Goal: Task Accomplishment & Management: Manage account settings

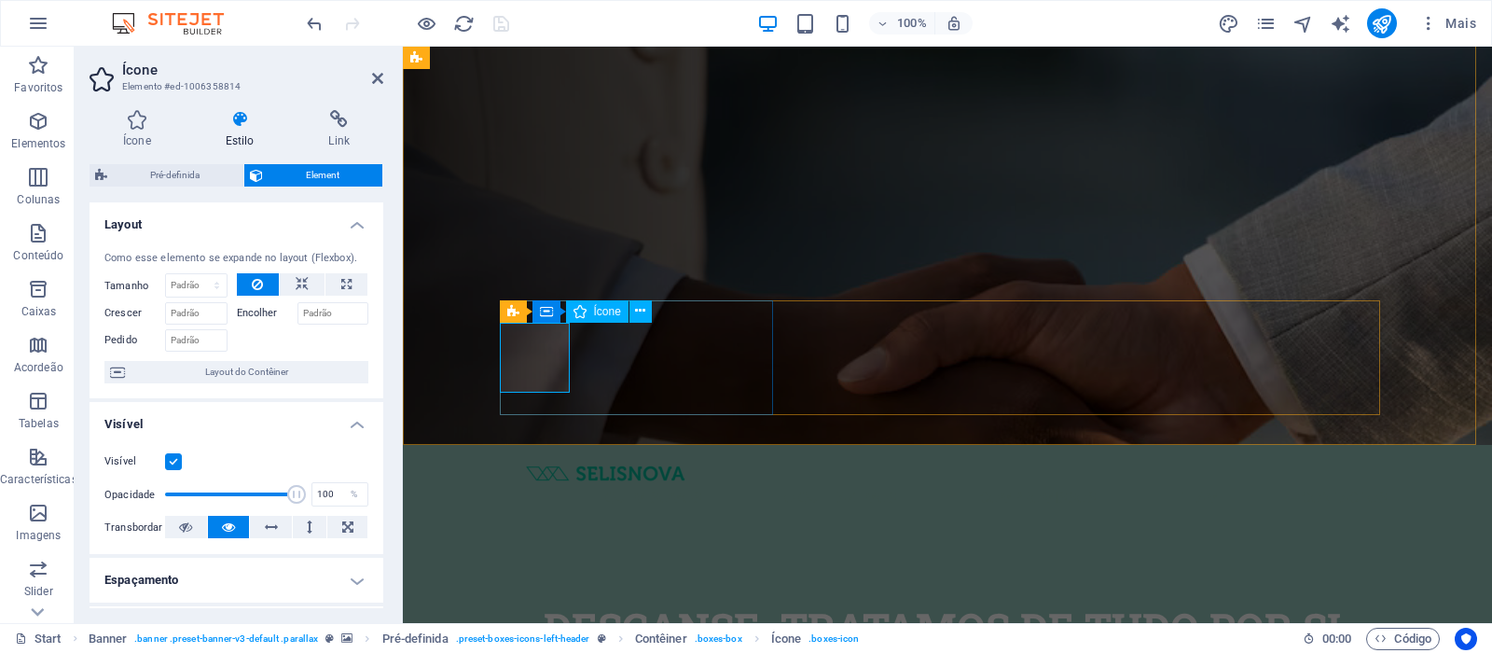
scroll to position [178, 0]
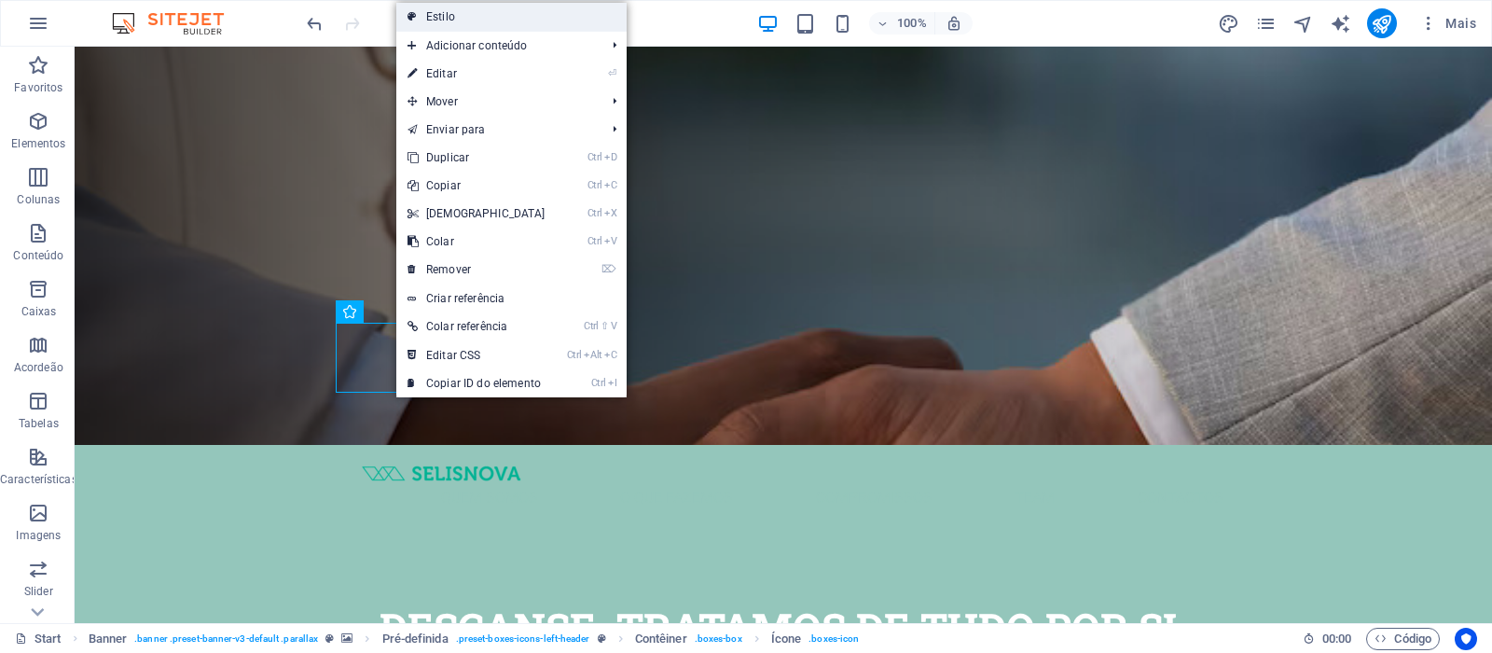
click at [505, 17] on link "Estilo" at bounding box center [511, 17] width 230 height 28
select select "px"
select select "left"
select select "px"
select select "rem"
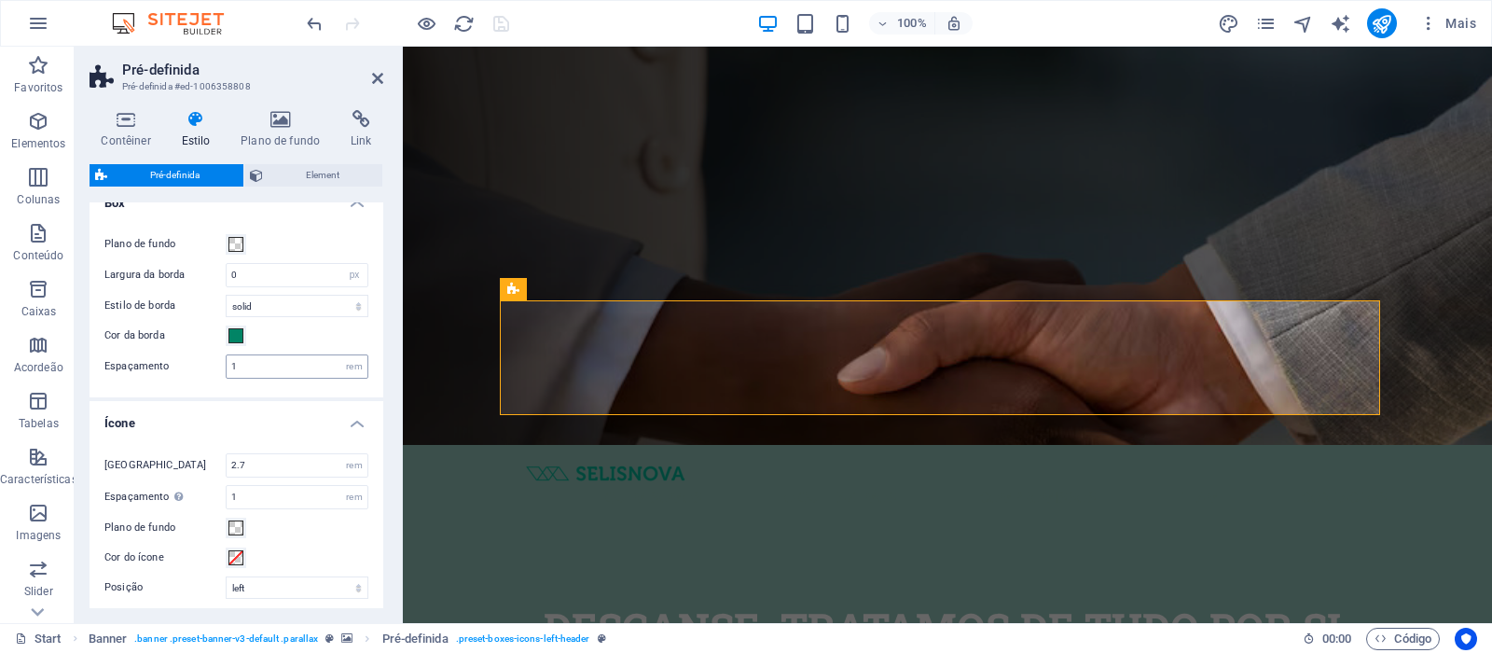
scroll to position [373, 0]
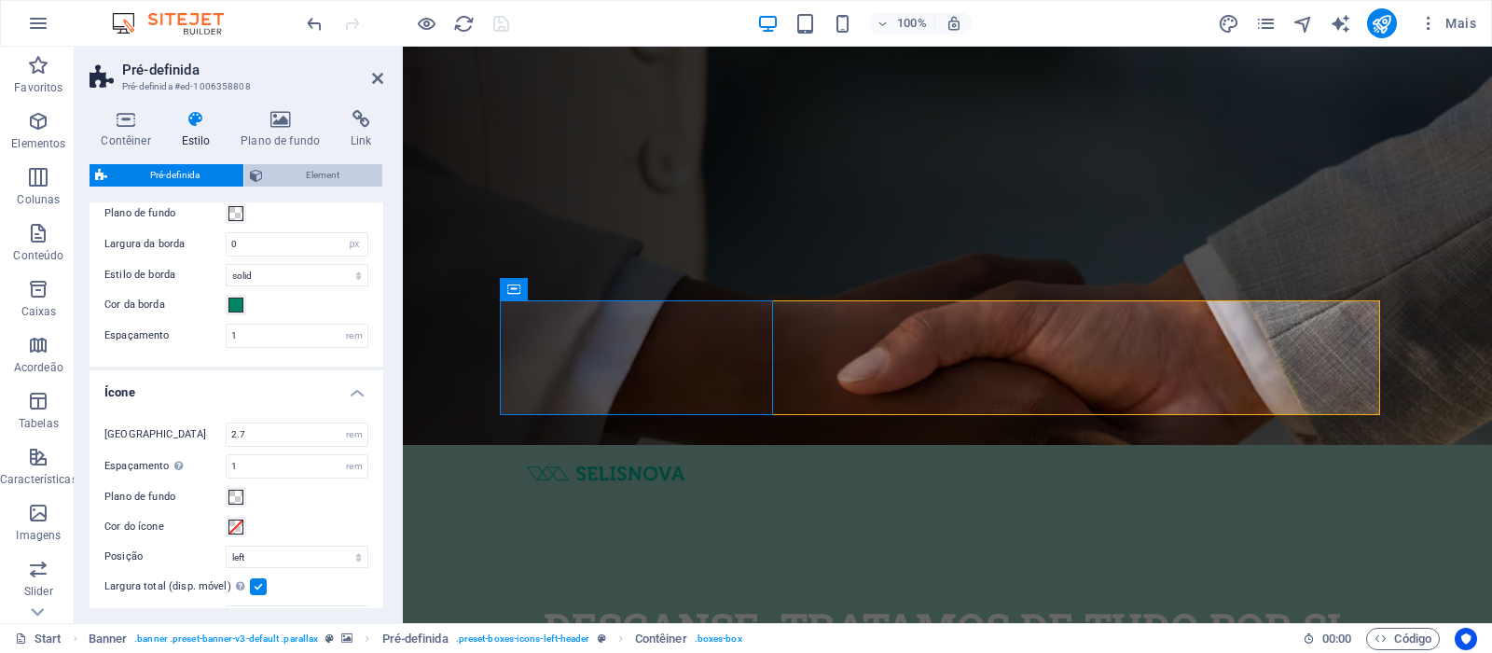
click at [261, 179] on icon at bounding box center [256, 175] width 13 height 22
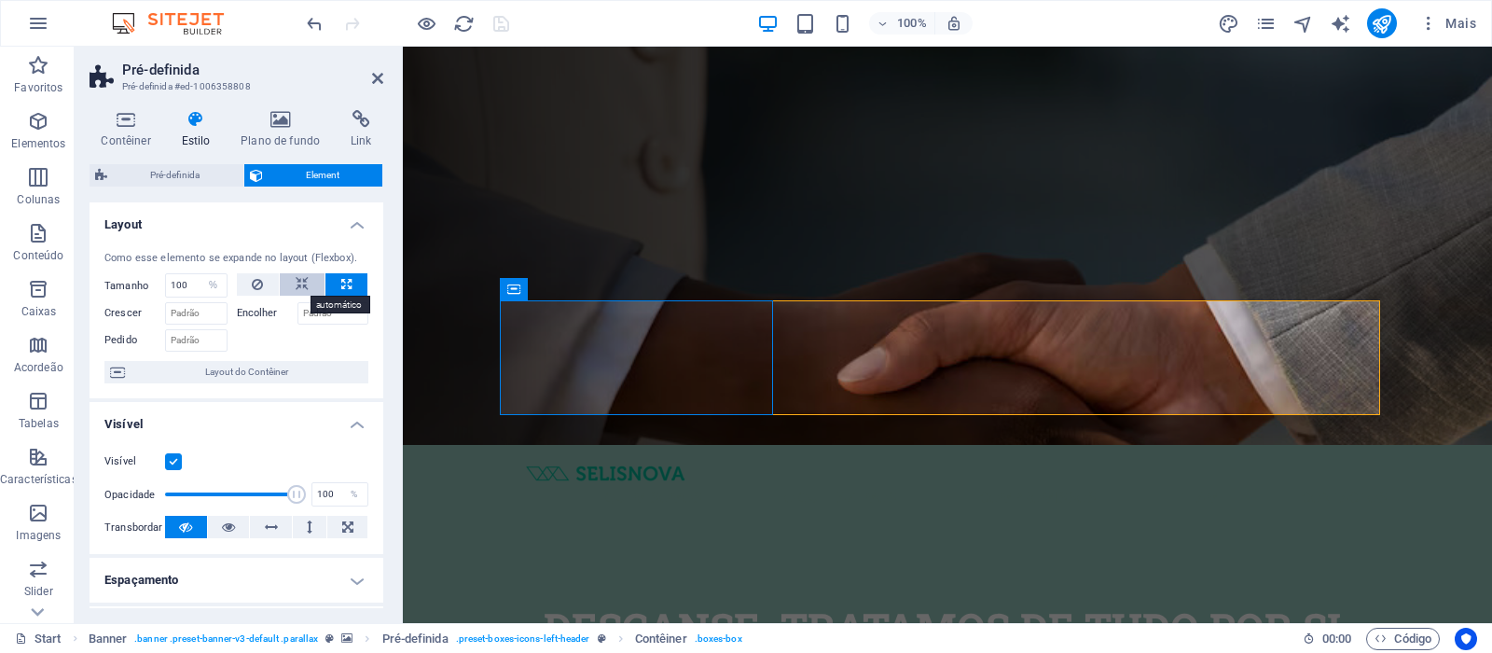
click at [302, 288] on icon at bounding box center [302, 284] width 13 height 22
click at [337, 278] on button at bounding box center [346, 284] width 42 height 22
select select "%"
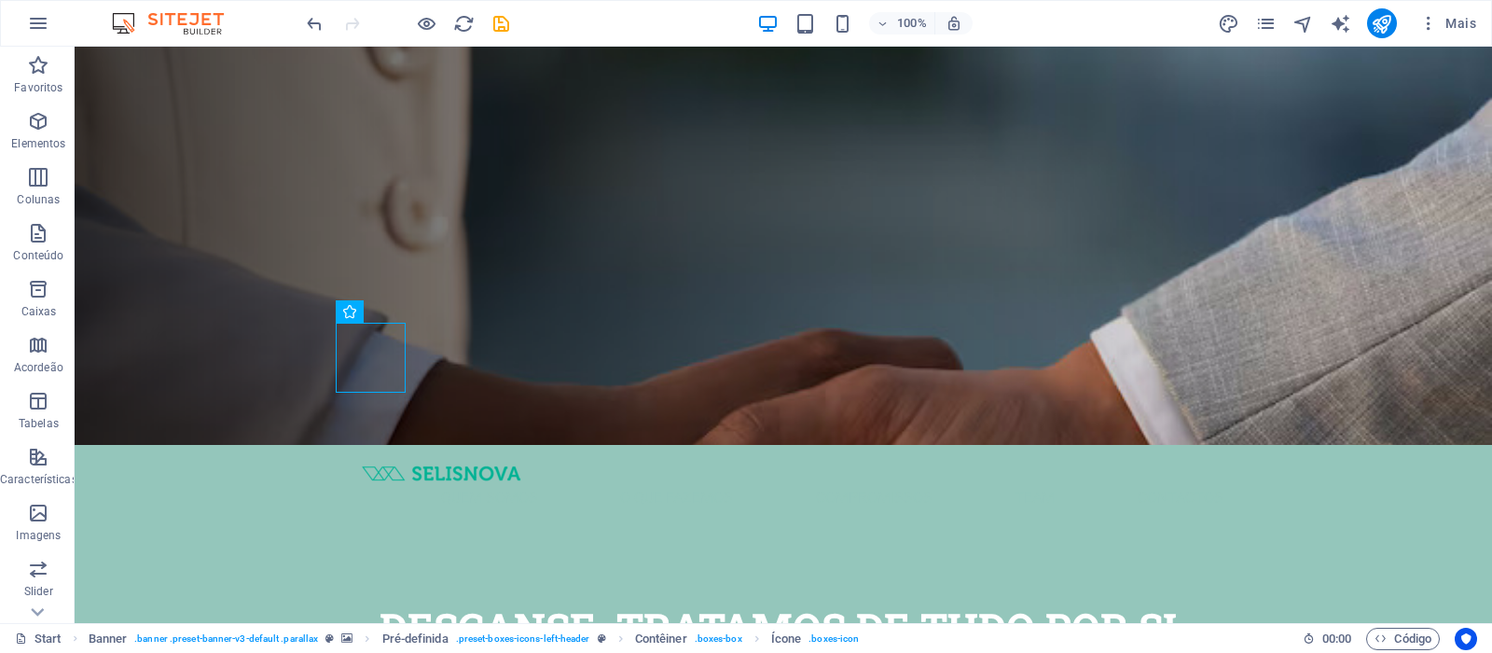
drag, startPoint x: 164, startPoint y: 275, endPoint x: 374, endPoint y: 321, distance: 214.7
click at [374, 321] on div "Pré-definida Contêiner Ícone" at bounding box center [356, 311] width 41 height 23
click at [315, 24] on icon "undo" at bounding box center [314, 23] width 21 height 21
click at [321, 21] on icon "undo" at bounding box center [314, 23] width 21 height 21
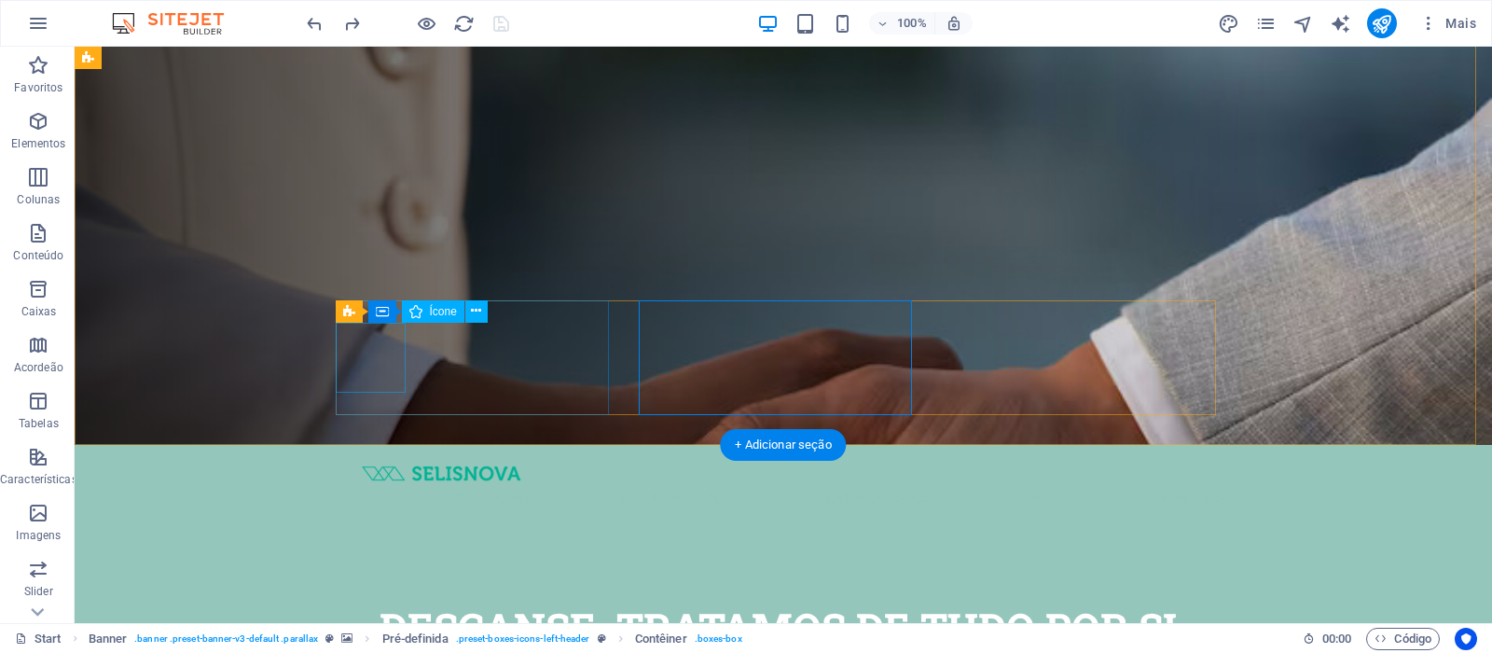
click at [837, 642] on span ". boxes-icon" at bounding box center [833, 638] width 50 height 22
click at [830, 641] on span ". boxes-icon" at bounding box center [833, 638] width 50 height 22
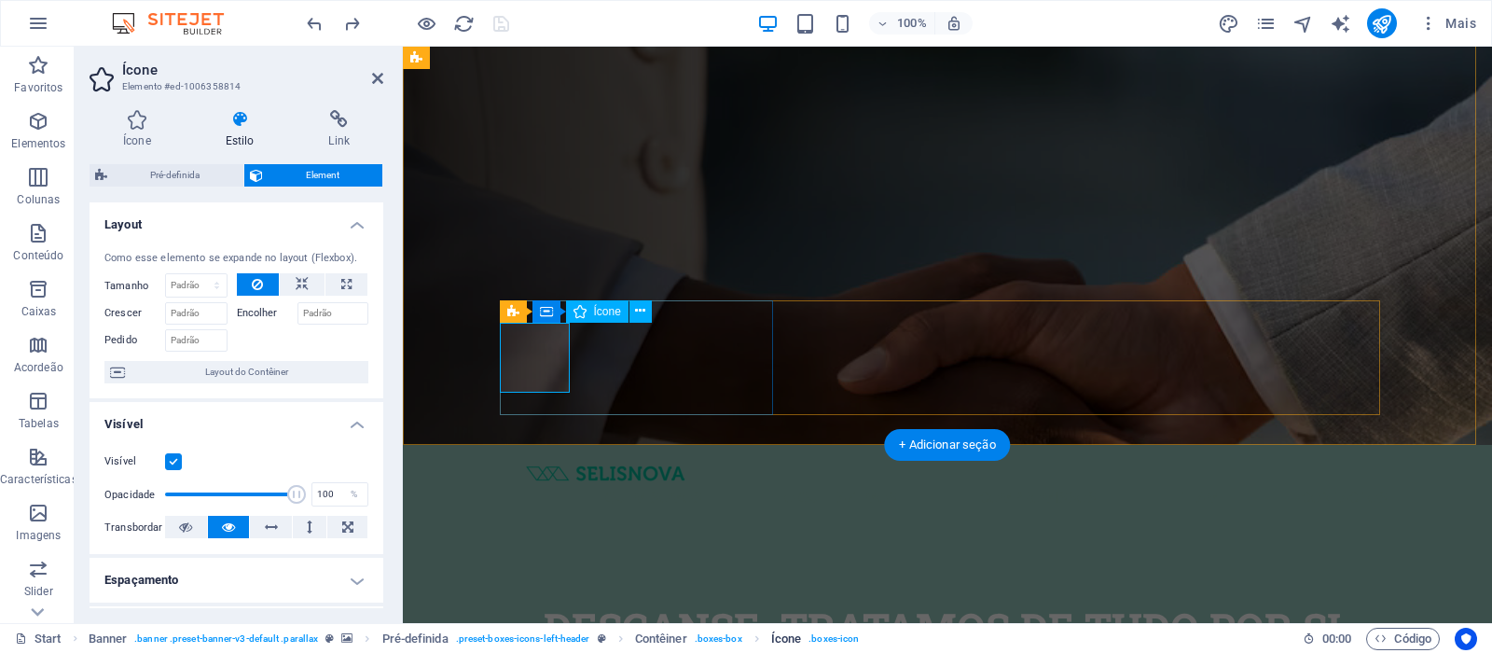
click at [830, 641] on span ". boxes-icon" at bounding box center [833, 638] width 50 height 22
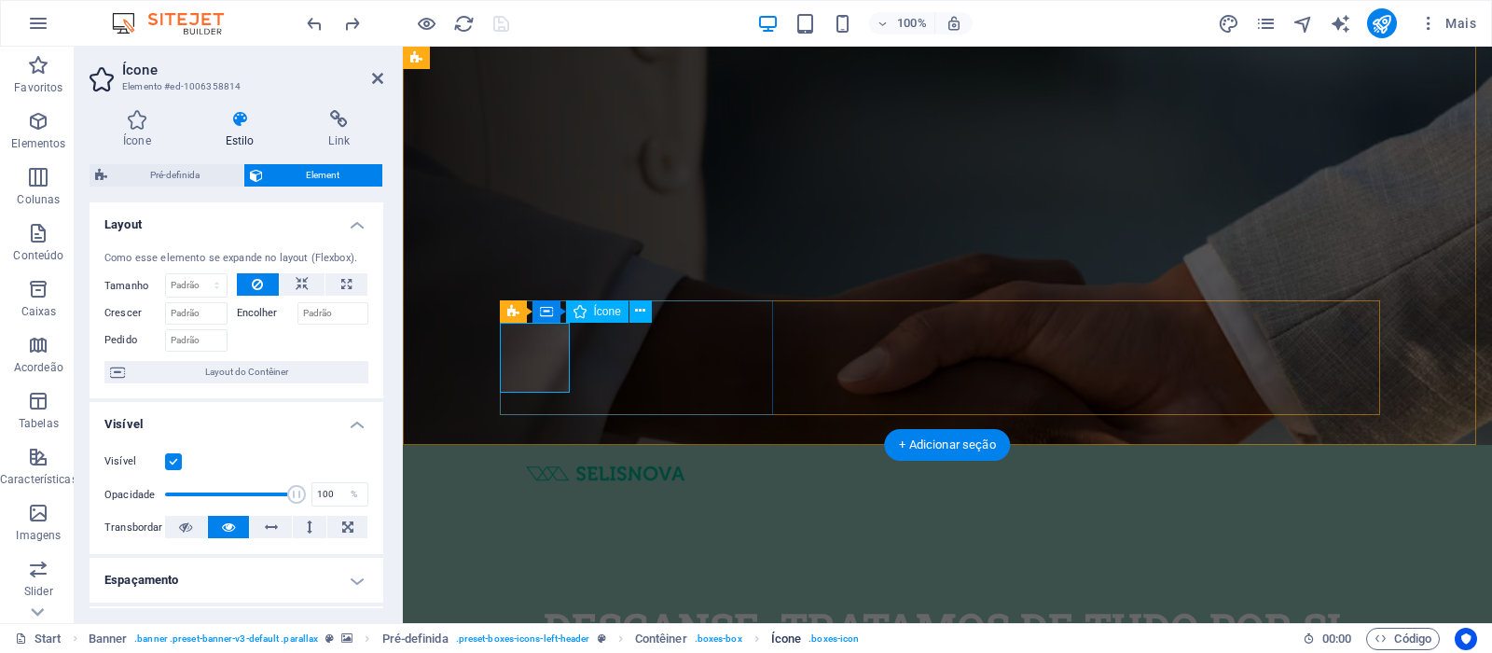
click at [830, 641] on span ". boxes-icon" at bounding box center [833, 638] width 50 height 22
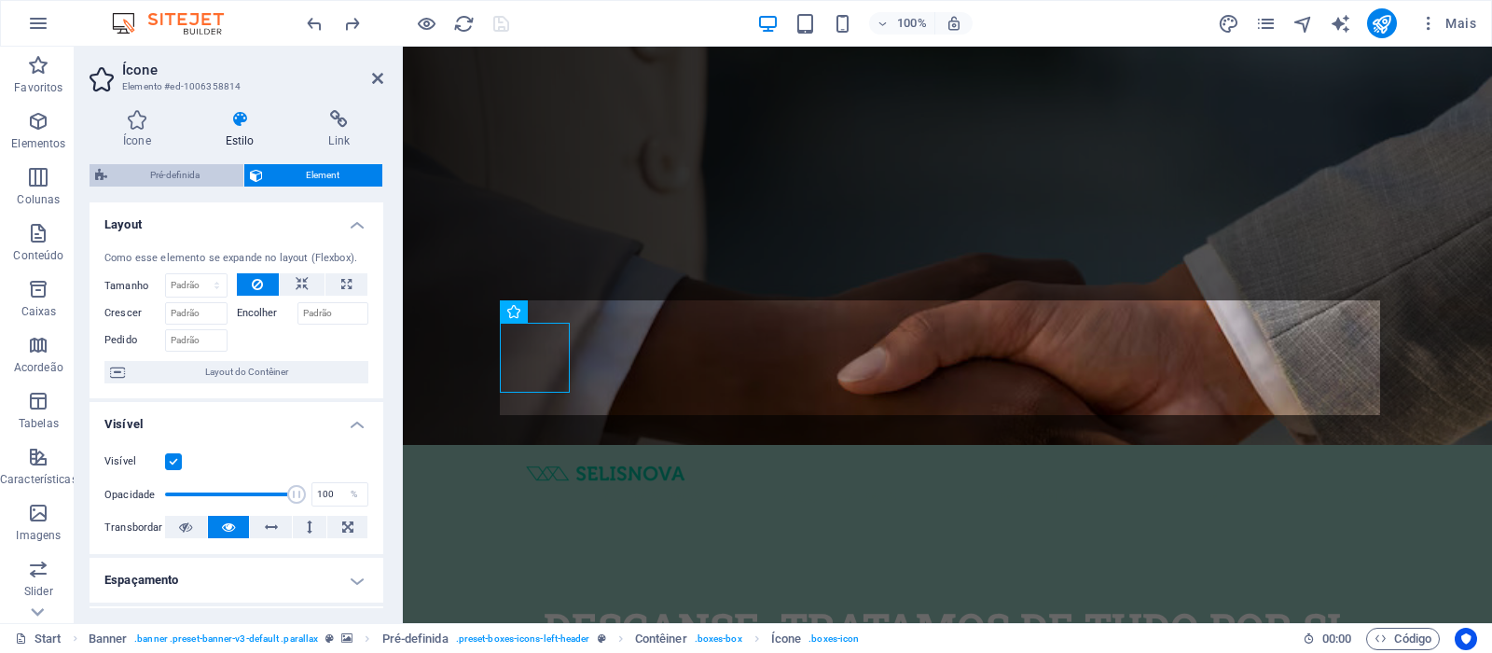
click at [171, 174] on span "Pré-definida" at bounding box center [175, 175] width 125 height 22
select select "px"
select select "left"
select select "px"
select select "rem"
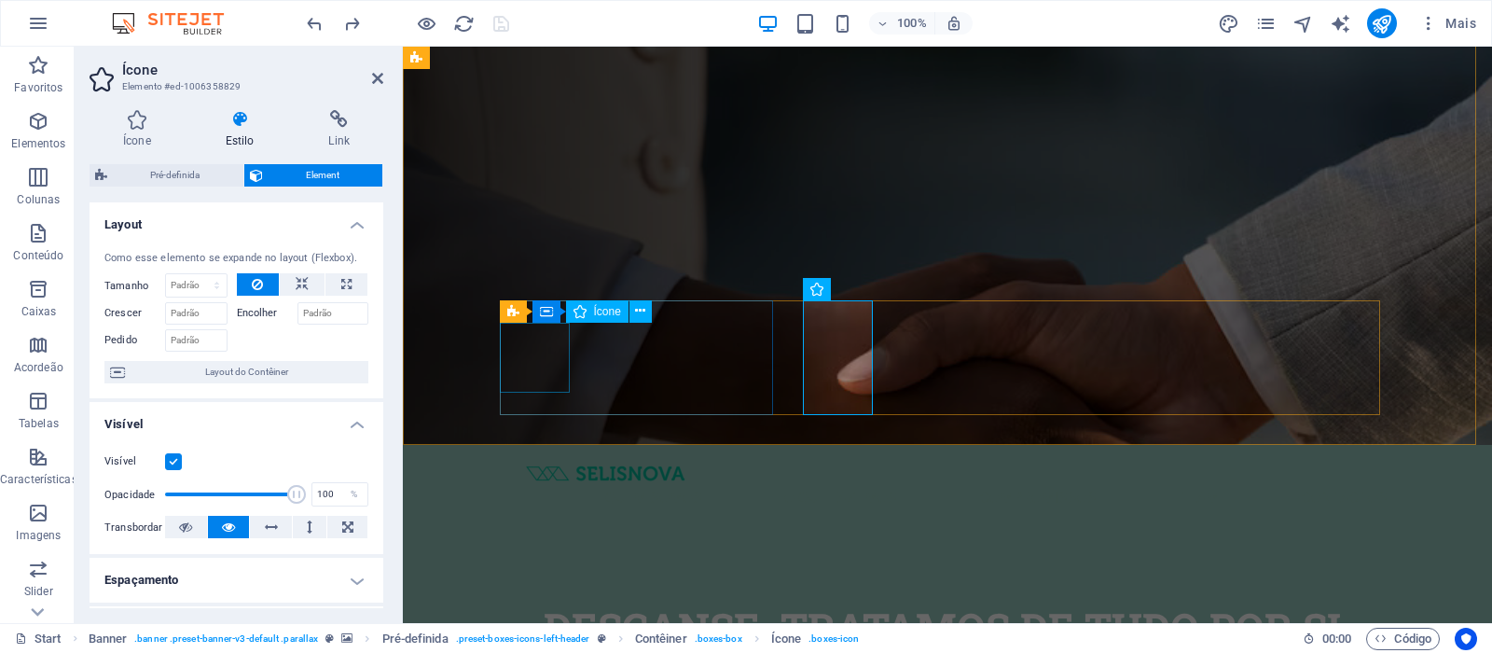
drag, startPoint x: 531, startPoint y: 364, endPoint x: 856, endPoint y: 364, distance: 324.5
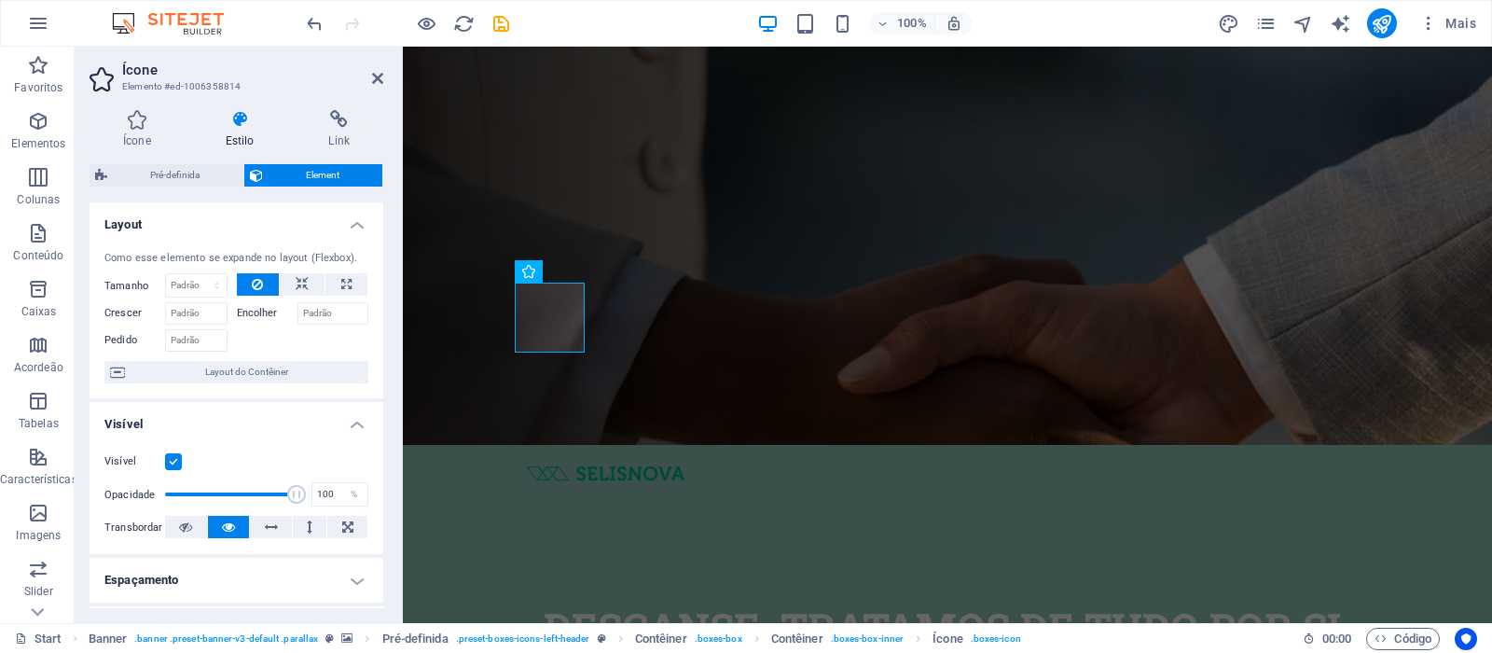
click at [458, 219] on figure at bounding box center [947, 157] width 1089 height 576
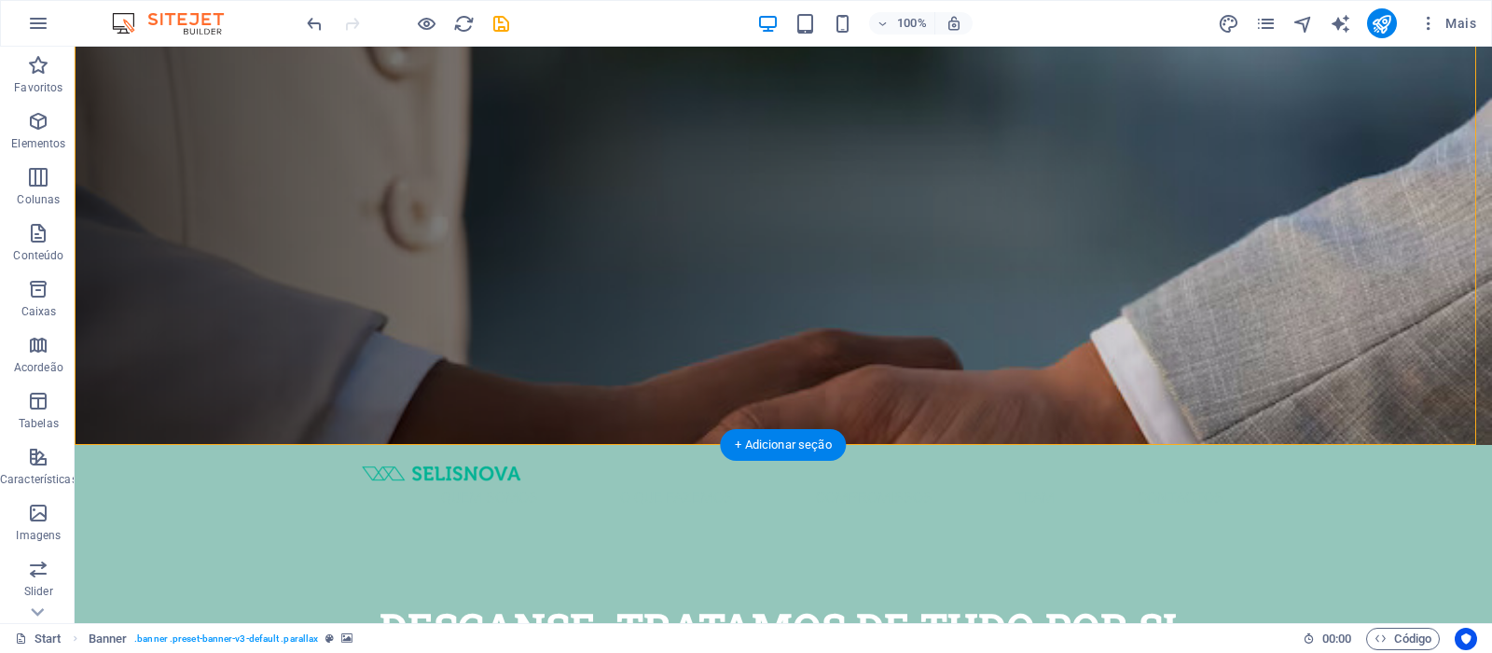
click at [216, 116] on figure at bounding box center [783, 157] width 1417 height 576
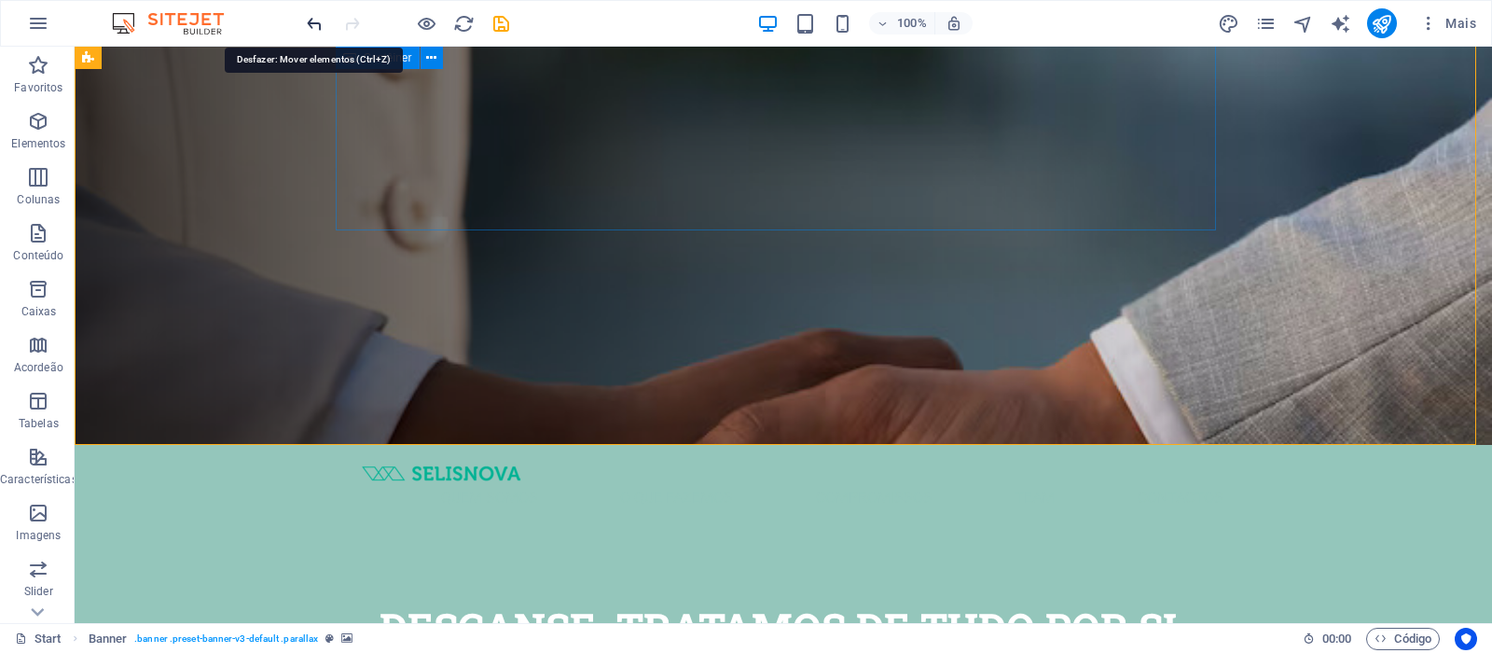
click at [319, 26] on icon "undo" at bounding box center [314, 23] width 21 height 21
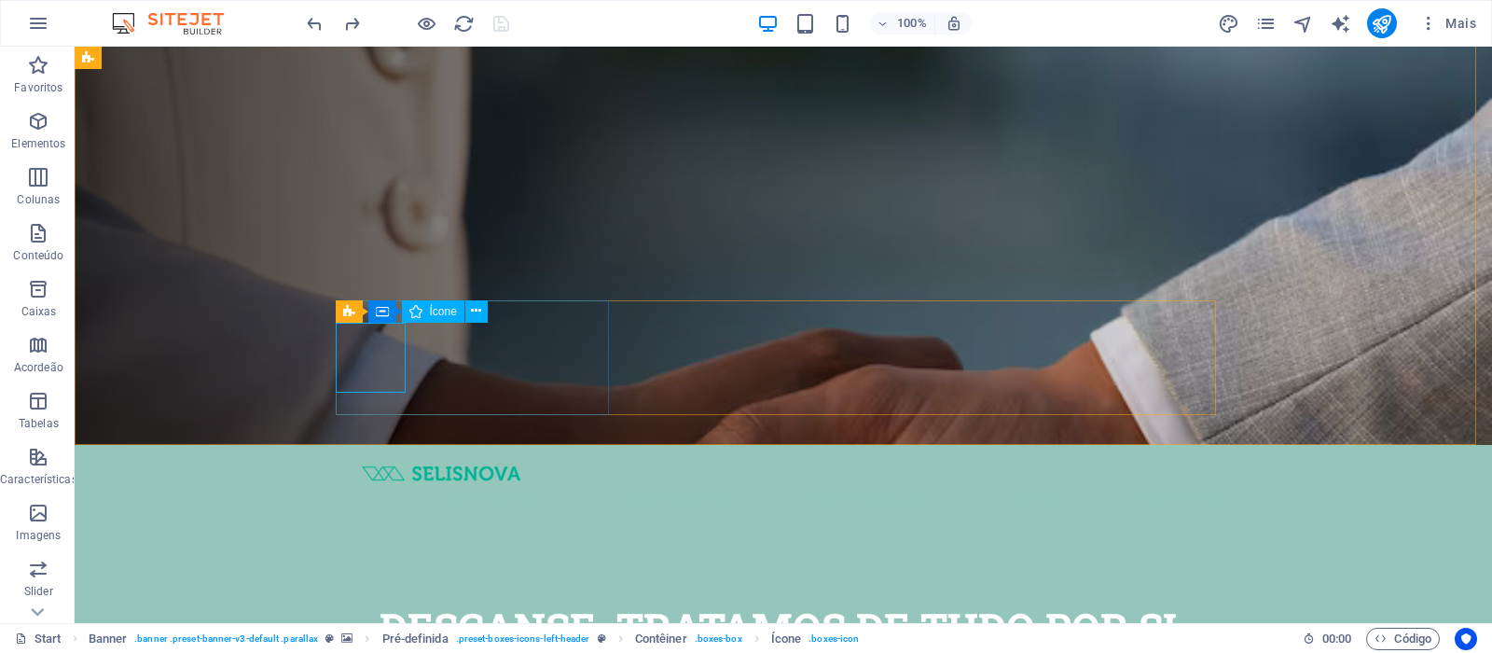
drag, startPoint x: 356, startPoint y: 317, endPoint x: 346, endPoint y: 312, distance: 11.3
click at [402, 318] on div "Ícone" at bounding box center [433, 311] width 62 height 22
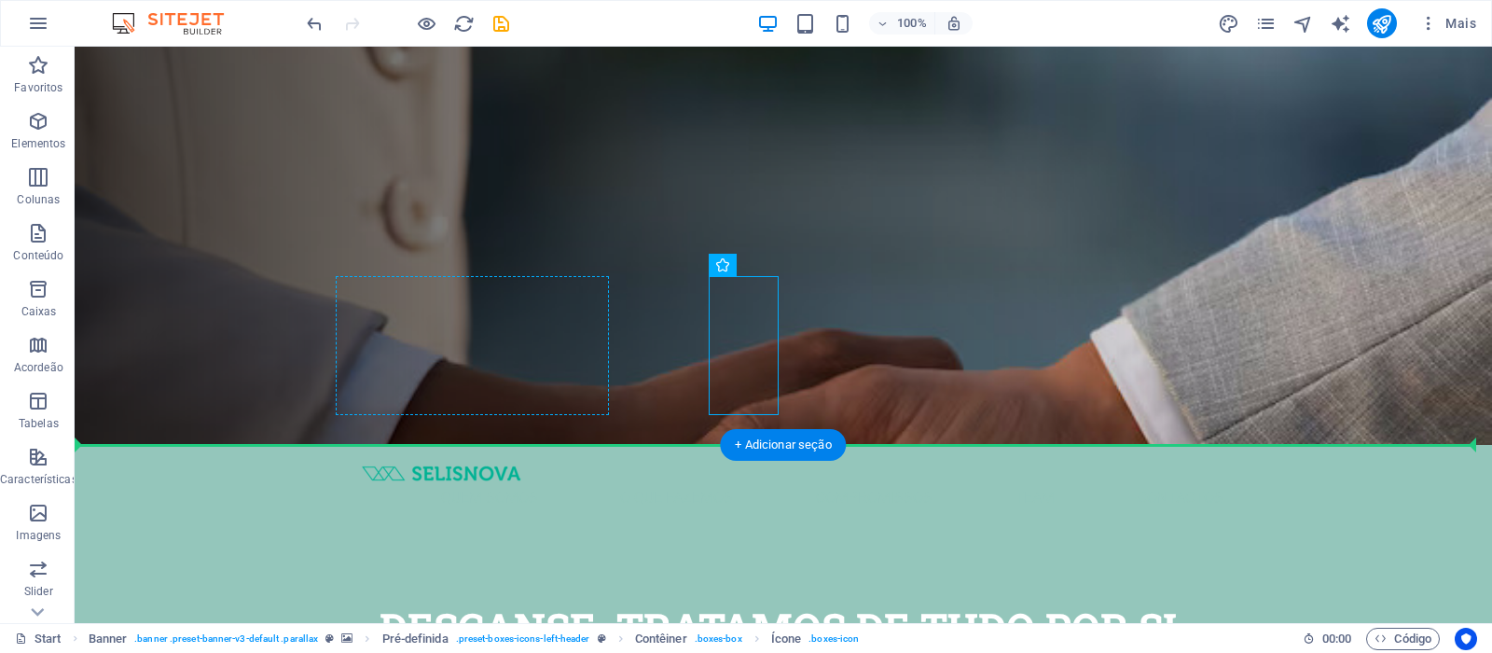
drag, startPoint x: 729, startPoint y: 290, endPoint x: 343, endPoint y: 306, distance: 386.3
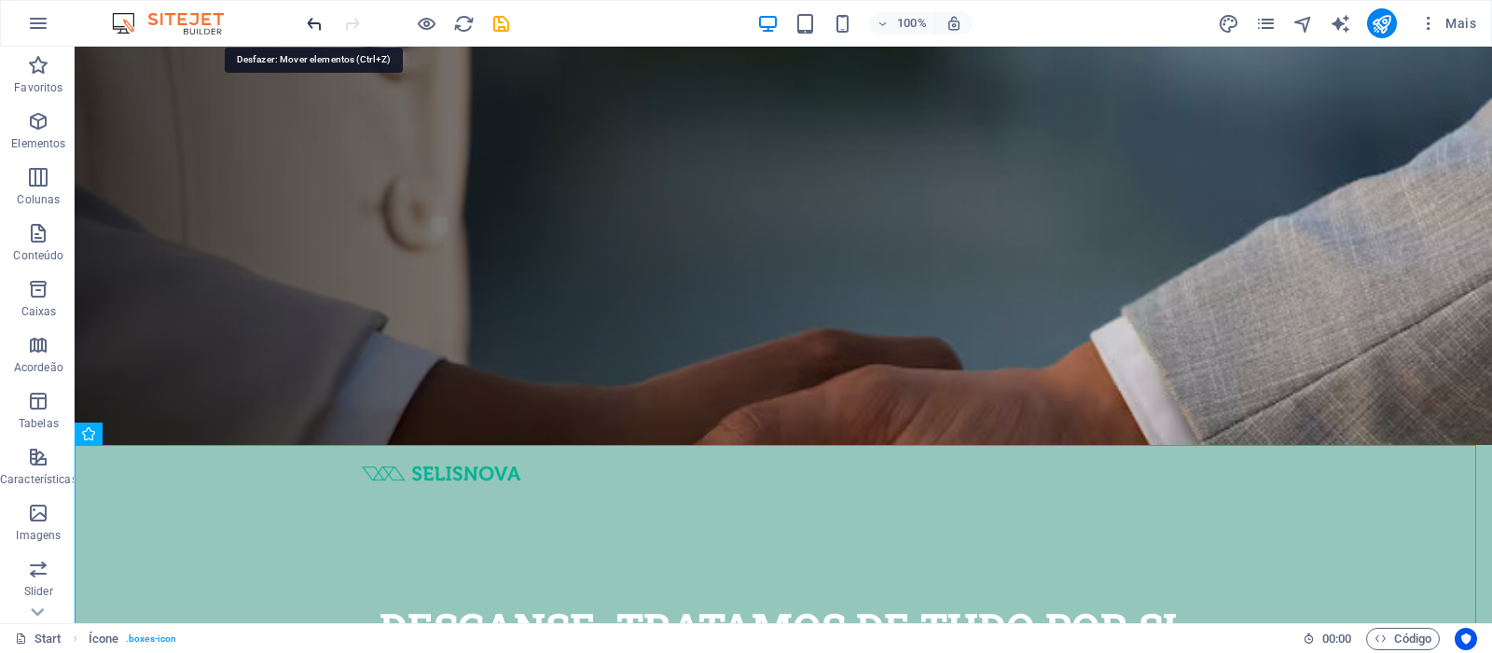
click at [317, 31] on icon "undo" at bounding box center [314, 23] width 21 height 21
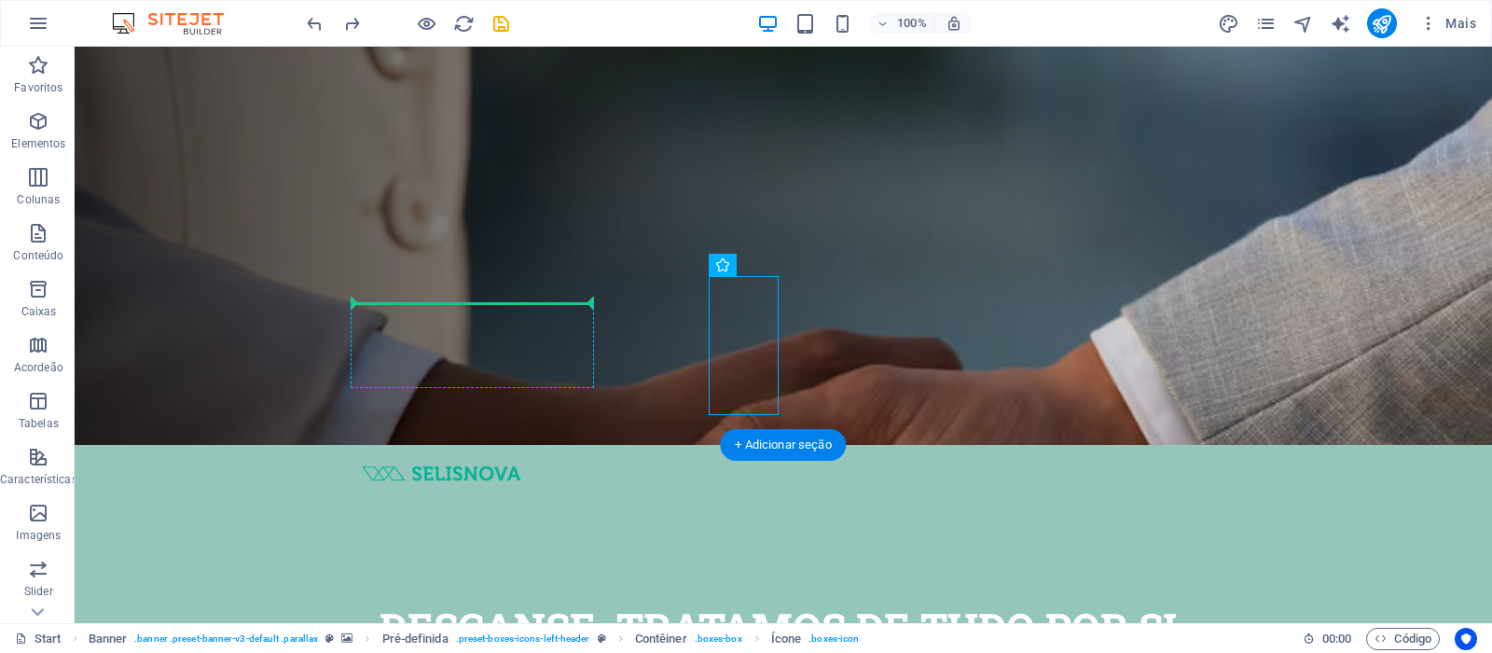
drag, startPoint x: 751, startPoint y: 309, endPoint x: 407, endPoint y: 318, distance: 344.2
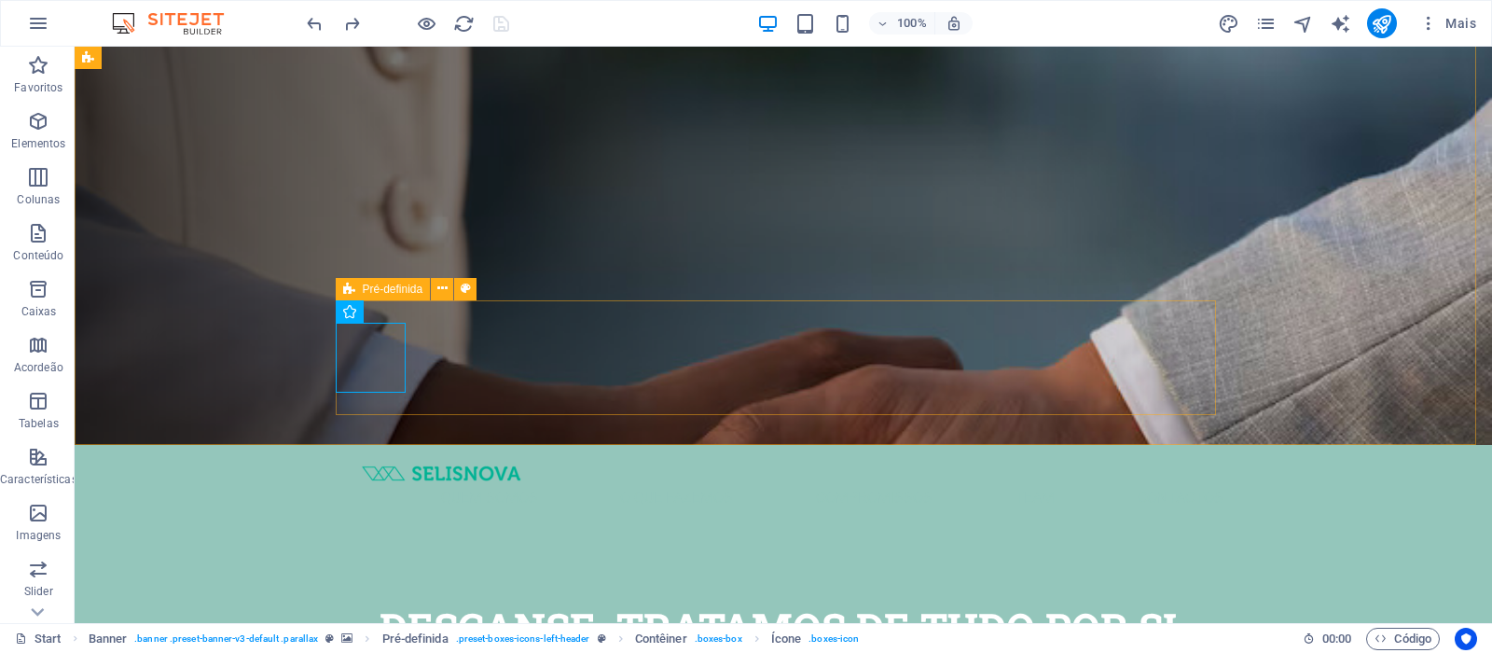
click at [358, 284] on div "Pré-definida" at bounding box center [383, 289] width 95 height 22
click at [443, 290] on icon at bounding box center [442, 289] width 10 height 20
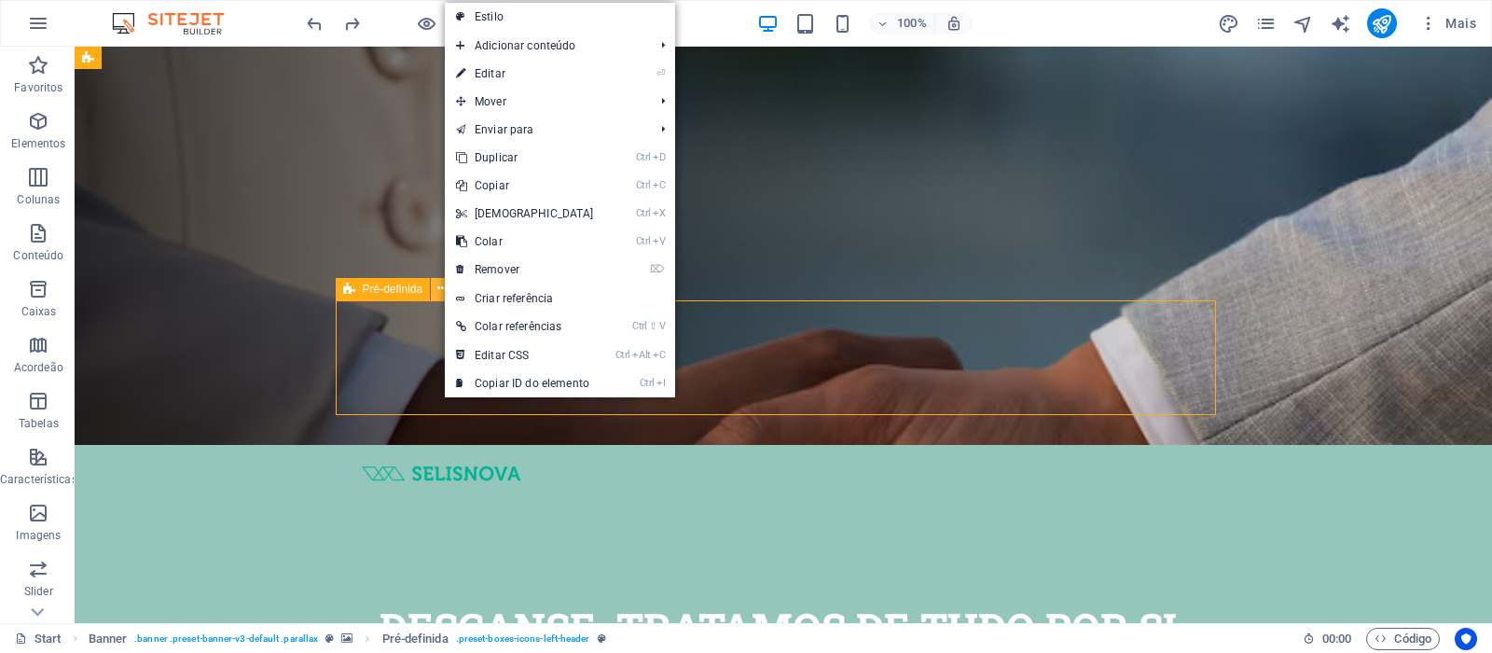
click at [443, 290] on icon at bounding box center [442, 289] width 10 height 20
click at [495, 67] on link "⏎ Editar" at bounding box center [525, 74] width 160 height 28
select select "px"
select select "left"
select select "px"
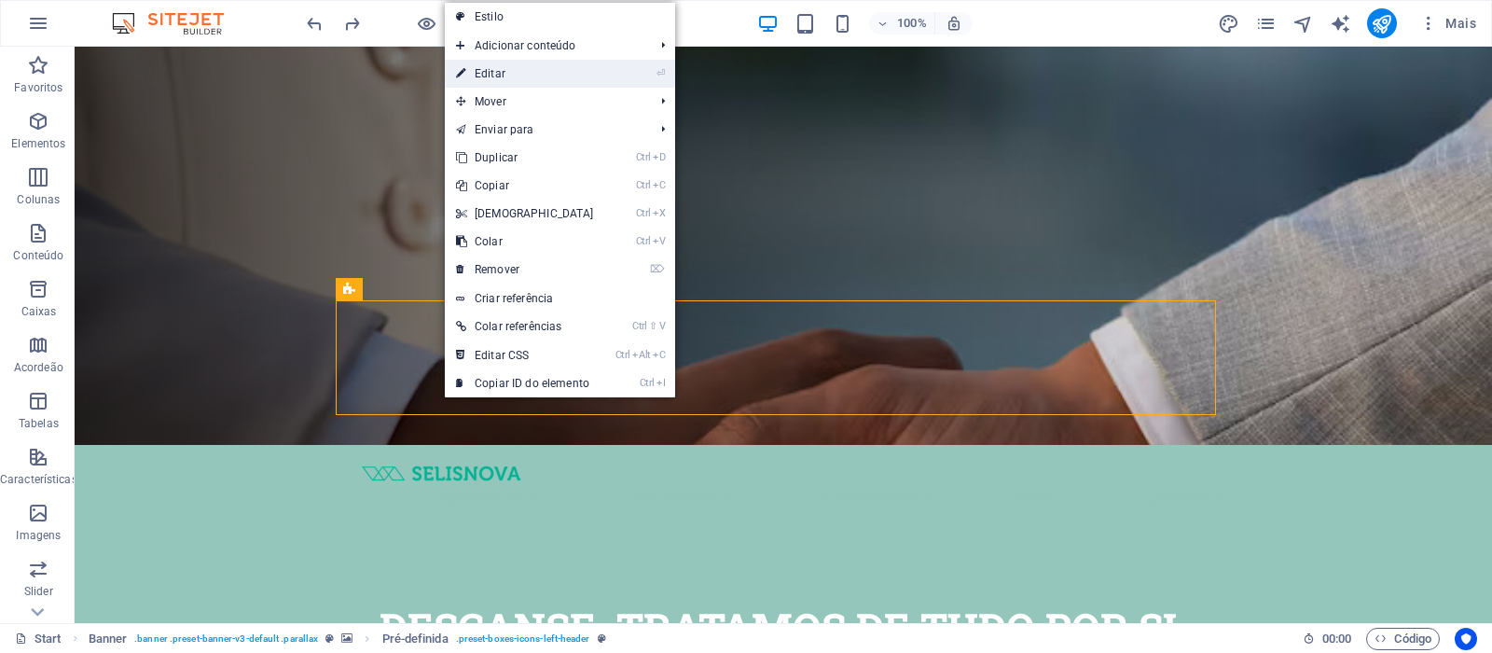
select select "rem"
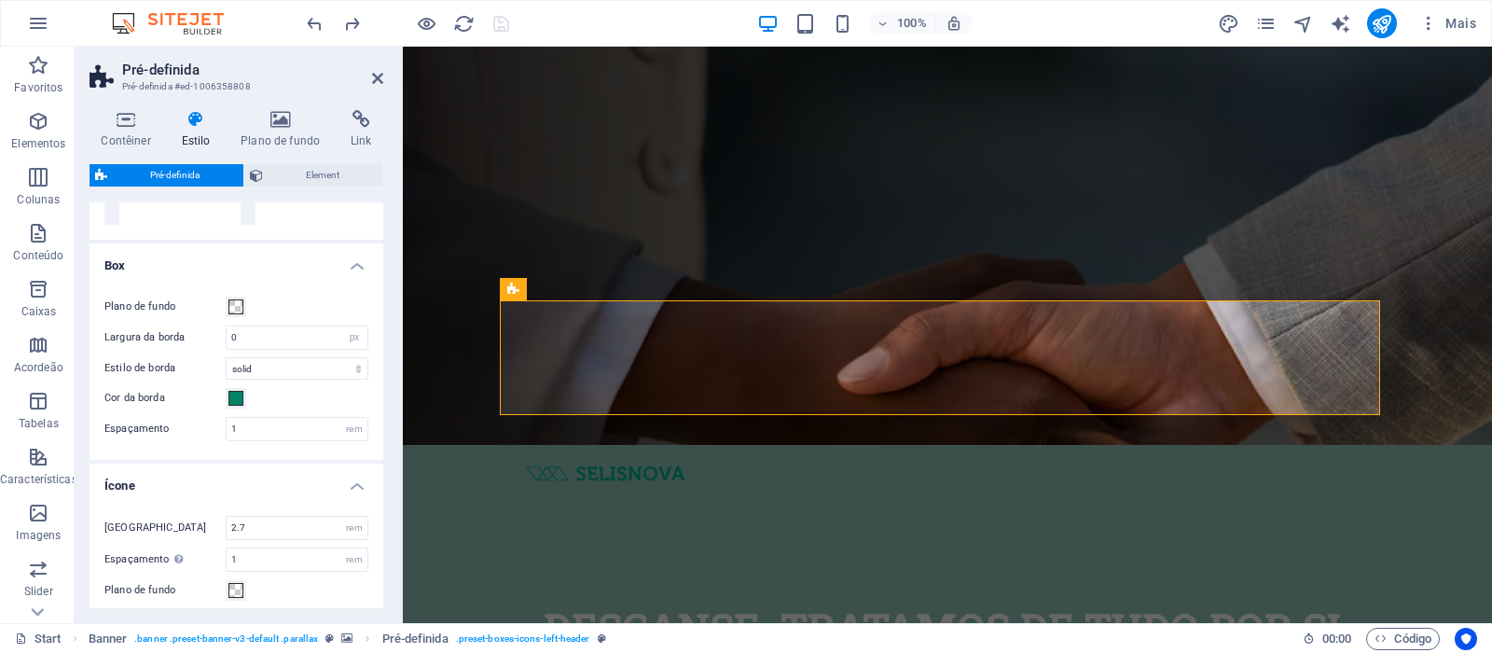
scroll to position [0, 0]
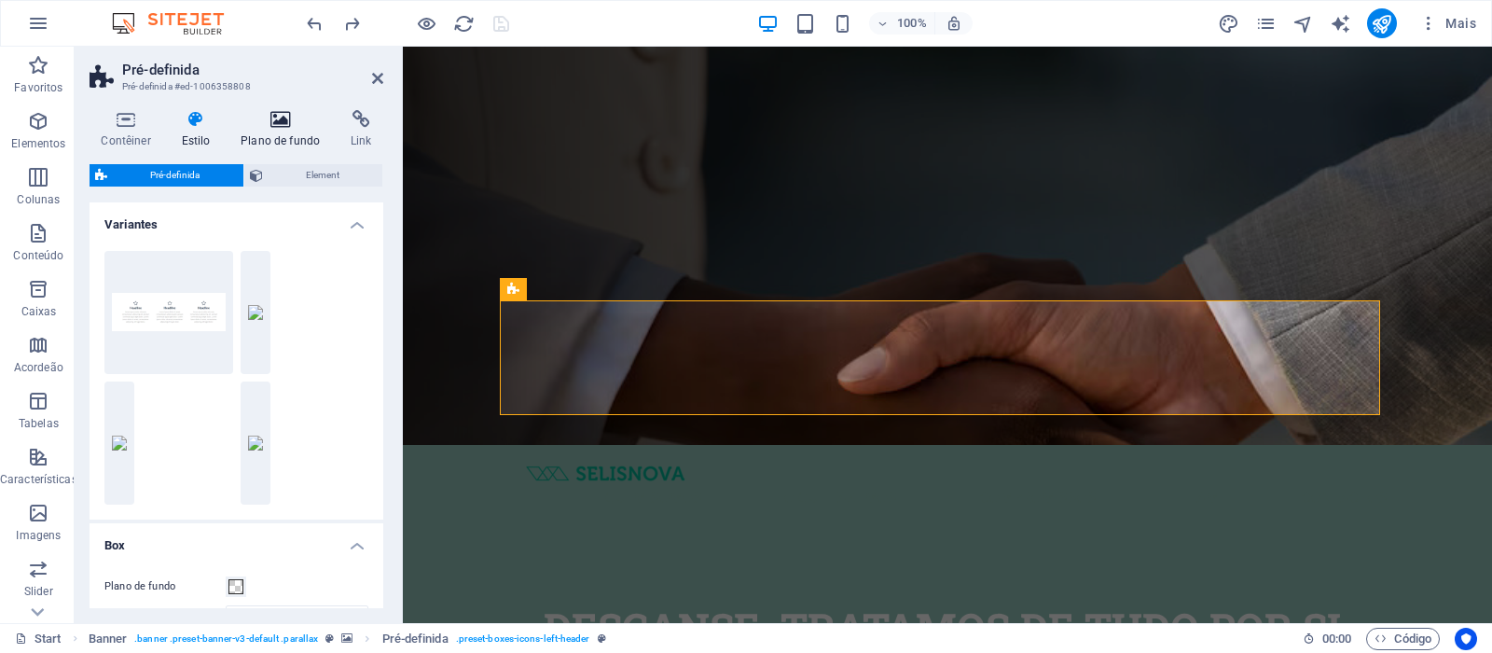
click at [274, 121] on icon at bounding box center [280, 119] width 103 height 19
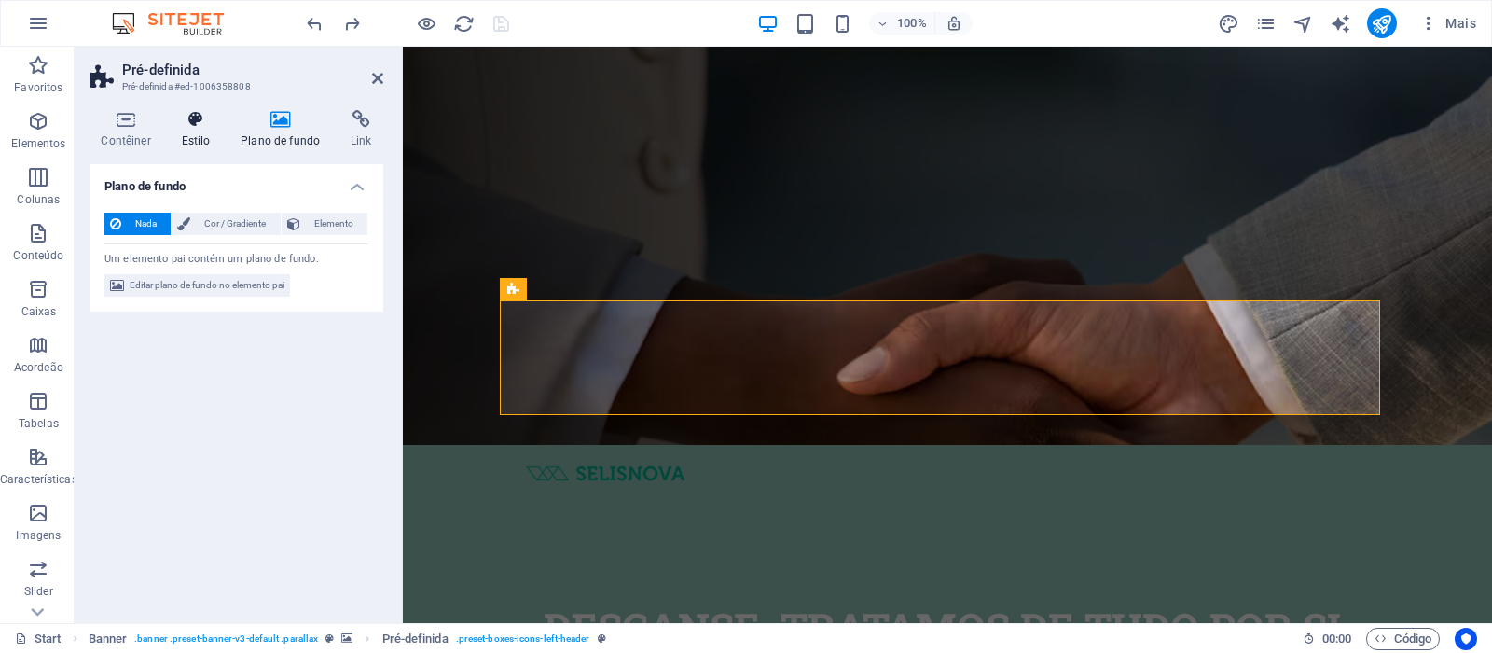
click at [205, 128] on icon at bounding box center [196, 119] width 52 height 19
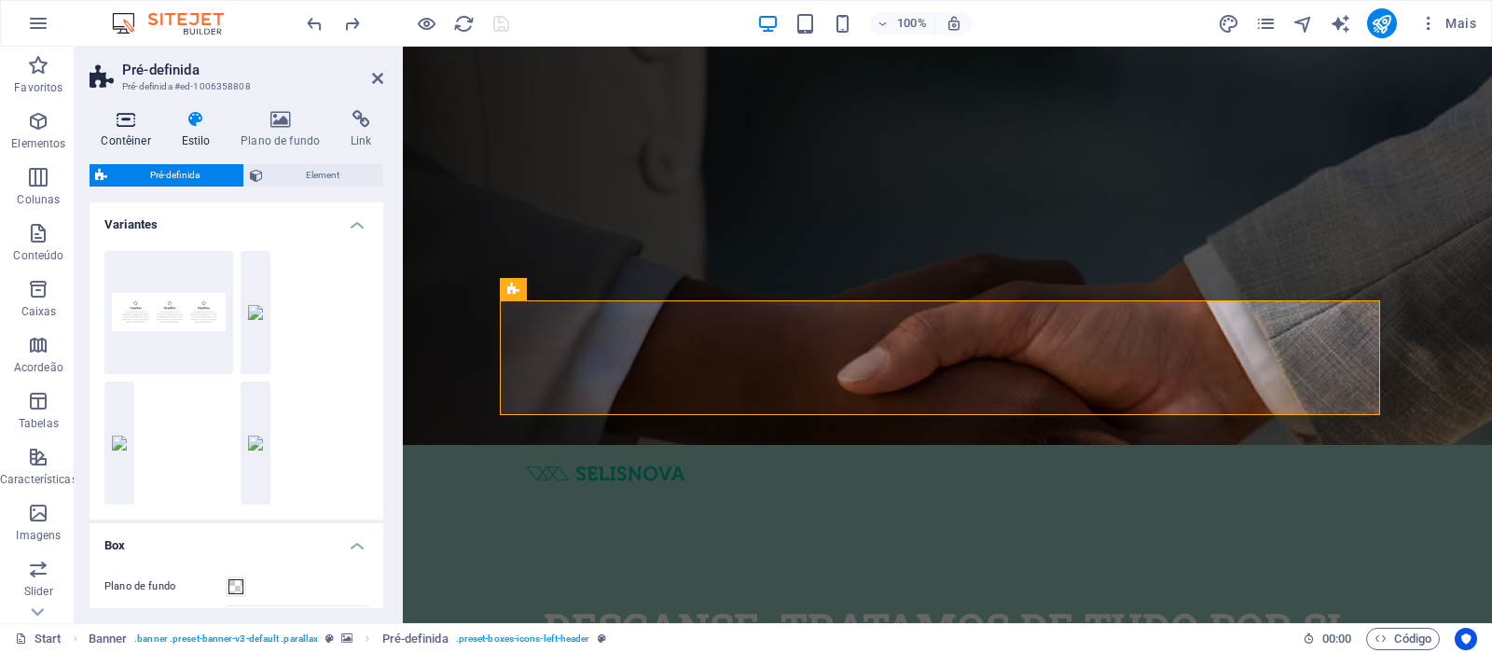
click at [136, 130] on h4 "Contêiner" at bounding box center [130, 129] width 80 height 39
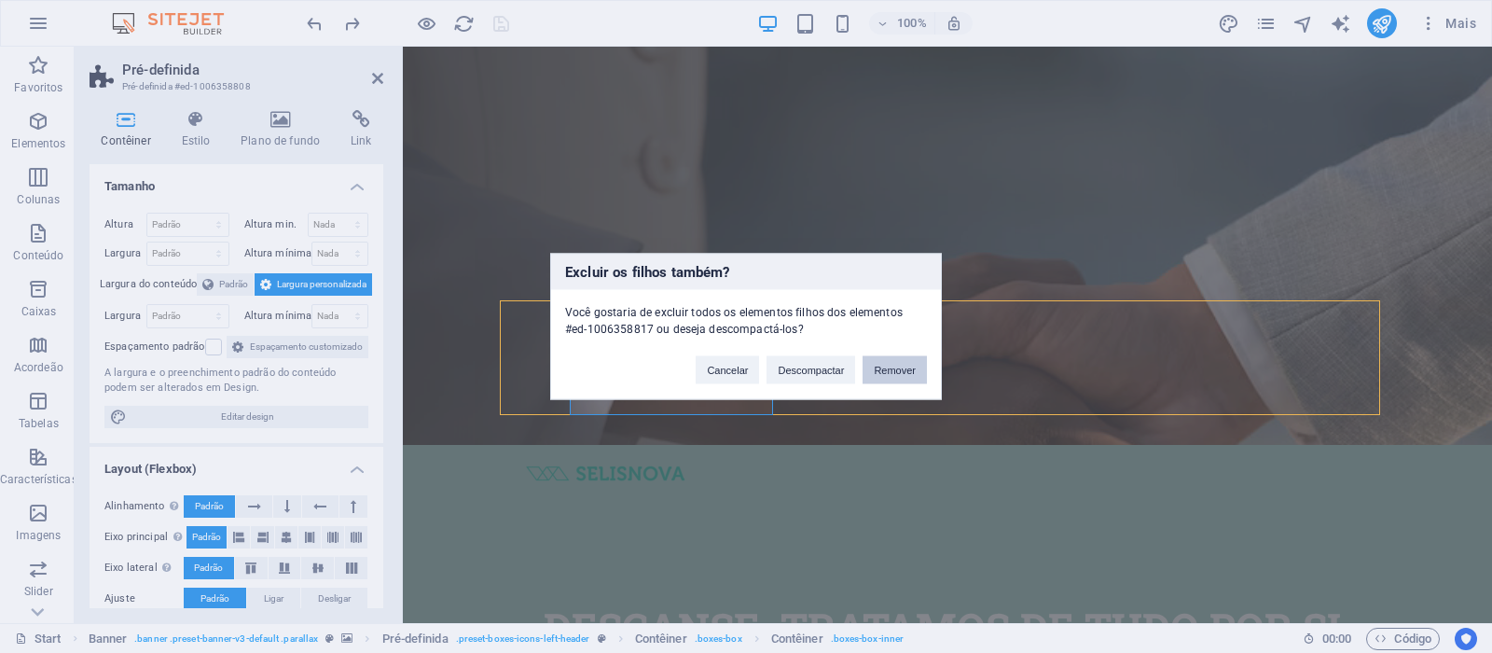
click at [888, 368] on button "Remover" at bounding box center [894, 370] width 64 height 28
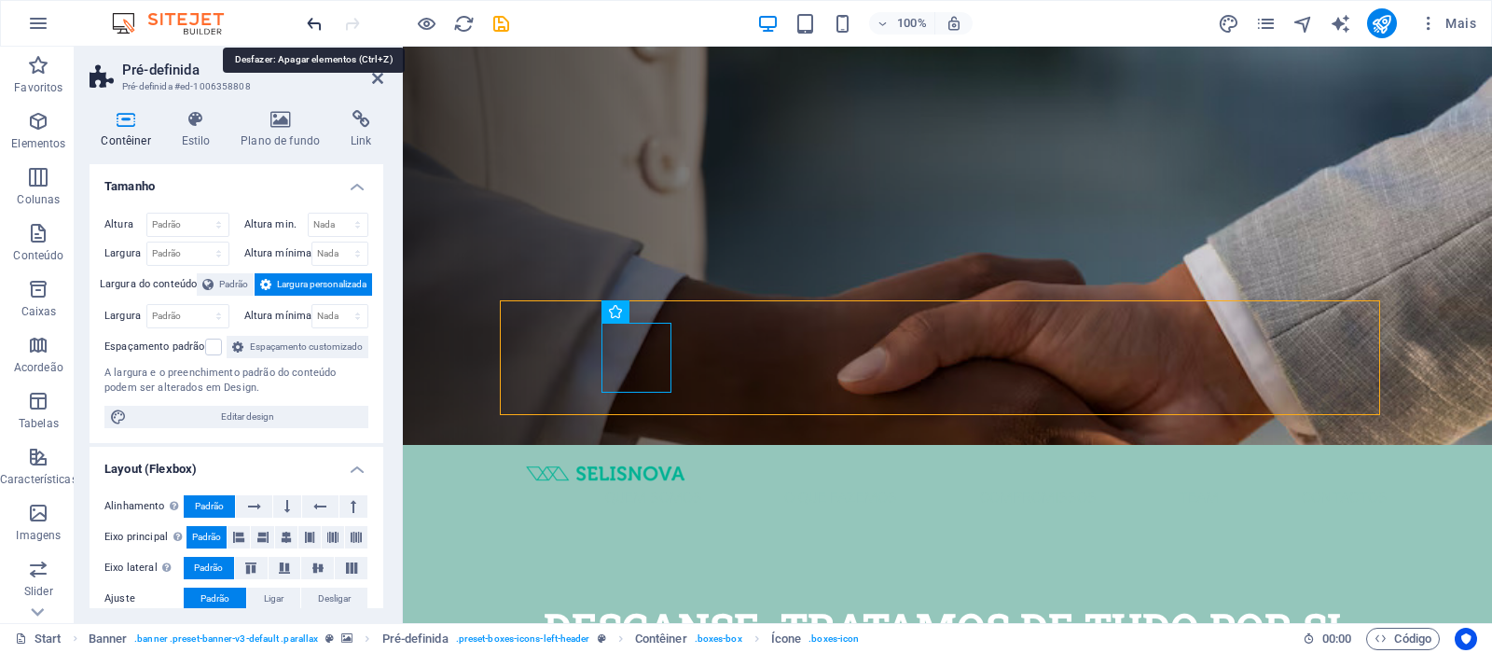
click at [310, 26] on icon "undo" at bounding box center [314, 23] width 21 height 21
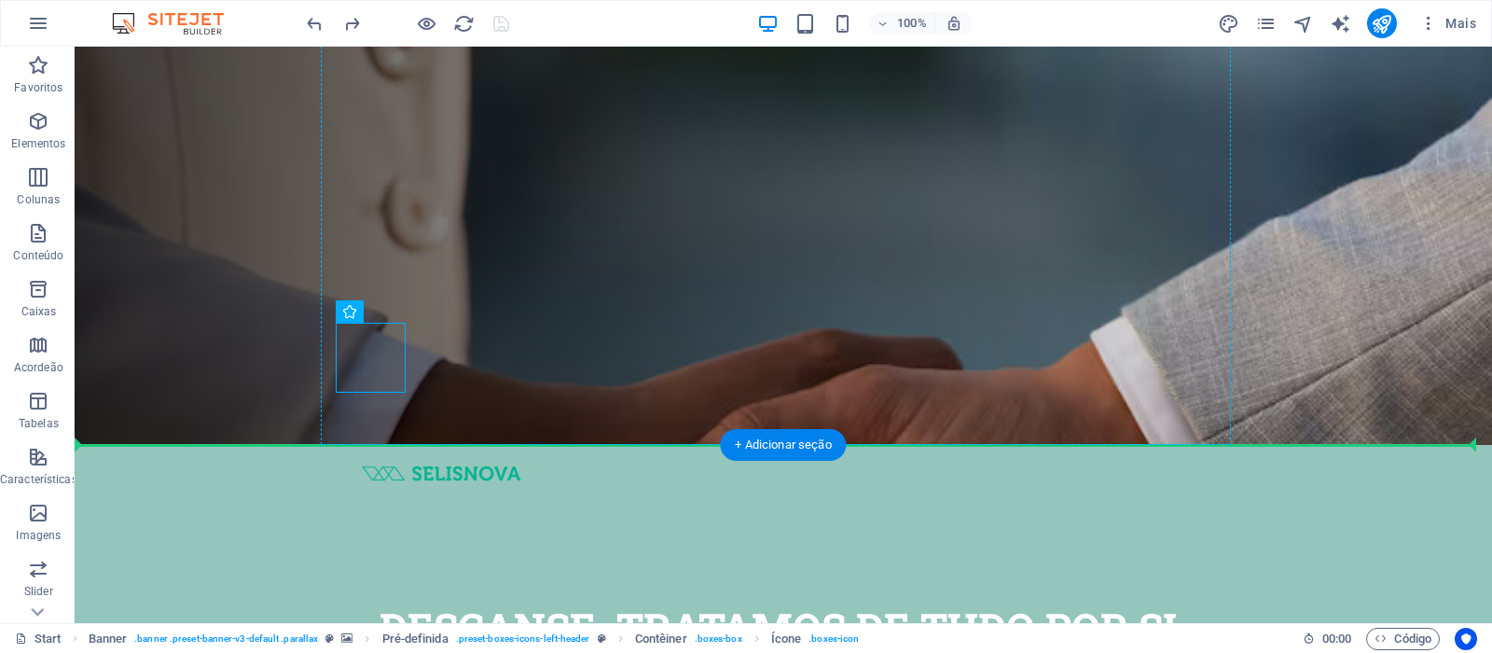
drag, startPoint x: 209, startPoint y: 384, endPoint x: 362, endPoint y: 297, distance: 175.8
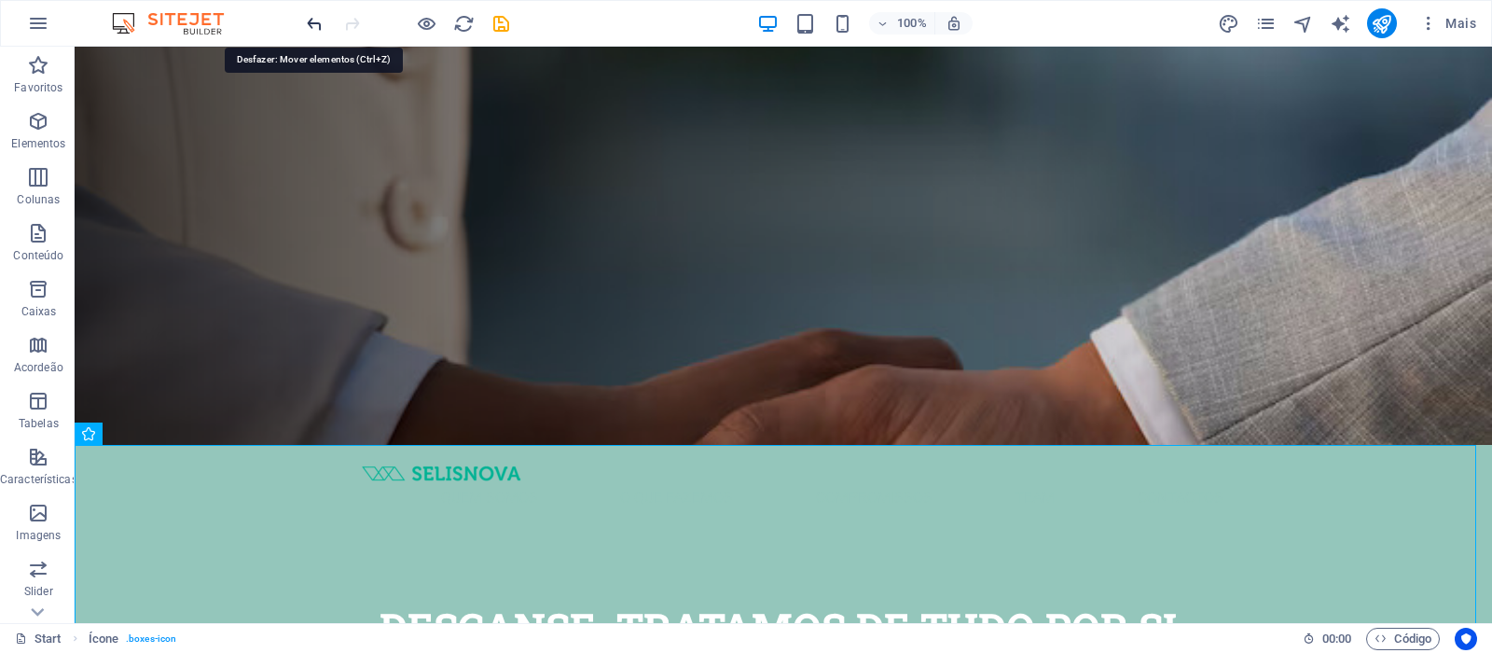
click at [305, 20] on icon "undo" at bounding box center [314, 23] width 21 height 21
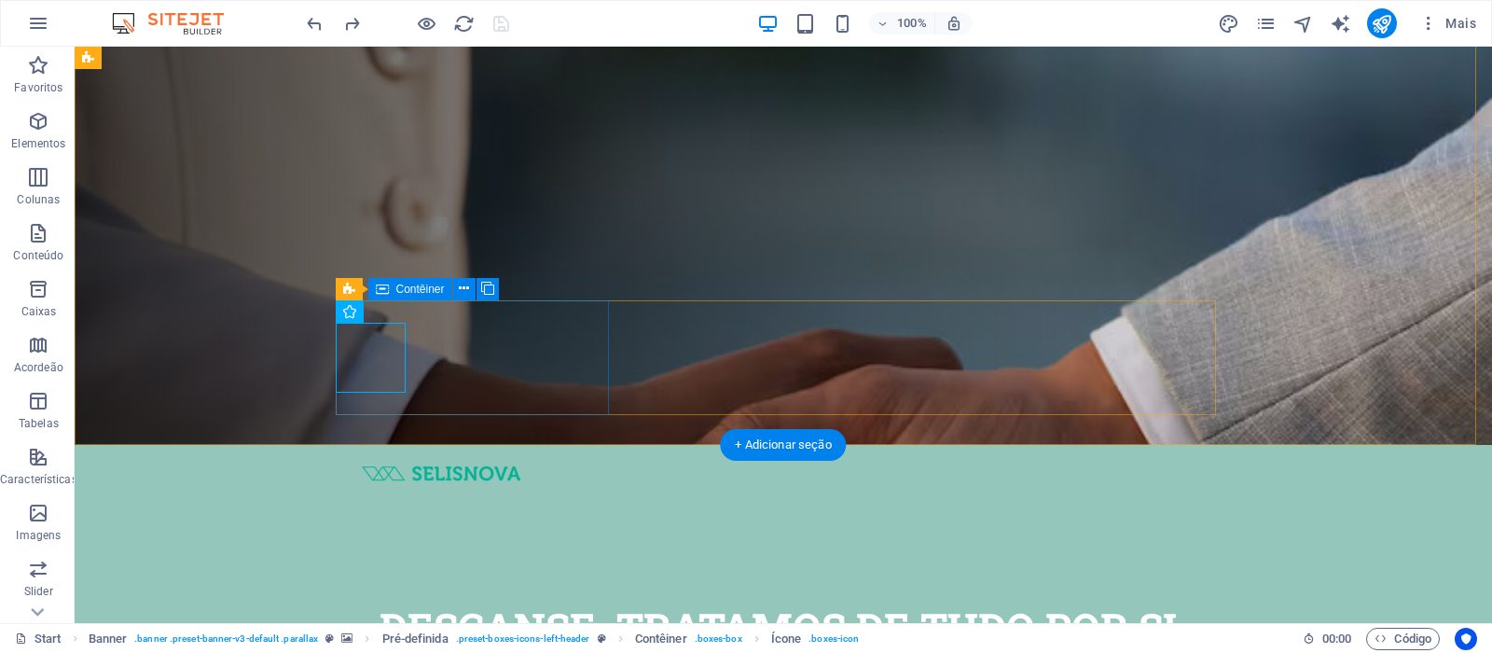
click at [413, 291] on span "Contêiner" at bounding box center [420, 288] width 48 height 11
click at [466, 293] on icon at bounding box center [464, 289] width 10 height 20
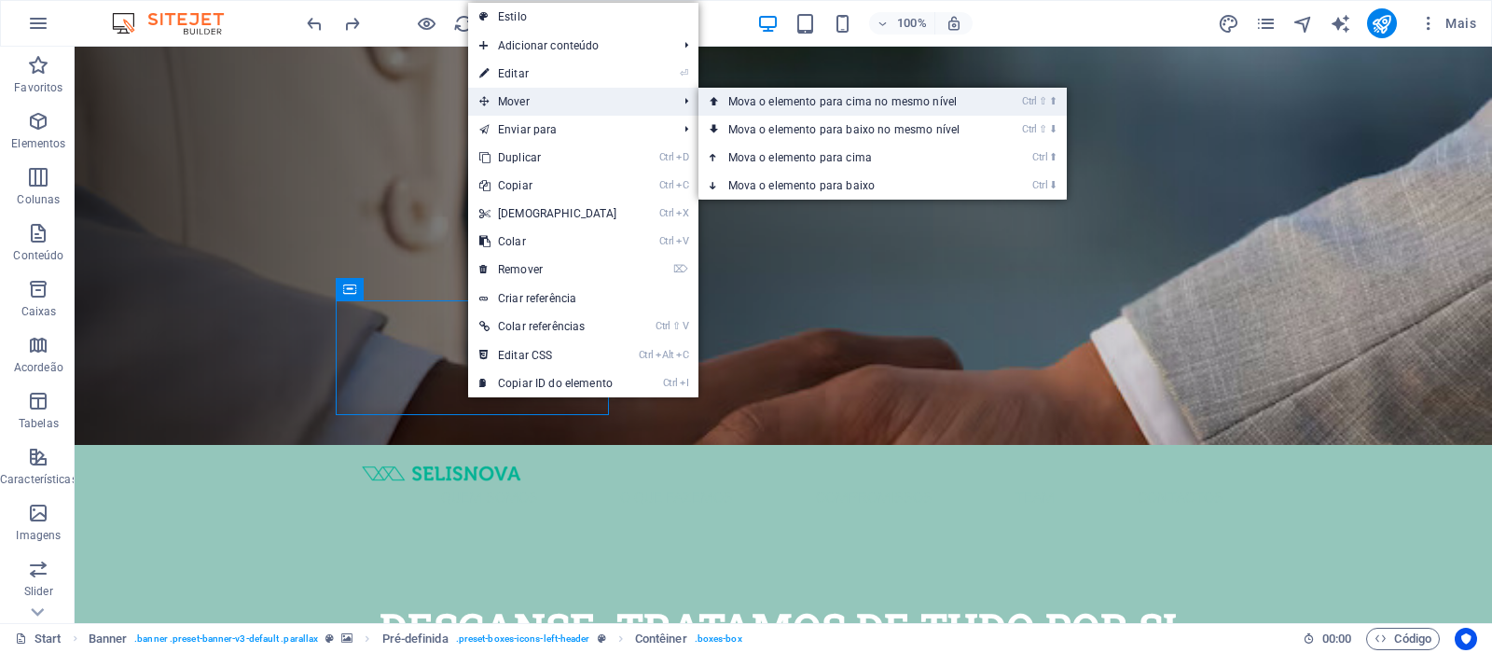
click at [746, 98] on link "Ctrl ⇧ ⬆ Mova o elemento para cima no mesmo nível" at bounding box center [847, 102] width 299 height 28
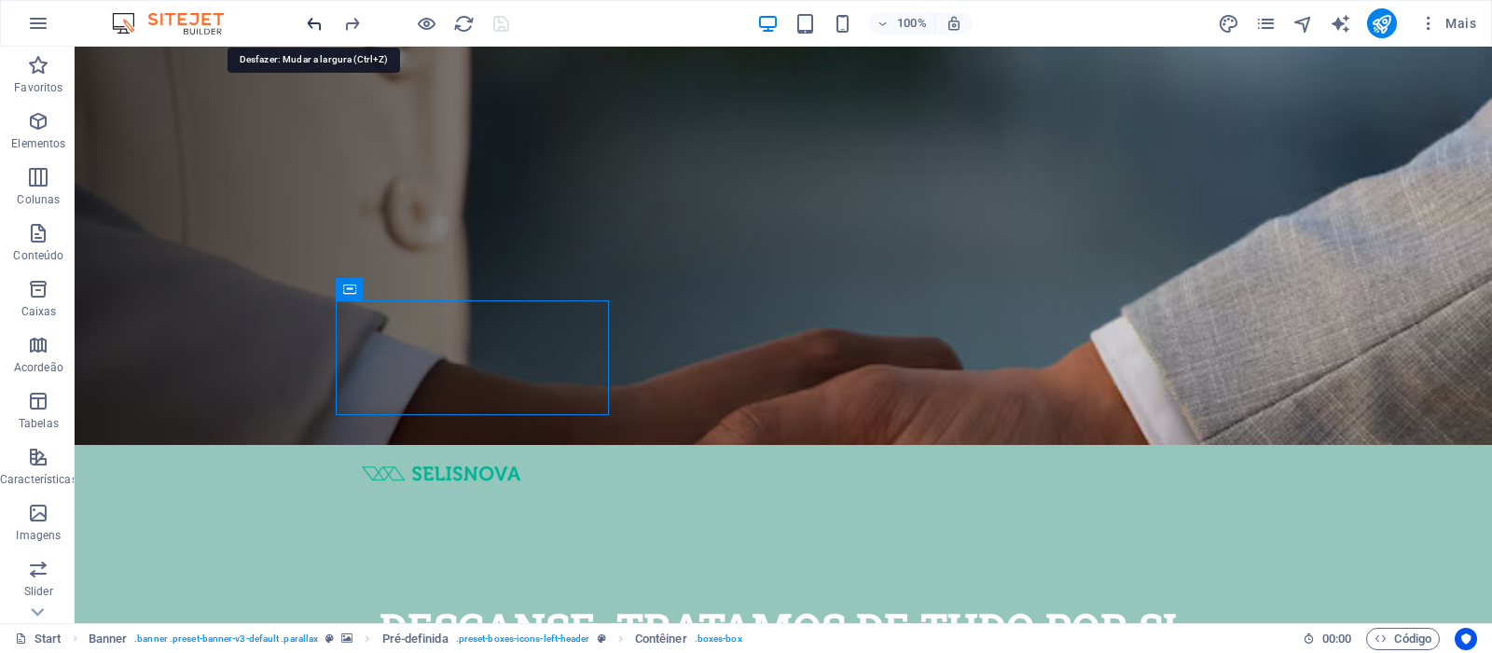
click at [315, 29] on icon "undo" at bounding box center [314, 23] width 21 height 21
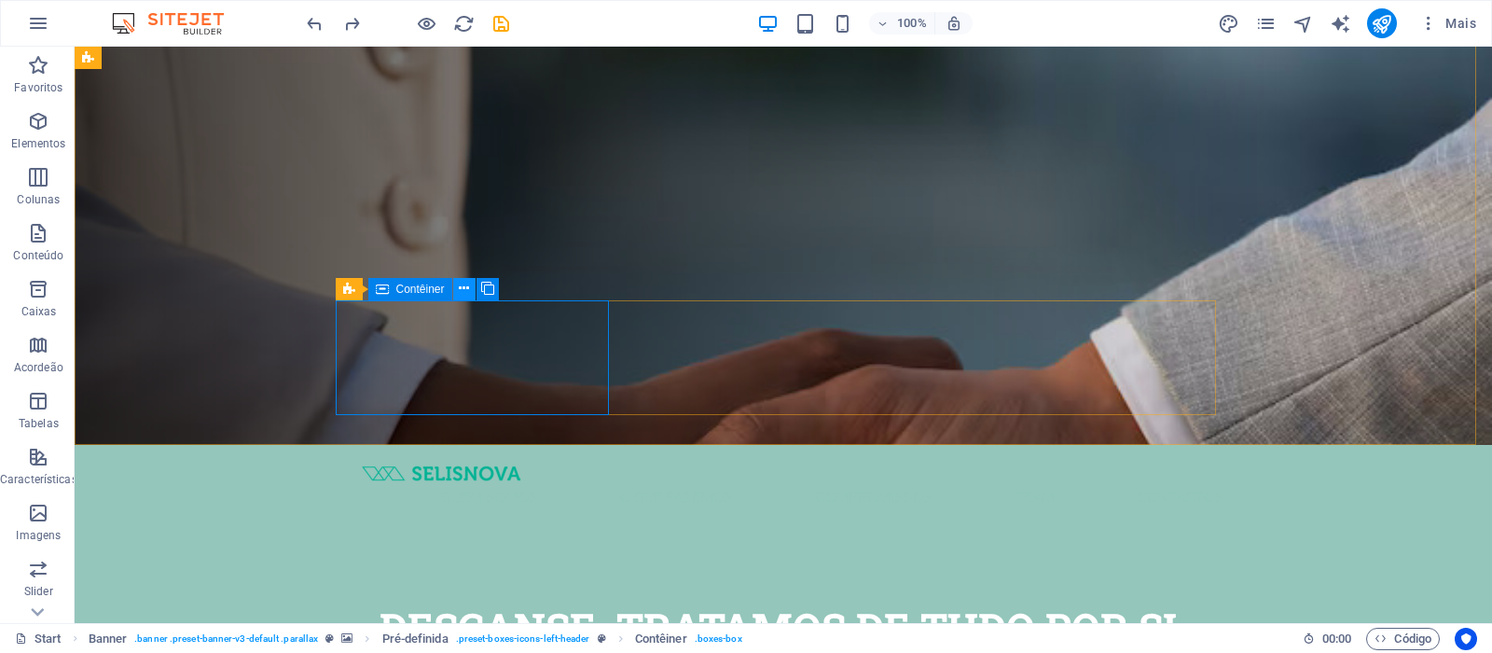
click at [466, 288] on icon at bounding box center [464, 289] width 10 height 20
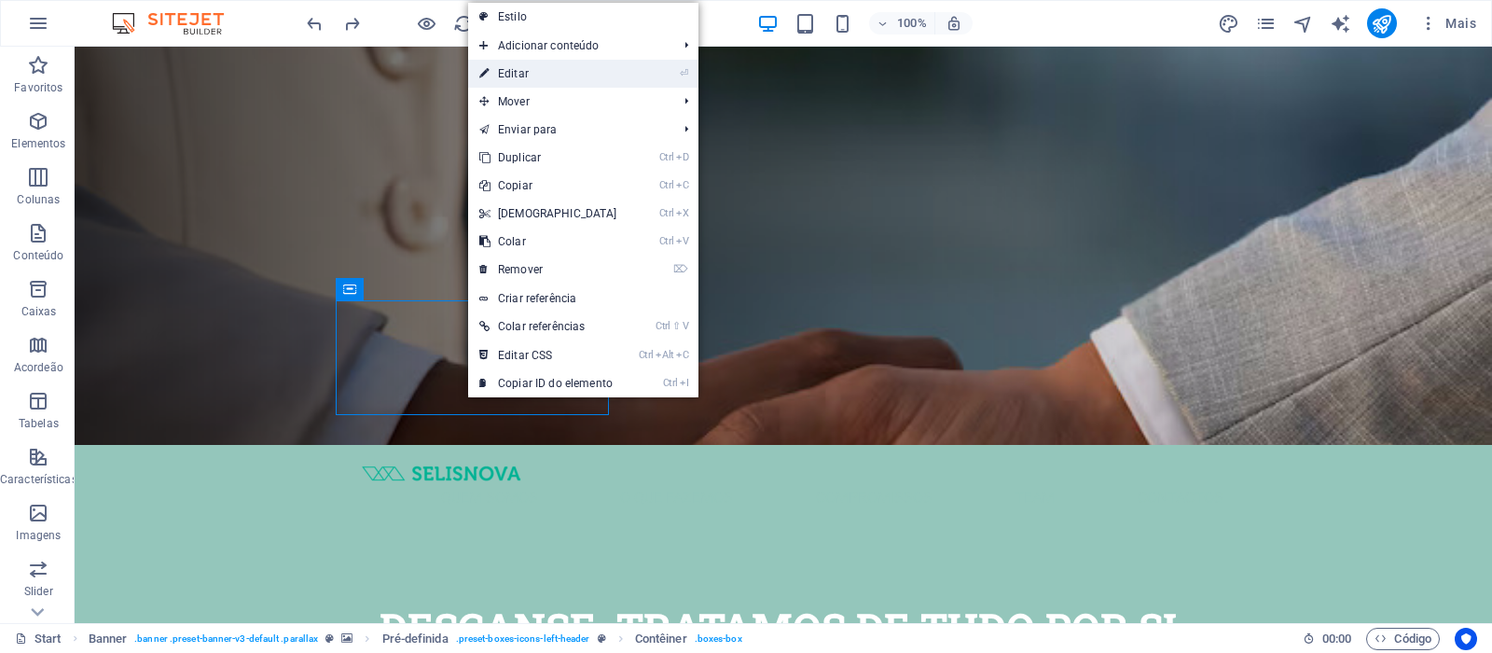
click at [533, 71] on link "⏎ Editar" at bounding box center [548, 74] width 160 height 28
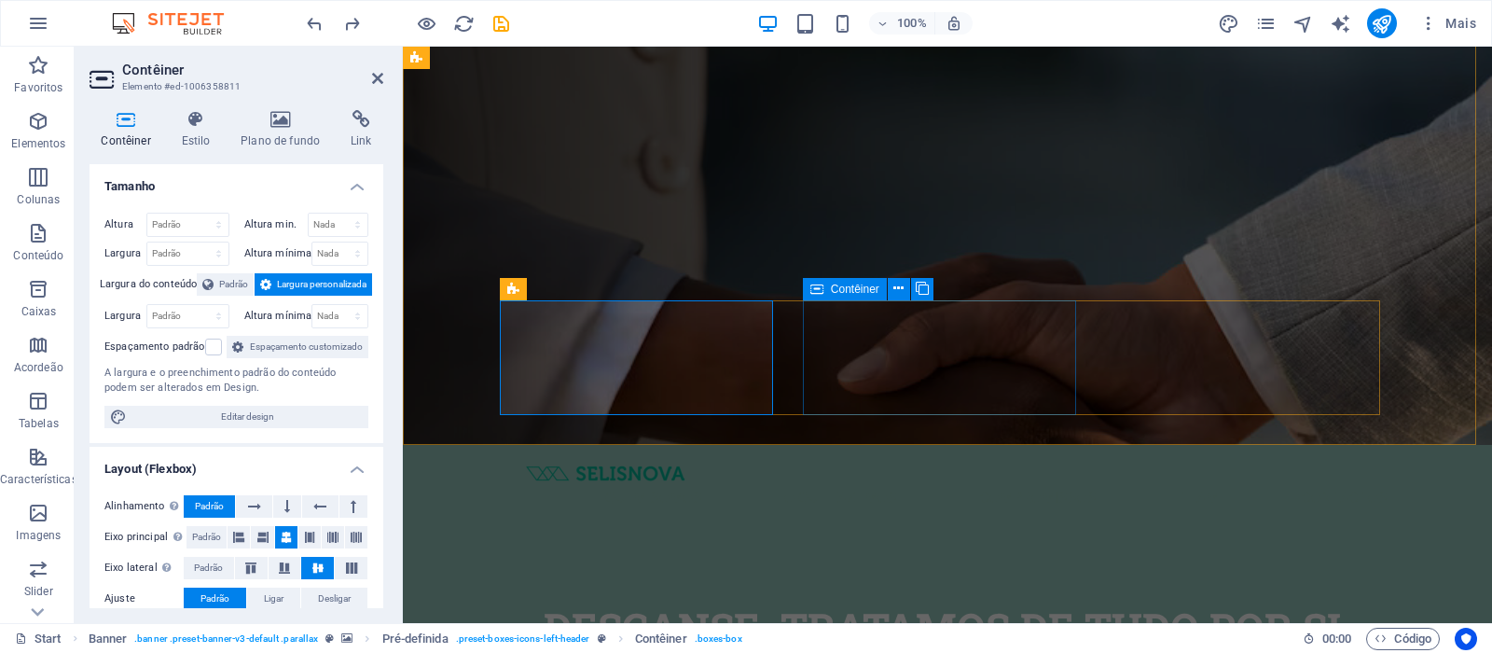
click at [851, 284] on span "Contêiner" at bounding box center [855, 288] width 48 height 11
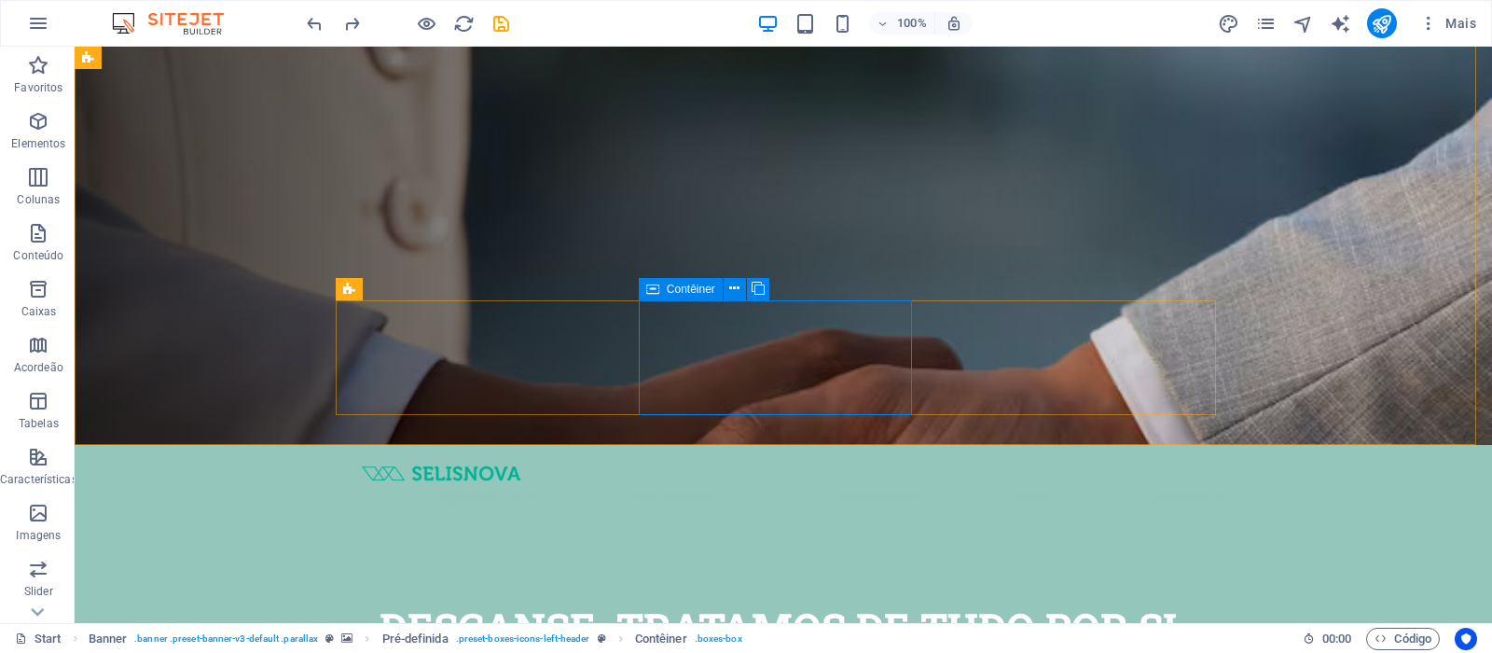
click at [663, 287] on div "Contêiner" at bounding box center [681, 289] width 84 height 22
click at [665, 290] on div "Contêiner" at bounding box center [681, 289] width 84 height 22
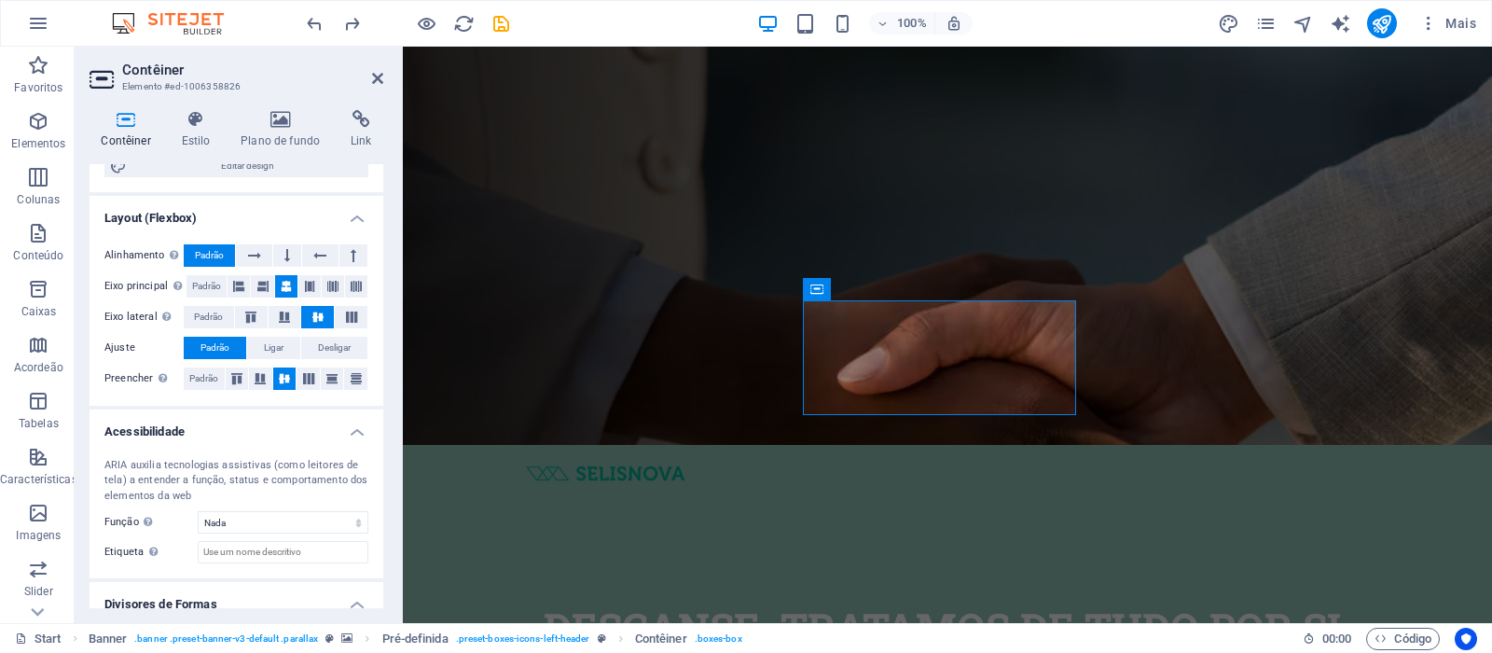
scroll to position [333, 0]
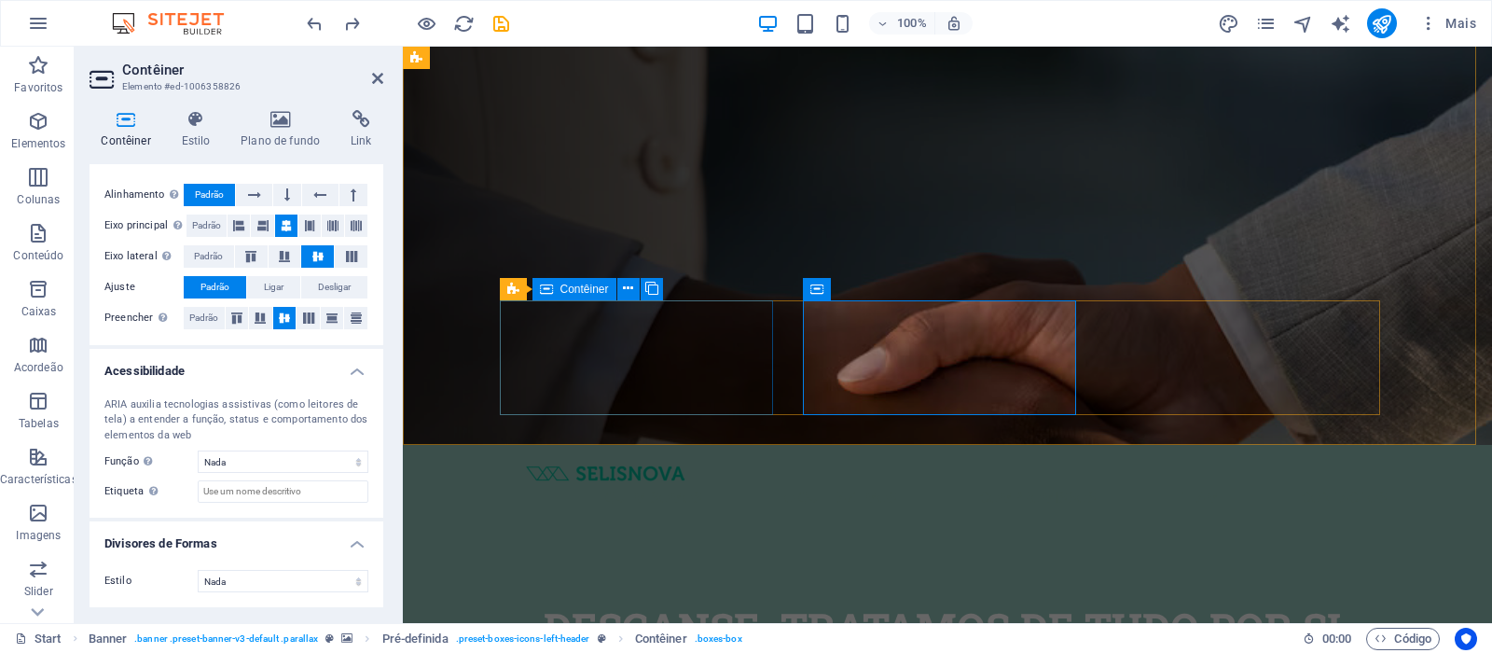
click at [558, 288] on div "Contêiner" at bounding box center [574, 289] width 84 height 22
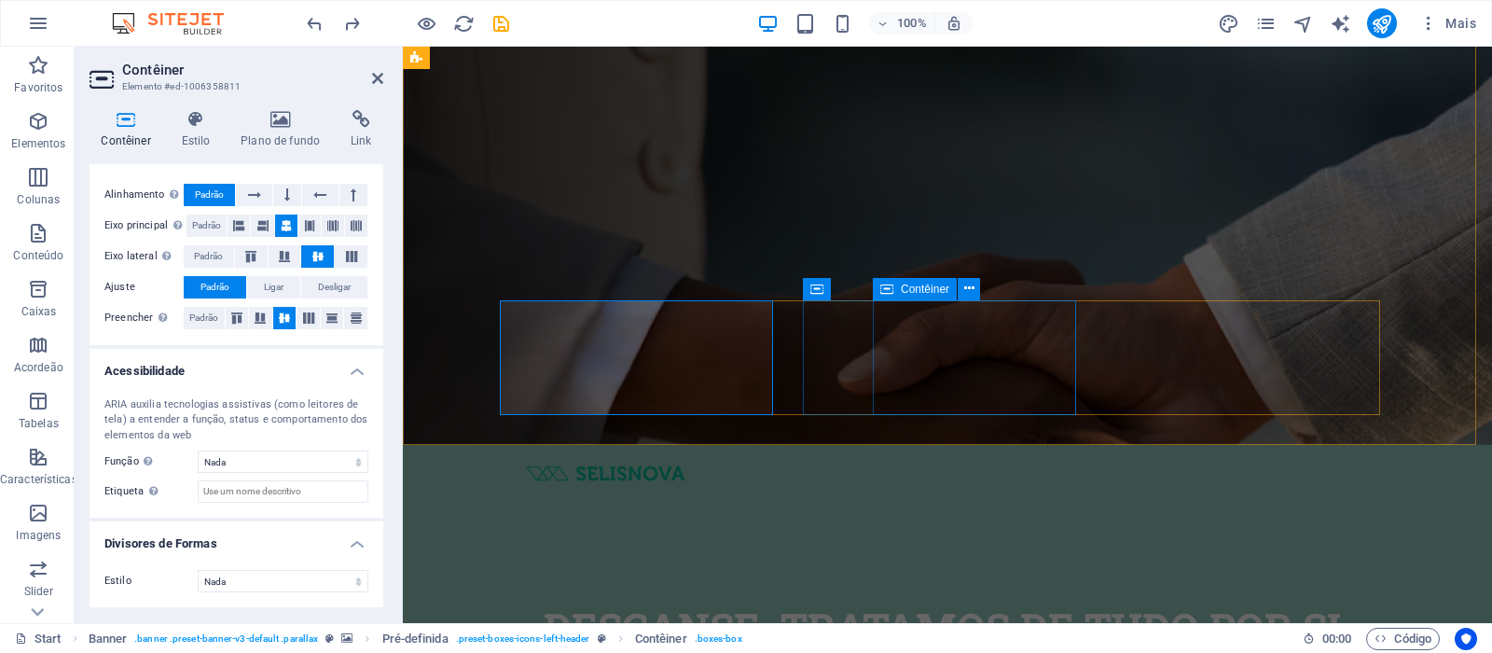
click at [890, 292] on icon at bounding box center [886, 289] width 13 height 22
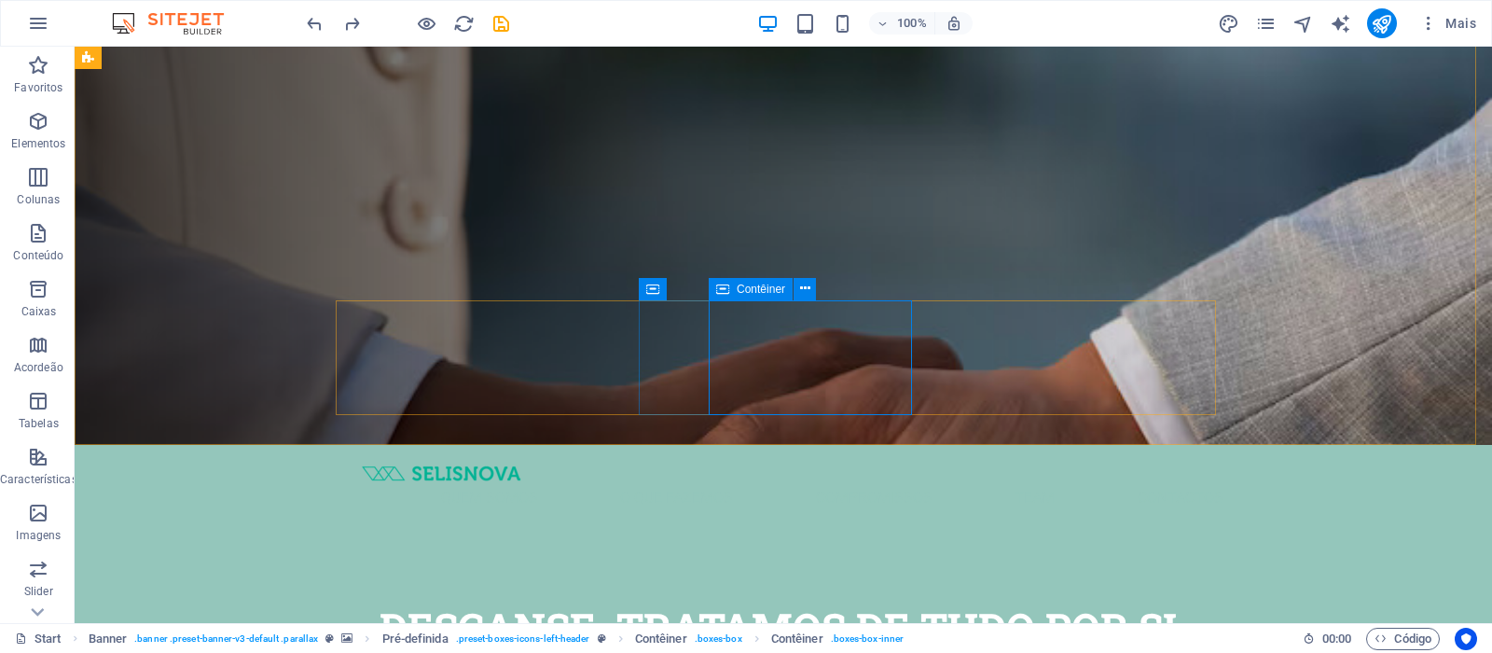
click at [742, 293] on span "Contêiner" at bounding box center [761, 288] width 48 height 11
click at [743, 293] on span "Contêiner" at bounding box center [761, 288] width 48 height 11
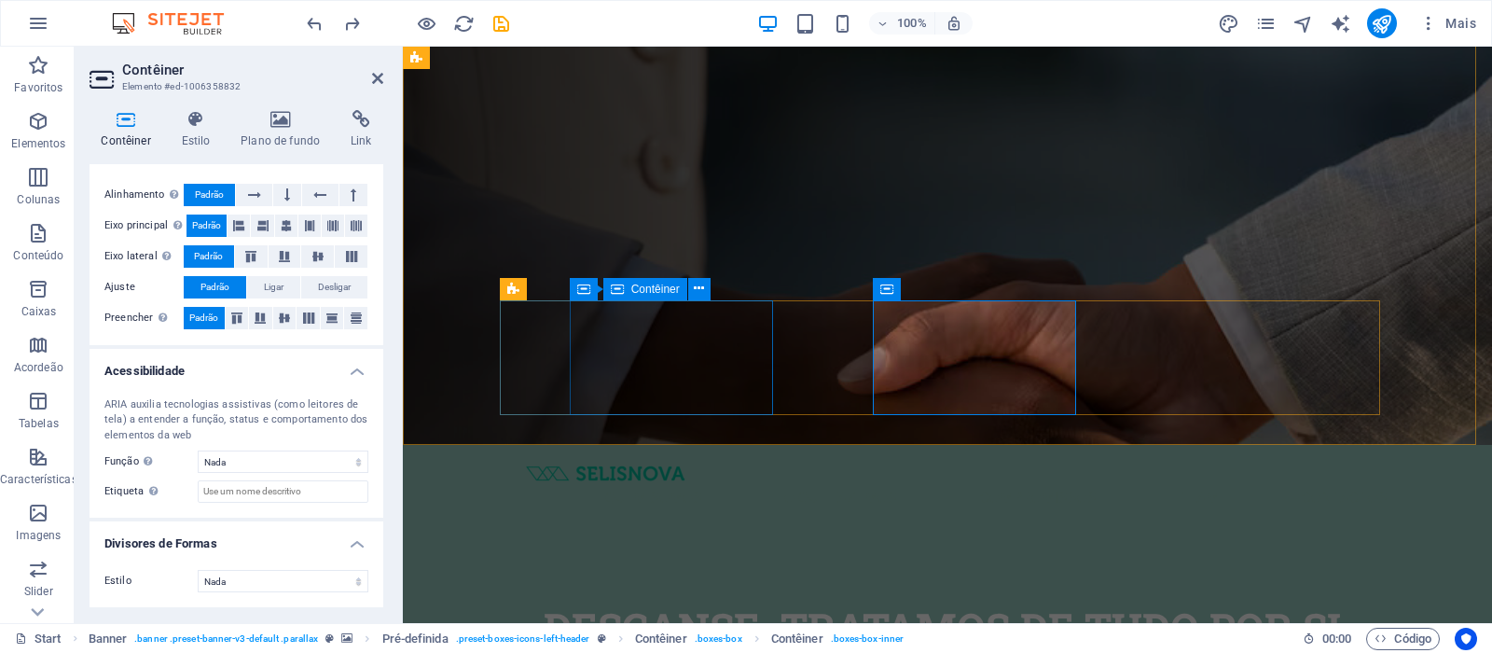
click at [623, 290] on icon at bounding box center [617, 289] width 13 height 22
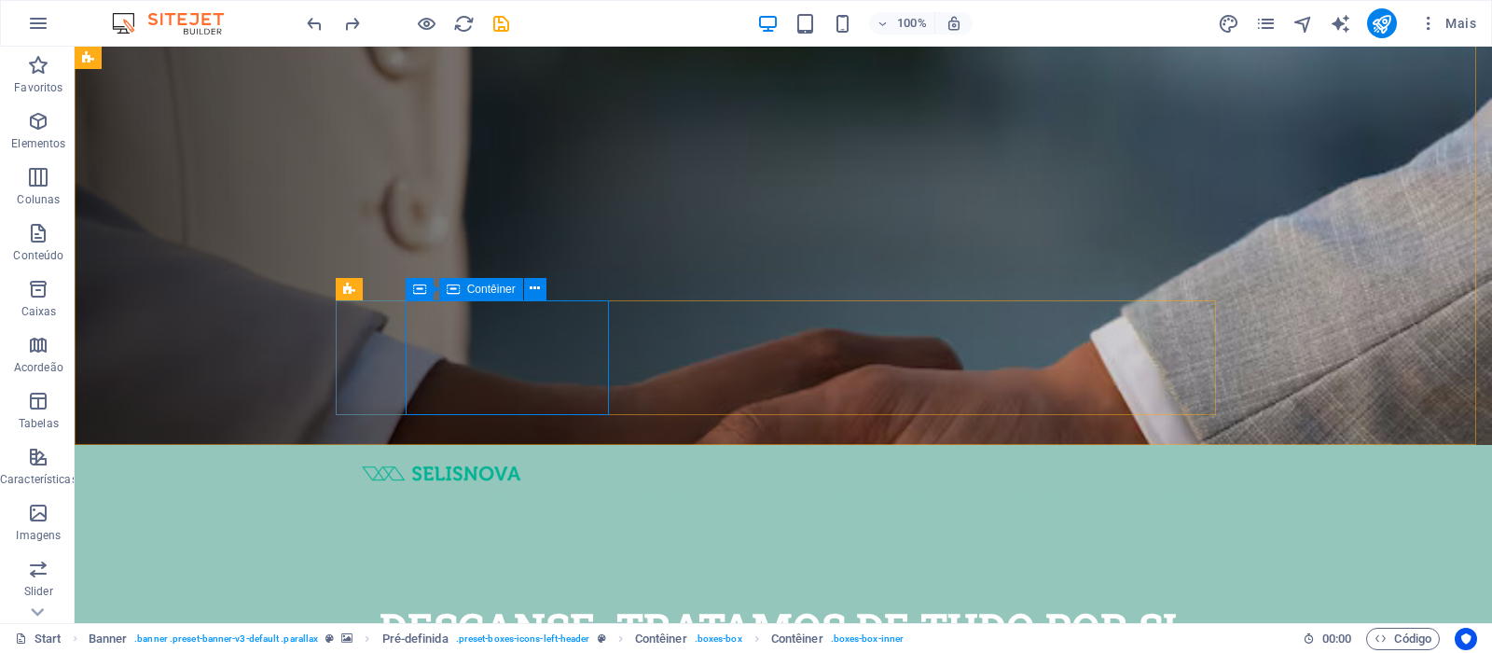
click at [462, 292] on div "Contêiner" at bounding box center [481, 289] width 84 height 22
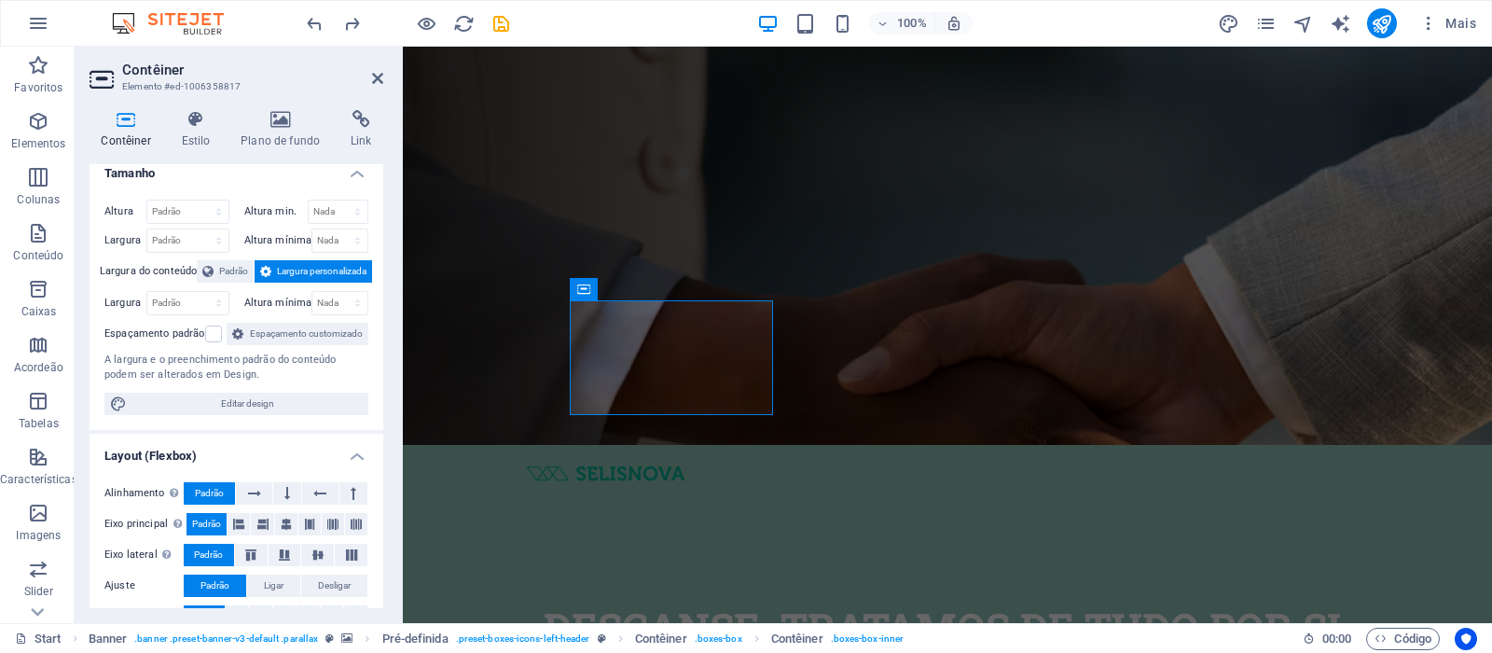
scroll to position [0, 0]
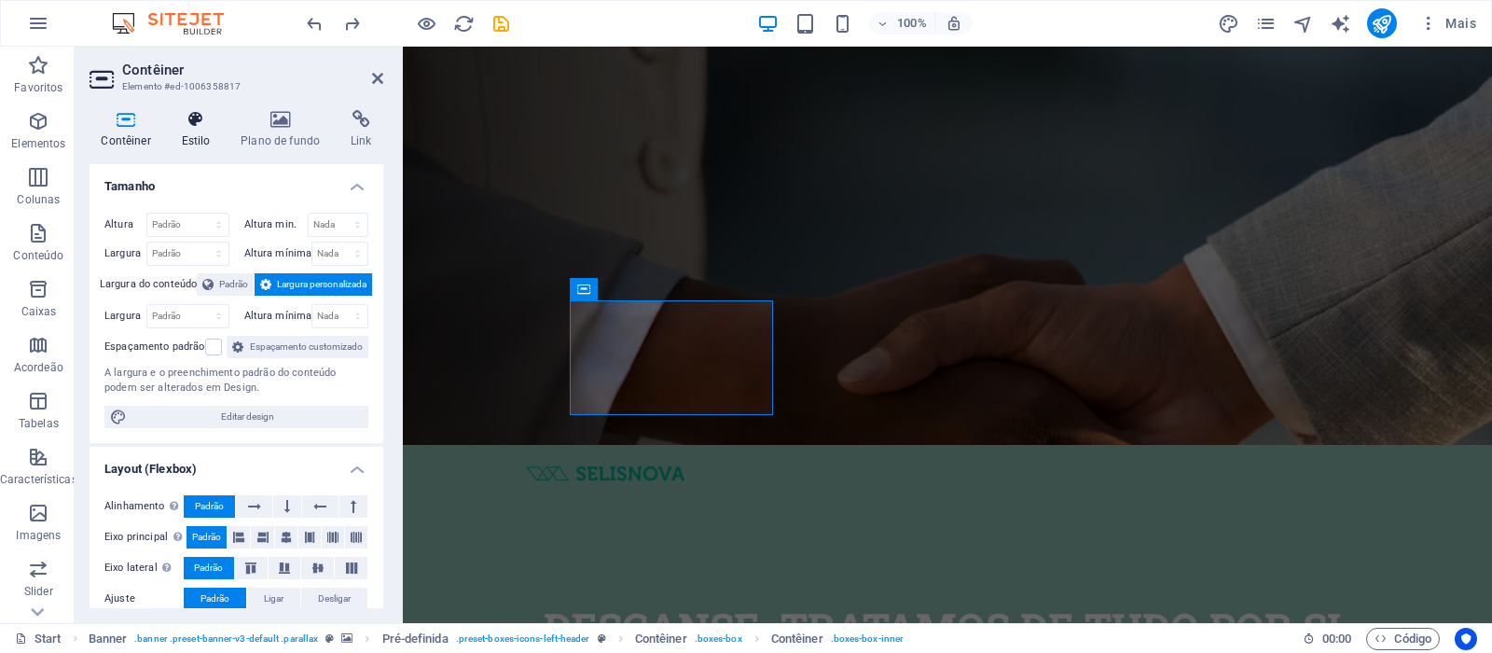
click at [189, 125] on icon at bounding box center [196, 119] width 52 height 19
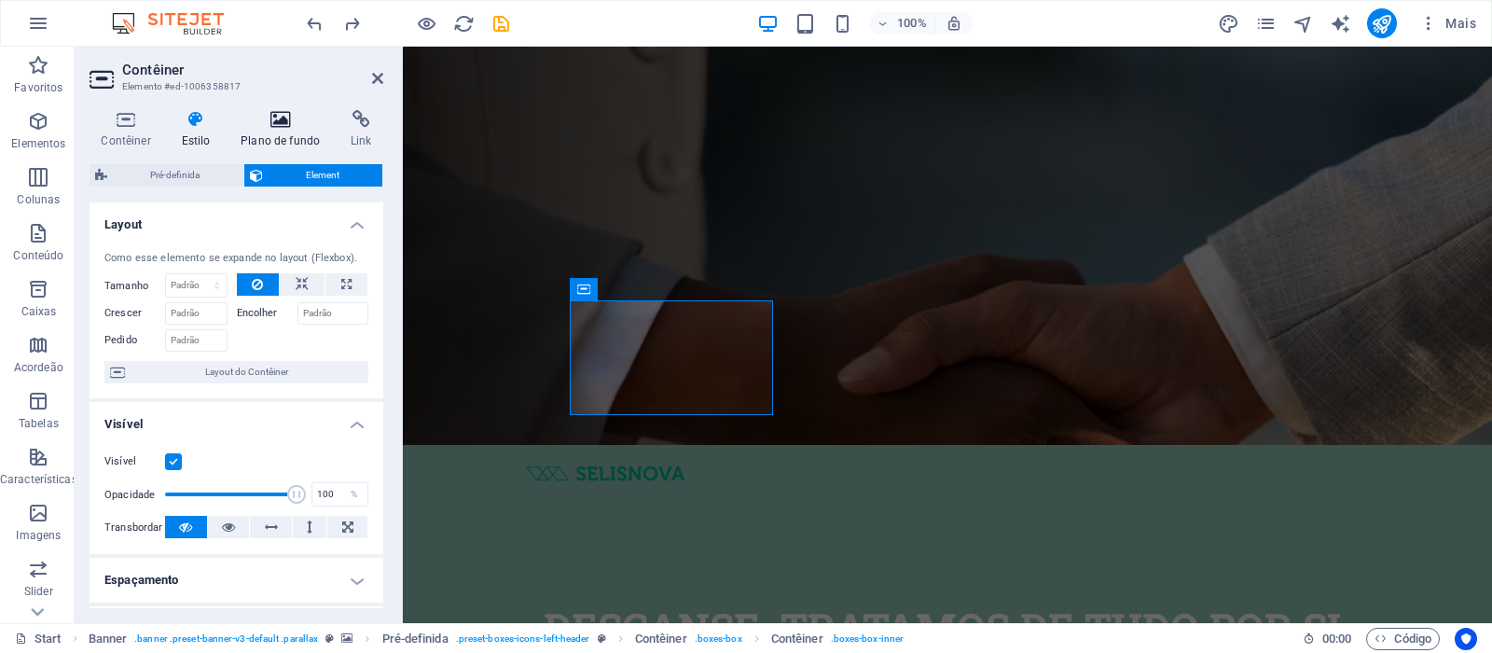
click at [295, 132] on h4 "Plano de fundo" at bounding box center [284, 129] width 110 height 39
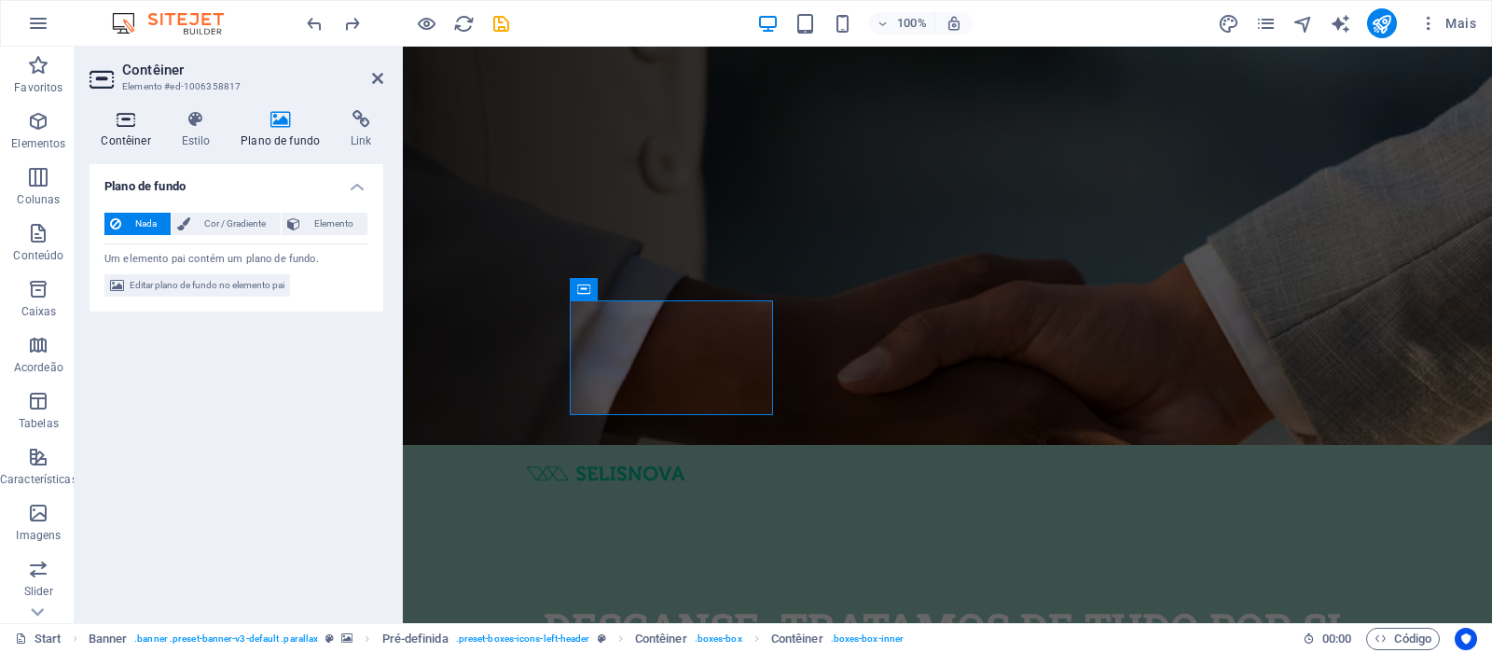
click at [131, 136] on h4 "Contêiner" at bounding box center [130, 129] width 80 height 39
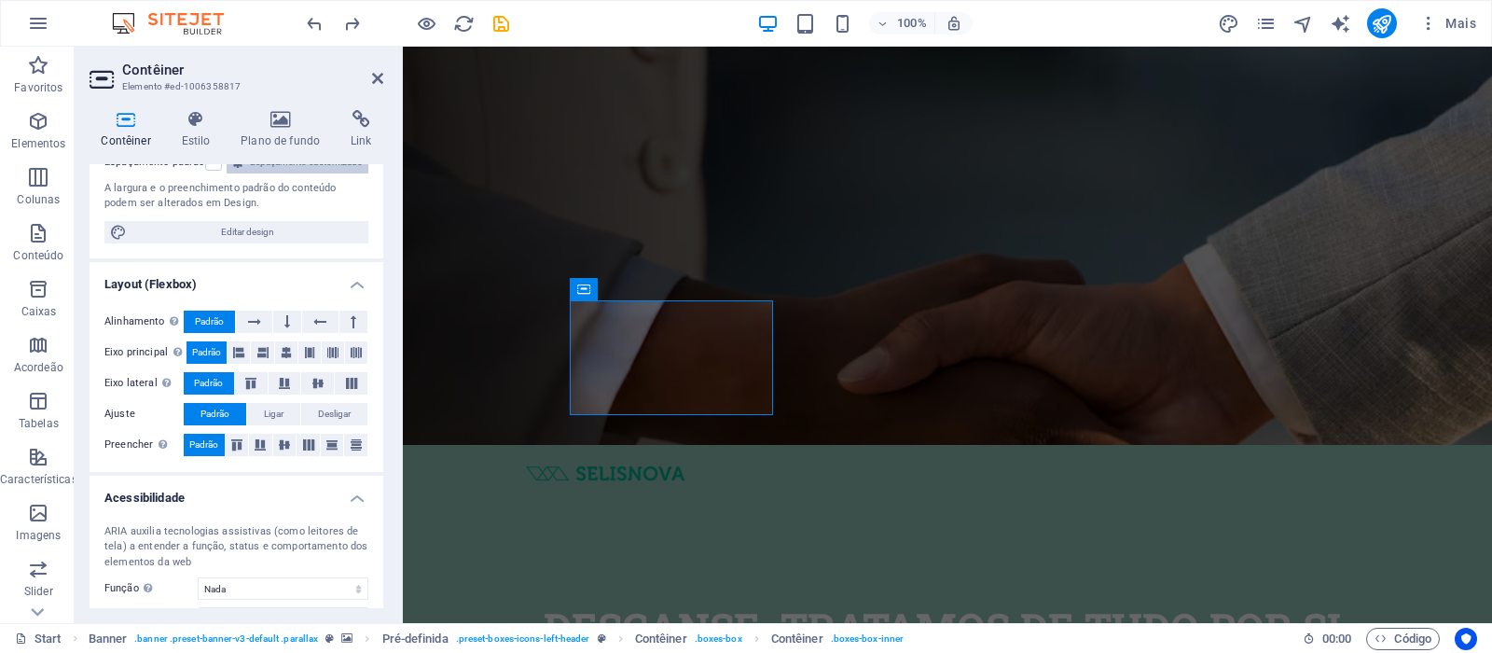
scroll to position [186, 0]
click at [252, 331] on icon at bounding box center [254, 320] width 13 height 22
click at [216, 331] on span "Padrão" at bounding box center [209, 320] width 29 height 22
click at [351, 362] on icon at bounding box center [356, 350] width 11 height 22
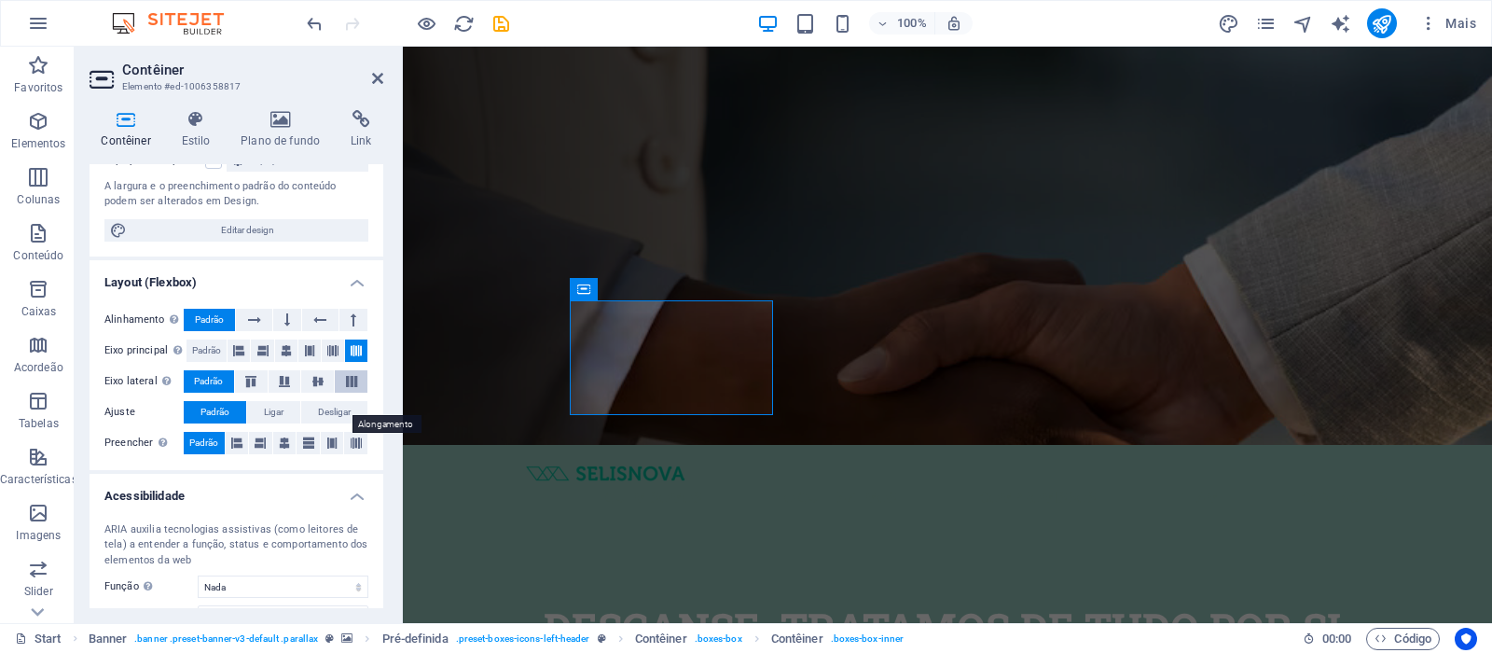
click at [347, 387] on icon at bounding box center [351, 381] width 22 height 11
click at [328, 454] on icon at bounding box center [331, 443] width 11 height 22
click at [319, 387] on icon at bounding box center [318, 381] width 22 height 11
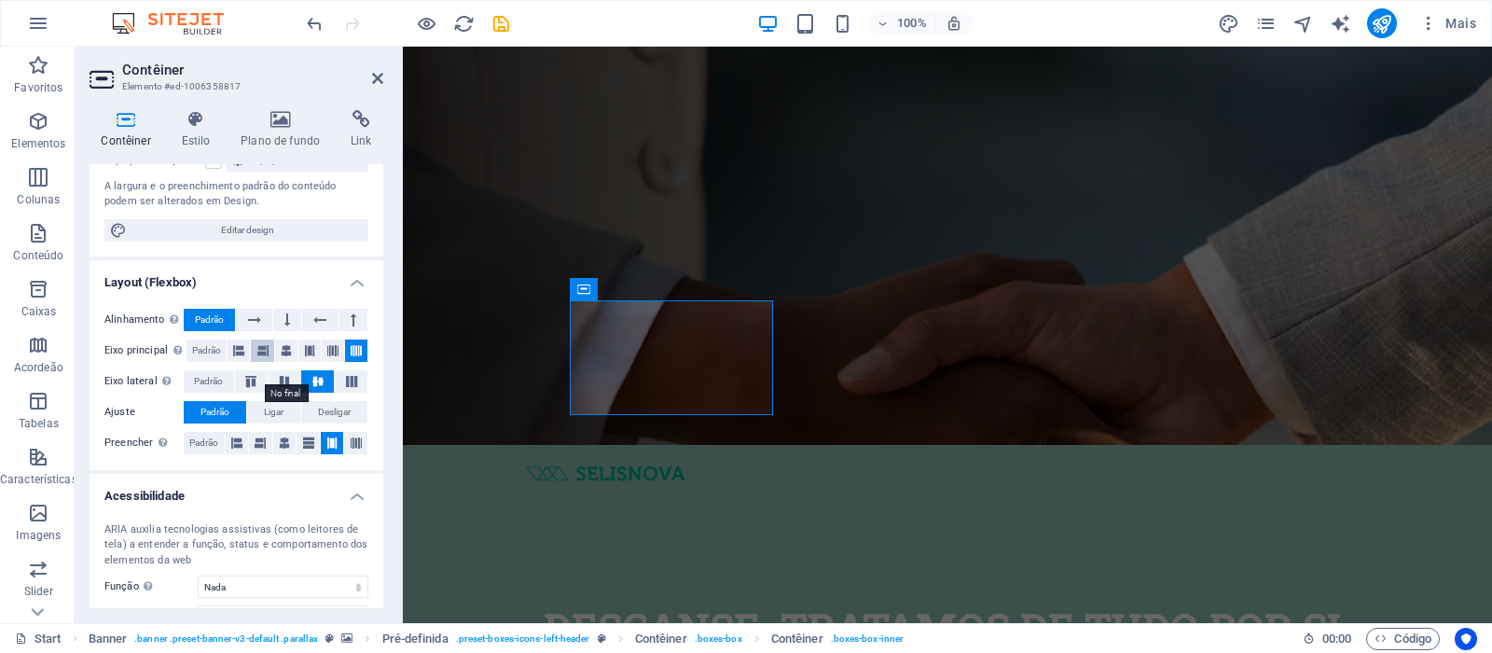
click at [257, 362] on icon at bounding box center [262, 350] width 11 height 22
click at [275, 362] on button at bounding box center [286, 350] width 22 height 22
click at [304, 362] on icon at bounding box center [309, 350] width 11 height 22
click at [208, 362] on span "Padrão" at bounding box center [206, 350] width 29 height 22
click at [220, 393] on span "Padrão" at bounding box center [208, 381] width 29 height 22
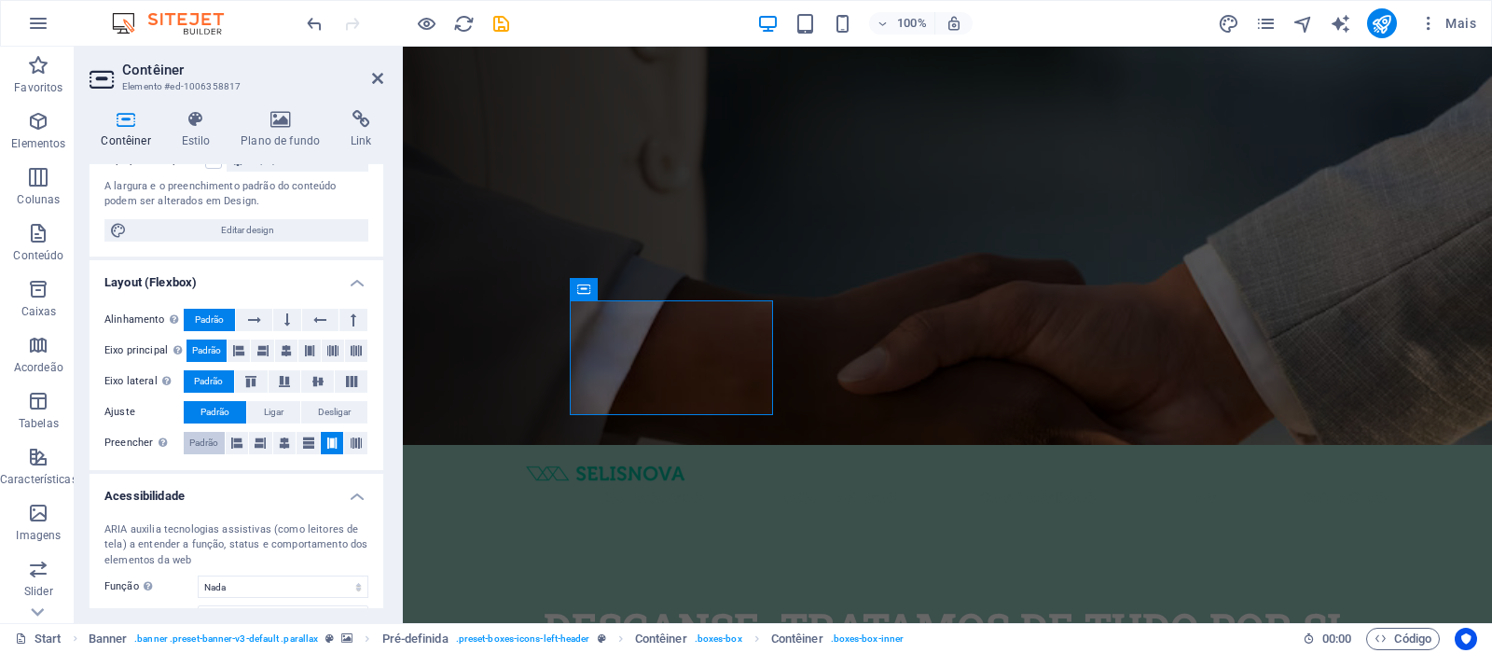
click at [204, 454] on span "Padrão" at bounding box center [203, 443] width 29 height 22
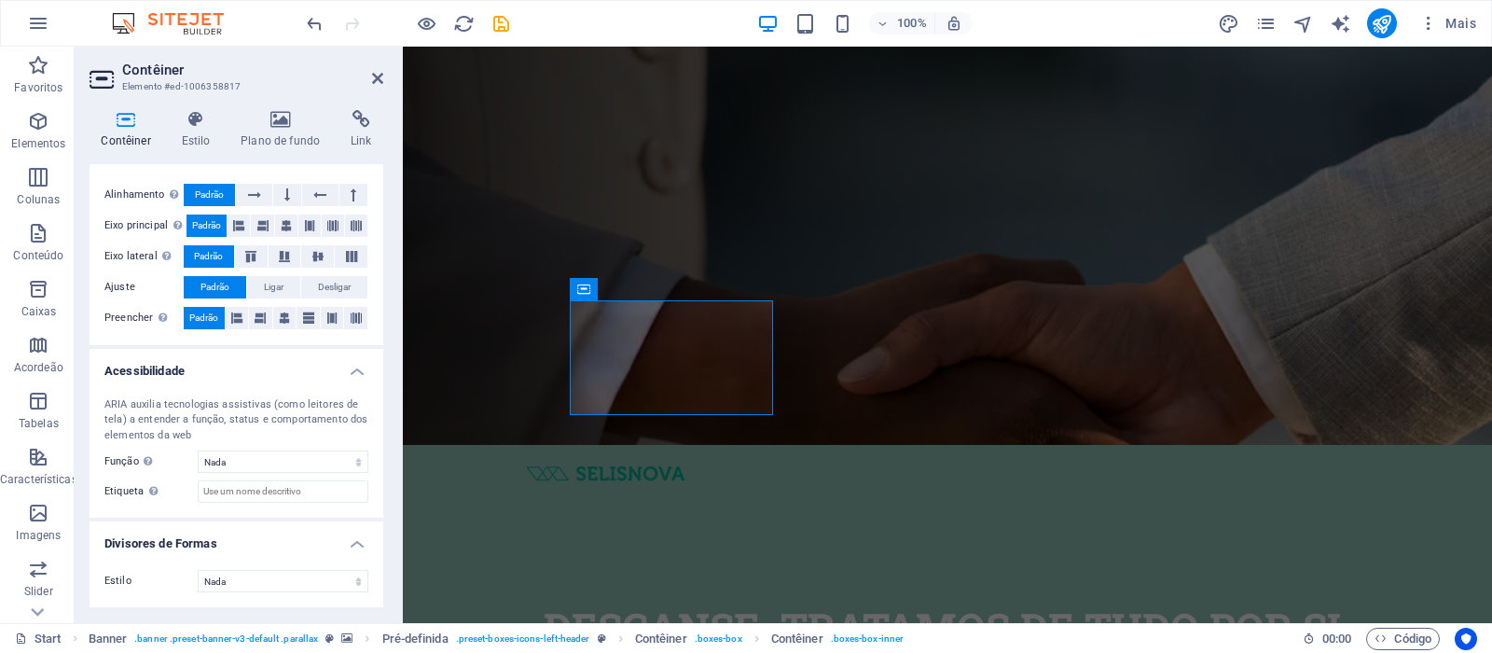
scroll to position [333, 0]
click at [640, 315] on icon at bounding box center [640, 311] width 10 height 20
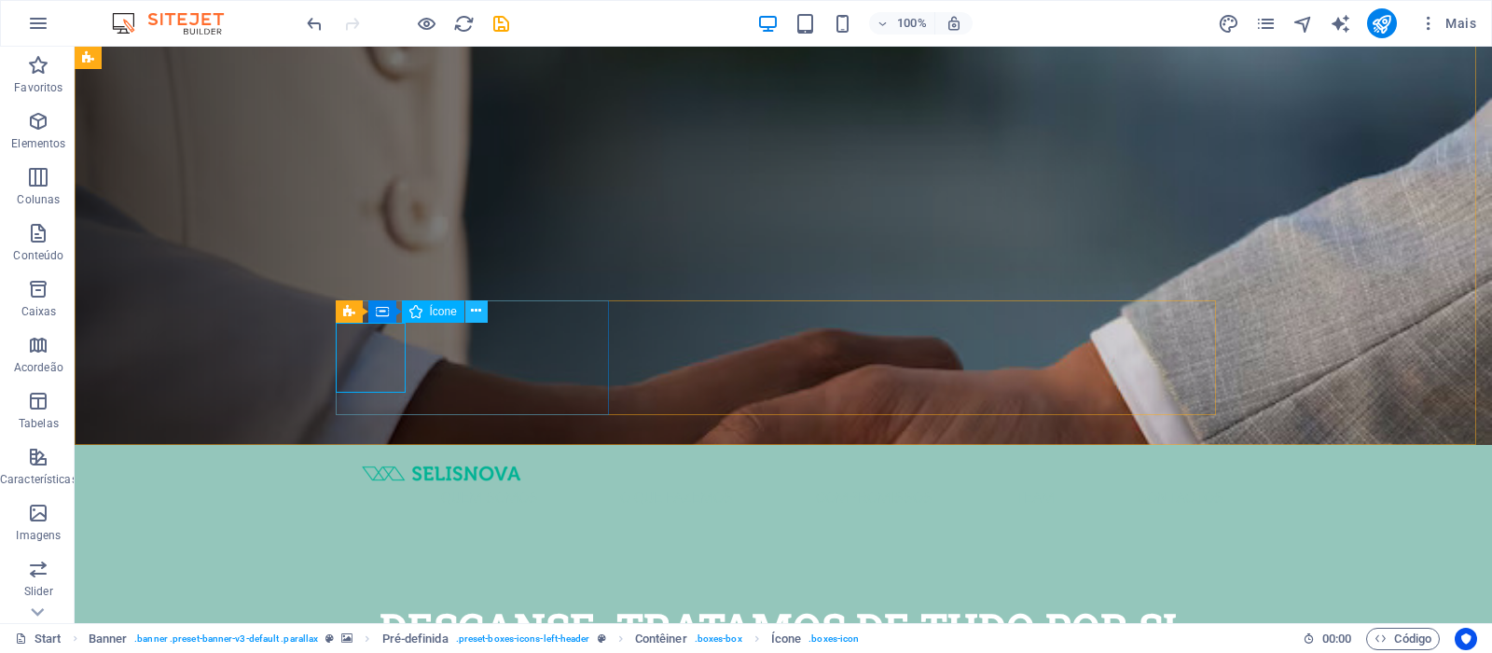
click at [472, 310] on icon at bounding box center [476, 311] width 10 height 20
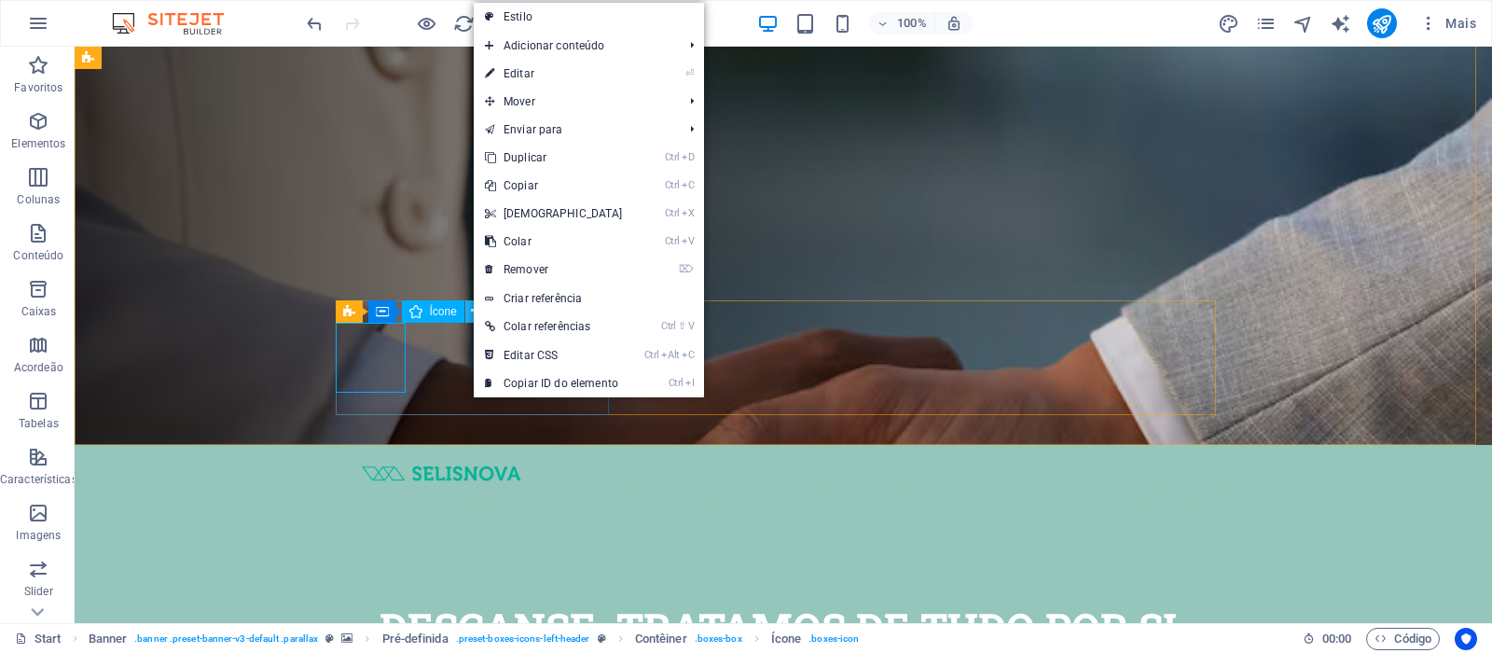
click at [472, 310] on icon at bounding box center [476, 311] width 10 height 20
click at [454, 313] on span "Ícone" at bounding box center [443, 311] width 27 height 11
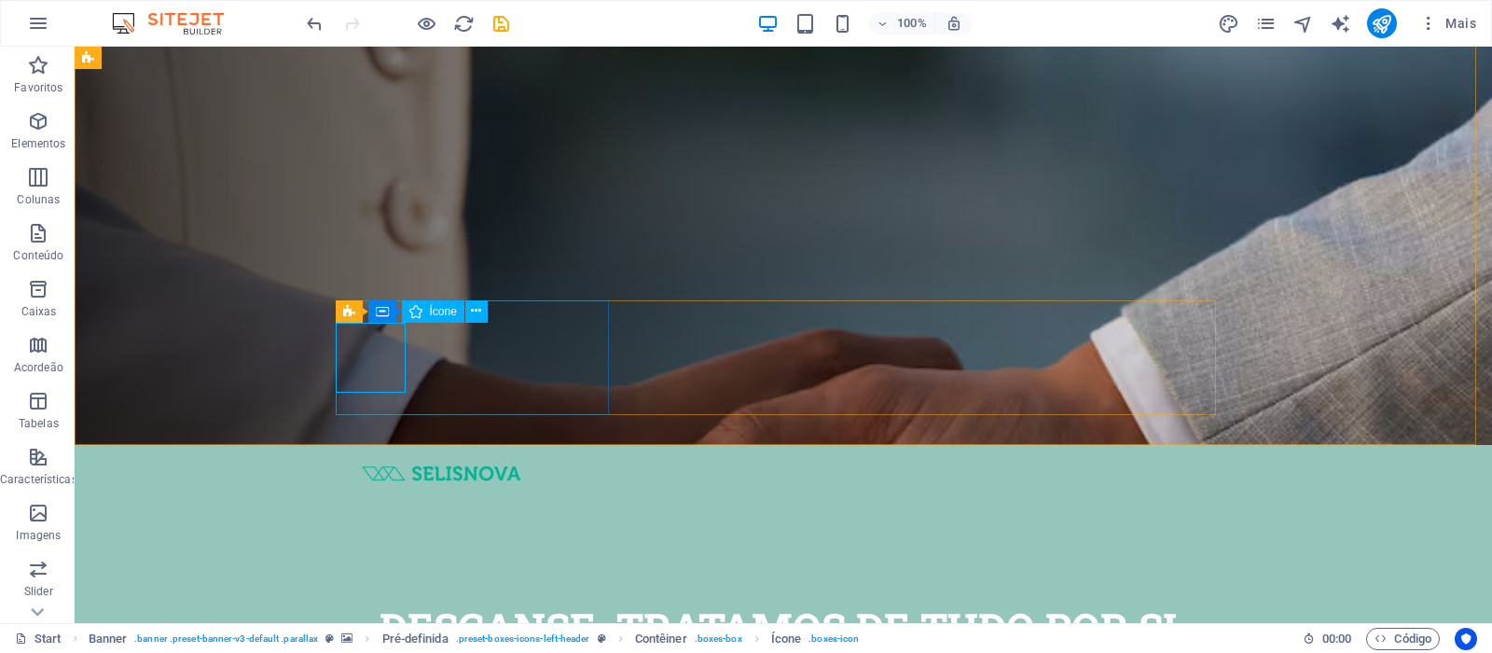
click at [447, 312] on span "Ícone" at bounding box center [443, 311] width 27 height 11
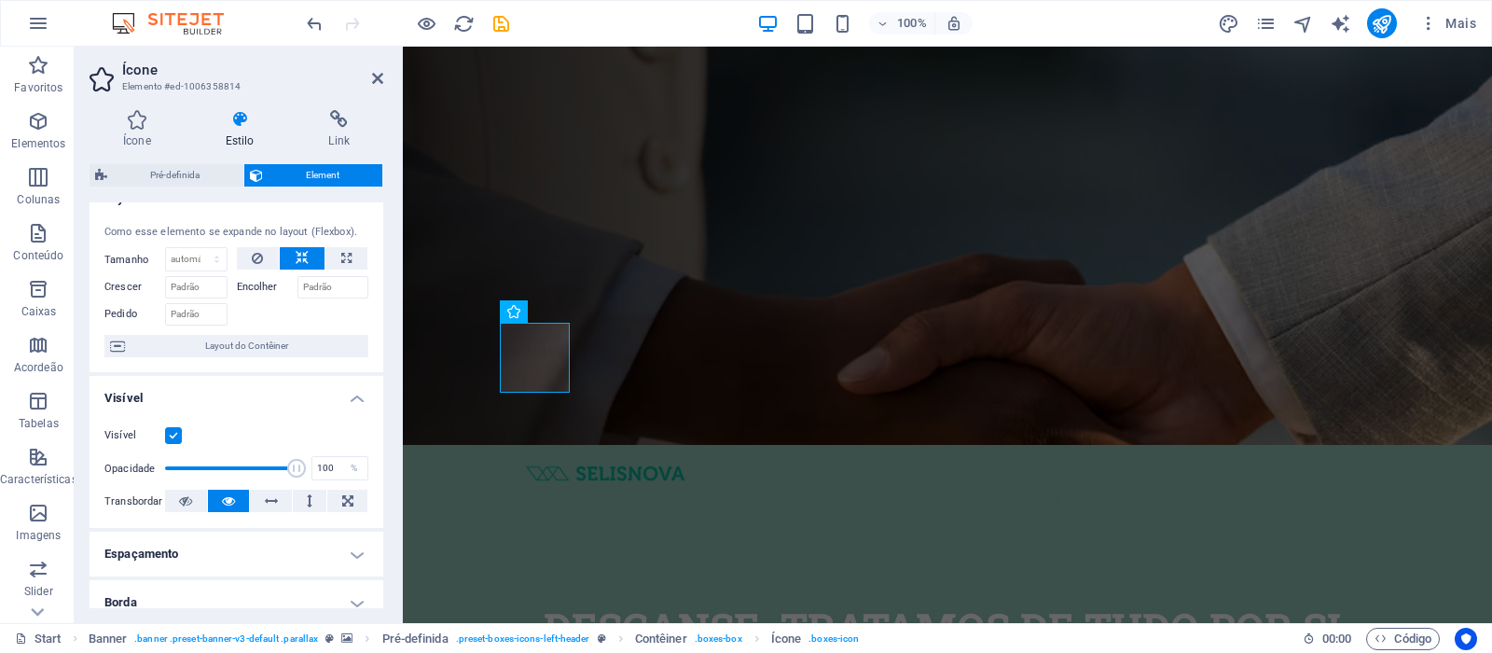
scroll to position [0, 0]
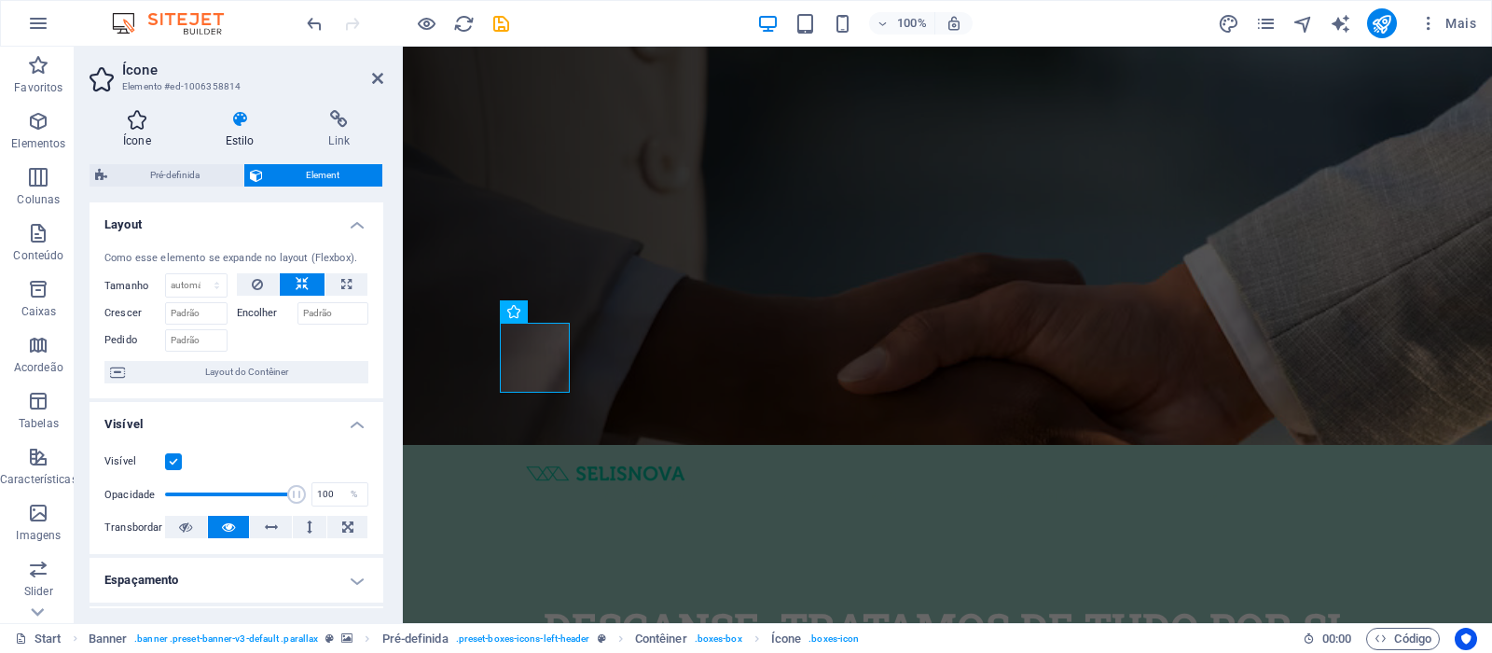
click at [139, 125] on icon at bounding box center [137, 119] width 95 height 19
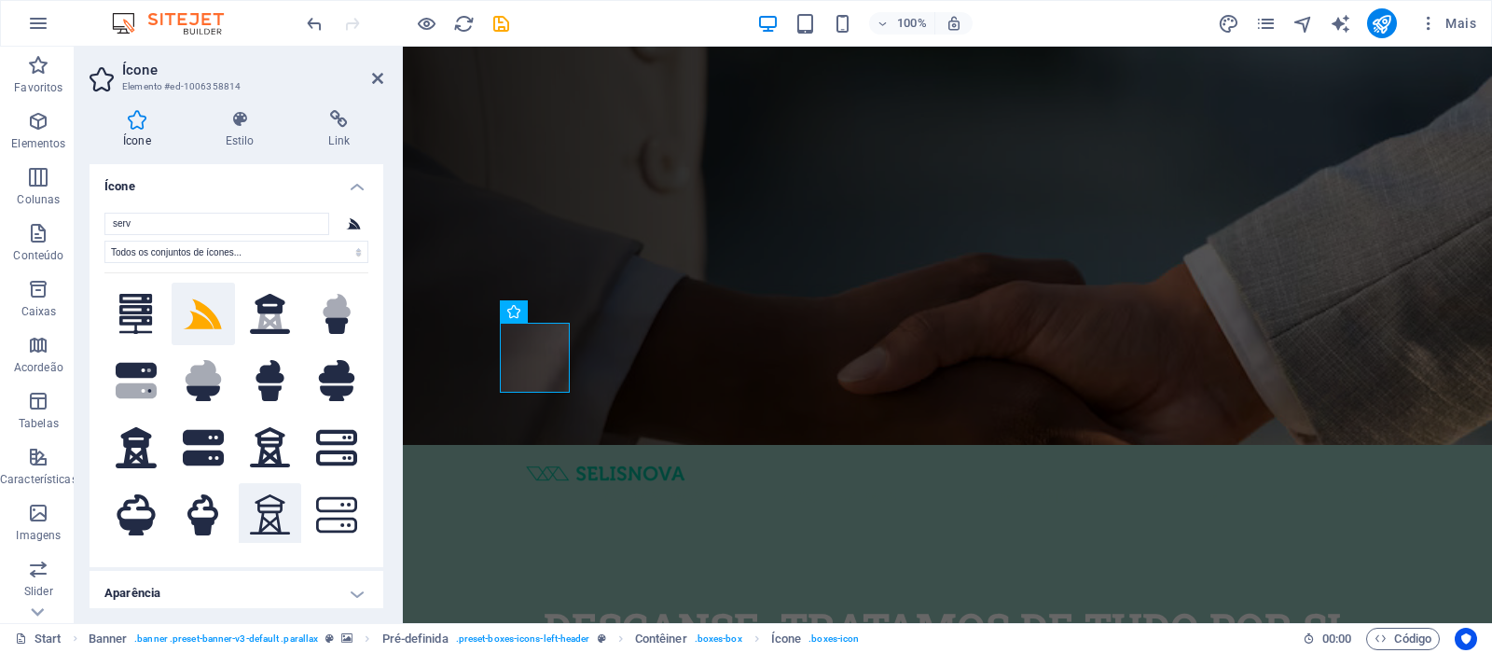
click at [261, 503] on icon at bounding box center [270, 514] width 41 height 41
click at [192, 375] on icon at bounding box center [202, 372] width 35 height 25
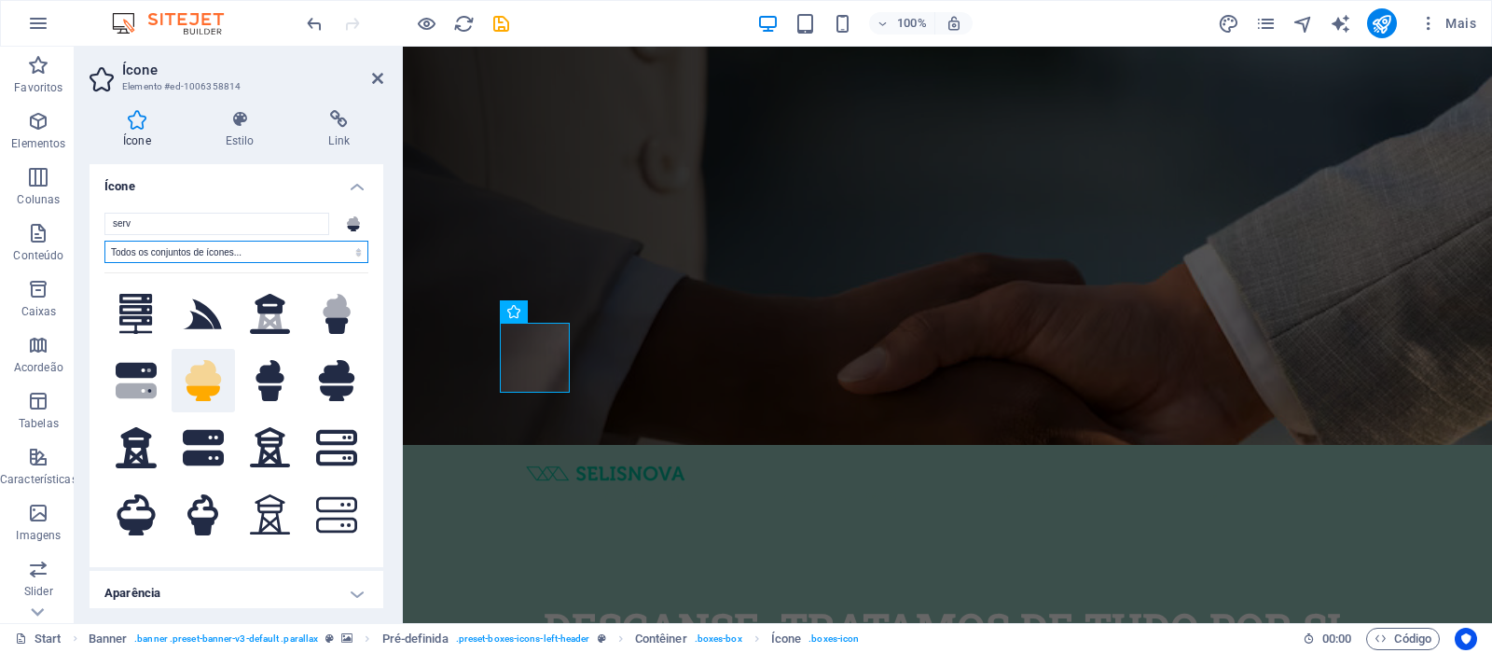
click at [202, 248] on select "Todos os conjuntos de ícones... IcoFont Ionicons FontAwesome Brands FontAwesome…" at bounding box center [236, 252] width 264 height 22
select select "icofont"
click at [104, 241] on select "Todos os conjuntos de ícones... IcoFont Ionicons FontAwesome Brands FontAwesome…" at bounding box center [236, 252] width 264 height 22
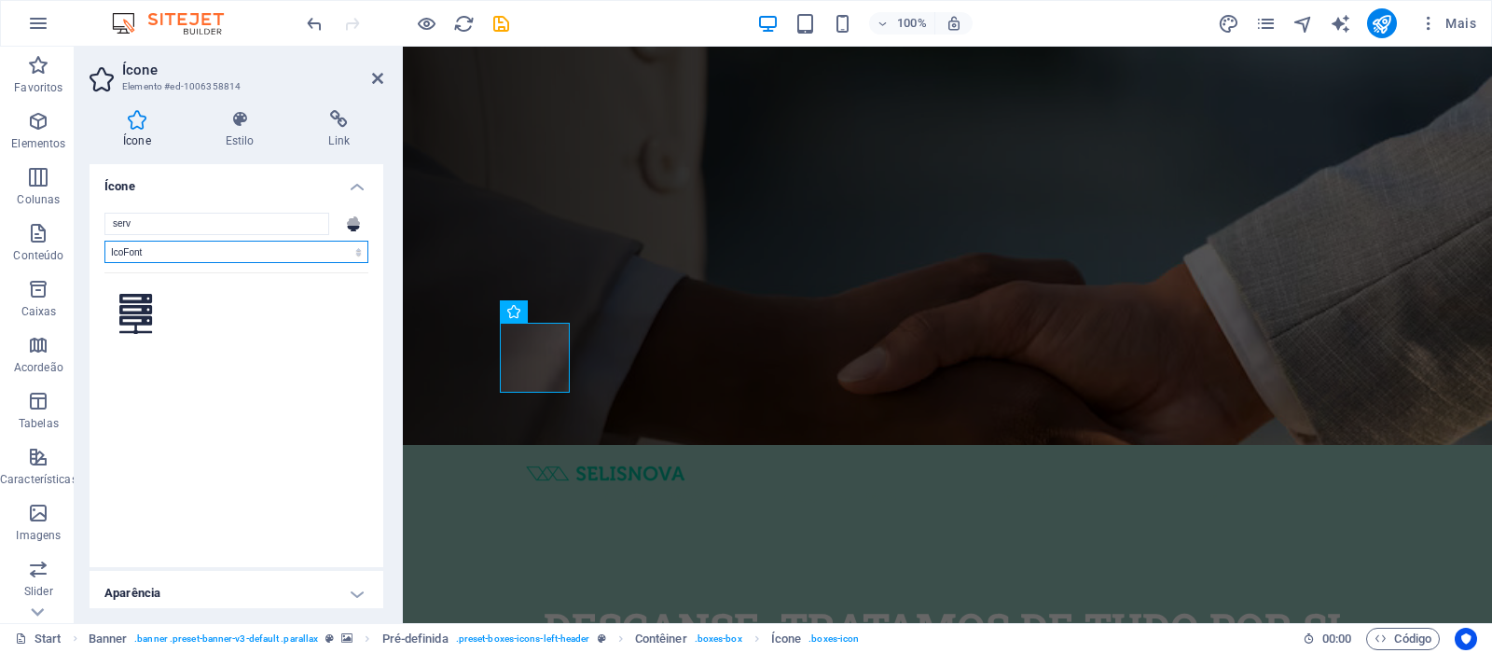
click at [200, 257] on select "Todos os conjuntos de ícones... IcoFont Ionicons FontAwesome Brands FontAwesome…" at bounding box center [236, 252] width 264 height 22
select select
click at [104, 241] on select "Todos os conjuntos de ícones... IcoFont Ionicons FontAwesome Brands FontAwesome…" at bounding box center [236, 252] width 264 height 22
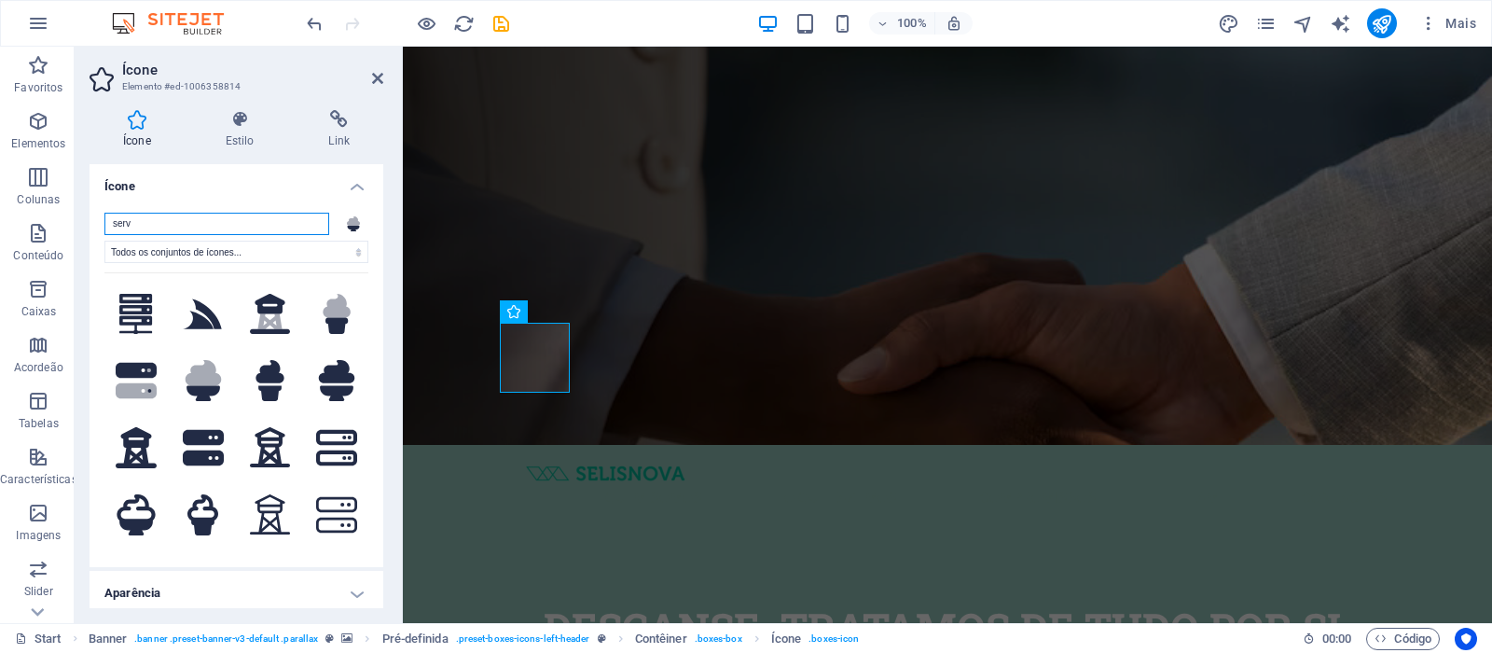
click at [228, 227] on input "serv" at bounding box center [216, 224] width 225 height 22
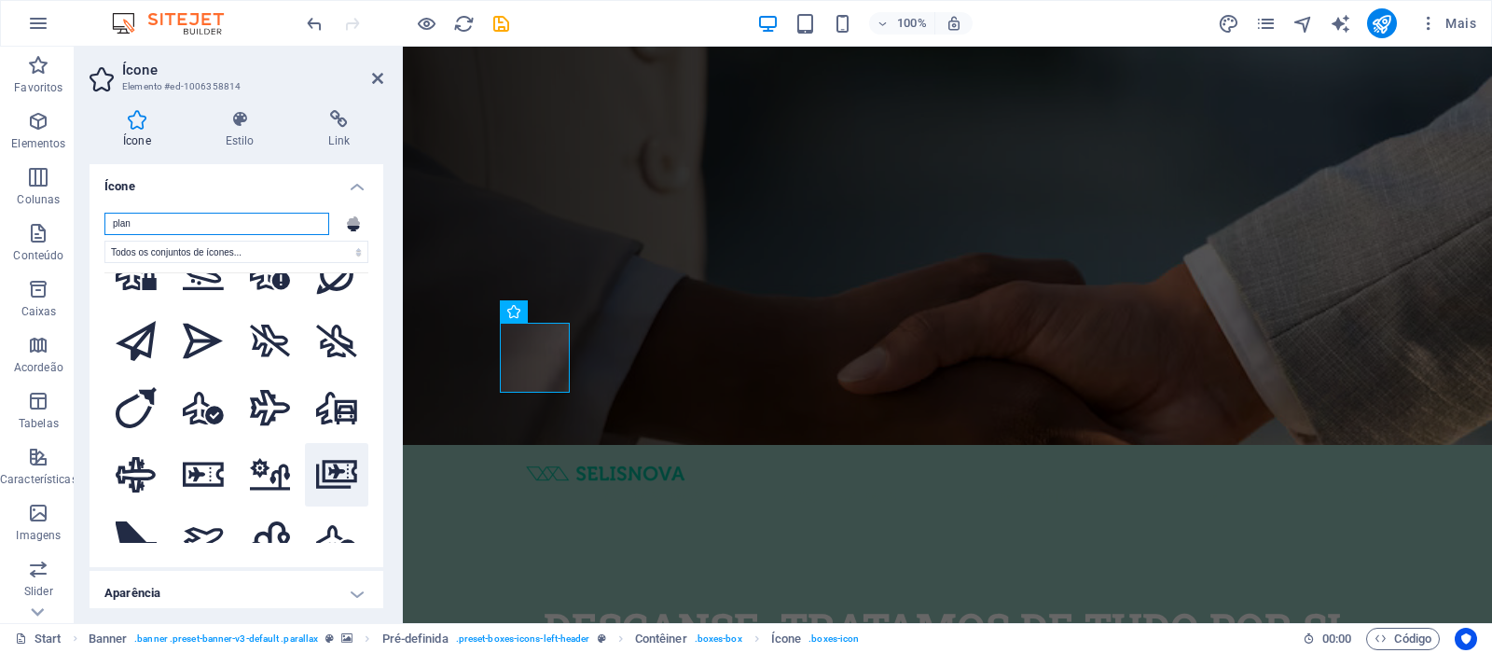
scroll to position [2704, 0]
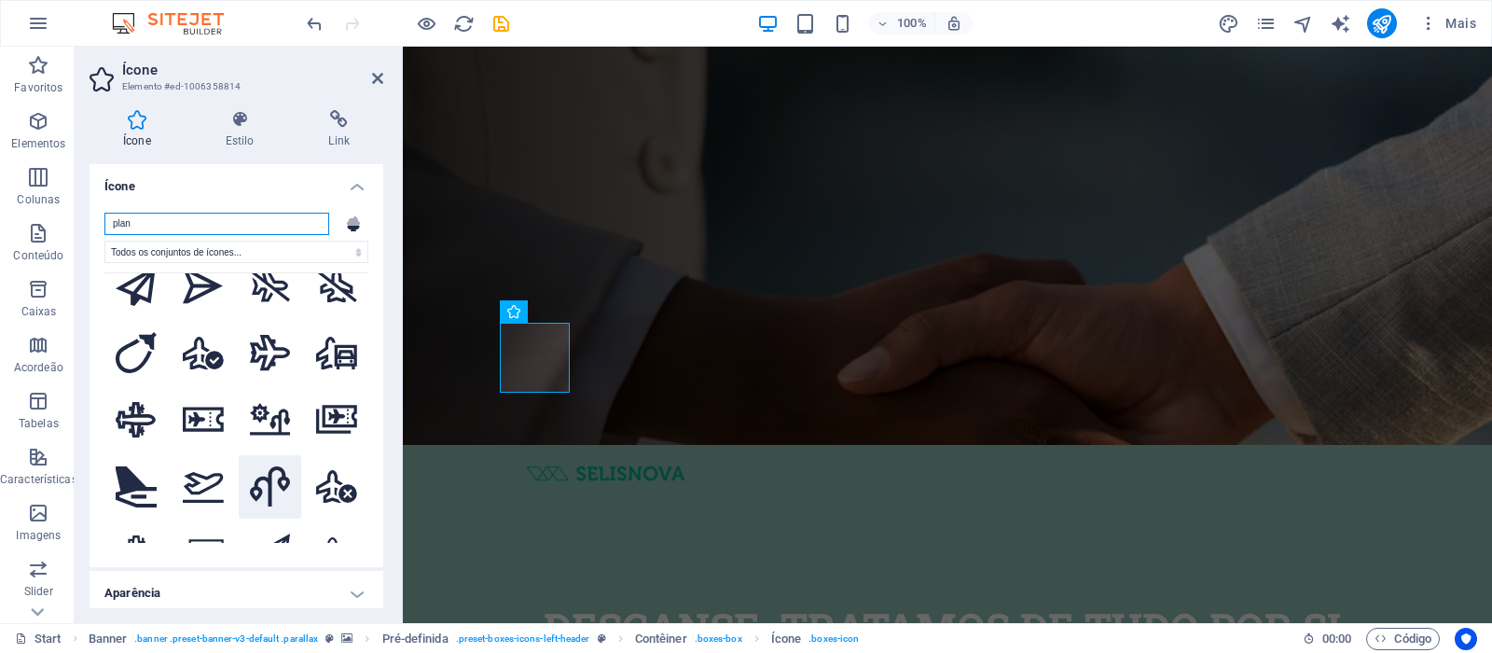
type input "plan"
click at [251, 466] on icon at bounding box center [270, 486] width 41 height 41
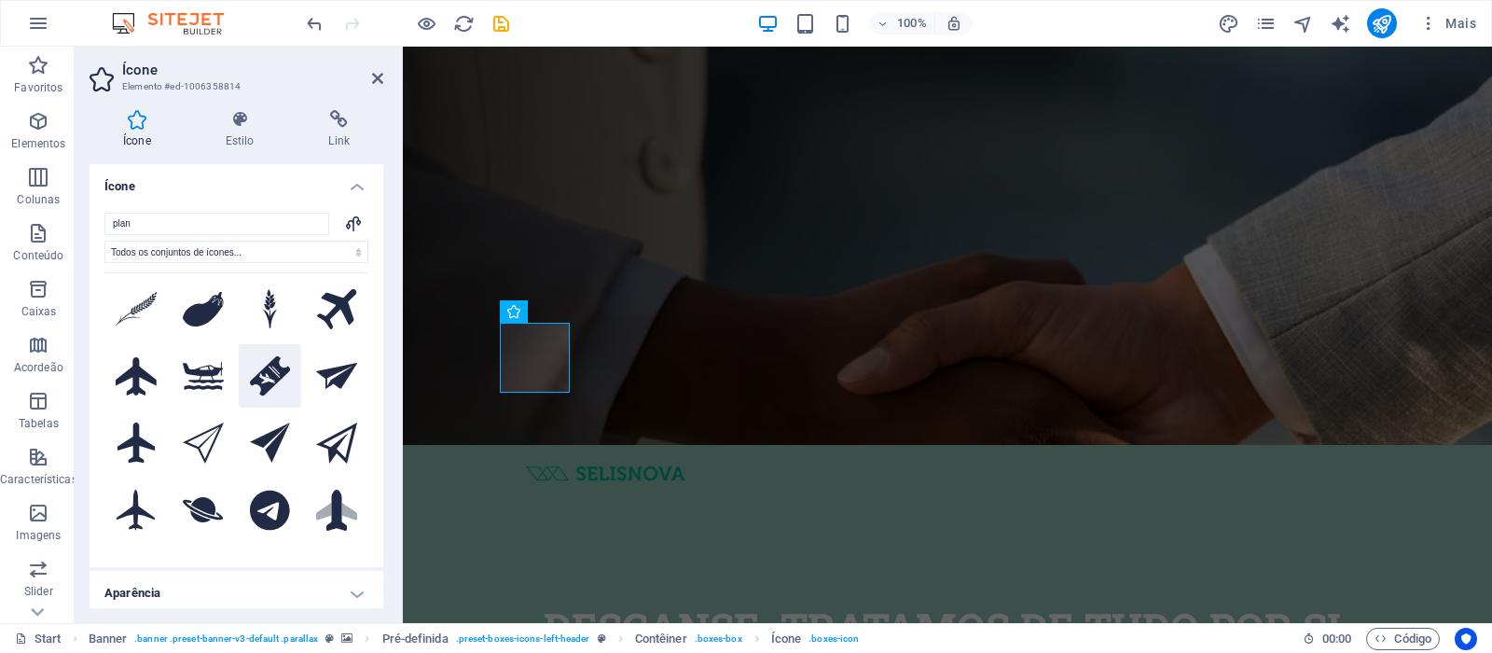
scroll to position [0, 0]
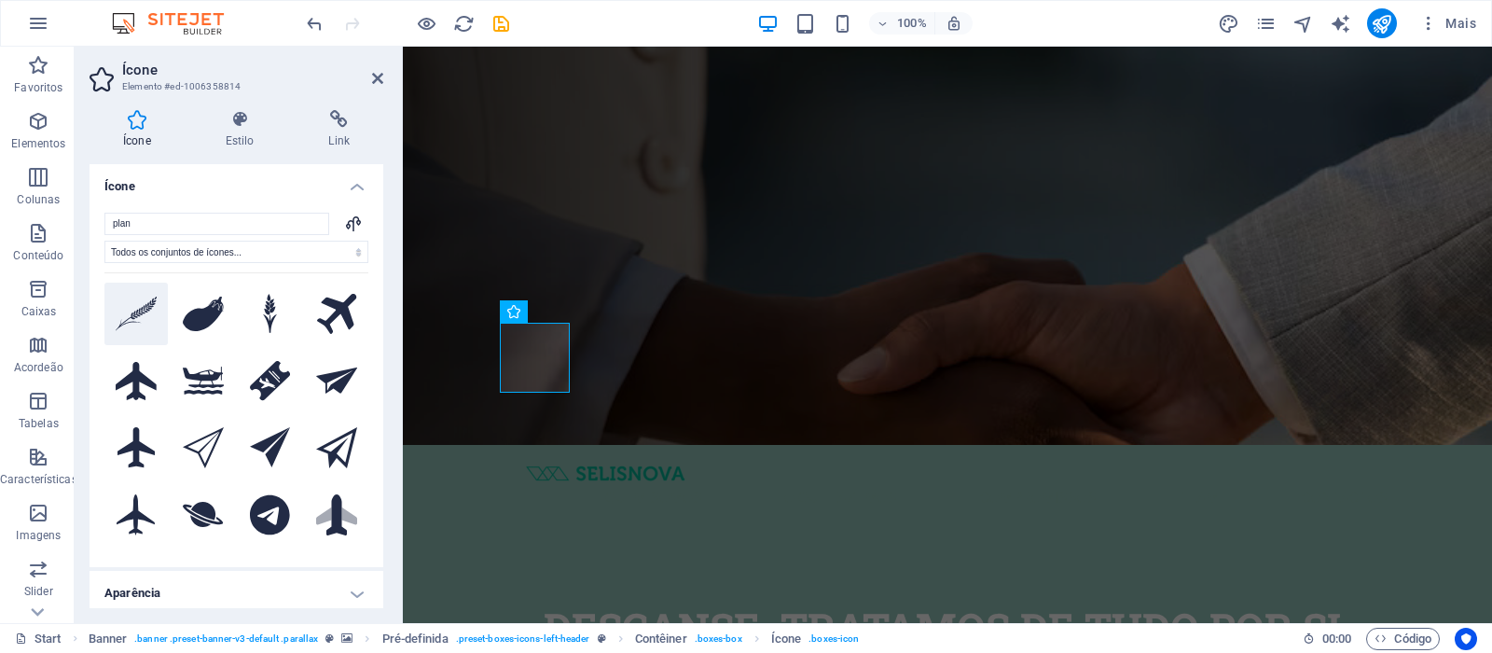
click at [131, 319] on icon at bounding box center [136, 313] width 41 height 34
click at [263, 453] on icon at bounding box center [270, 447] width 41 height 41
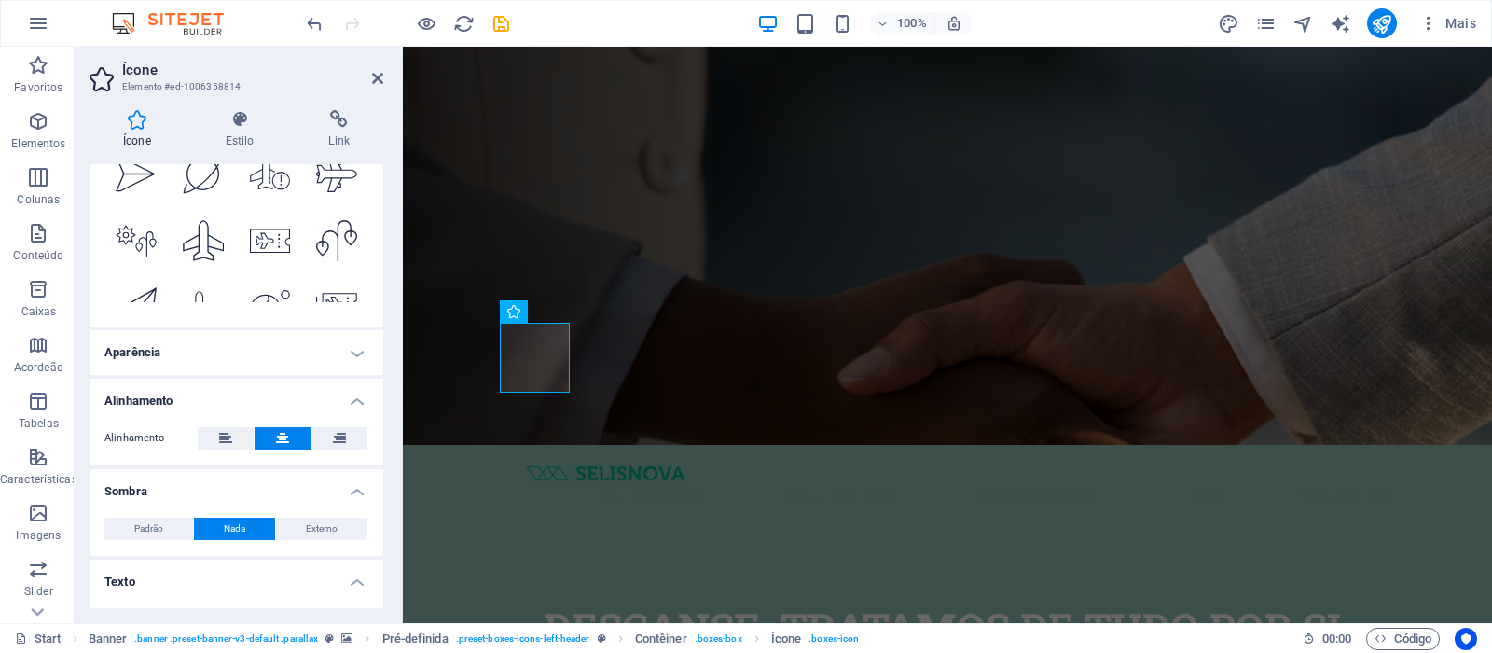
scroll to position [278, 0]
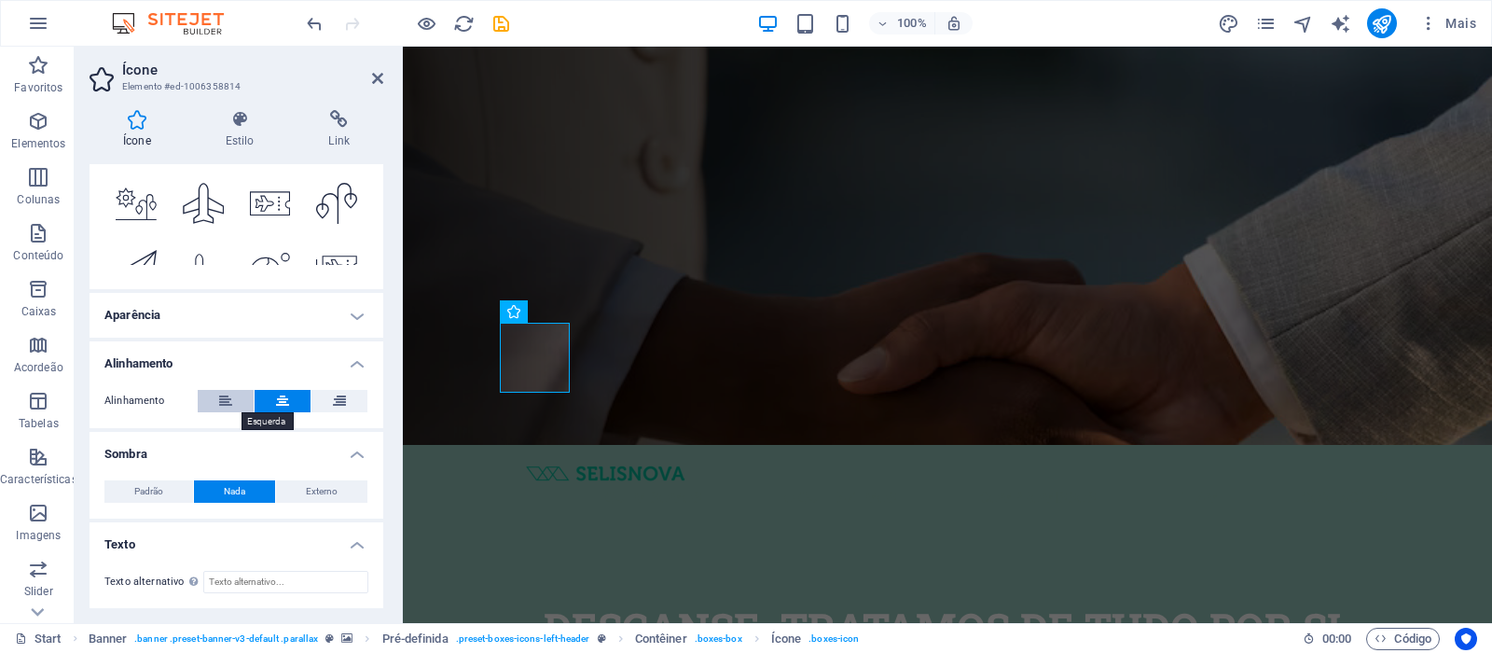
click at [223, 403] on icon at bounding box center [225, 401] width 13 height 22
click at [351, 313] on h4 "Aparência" at bounding box center [237, 315] width 294 height 45
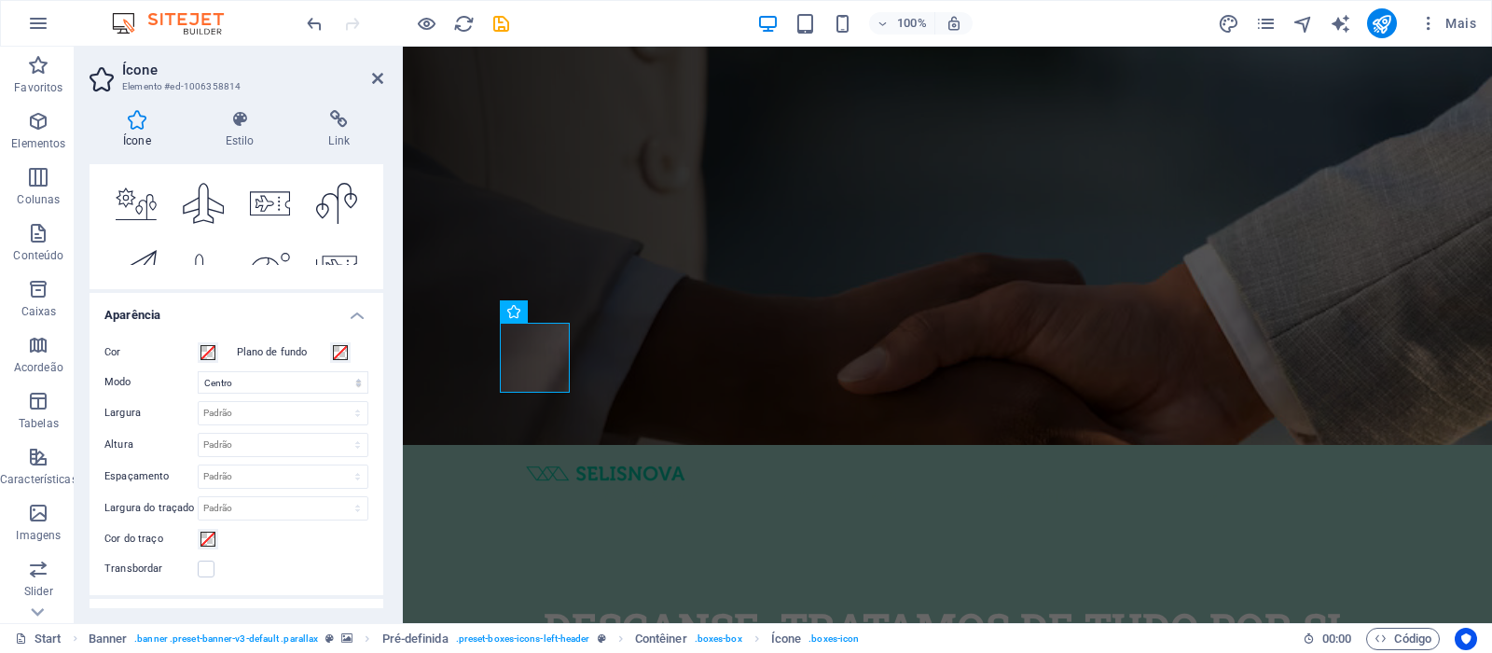
click at [348, 309] on h4 "Aparência" at bounding box center [237, 310] width 294 height 34
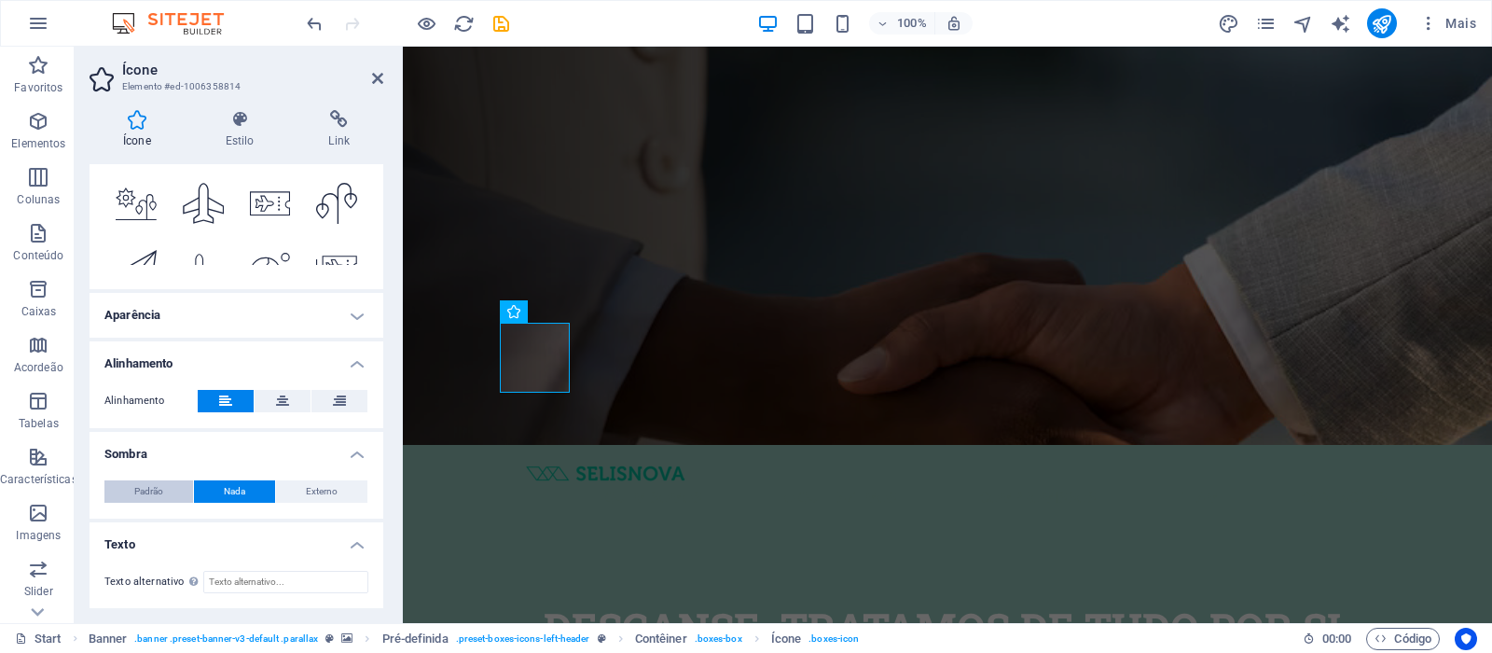
click at [152, 495] on span "Padrão" at bounding box center [148, 491] width 29 height 22
click at [226, 489] on span "Nada" at bounding box center [234, 491] width 21 height 22
click at [250, 585] on input "Texto alternativo O texto alternativo é usado por dispositivos que não podem ex…" at bounding box center [285, 582] width 165 height 22
click at [109, 548] on h4 "Texto" at bounding box center [237, 539] width 294 height 34
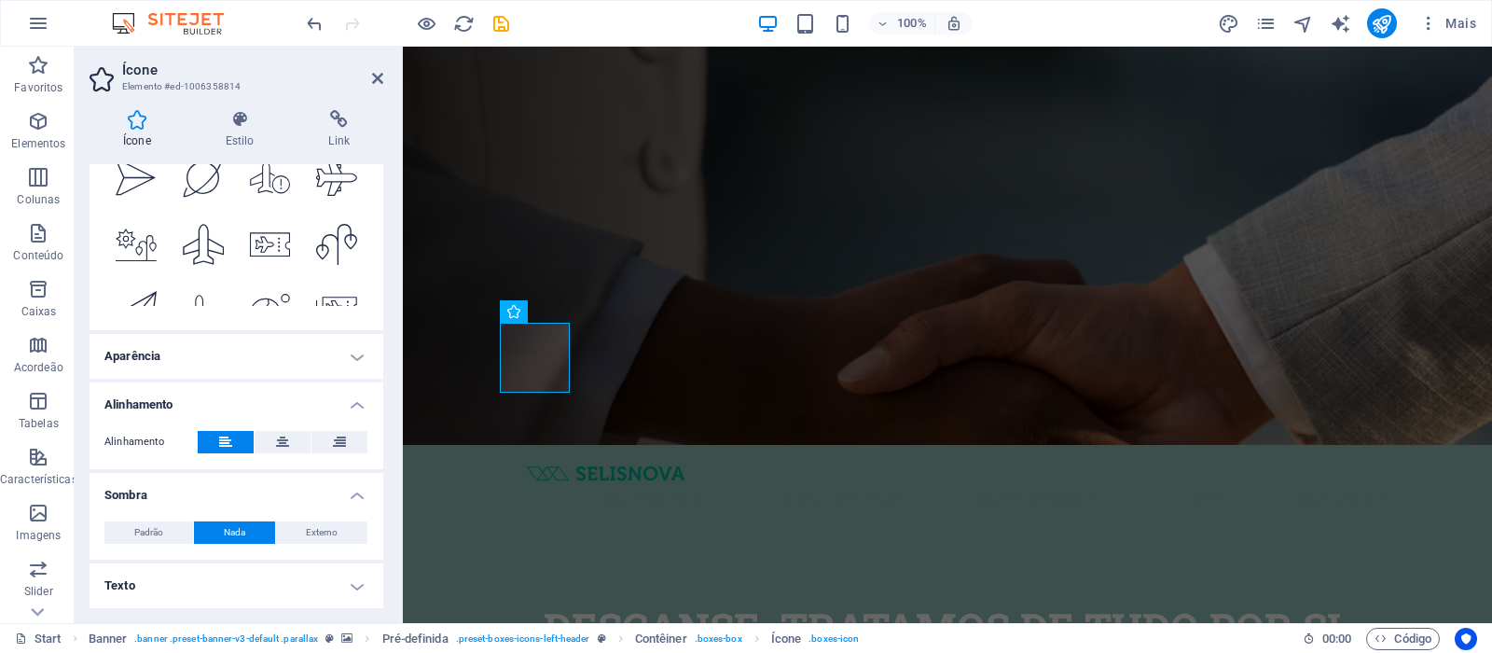
scroll to position [237, 0]
click at [230, 594] on h4 "Texto" at bounding box center [237, 585] width 294 height 45
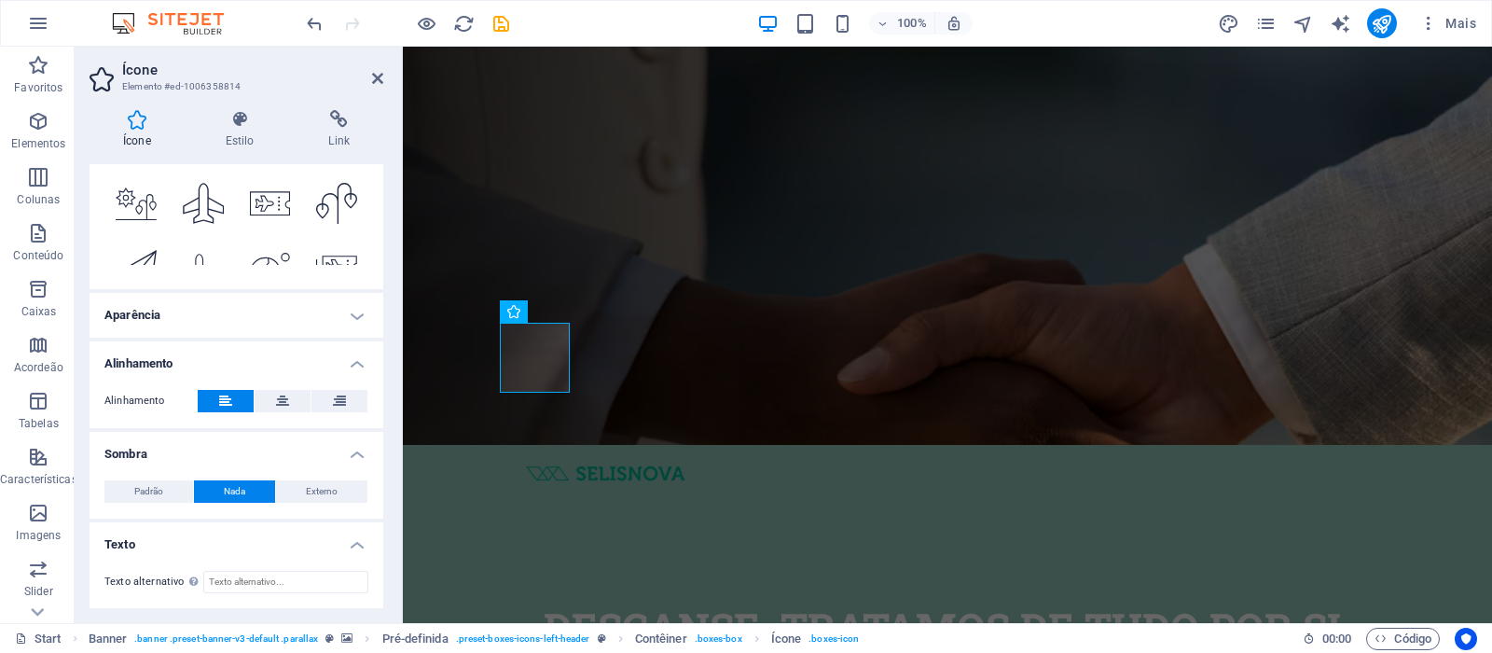
click at [342, 537] on h4 "Texto" at bounding box center [237, 539] width 294 height 34
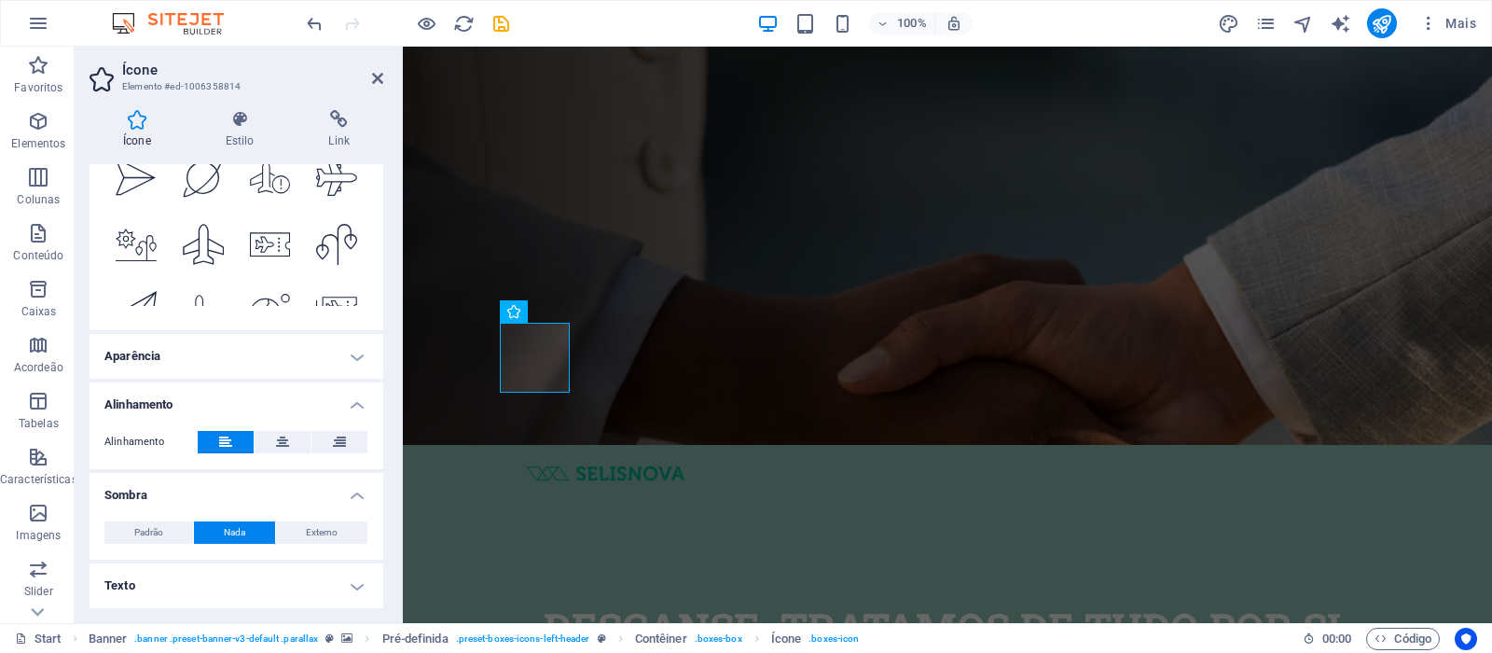
click at [349, 494] on h4 "Sombra" at bounding box center [237, 490] width 294 height 34
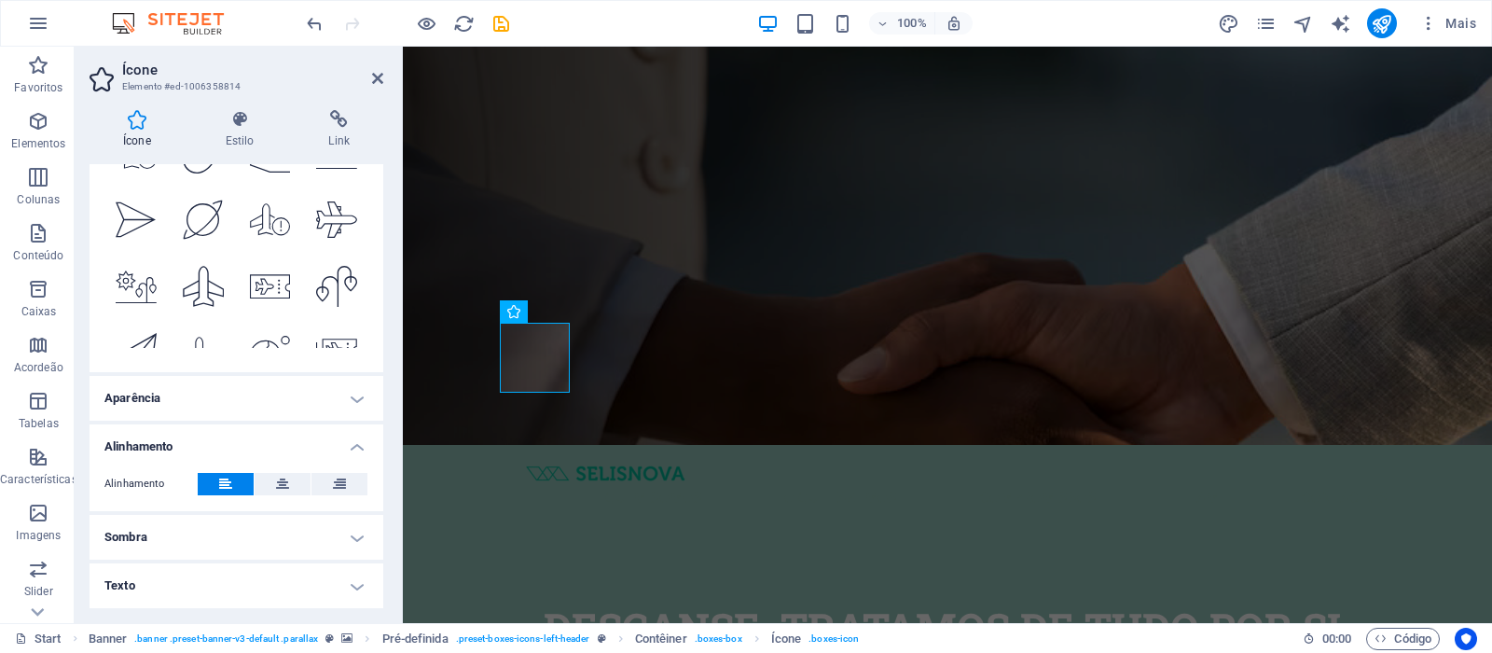
scroll to position [195, 0]
click at [351, 444] on h4 "Alinhamento" at bounding box center [237, 441] width 294 height 34
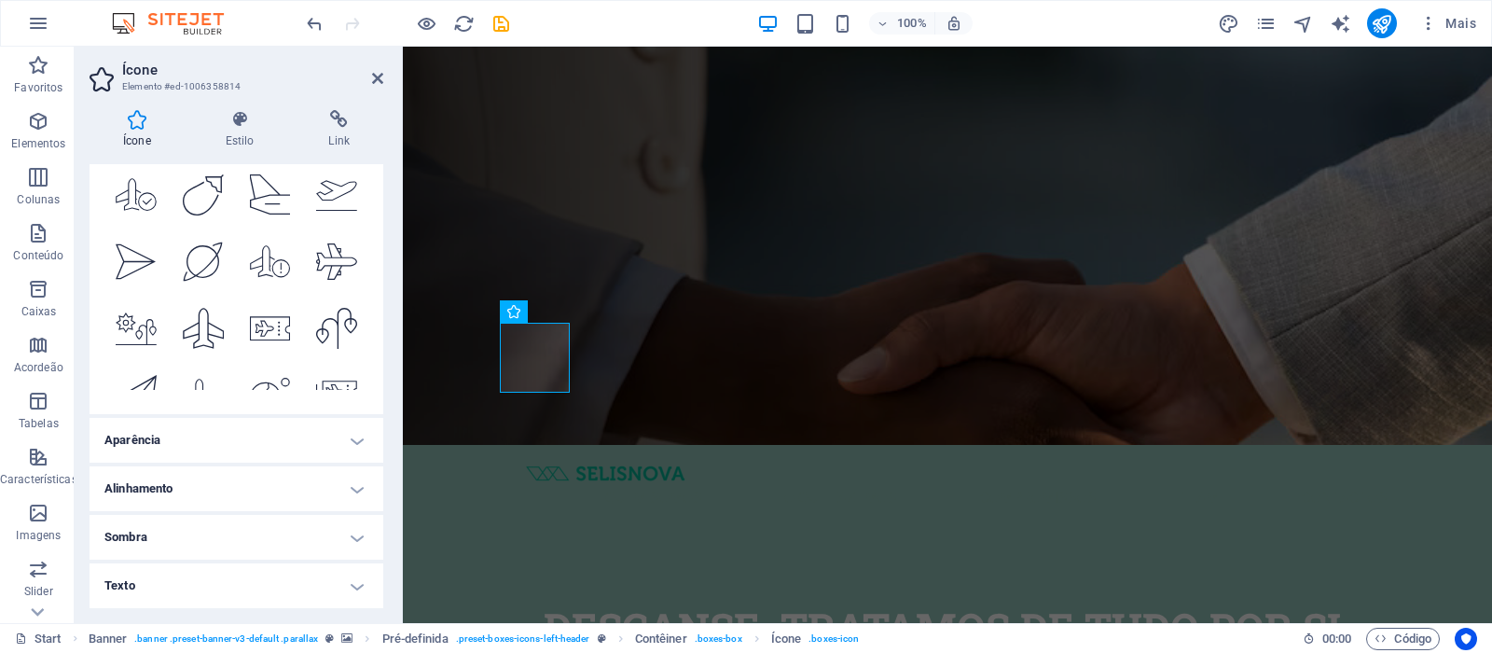
scroll to position [153, 0]
click at [168, 448] on h4 "Aparência" at bounding box center [237, 440] width 294 height 45
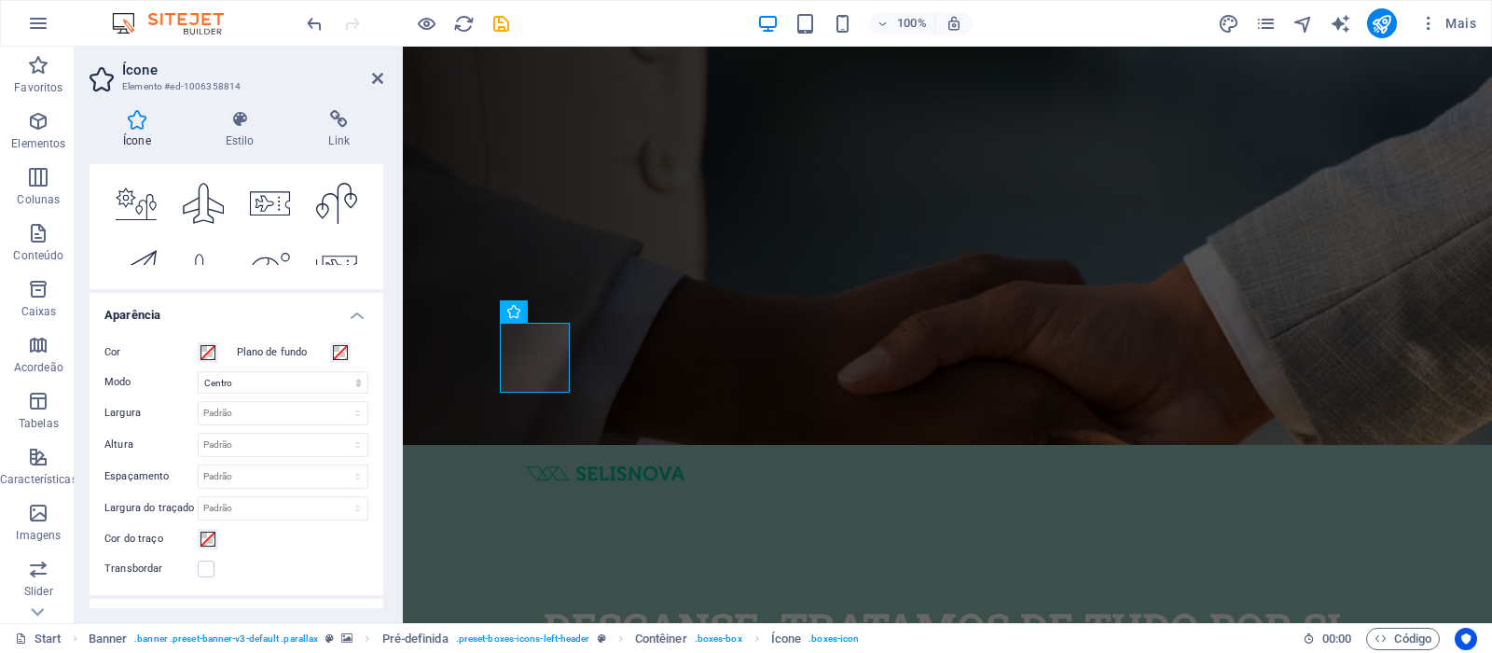
click at [116, 317] on h4 "Aparência" at bounding box center [237, 310] width 294 height 34
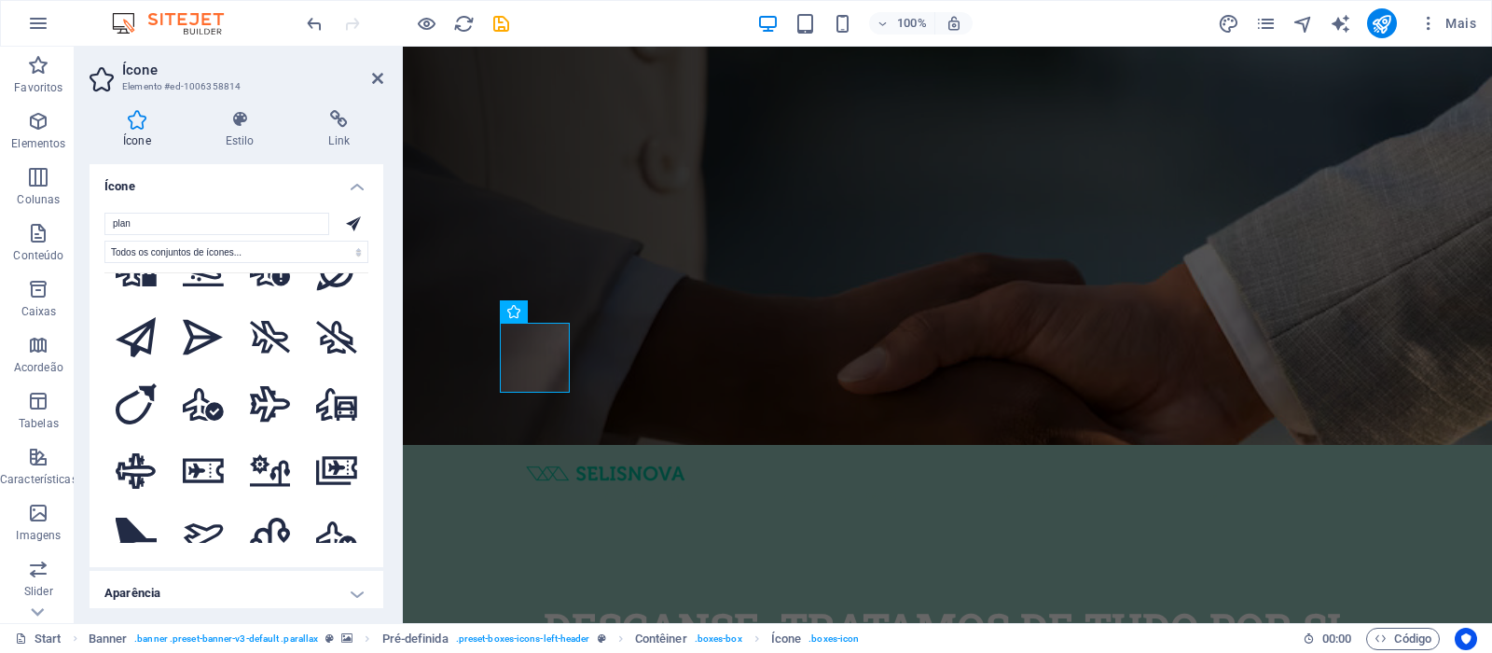
scroll to position [2539, 0]
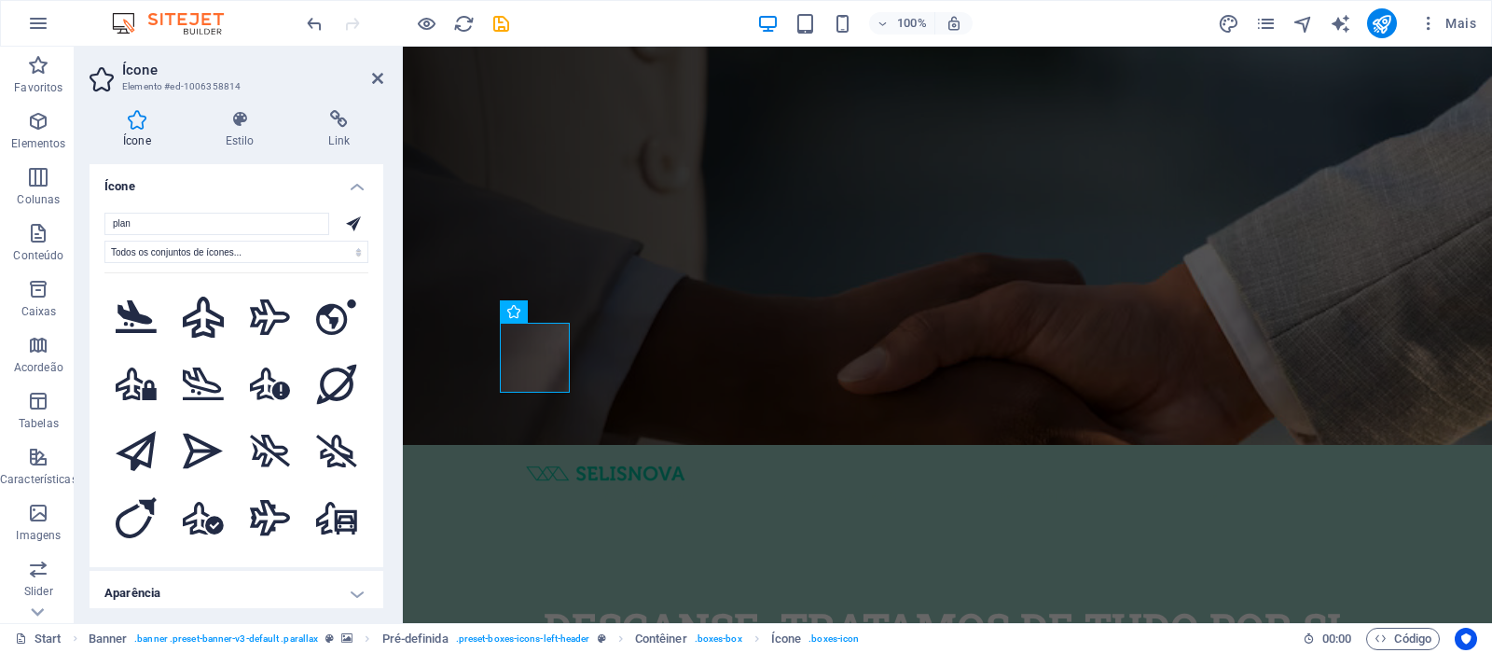
click at [353, 191] on h4 "Ícone" at bounding box center [237, 181] width 294 height 34
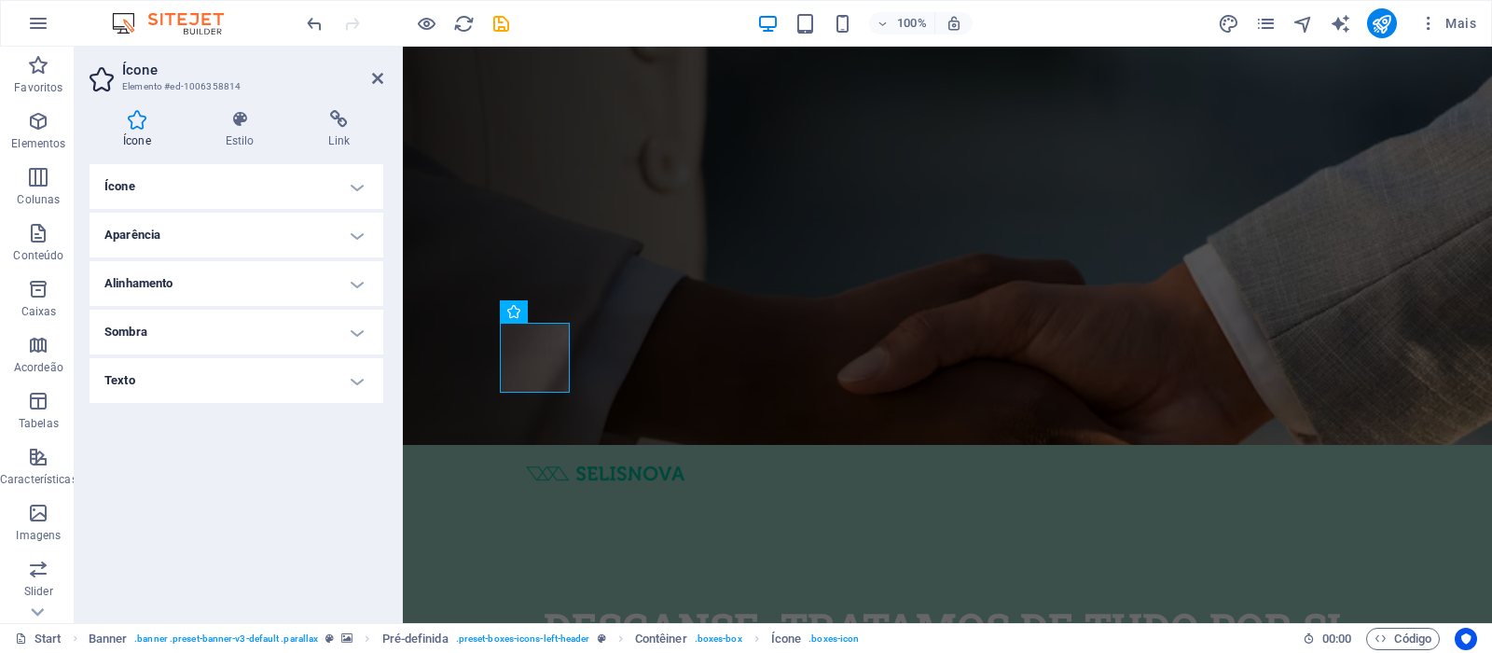
click at [144, 277] on h4 "Alinhamento" at bounding box center [237, 283] width 294 height 45
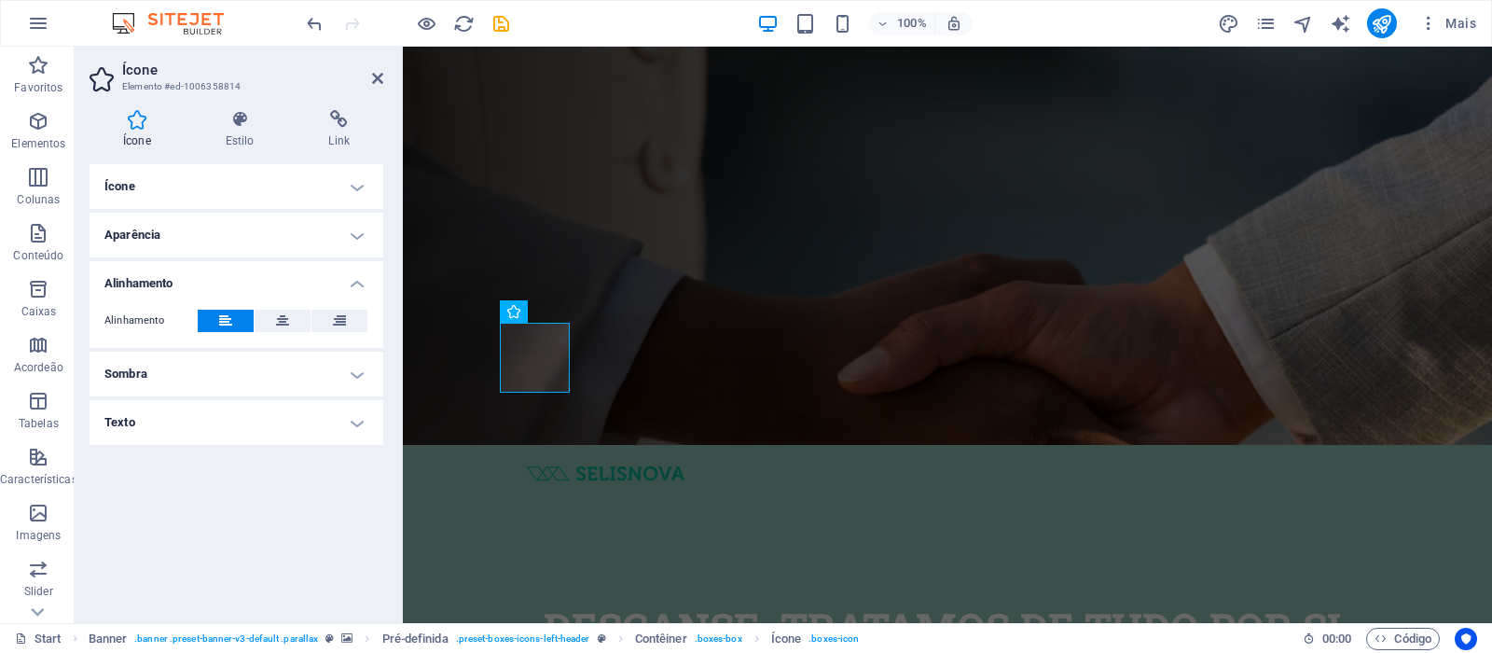
click at [144, 276] on h4 "Alinhamento" at bounding box center [237, 278] width 294 height 34
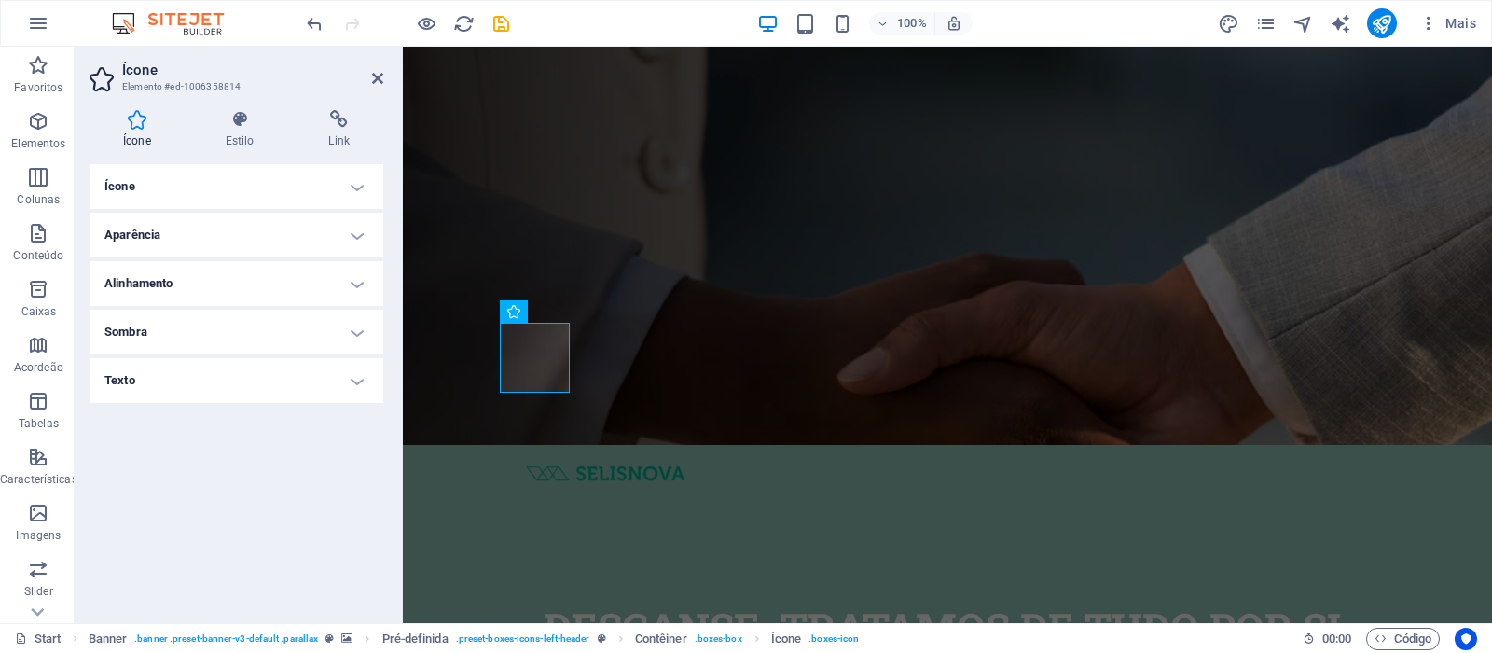
click at [152, 236] on h4 "Aparência" at bounding box center [237, 235] width 294 height 45
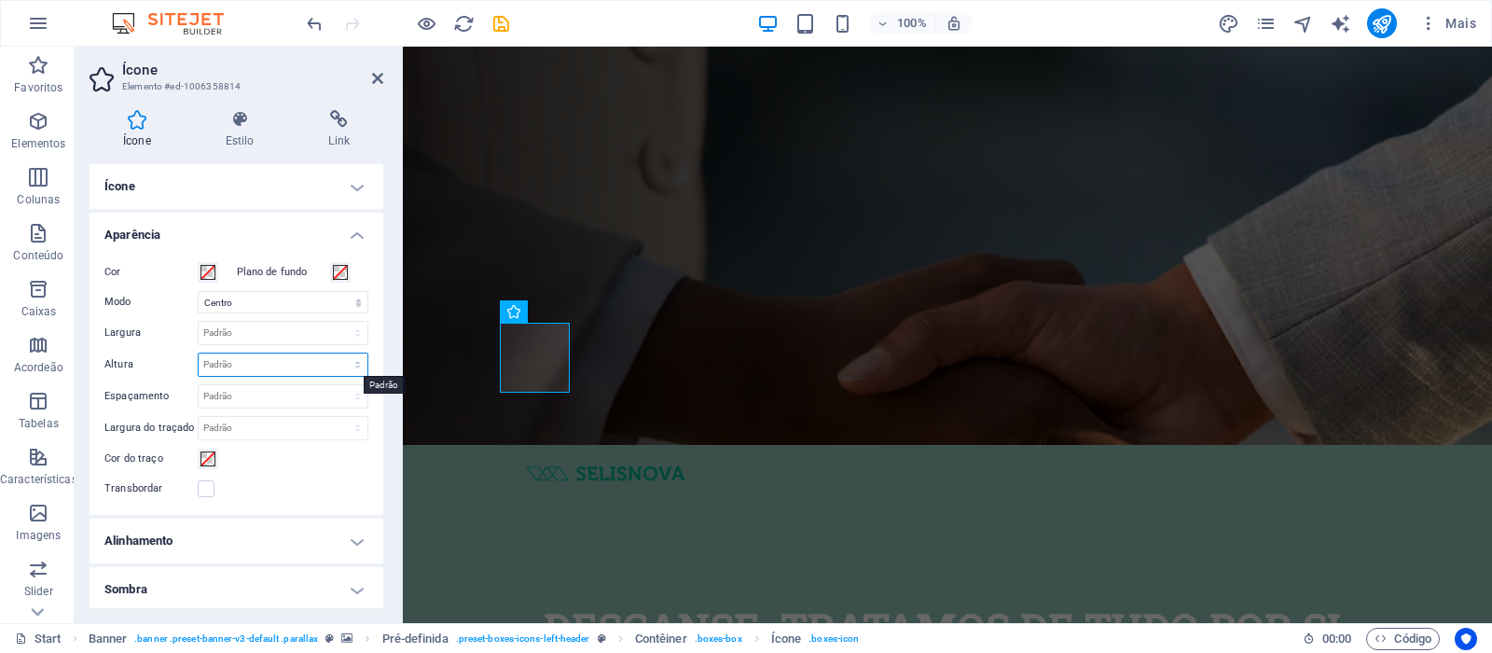
click at [221, 363] on select "Padrão automático px rem em vh vw" at bounding box center [283, 364] width 169 height 22
click at [158, 348] on div "Cor Plano de fundo Modo Escala Esquerda Centro Direita Largura Padrão automátic…" at bounding box center [237, 380] width 294 height 269
click at [225, 363] on select "Padrão automático px rem em vh vw" at bounding box center [283, 364] width 169 height 22
click at [199, 353] on select "Padrão automático px rem em vh vw" at bounding box center [283, 364] width 169 height 22
click at [220, 362] on select "Padrão automático px rem em vh vw" at bounding box center [283, 364] width 169 height 22
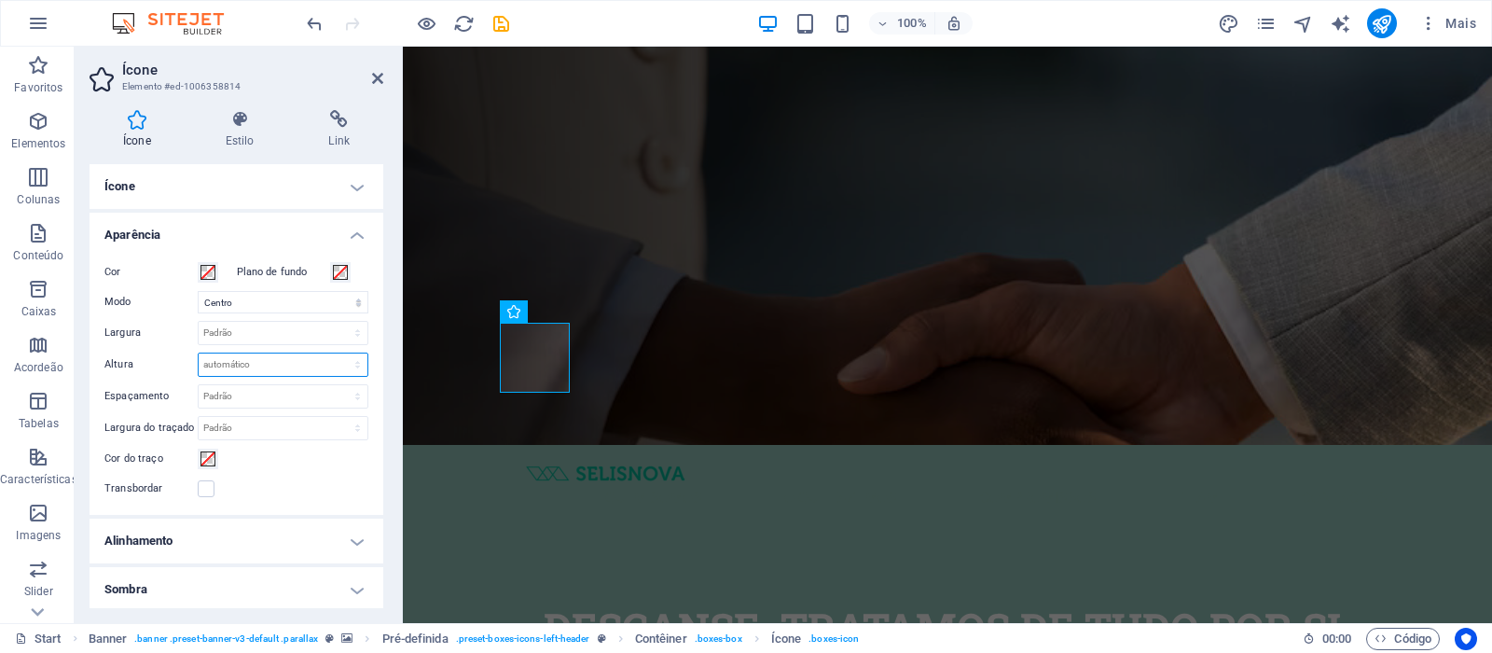
select select "px"
click at [338, 353] on select "Padrão automático px rem em vh vw" at bounding box center [283, 364] width 169 height 22
type input "1"
type input "100"
click at [367, 458] on div "Cor Plano de fundo Modo Escala Esquerda Centro Direita Largura Padrão automátic…" at bounding box center [237, 380] width 294 height 269
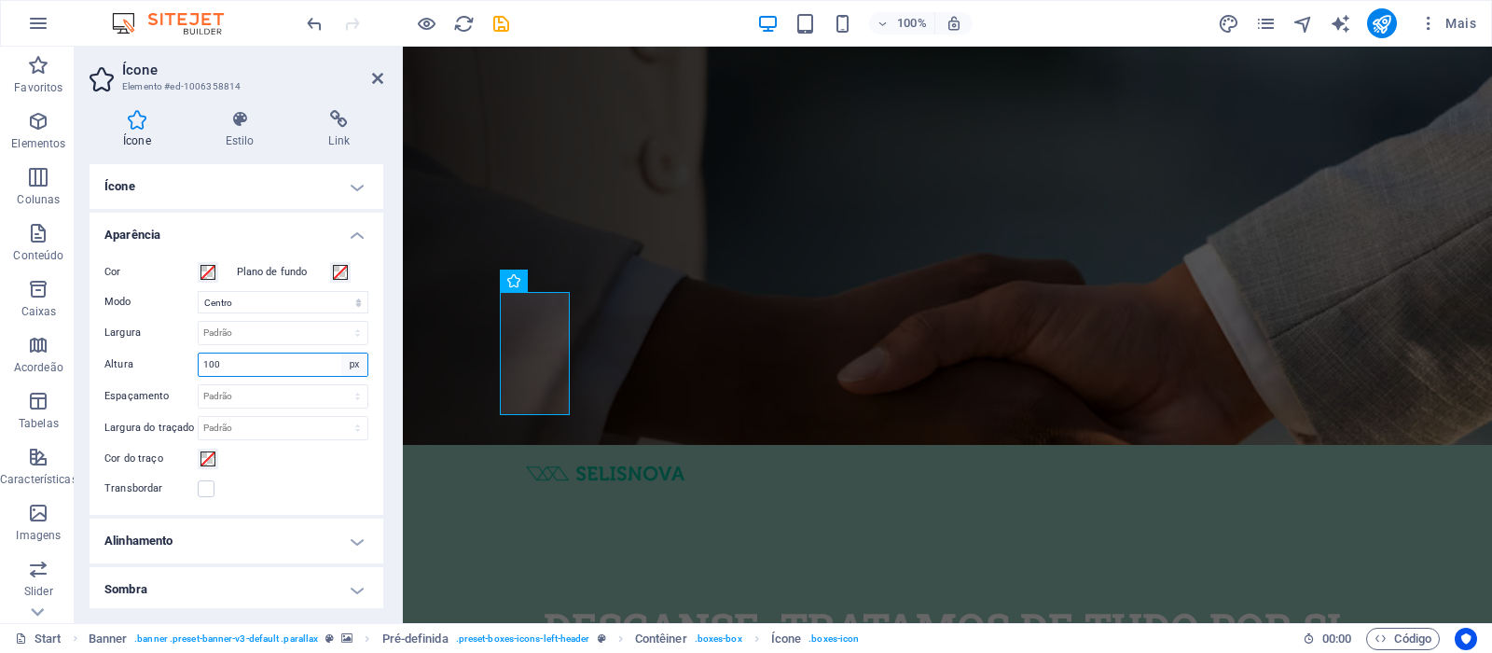
click at [348, 363] on select "Padrão automático px rem em vh vw" at bounding box center [354, 364] width 26 height 22
click at [341, 353] on select "Padrão automático px rem em vh vw" at bounding box center [354, 364] width 26 height 22
select select "DISABLED_OPTION_VALUE"
click at [443, 167] on figure at bounding box center [947, 157] width 1089 height 576
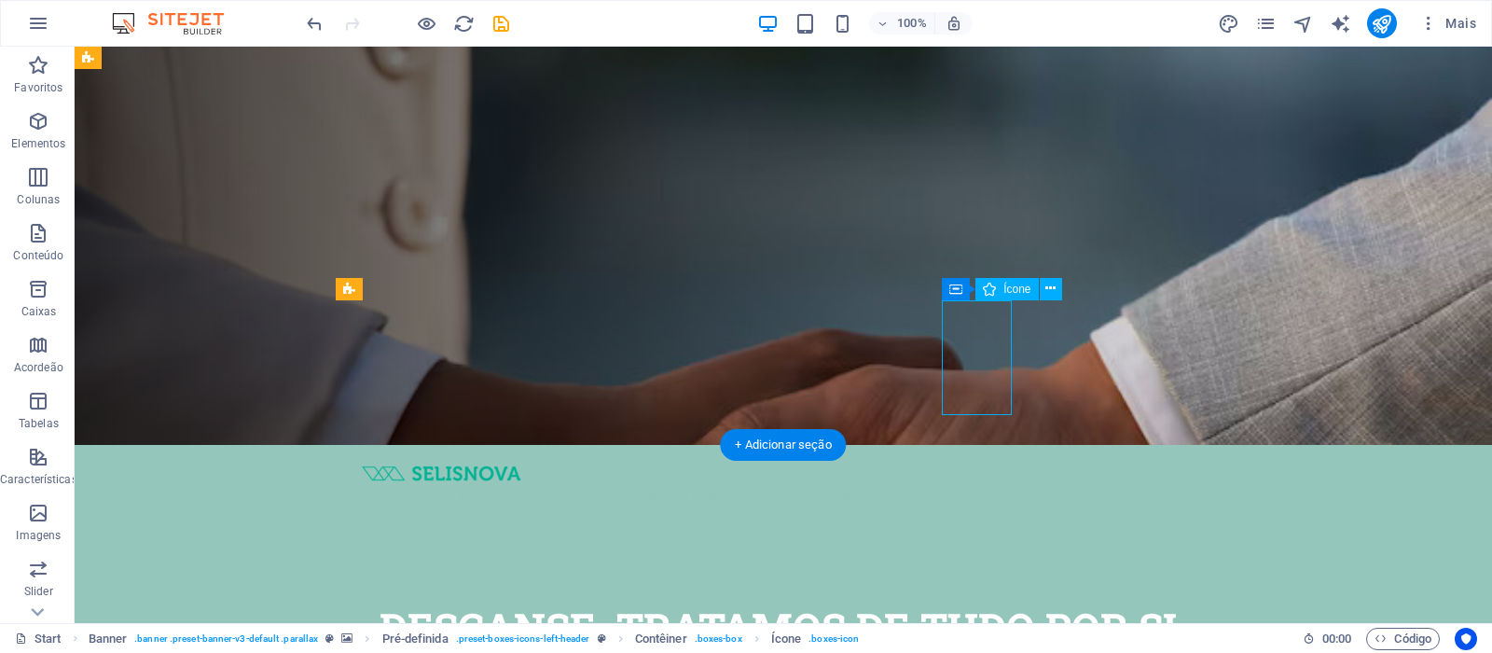
select select "xMidYMid"
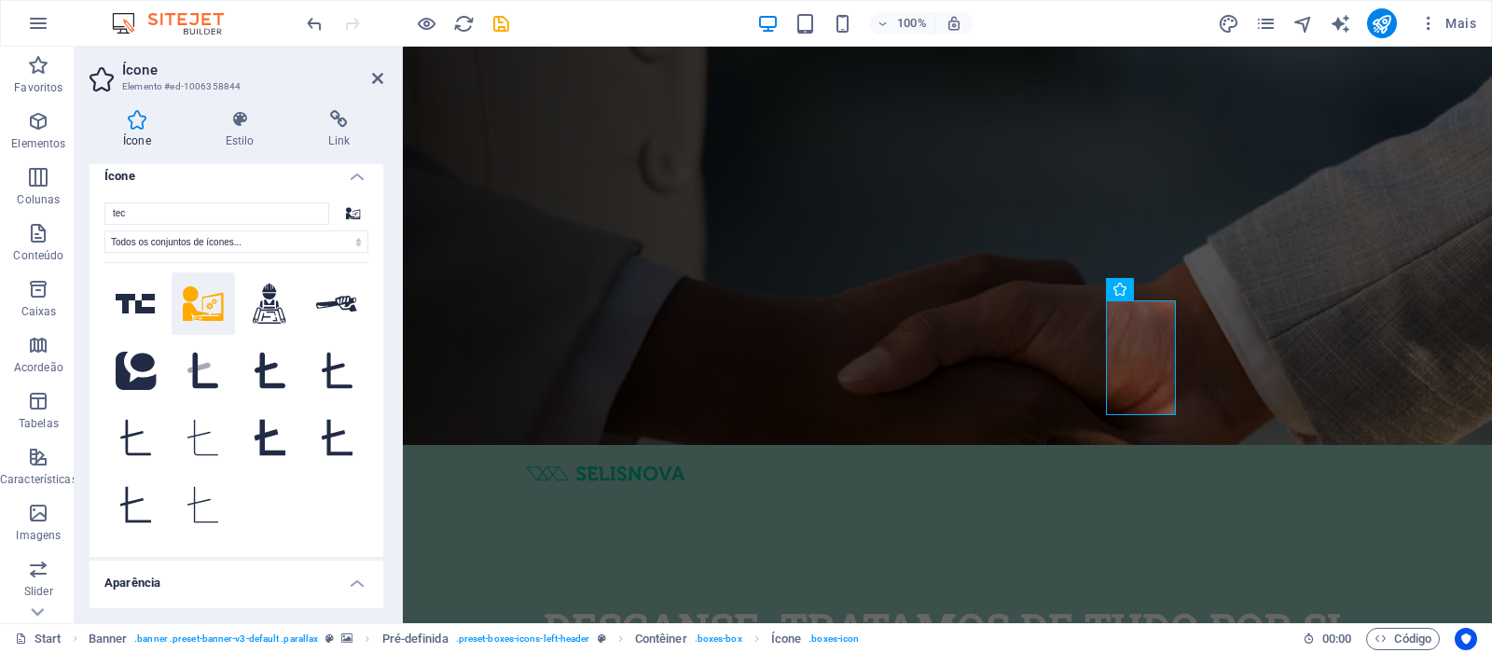
scroll to position [0, 0]
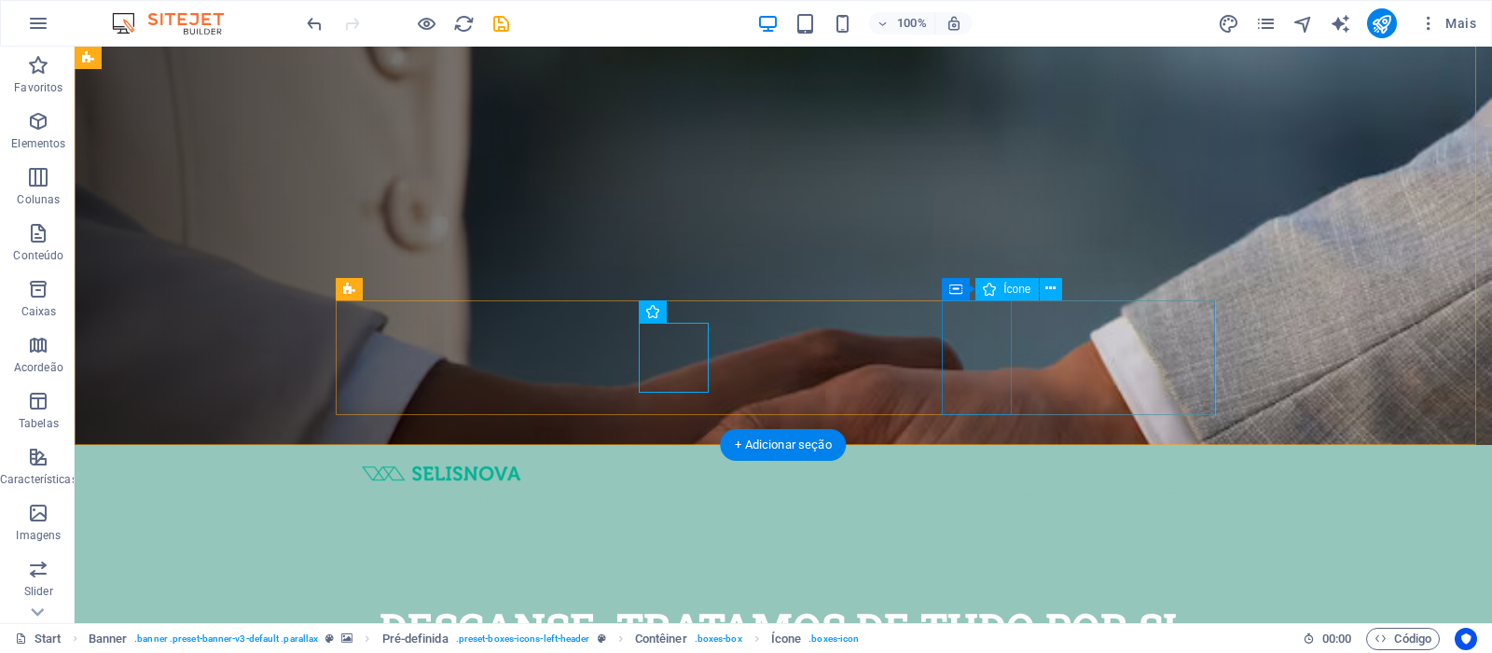
select select "xMidYMid"
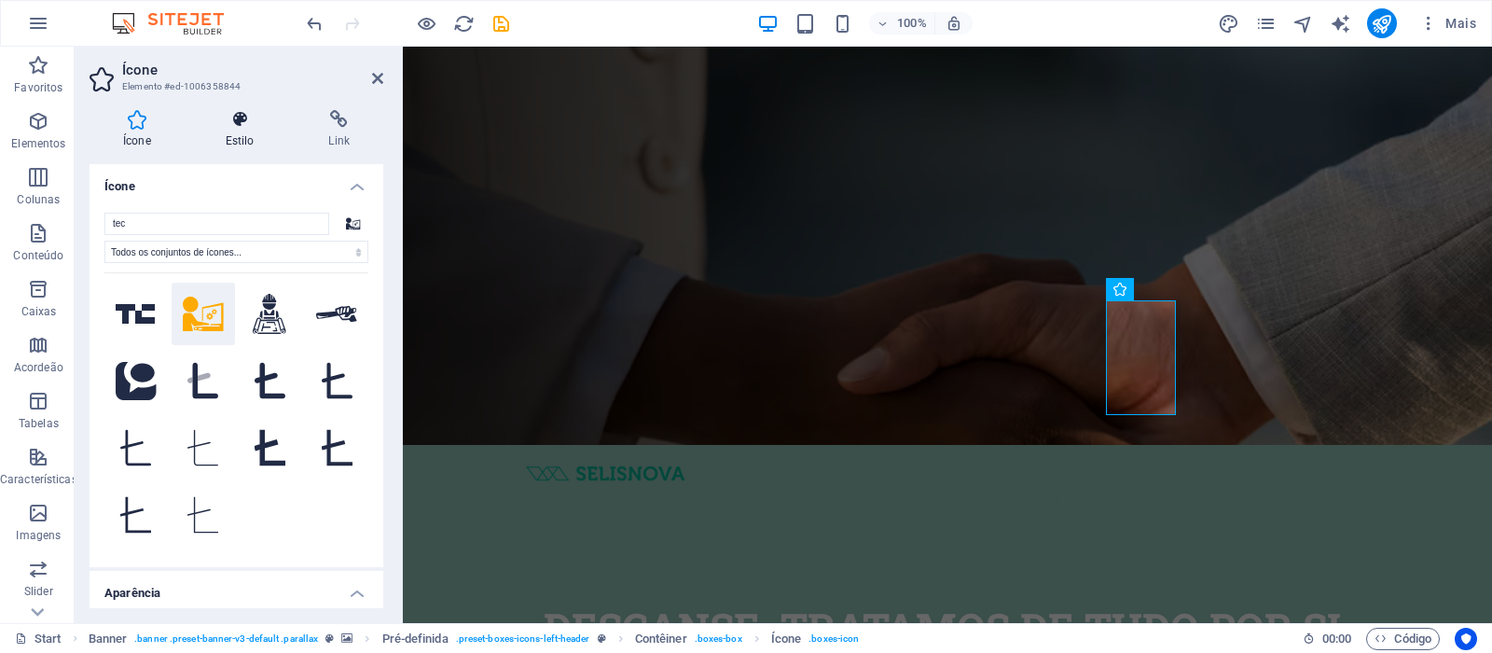
click at [227, 126] on icon at bounding box center [240, 119] width 96 height 19
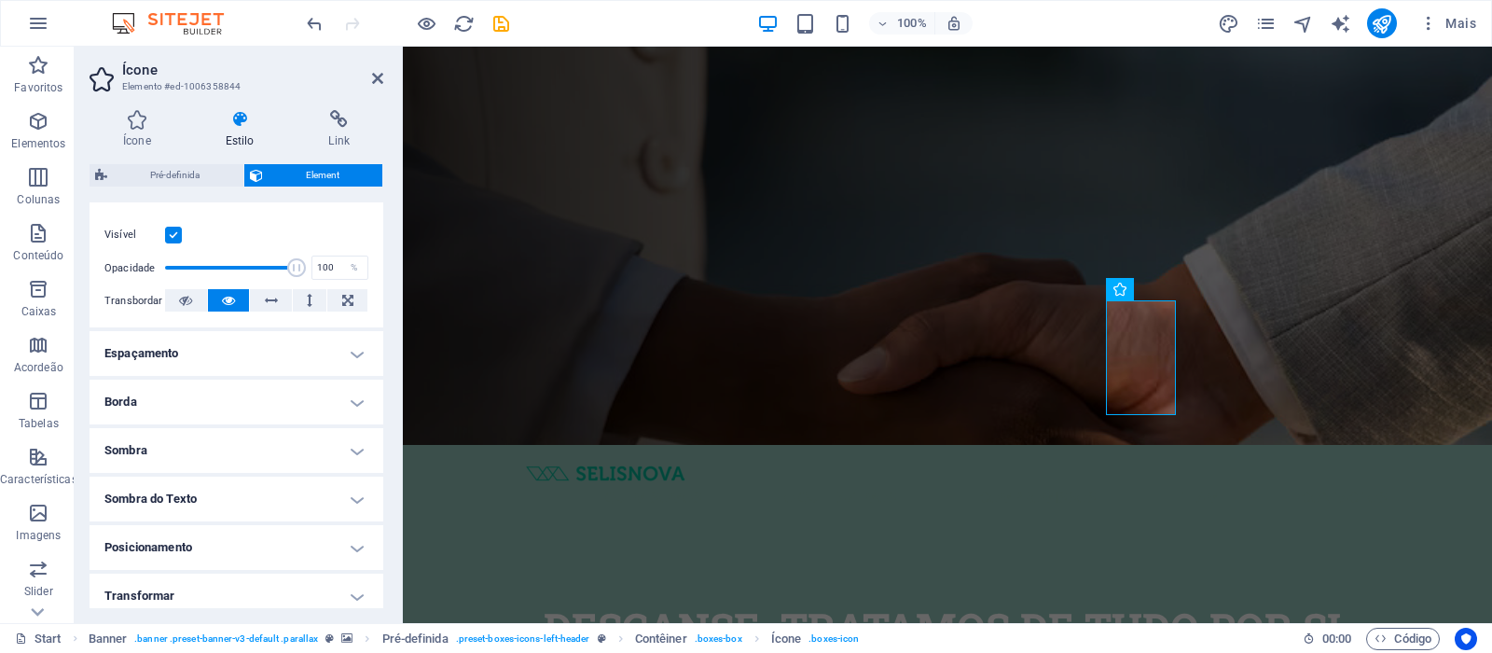
scroll to position [196, 0]
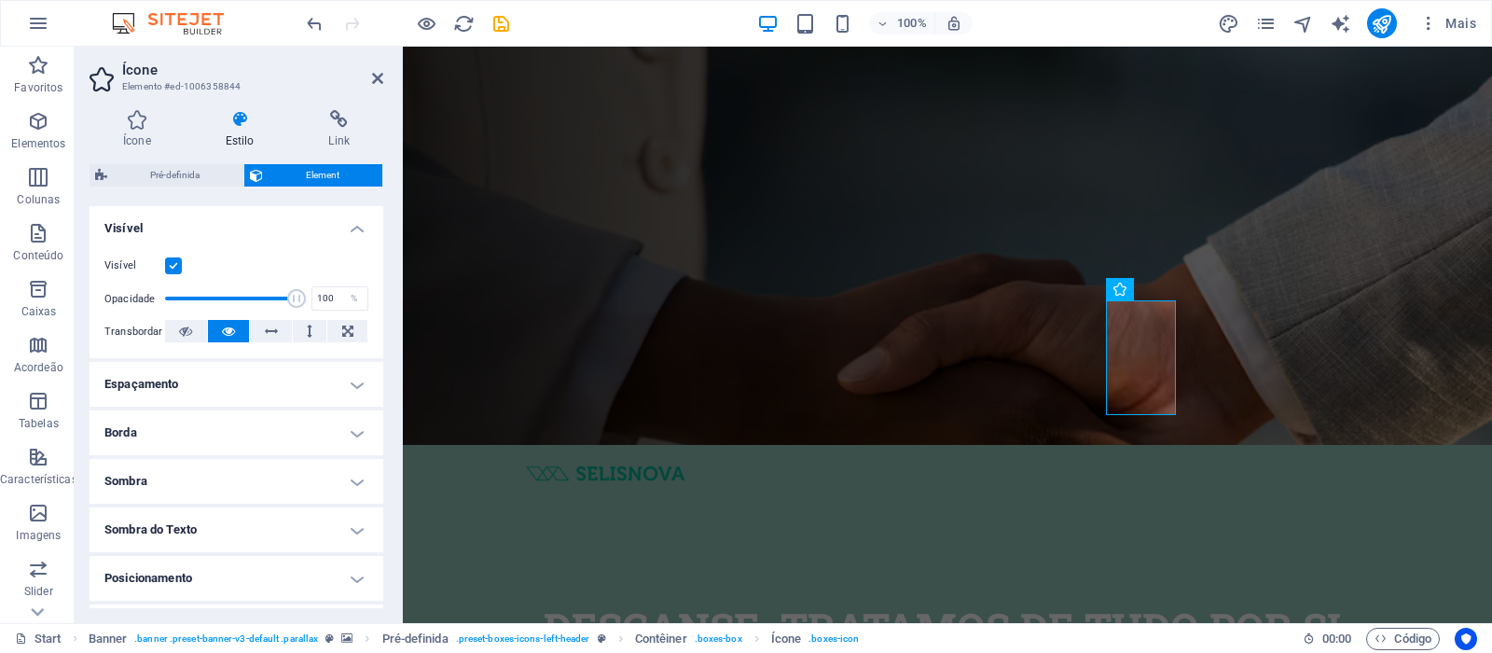
click at [248, 383] on h4 "Espaçamento" at bounding box center [237, 384] width 294 height 45
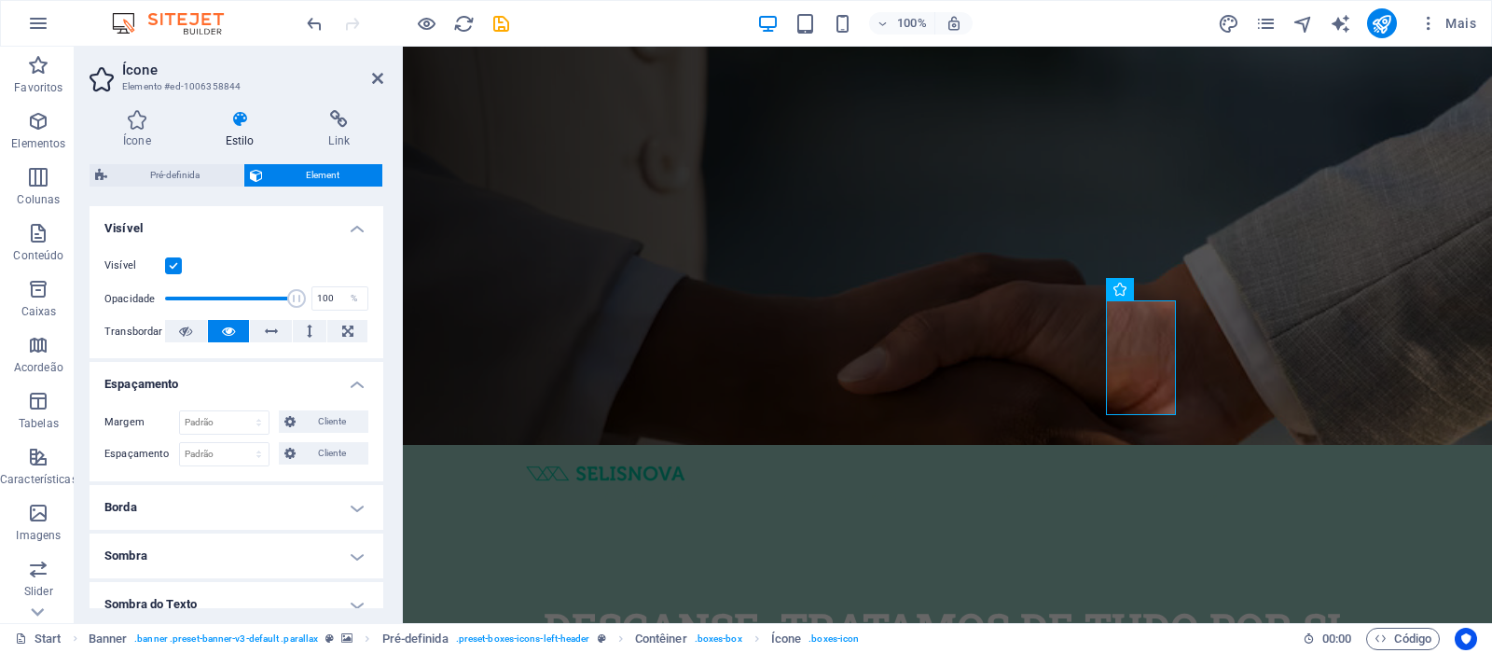
click at [248, 383] on h4 "Espaçamento" at bounding box center [237, 379] width 294 height 34
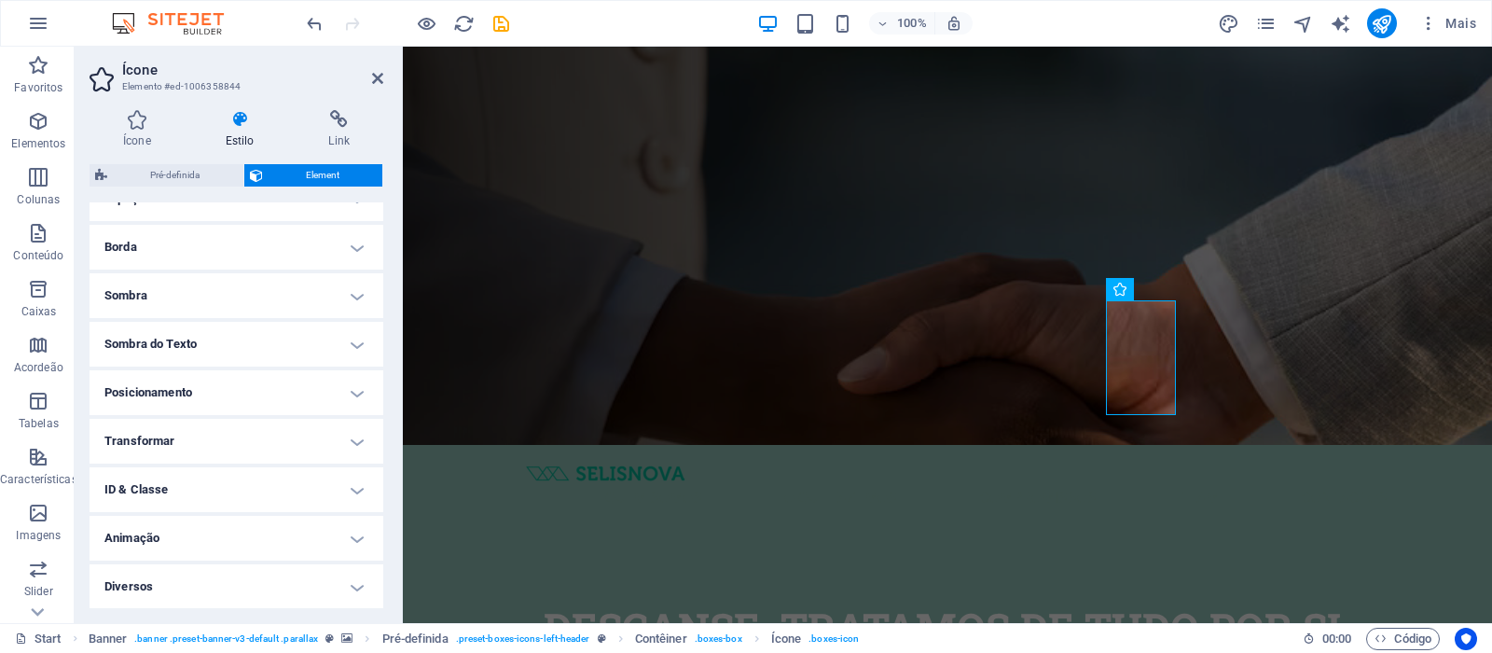
scroll to position [382, 0]
click at [188, 240] on h4 "Borda" at bounding box center [237, 246] width 294 height 45
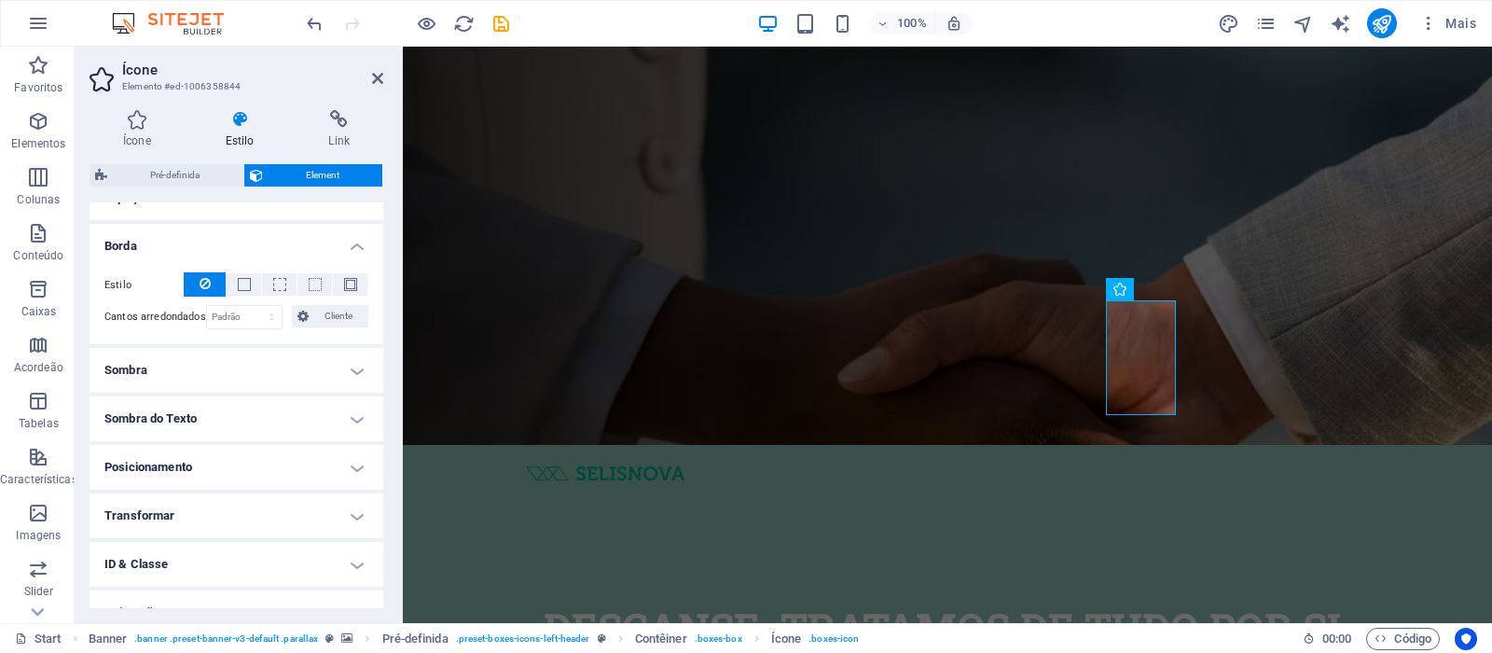
click at [188, 240] on h4 "Borda" at bounding box center [237, 241] width 294 height 34
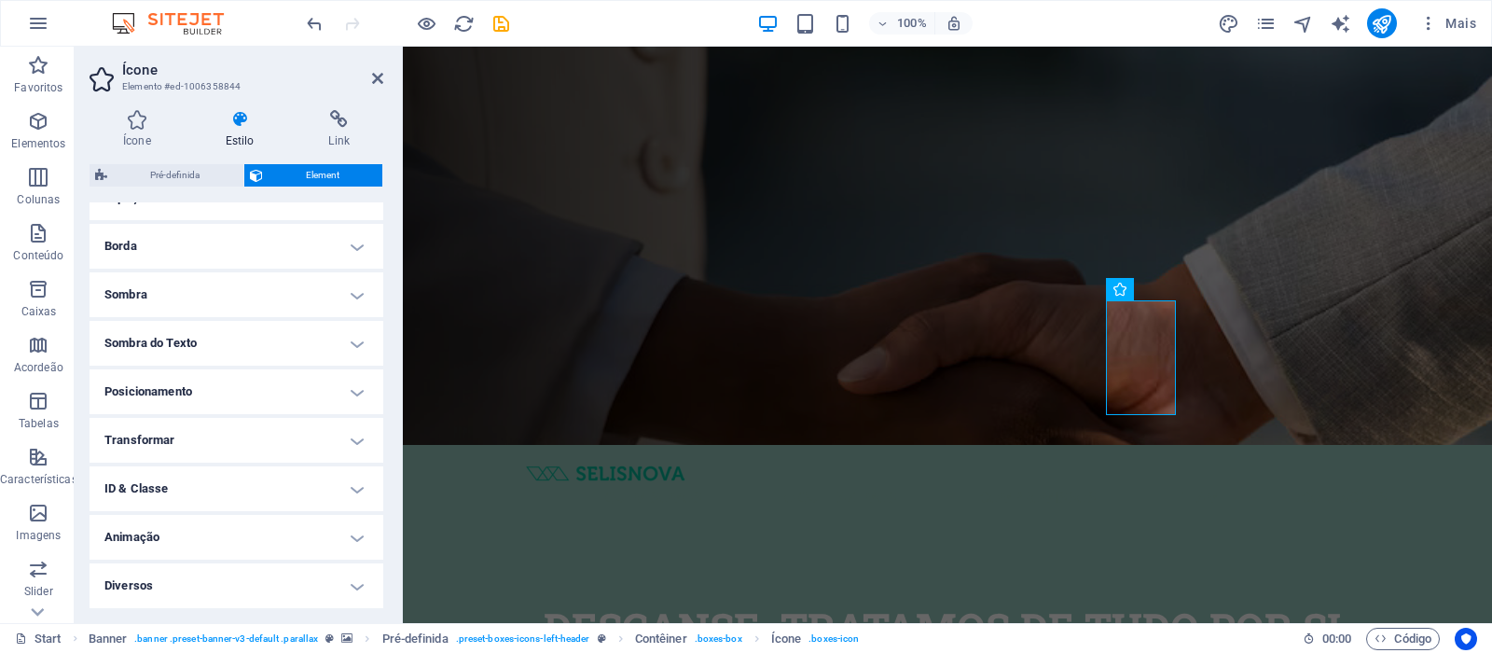
click at [167, 393] on h4 "Posicionamento" at bounding box center [237, 391] width 294 height 45
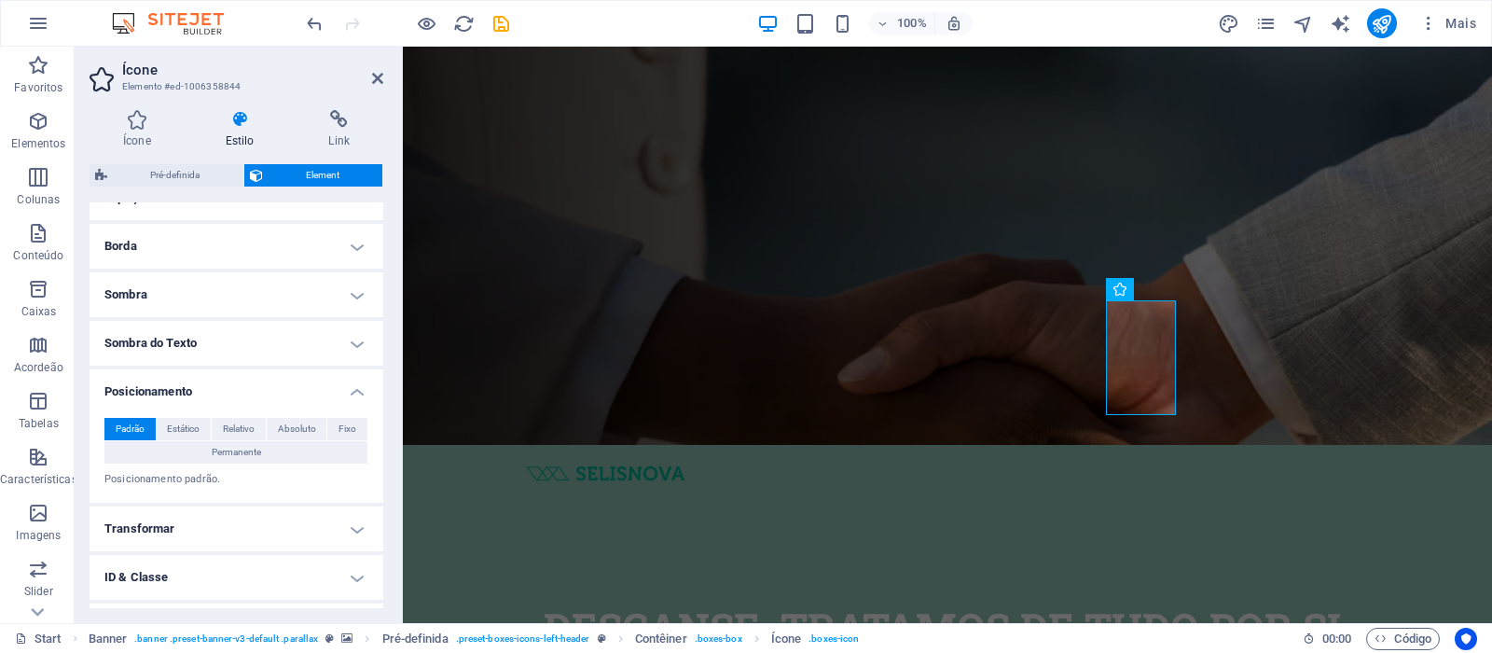
click at [167, 395] on h4 "Posicionamento" at bounding box center [237, 386] width 294 height 34
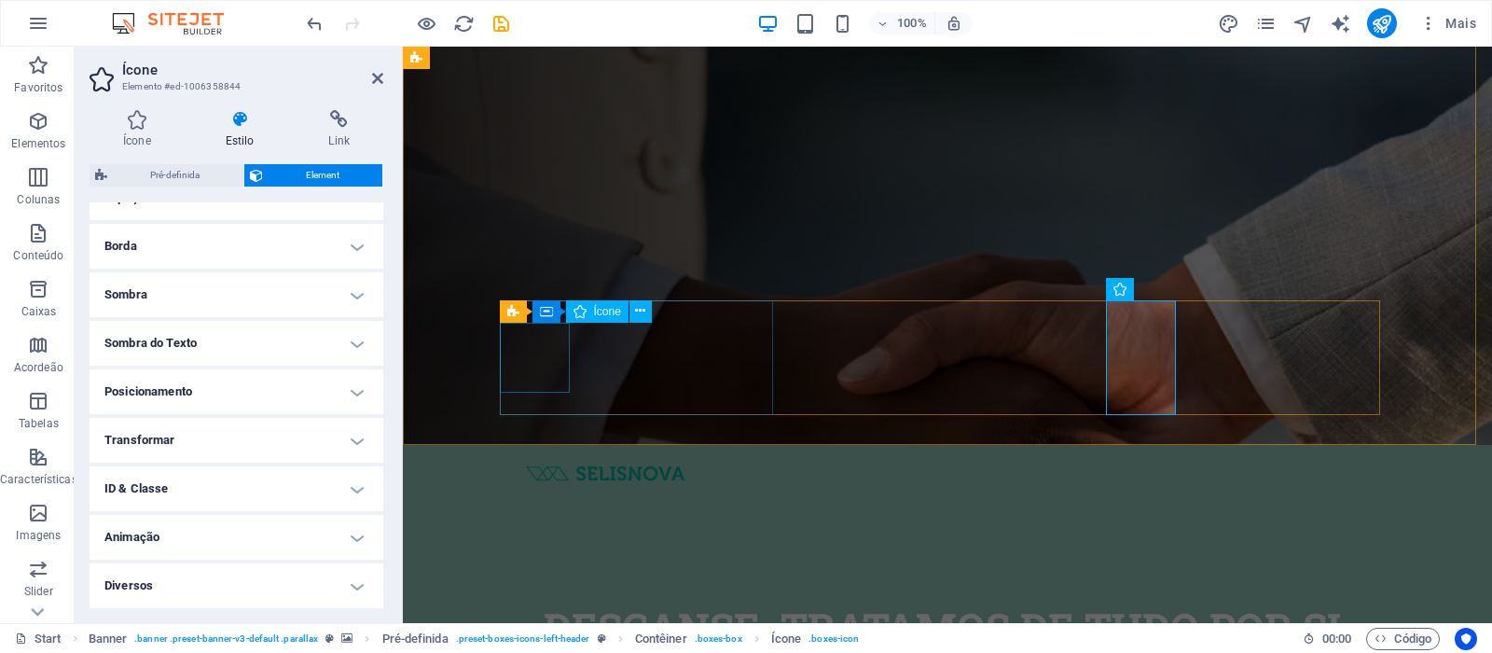
select select "xMidYMid"
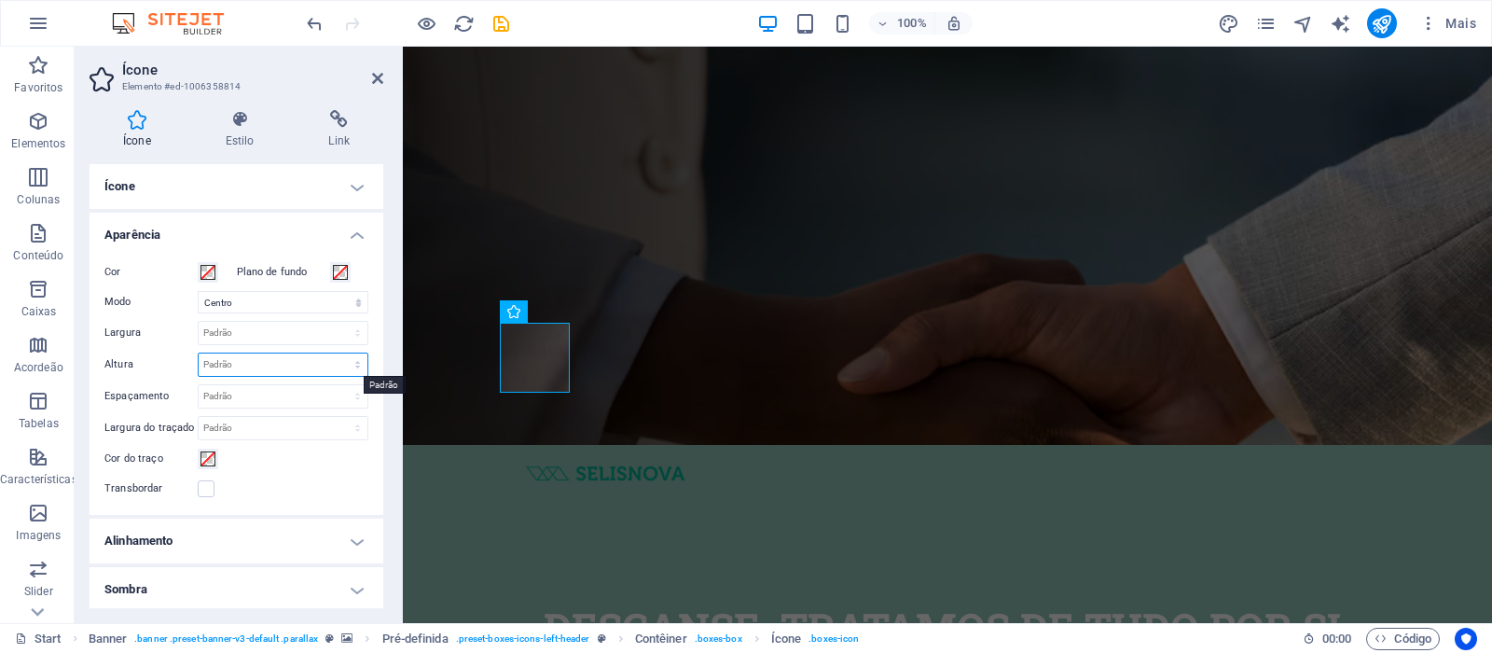
click at [216, 362] on select "Padrão automático px rem em vh vw" at bounding box center [283, 364] width 169 height 22
click at [199, 353] on select "Padrão automático px rem em vh vw" at bounding box center [283, 364] width 169 height 22
select select "DISABLED_OPTION_VALUE"
click at [505, 24] on icon "save" at bounding box center [500, 23] width 21 height 21
checkbox input "false"
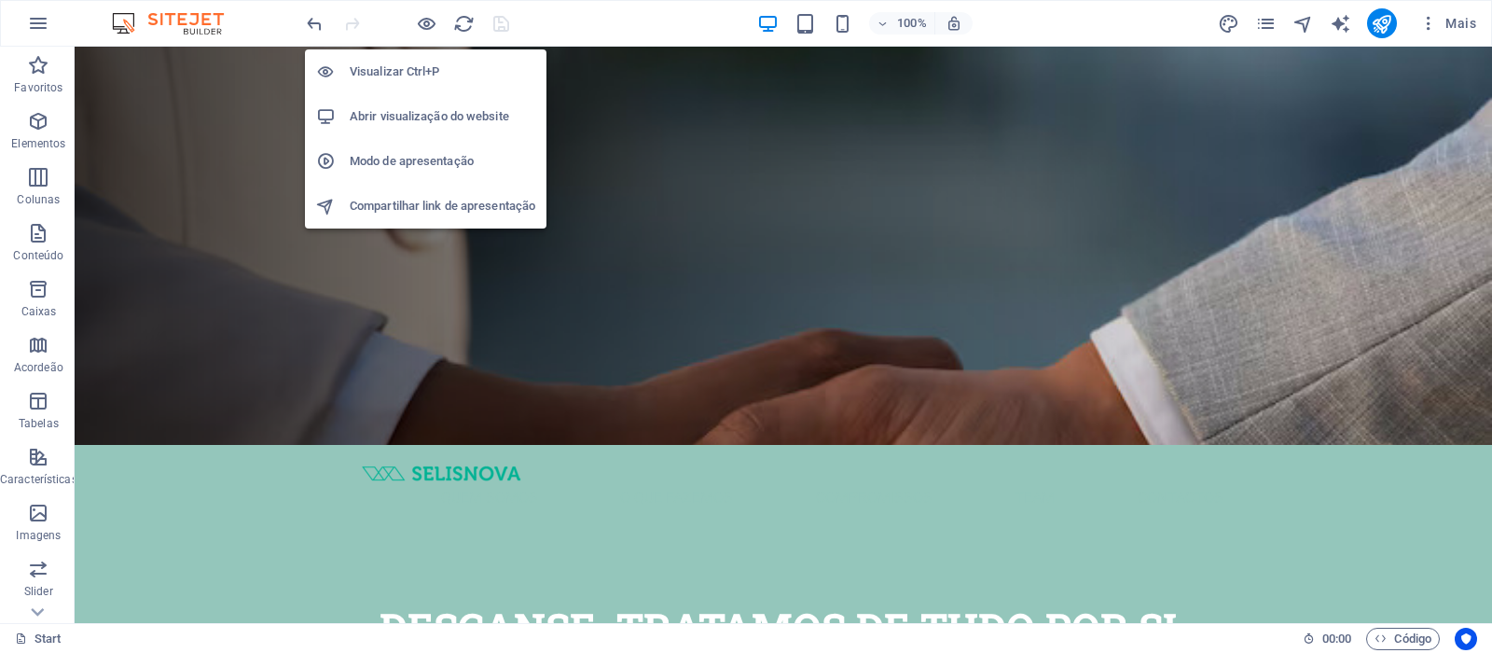
click at [401, 75] on h6 "Visualizar Ctrl+P" at bounding box center [443, 72] width 186 height 22
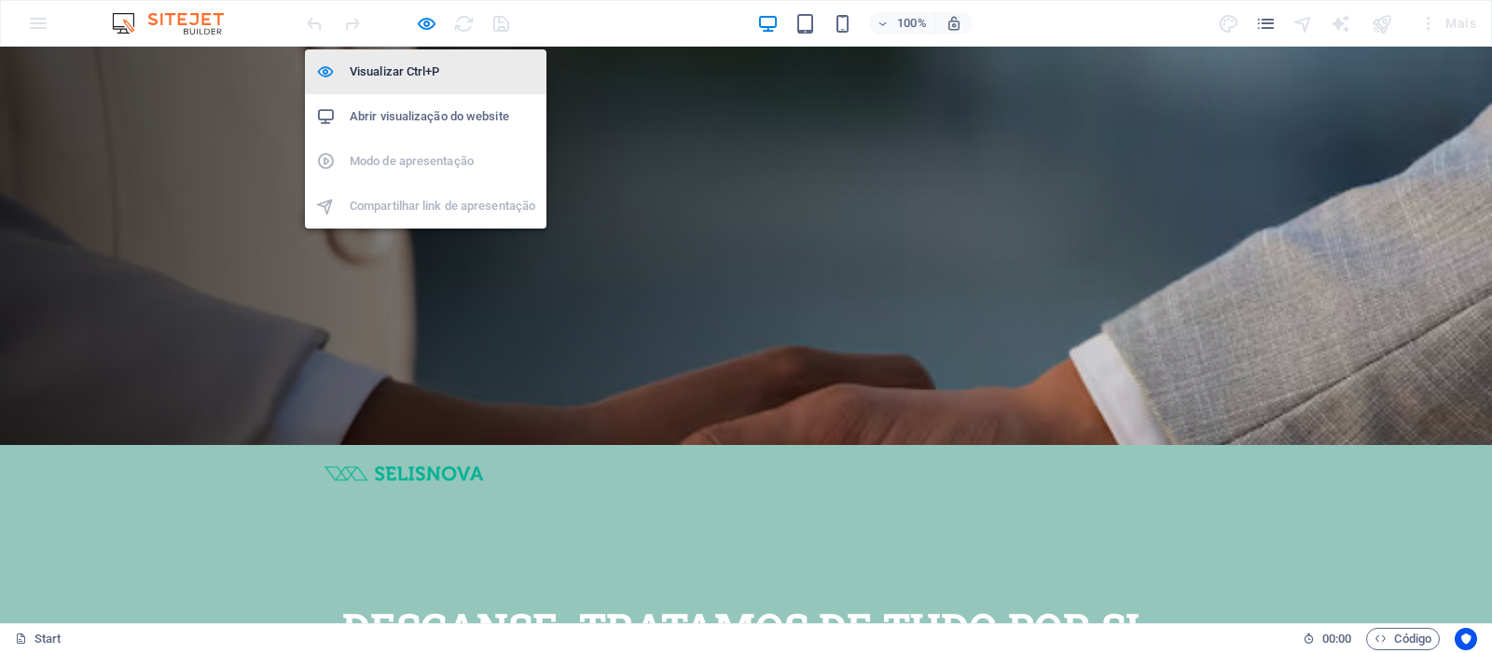
click at [401, 73] on h6 "Visualizar Ctrl+P" at bounding box center [443, 72] width 186 height 22
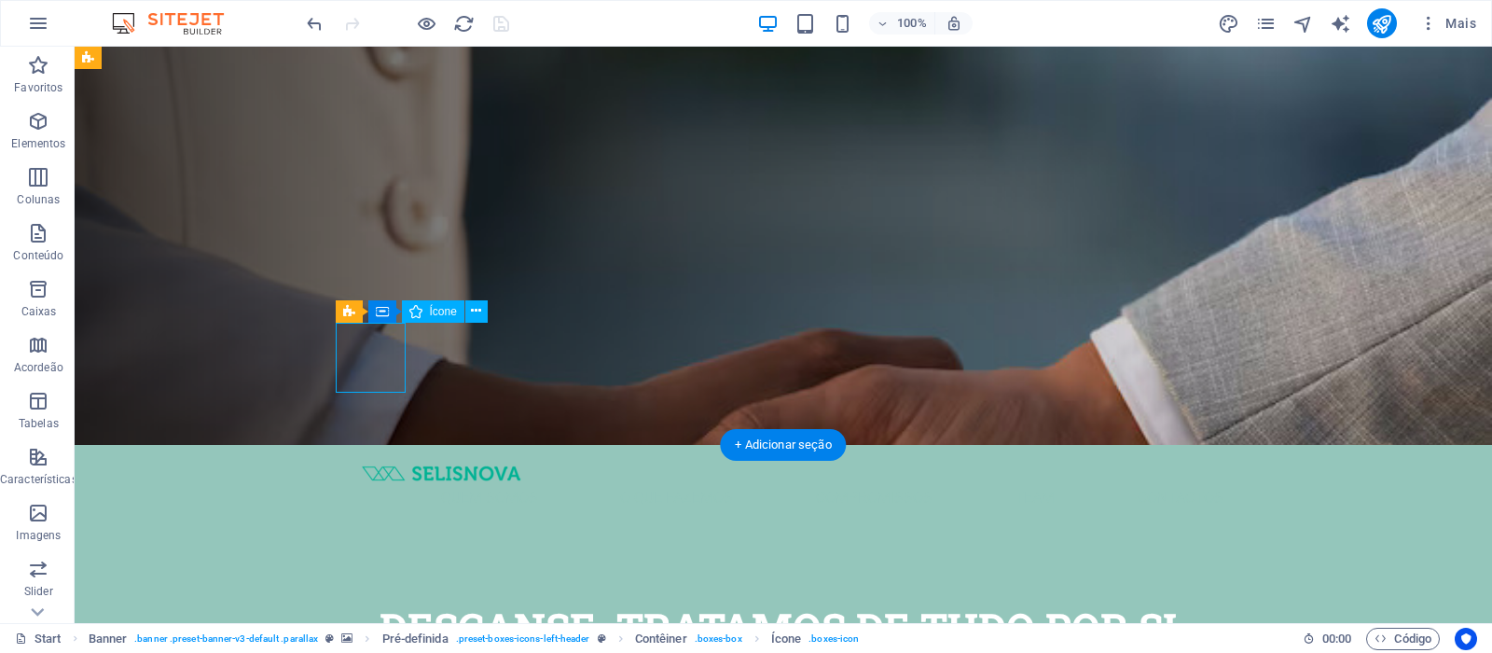
select select "xMidYMid"
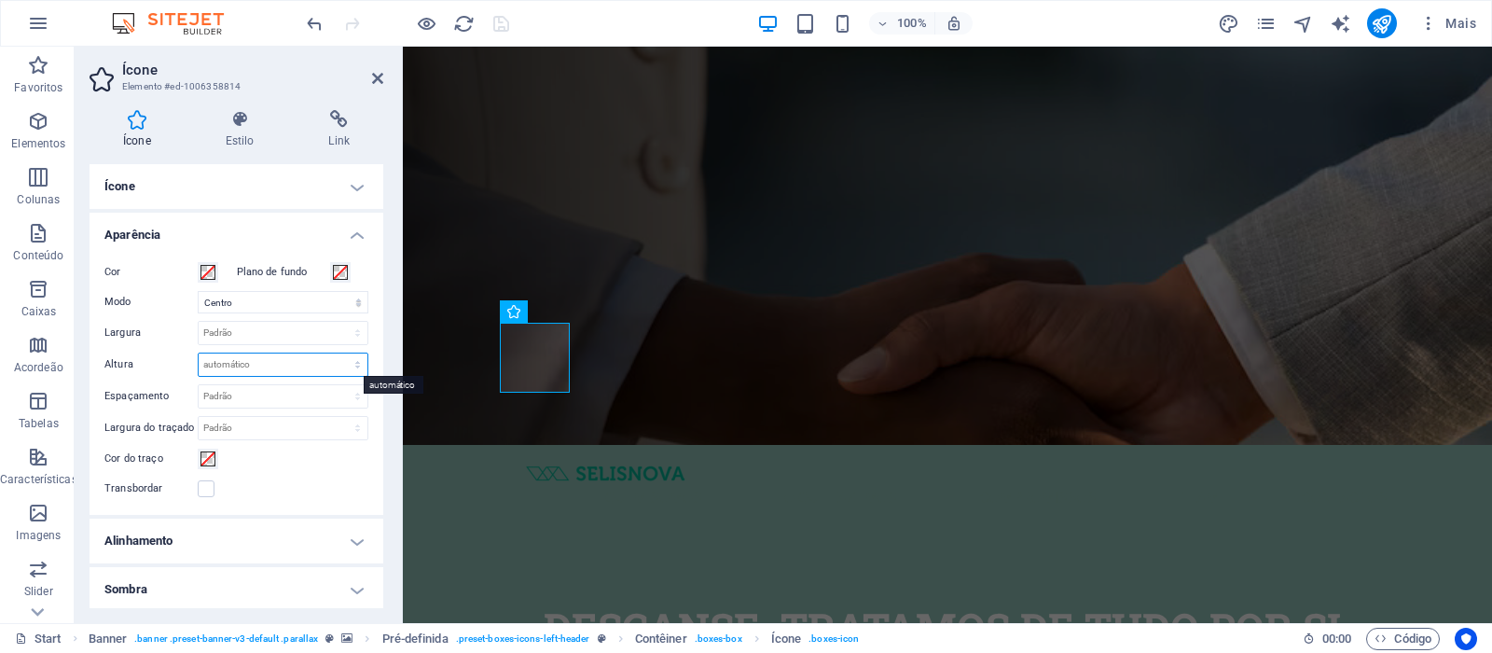
click at [237, 364] on select "Padrão automático px rem em vh vw" at bounding box center [283, 364] width 169 height 22
select select "px"
click at [338, 353] on select "Padrão automático px rem em vh vw" at bounding box center [283, 364] width 169 height 22
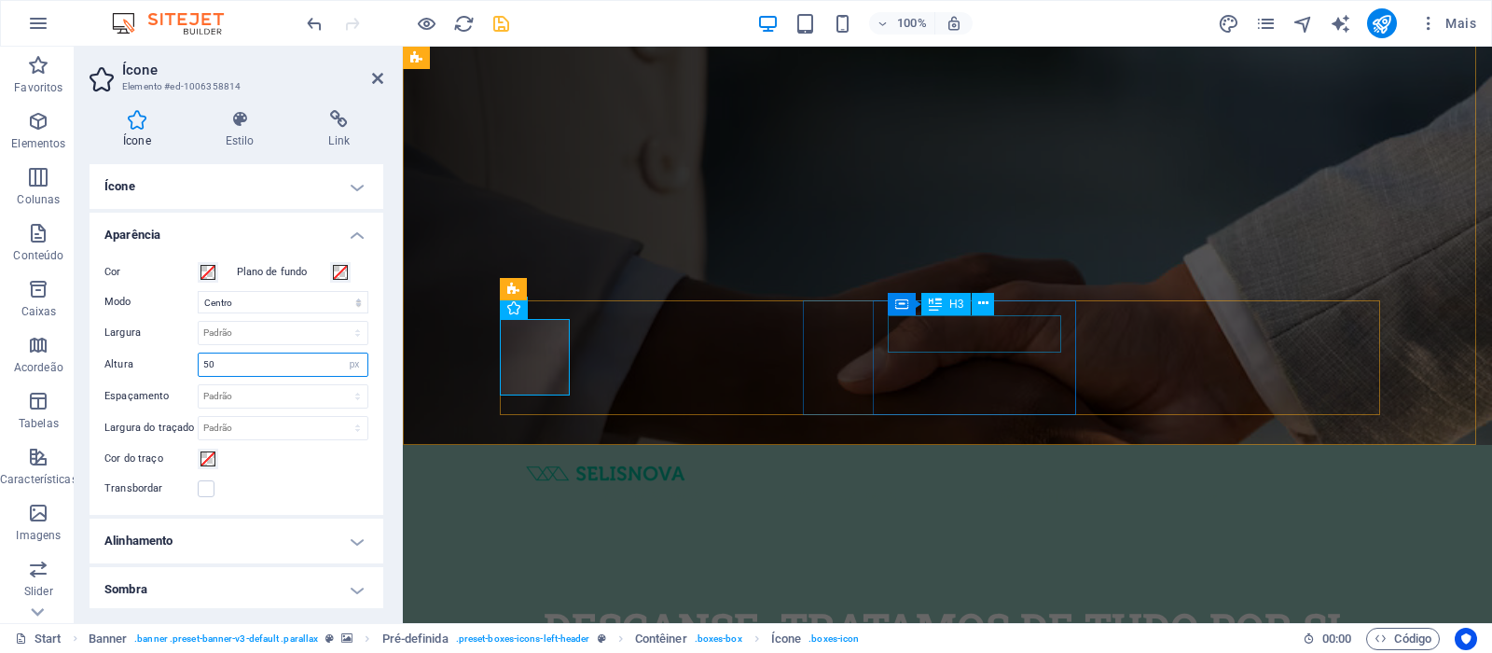
type input "5"
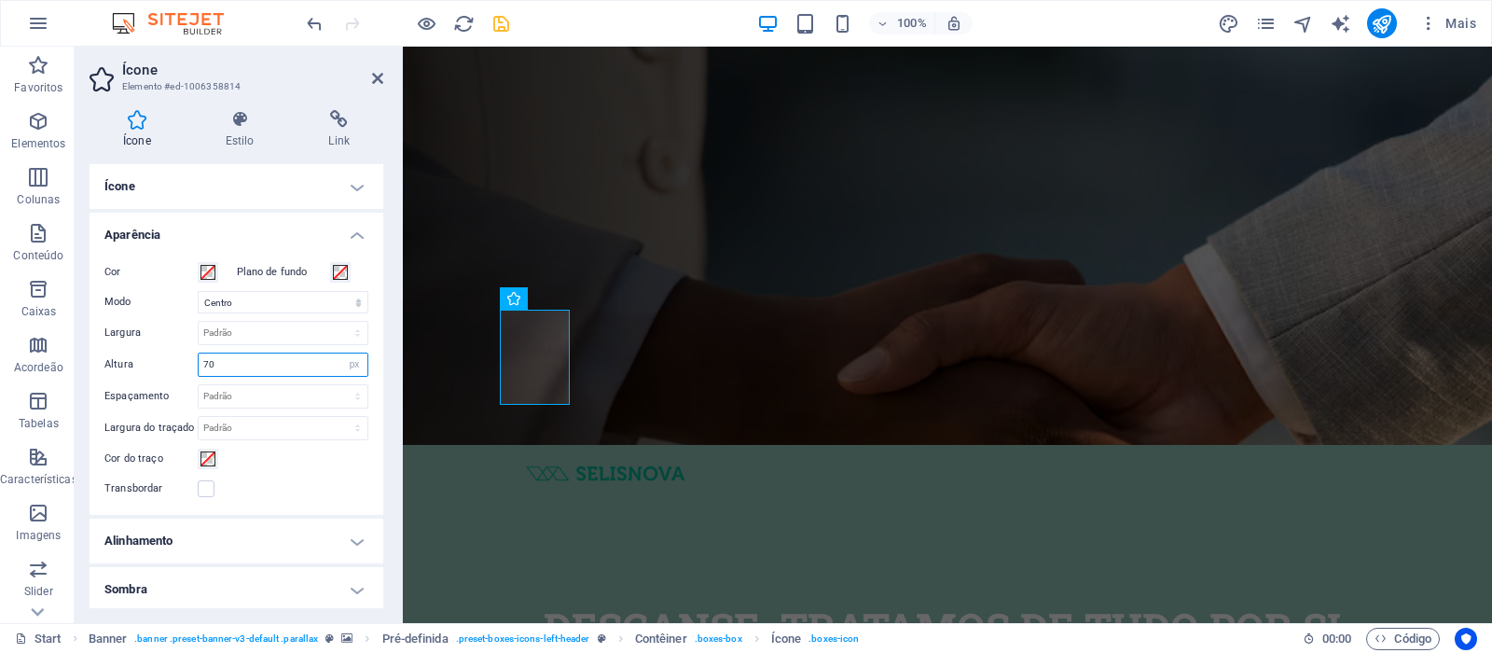
click at [254, 367] on input "70" at bounding box center [283, 364] width 169 height 22
click at [255, 367] on input "80" at bounding box center [283, 364] width 169 height 22
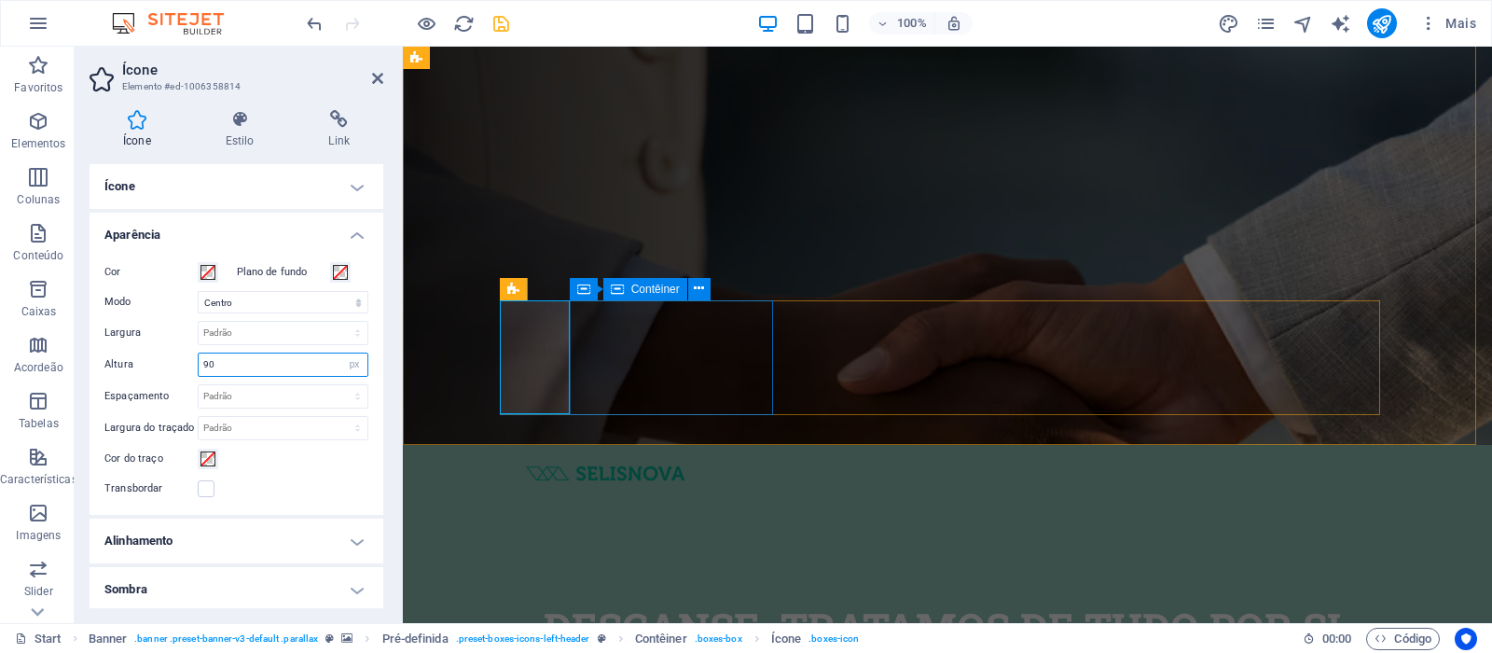
type input "90"
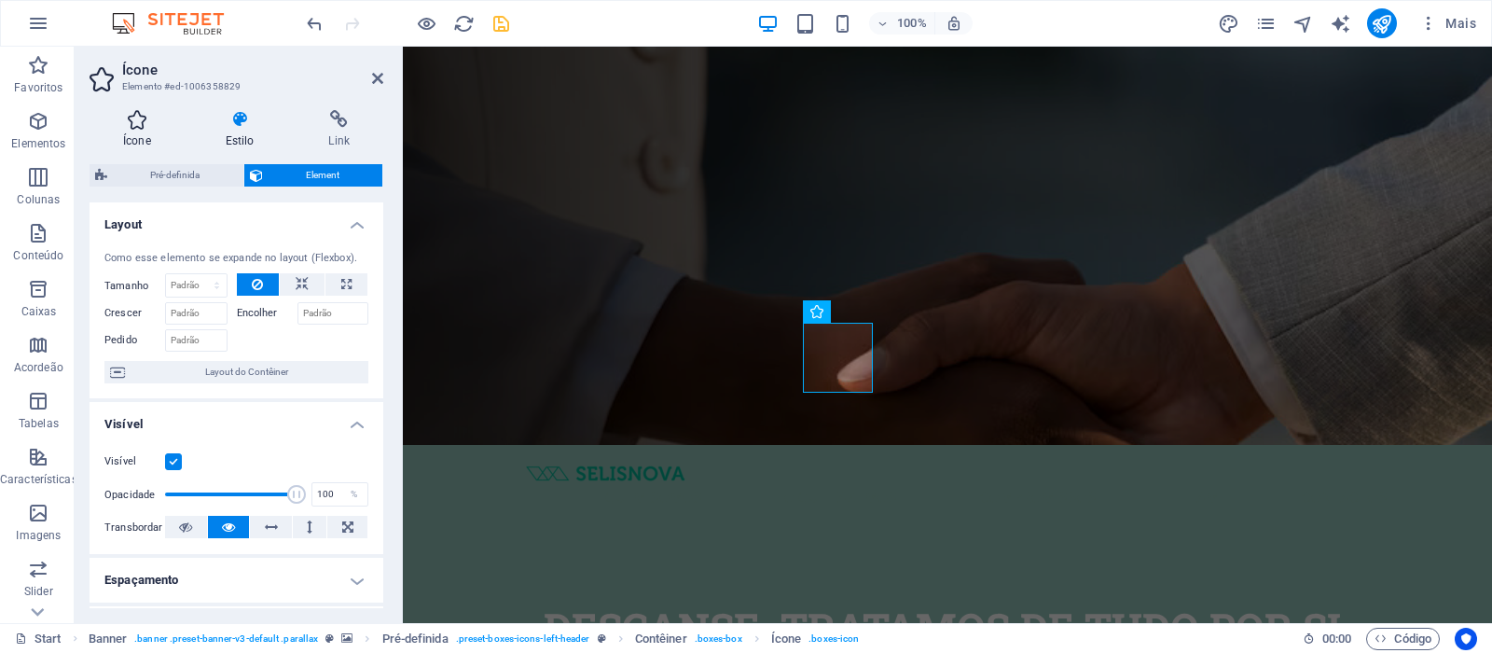
click at [131, 133] on h4 "Ícone" at bounding box center [141, 129] width 103 height 39
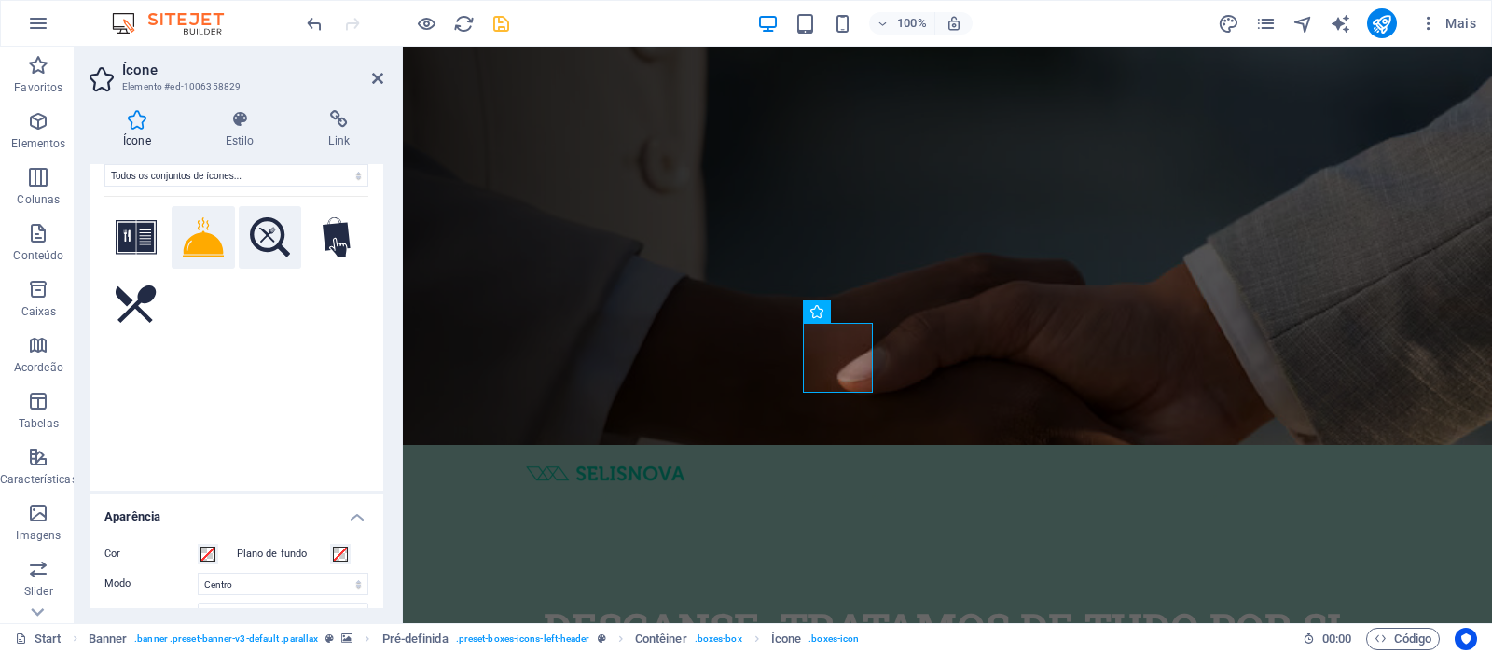
scroll to position [280, 0]
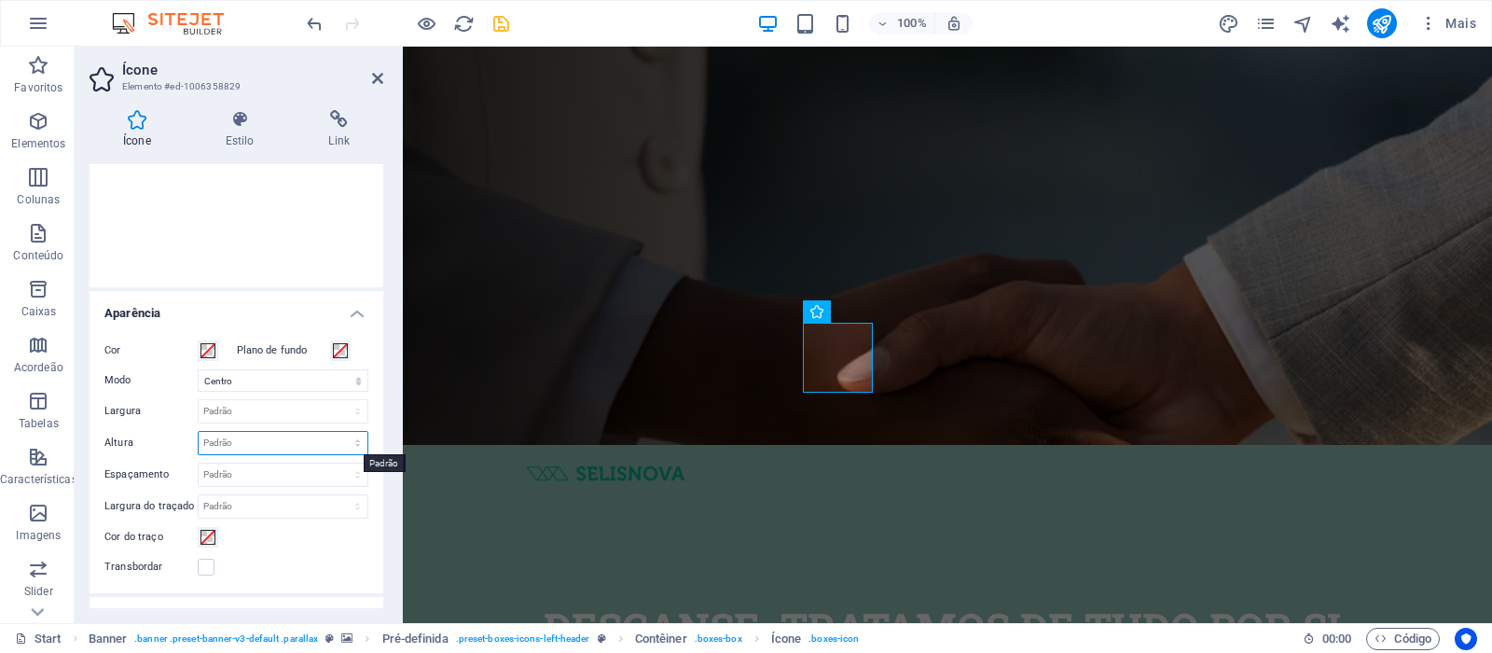
click at [261, 443] on select "Padrão automático px rem em vh vw" at bounding box center [283, 443] width 169 height 22
select select "px"
click at [338, 432] on select "Padrão automático px rem em vh vw" at bounding box center [283, 443] width 169 height 22
type input "100"
click at [449, 180] on figure at bounding box center [947, 157] width 1089 height 576
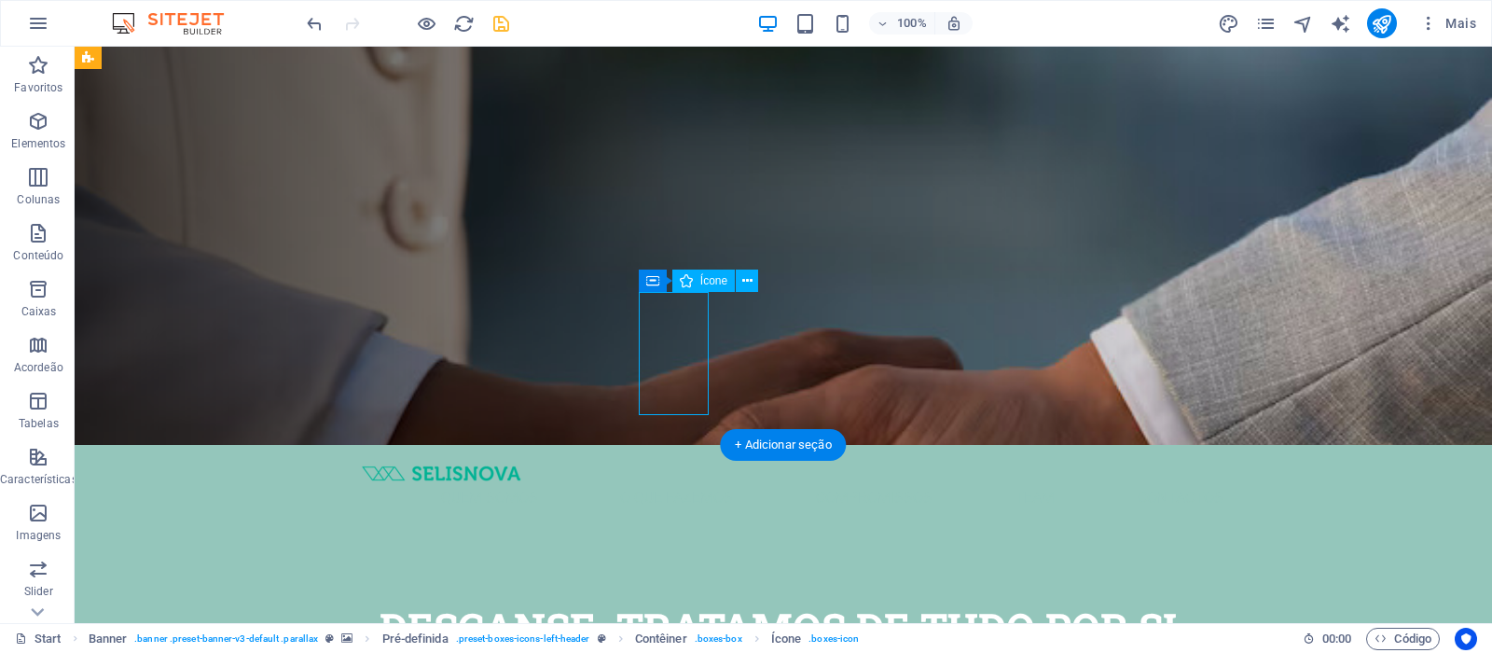
select select "xMidYMid"
select select "px"
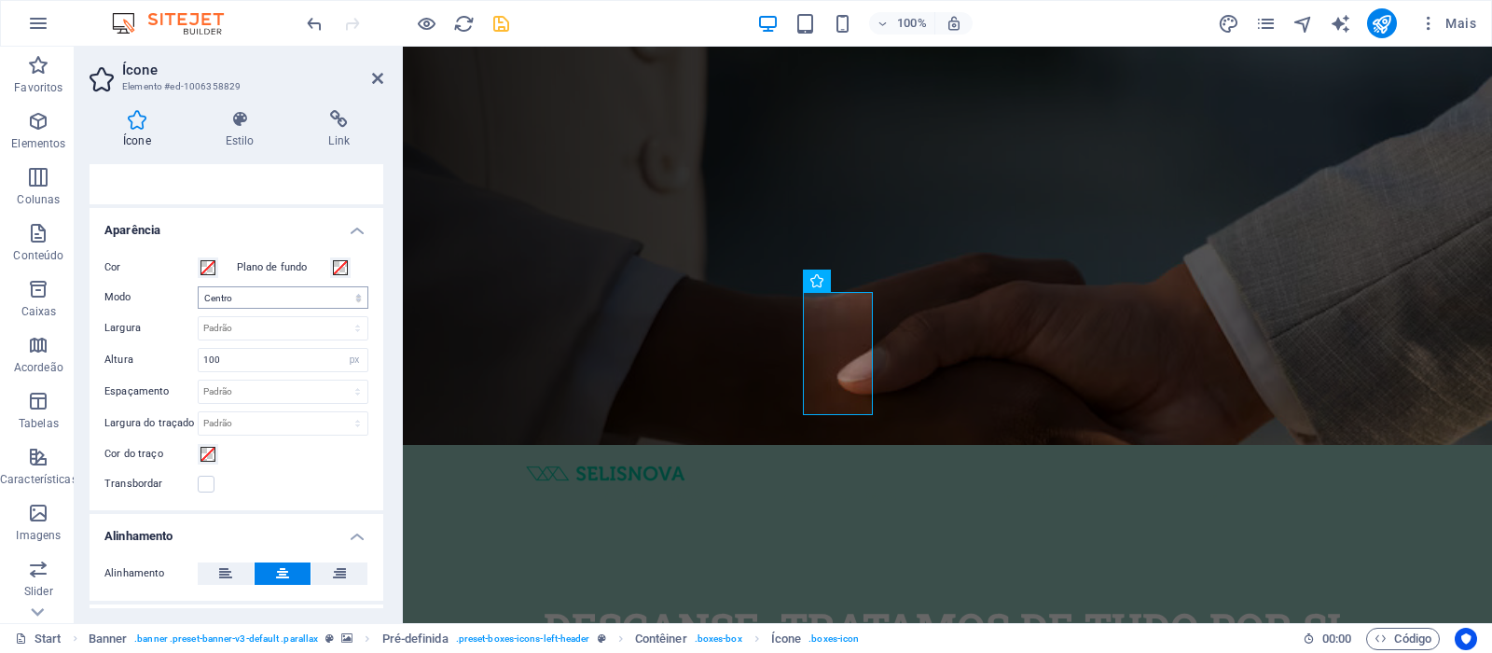
scroll to position [349, 0]
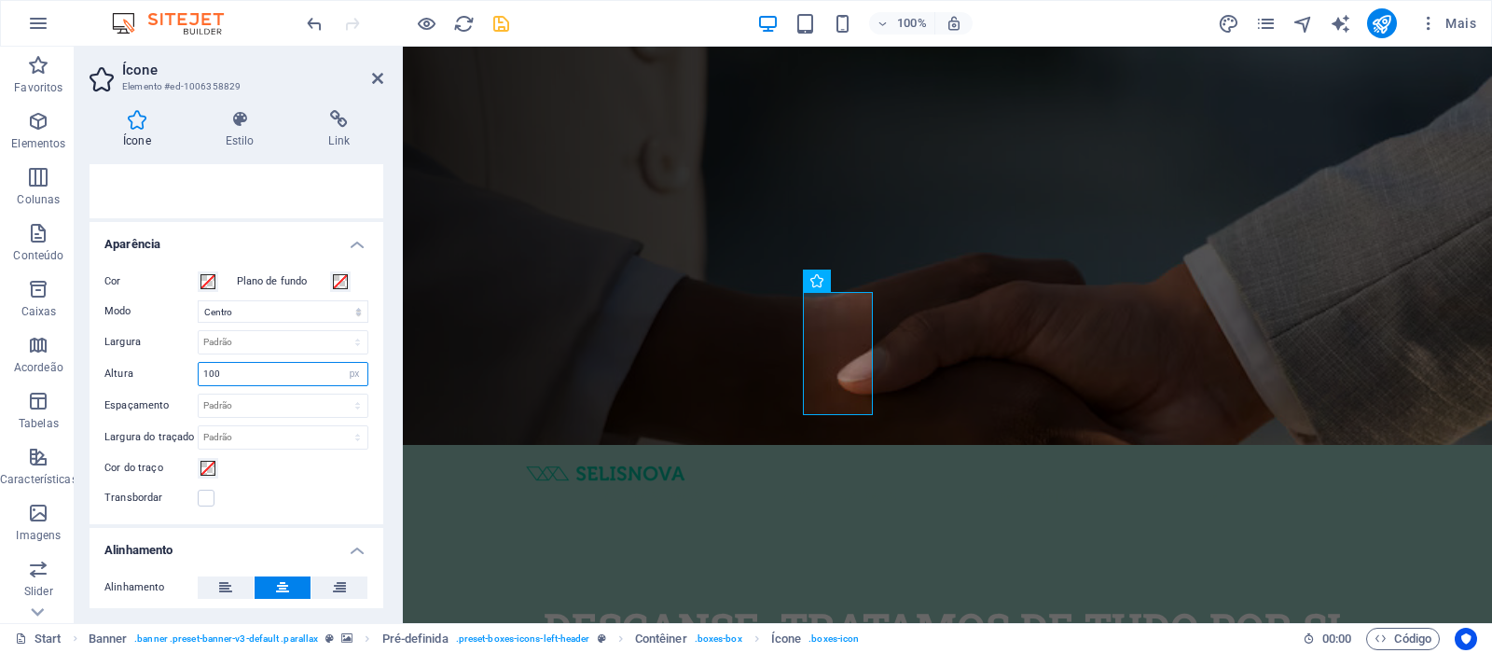
click at [265, 373] on input "100" at bounding box center [283, 374] width 169 height 22
type input "95"
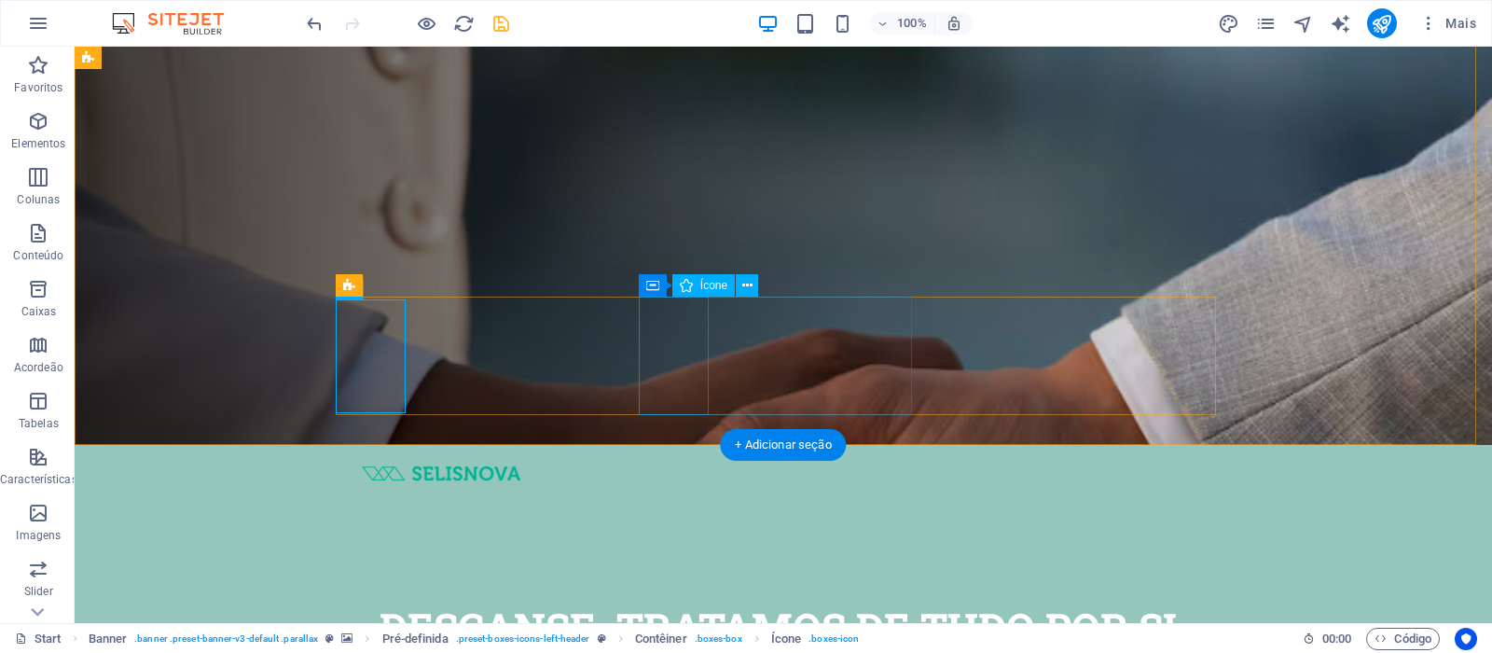
click at [183, 174] on figure at bounding box center [783, 157] width 1417 height 576
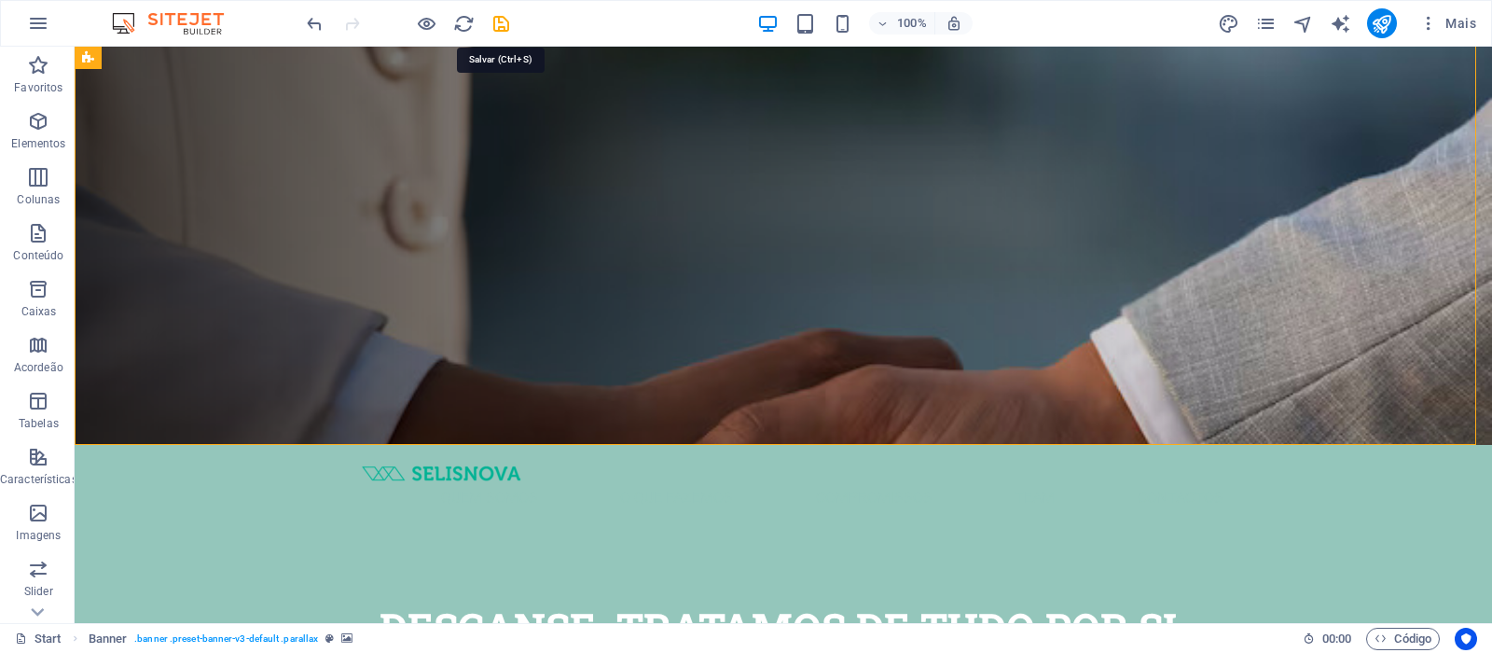
drag, startPoint x: 497, startPoint y: 21, endPoint x: 489, endPoint y: 15, distance: 9.9
click at [497, 21] on icon "save" at bounding box center [500, 23] width 21 height 21
checkbox input "false"
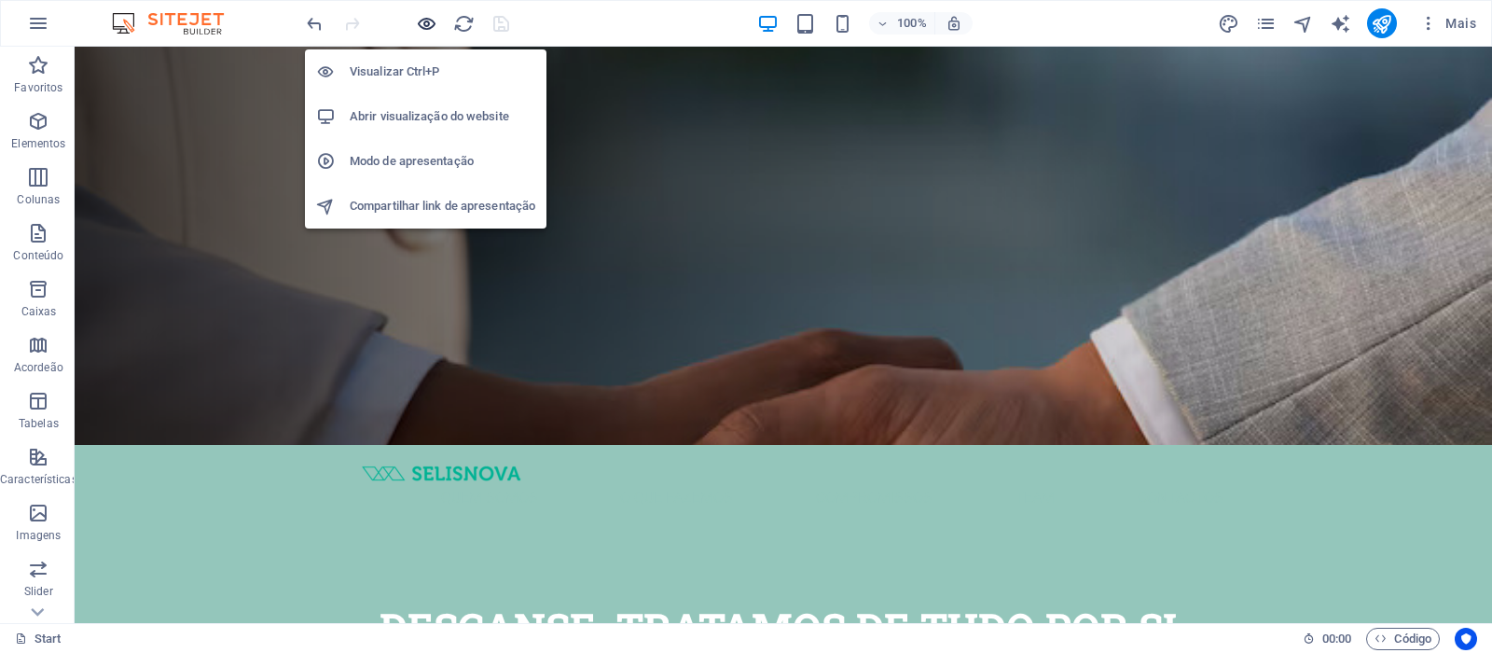
click at [431, 31] on icon "button" at bounding box center [426, 23] width 21 height 21
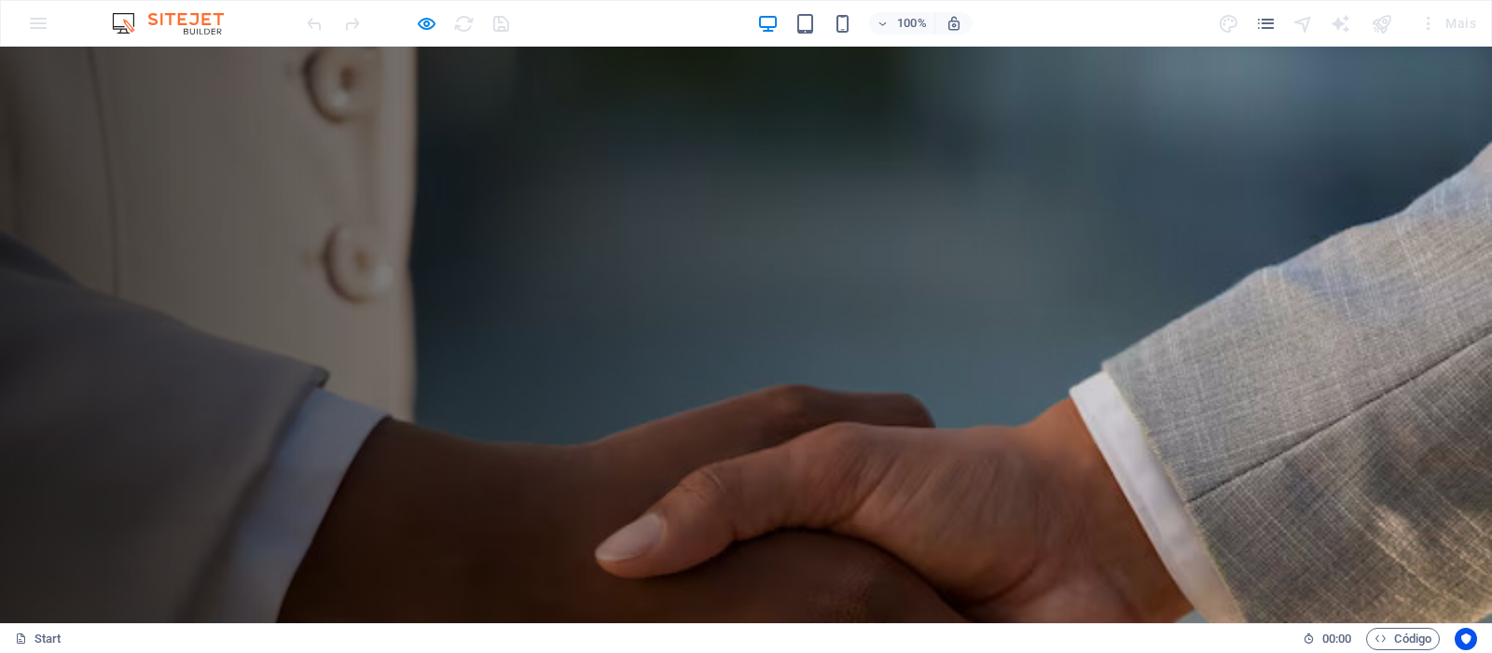
scroll to position [0, 0]
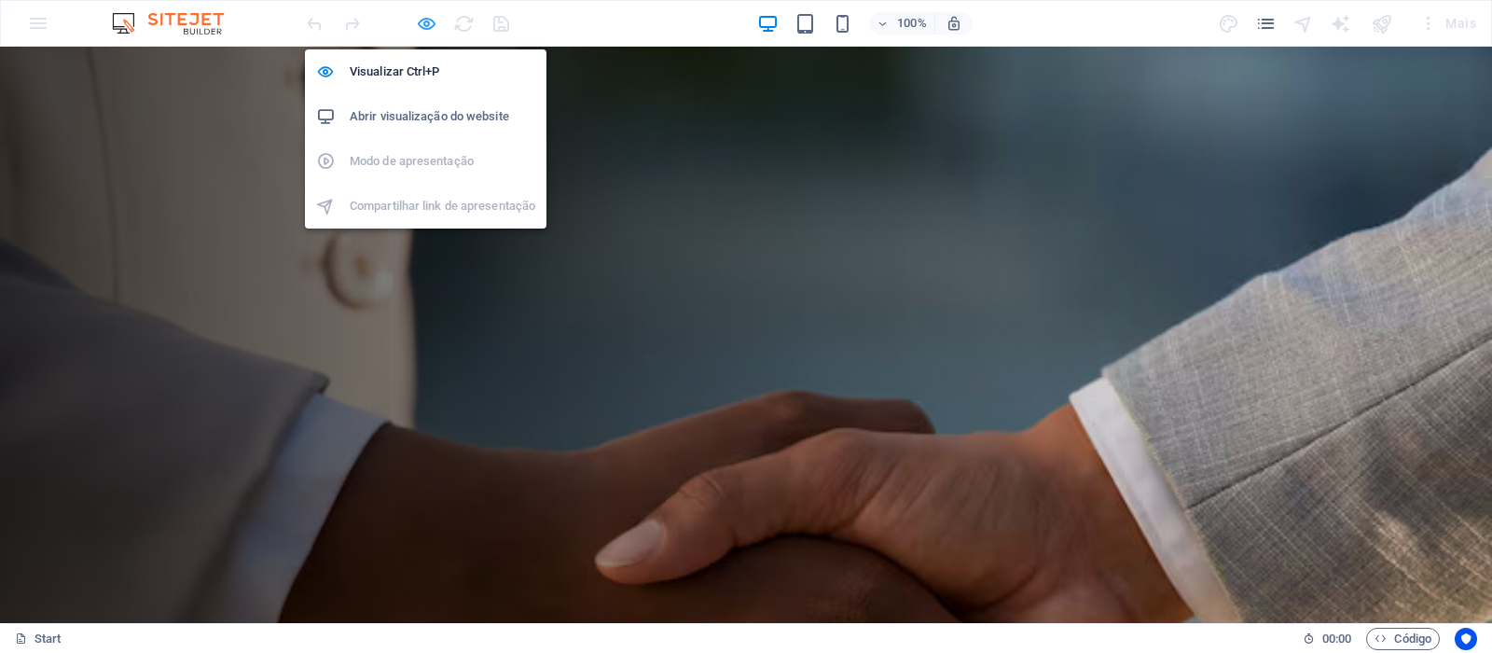
click at [434, 28] on icon "button" at bounding box center [426, 23] width 21 height 21
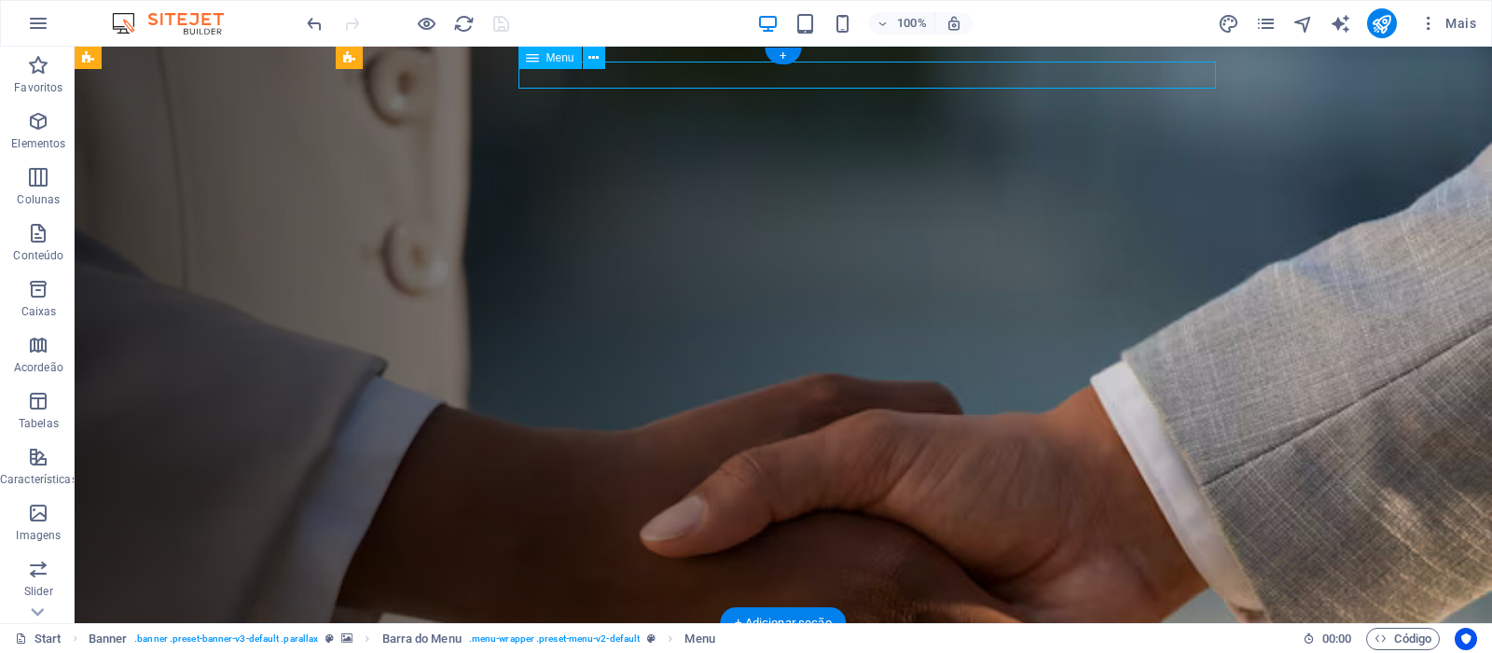
click at [489, 638] on div at bounding box center [790, 651] width 865 height 26
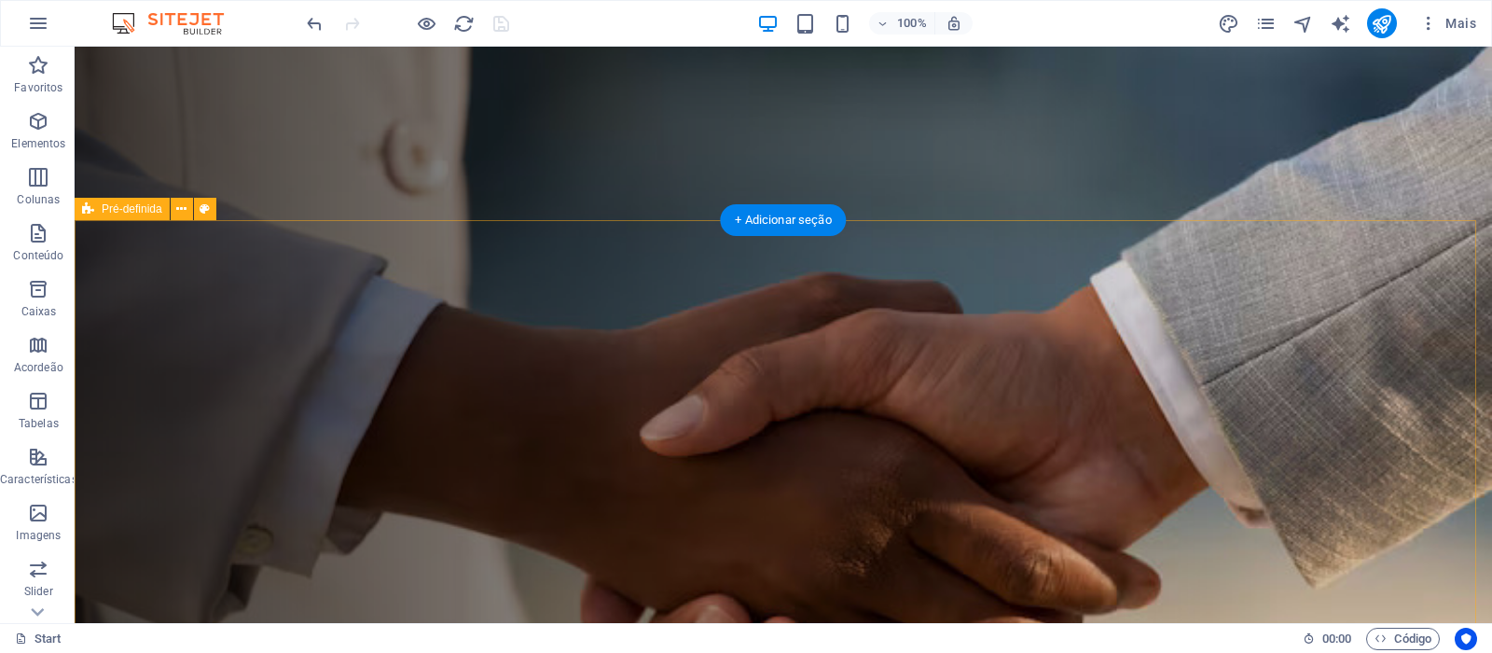
scroll to position [466, 0]
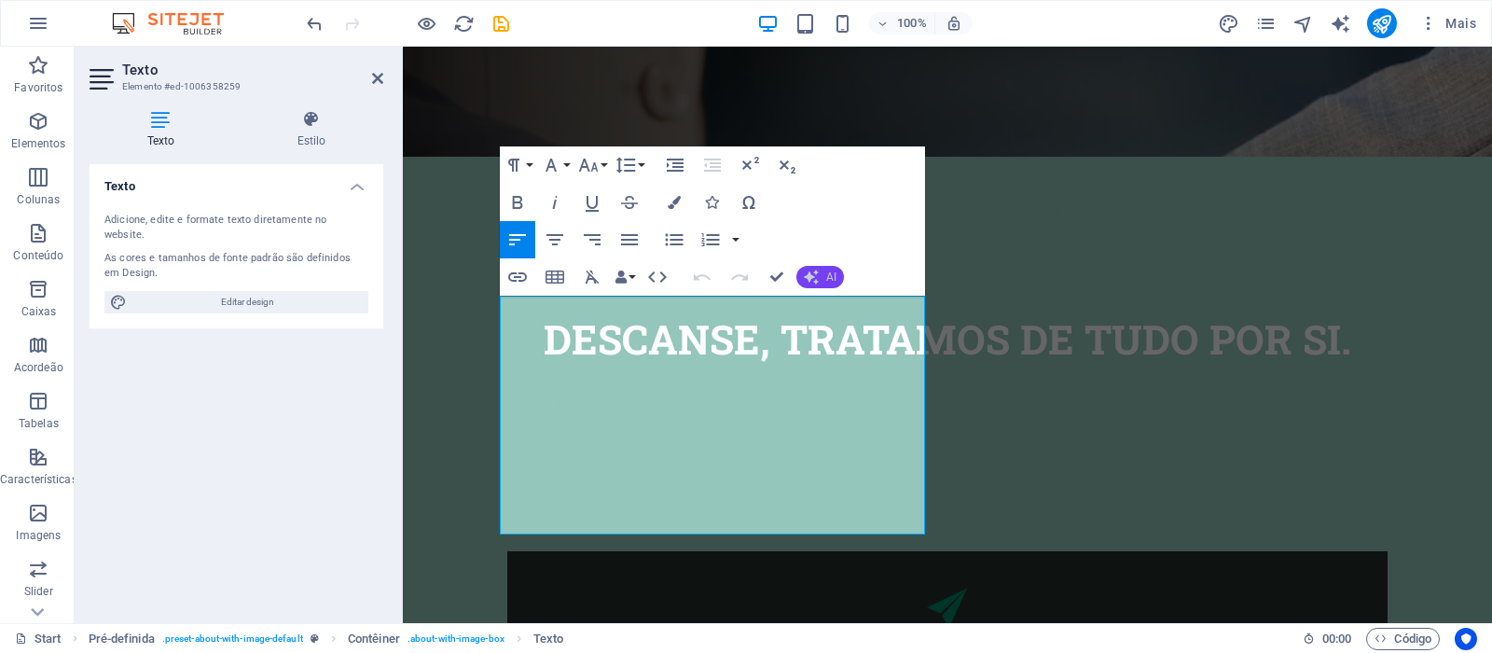
click at [820, 277] on button "AI" at bounding box center [820, 277] width 48 height 22
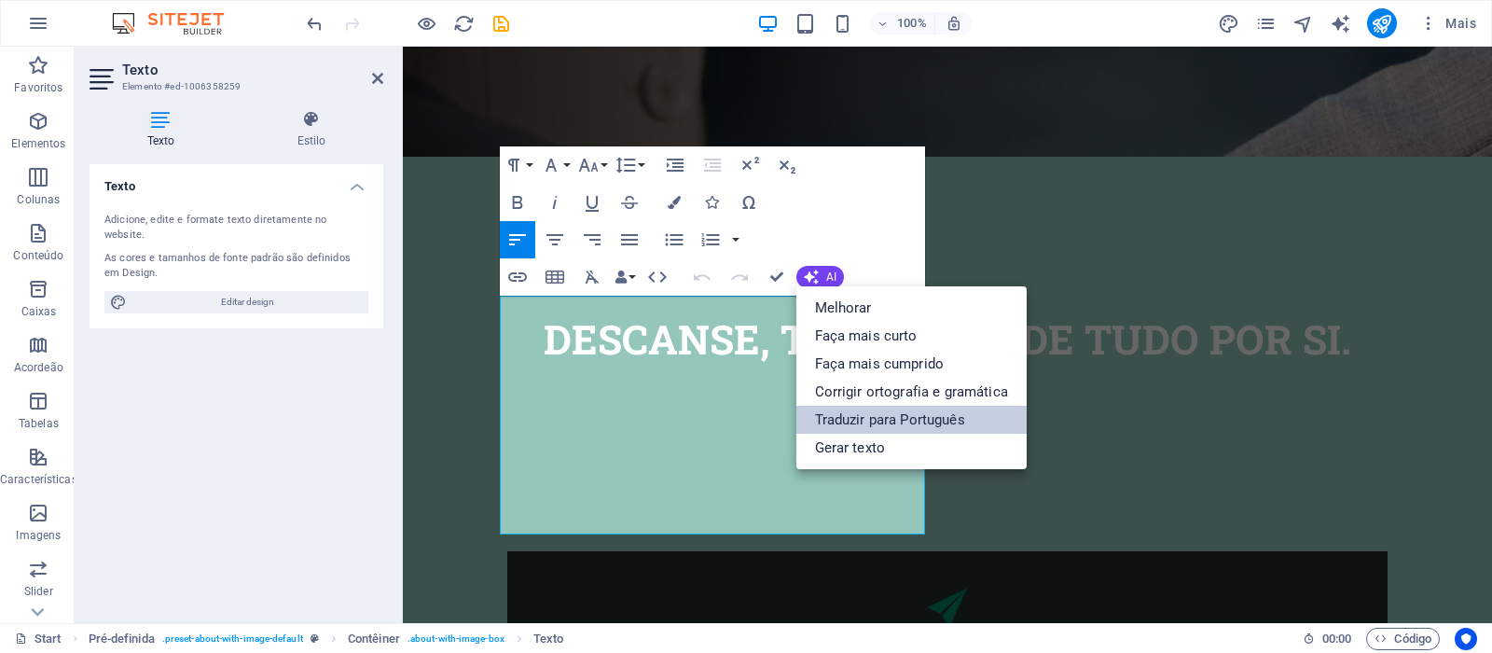
click at [908, 421] on link "Traduzir para Português" at bounding box center [911, 420] width 230 height 28
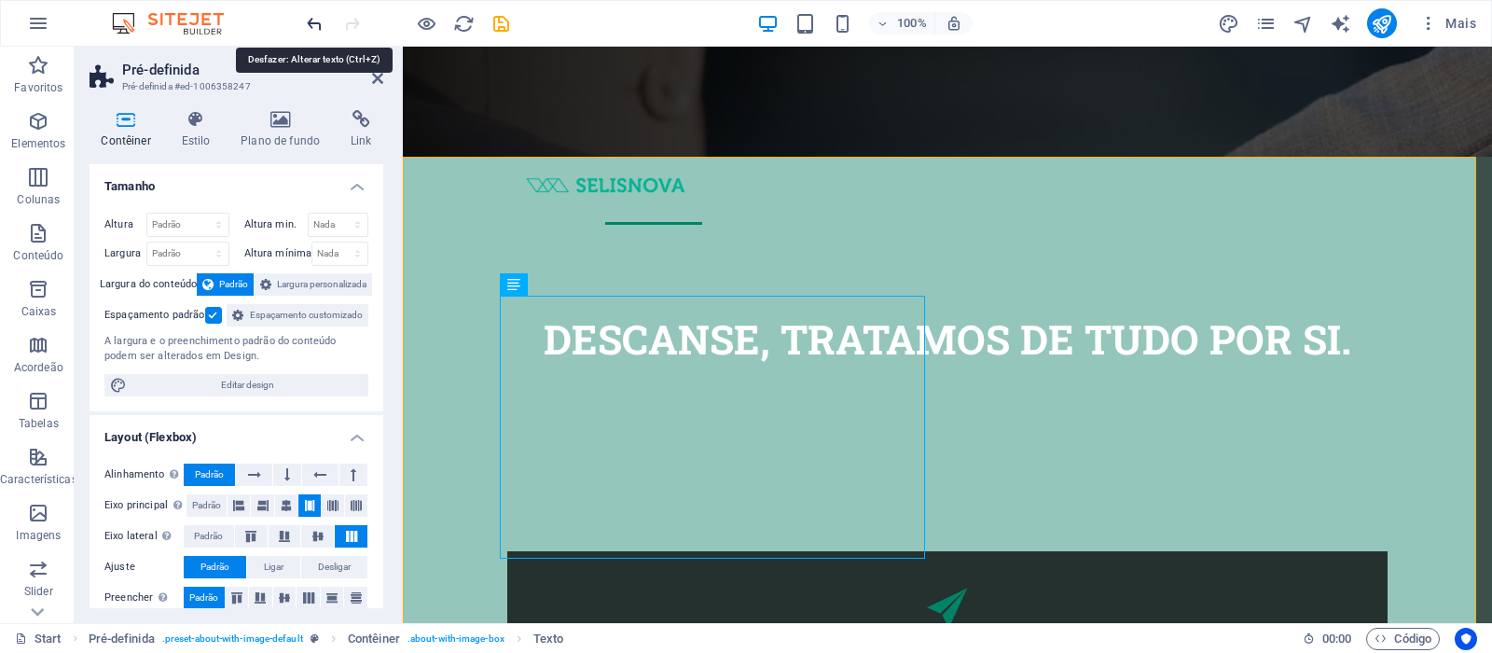
click at [312, 27] on icon "undo" at bounding box center [314, 23] width 21 height 21
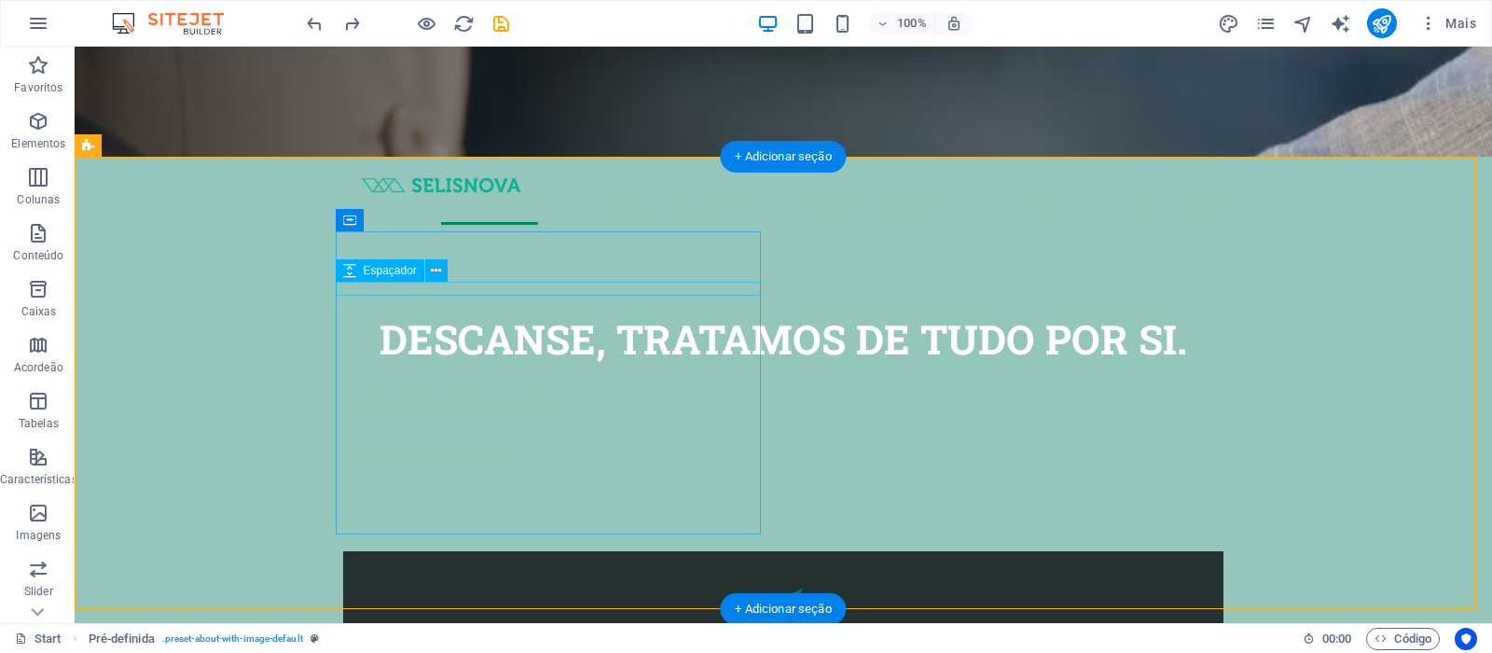
select select "px"
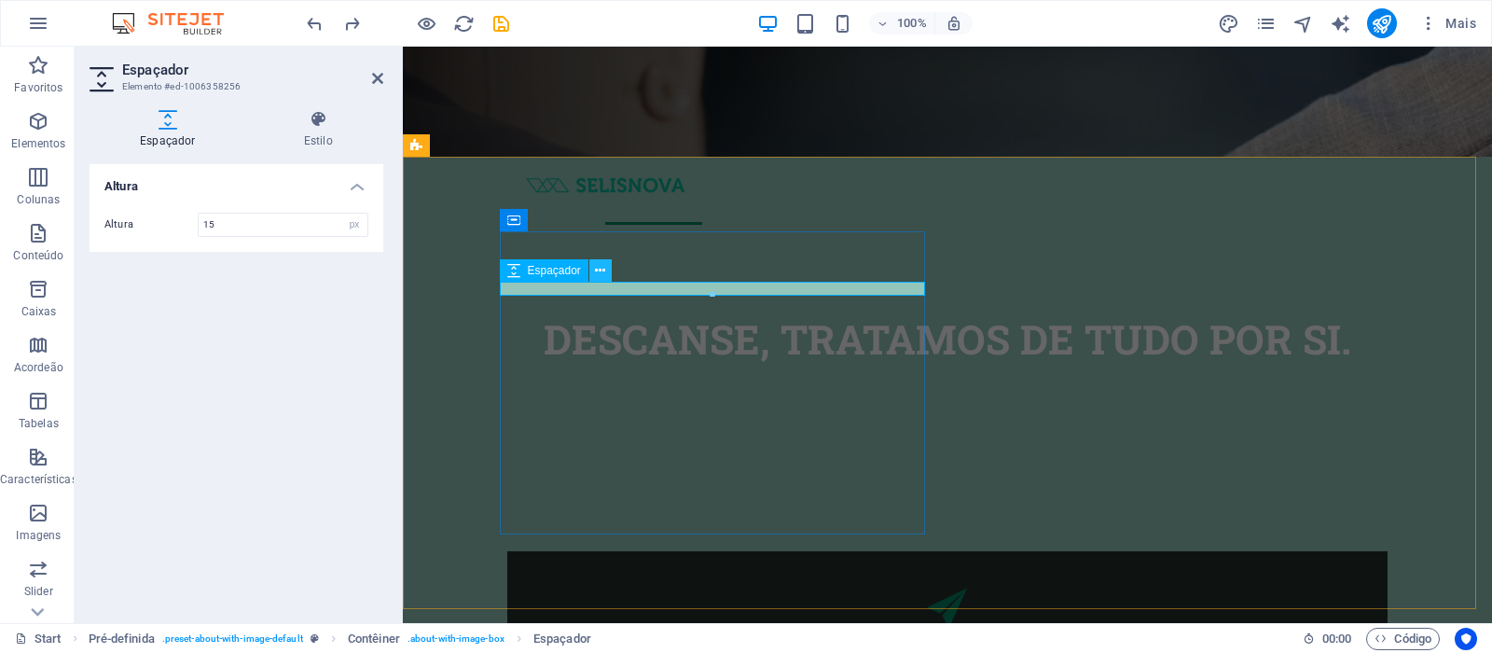
click at [601, 269] on icon at bounding box center [600, 271] width 10 height 20
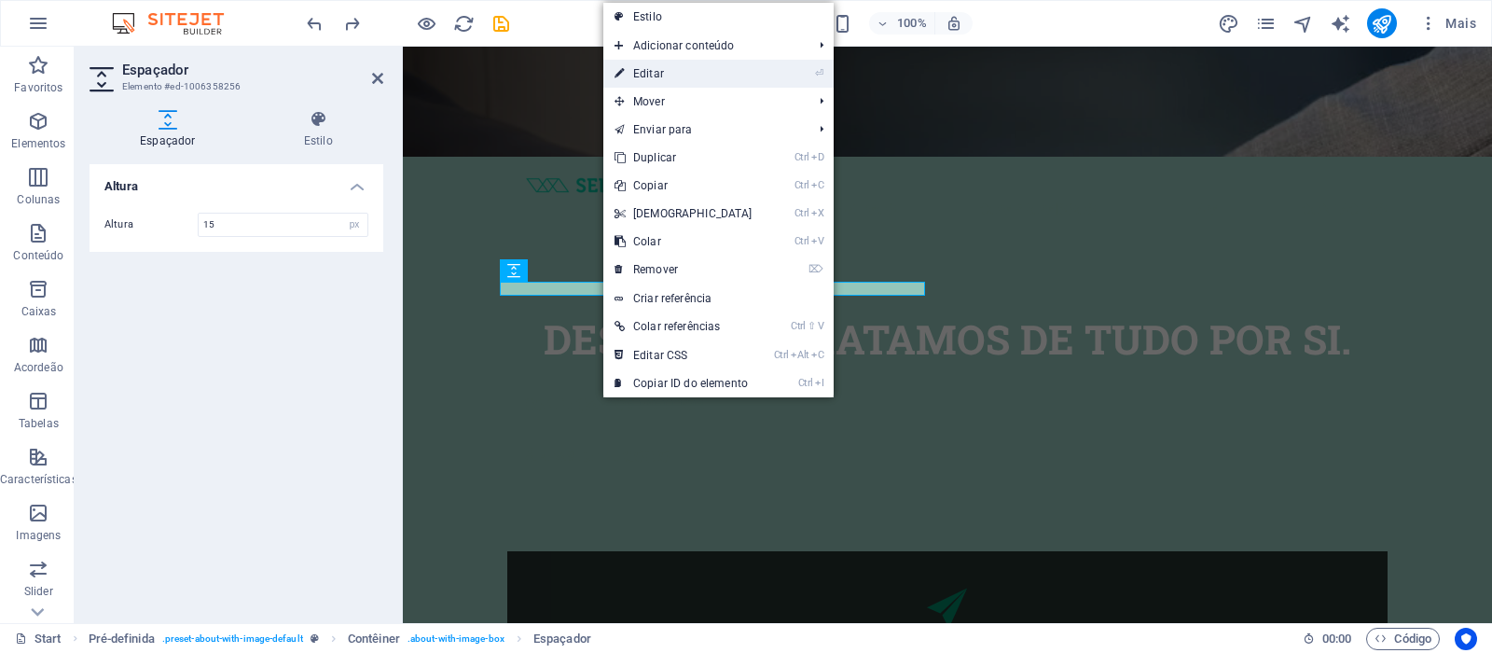
click at [670, 73] on link "⏎ Editar" at bounding box center [683, 74] width 160 height 28
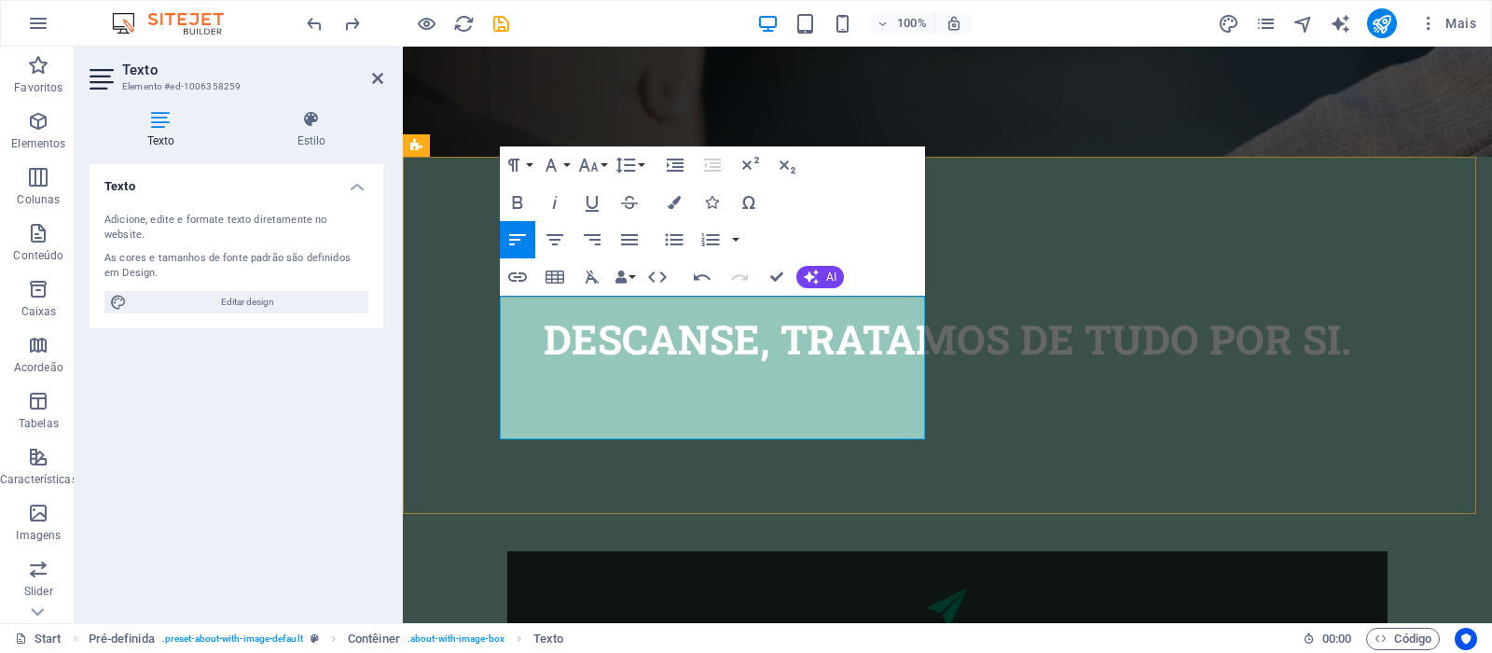
click at [522, 203] on icon "button" at bounding box center [517, 202] width 22 height 22
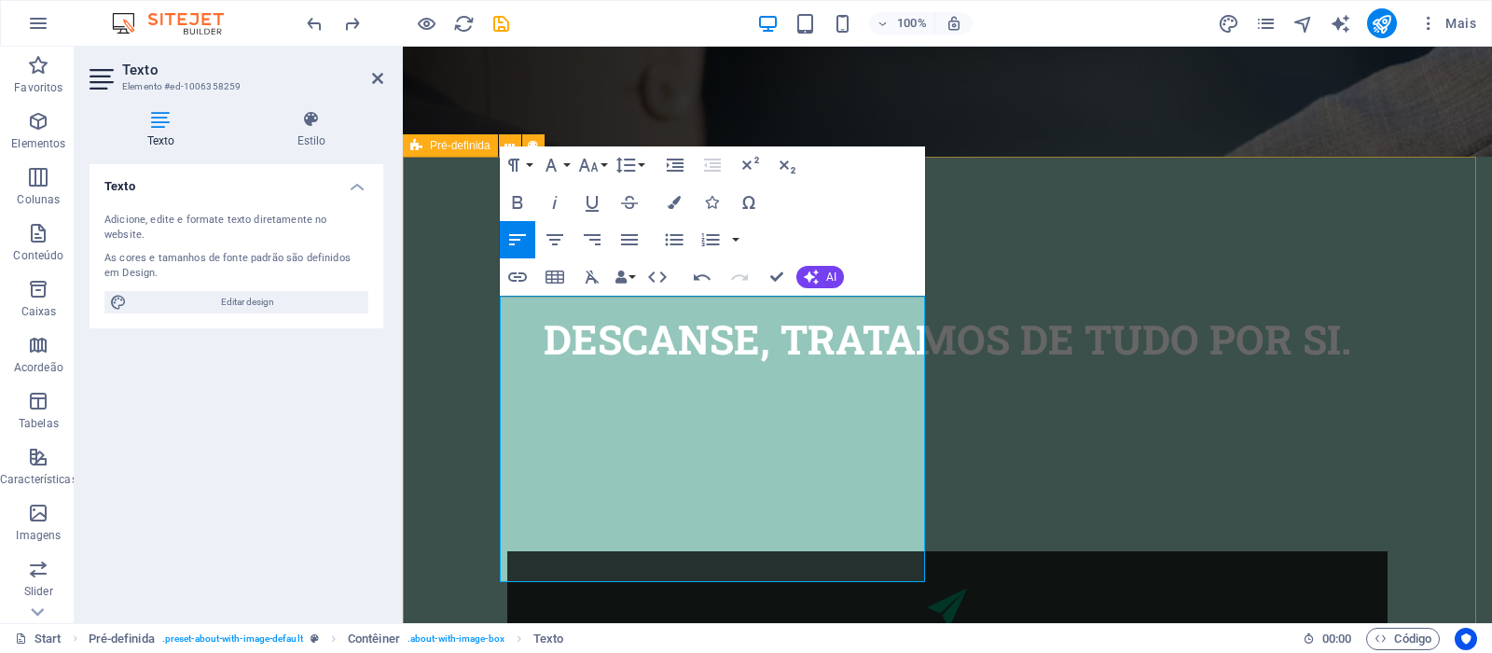
drag, startPoint x: 869, startPoint y: 570, endPoint x: 490, endPoint y: 302, distance: 463.6
copy div "Há 16 anos a construir experiêcia. Somos uma empresa angolana com mais de 16 an…"
click at [888, 200] on div "Paragraph Format Normal Heading 1 Heading 2 Heading 3 Heading 4 Heading 5 Headi…" at bounding box center [712, 220] width 425 height 149
click at [828, 279] on span "AI" at bounding box center [831, 276] width 10 height 11
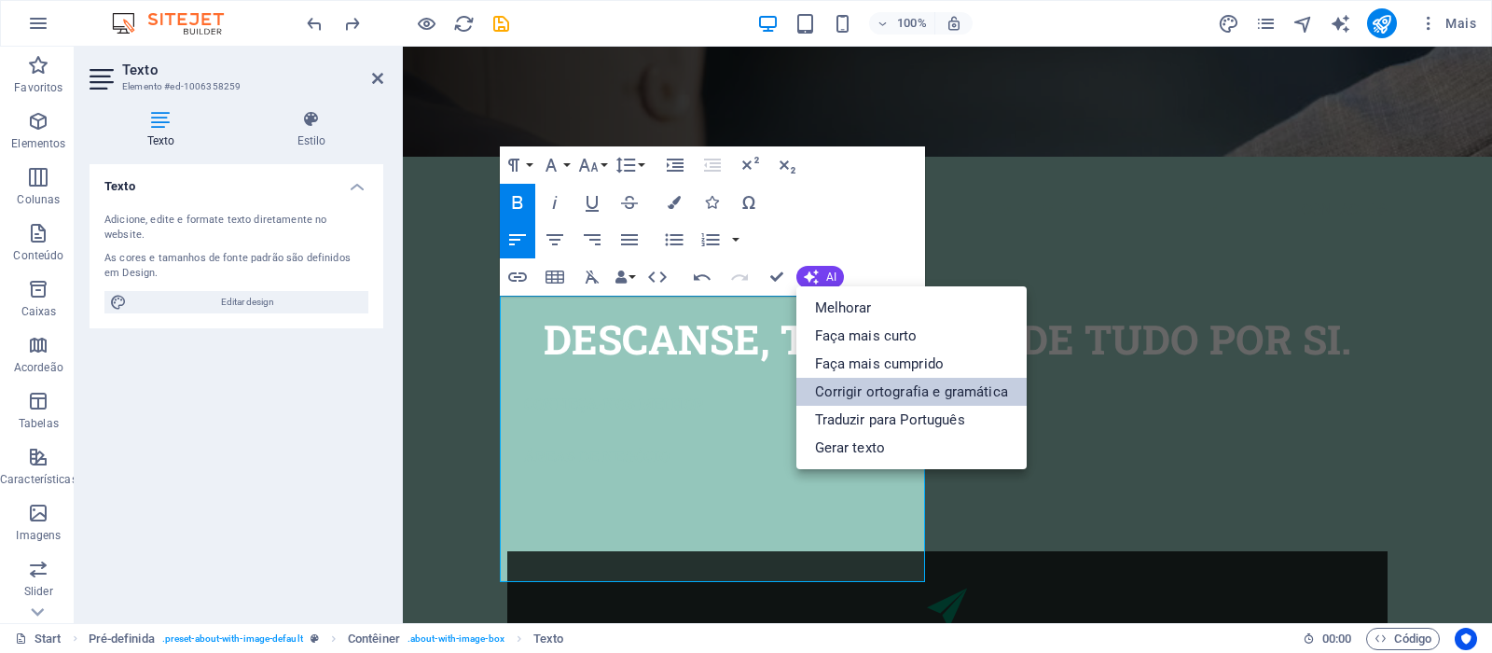
click at [860, 388] on link "Corrigir ortografia e gramática" at bounding box center [911, 392] width 230 height 28
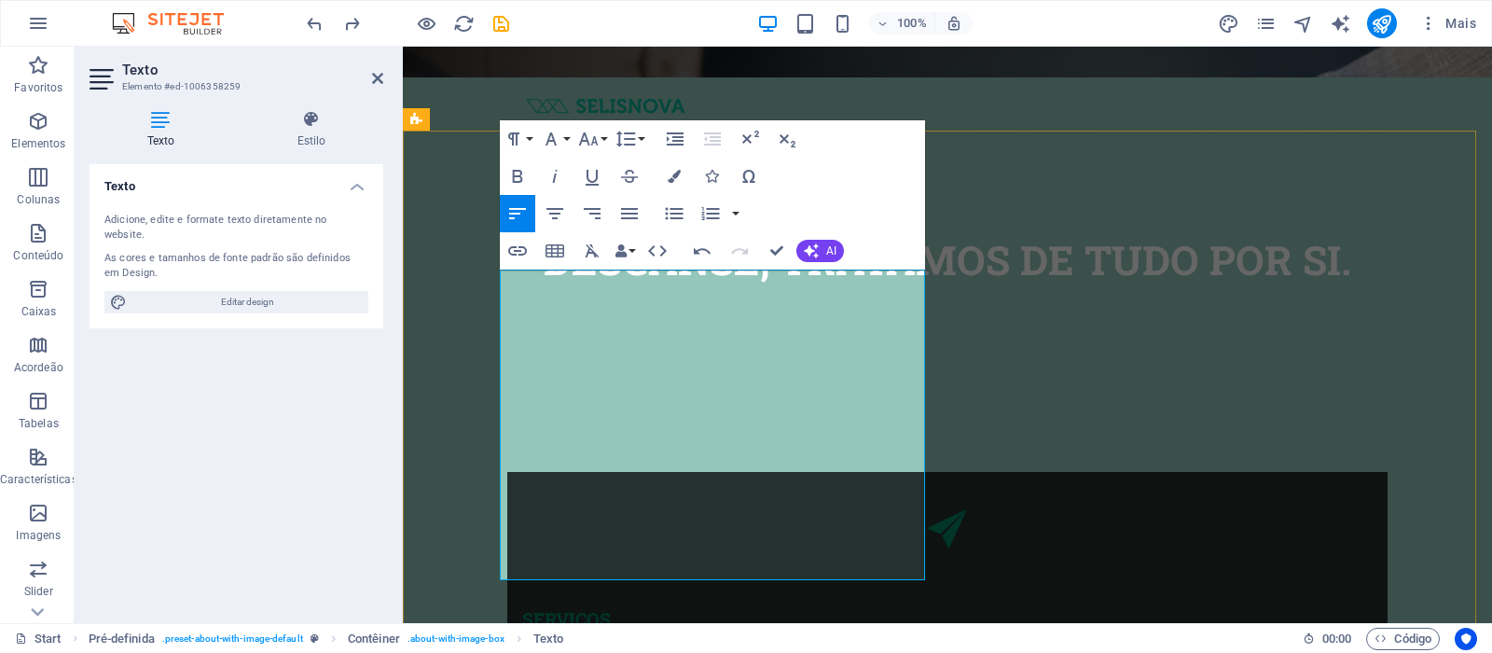
scroll to position [559, 0]
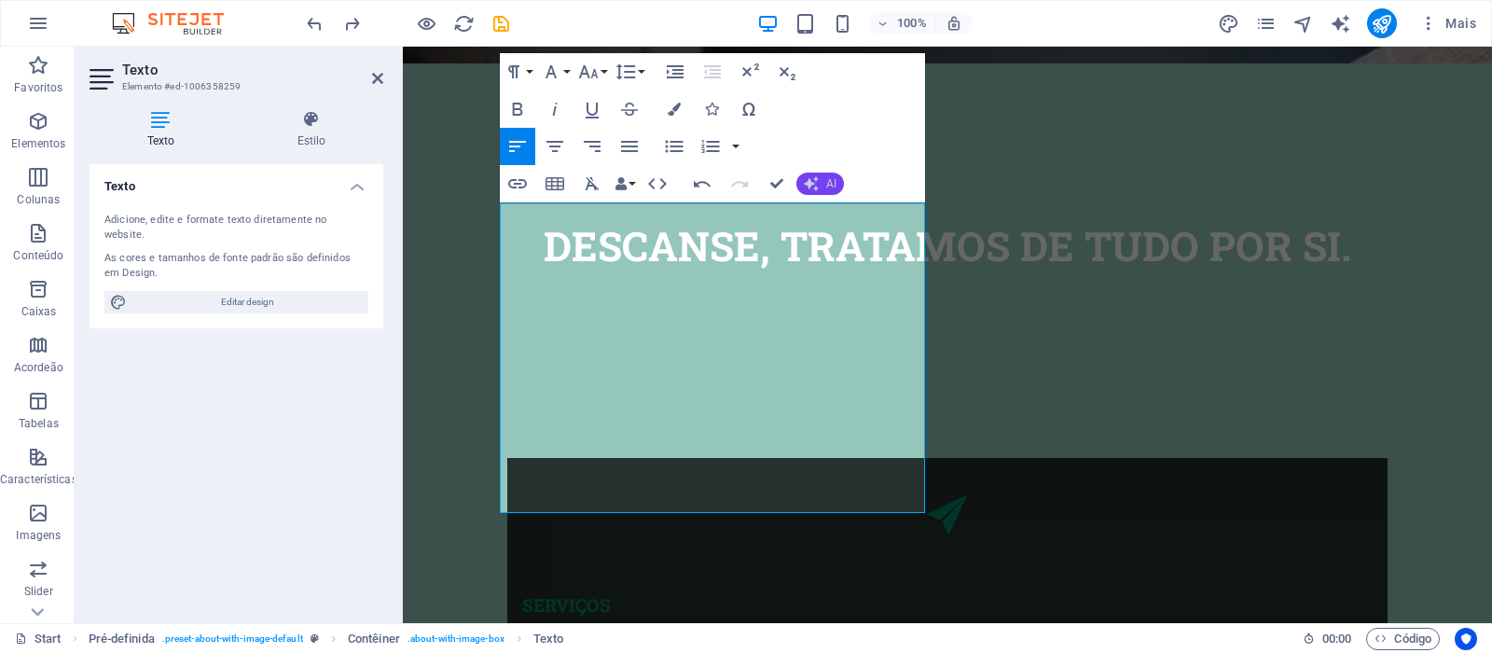
click at [820, 185] on button "AI" at bounding box center [820, 183] width 48 height 22
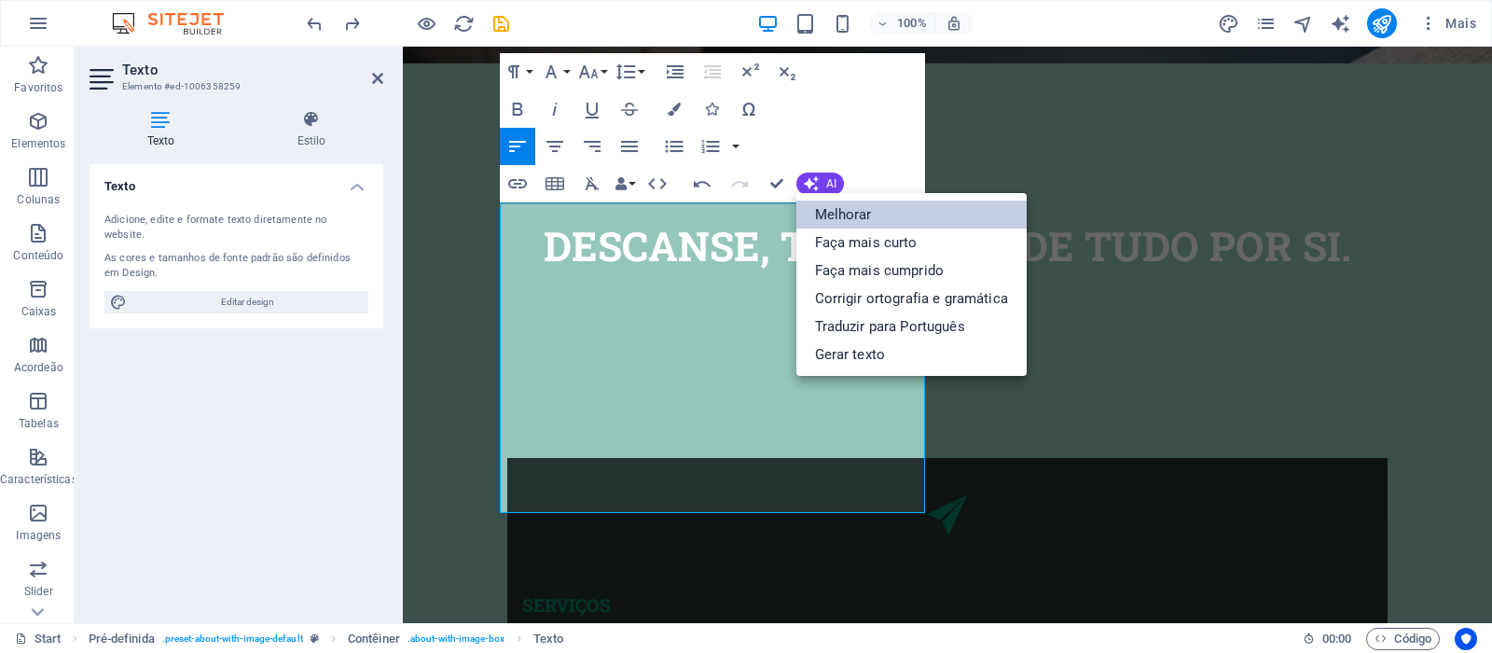
click at [843, 214] on link "Melhorar" at bounding box center [911, 214] width 230 height 28
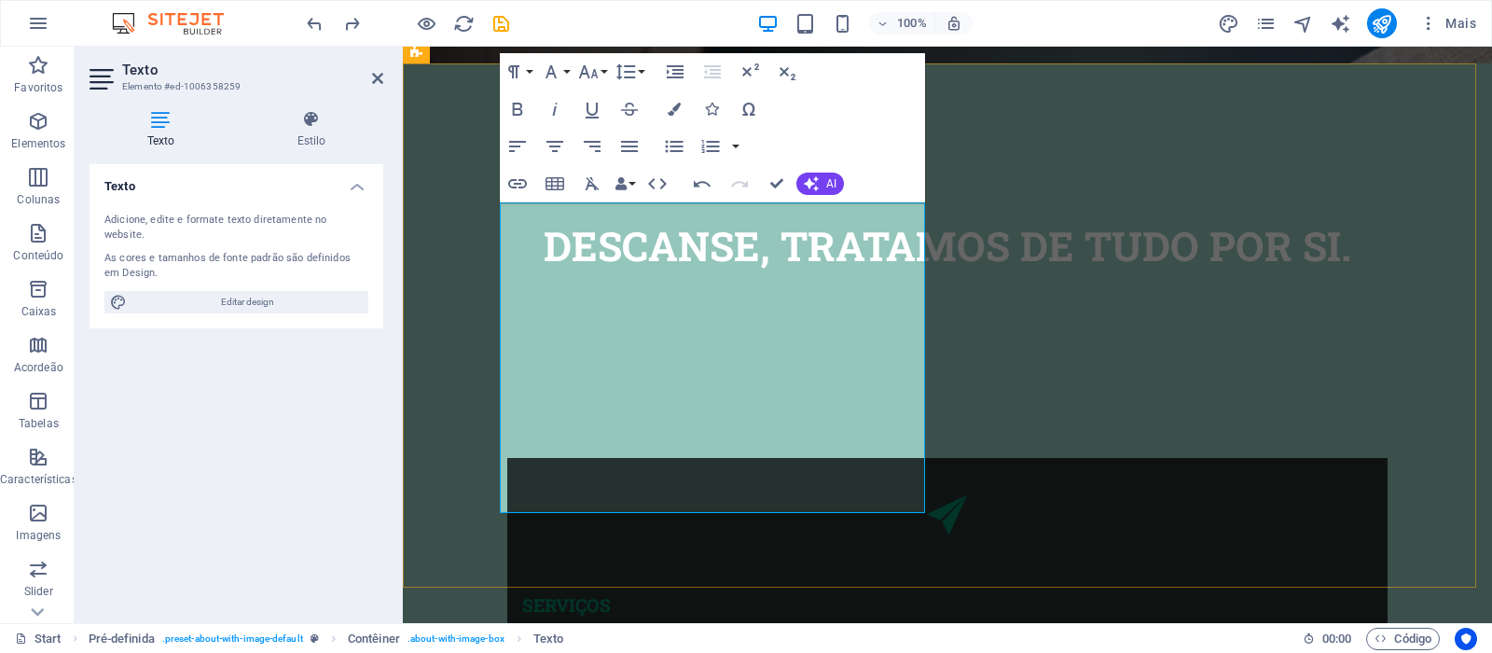
click at [516, 111] on icon "button" at bounding box center [517, 109] width 22 height 22
click at [550, 75] on icon "button" at bounding box center [550, 71] width 11 height 13
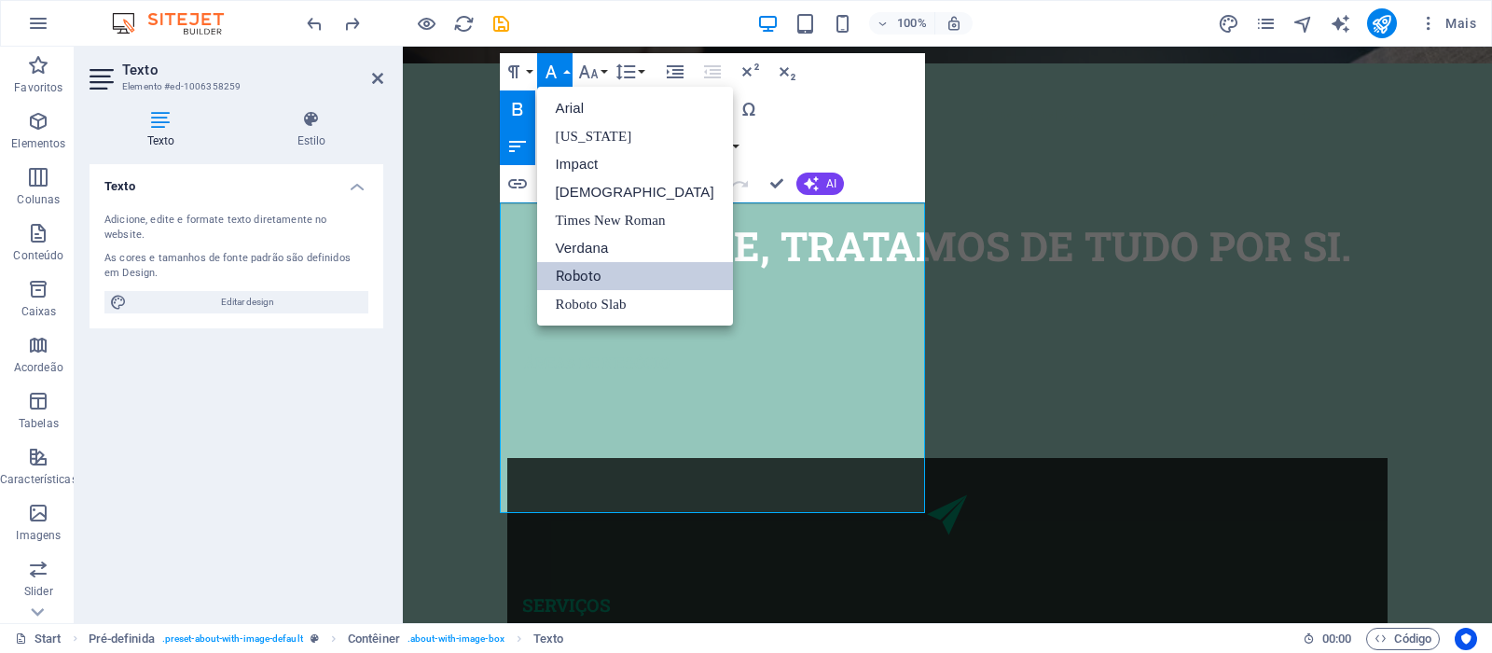
scroll to position [0, 0]
click at [550, 75] on icon "button" at bounding box center [550, 71] width 11 height 13
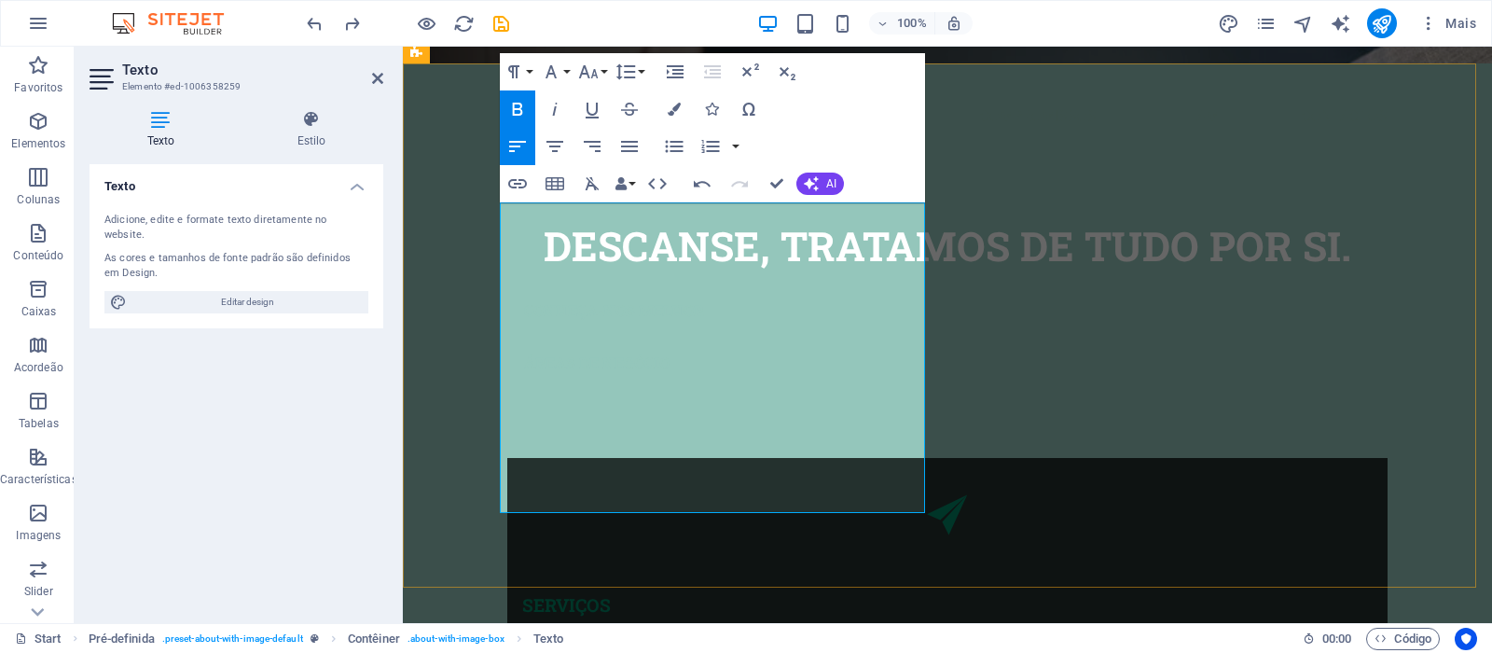
drag, startPoint x: 669, startPoint y: 501, endPoint x: 454, endPoint y: 264, distance: 320.1
click at [628, 152] on icon "button" at bounding box center [629, 146] width 17 height 11
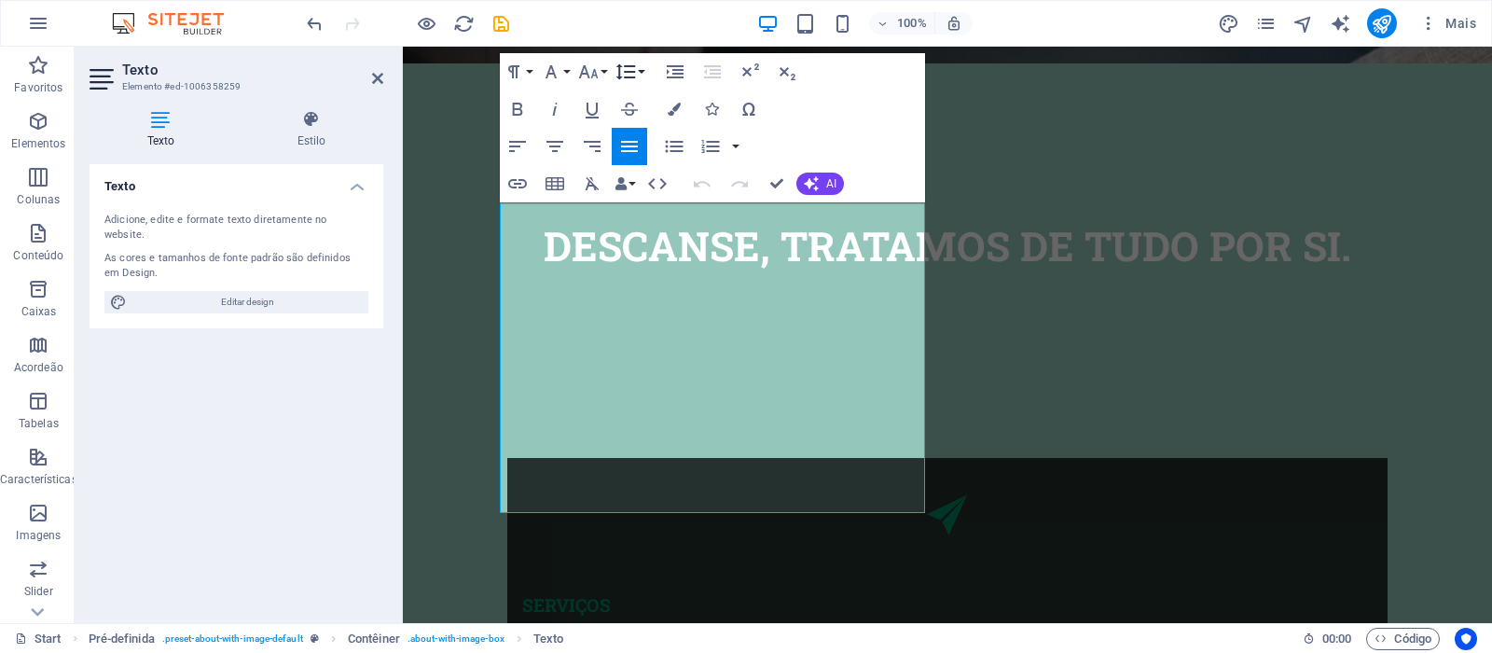
click at [636, 69] on icon "button" at bounding box center [625, 72] width 22 height 22
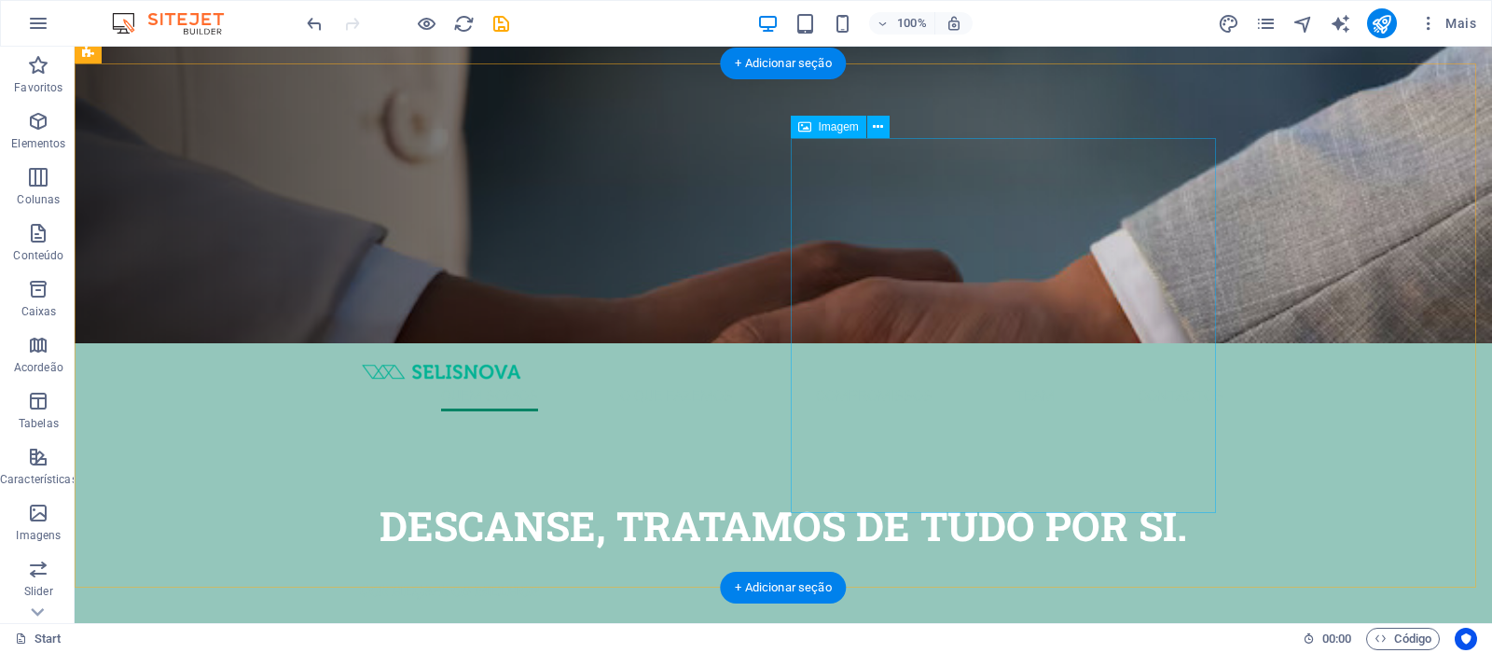
scroll to position [559, 0]
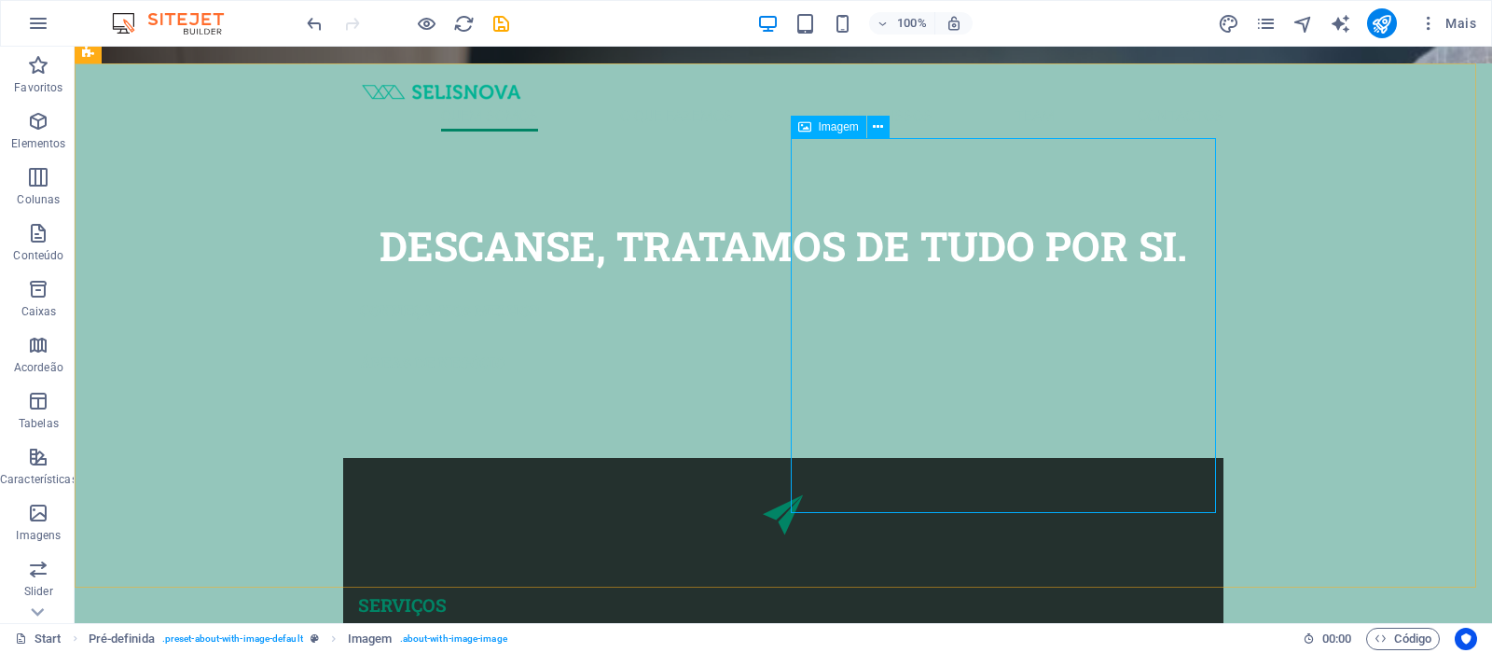
click at [834, 125] on span "Imagem" at bounding box center [839, 126] width 40 height 11
click at [841, 131] on span "Imagem" at bounding box center [839, 126] width 40 height 11
select select "%"
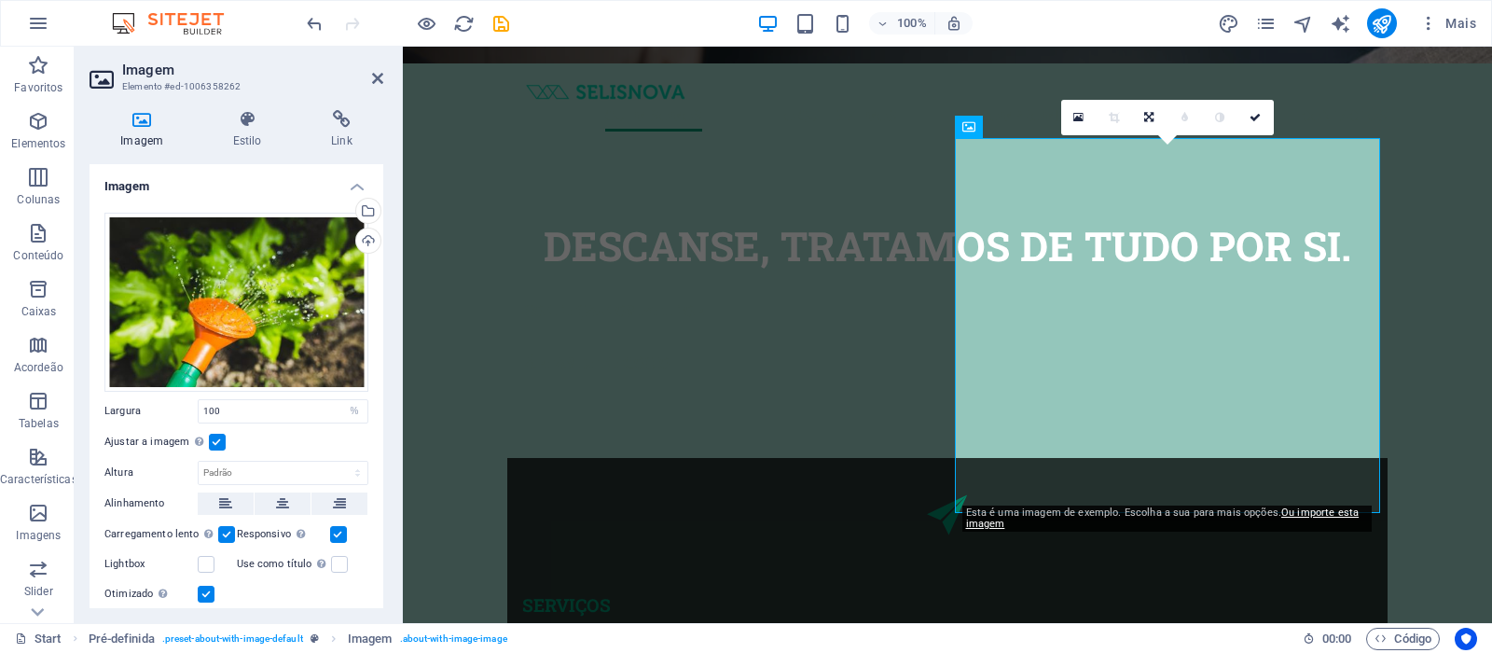
click at [1252, 515] on div "Esta é uma imagem de exemplo. Escolha a sua para mais opções. Ou importe esta i…" at bounding box center [1166, 518] width 409 height 26
click at [983, 528] on link "Ou importe esta imagem" at bounding box center [1162, 517] width 393 height 23
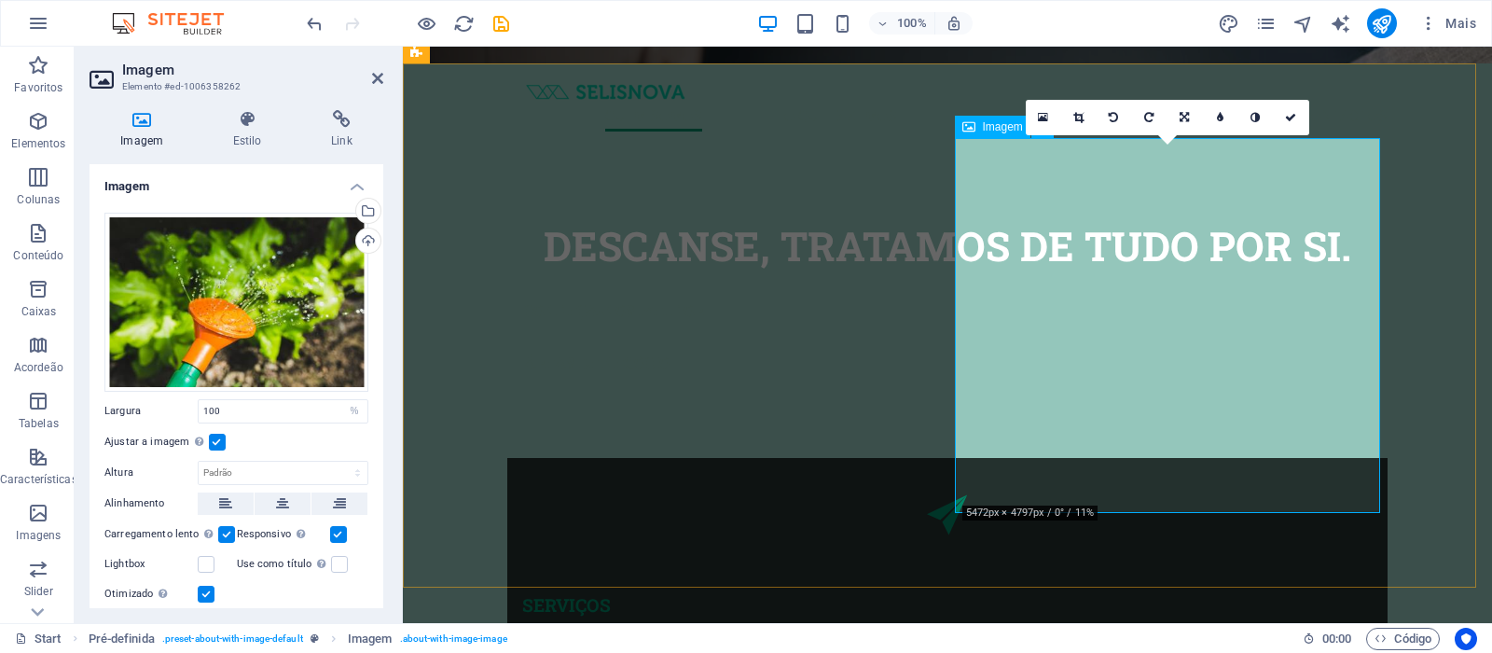
click at [496, 17] on icon "save" at bounding box center [500, 23] width 21 height 21
checkbox input "false"
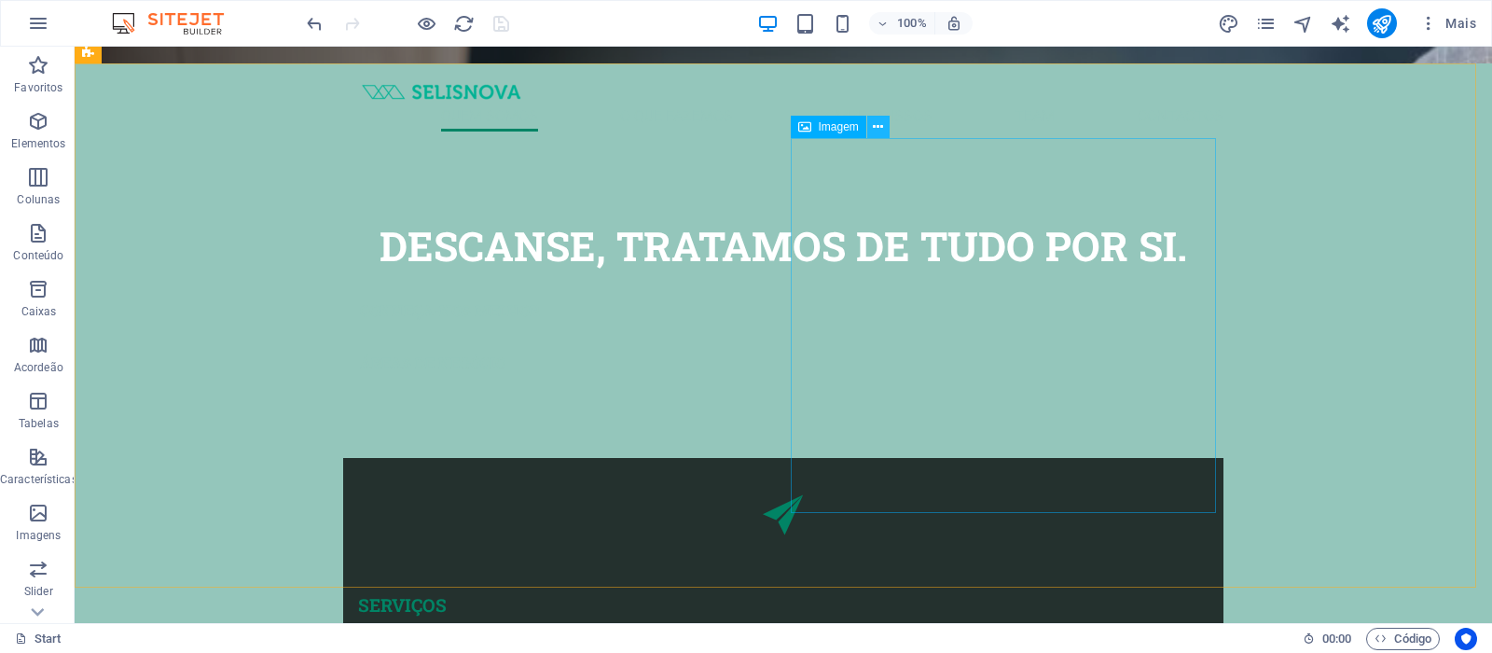
click at [879, 127] on icon at bounding box center [878, 127] width 10 height 20
click at [879, 129] on icon at bounding box center [878, 127] width 10 height 20
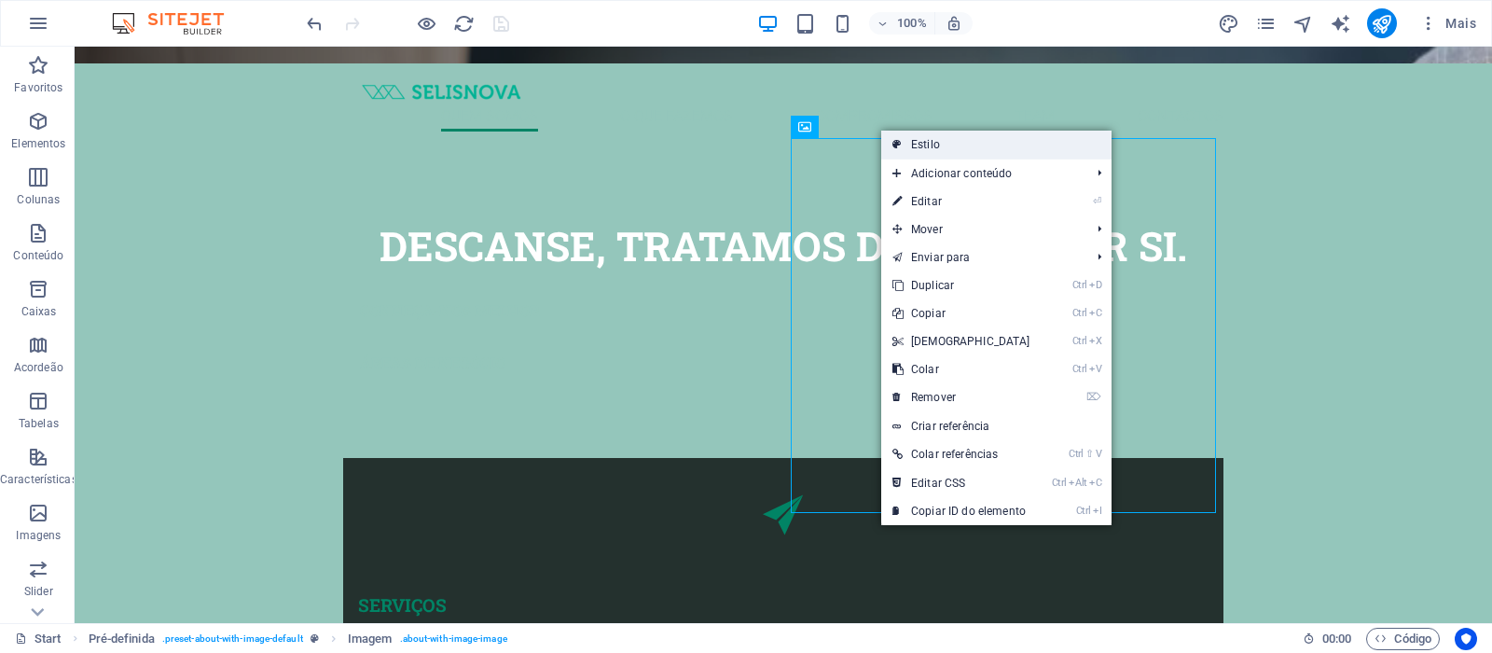
click at [919, 147] on link "Estilo" at bounding box center [996, 145] width 230 height 28
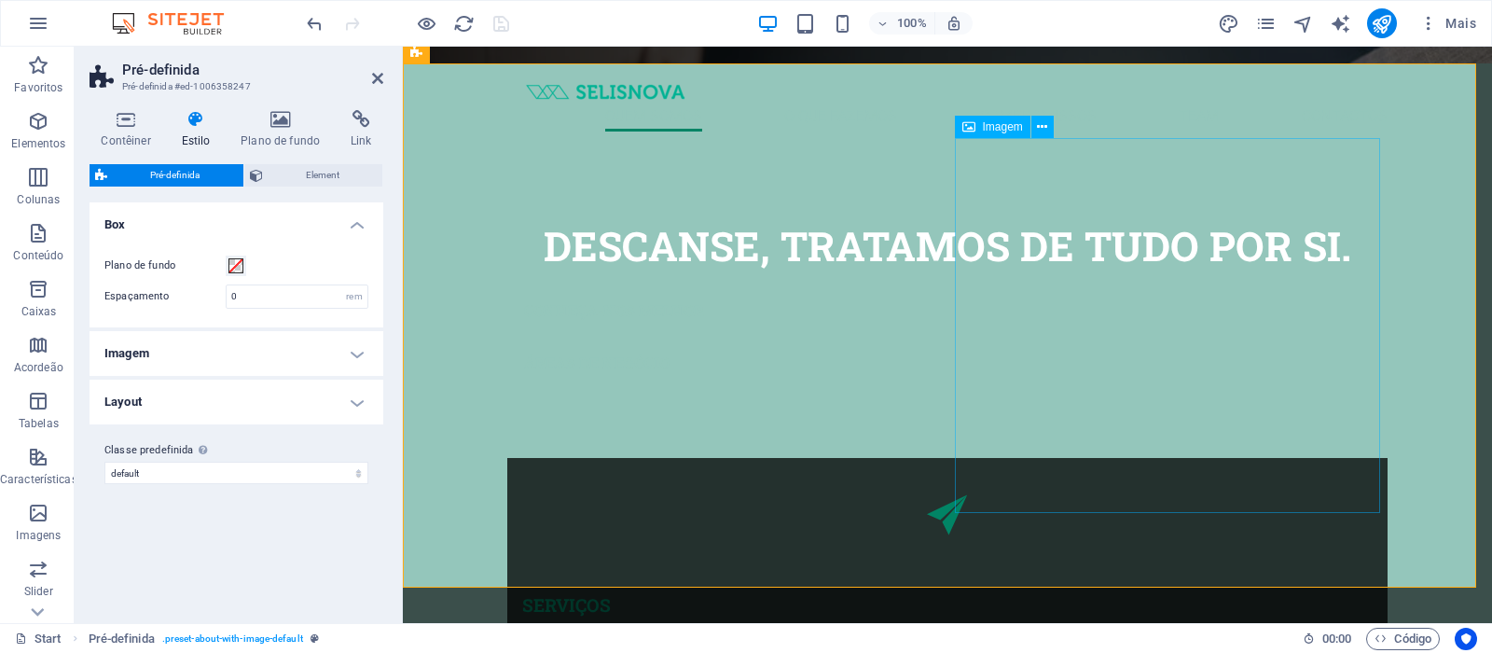
select select "%"
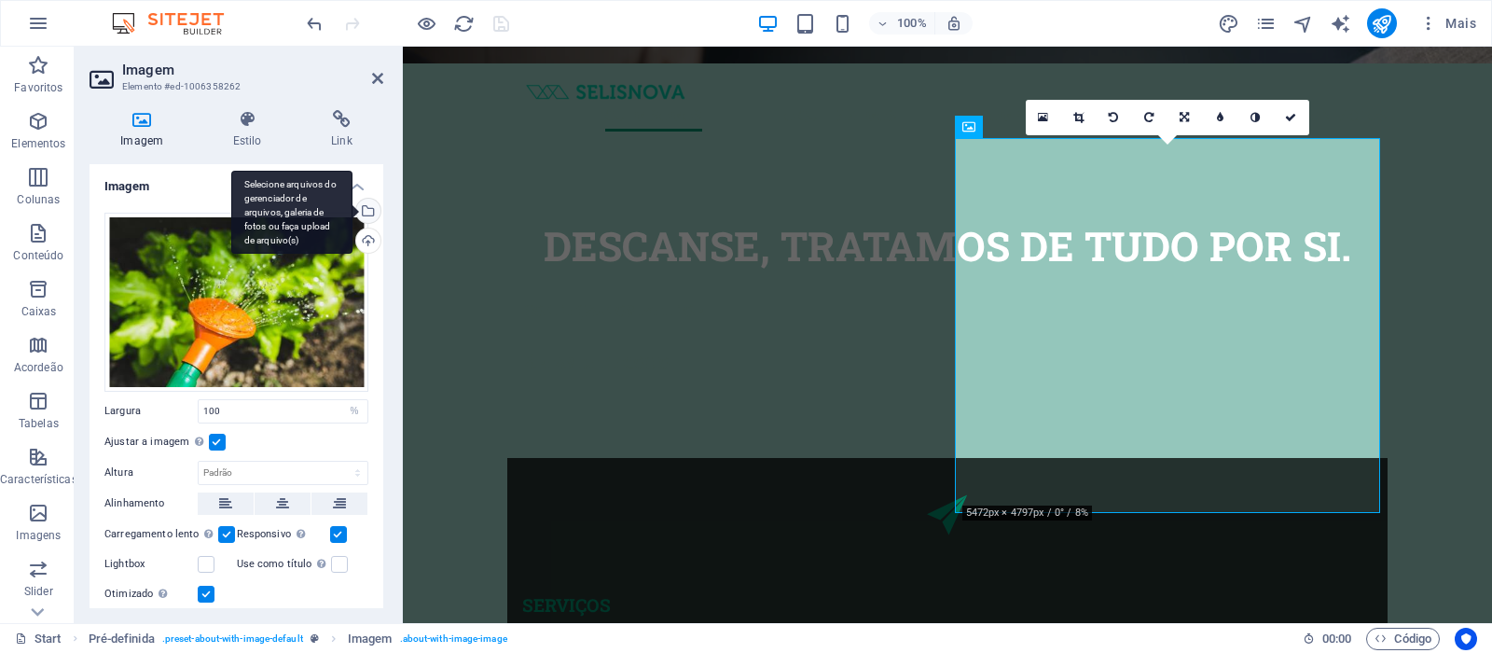
click at [365, 209] on div "Selecione arquivos do gerenciador de arquivos, galeria de fotos ou faça upload …" at bounding box center [366, 213] width 28 height 28
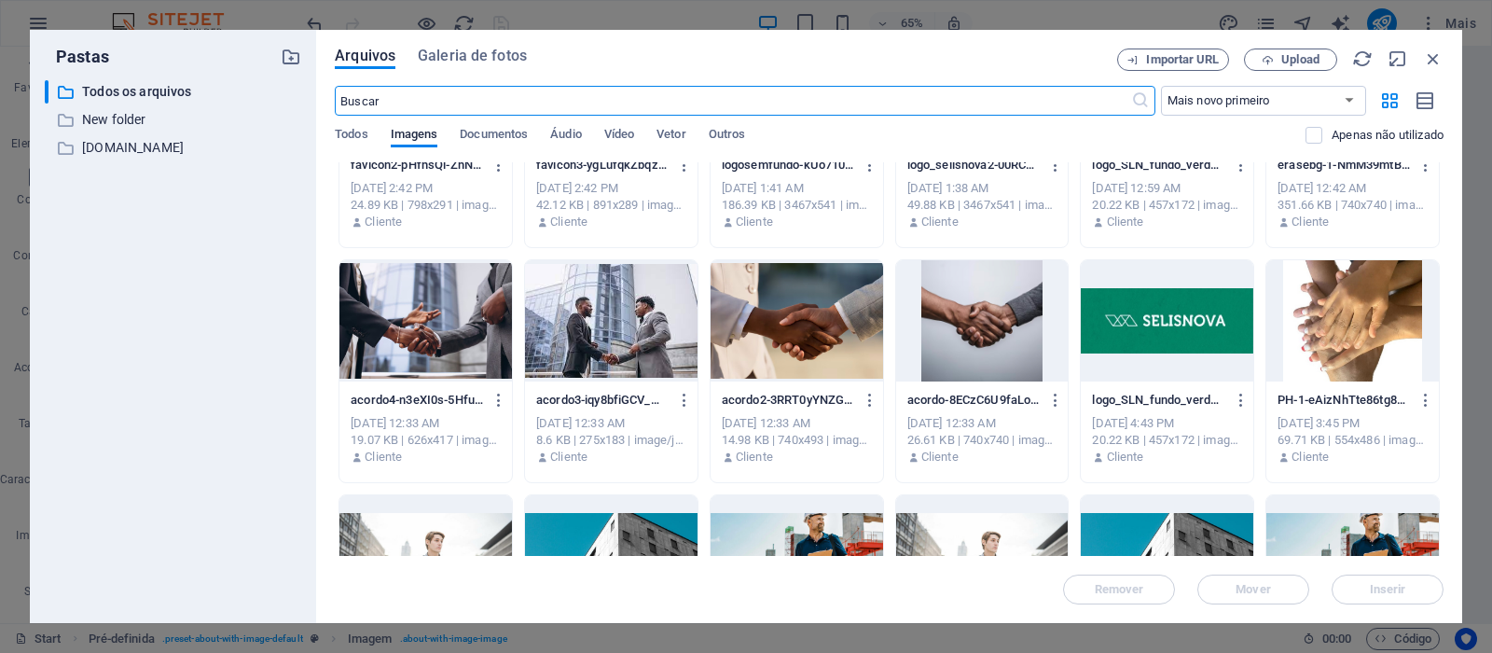
scroll to position [186, 0]
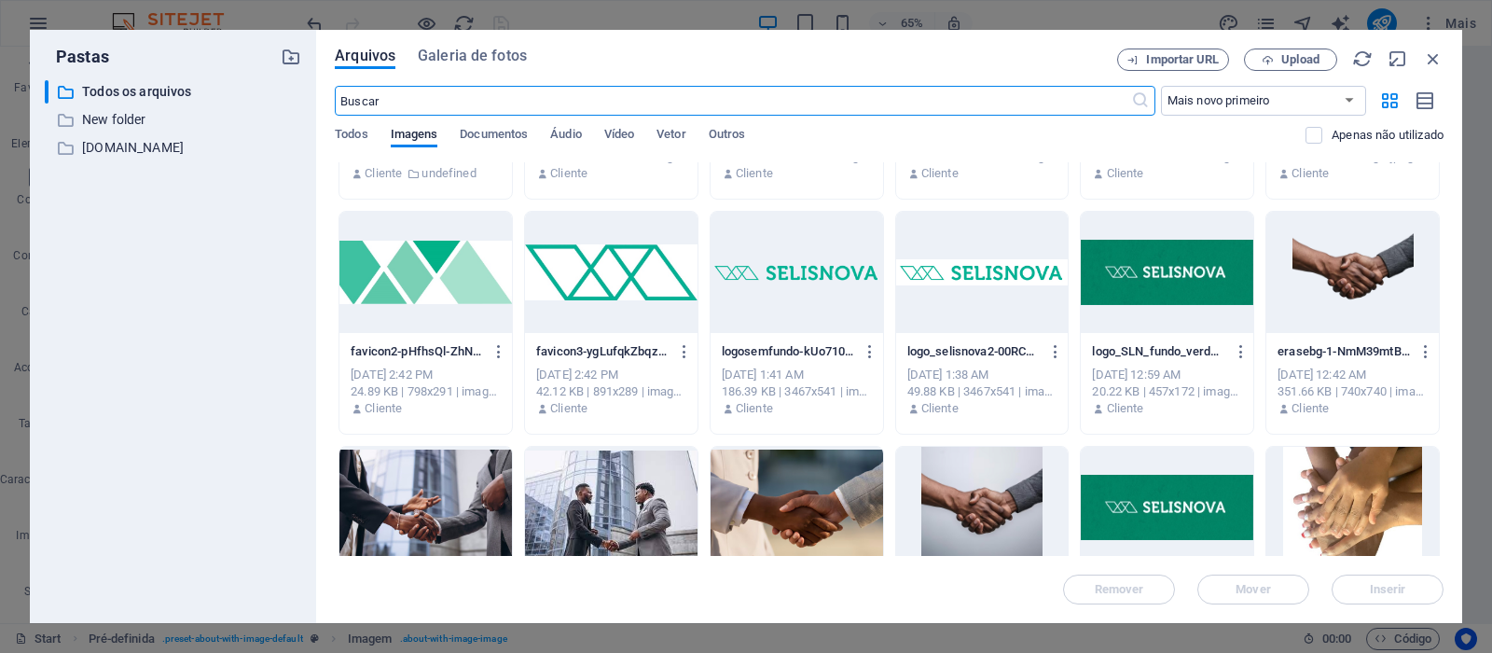
click at [1371, 500] on div at bounding box center [1352, 507] width 172 height 121
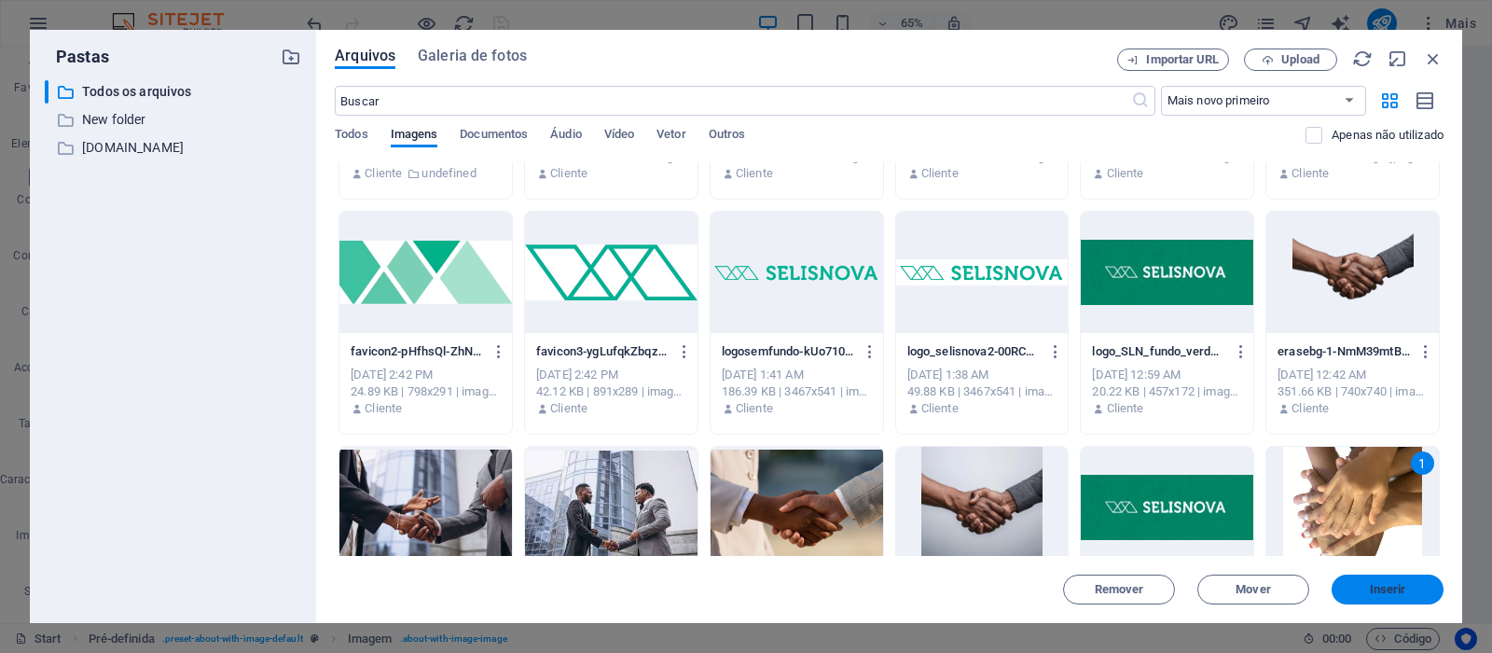
click at [1404, 595] on span "Inserir" at bounding box center [1388, 589] width 36 height 11
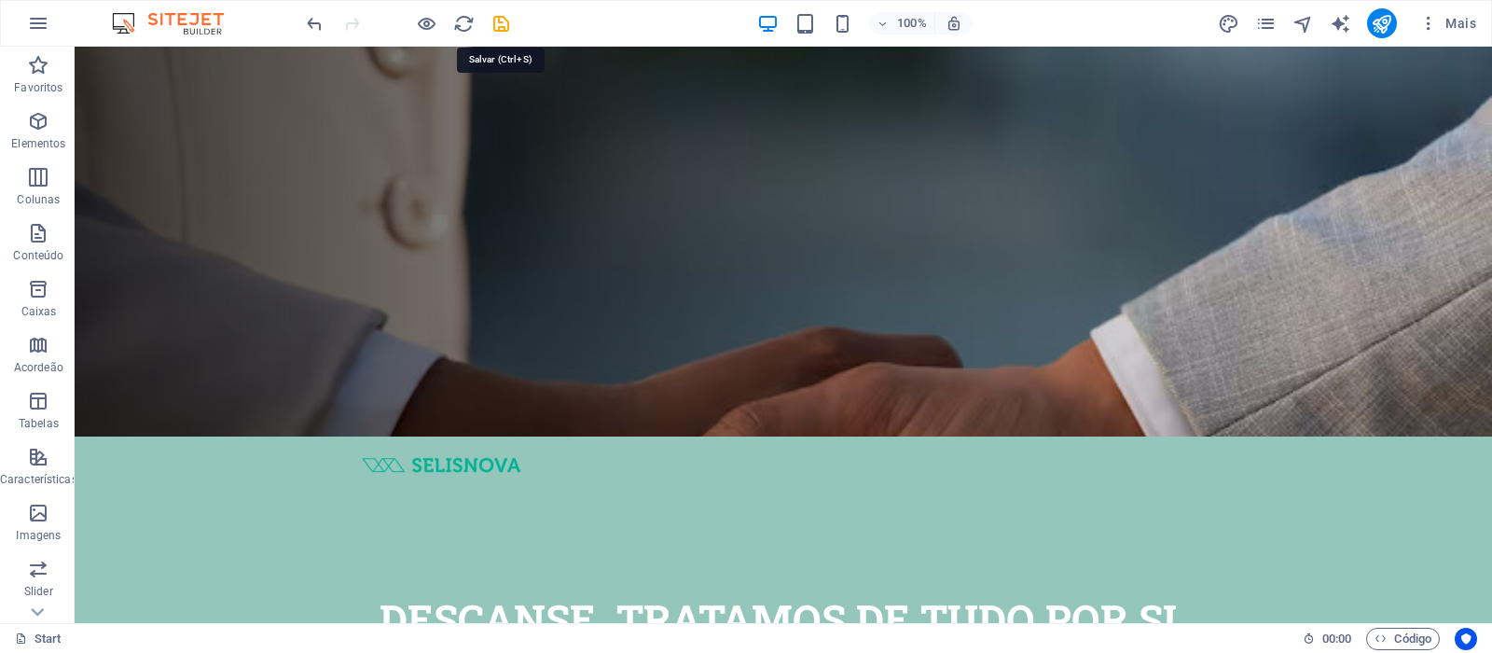
drag, startPoint x: 500, startPoint y: 18, endPoint x: 500, endPoint y: 31, distance: 13.1
click at [500, 25] on icon "save" at bounding box center [500, 23] width 21 height 21
checkbox input "false"
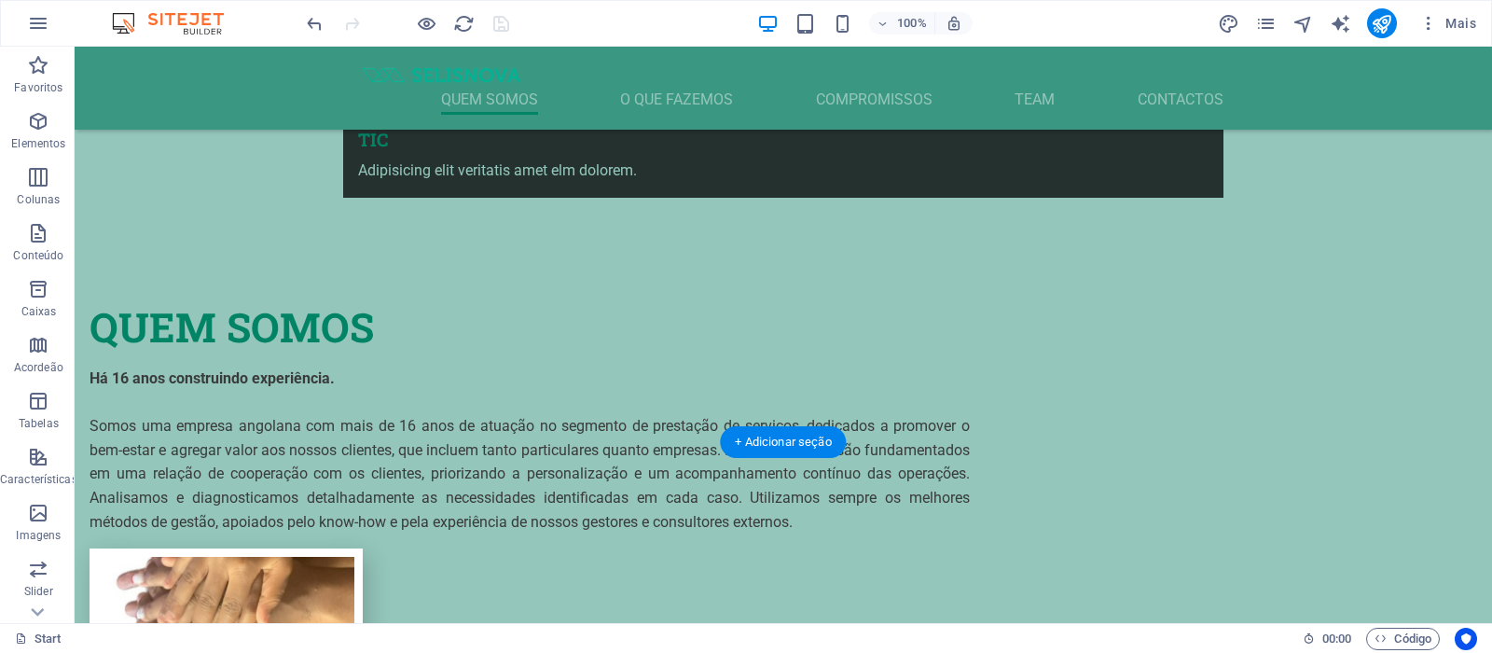
scroll to position [1585, 0]
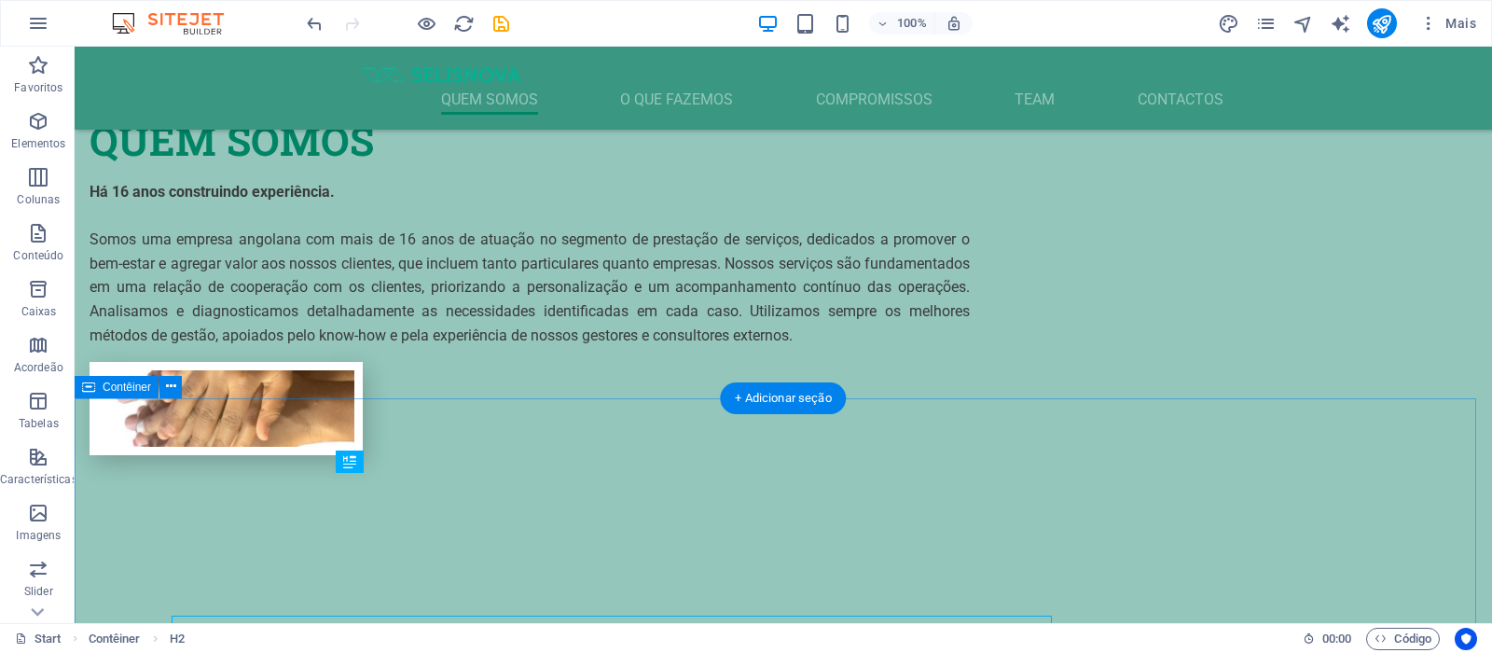
scroll to position [1442, 0]
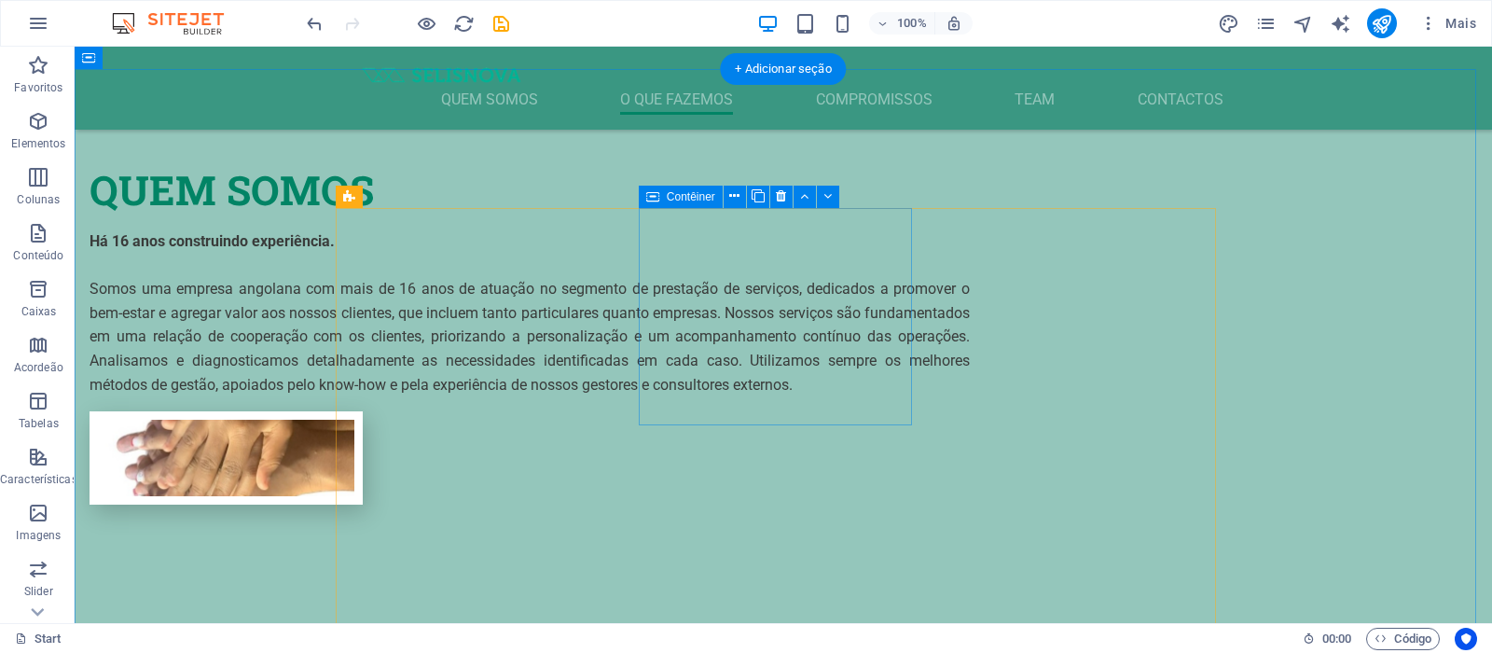
scroll to position [1815, 0]
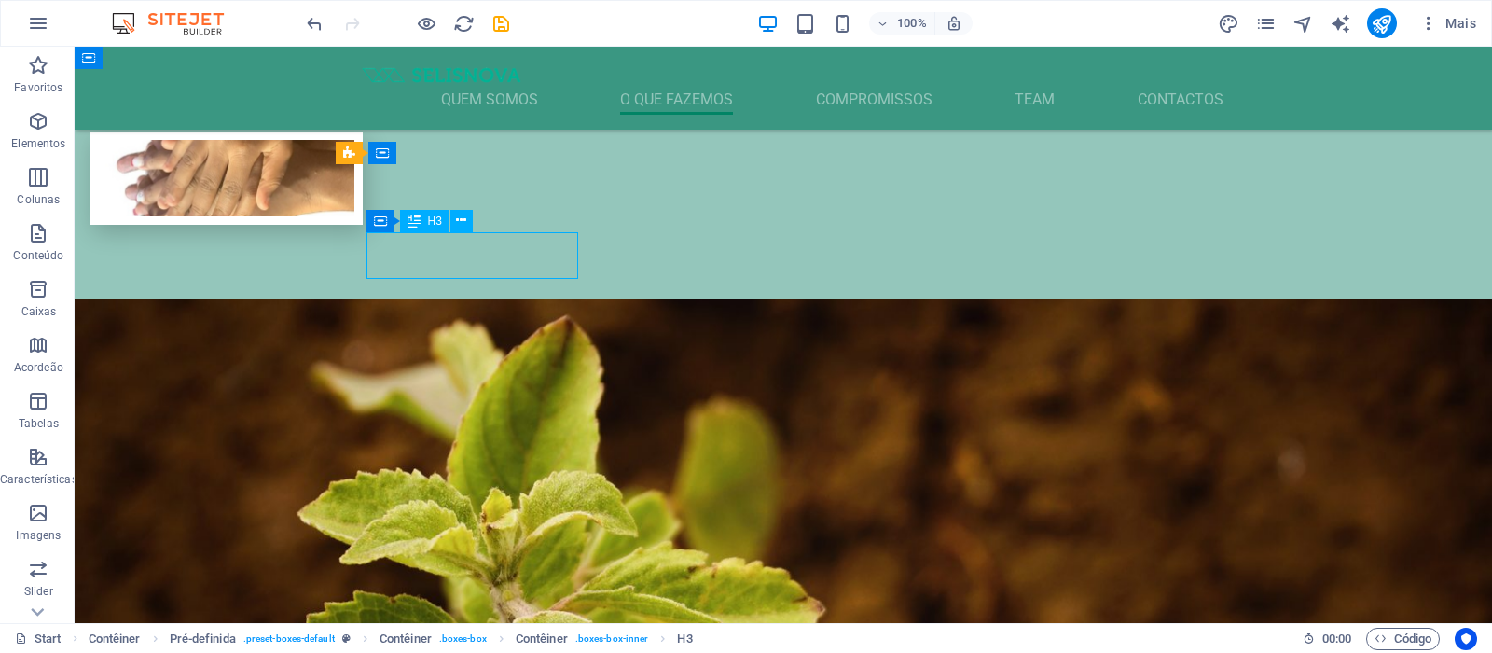
scroll to position [1958, 0]
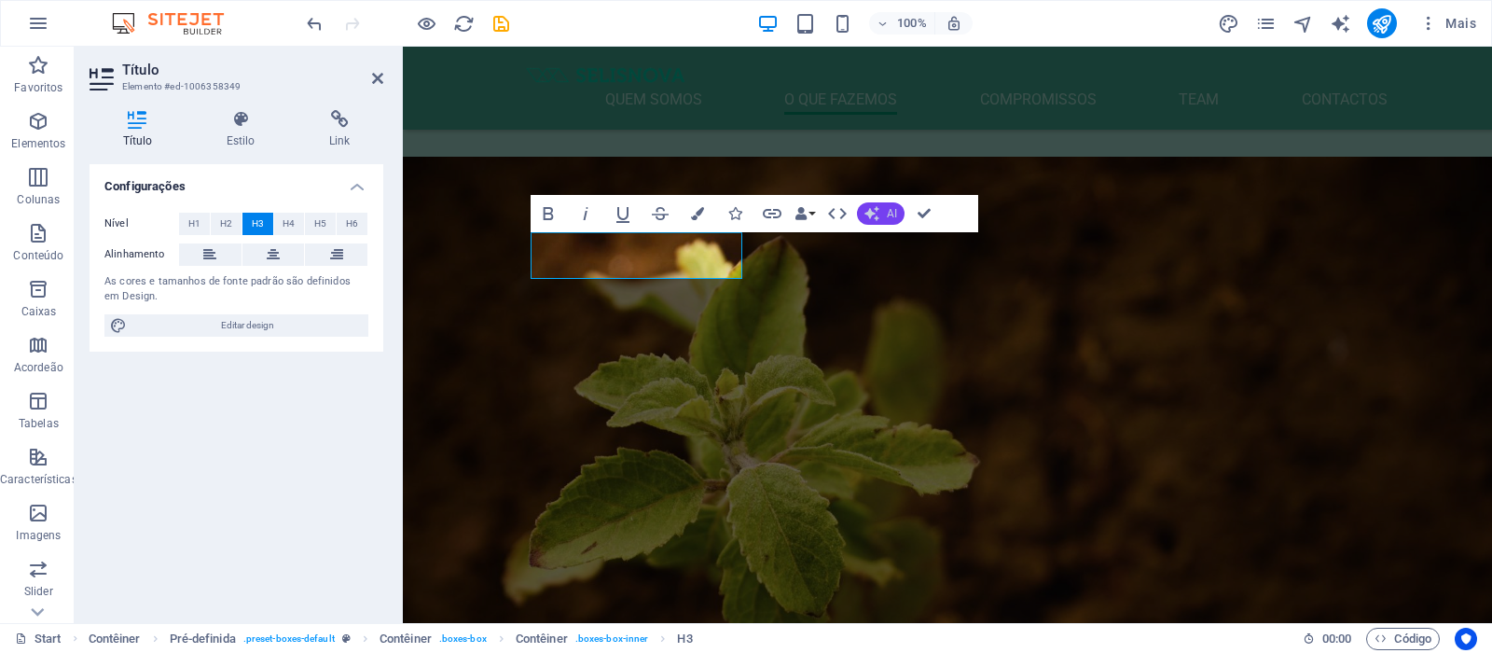
click at [877, 213] on icon "button" at bounding box center [871, 213] width 15 height 15
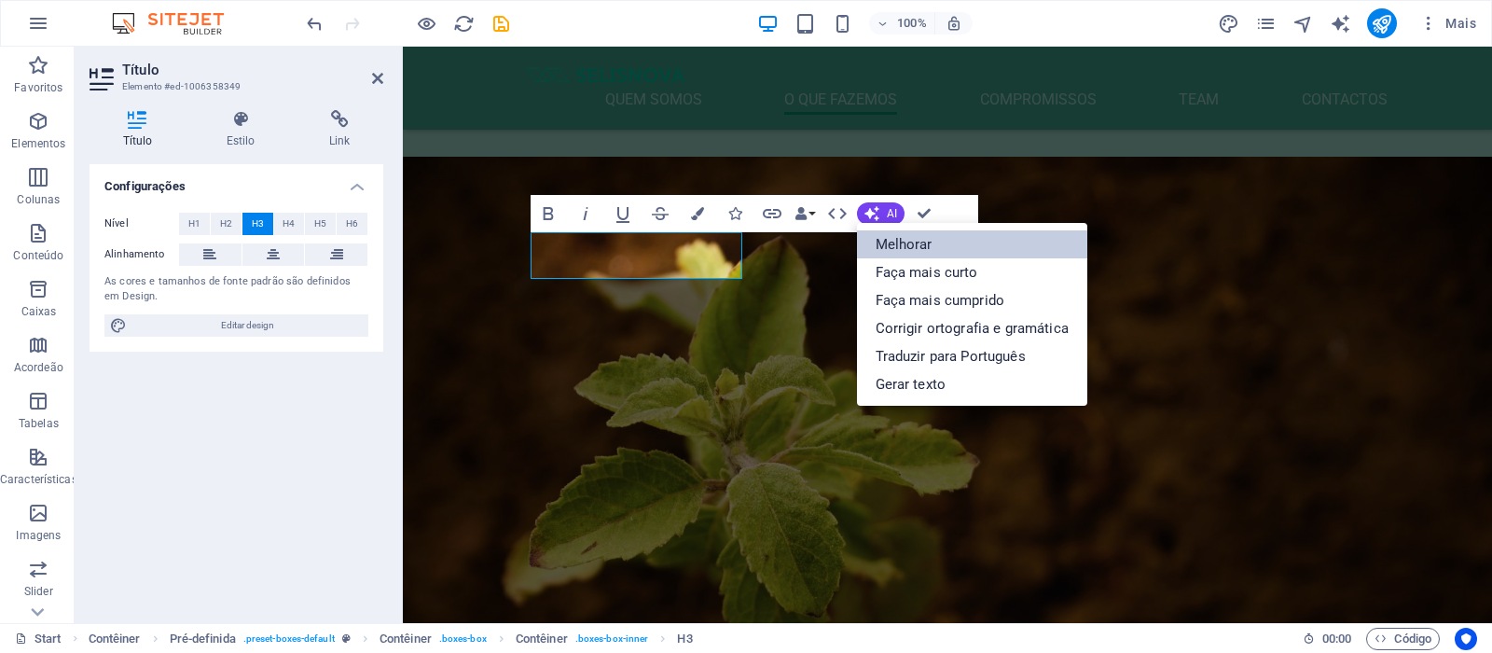
click at [948, 252] on link "Melhorar" at bounding box center [972, 244] width 230 height 28
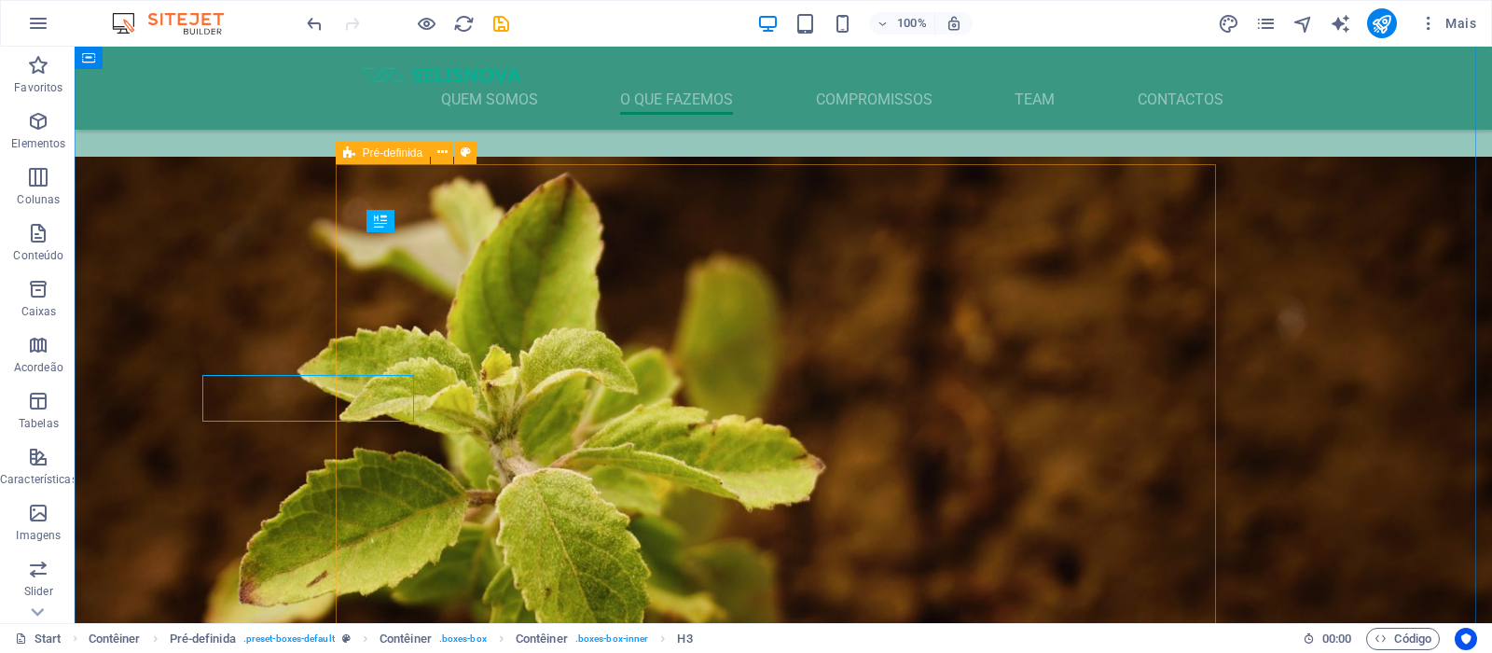
scroll to position [1815, 0]
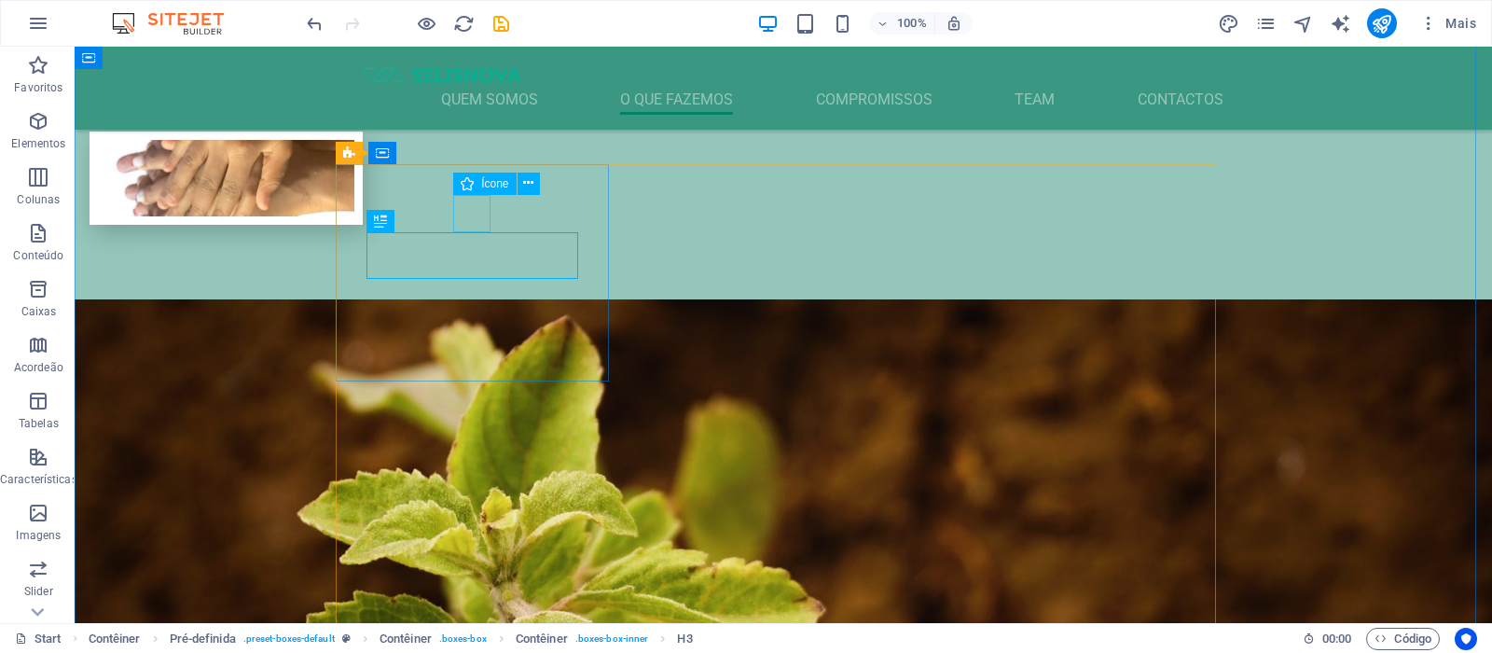
select select "xMidYMid"
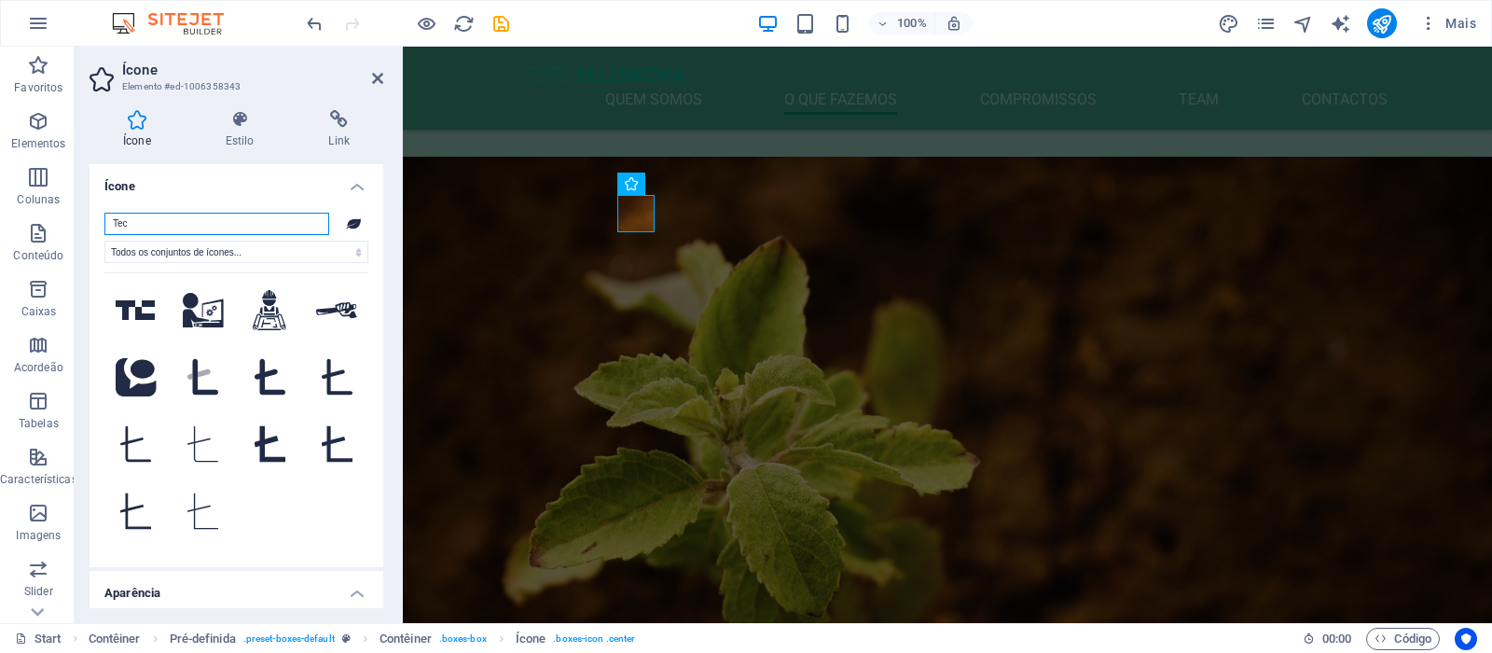
scroll to position [0, 0]
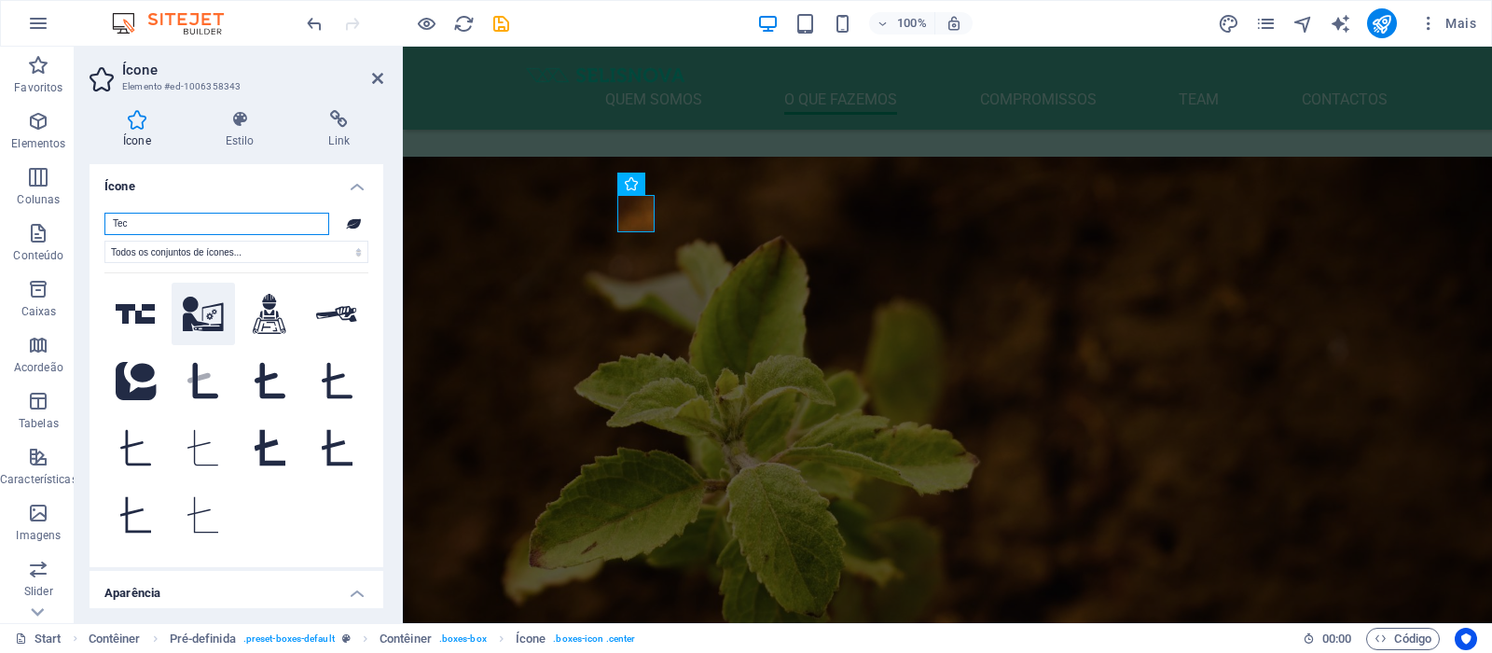
type input "Tec"
click at [200, 317] on icon at bounding box center [203, 313] width 41 height 34
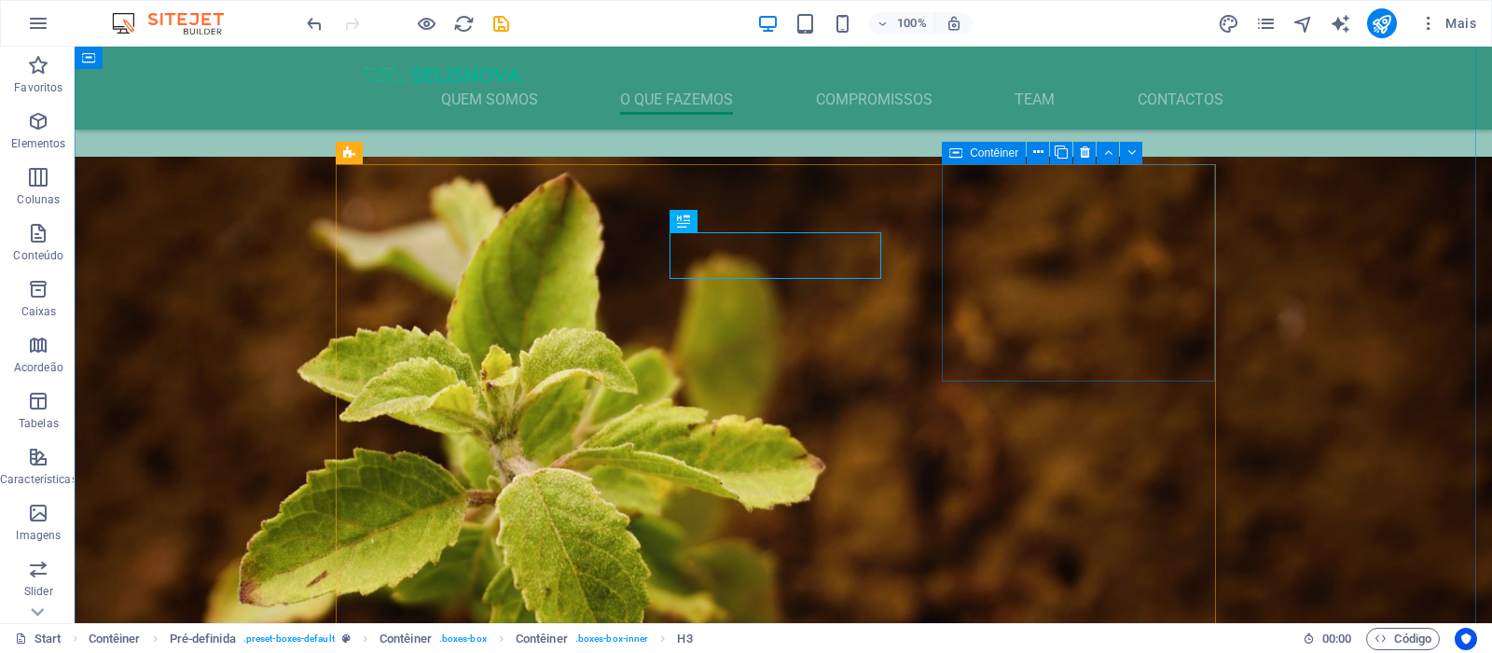
scroll to position [1815, 0]
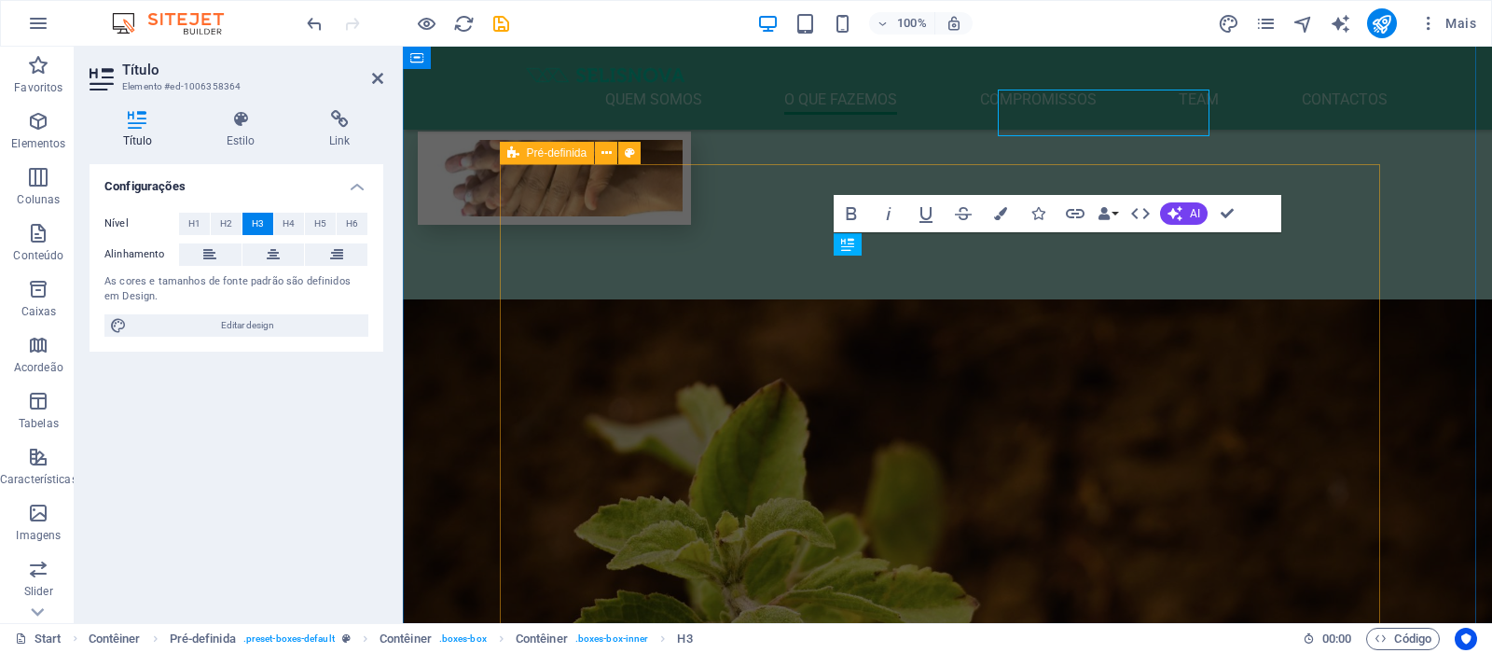
scroll to position [1958, 0]
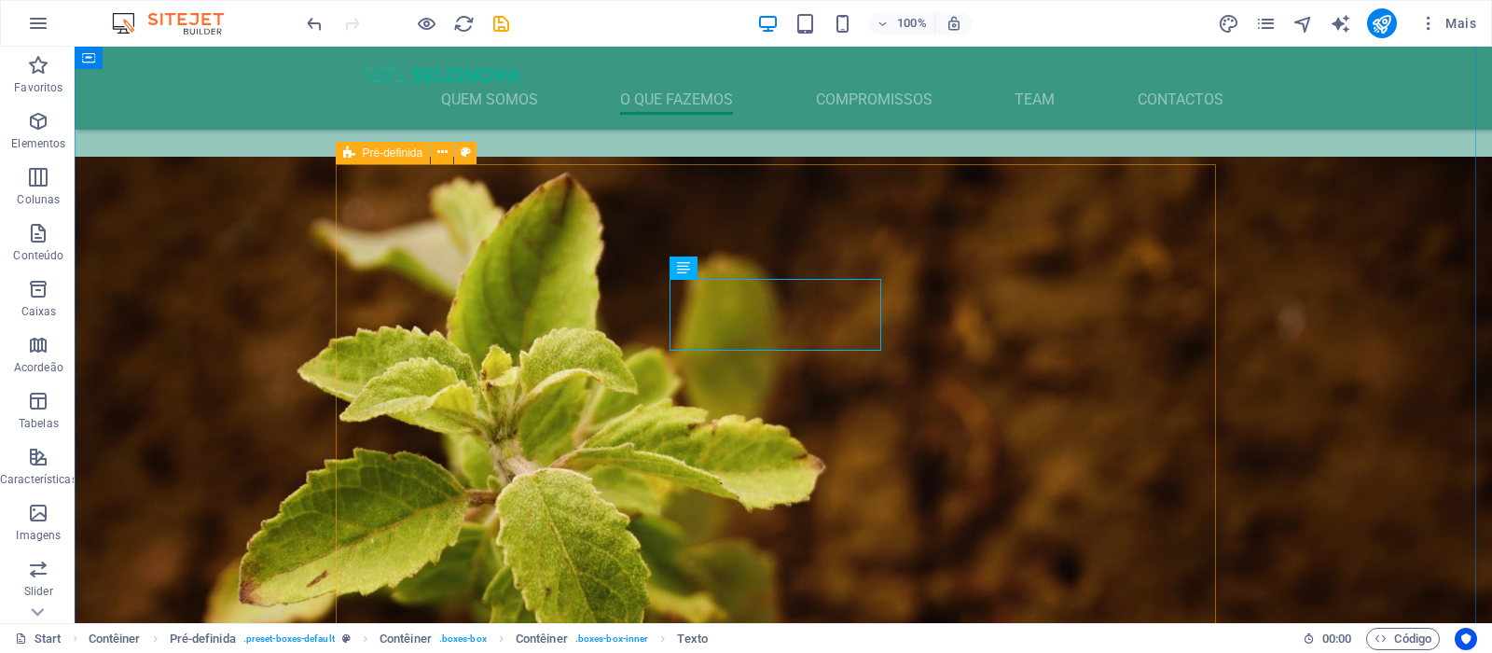
scroll to position [1815, 0]
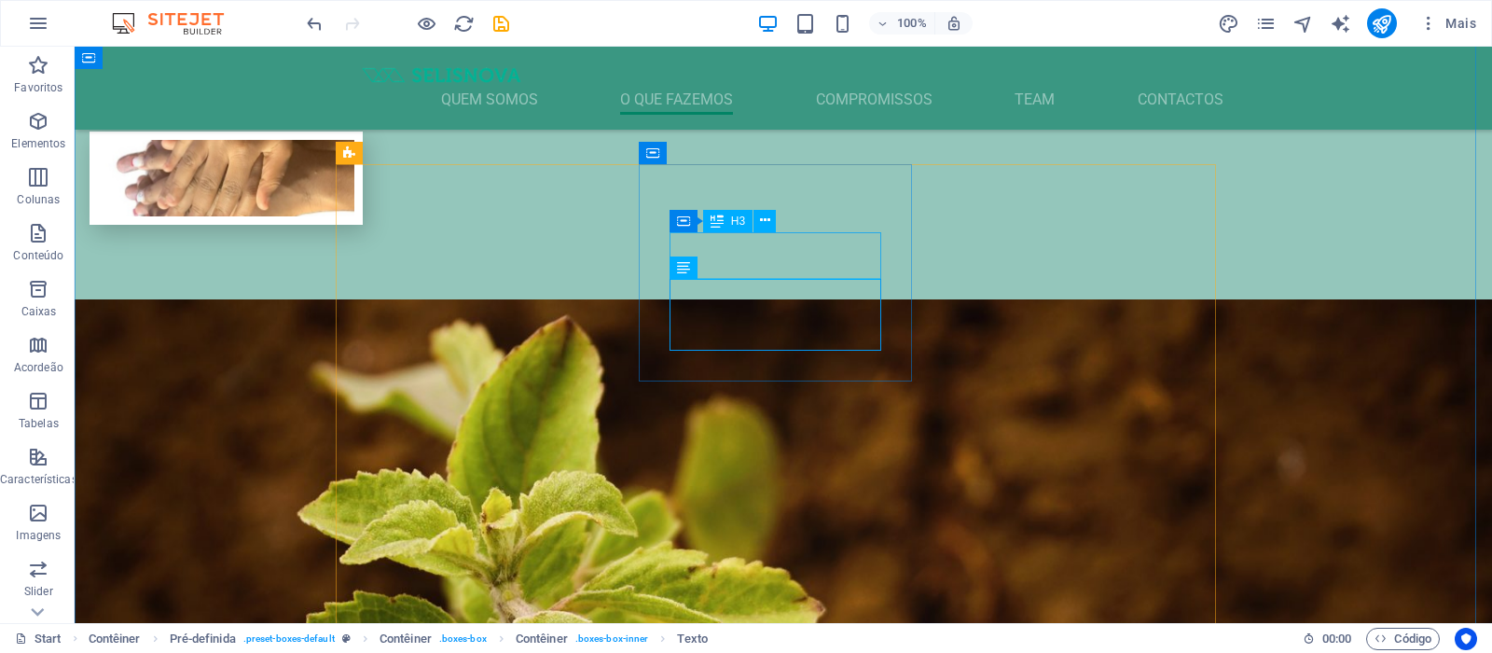
click at [787, 219] on div "Contêiner H3" at bounding box center [728, 221] width 118 height 23
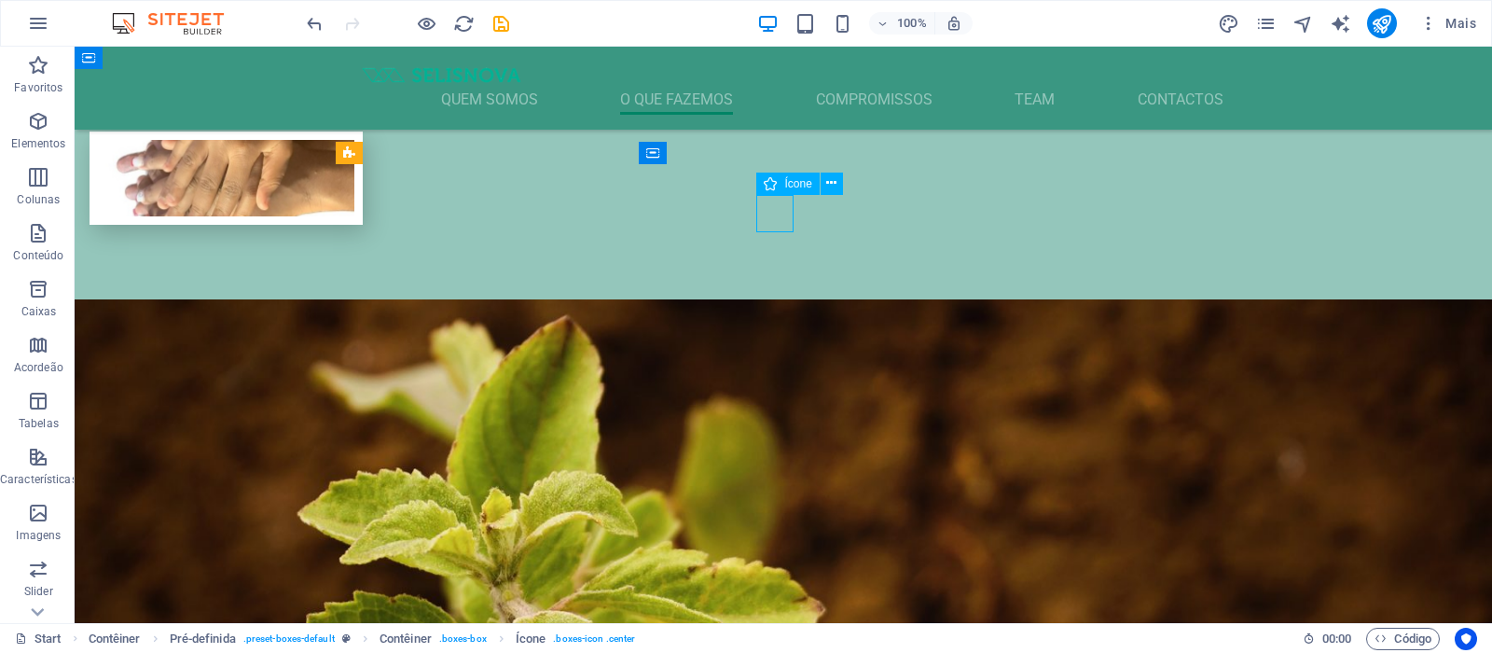
drag, startPoint x: 789, startPoint y: 211, endPoint x: 462, endPoint y: 210, distance: 326.3
select select "xMidYMid"
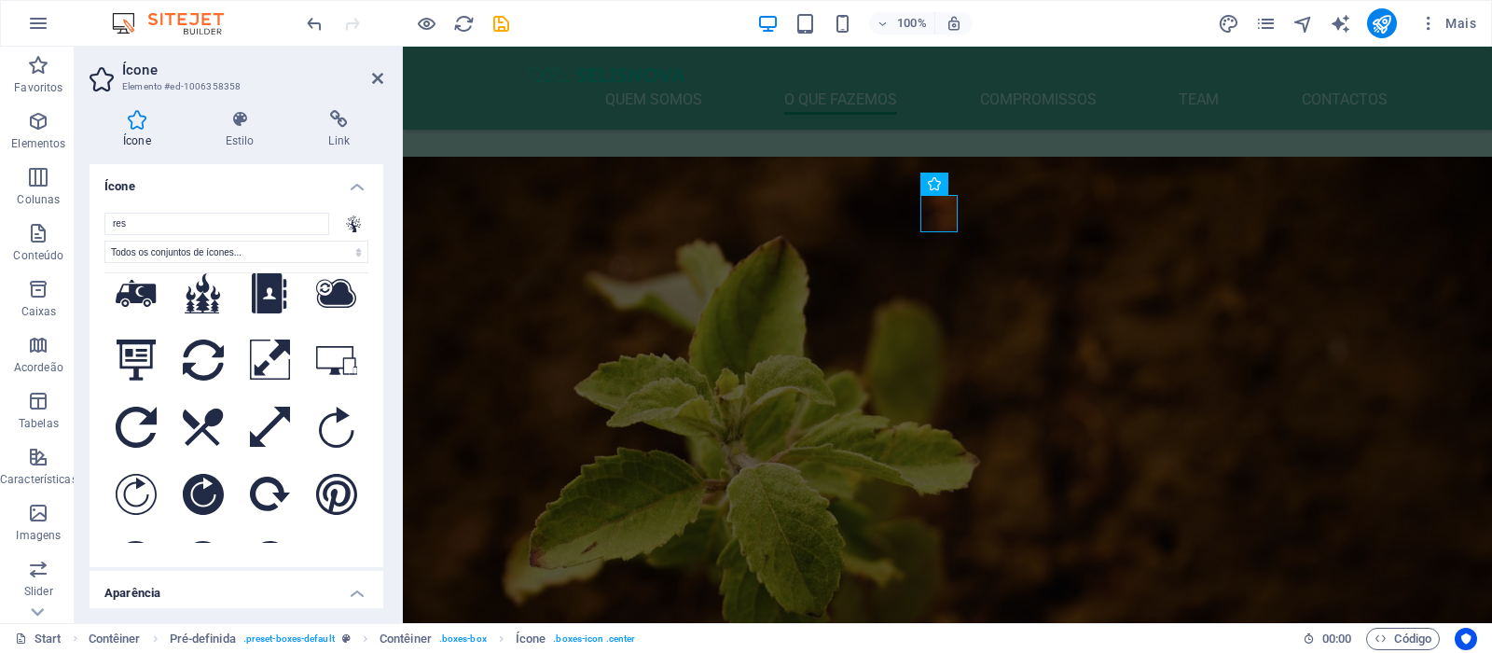
scroll to position [0, 0]
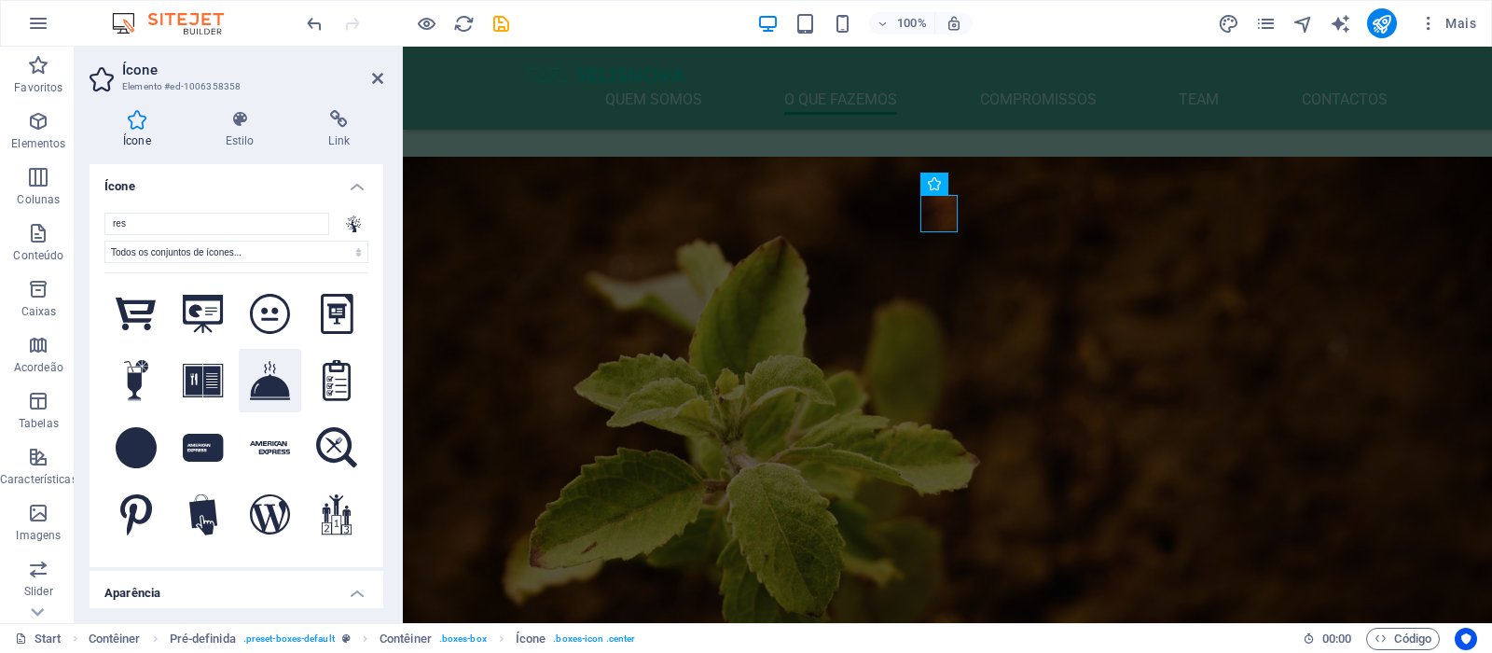
type input "res"
click at [262, 377] on icon at bounding box center [270, 380] width 41 height 39
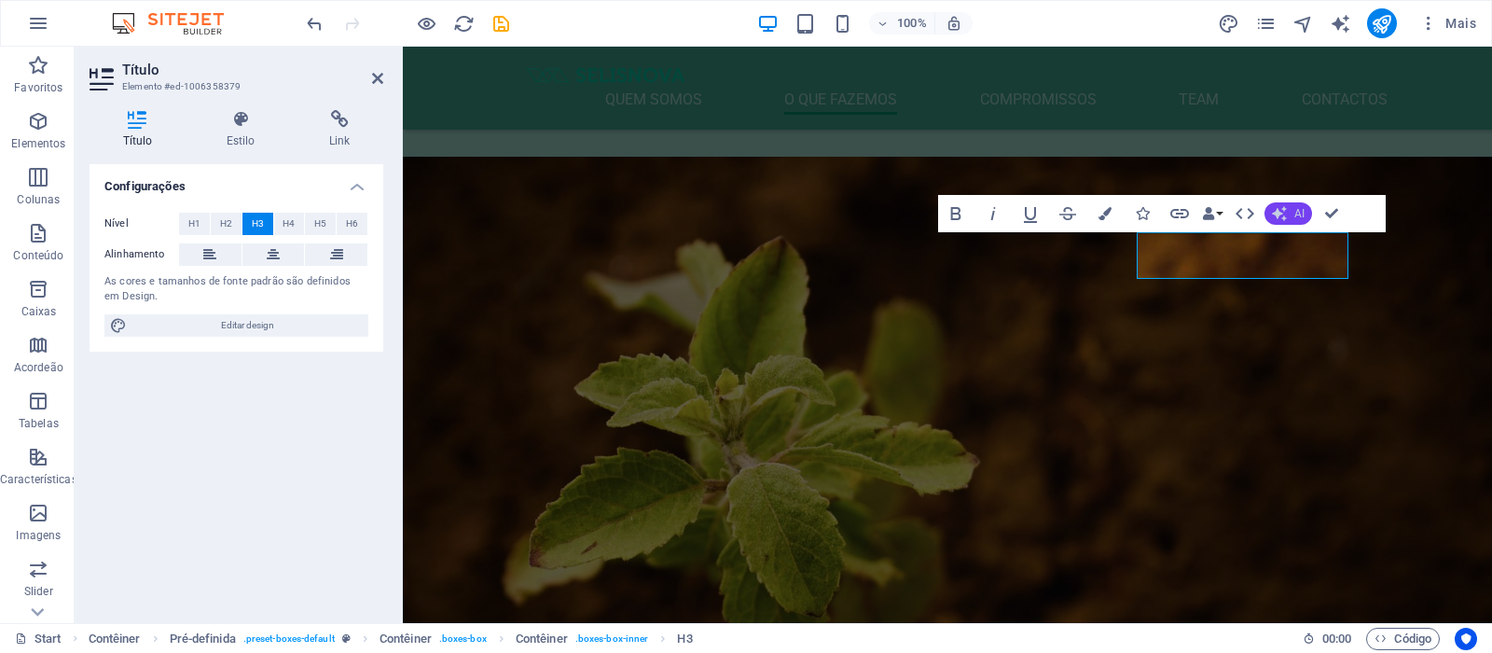
click at [1295, 215] on span "AI" at bounding box center [1299, 213] width 10 height 11
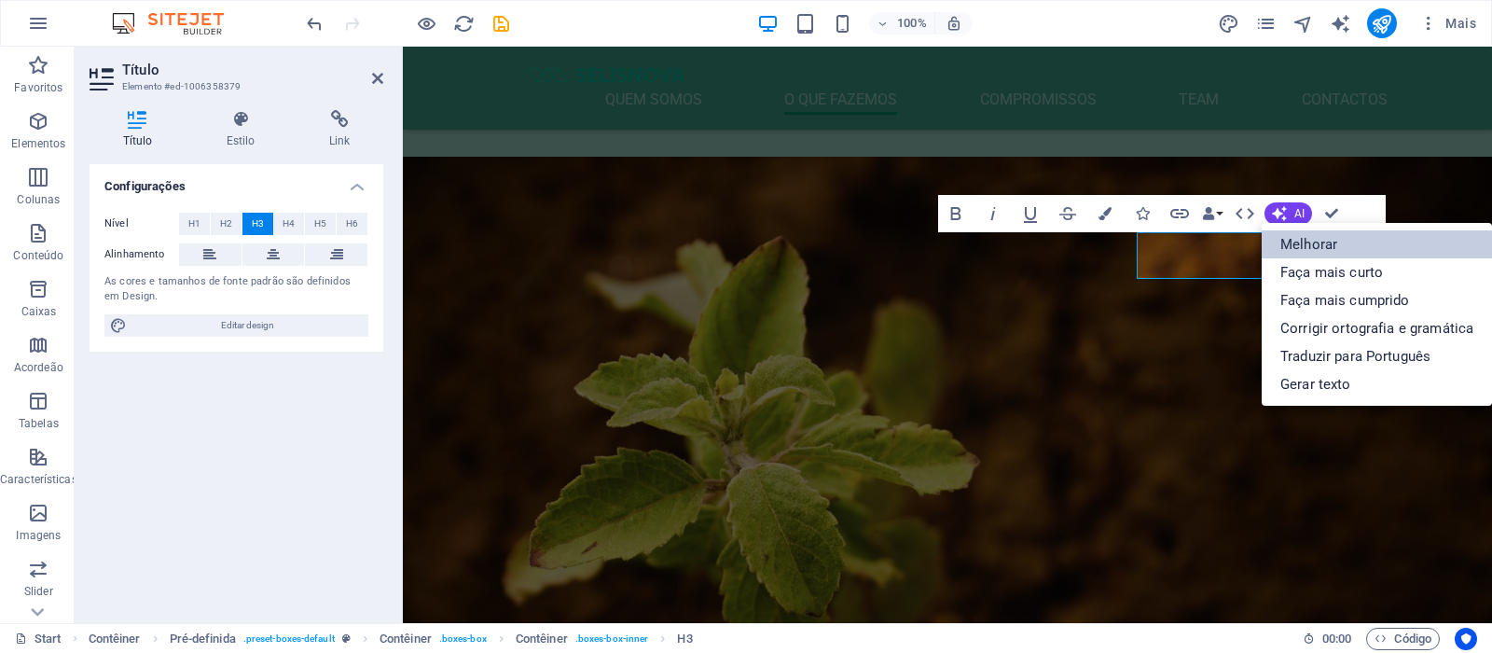
click at [1302, 237] on link "Melhorar" at bounding box center [1376, 244] width 230 height 28
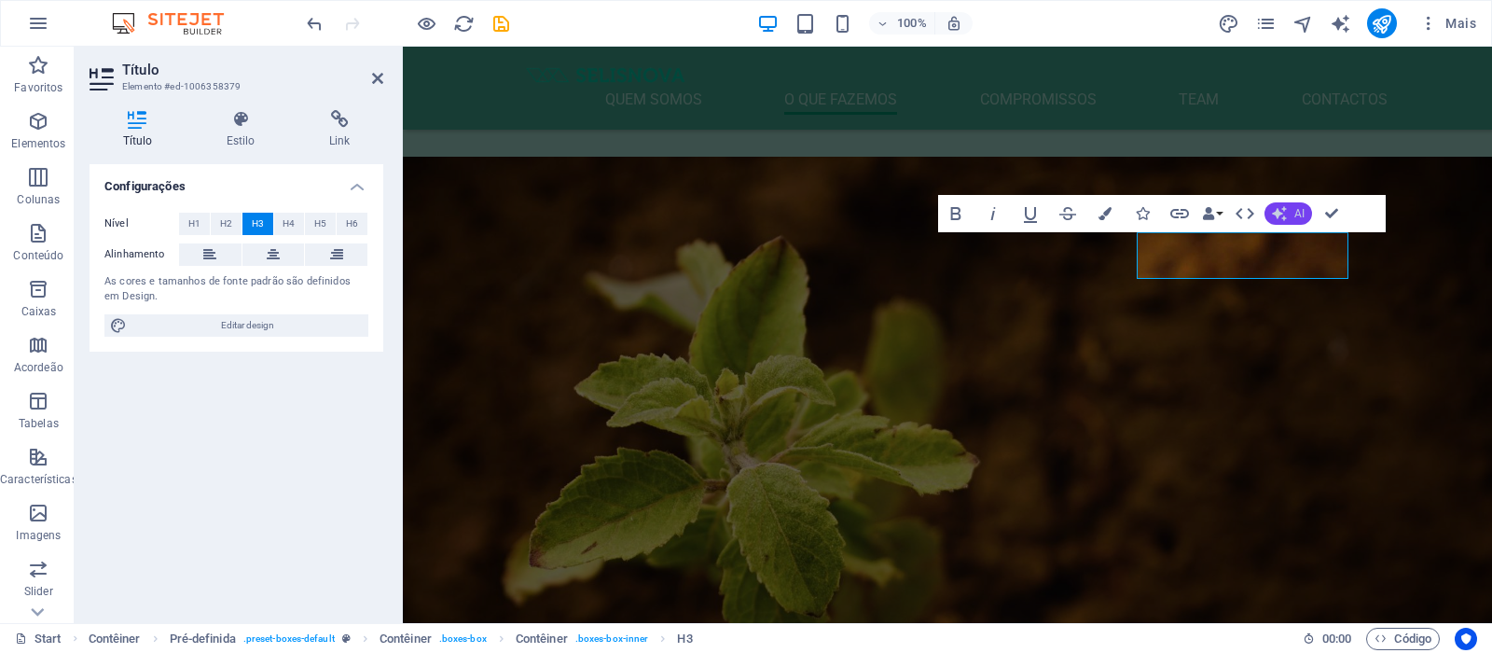
click at [1293, 216] on button "AI" at bounding box center [1288, 213] width 48 height 22
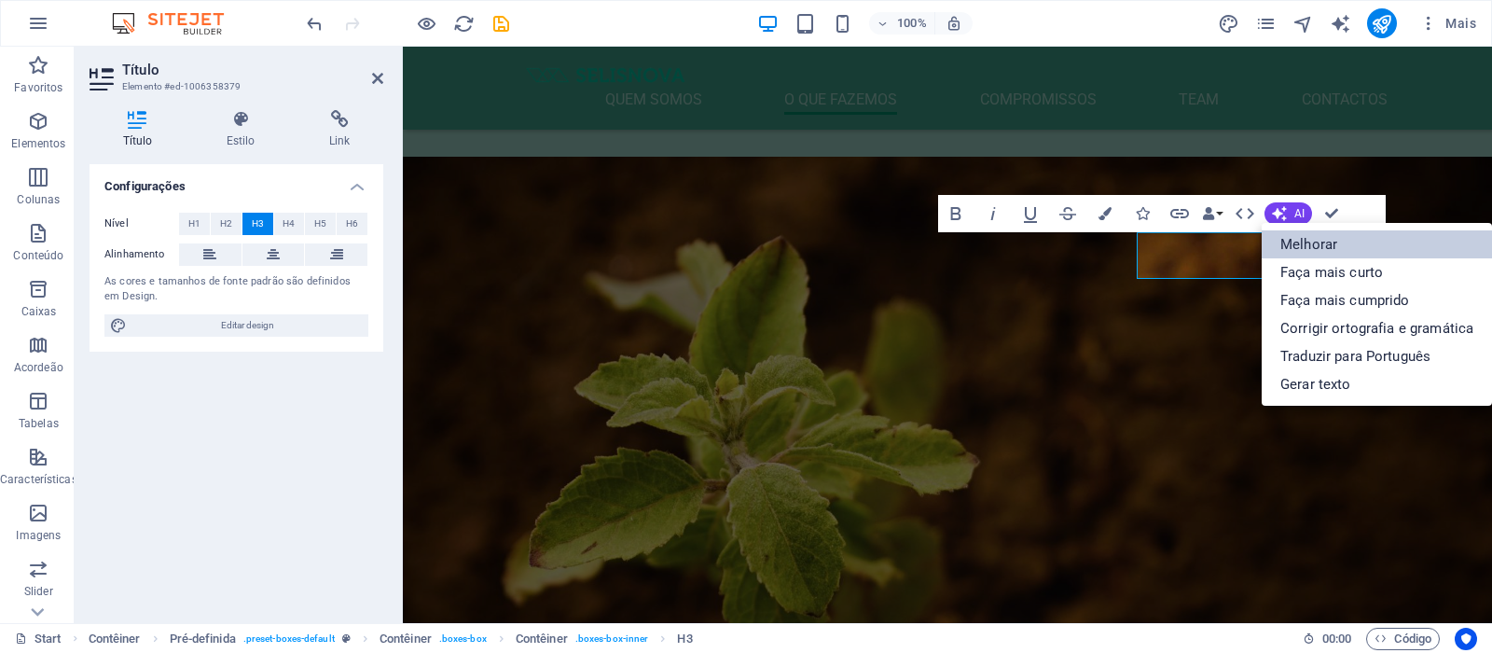
click at [1293, 241] on link "Melhorar" at bounding box center [1376, 244] width 230 height 28
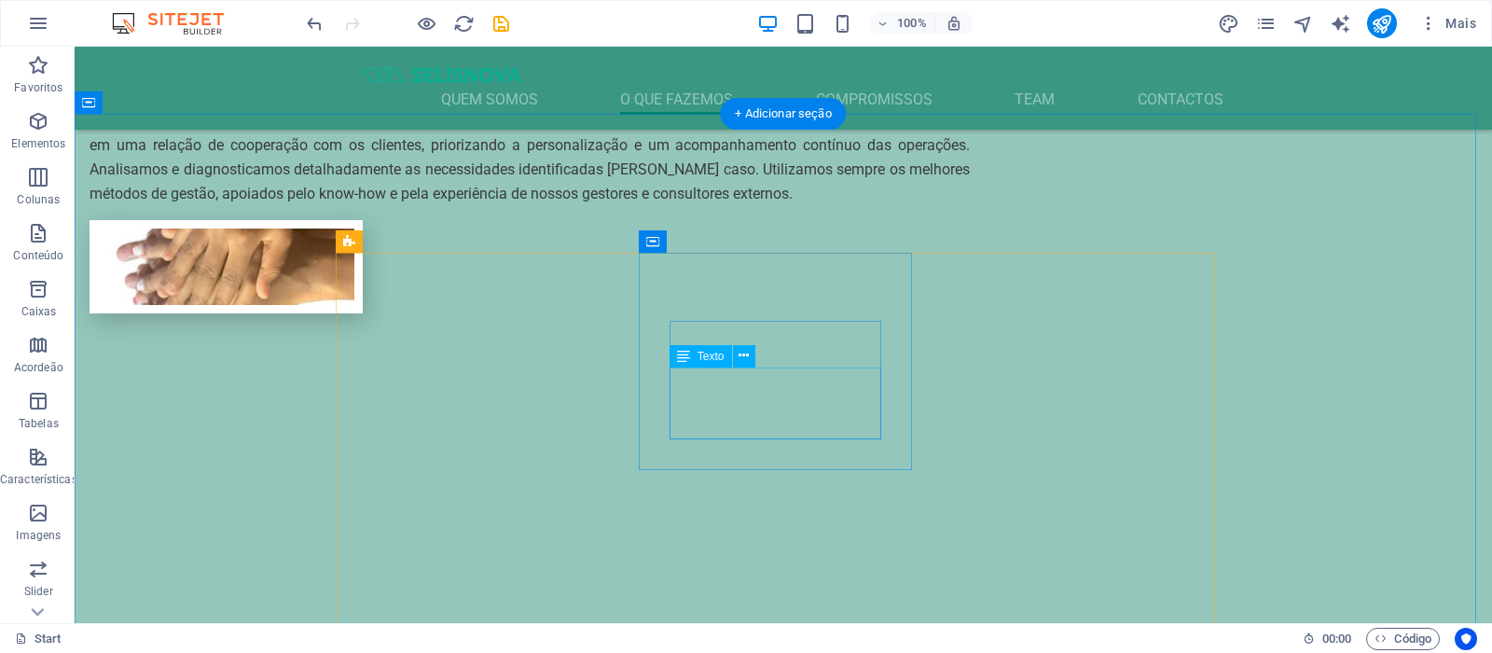
scroll to position [1678, 0]
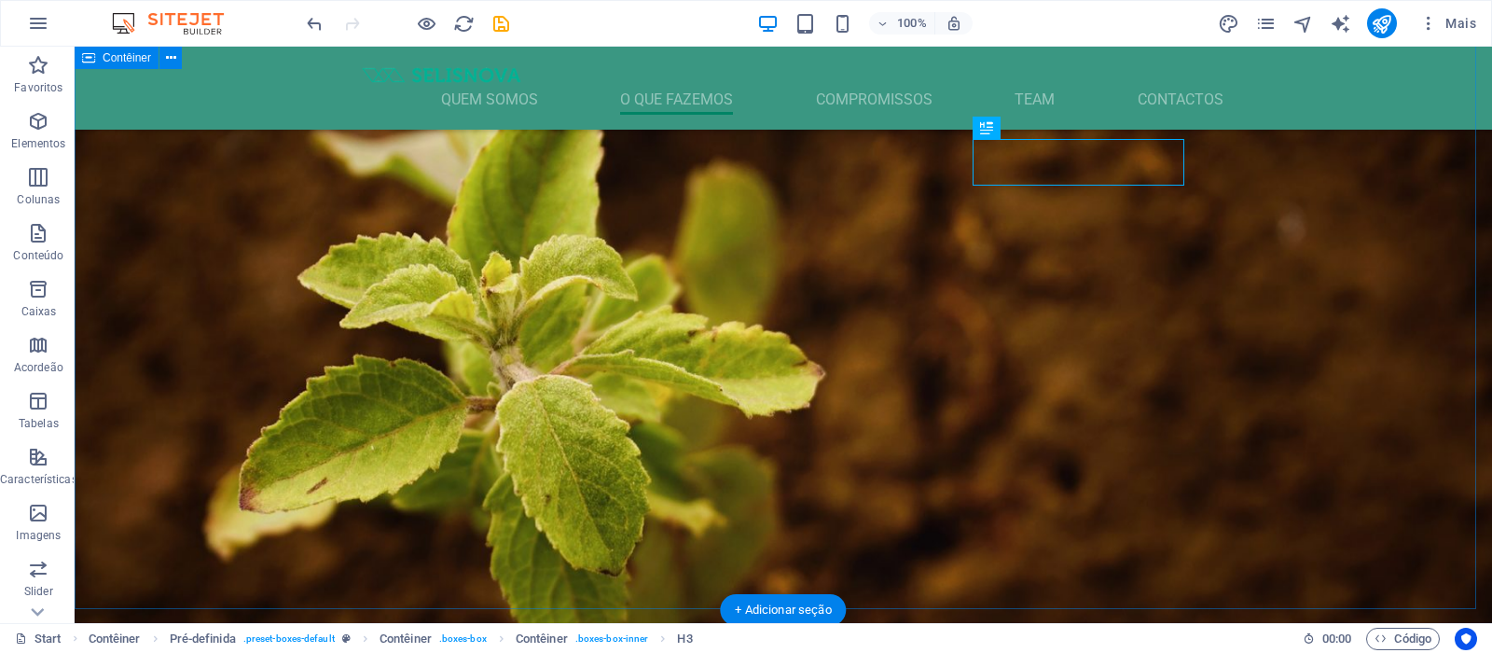
scroll to position [1908, 0]
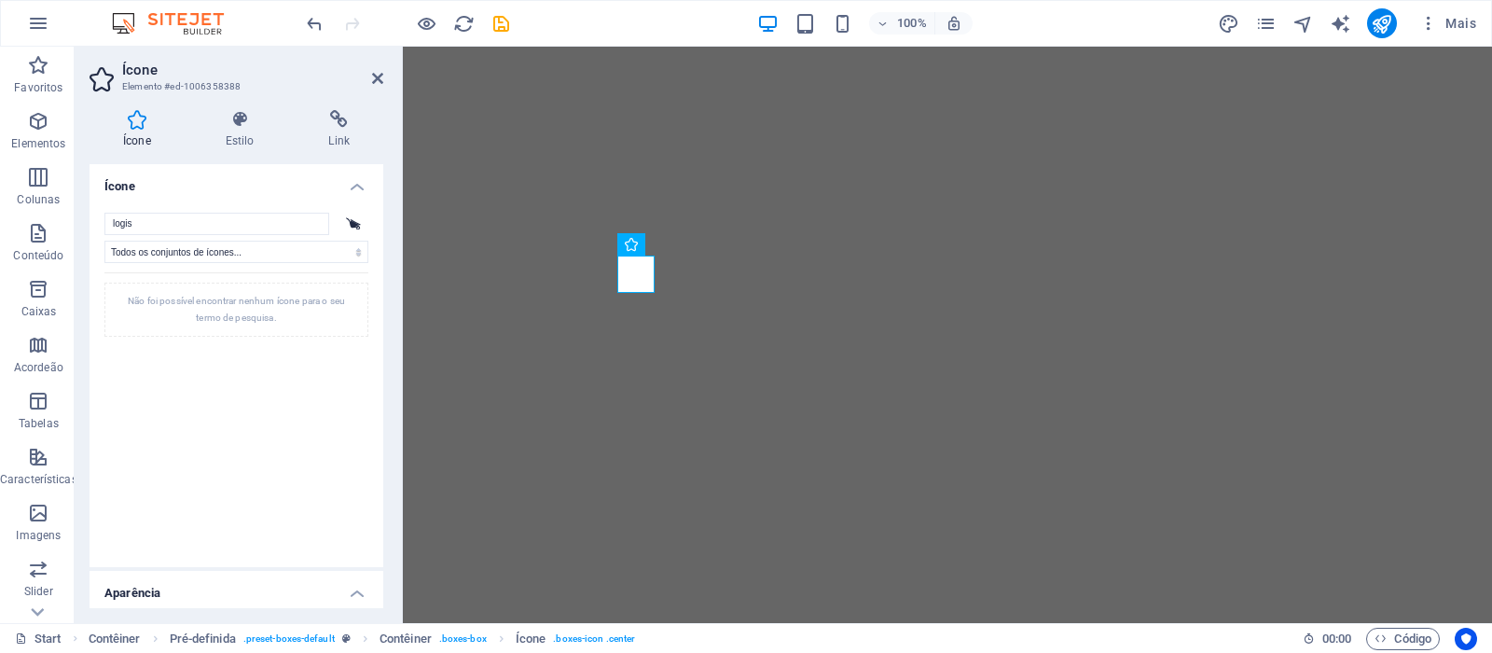
select select "xMidYMid"
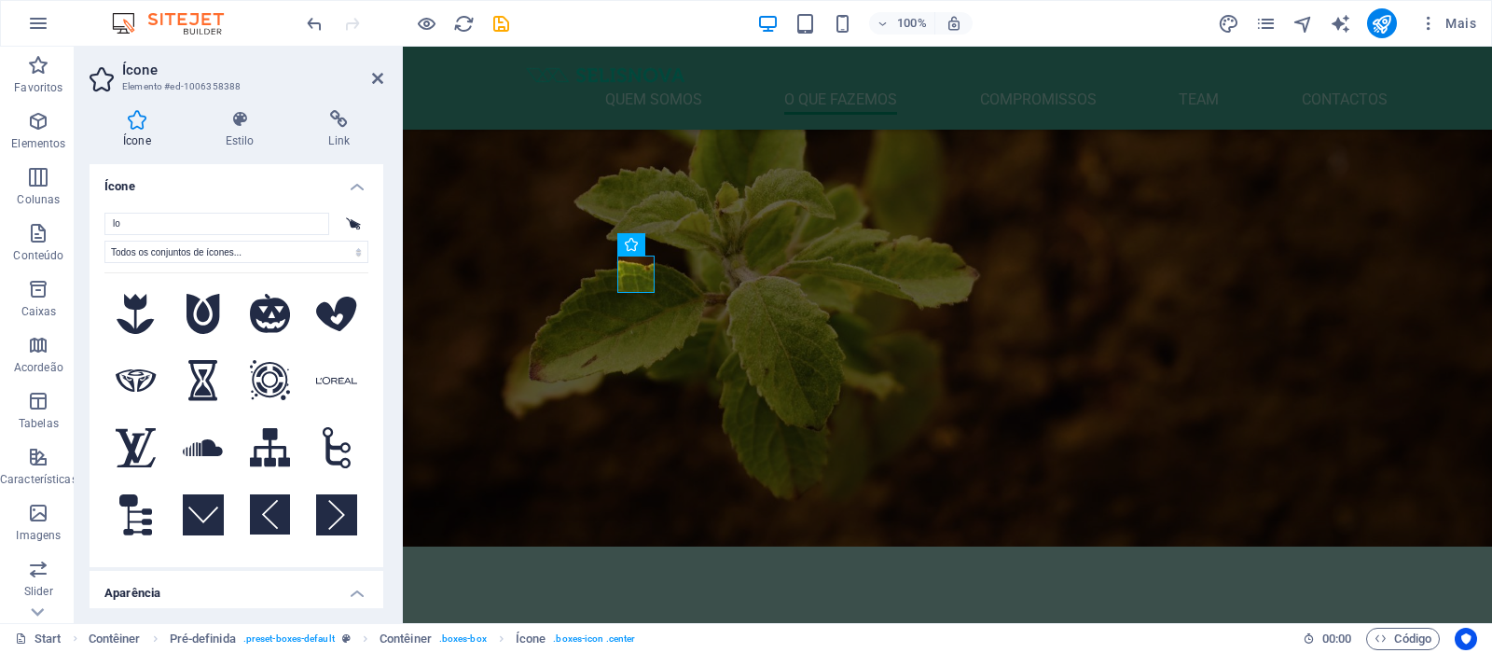
type input "l"
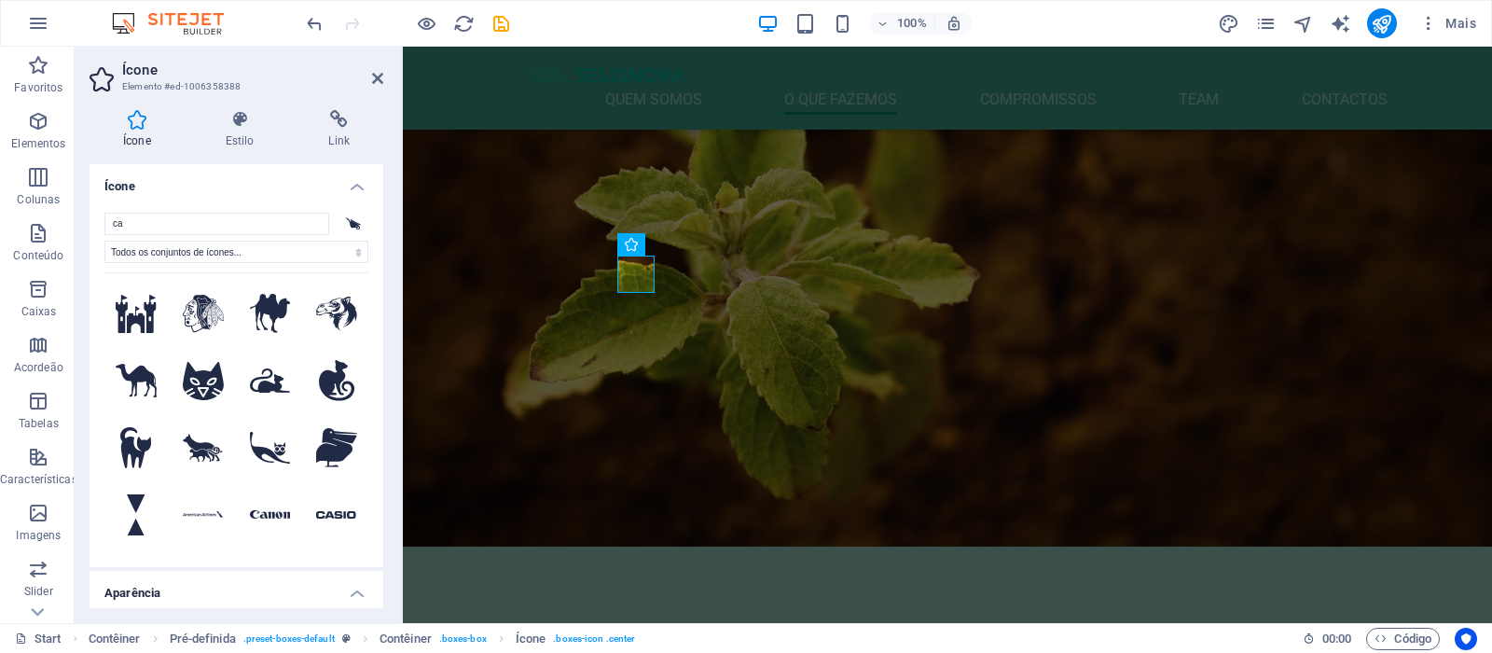
type input "c"
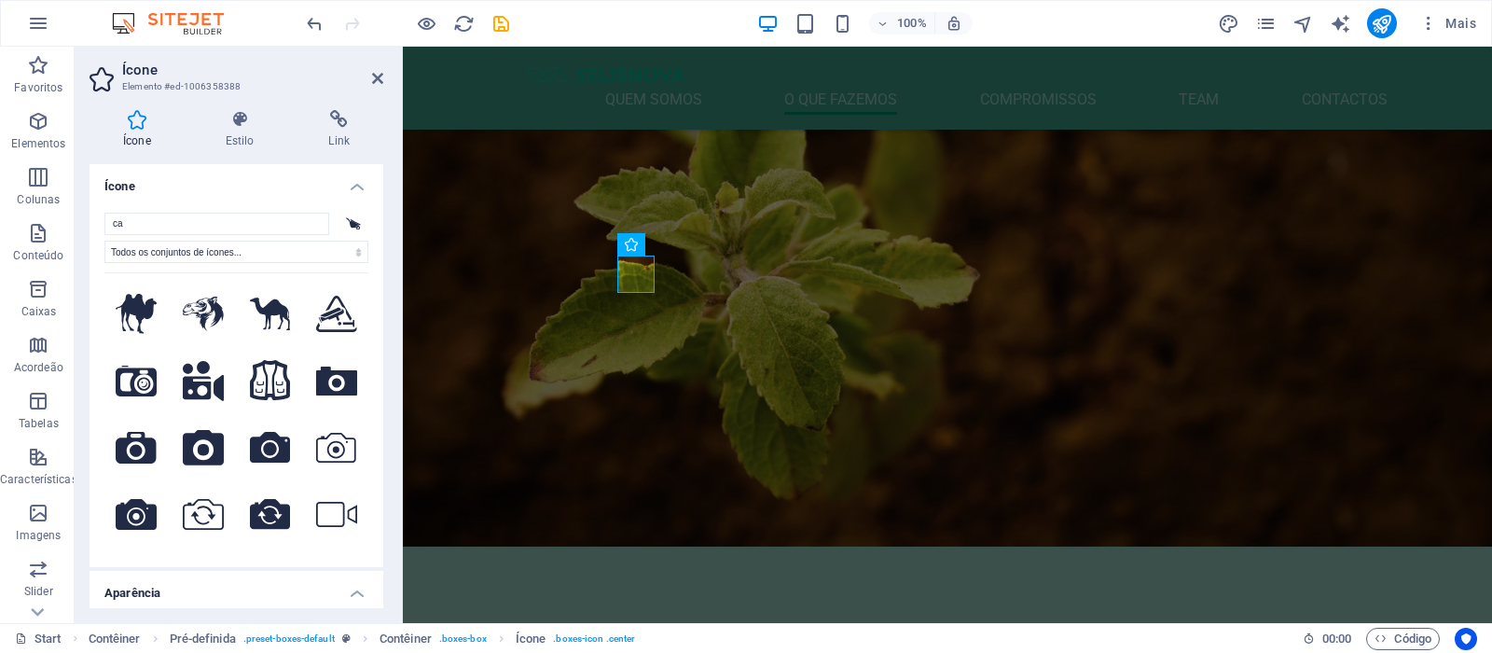
type input "c"
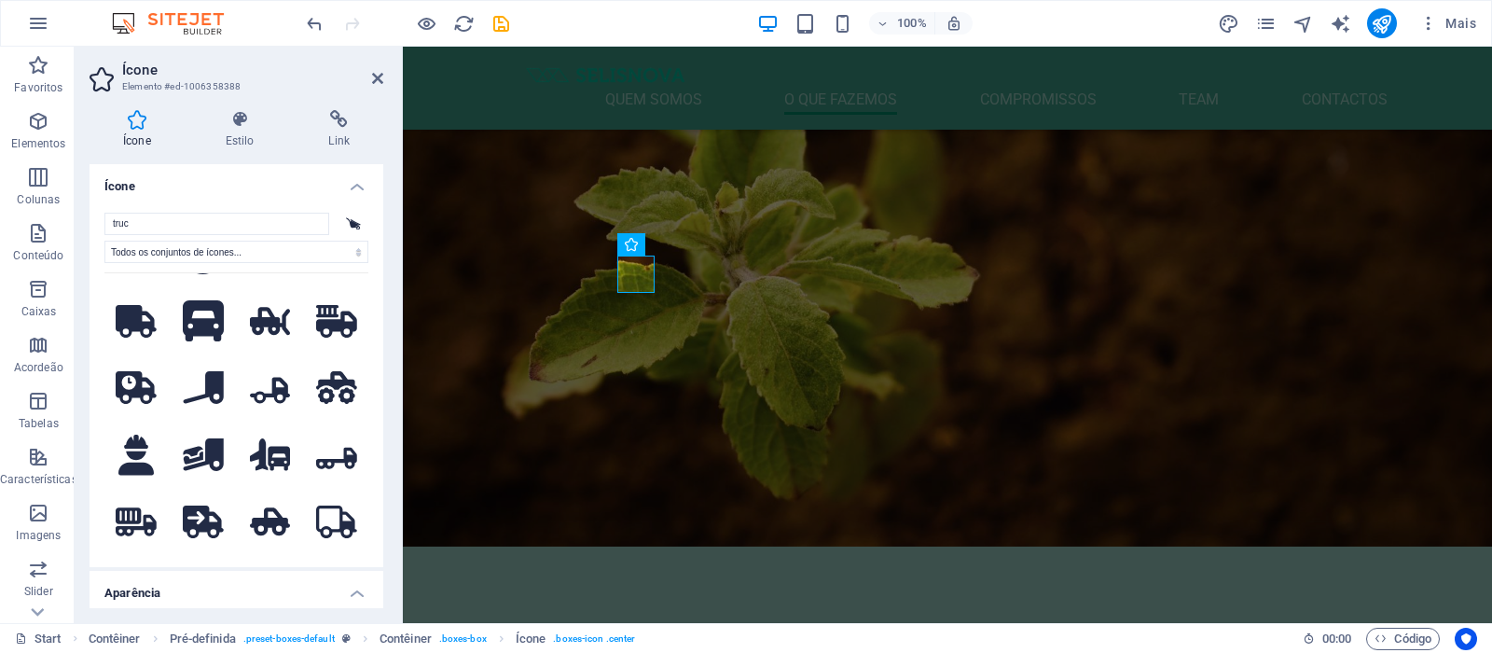
scroll to position [559, 0]
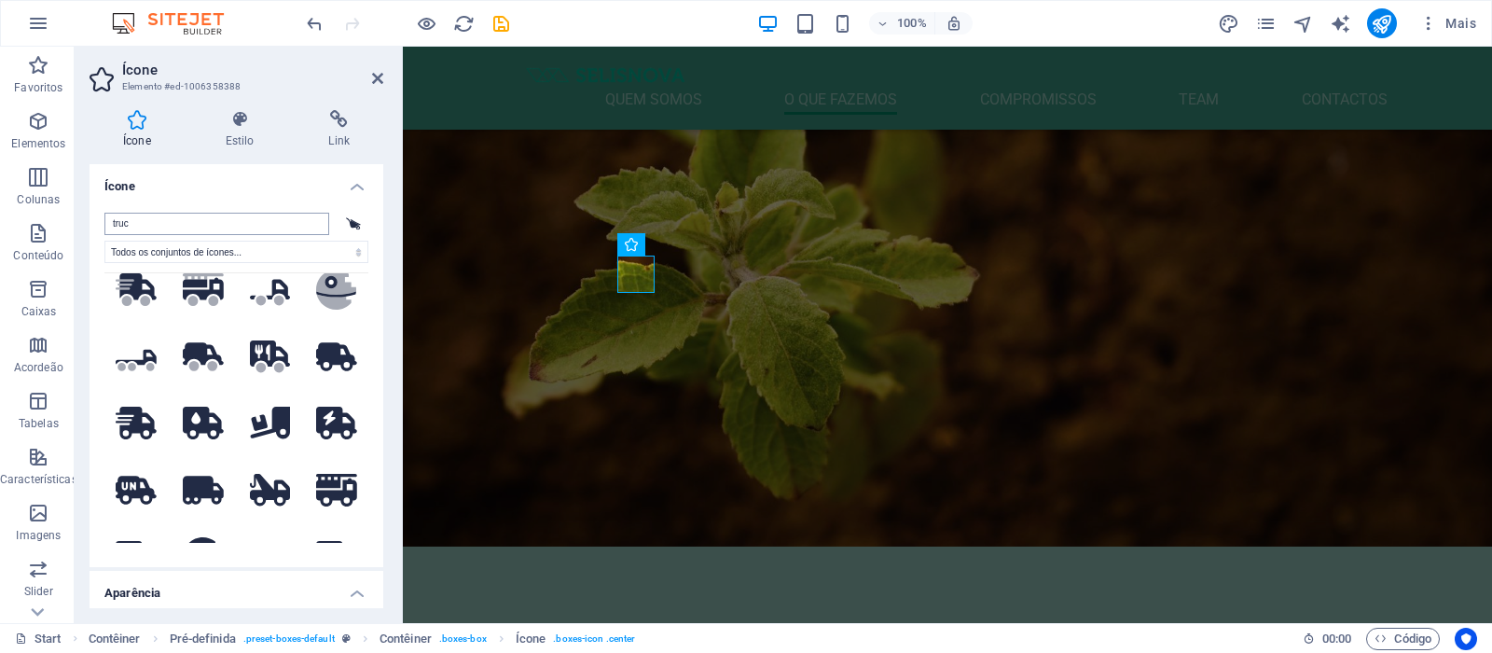
click at [147, 224] on input "truc" at bounding box center [216, 224] width 225 height 22
type input "e"
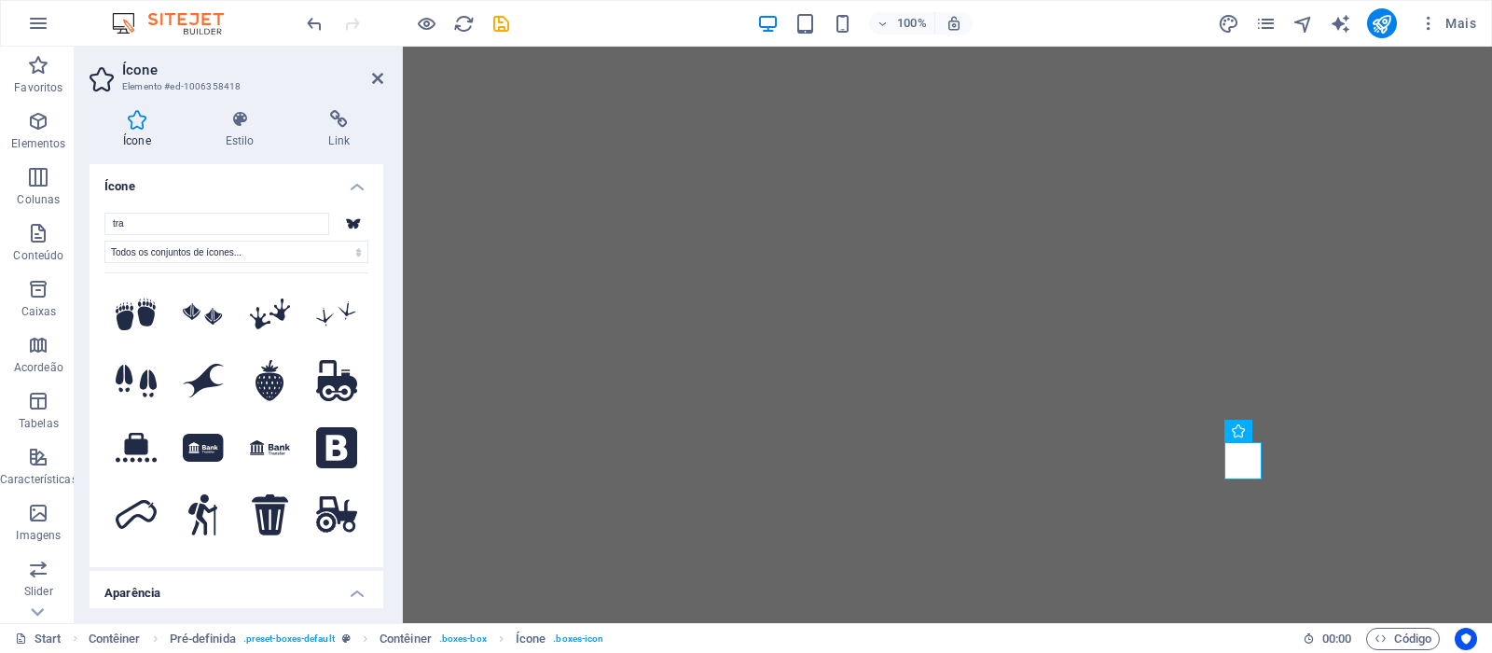
select select "xMidYMid"
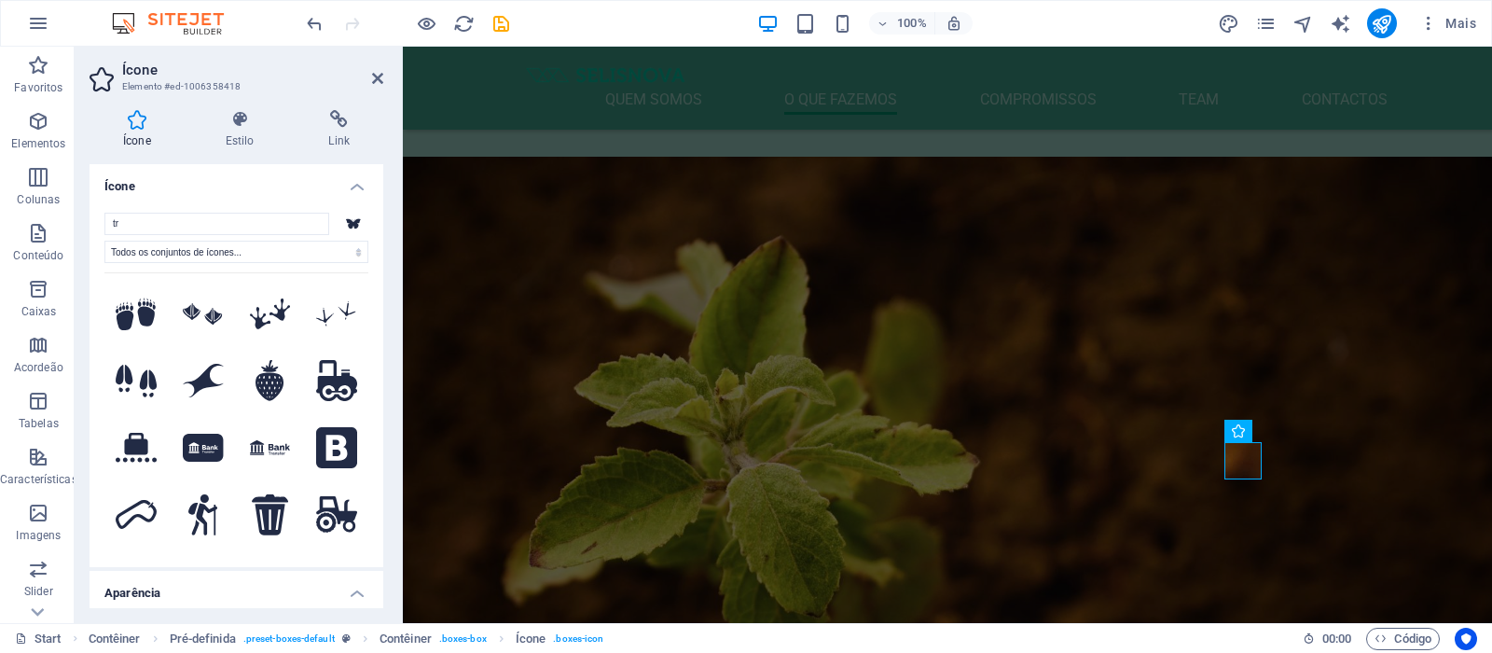
type input "t"
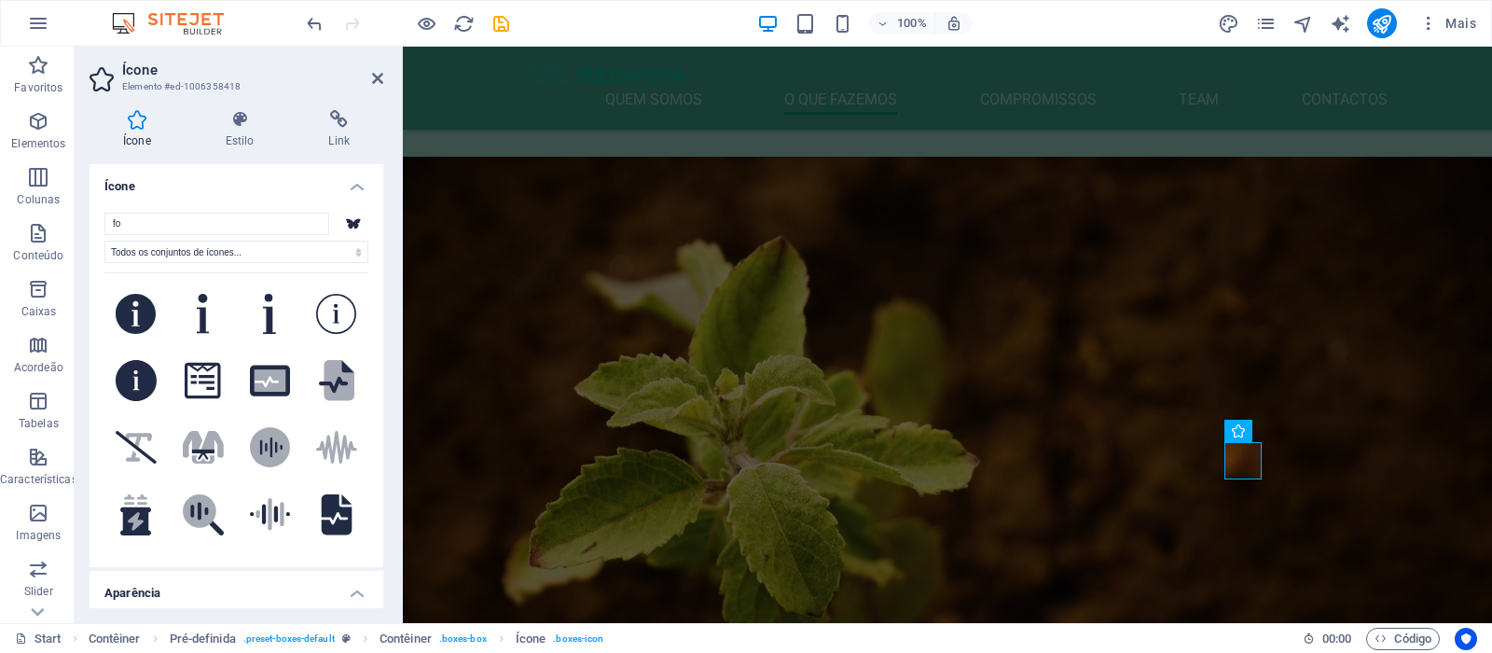
type input "f"
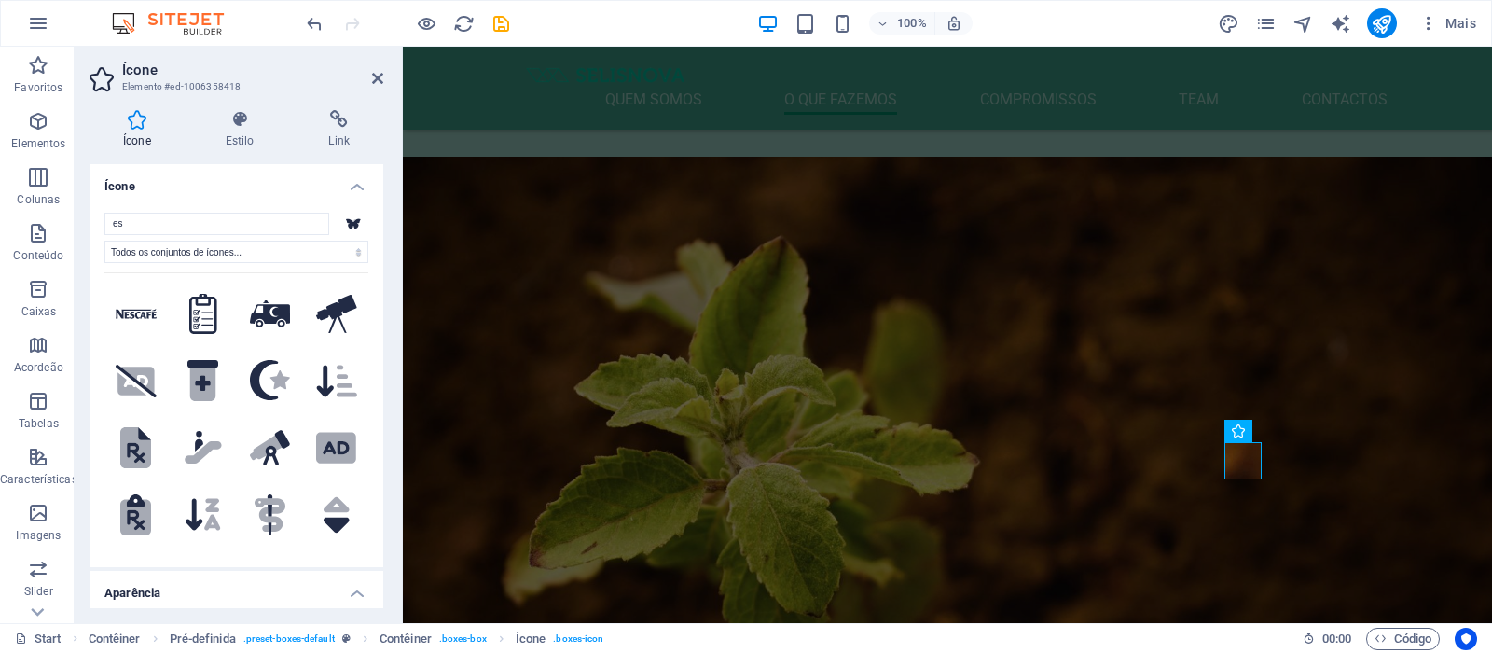
type input "e"
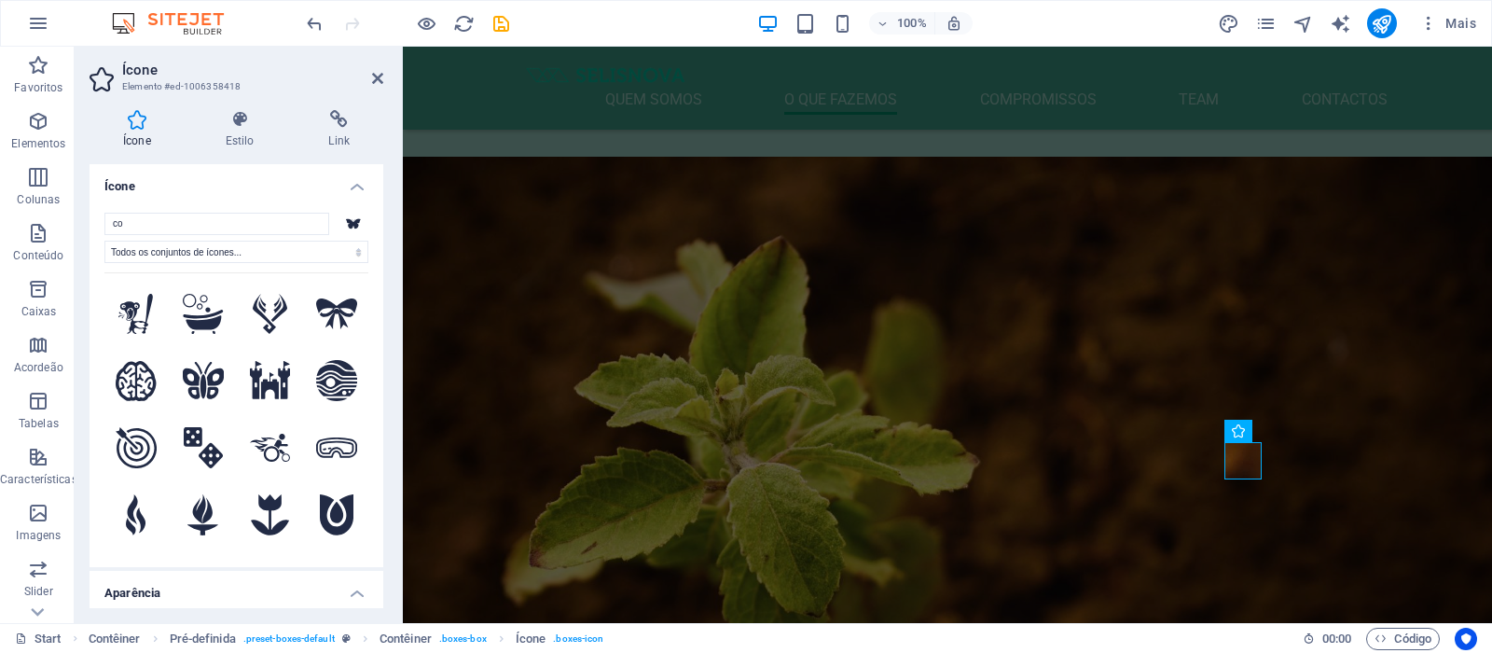
type input "c"
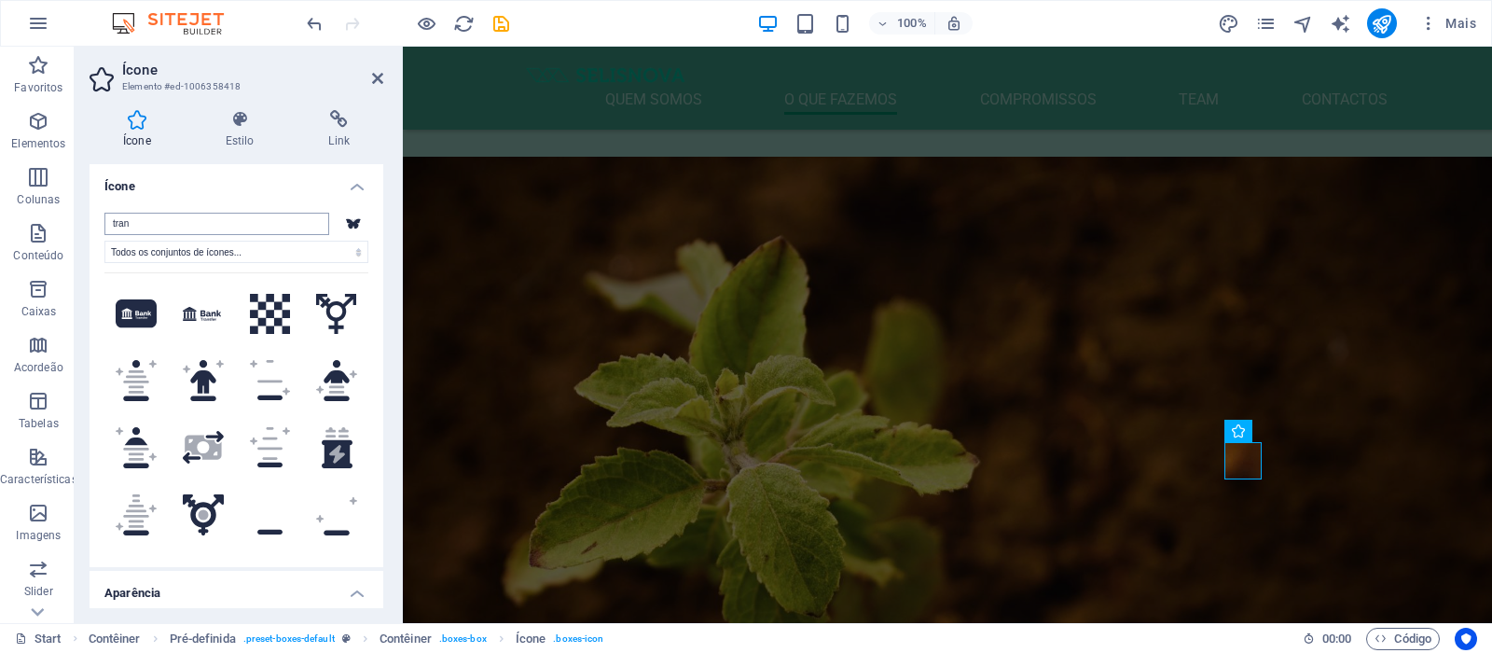
click at [164, 230] on input "tran" at bounding box center [216, 224] width 225 height 22
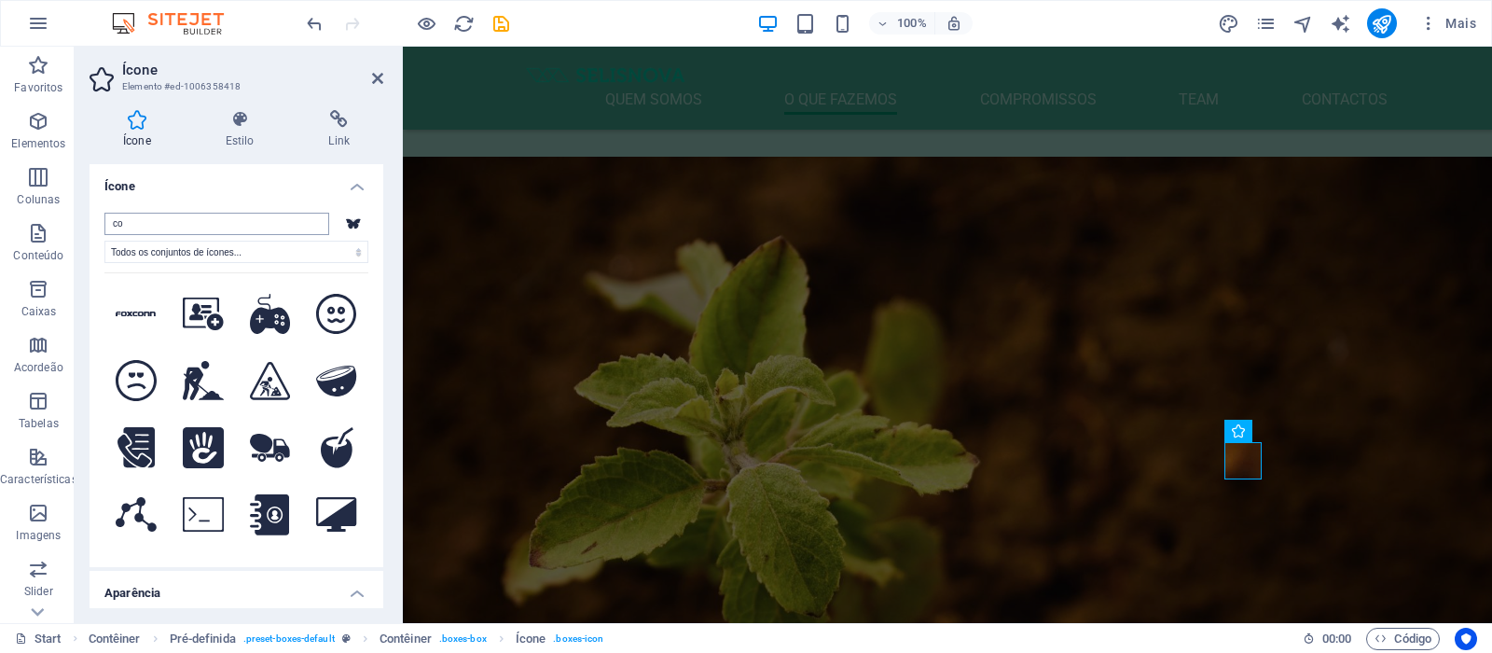
type input "c"
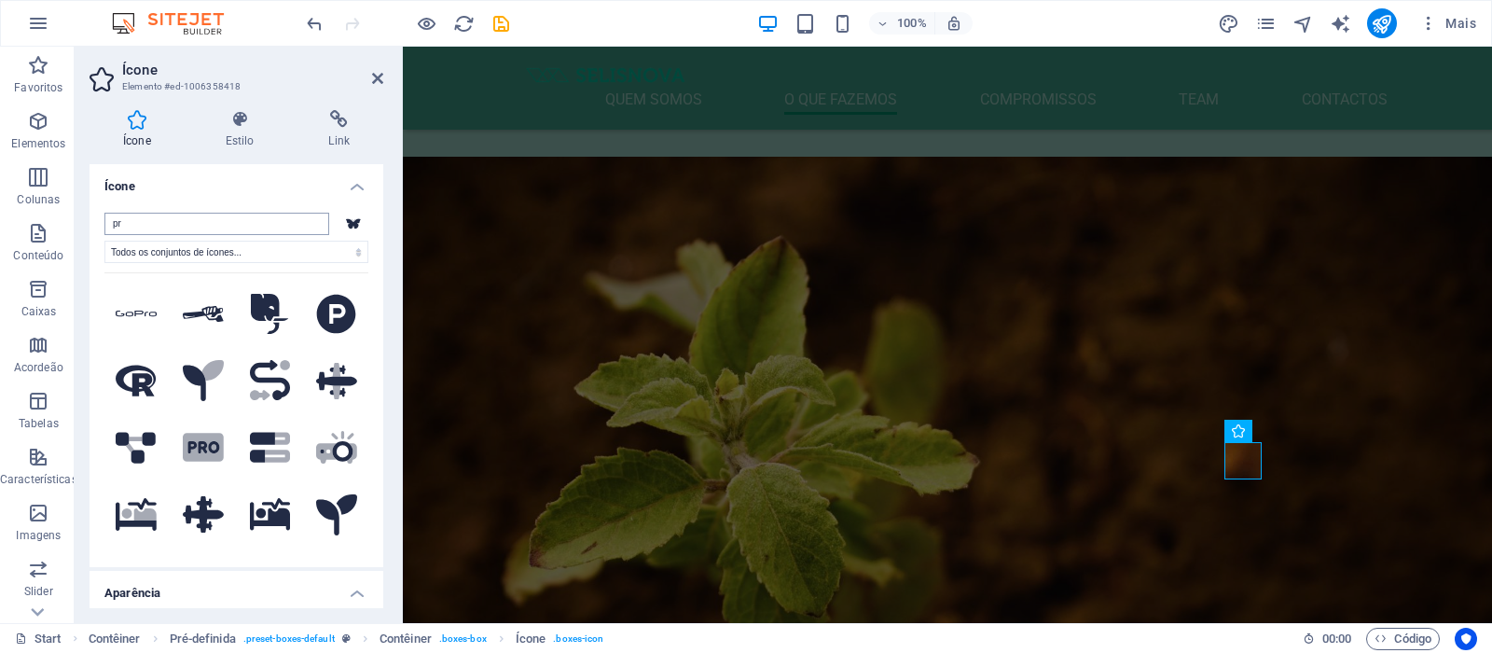
type input "p"
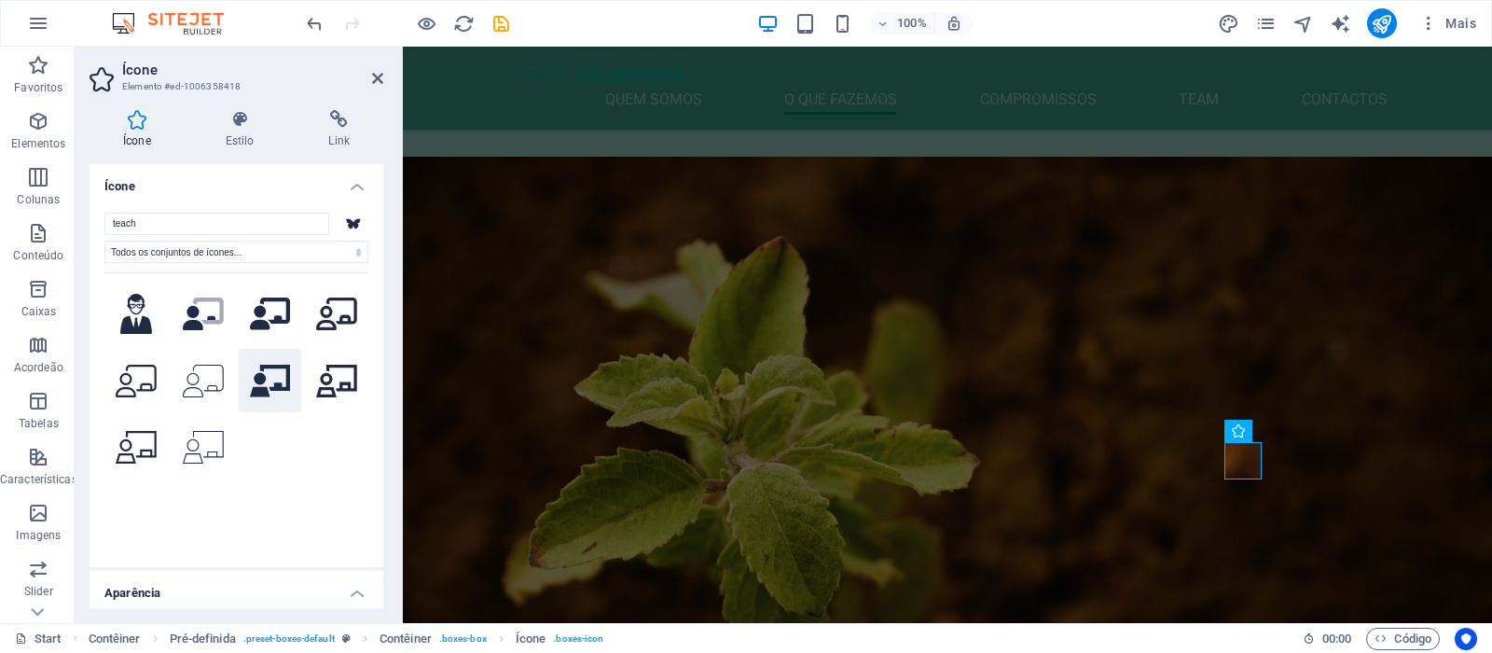
type input "teach"
click at [267, 375] on icon at bounding box center [270, 381] width 41 height 33
click at [330, 382] on icon at bounding box center [336, 381] width 41 height 33
click at [279, 386] on icon at bounding box center [270, 381] width 41 height 33
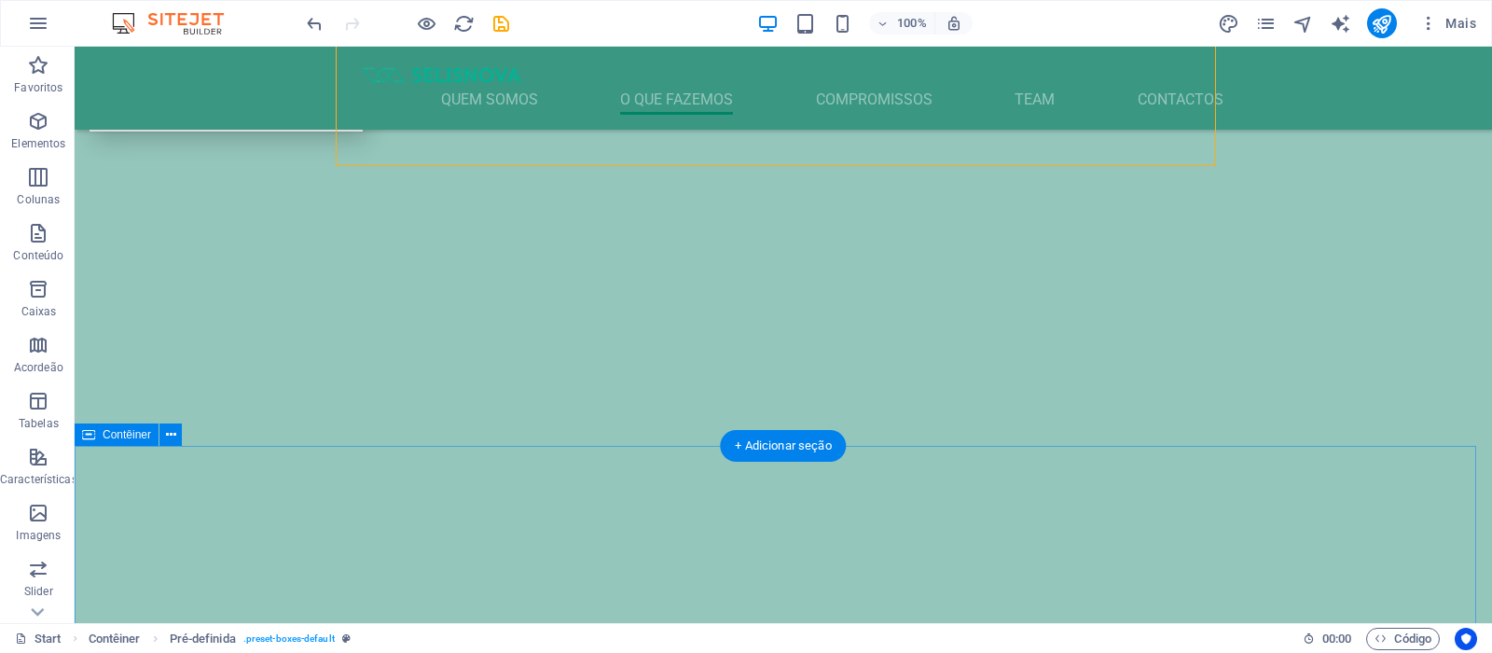
scroll to position [2281, 0]
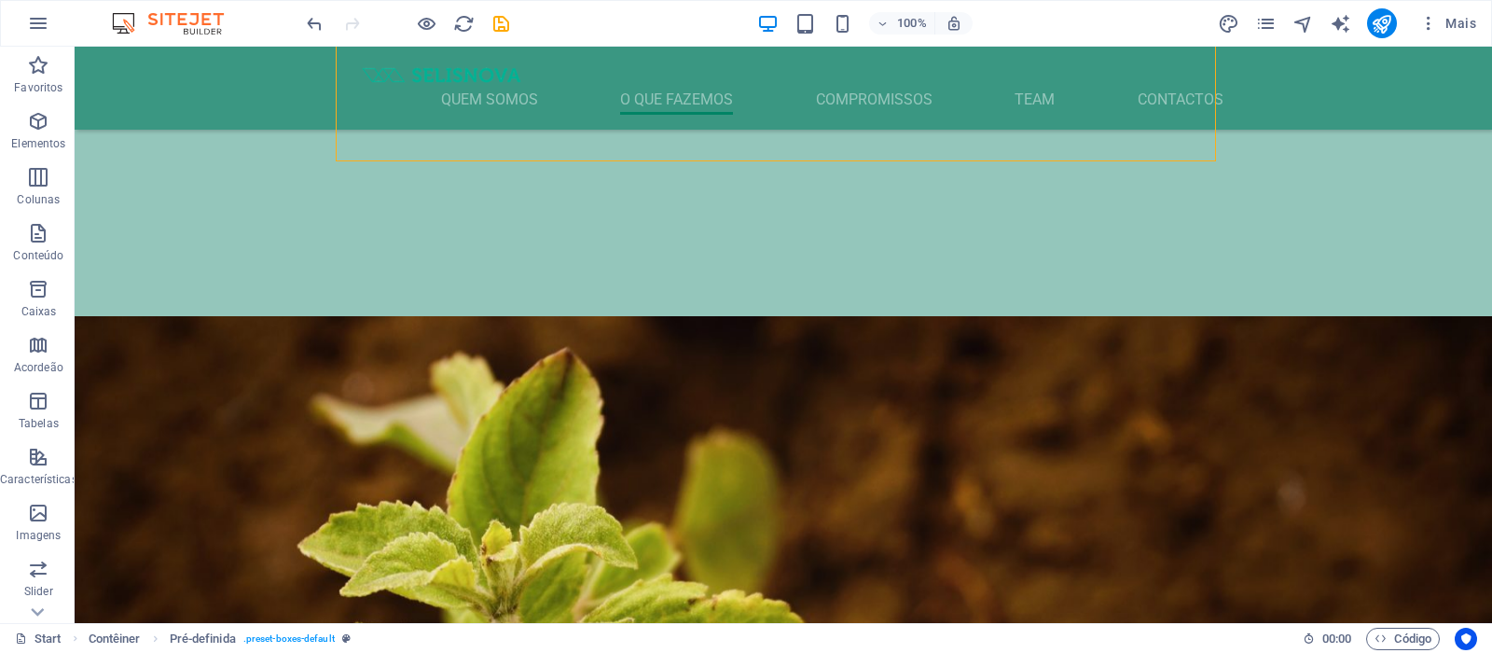
scroll to position [2281, 0]
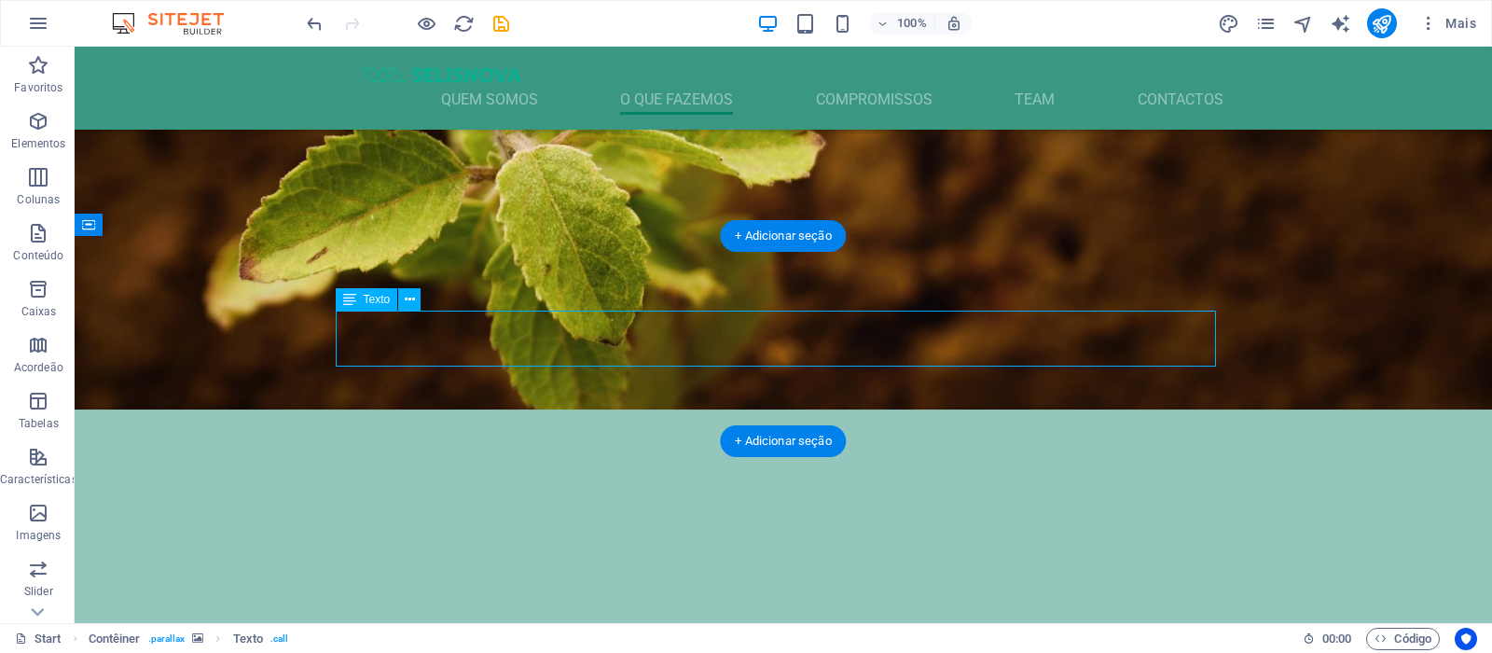
scroll to position [2424, 0]
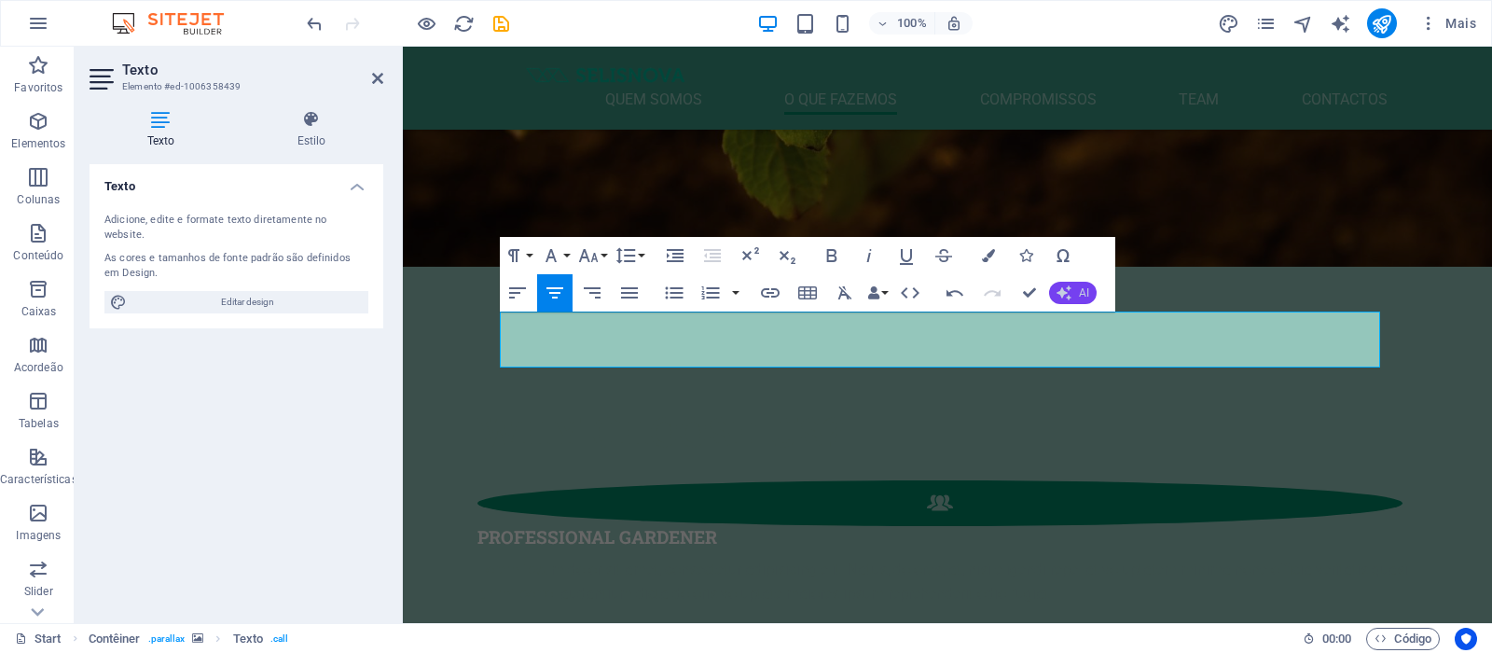
click at [1070, 296] on icon "button" at bounding box center [1063, 292] width 15 height 15
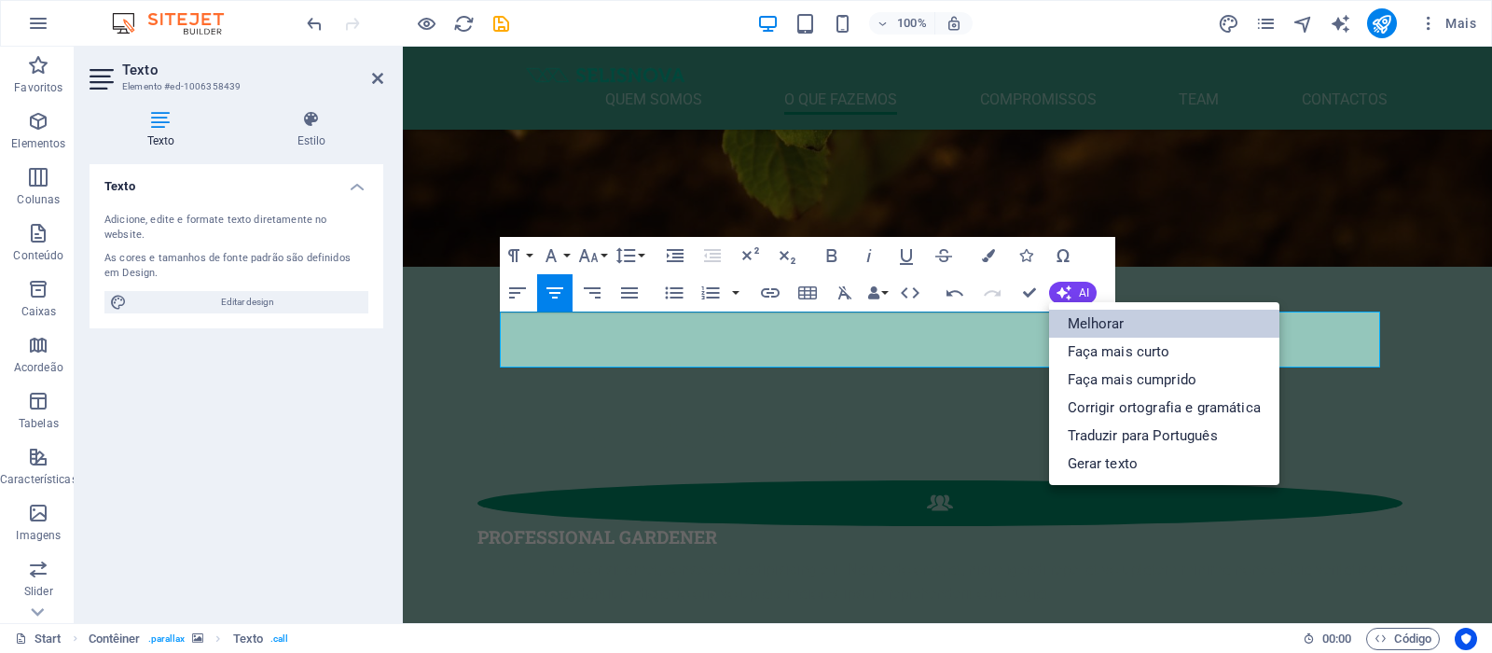
click at [1081, 322] on link "Melhorar" at bounding box center [1164, 324] width 230 height 28
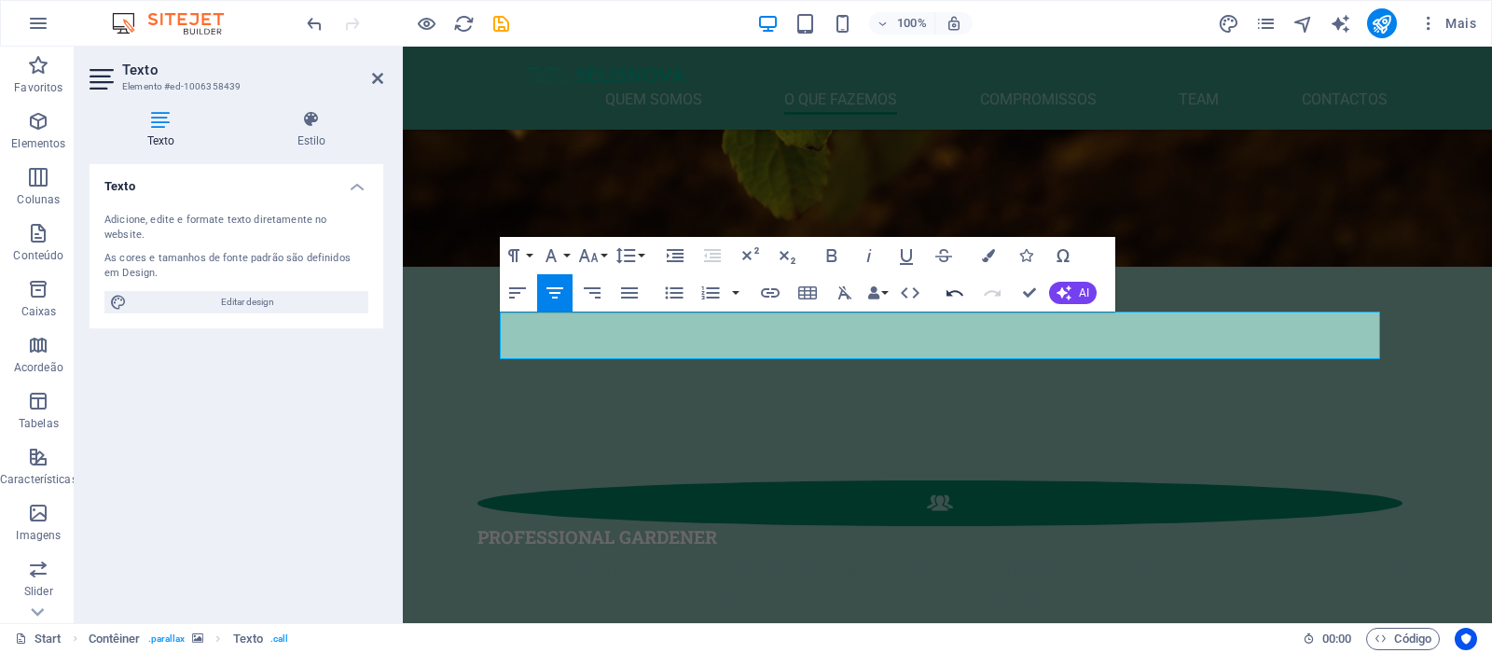
click at [952, 291] on icon "button" at bounding box center [954, 292] width 17 height 7
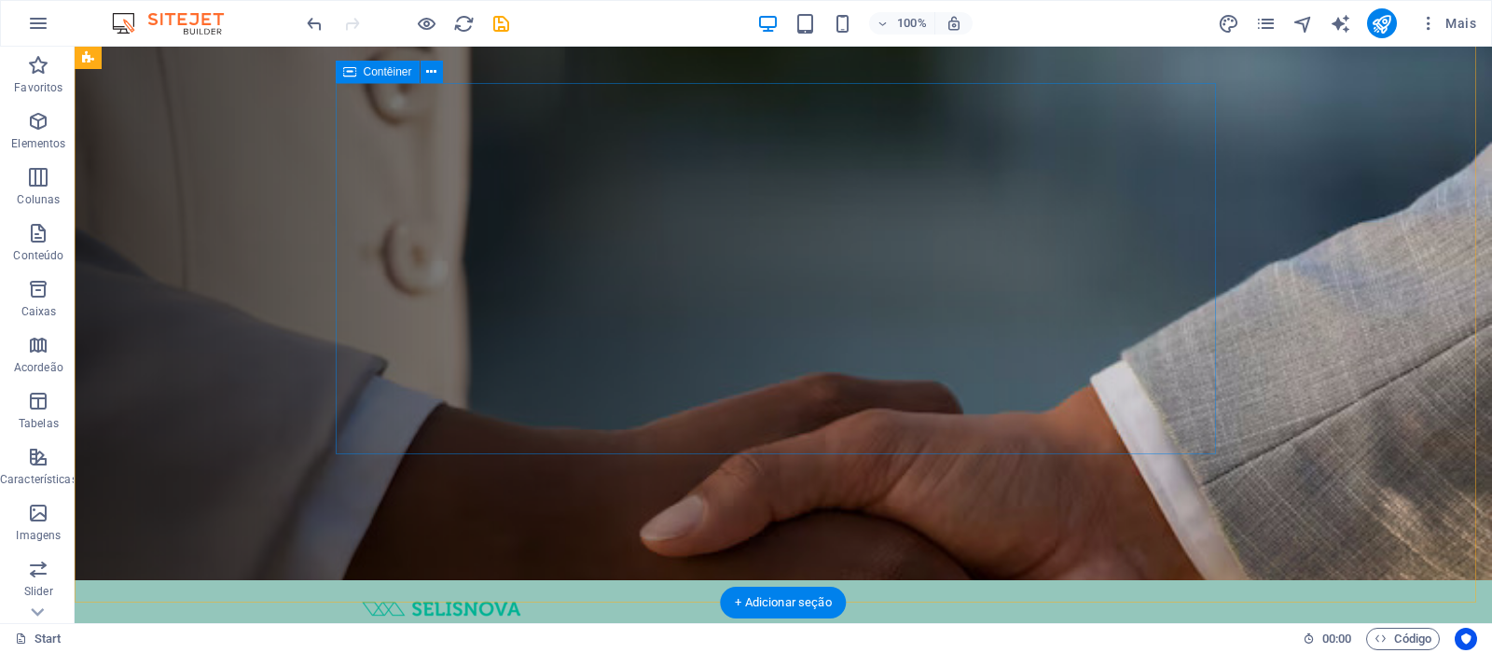
scroll to position [0, 0]
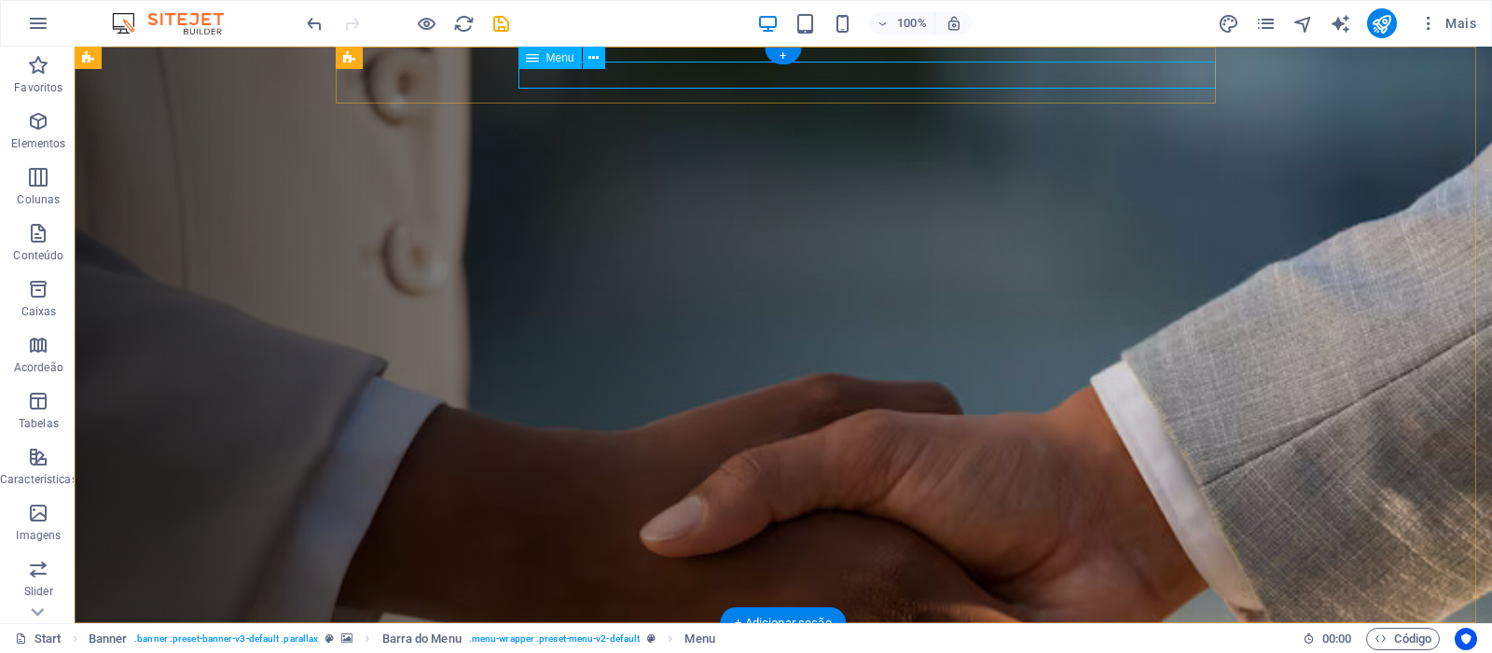
click at [1317, 194] on figure at bounding box center [783, 335] width 1417 height 576
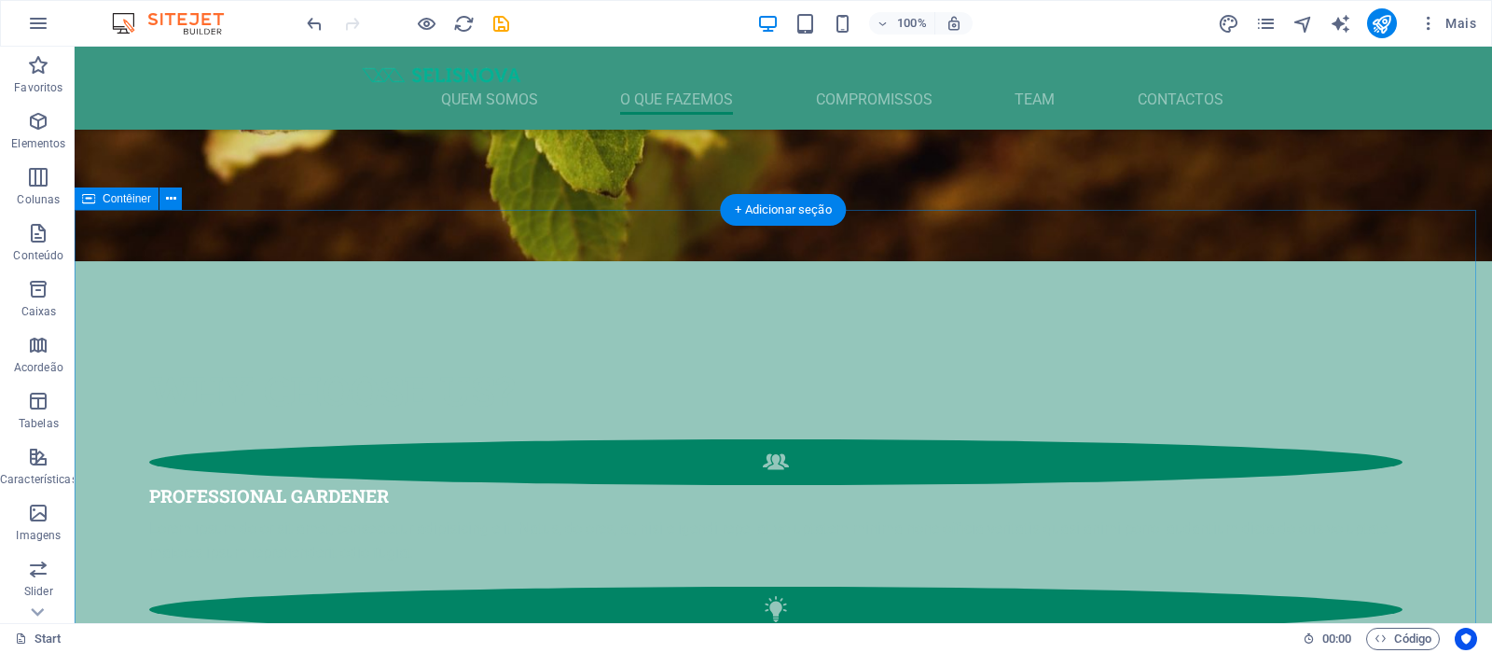
scroll to position [2424, 0]
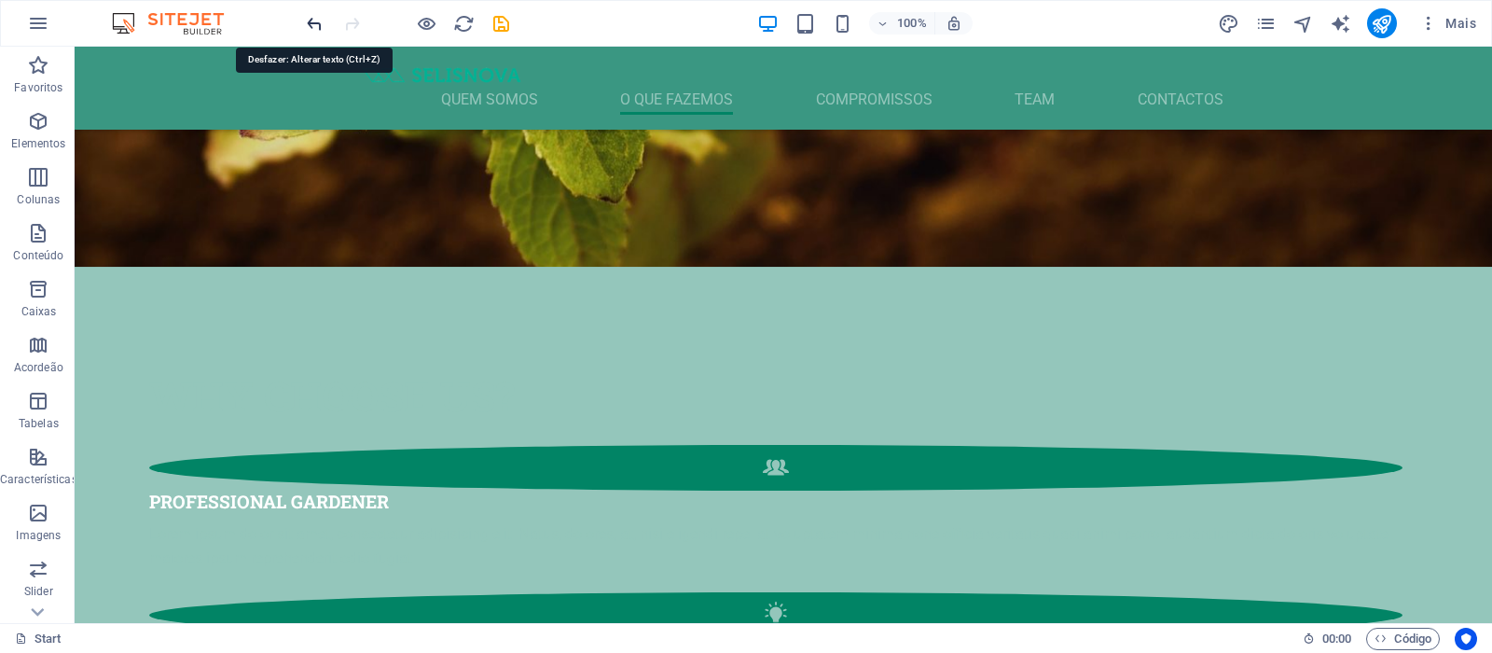
click at [310, 21] on icon "undo" at bounding box center [314, 23] width 21 height 21
click at [310, 22] on icon "undo" at bounding box center [314, 23] width 21 height 21
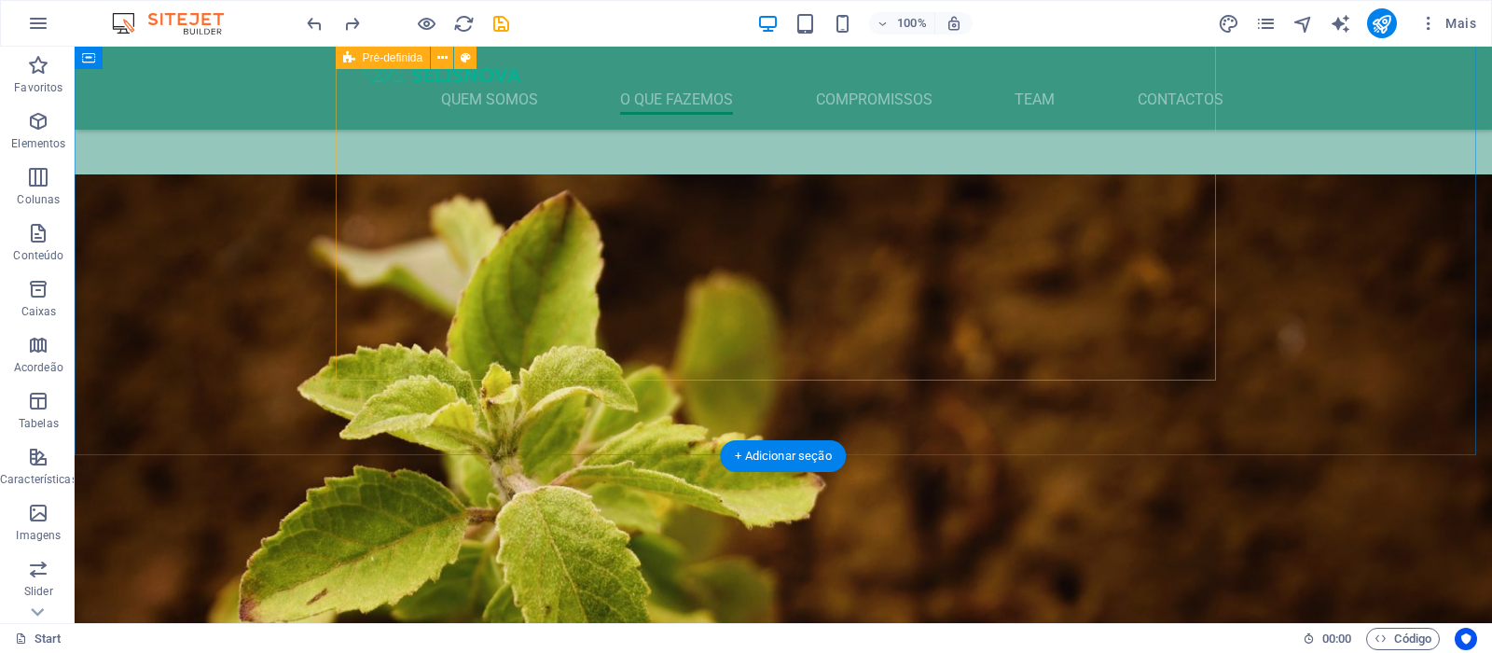
scroll to position [2127, 0]
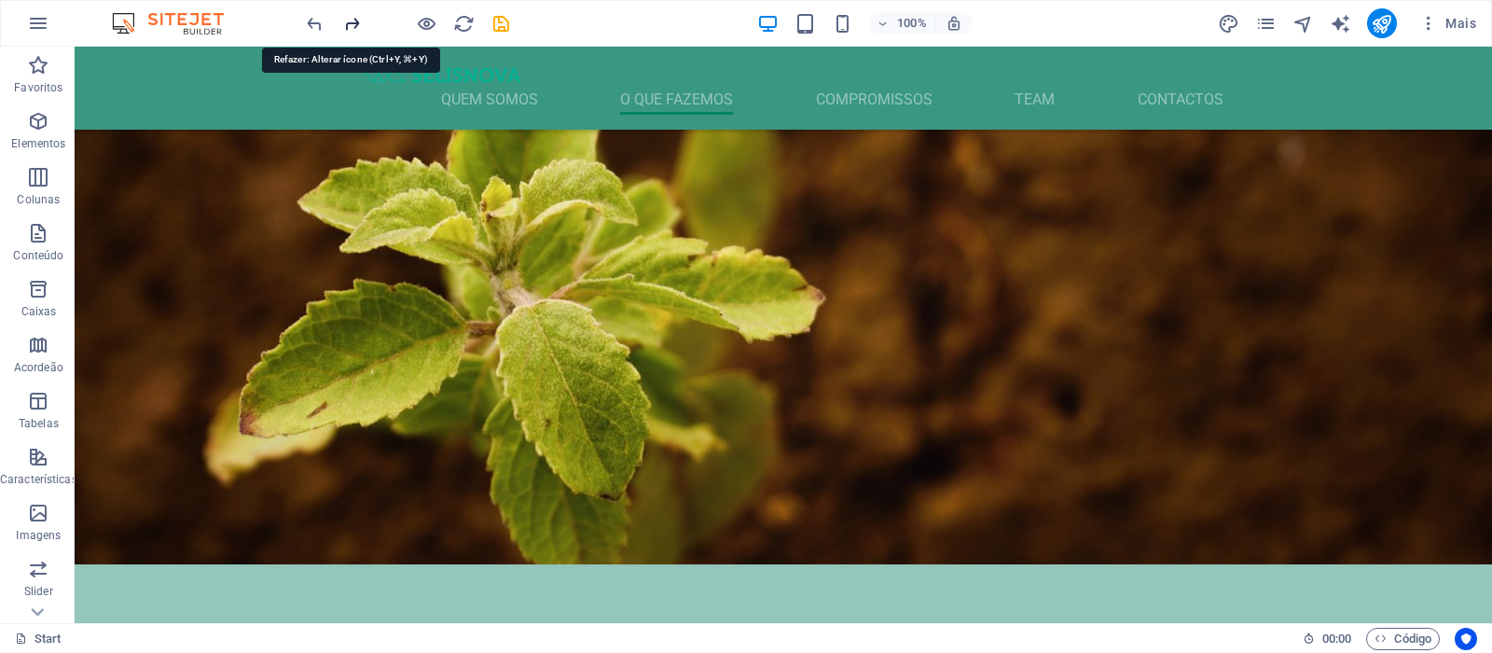
click at [345, 23] on icon "redo" at bounding box center [351, 23] width 21 height 21
click at [351, 25] on icon "redo" at bounding box center [351, 23] width 21 height 21
click at [497, 22] on icon "save" at bounding box center [500, 23] width 21 height 21
checkbox input "false"
click at [460, 26] on icon "reload" at bounding box center [463, 23] width 21 height 21
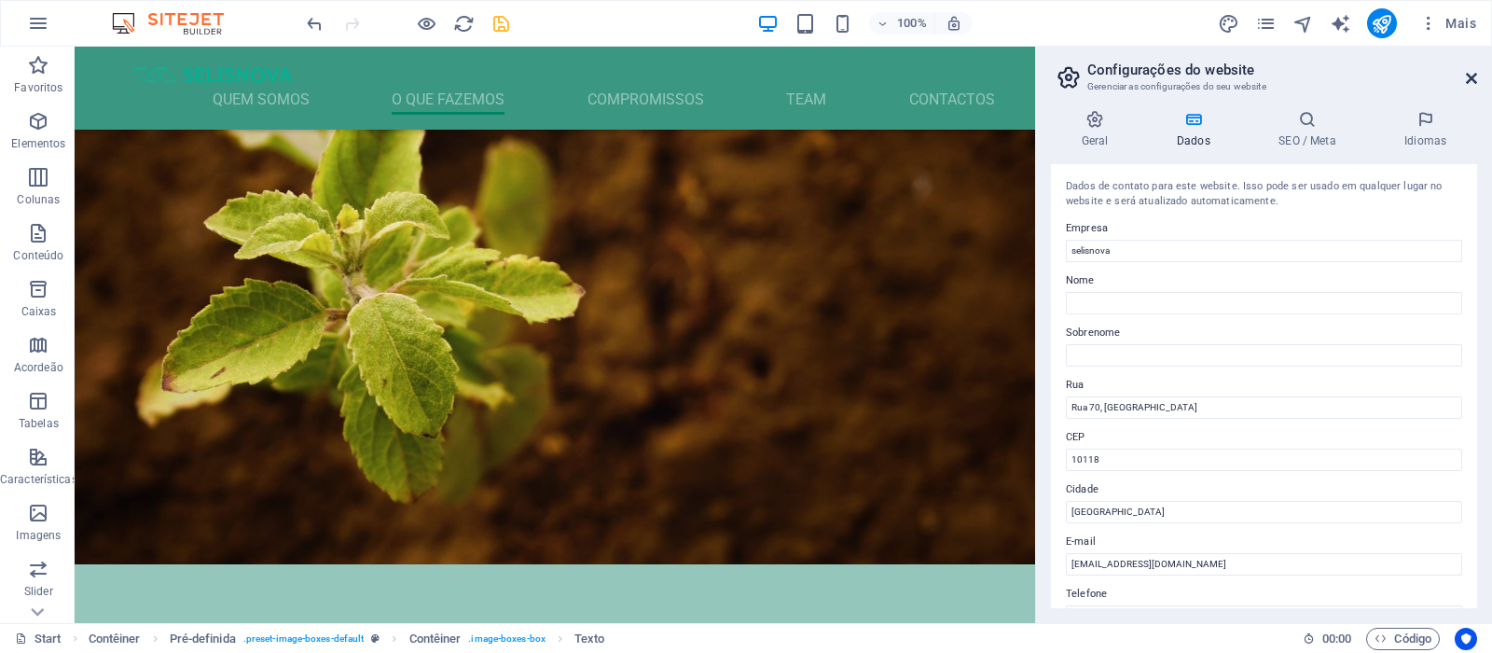
click at [1475, 85] on icon at bounding box center [1471, 78] width 11 height 15
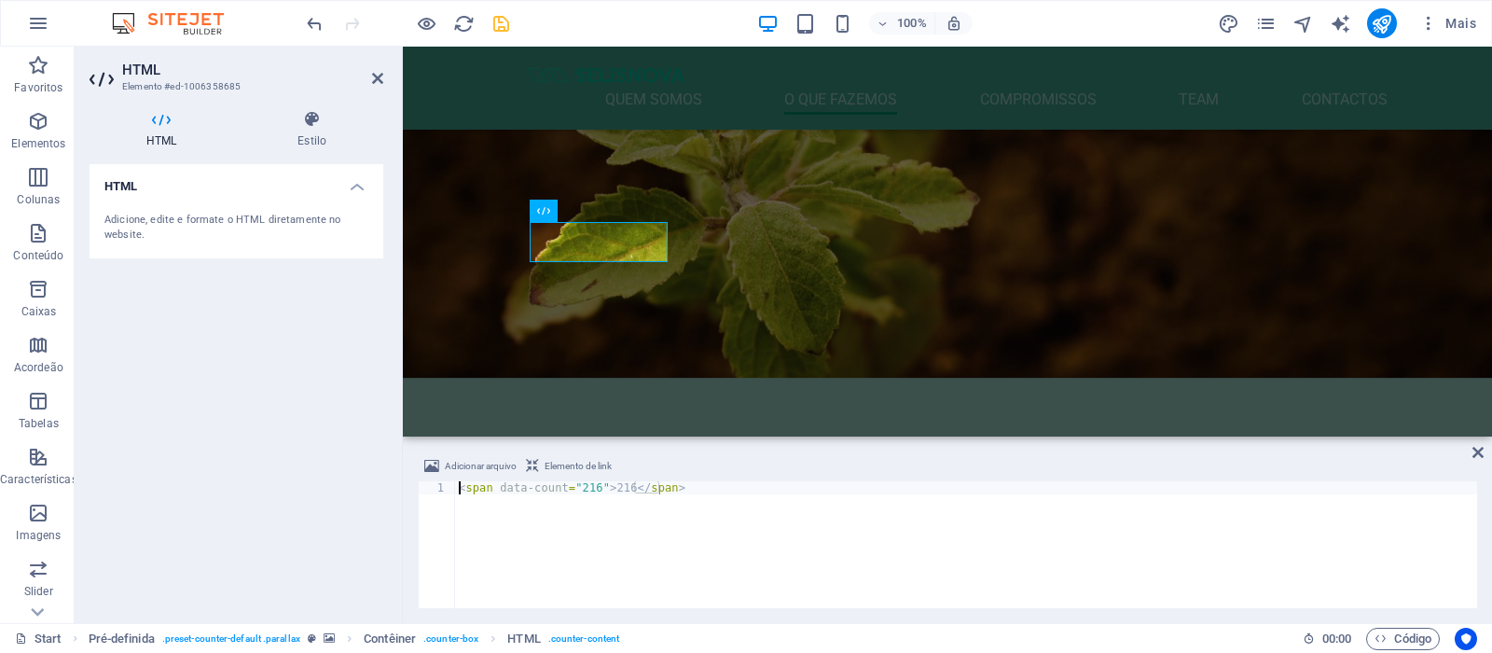
click at [589, 488] on div "< span data-count = "216" > 216 </ span >" at bounding box center [966, 557] width 1022 height 153
type textarea "<span data-count="116">216</span>"
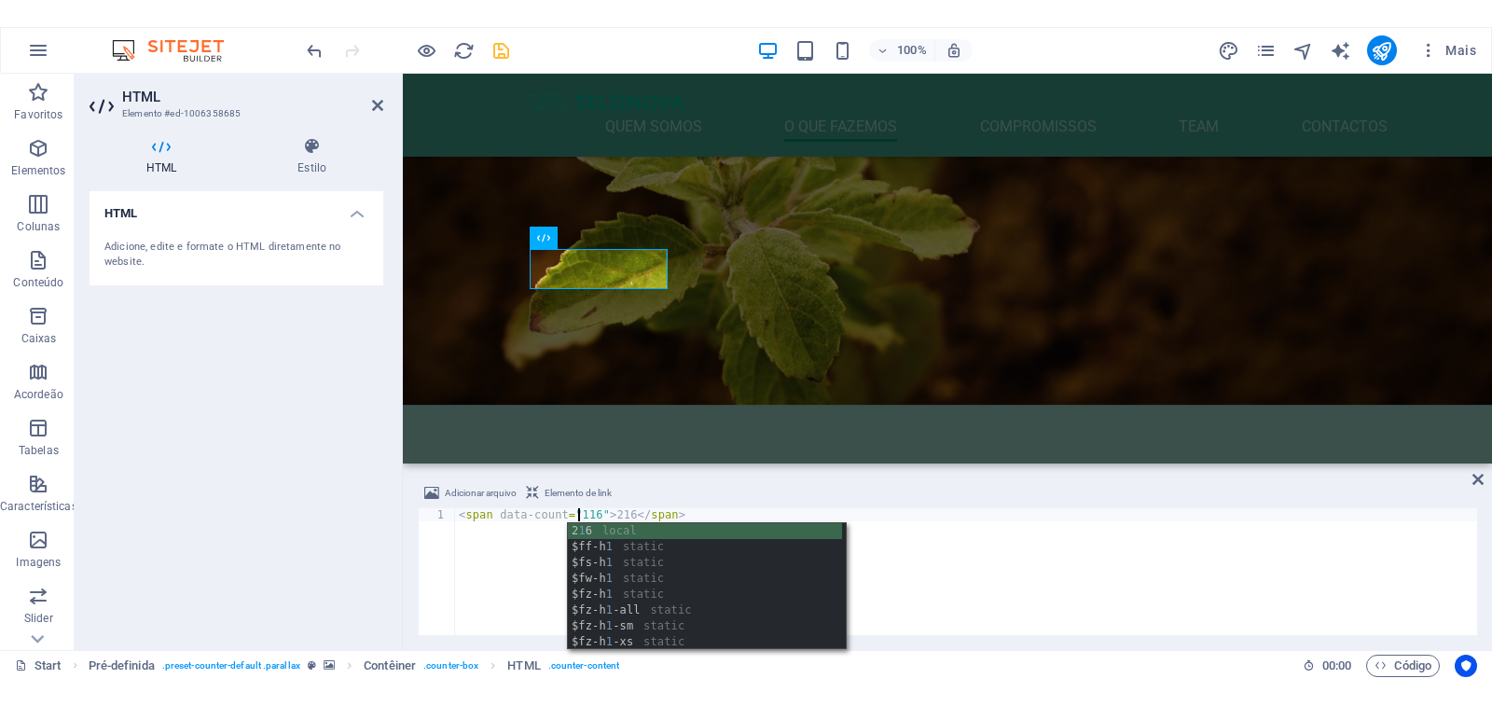
scroll to position [0, 9]
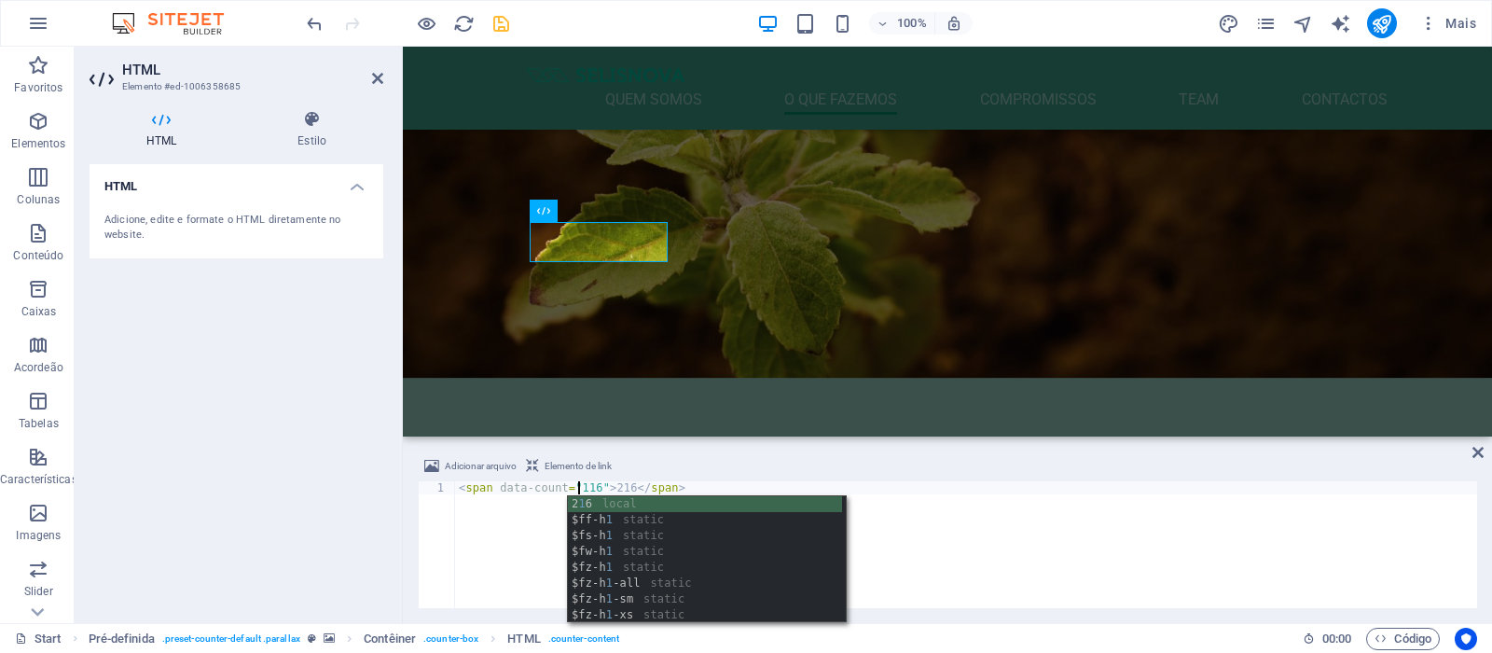
click at [944, 503] on div "< span data-count = "116" > 216 </ span >" at bounding box center [966, 557] width 1022 height 153
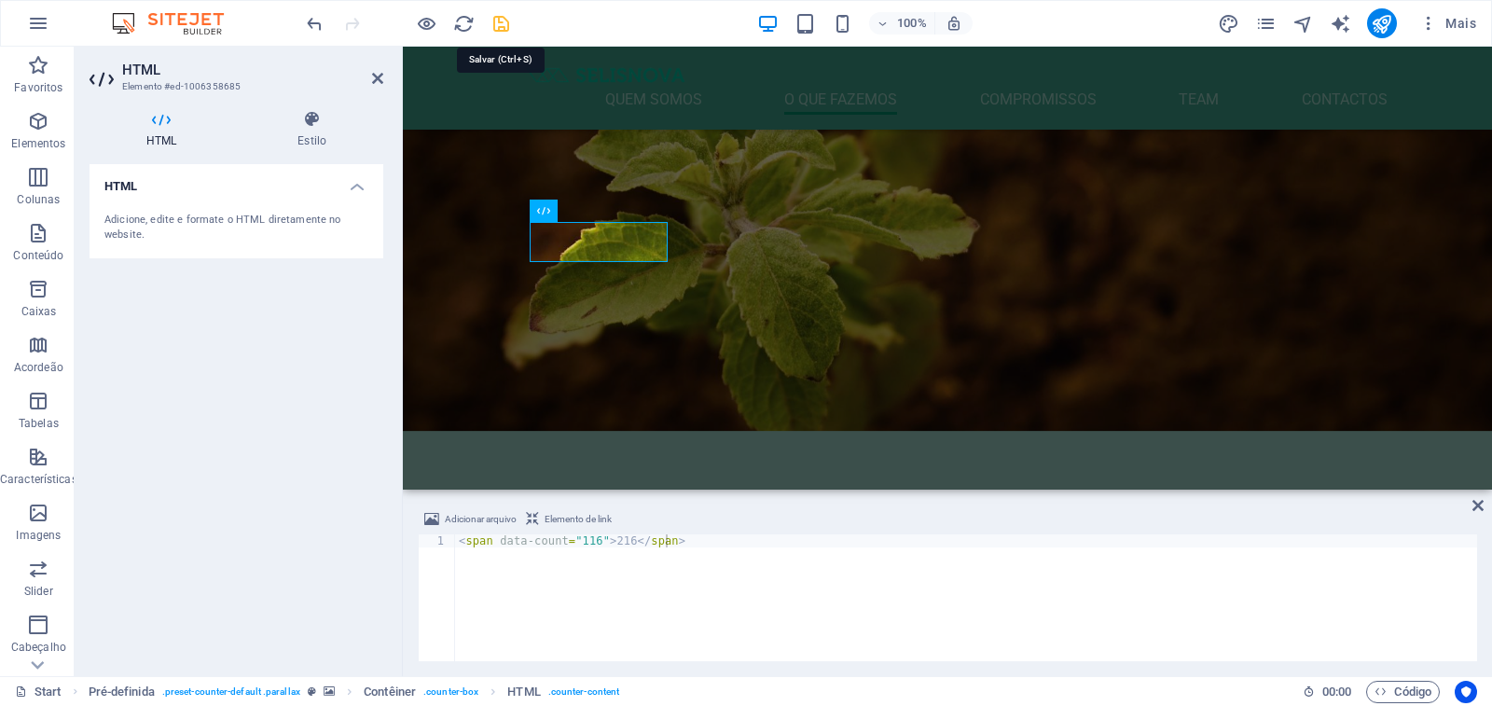
click at [503, 28] on icon "save" at bounding box center [500, 23] width 21 height 21
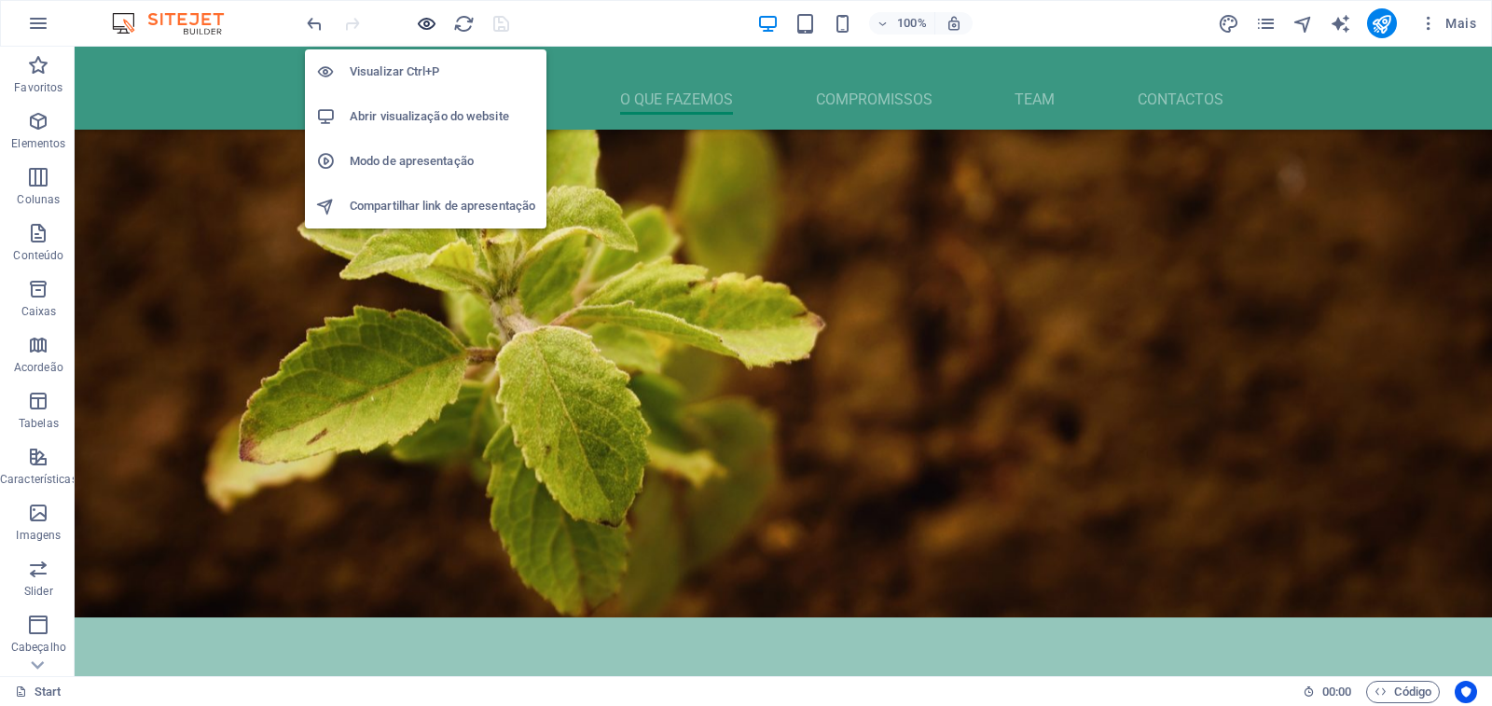
click at [427, 25] on icon "button" at bounding box center [426, 23] width 21 height 21
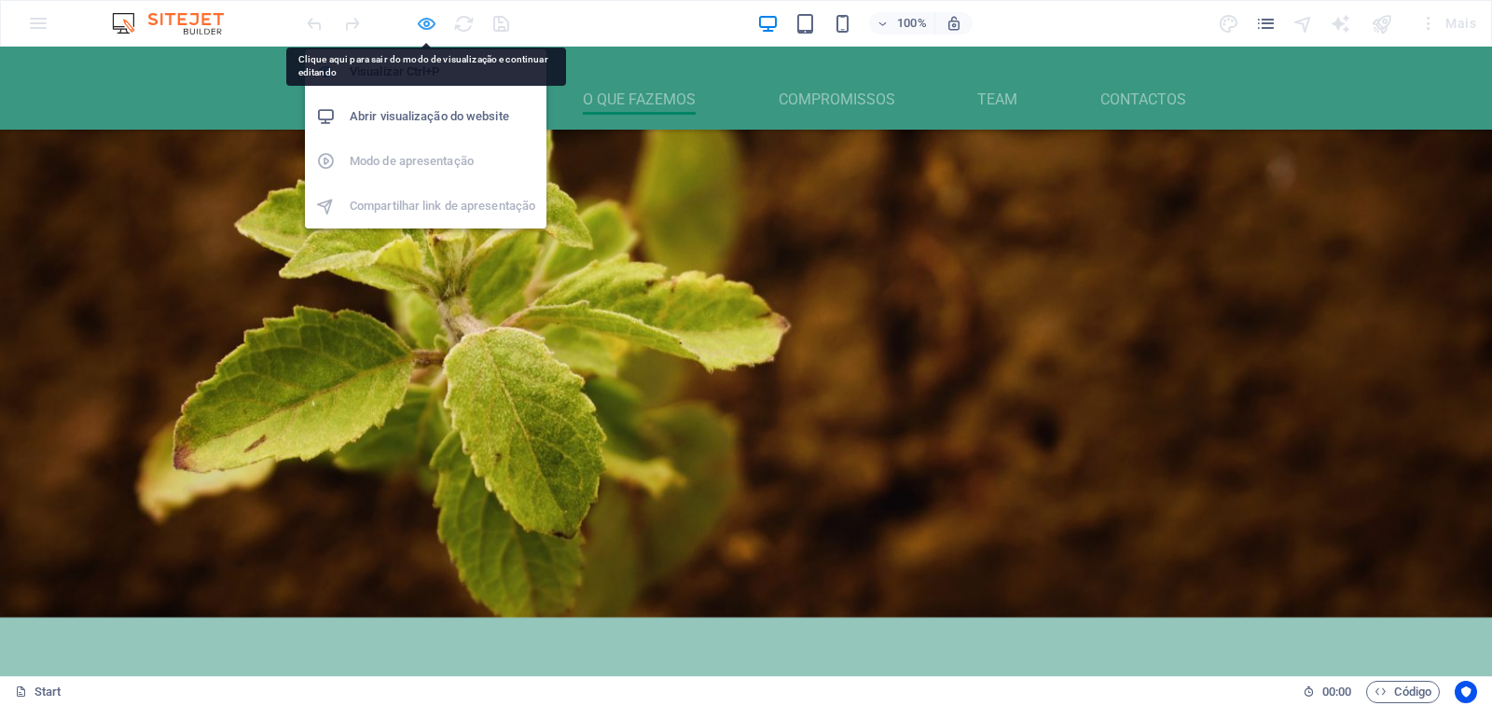
click at [420, 21] on icon "button" at bounding box center [426, 23] width 21 height 21
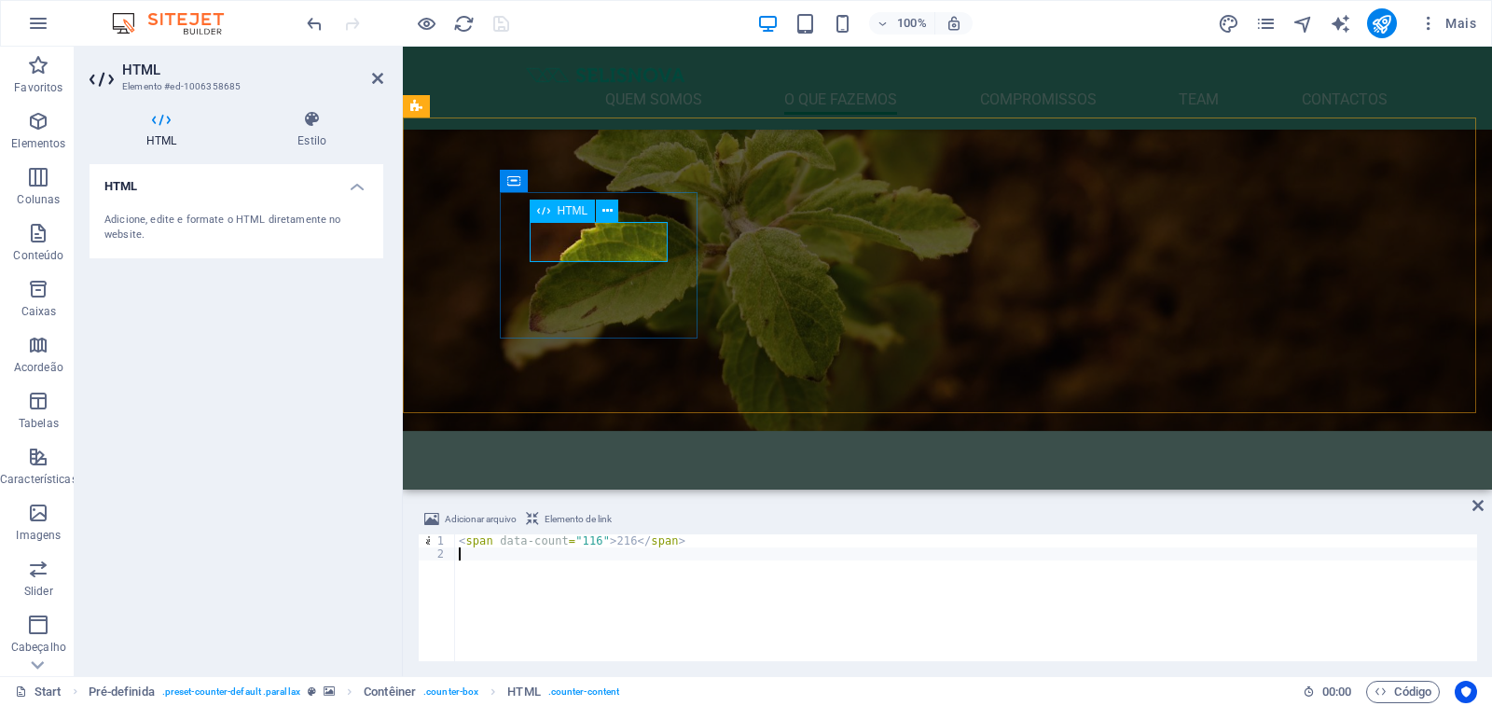
type textarea "<span data-count="116">216</span>"
click at [456, 22] on icon "reload" at bounding box center [463, 23] width 21 height 21
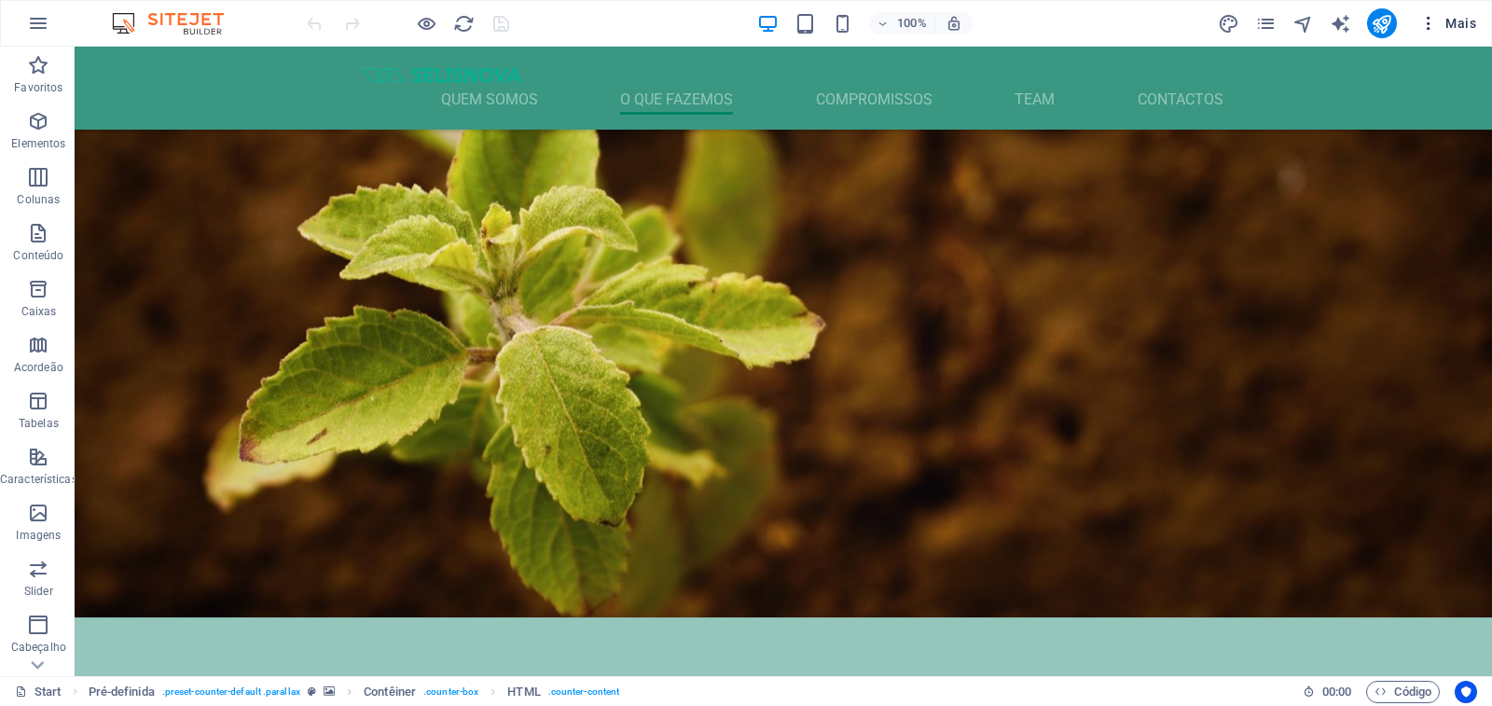
click at [1460, 23] on span "Mais" at bounding box center [1447, 23] width 57 height 19
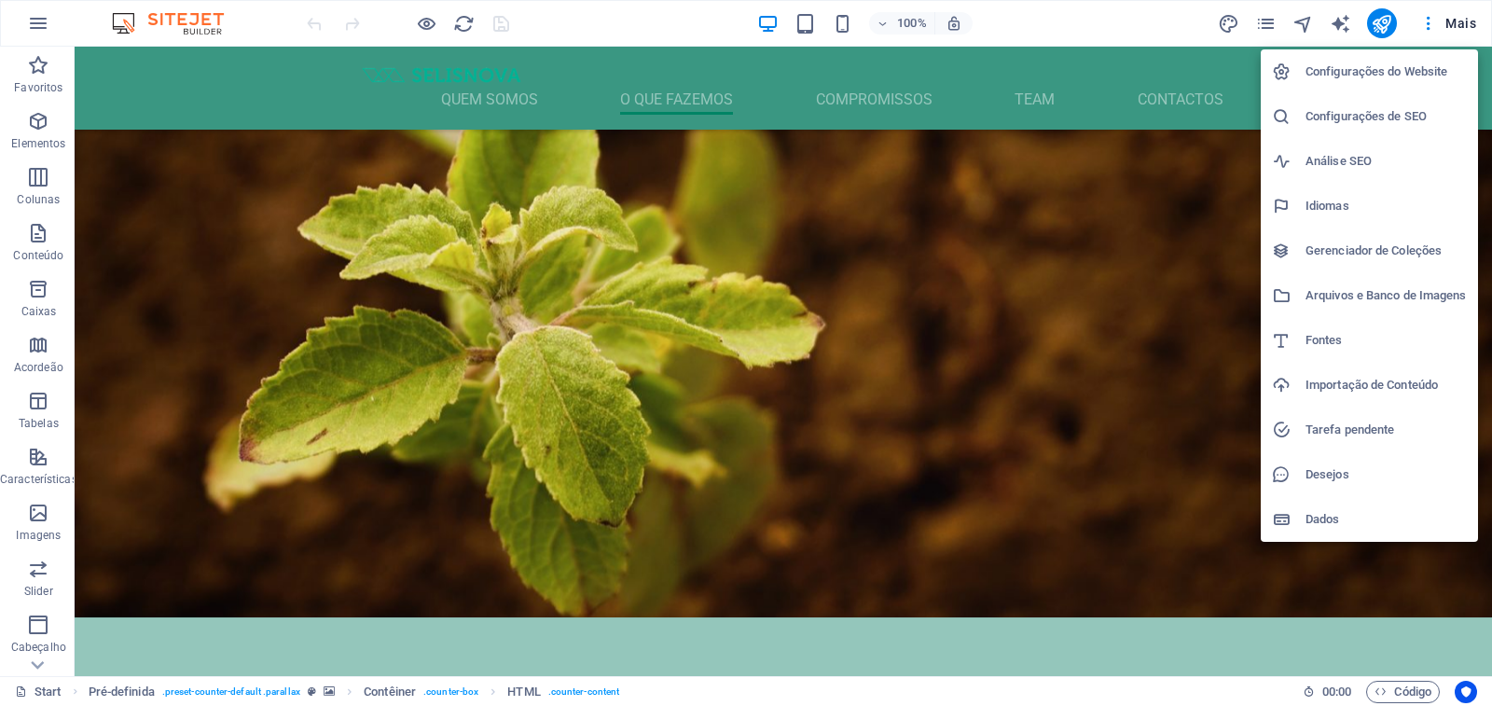
click at [1361, 65] on h6 "Configurações do Website" at bounding box center [1385, 72] width 161 height 22
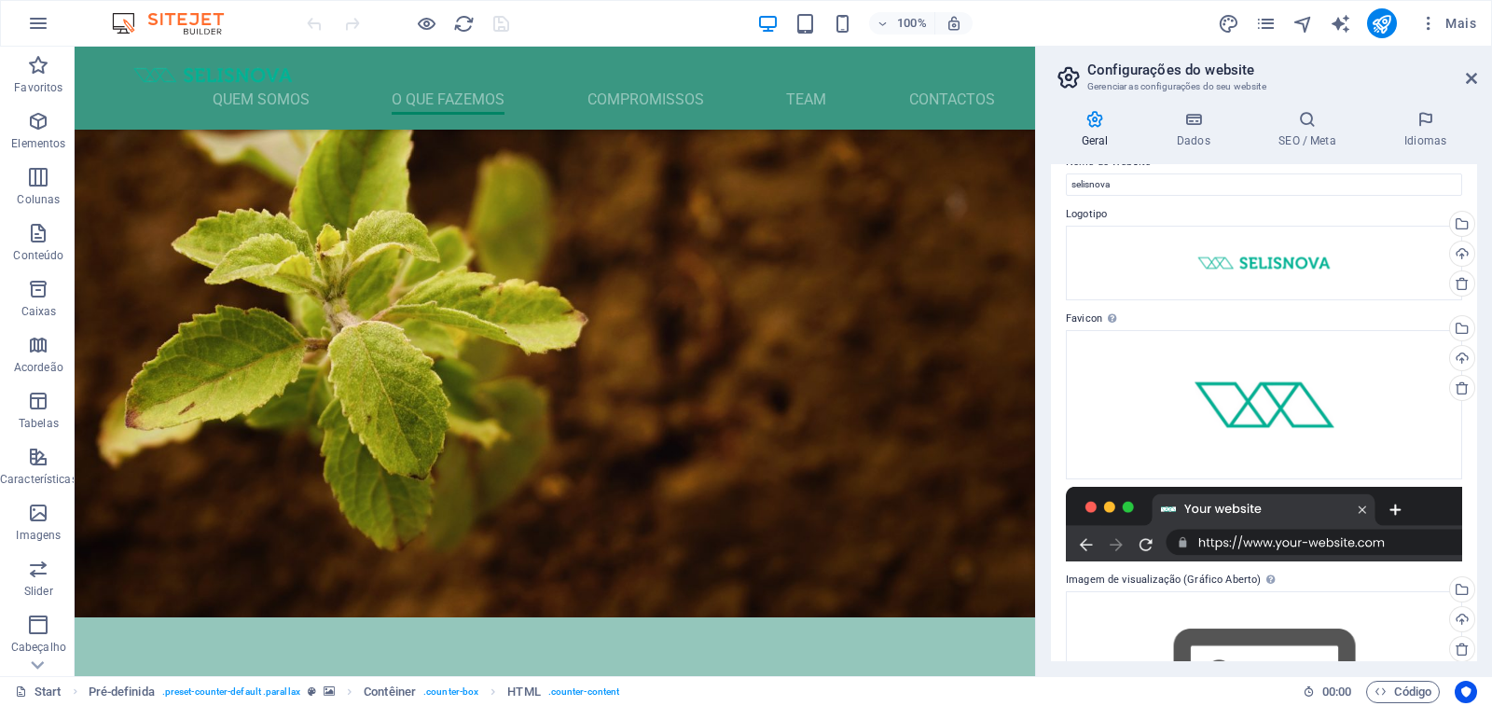
scroll to position [0, 0]
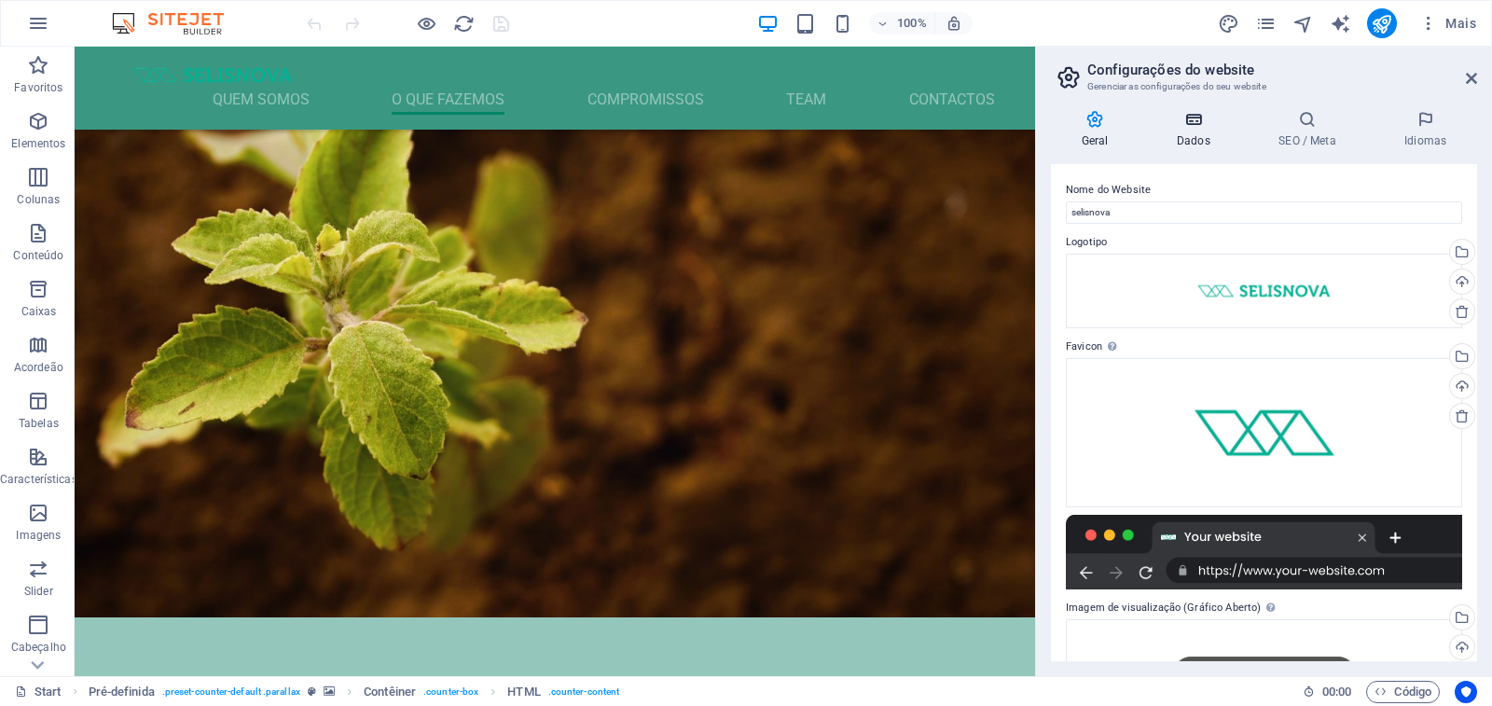
click at [1189, 129] on h4 "Dados" at bounding box center [1197, 129] width 102 height 39
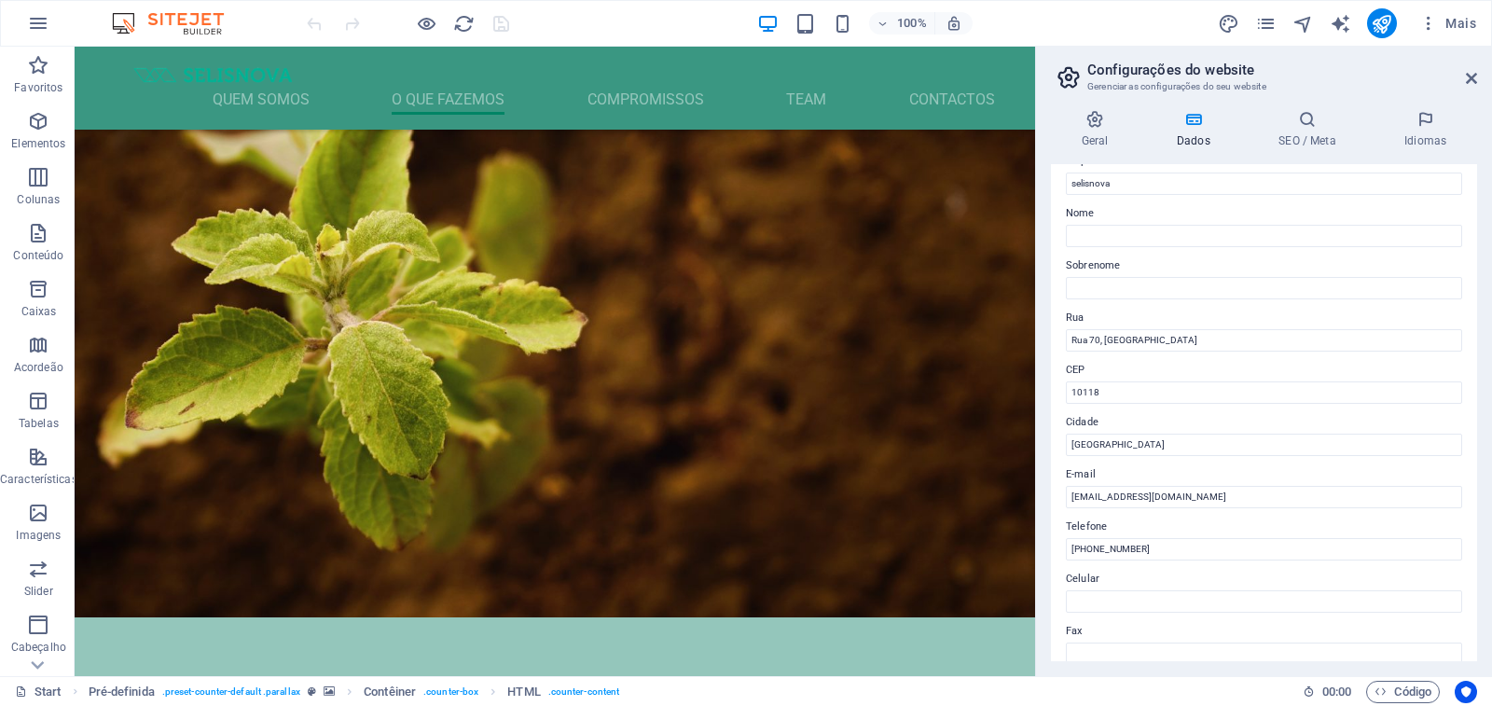
scroll to position [93, 0]
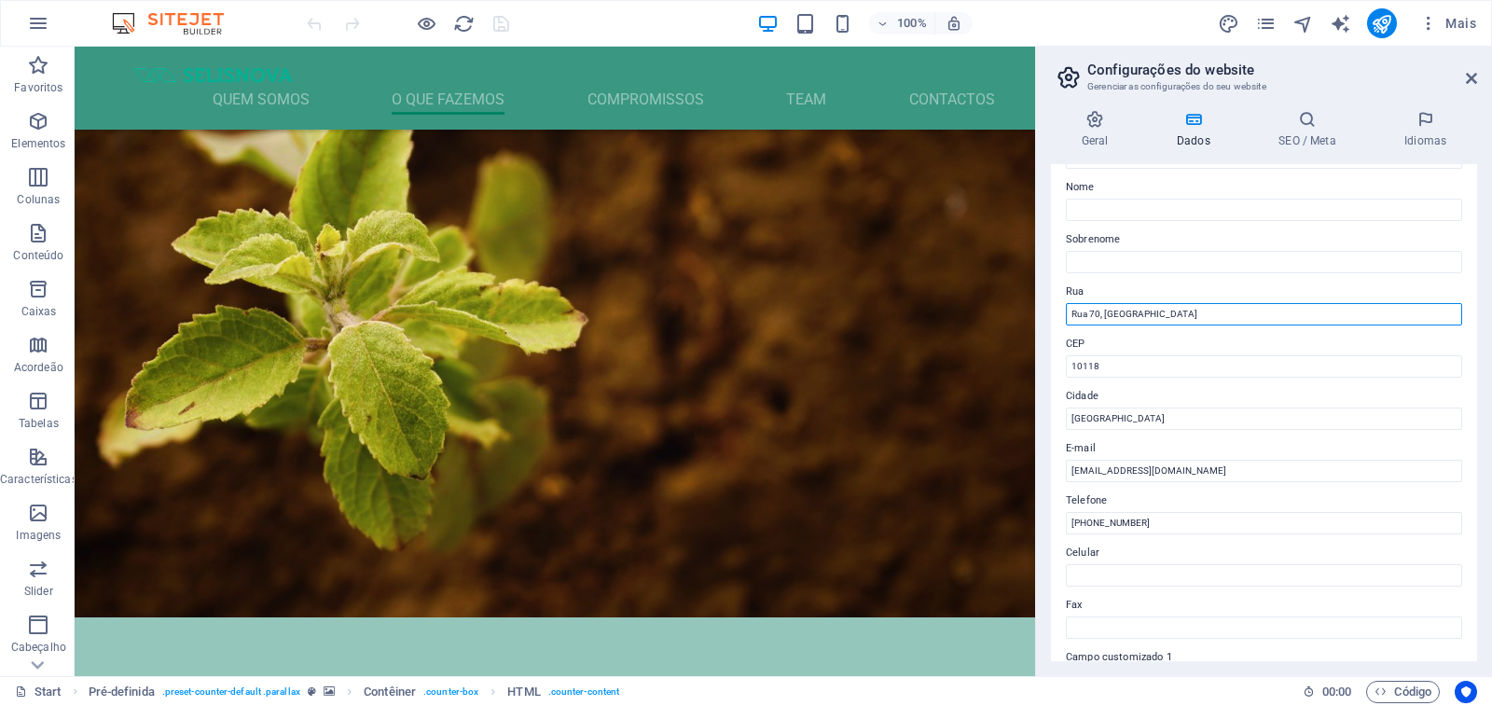
click at [1160, 312] on input "Rua 70, [GEOGRAPHIC_DATA]" at bounding box center [1264, 314] width 396 height 22
type input "Rua 70"
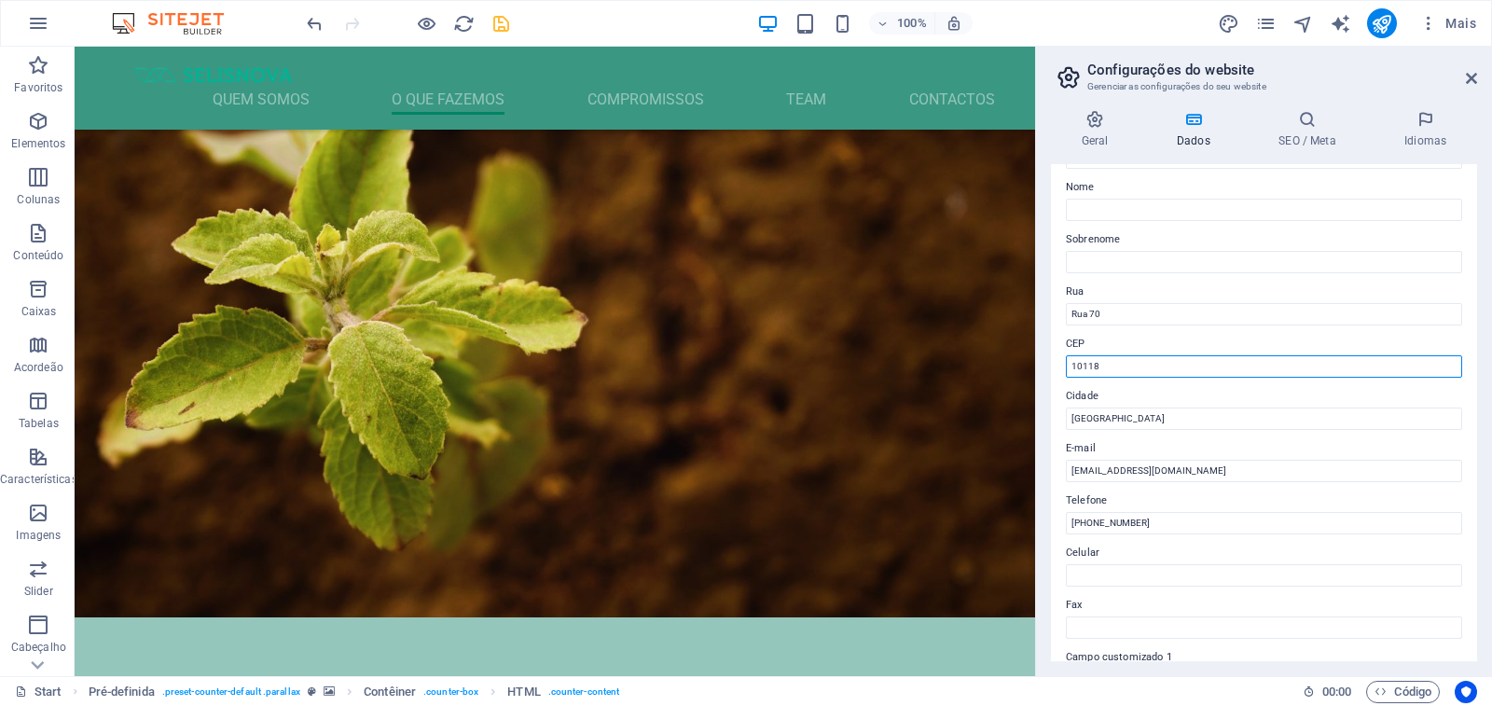
click at [1121, 363] on input "10118" at bounding box center [1264, 366] width 396 height 22
type input "1"
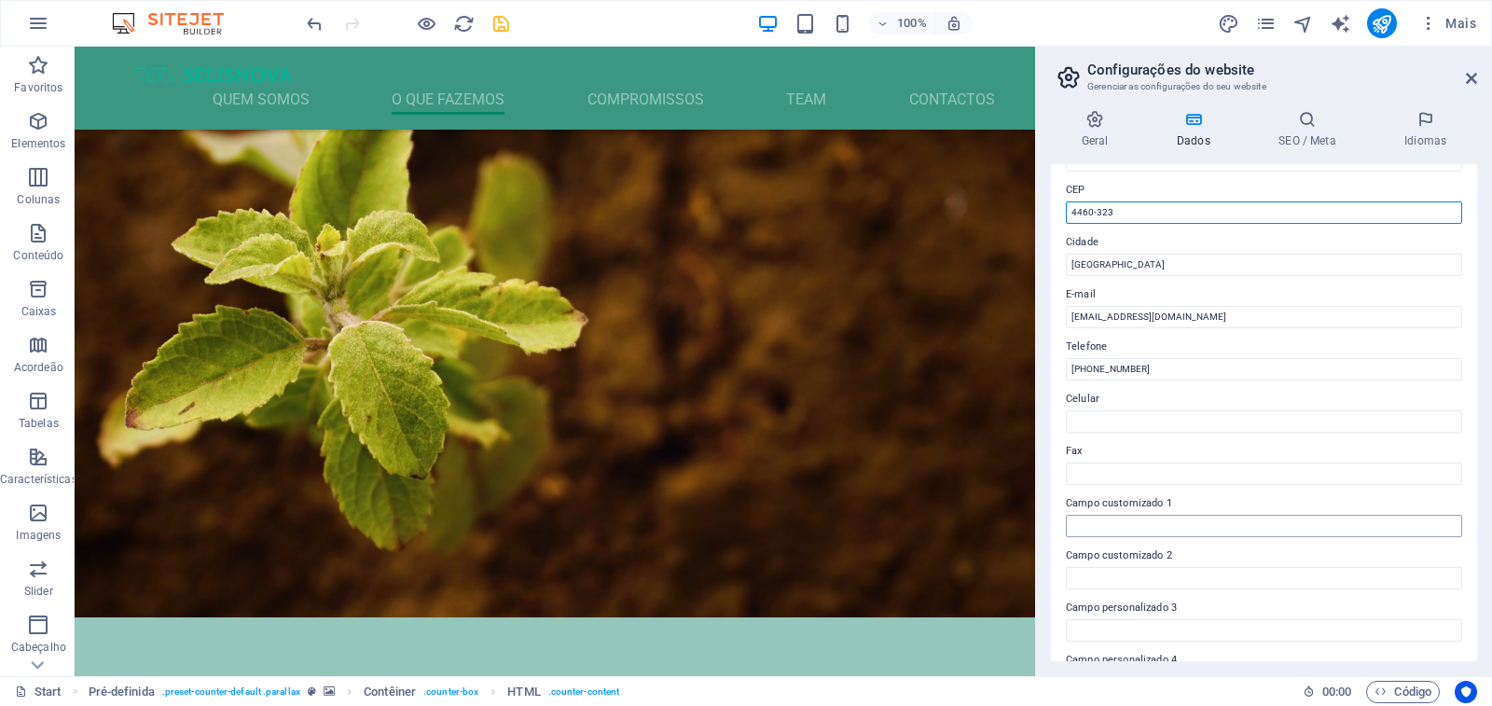
scroll to position [280, 0]
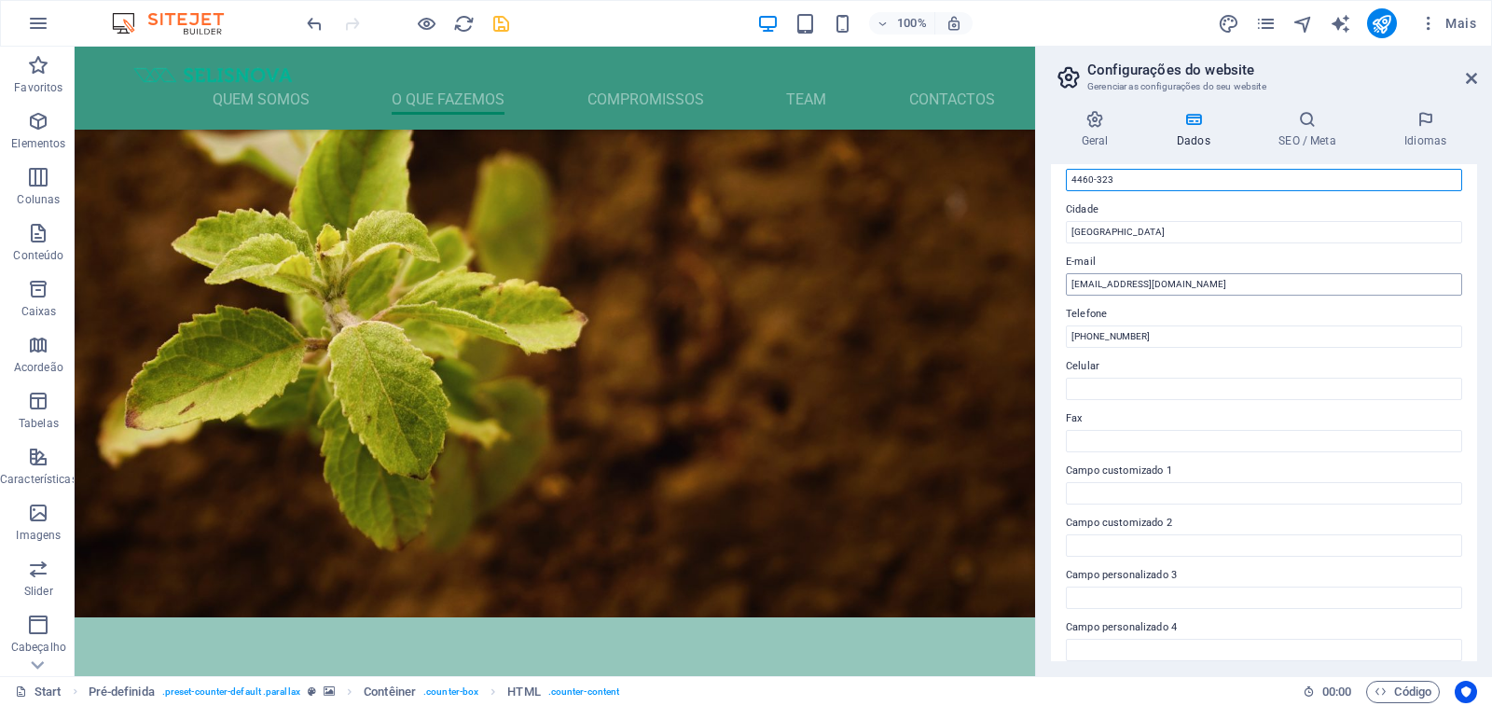
type input "4460-323"
click at [1138, 282] on input "[EMAIL_ADDRESS][DOMAIN_NAME]" at bounding box center [1264, 284] width 396 height 22
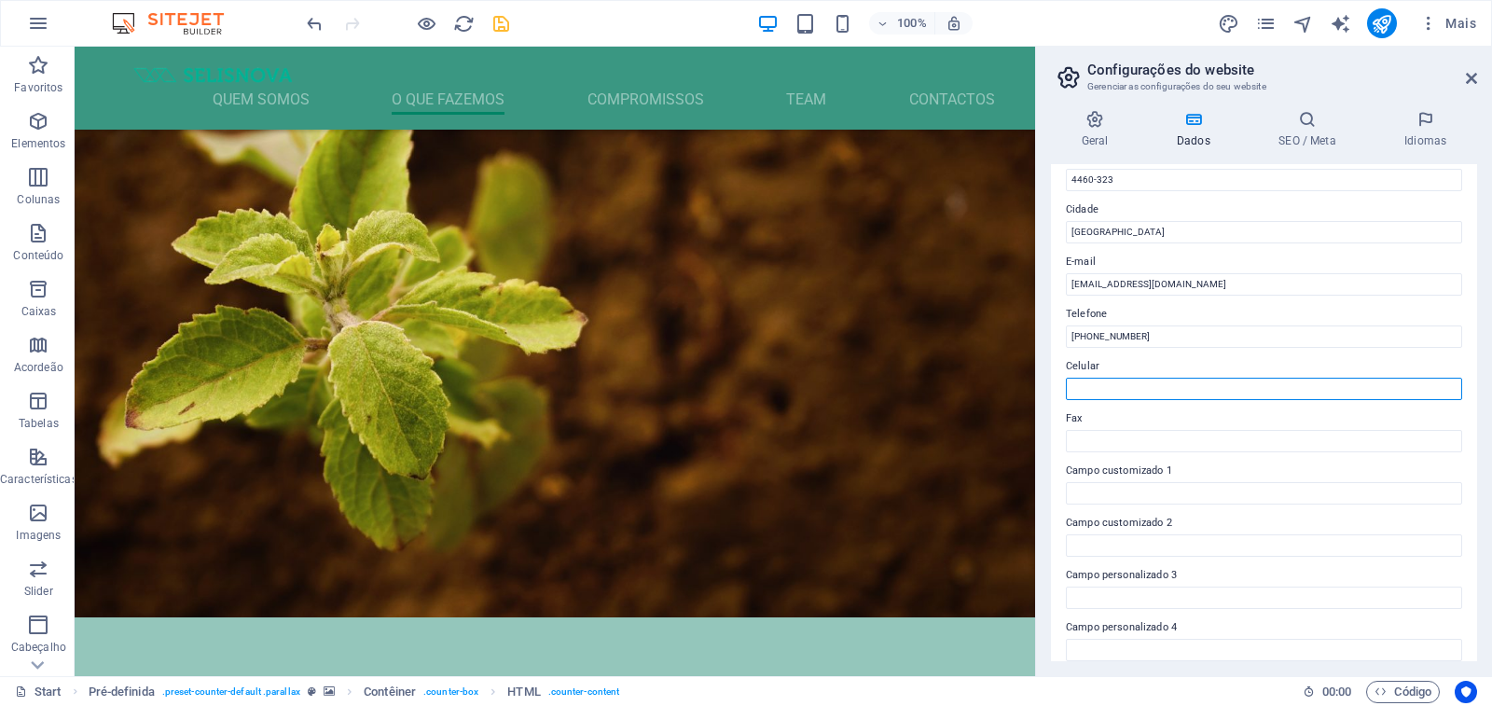
click at [1147, 393] on input "Celular" at bounding box center [1264, 389] width 396 height 22
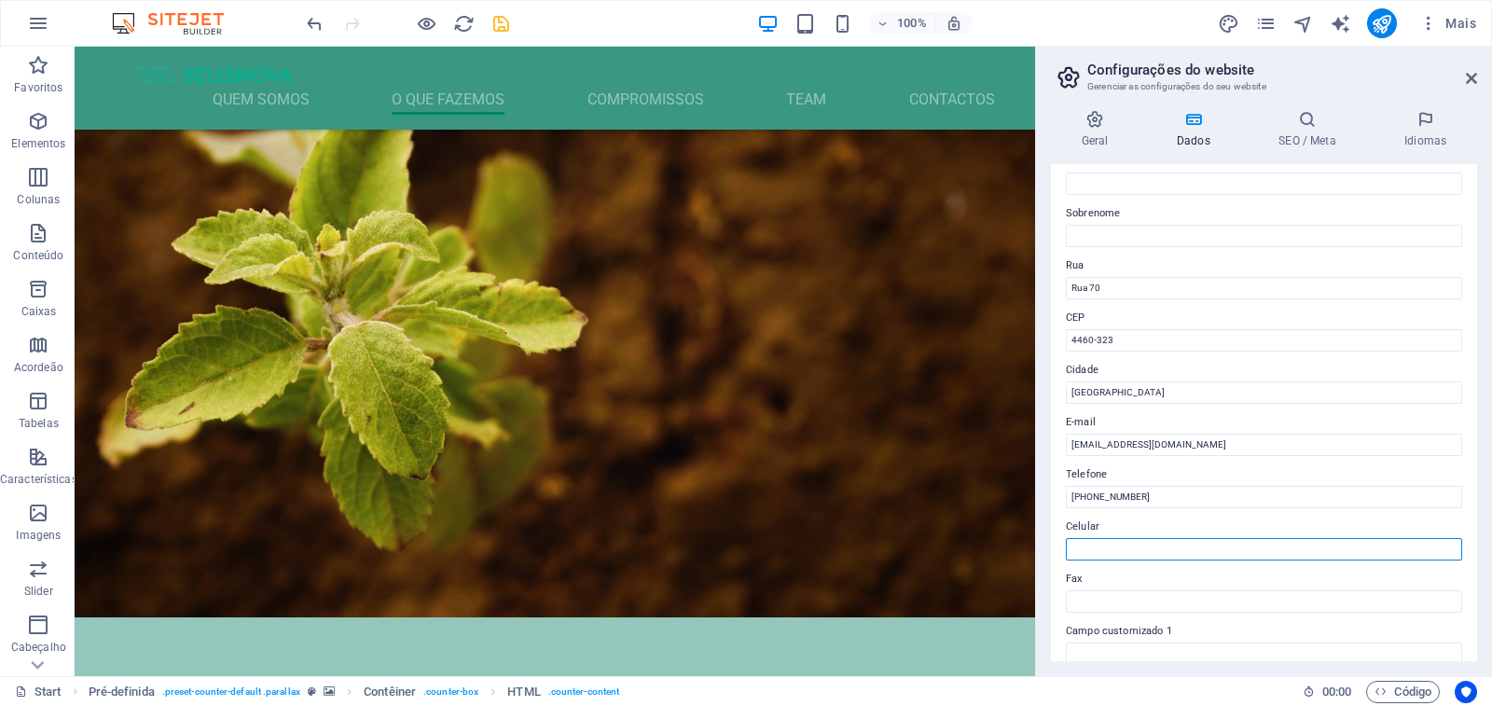
scroll to position [0, 0]
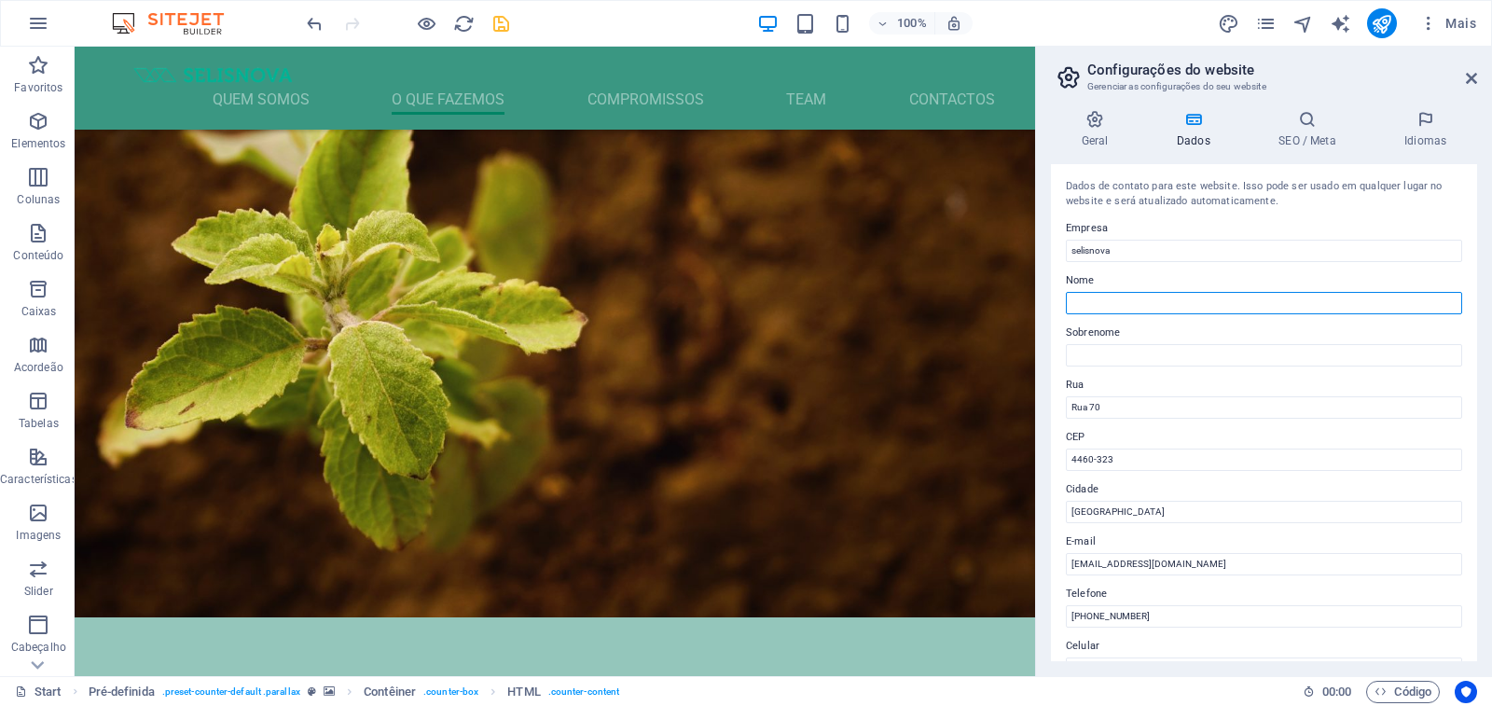
click at [1101, 297] on input "Nome" at bounding box center [1264, 303] width 396 height 22
type input "A"
type input "[PERSON_NAME]"
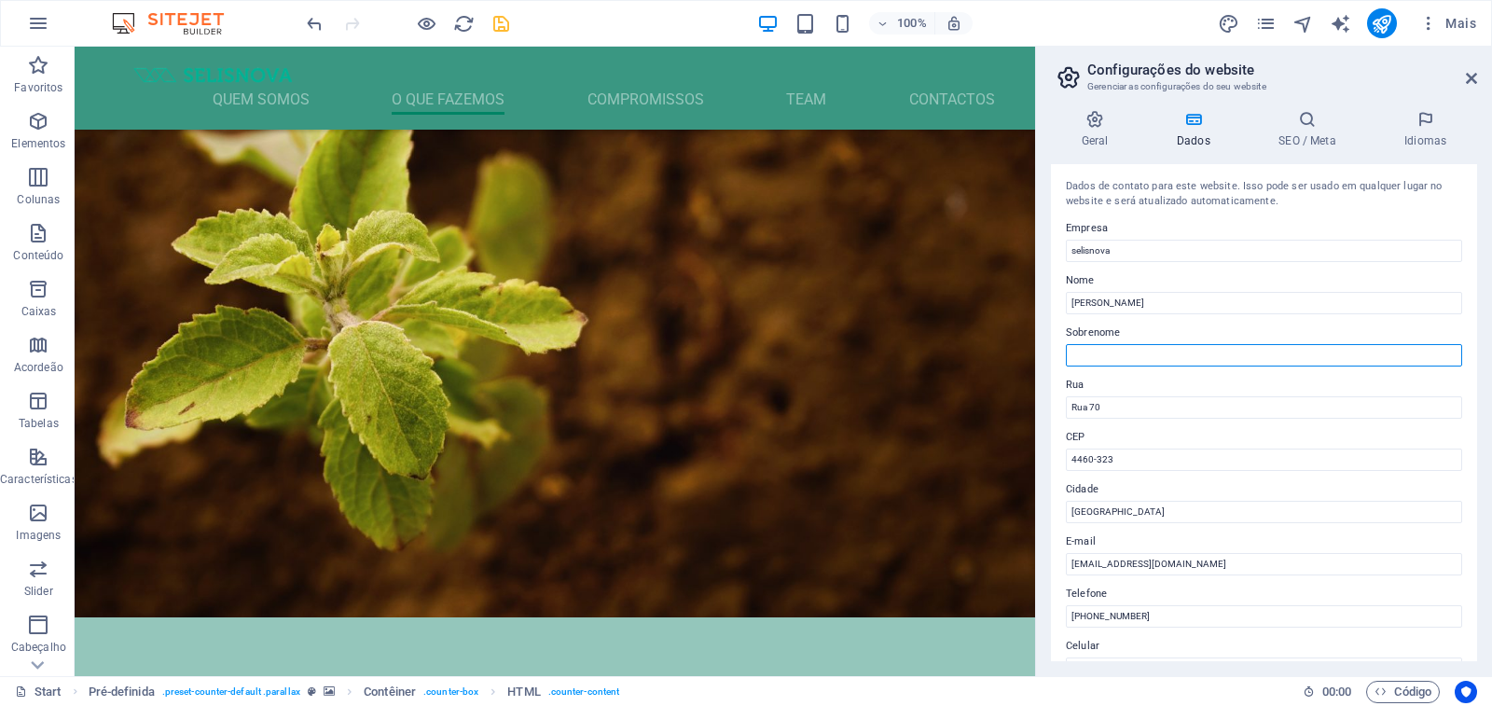
type input "S"
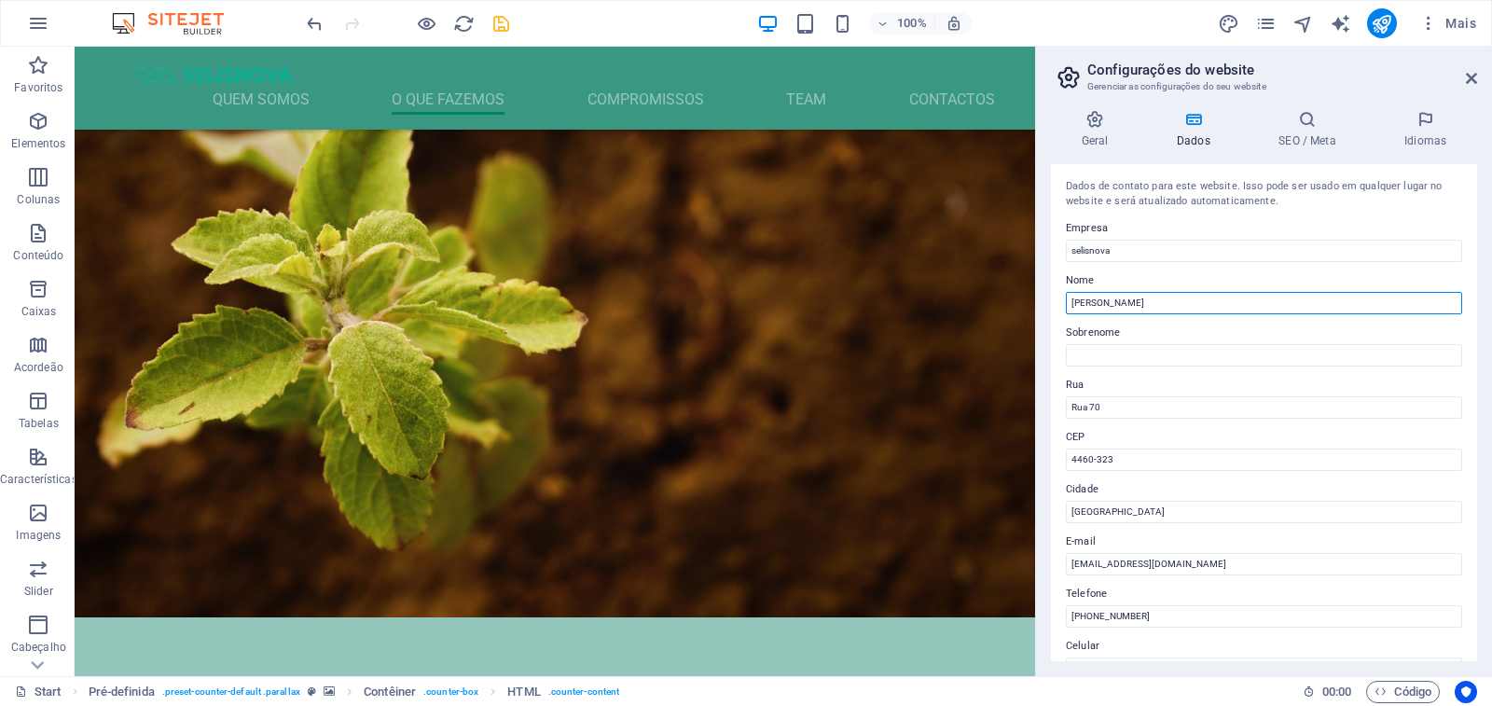
click at [1097, 306] on input "[PERSON_NAME]" at bounding box center [1264, 303] width 396 height 22
type input "Ana"
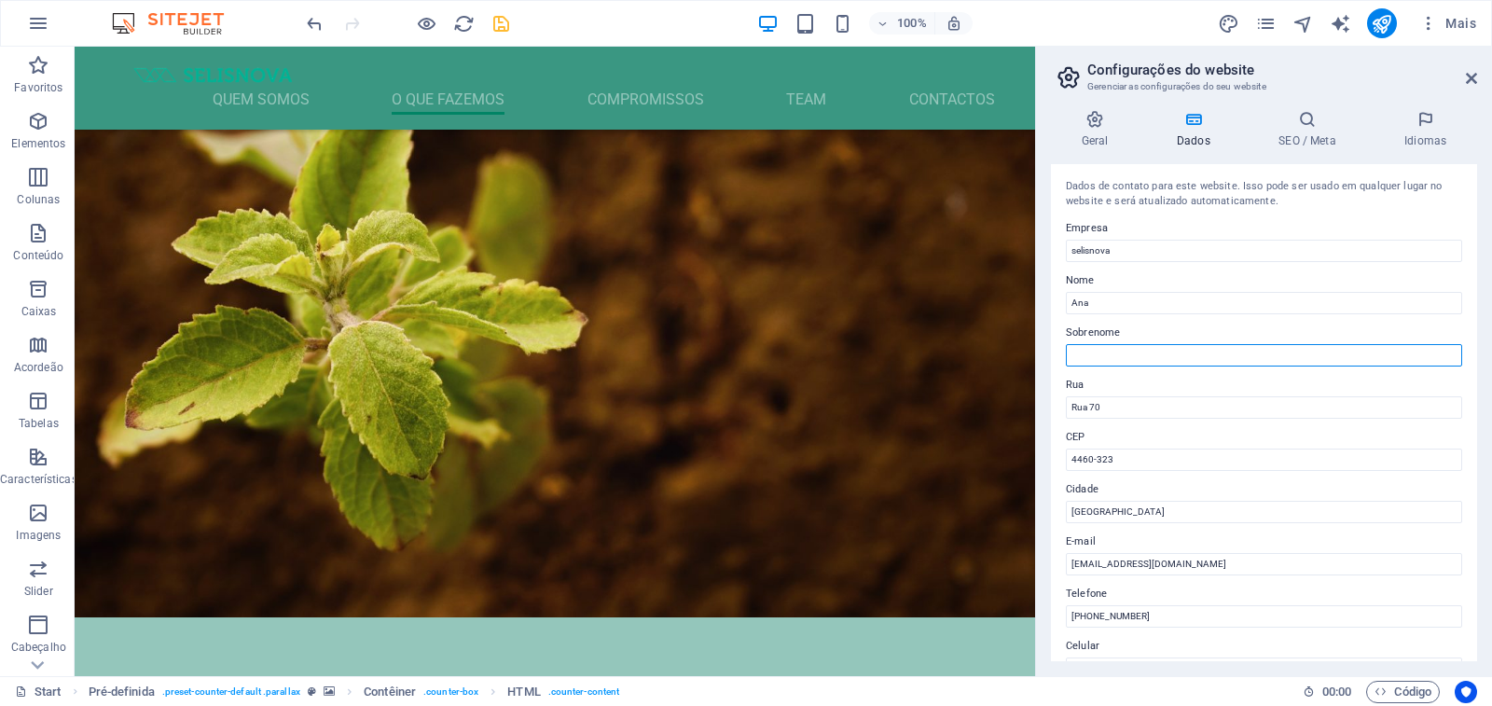
click at [1123, 365] on input "Sobrenome" at bounding box center [1264, 355] width 396 height 22
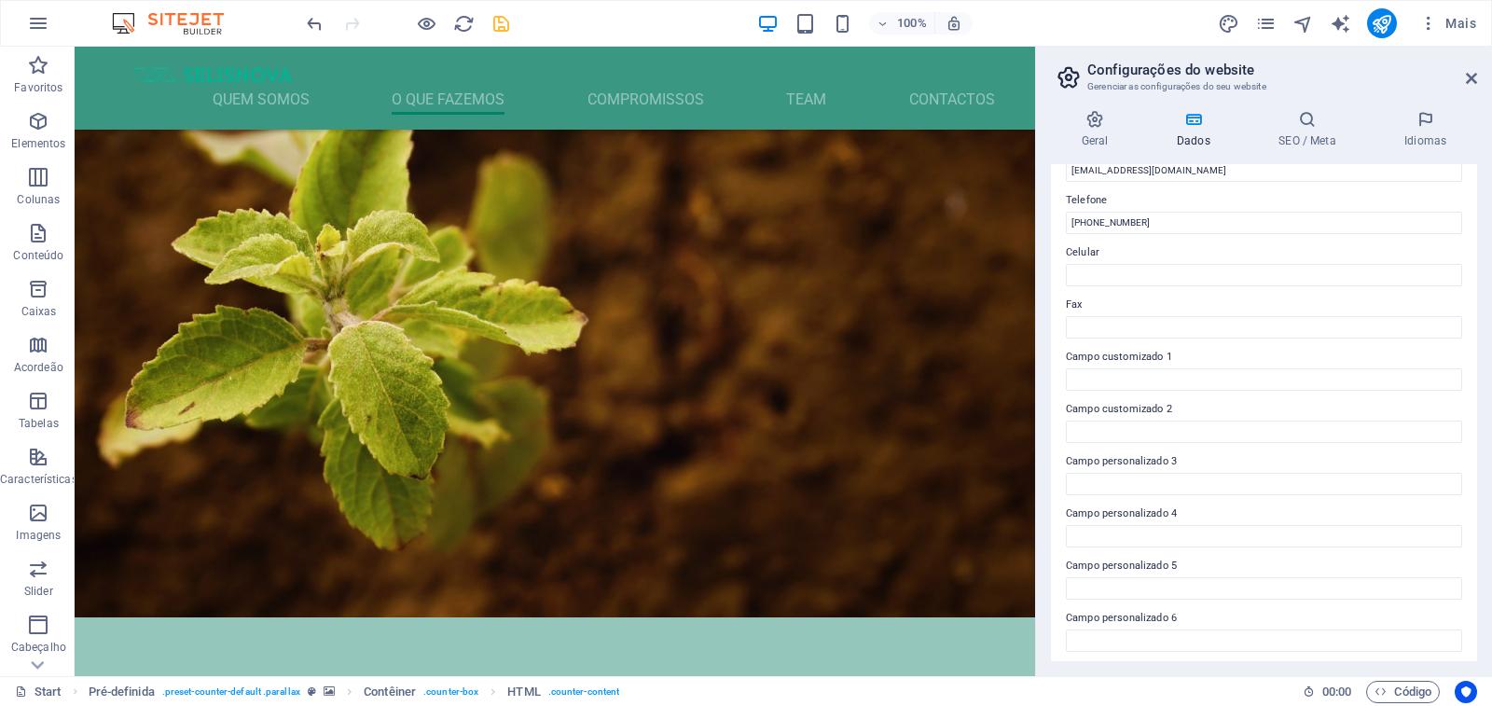
scroll to position [399, 0]
type input "[PERSON_NAME]"
click at [1193, 127] on icon at bounding box center [1193, 119] width 94 height 19
click at [1097, 129] on h4 "Geral" at bounding box center [1098, 129] width 95 height 39
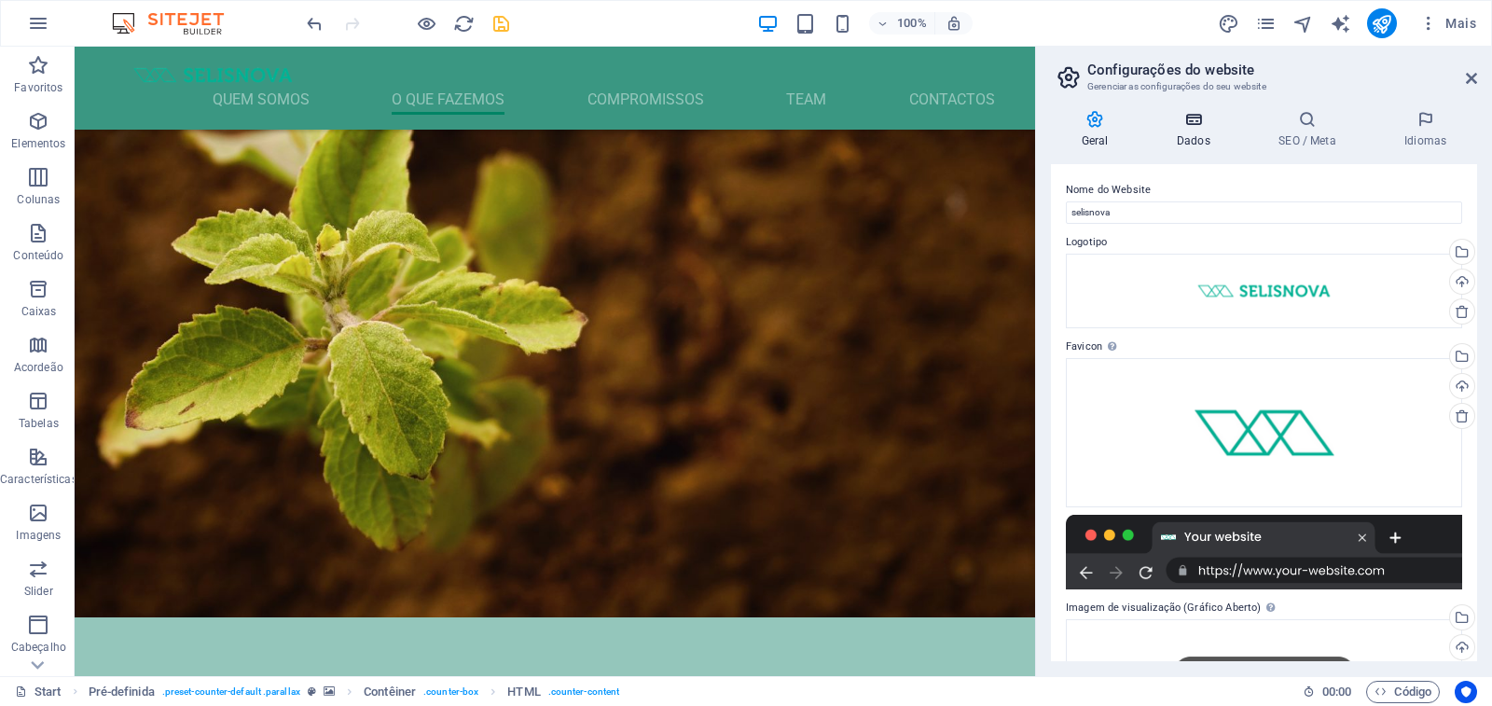
click at [1184, 126] on icon at bounding box center [1193, 119] width 94 height 19
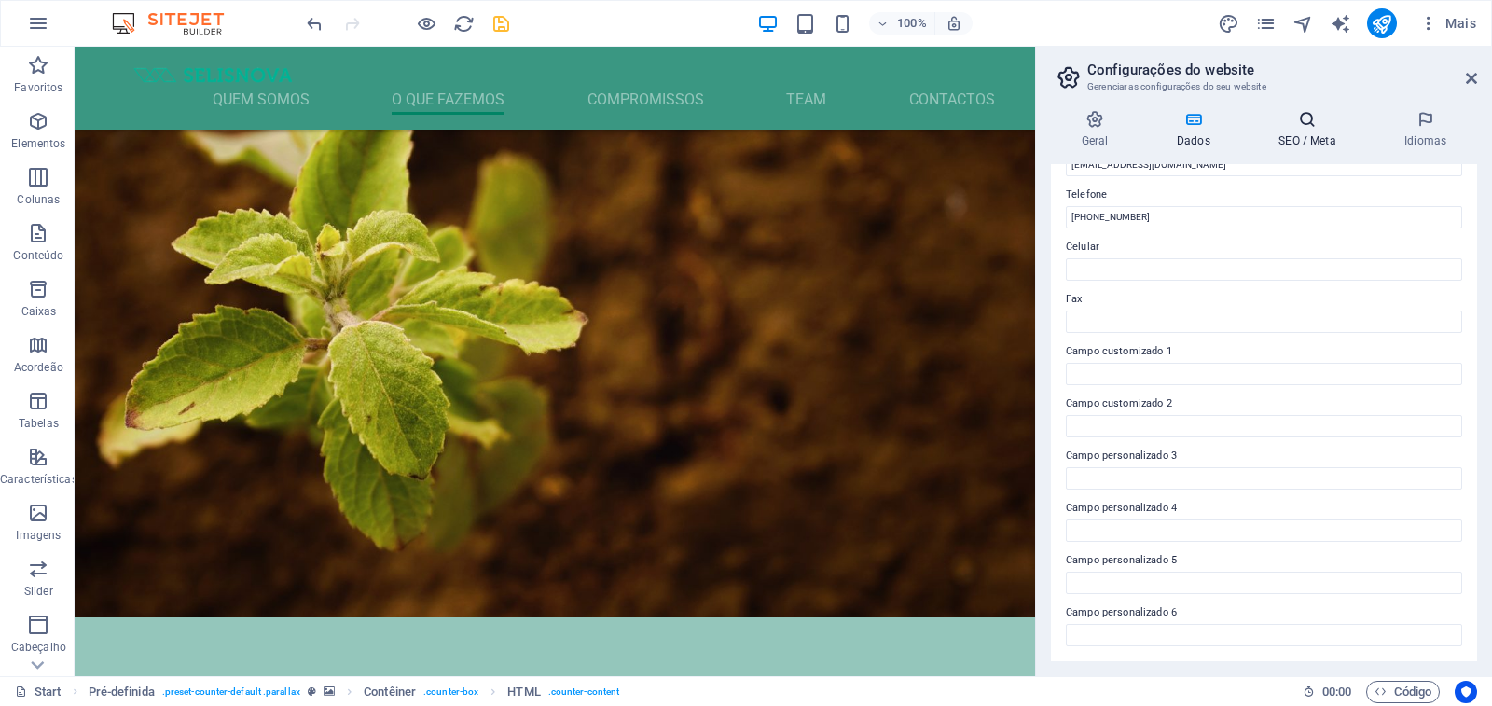
click at [1298, 128] on icon at bounding box center [1307, 119] width 118 height 19
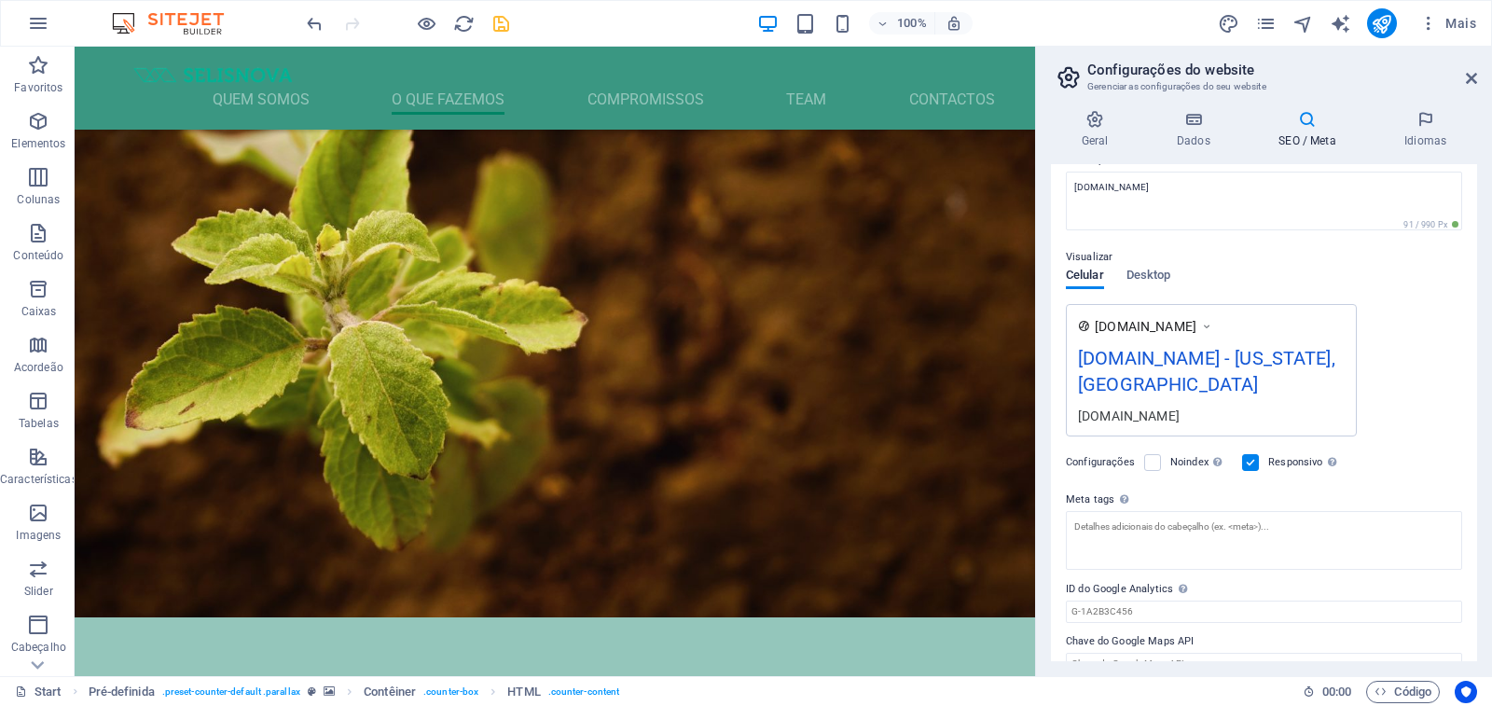
scroll to position [189, 0]
click at [1153, 276] on span "Desktop" at bounding box center [1148, 274] width 45 height 26
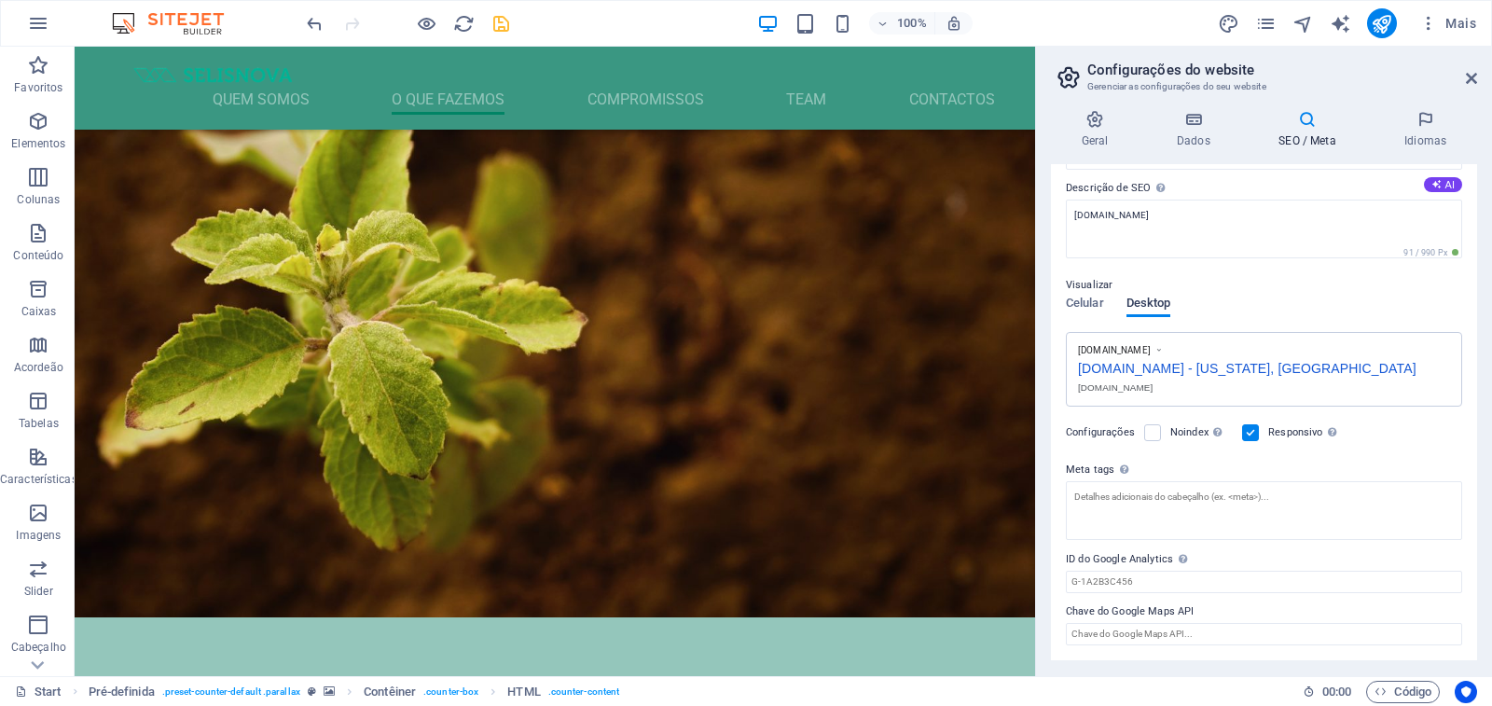
scroll to position [156, 0]
click at [1088, 306] on span "Celular" at bounding box center [1085, 308] width 38 height 26
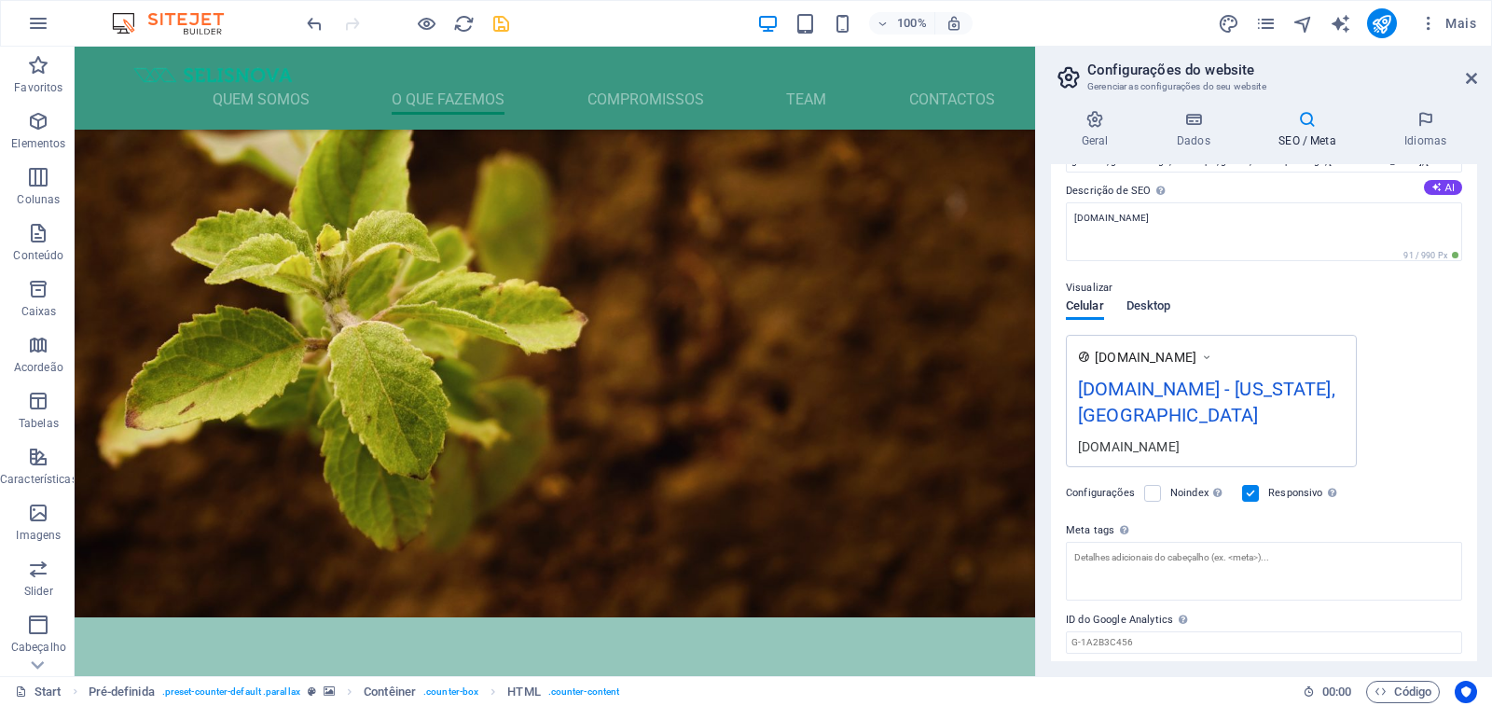
click at [1151, 309] on span "Desktop" at bounding box center [1148, 308] width 45 height 26
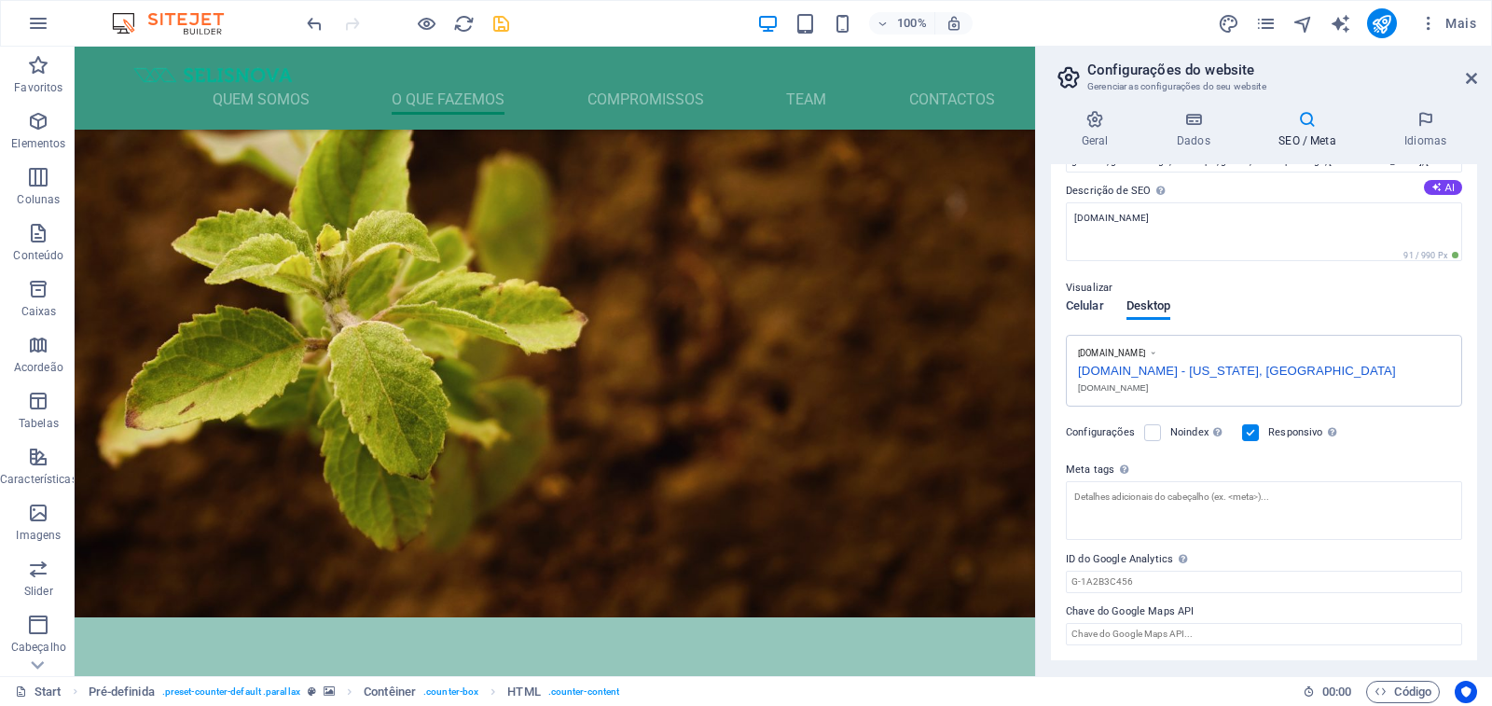
click at [1087, 309] on span "Celular" at bounding box center [1085, 308] width 38 height 26
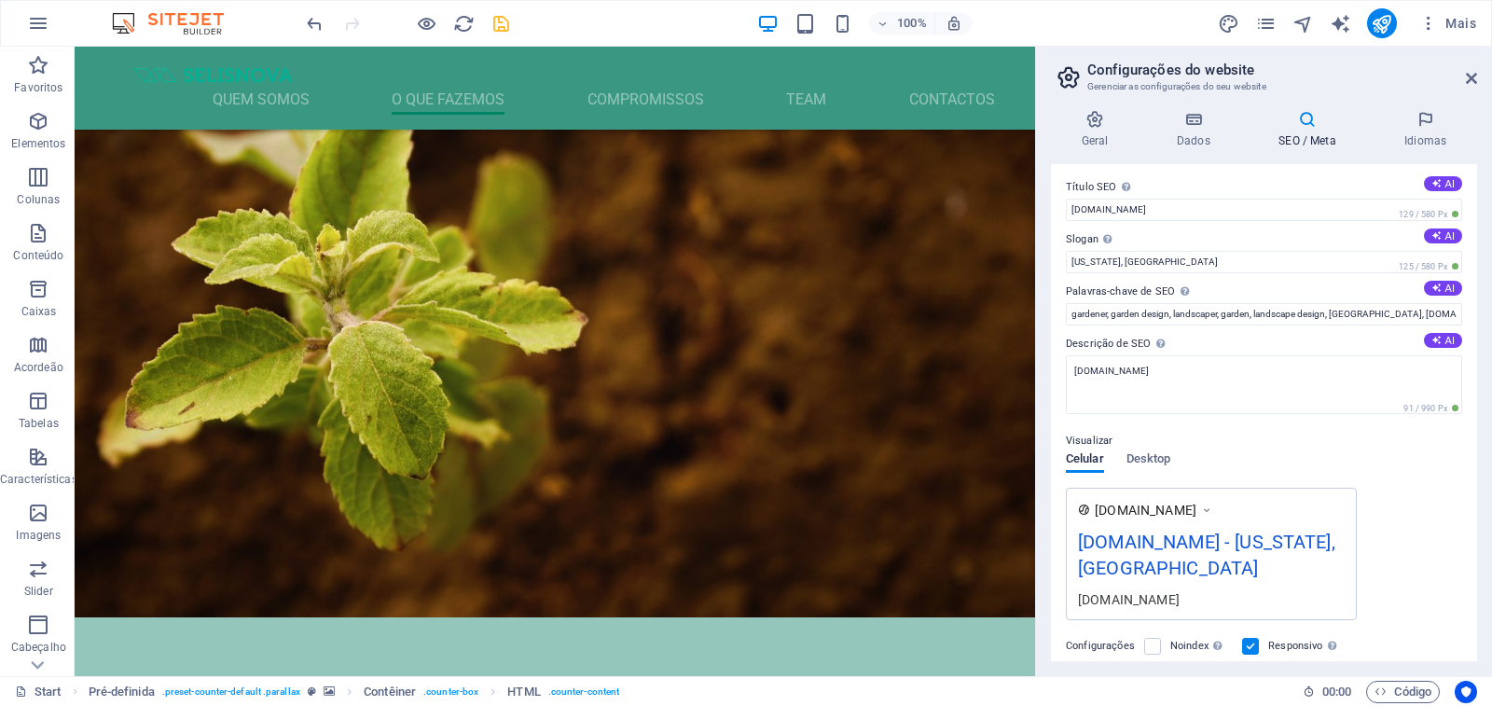
scroll to position [0, 0]
drag, startPoint x: 1388, startPoint y: 314, endPoint x: 1072, endPoint y: 320, distance: 316.1
click at [1072, 320] on input "gardener, garden design, landscaper, garden, landscape design, [GEOGRAPHIC_DATA…" at bounding box center [1264, 317] width 396 height 22
drag, startPoint x: 1135, startPoint y: 316, endPoint x: 1272, endPoint y: 316, distance: 137.1
click at [1246, 316] on input "[DOMAIN_NAME], [US_STATE], [GEOGRAPHIC_DATA]" at bounding box center [1264, 317] width 396 height 22
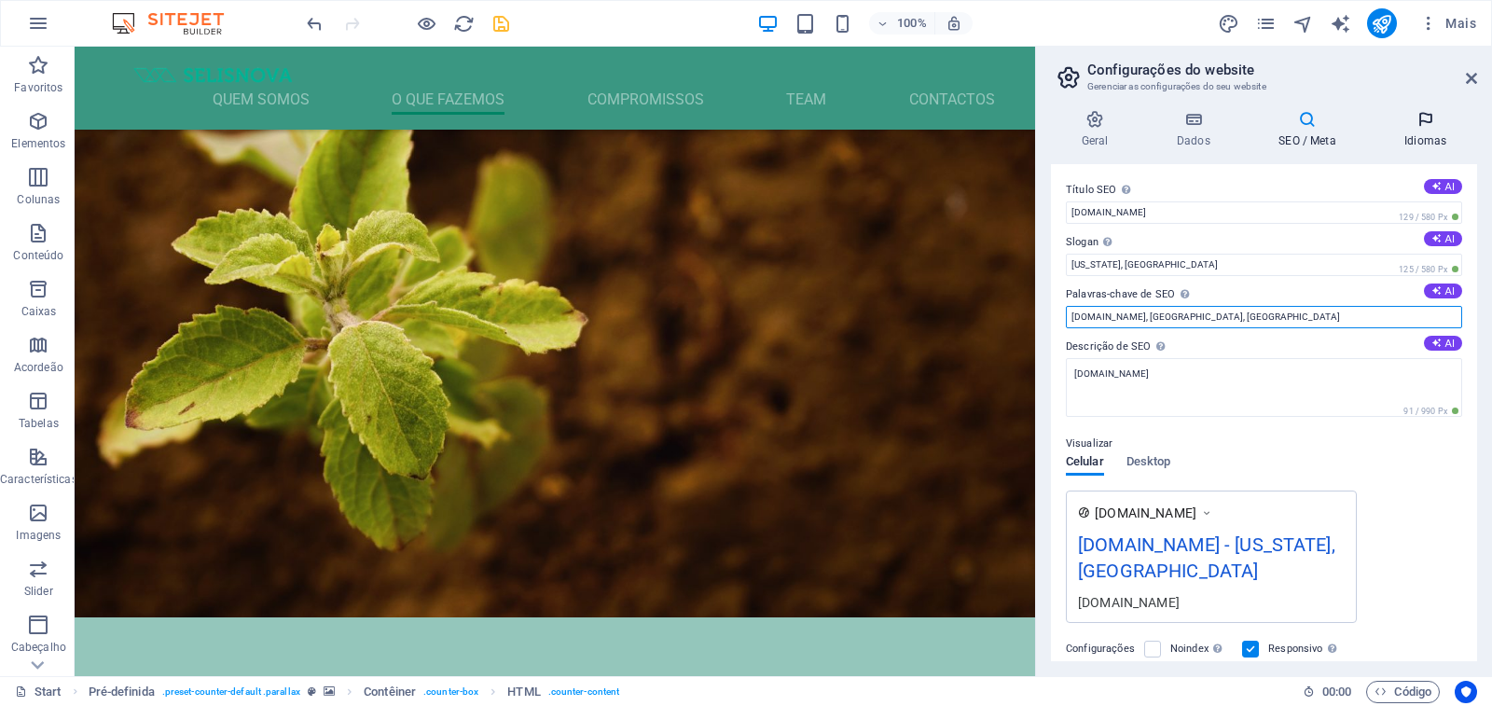
type input "[DOMAIN_NAME], [GEOGRAPHIC_DATA], [GEOGRAPHIC_DATA]"
click at [1426, 132] on h4 "Idiomas" at bounding box center [1424, 129] width 103 height 39
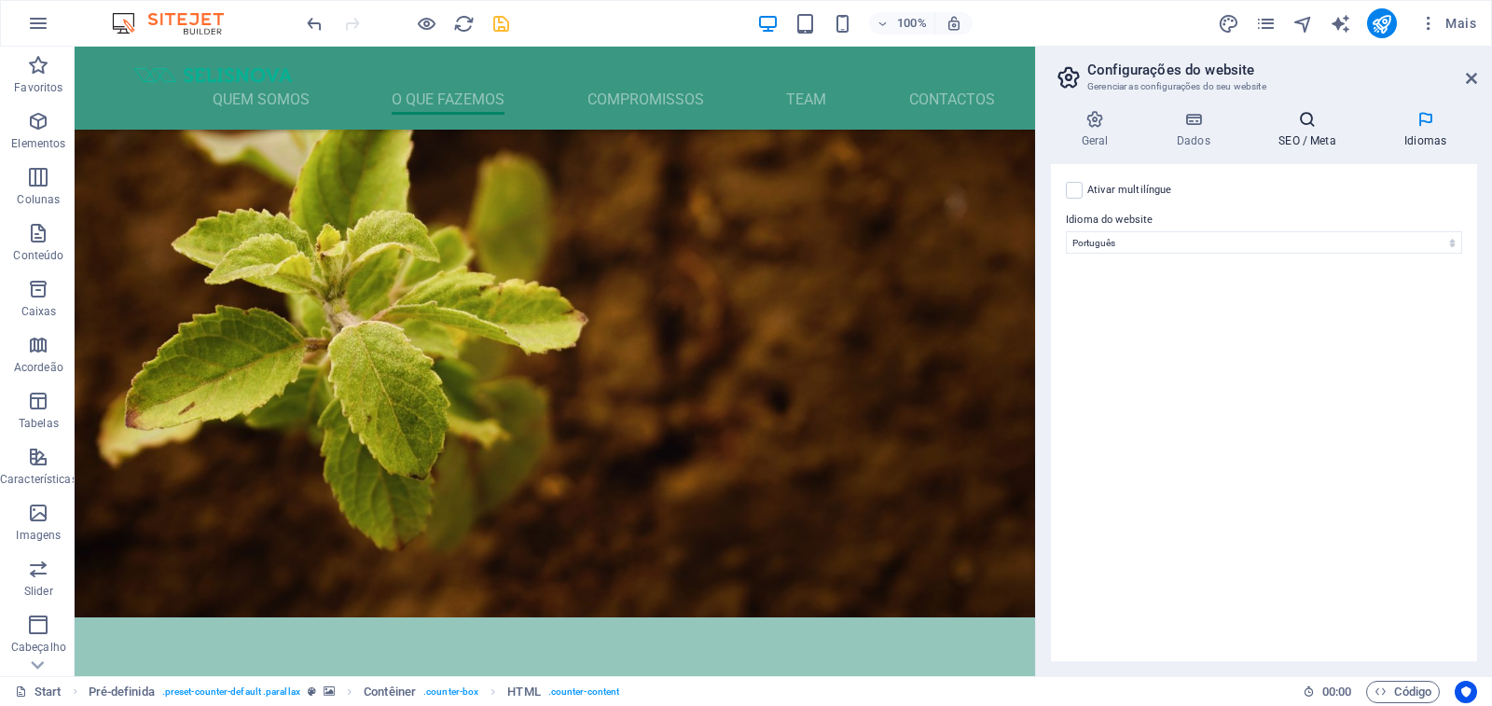
click at [1291, 136] on h4 "SEO / Meta" at bounding box center [1311, 129] width 126 height 39
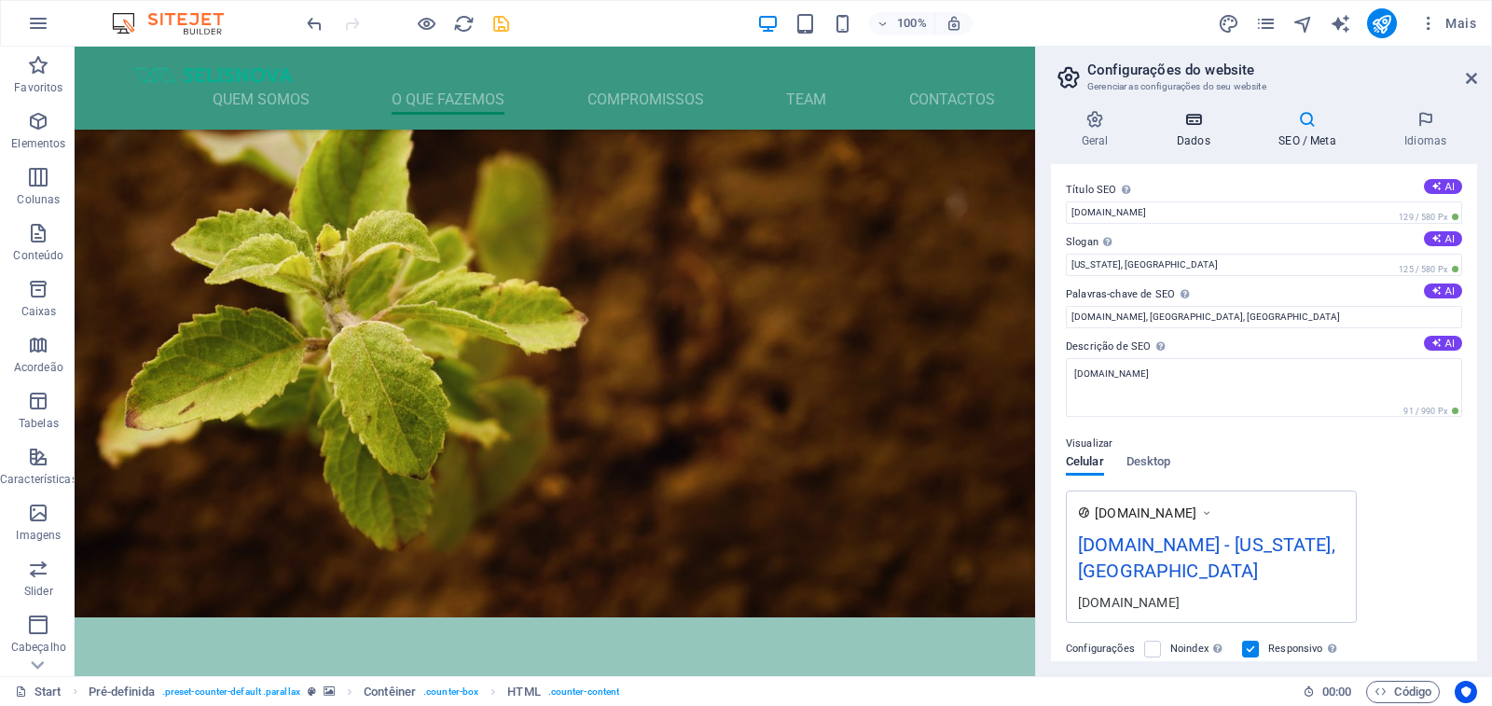
click at [1174, 137] on h4 "Dados" at bounding box center [1197, 129] width 102 height 39
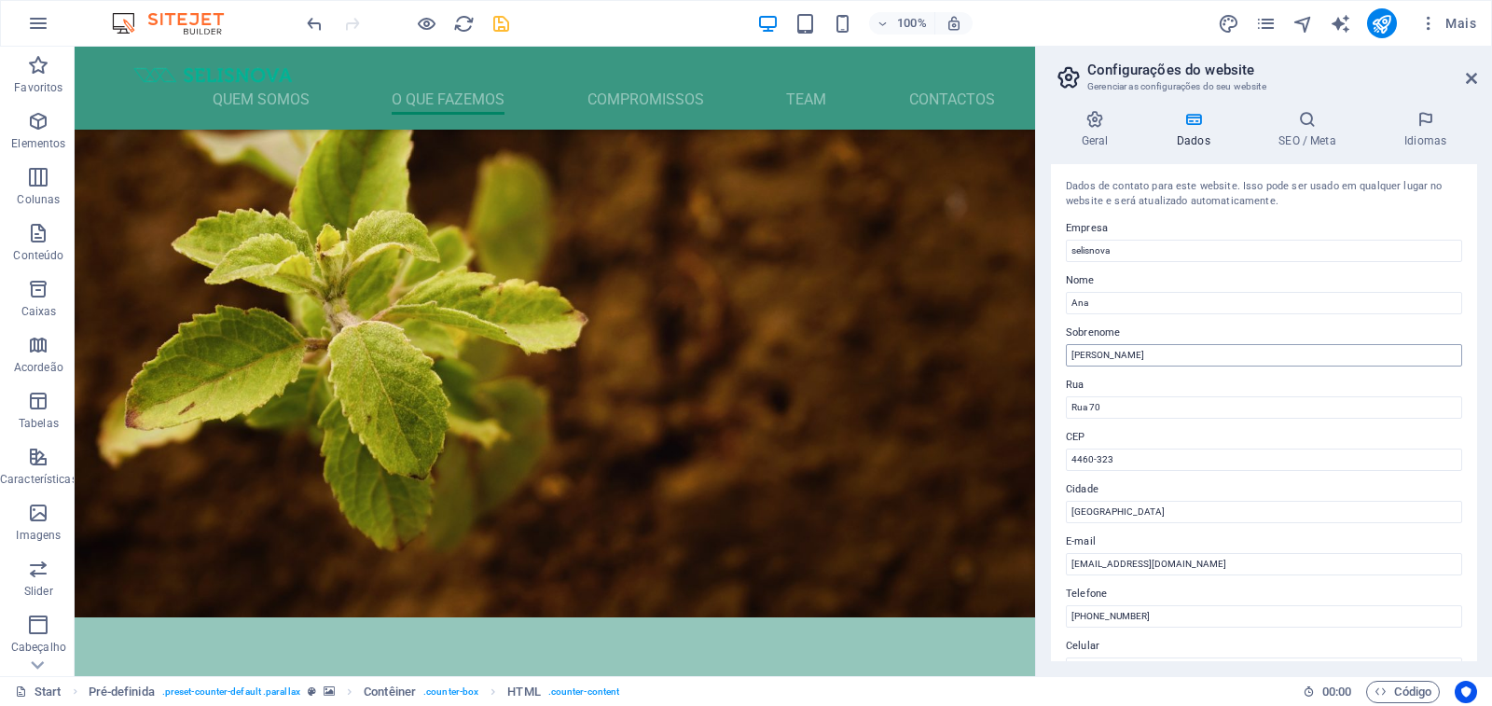
scroll to position [93, 0]
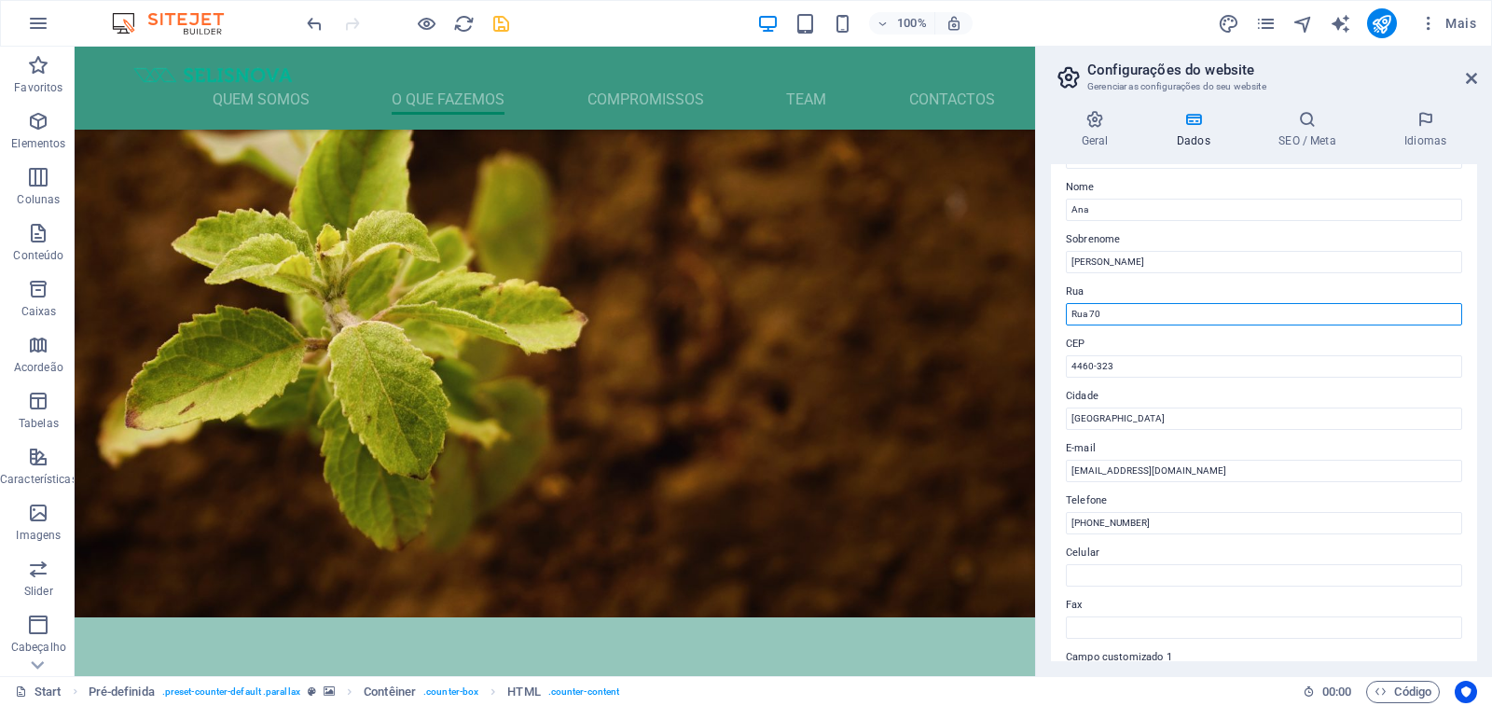
click at [1069, 316] on input "Rua 70" at bounding box center [1264, 314] width 396 height 22
type input "Urbanização Nova Vida, R 70"
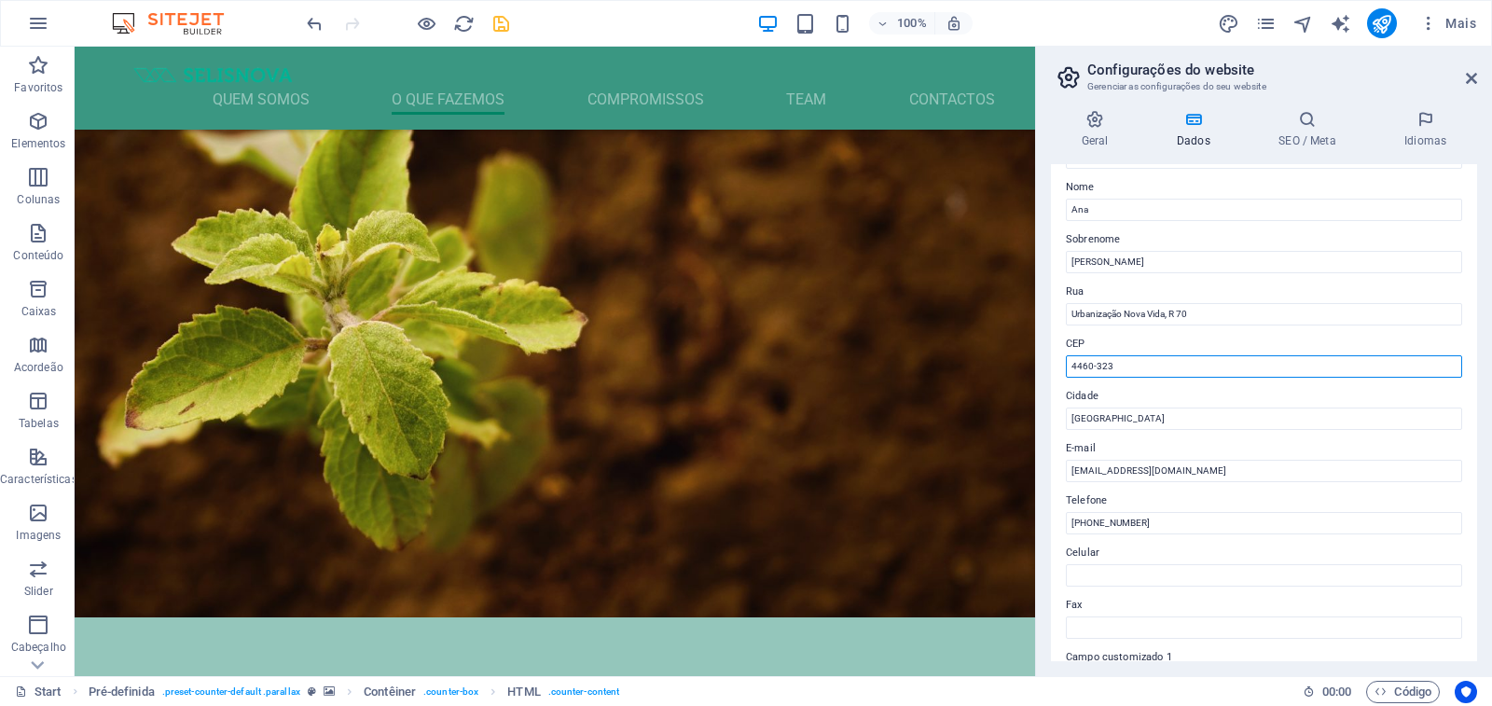
click at [1135, 364] on input "4460-323" at bounding box center [1264, 366] width 396 height 22
type input "E"
type input "- [GEOGRAPHIC_DATA]"
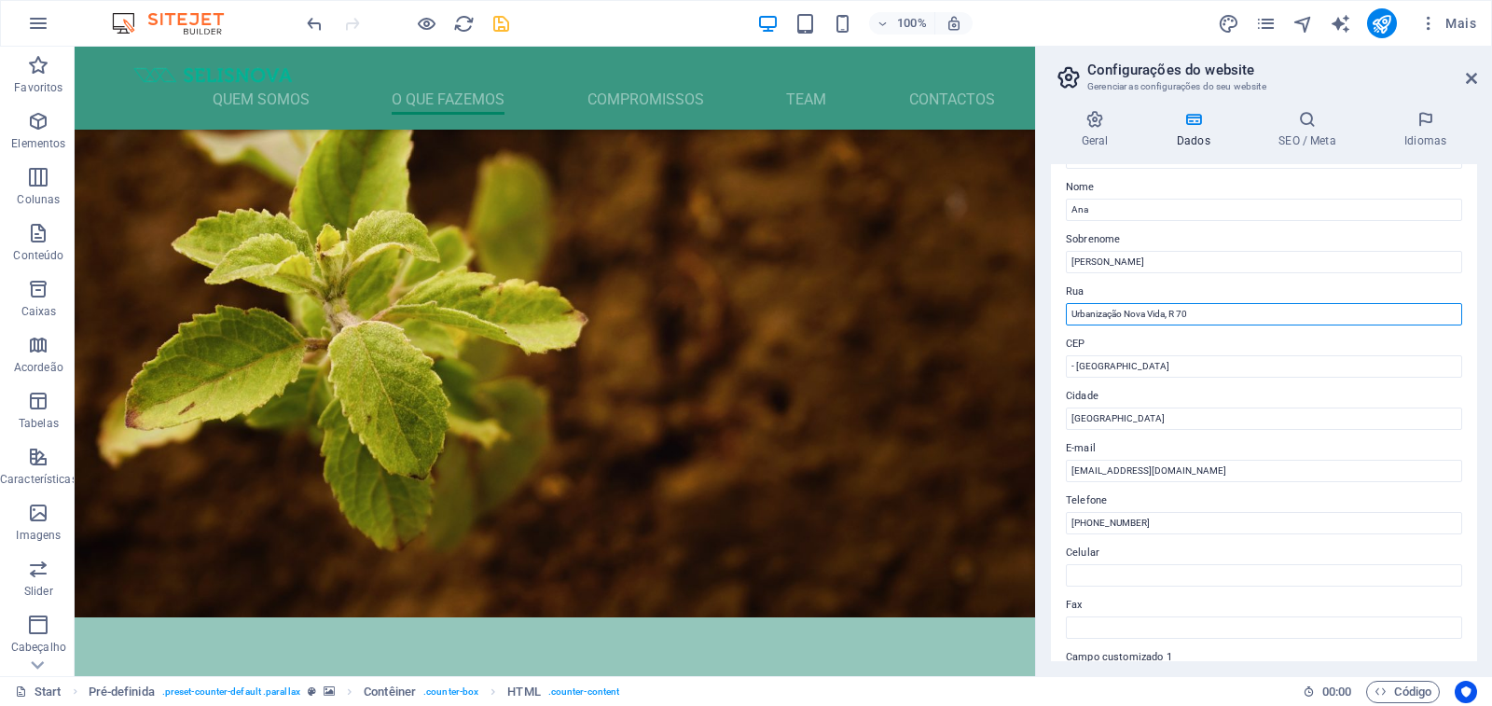
click at [1177, 310] on input "Urbanização Nova Vida, R 70" at bounding box center [1264, 314] width 396 height 22
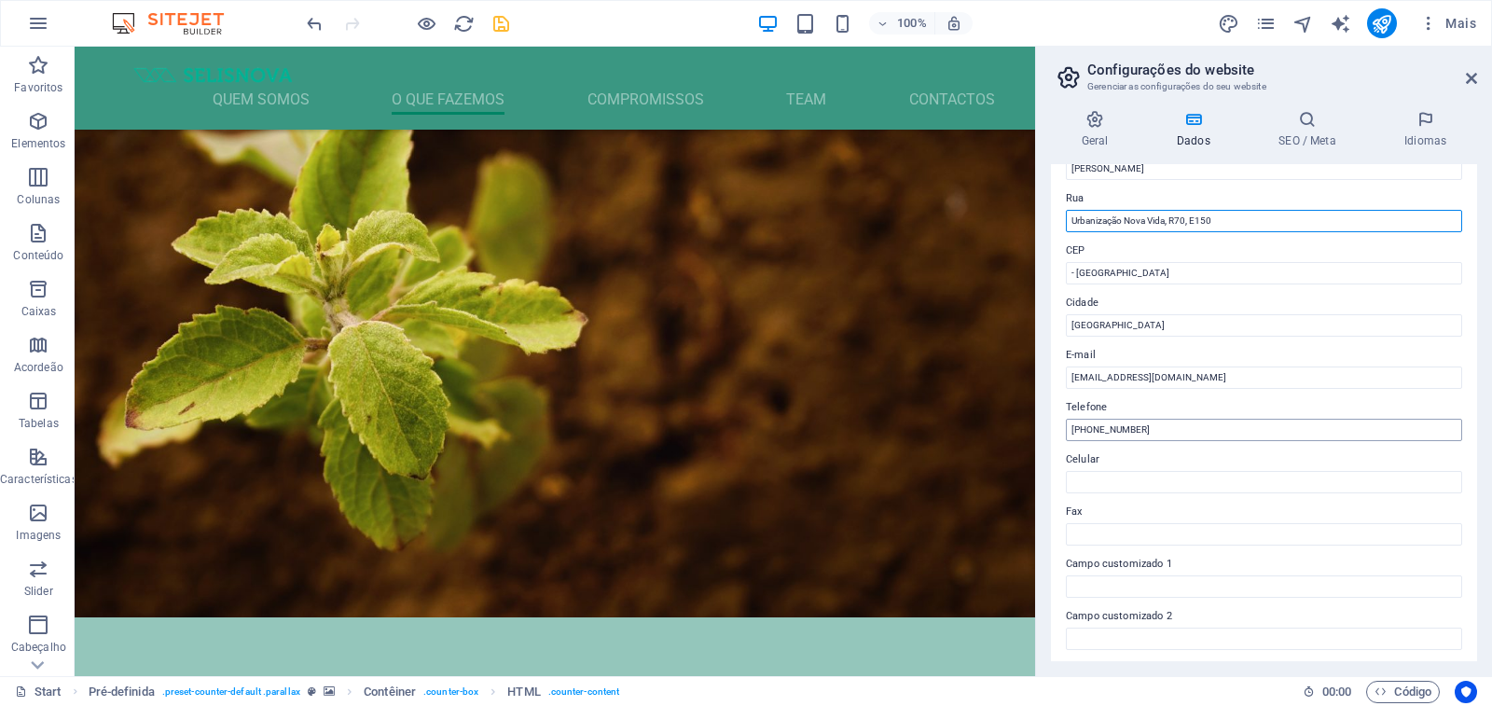
scroll to position [280, 0]
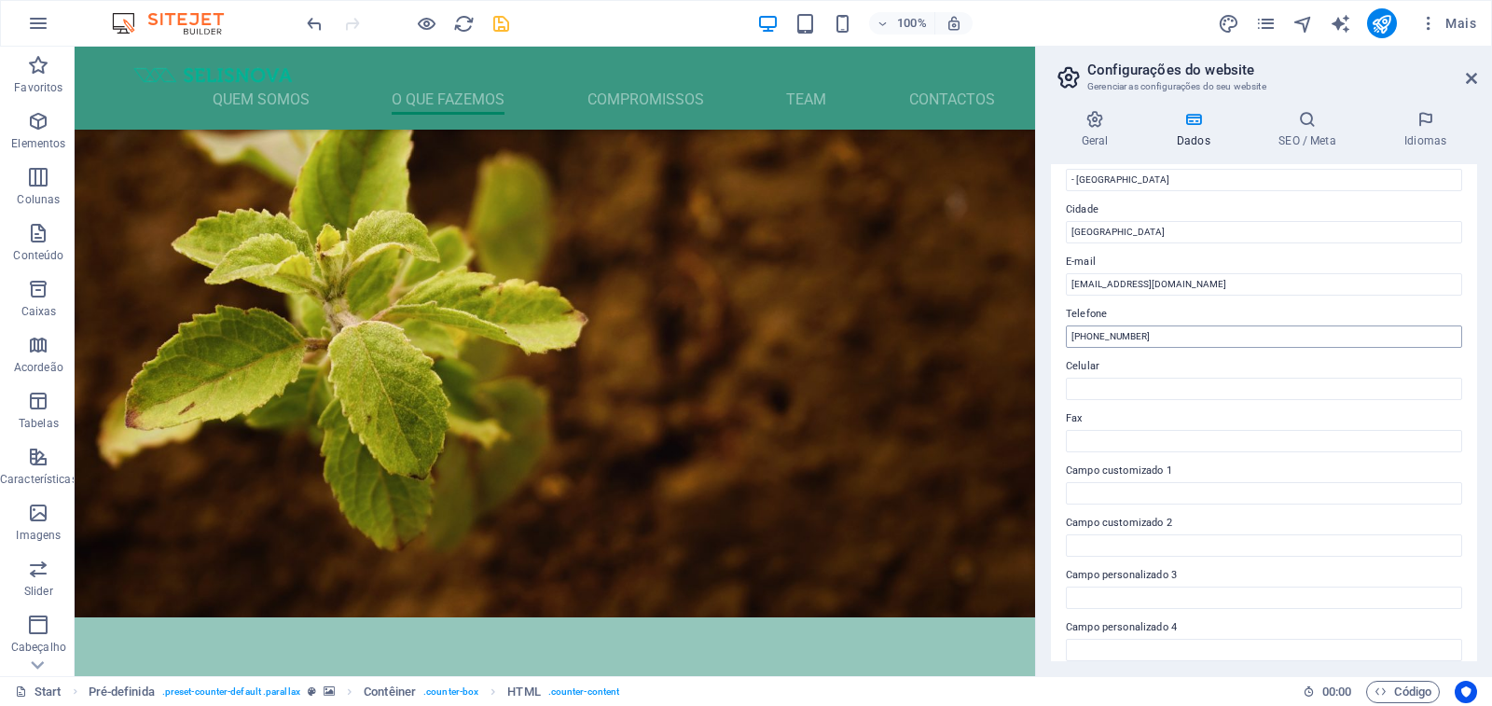
type input "Urbanização Nova Vida, R70, E150"
click at [1167, 336] on input "[PHONE_NUMBER]" at bounding box center [1264, 336] width 396 height 22
click at [1118, 394] on input "Celular" at bounding box center [1264, 389] width 396 height 22
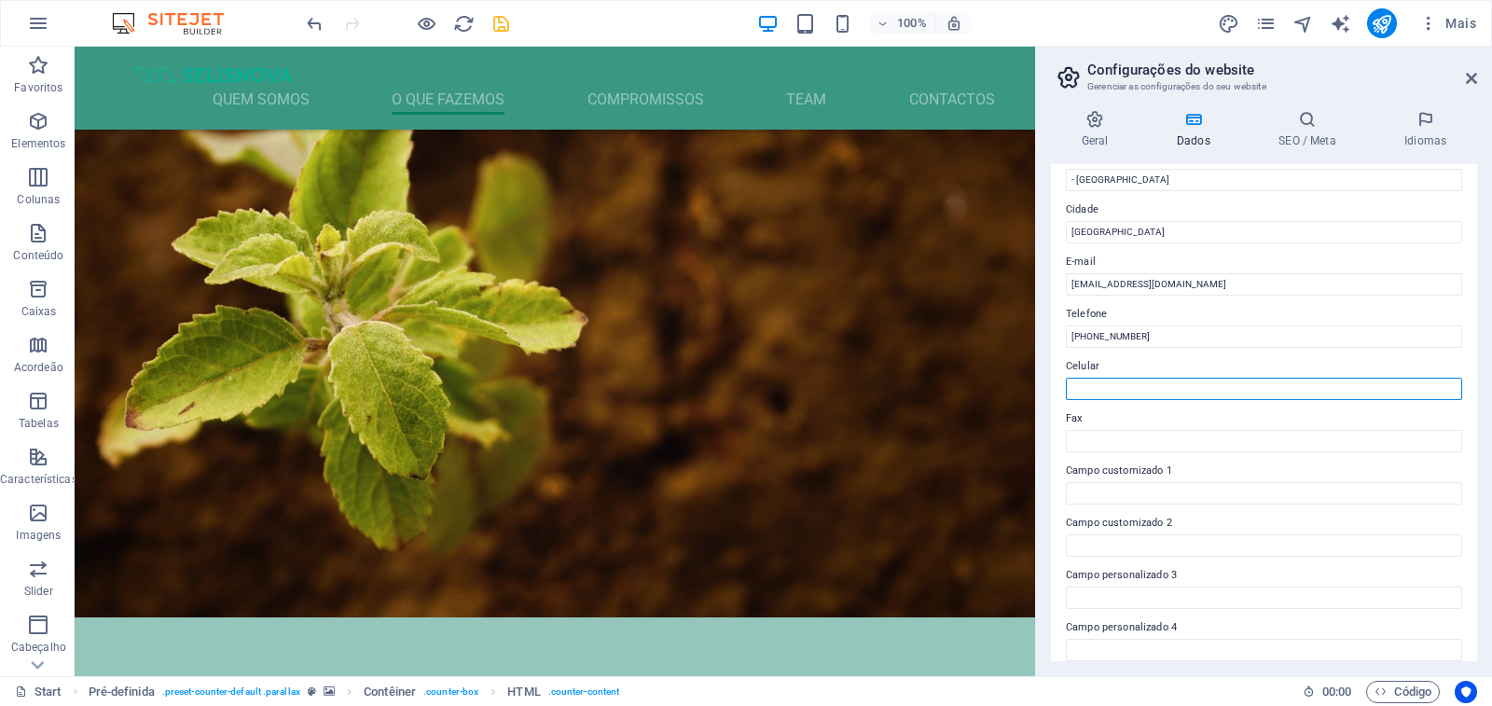
paste input "[PHONE_NUMBER]"
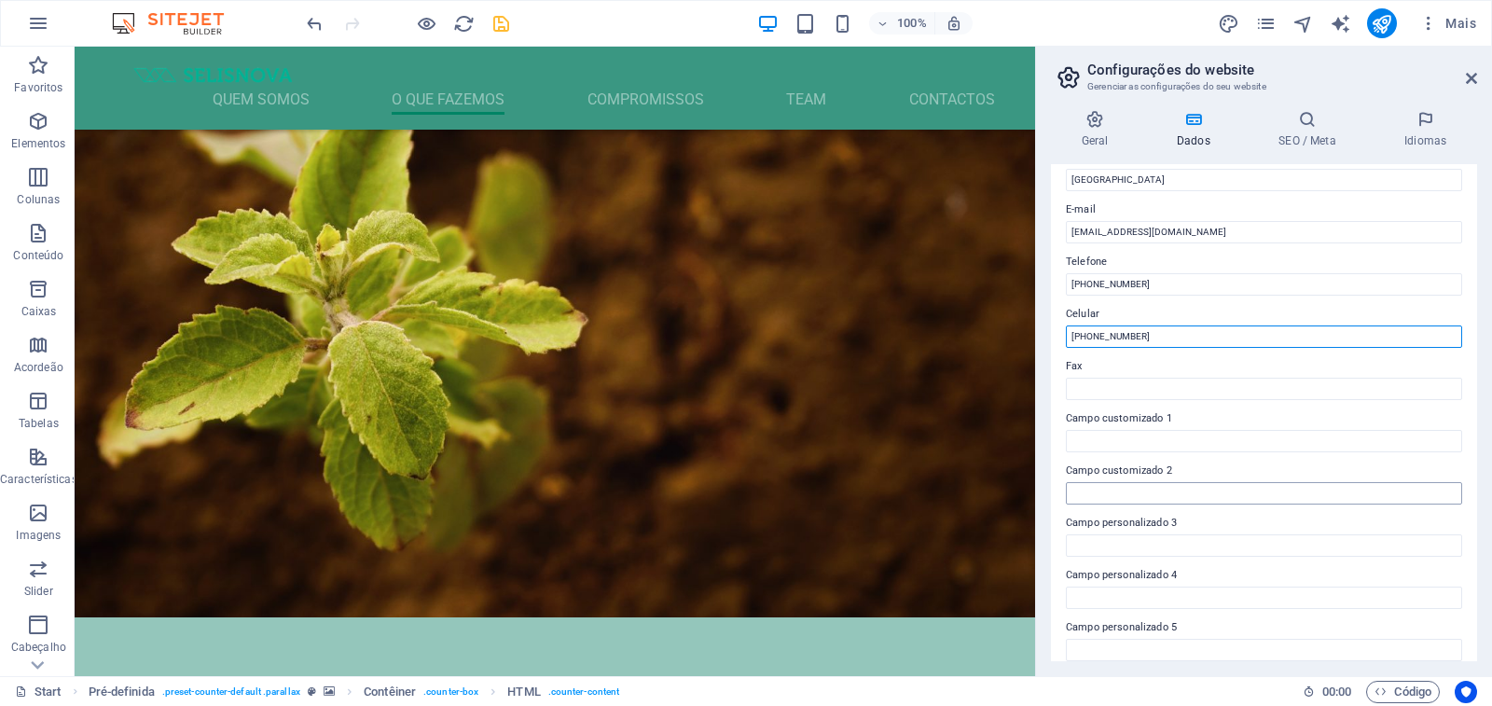
scroll to position [373, 0]
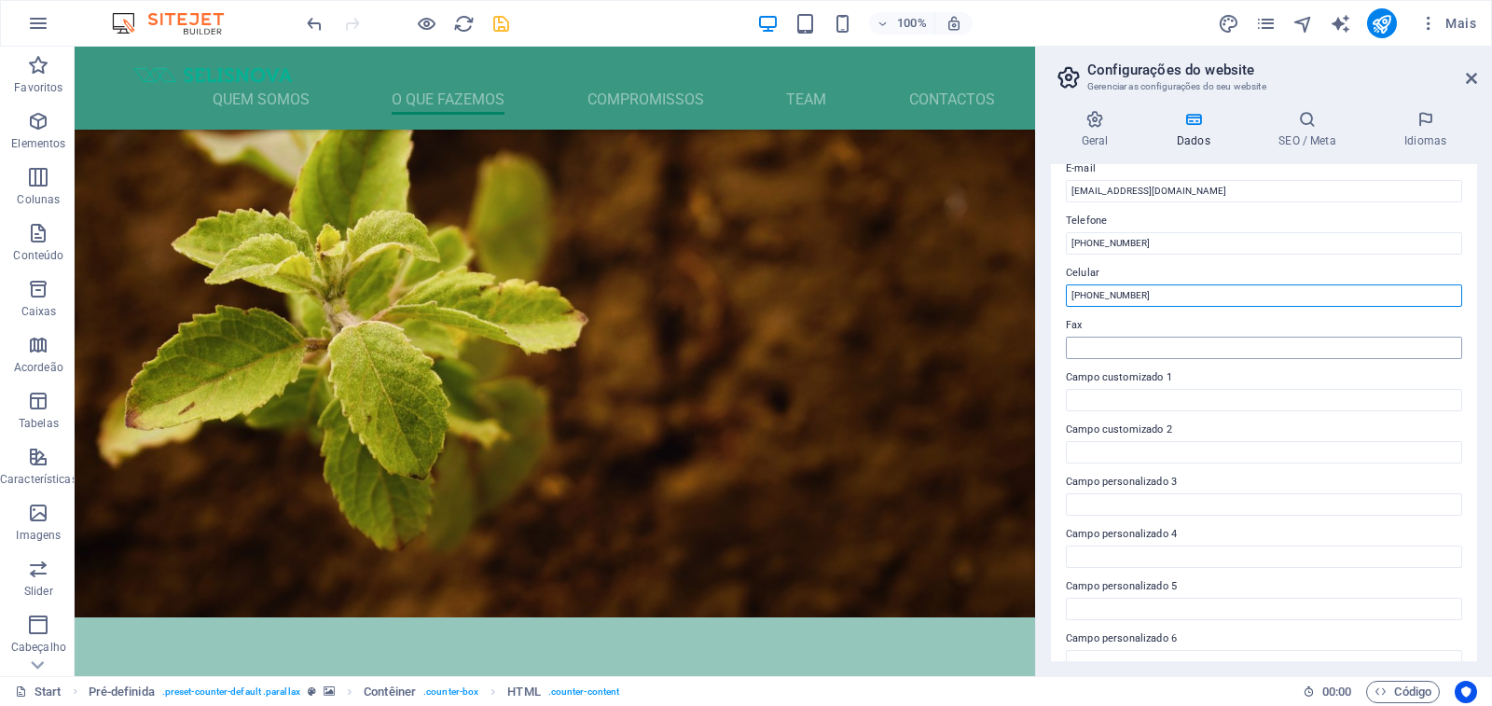
type input "[PHONE_NUMBER]"
click at [1116, 345] on input "Fax" at bounding box center [1264, 348] width 396 height 22
paste input "[PHONE_NUMBER]"
type input "[PHONE_NUMBER]"
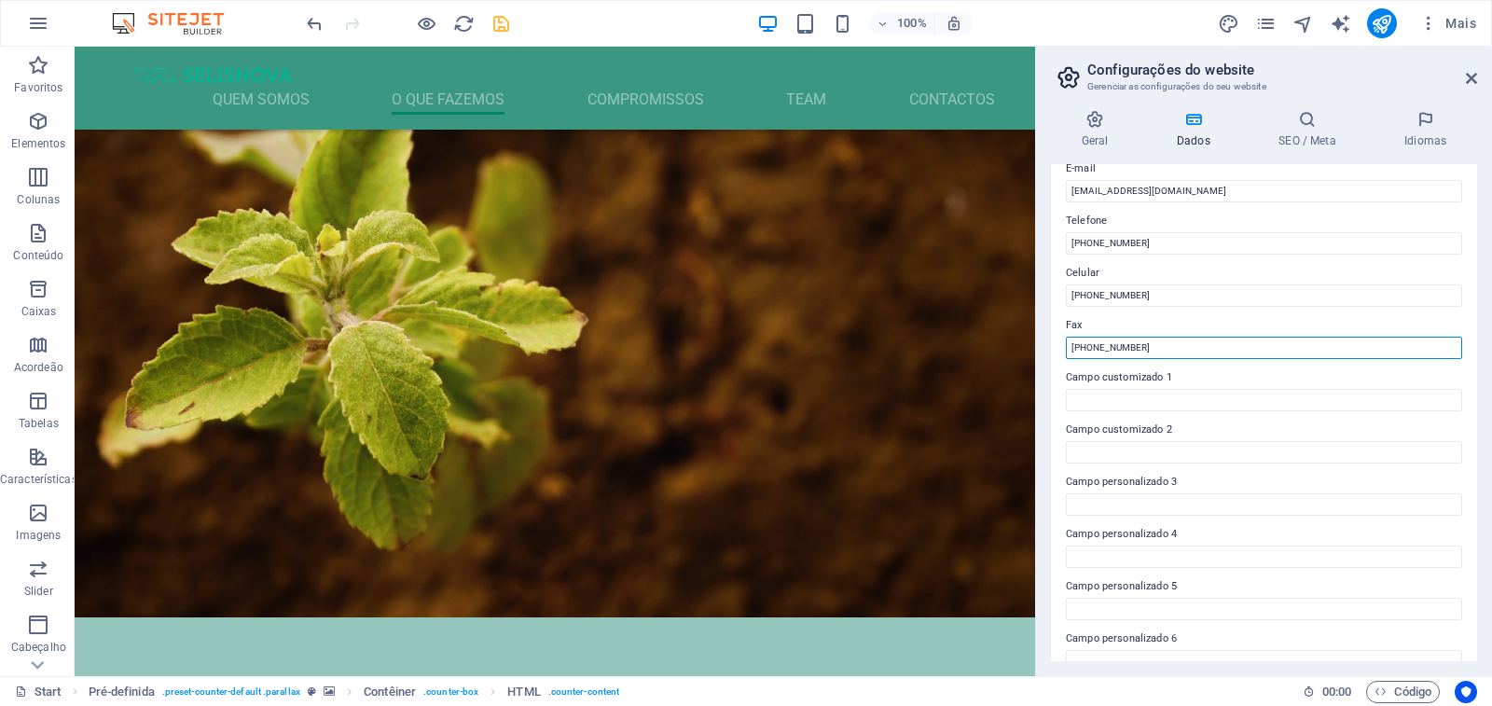
drag, startPoint x: 1209, startPoint y: 353, endPoint x: 1067, endPoint y: 341, distance: 143.2
click at [1067, 341] on input "[PHONE_NUMBER]" at bounding box center [1264, 348] width 396 height 22
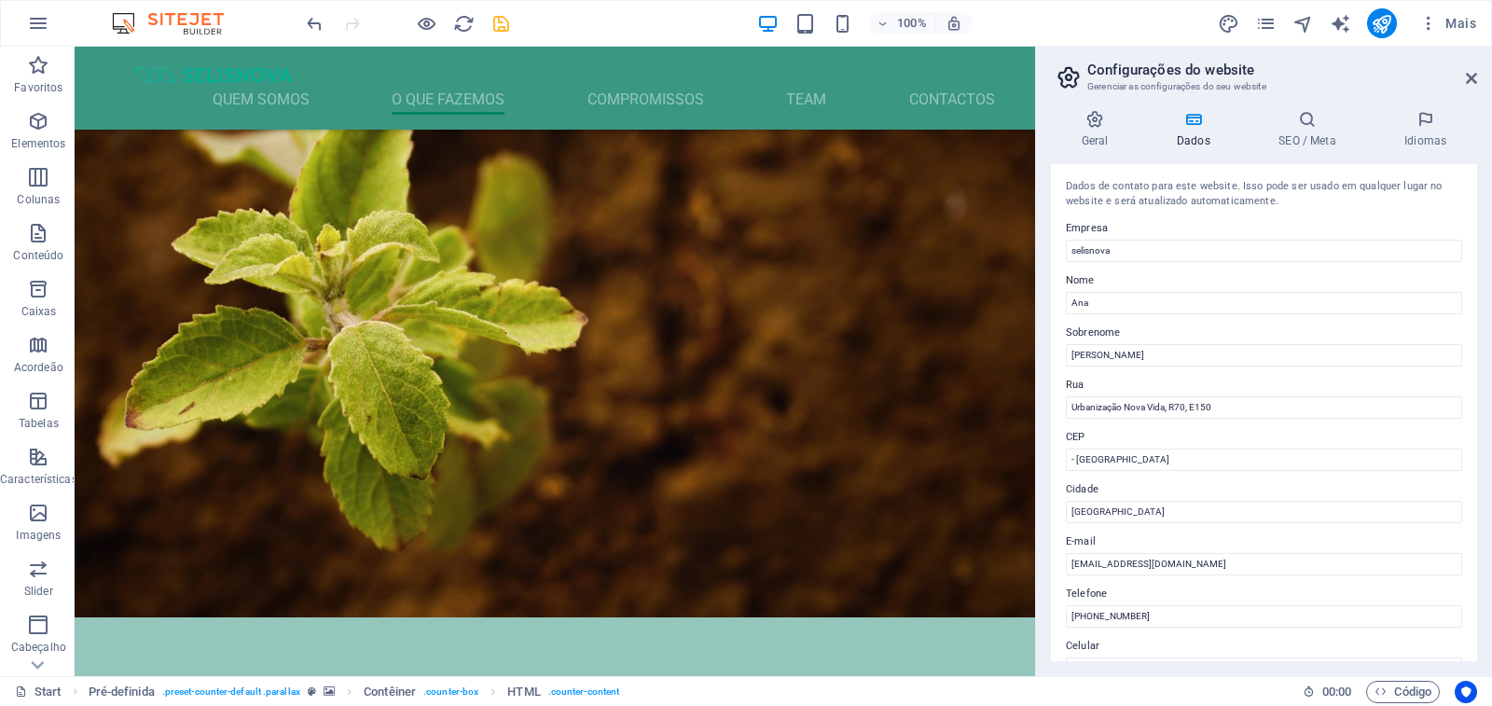
scroll to position [93, 0]
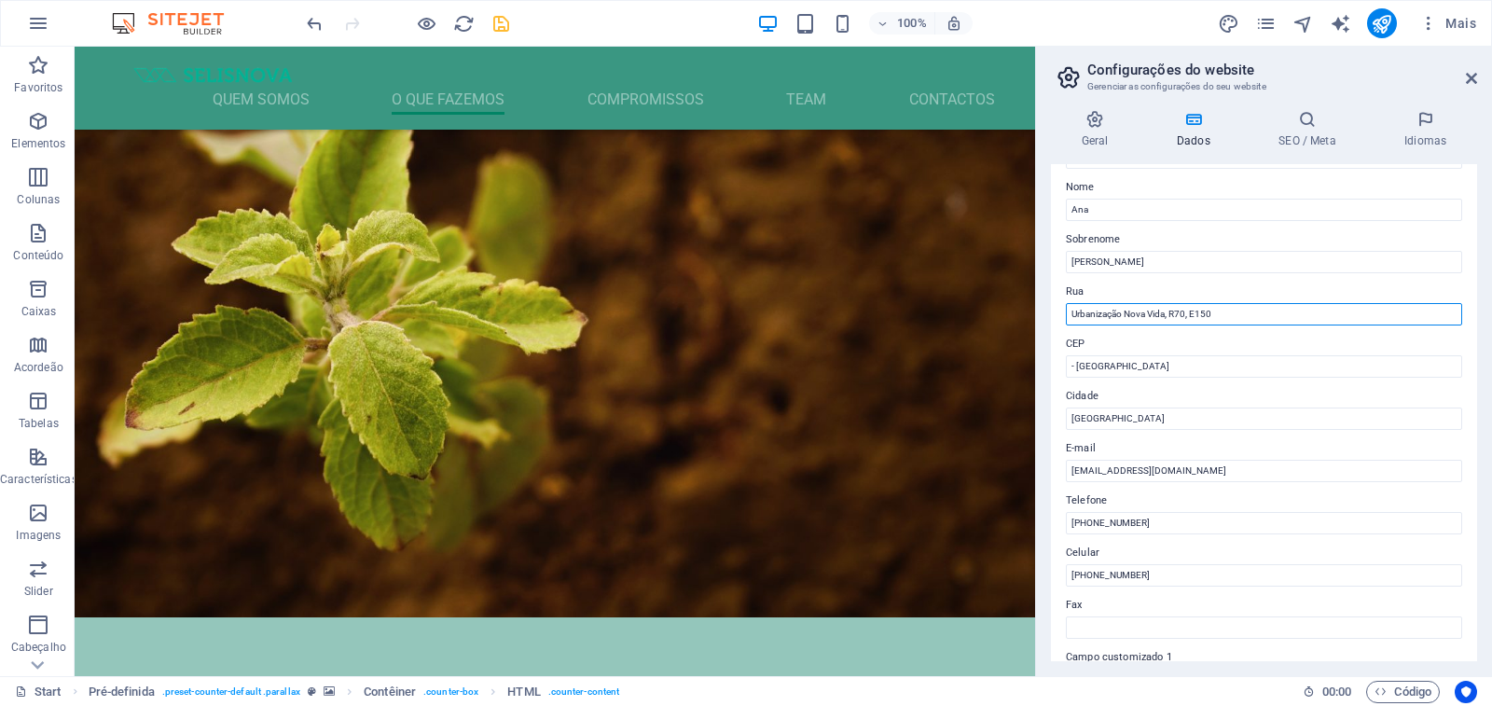
click at [1121, 313] on input "Urbanização Nova Vida, R70, E150" at bounding box center [1264, 314] width 396 height 22
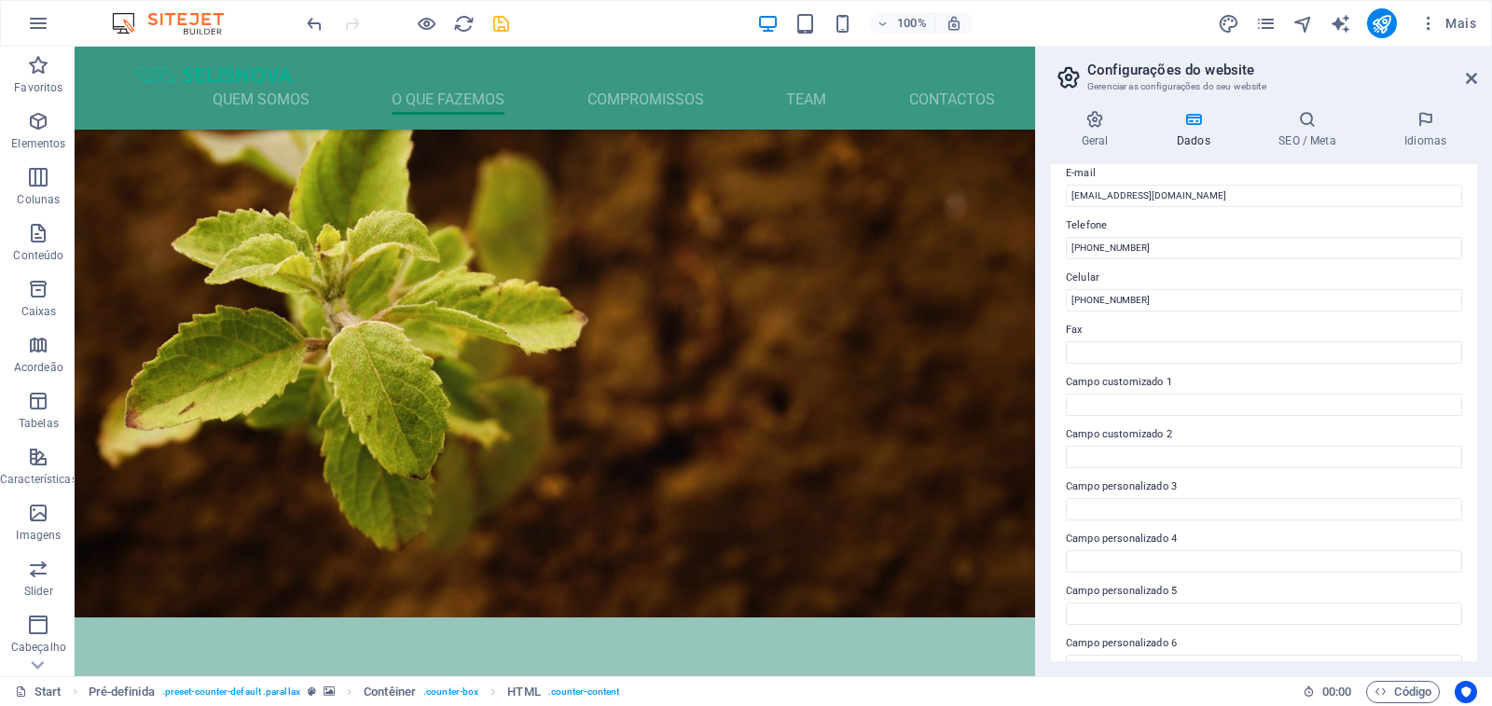
scroll to position [399, 0]
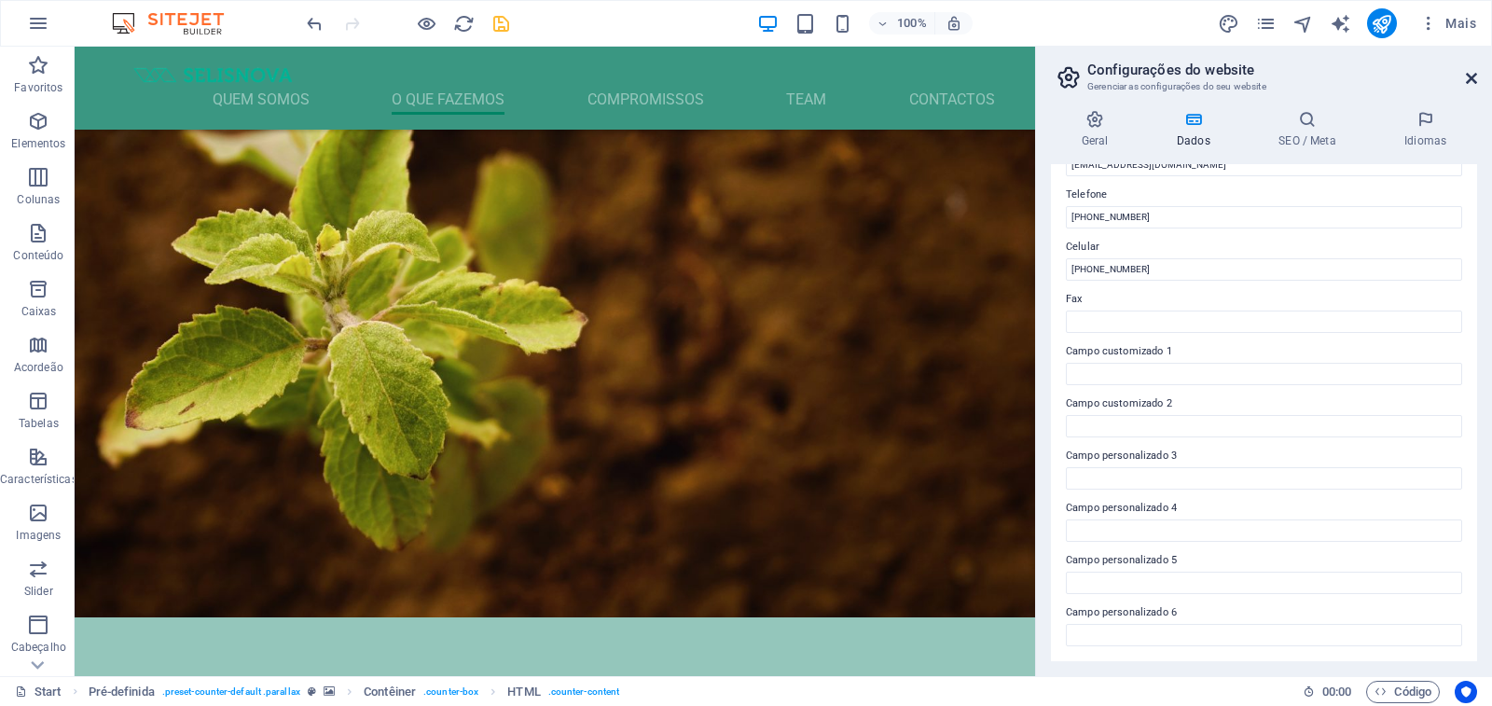
type input "Nova Vida, R70, E150"
click at [1469, 76] on icon at bounding box center [1471, 78] width 11 height 15
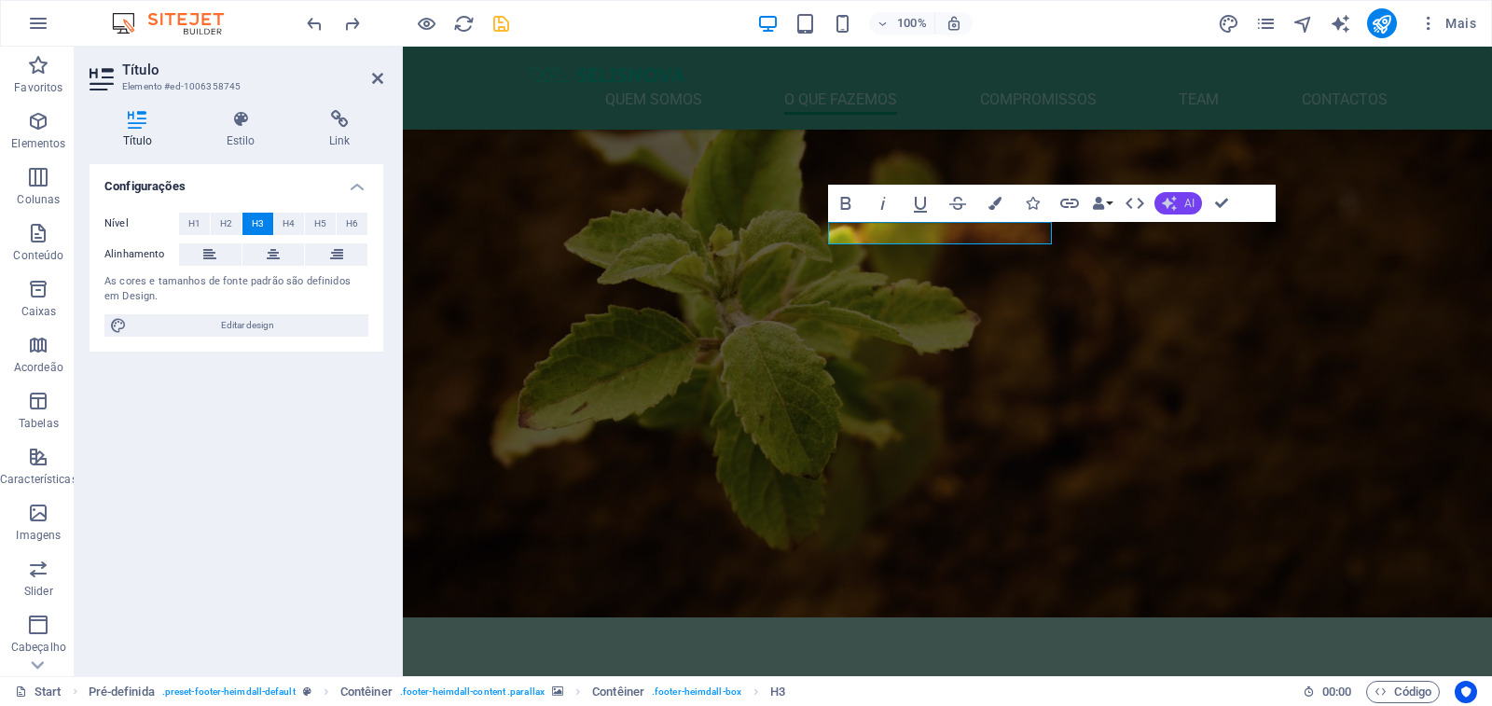
click at [1178, 203] on button "AI" at bounding box center [1178, 203] width 48 height 22
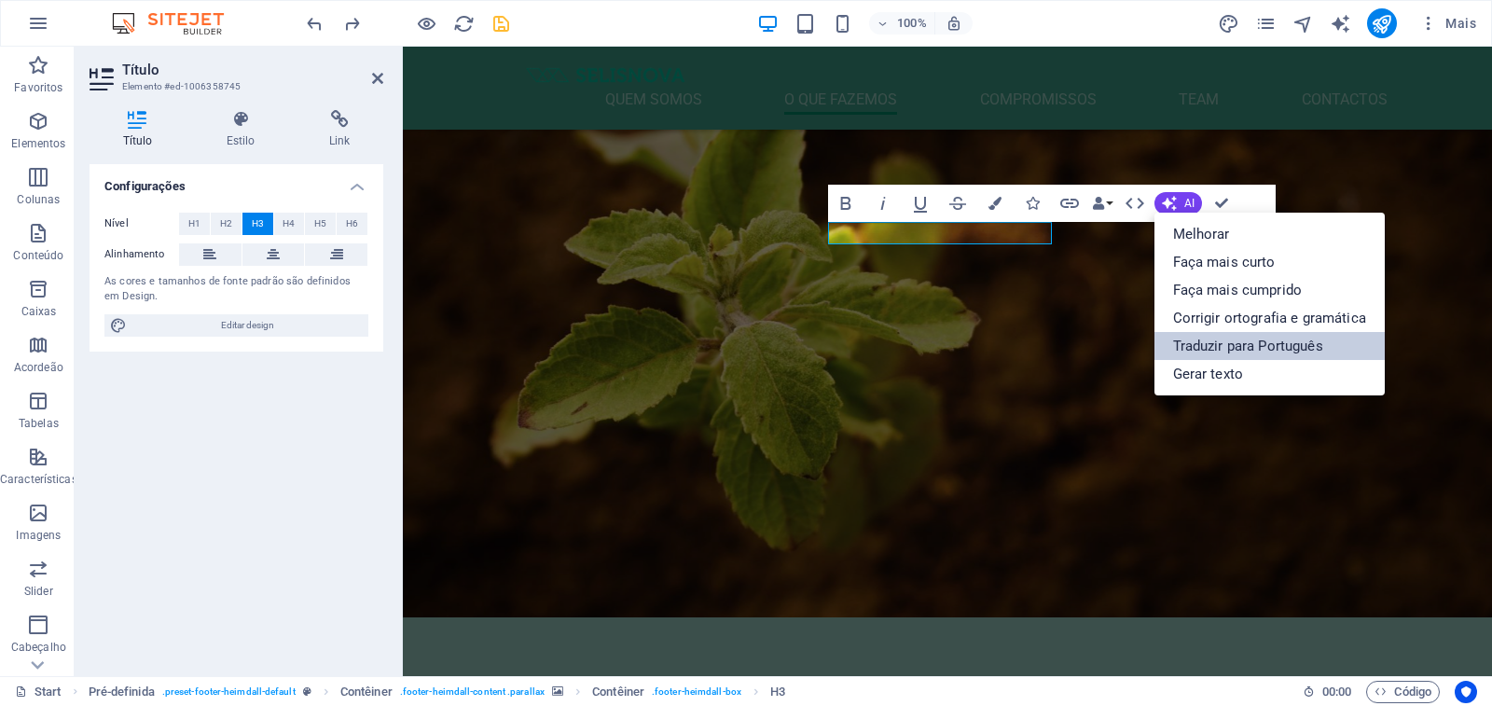
click at [1234, 347] on link "Traduzir para Português" at bounding box center [1269, 346] width 230 height 28
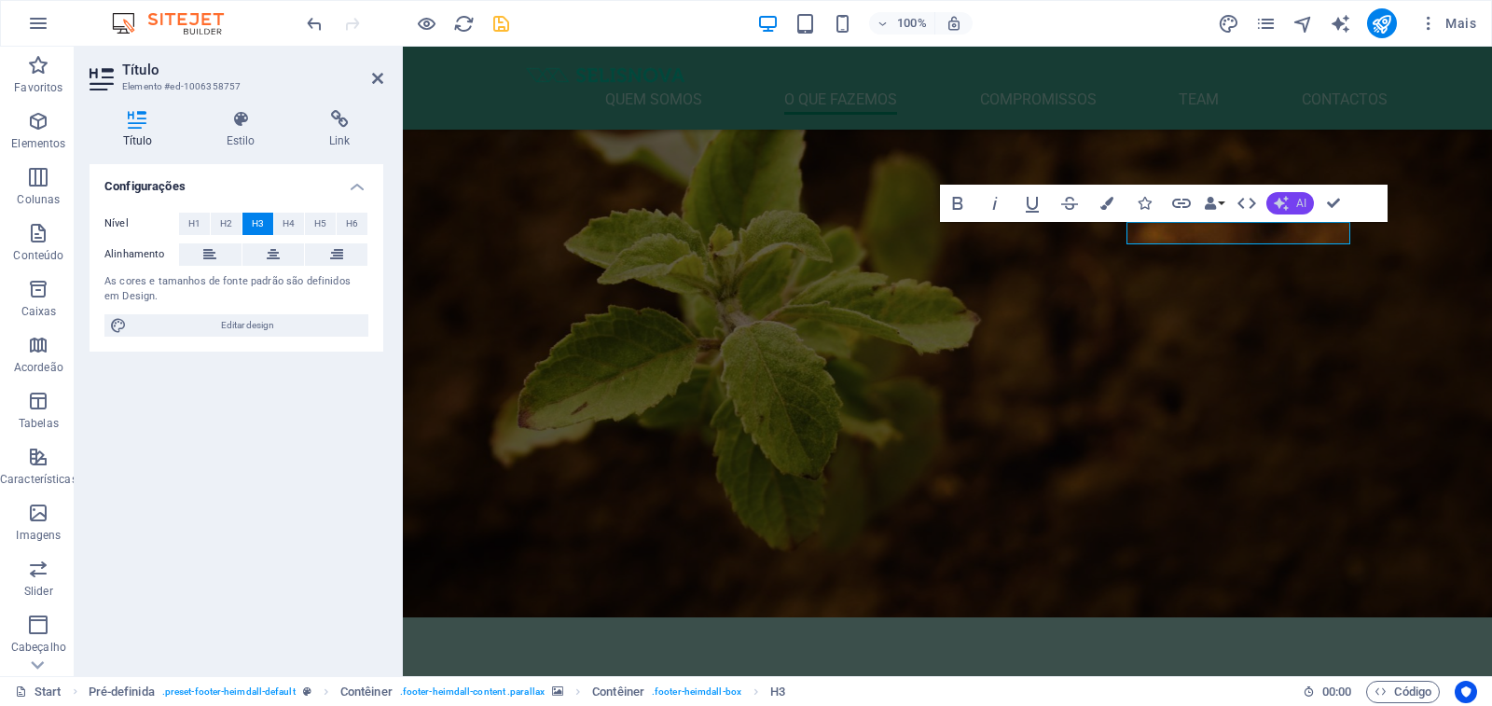
click at [1298, 205] on span "AI" at bounding box center [1301, 203] width 10 height 11
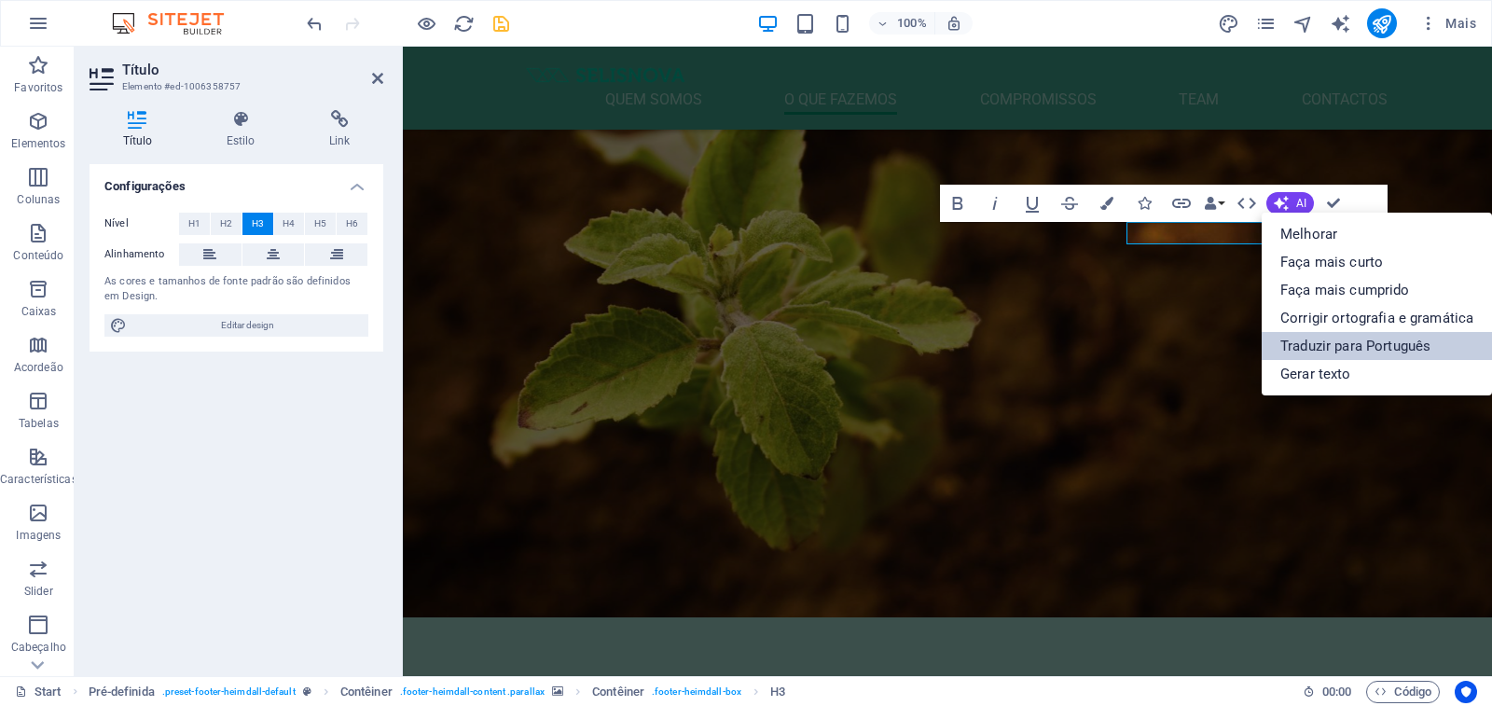
click at [1353, 342] on link "Traduzir para Português" at bounding box center [1376, 346] width 230 height 28
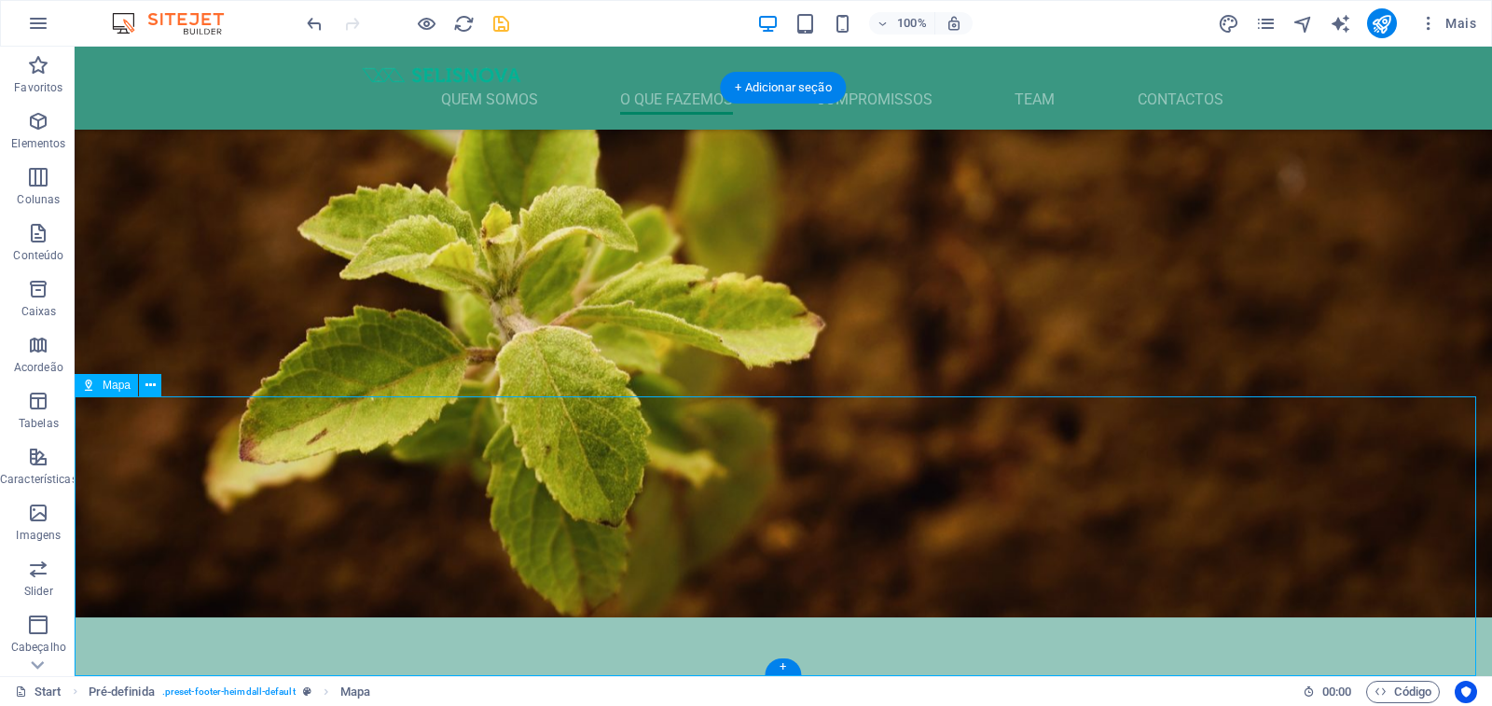
select select "1"
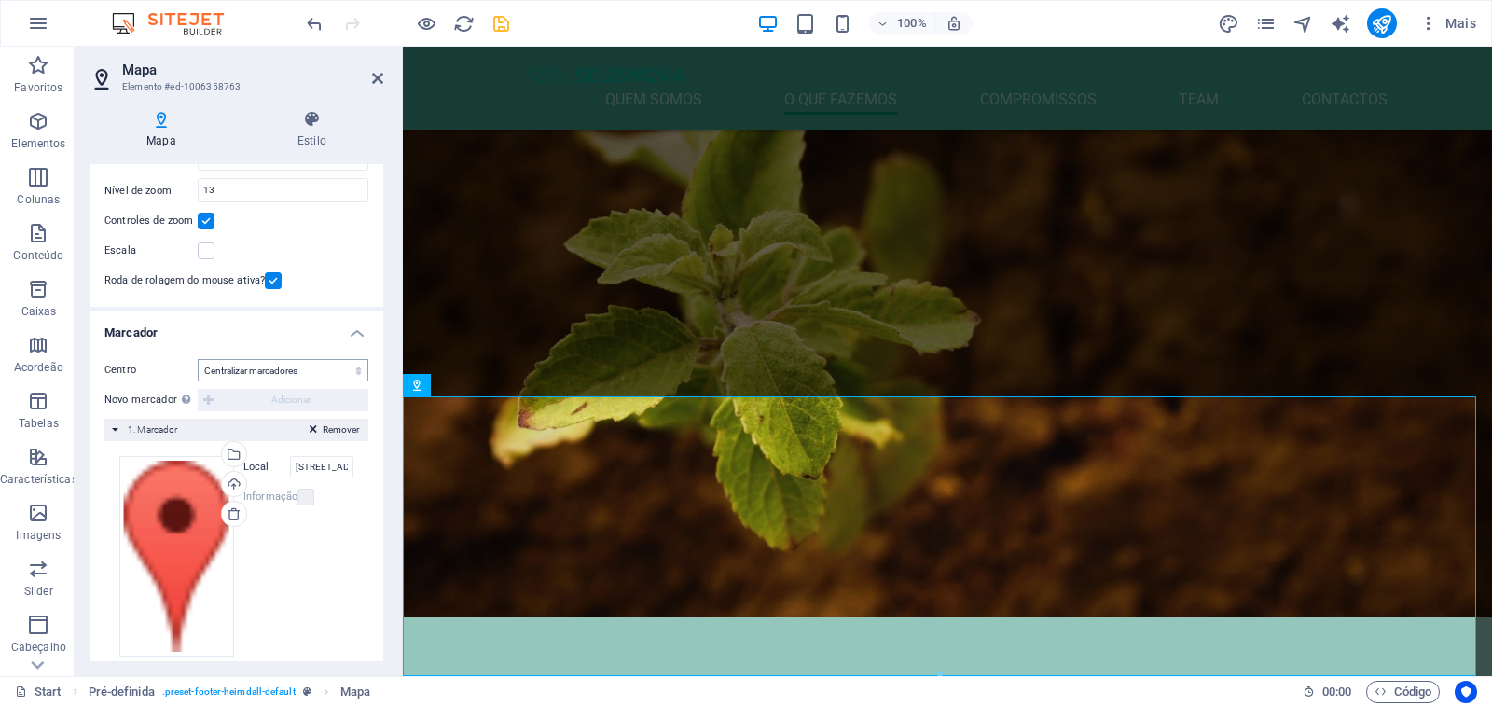
scroll to position [209, 0]
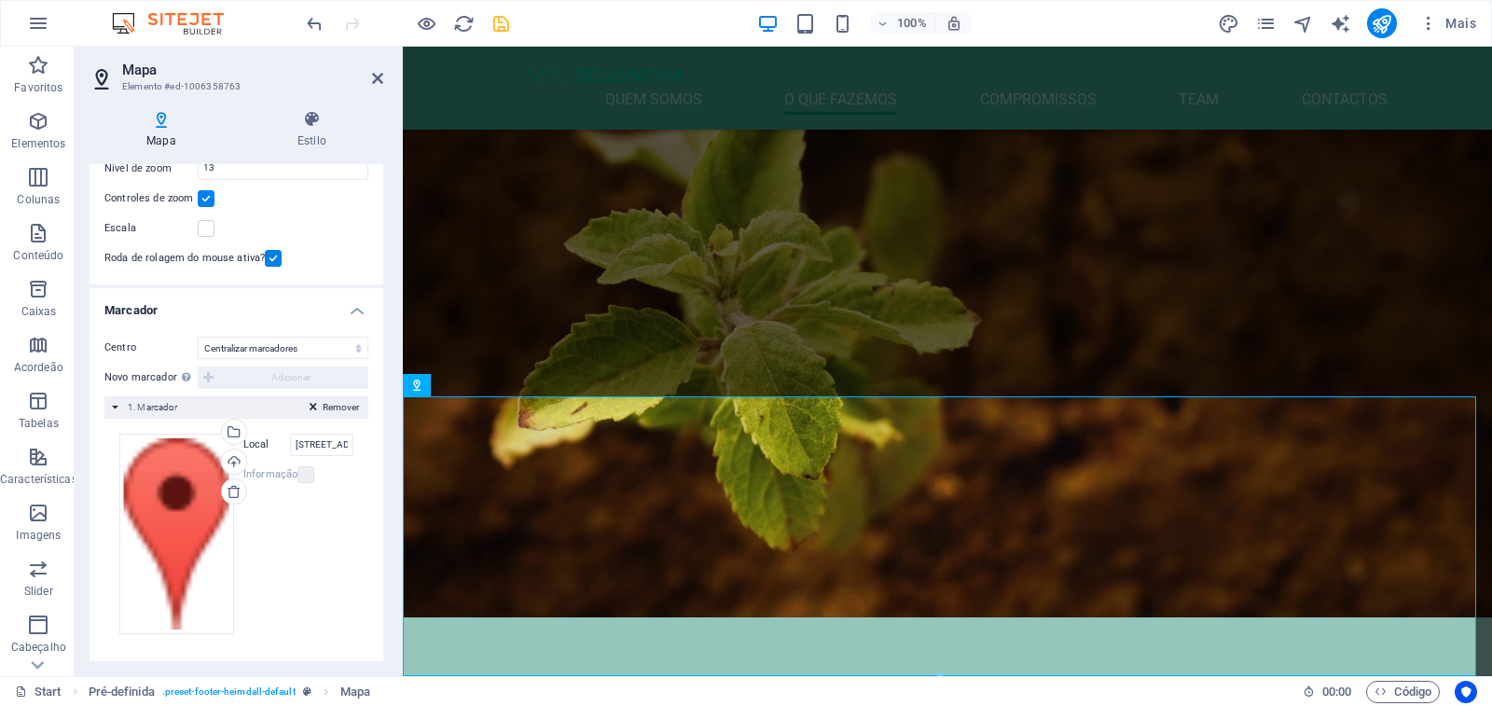
click at [356, 311] on h4 "Marcador" at bounding box center [237, 305] width 294 height 34
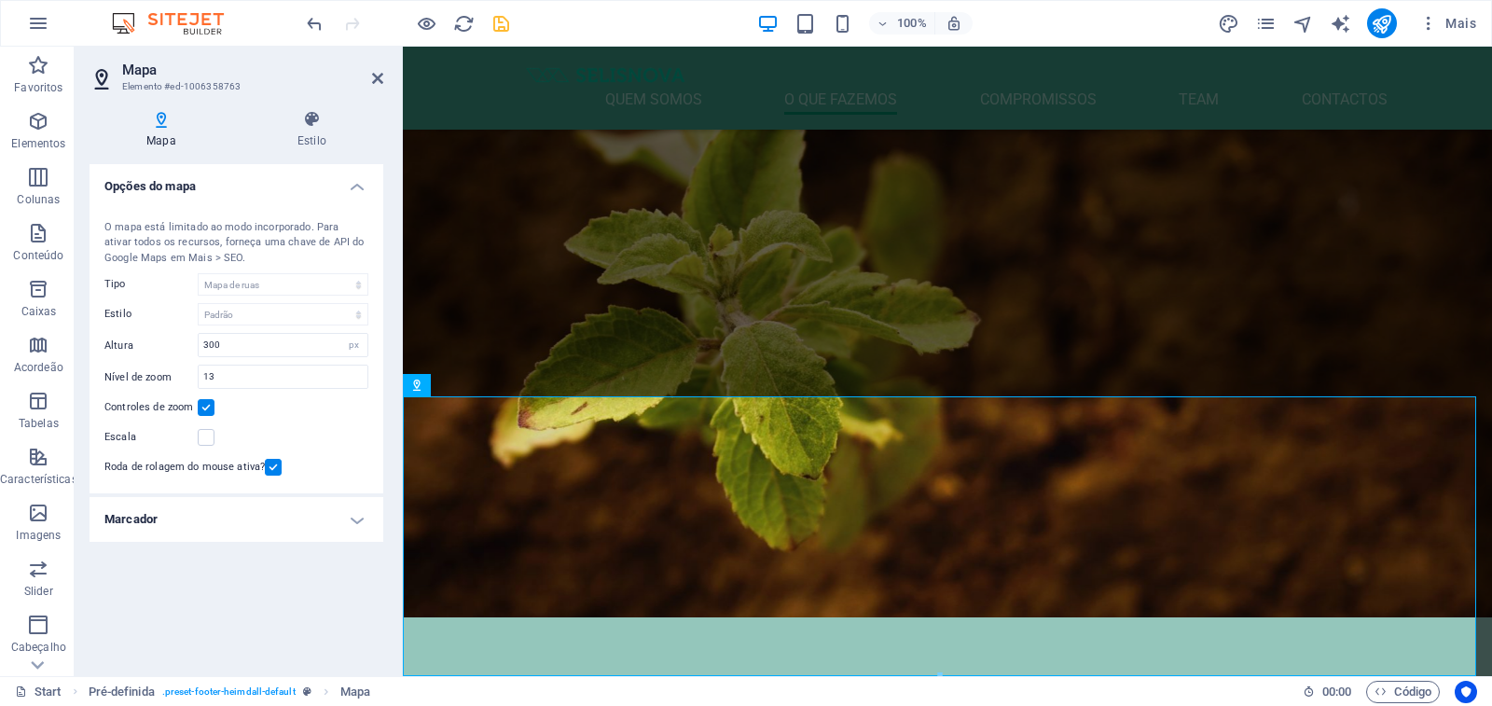
scroll to position [0, 0]
click at [357, 184] on h4 "Opções do mapa" at bounding box center [237, 181] width 294 height 34
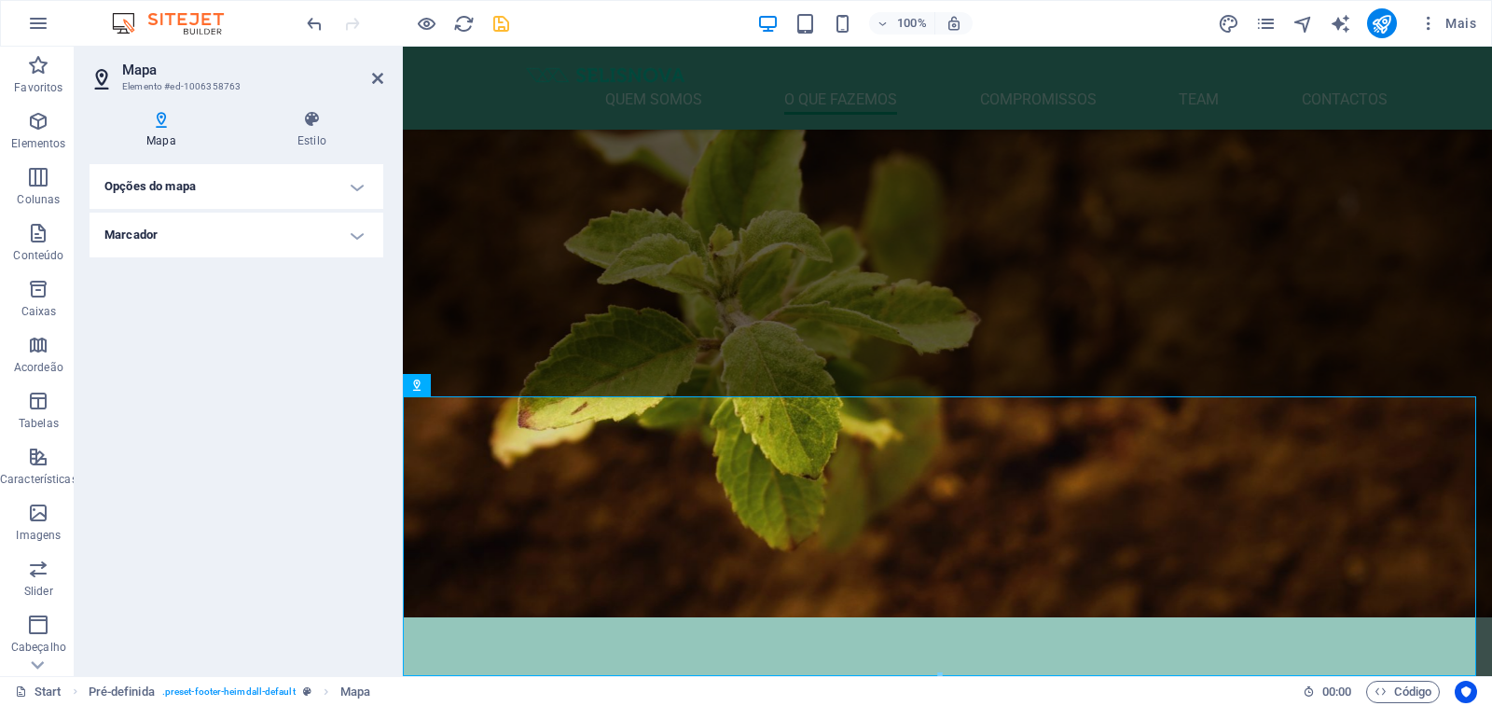
click at [357, 184] on h4 "Opções do mapa" at bounding box center [237, 186] width 294 height 45
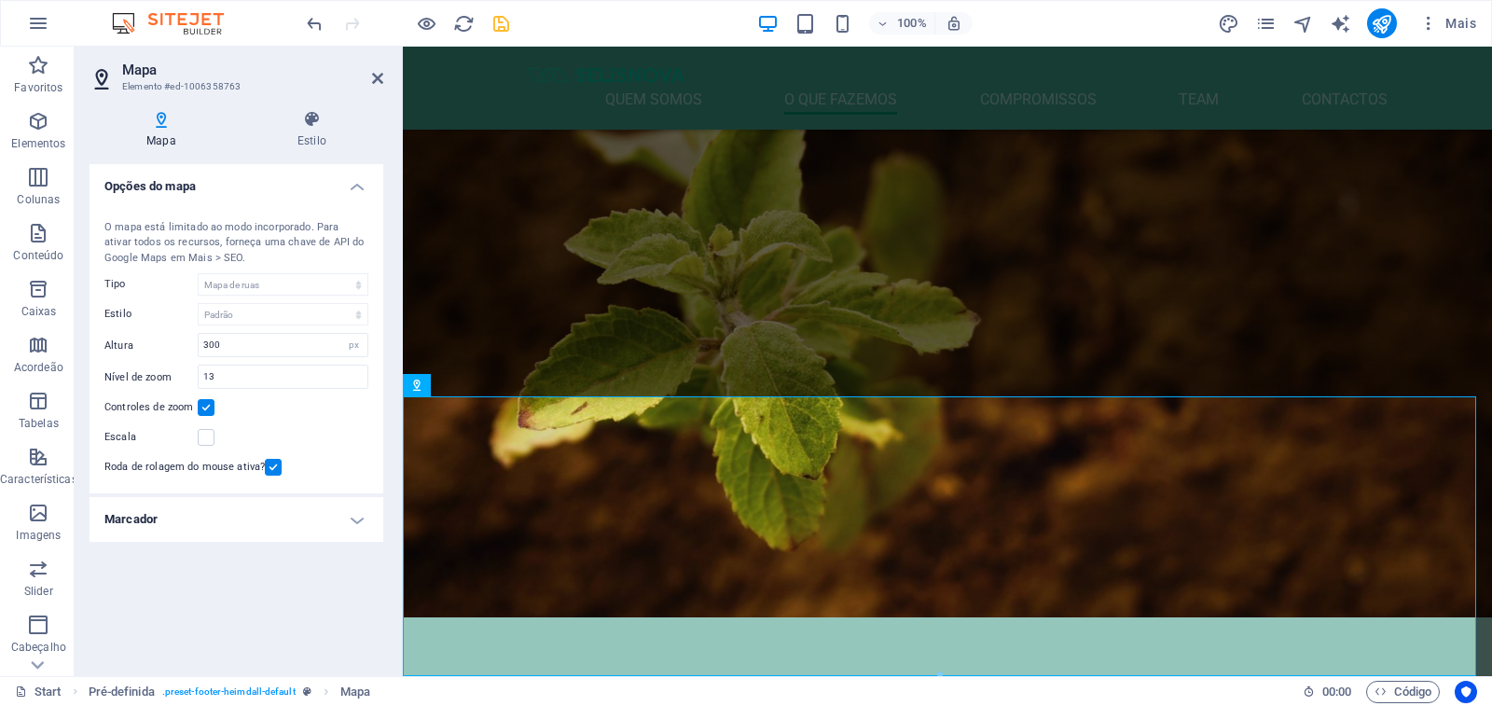
click at [351, 521] on h4 "Marcador" at bounding box center [237, 519] width 294 height 45
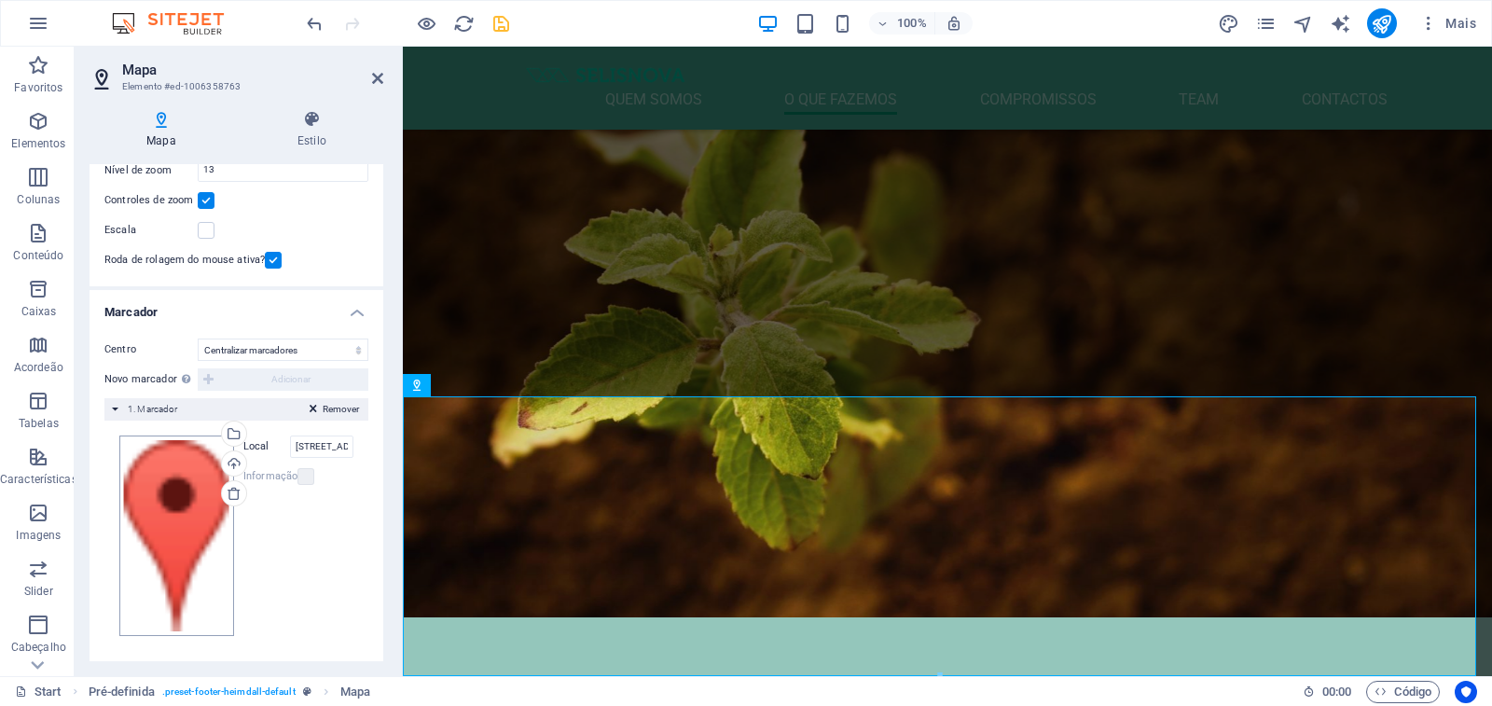
scroll to position [209, 0]
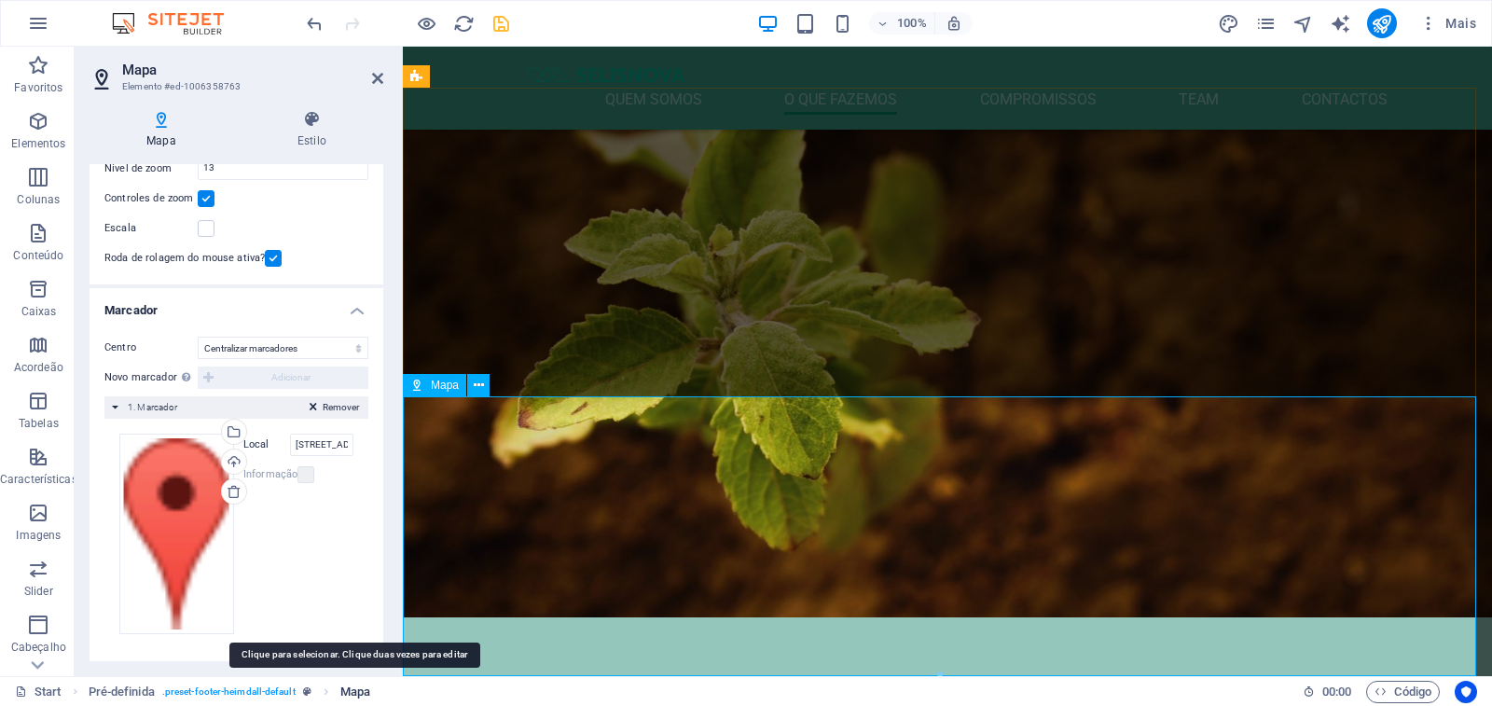
click at [346, 652] on span "Mapa" at bounding box center [355, 692] width 30 height 22
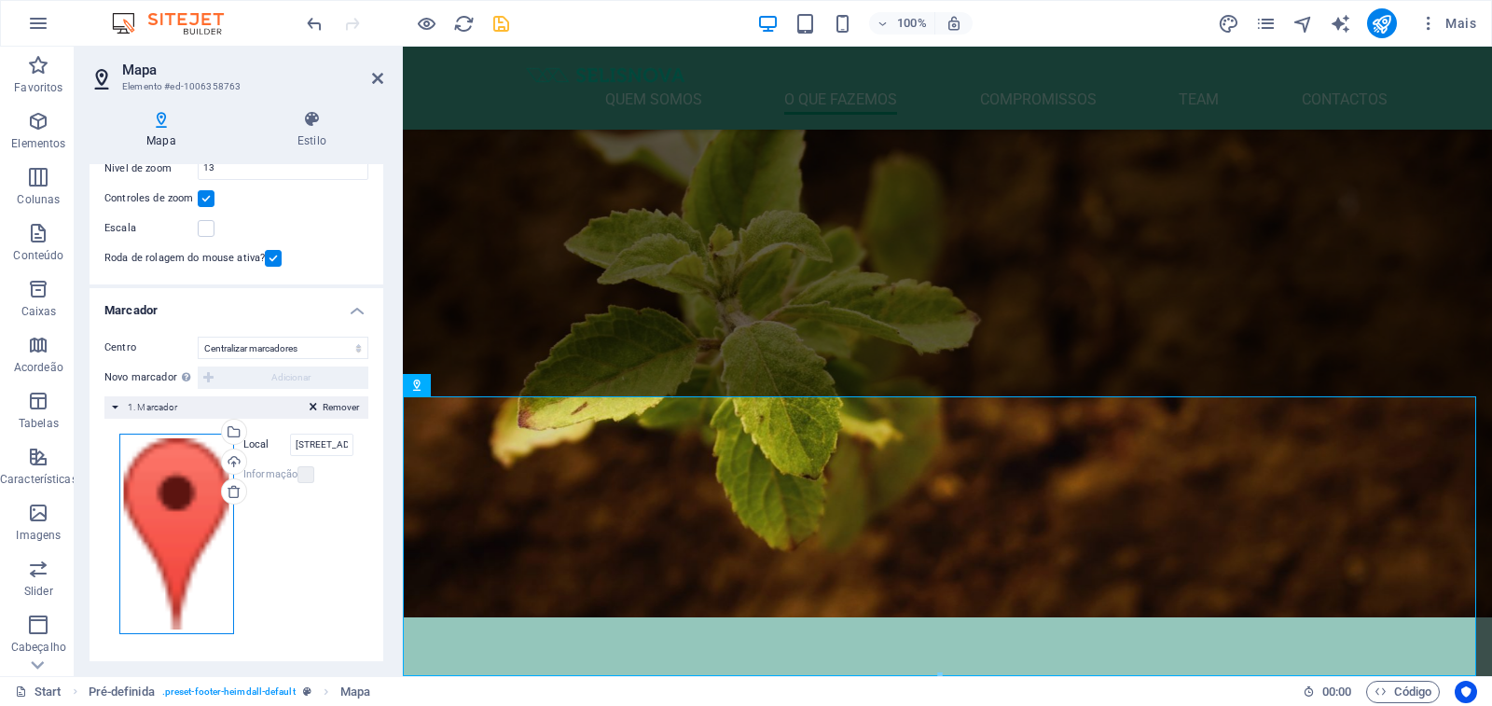
click at [175, 526] on div "Arraste os arquivos aqui, clique para escolher os arquivos ou selecione os arqu…" at bounding box center [176, 534] width 115 height 200
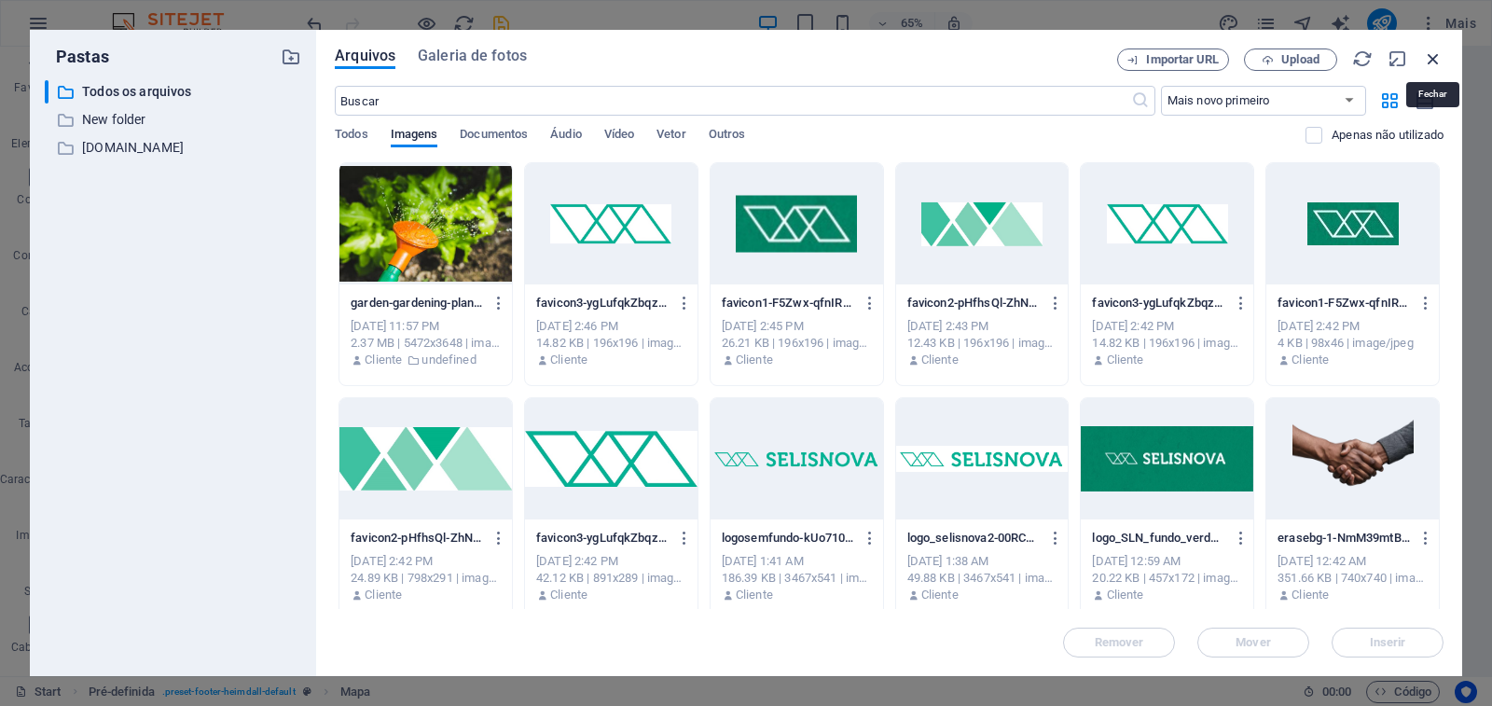
click at [1432, 59] on icon "button" at bounding box center [1433, 58] width 21 height 21
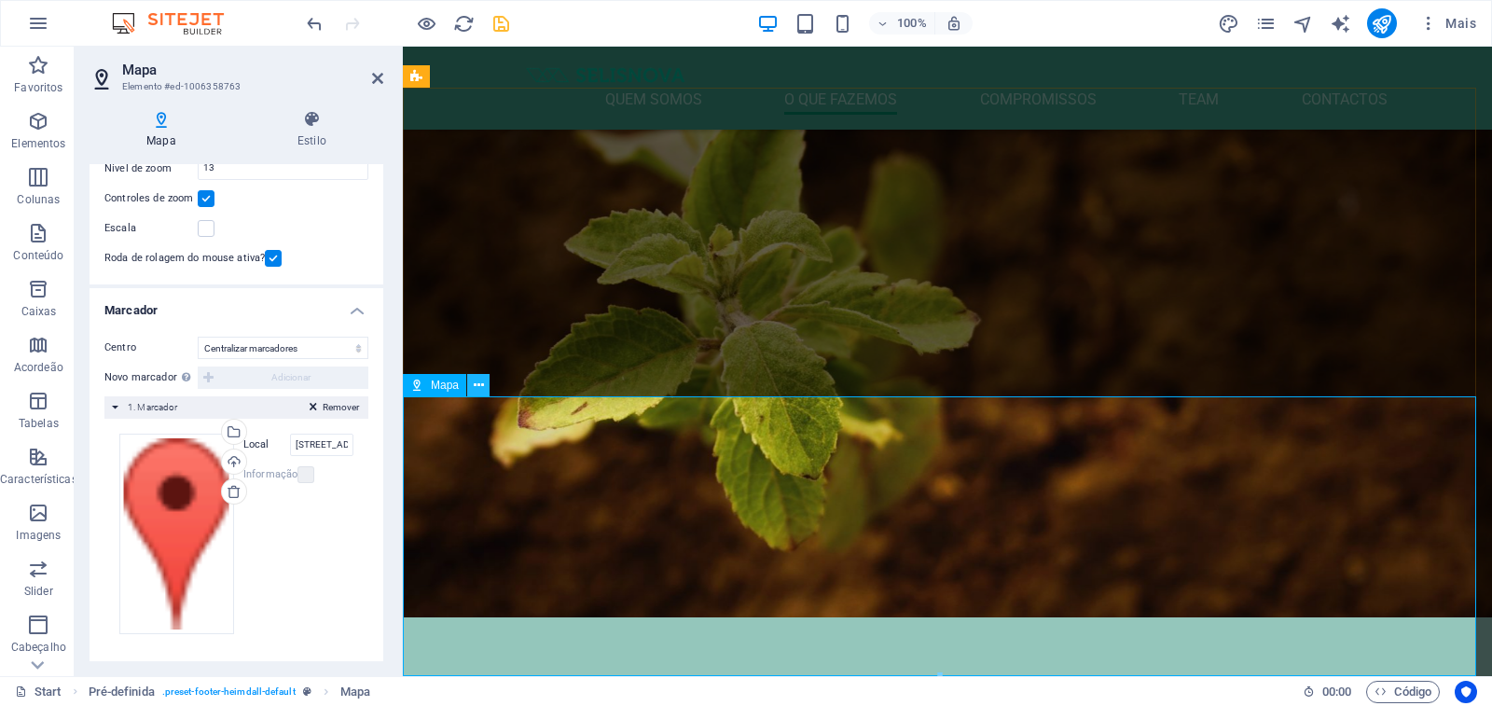
click at [481, 387] on icon at bounding box center [479, 386] width 10 height 20
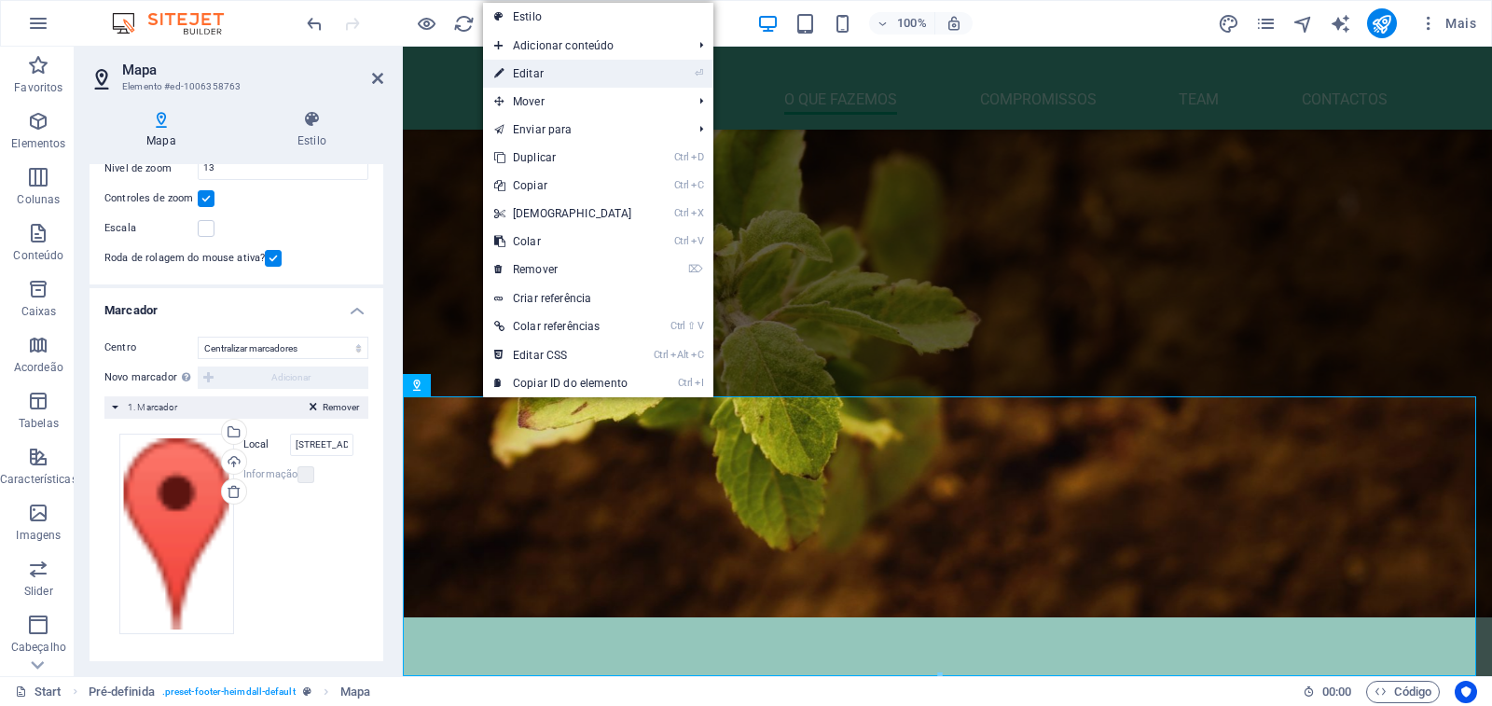
click at [554, 71] on link "⏎ Editar" at bounding box center [563, 74] width 160 height 28
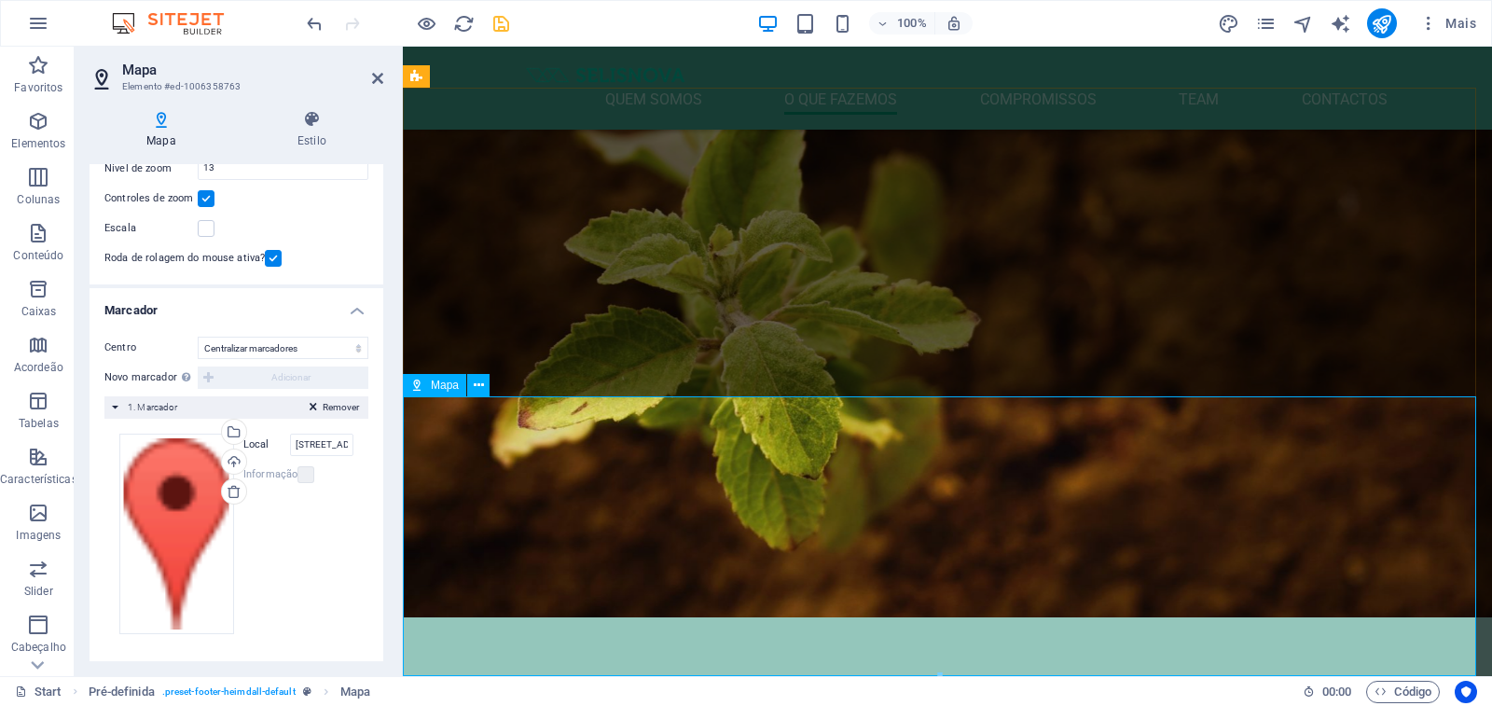
click at [426, 385] on div "Mapa" at bounding box center [434, 385] width 63 height 22
click at [420, 388] on icon at bounding box center [416, 385] width 13 height 22
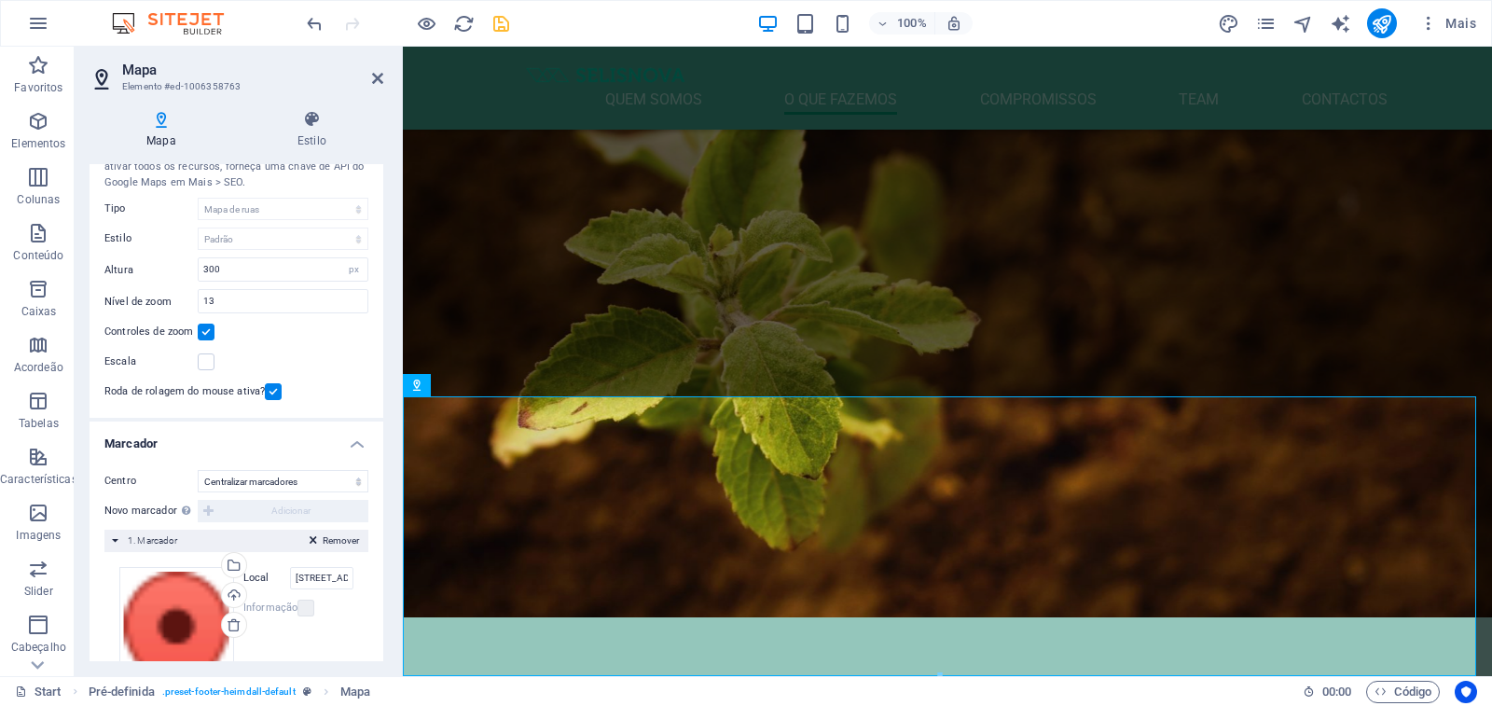
scroll to position [0, 0]
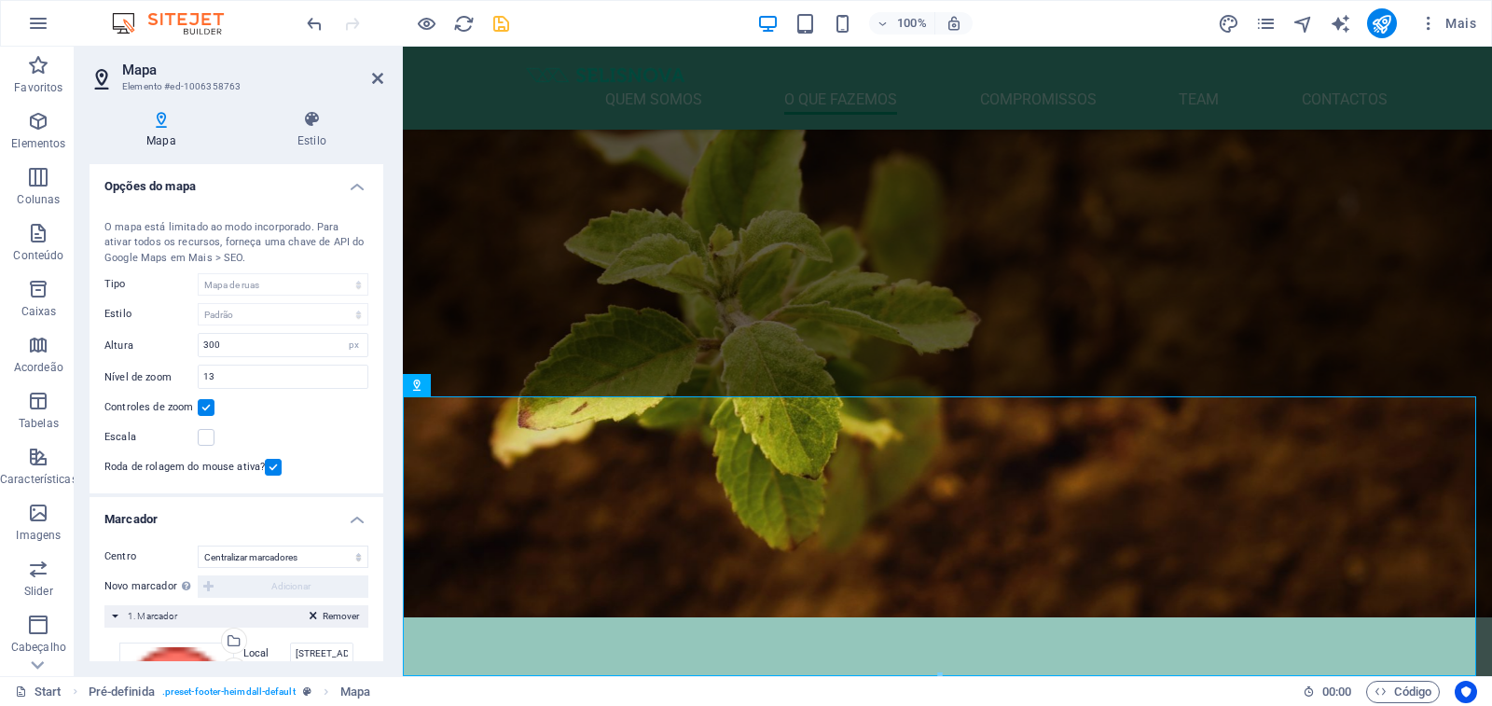
click at [210, 255] on div "O mapa está limitado ao modo incorporado. Para ativar todos os recursos, forneç…" at bounding box center [236, 243] width 264 height 47
click at [238, 262] on div "O mapa está limitado ao modo incorporado. Para ativar todos os recursos, forneç…" at bounding box center [236, 243] width 264 height 47
click at [268, 286] on select "Mapa de ruas Visualização de satélite Visualização de satélite com ruas Mapa de…" at bounding box center [283, 284] width 171 height 22
click at [1459, 25] on span "Mais" at bounding box center [1447, 23] width 57 height 19
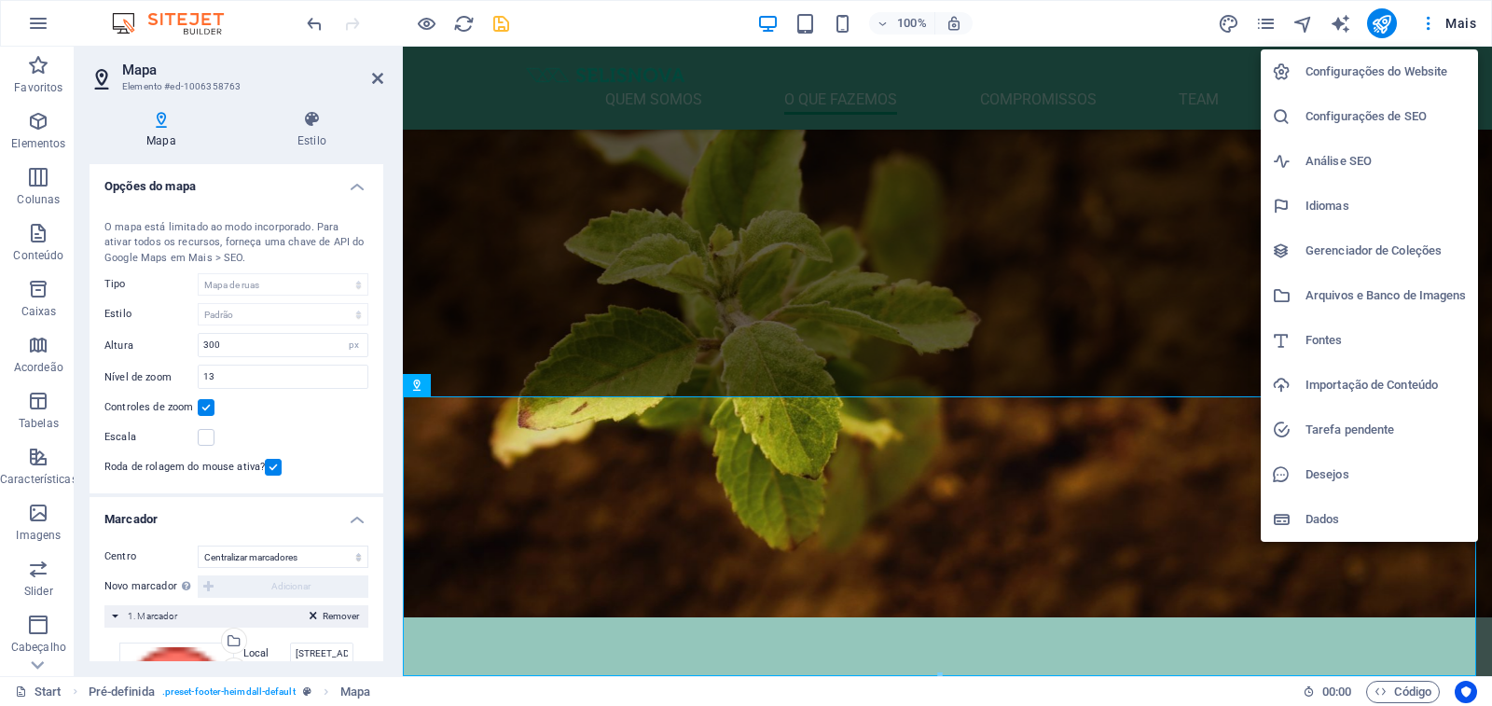
click at [1410, 121] on h6 "Configurações de SEO" at bounding box center [1385, 116] width 161 height 22
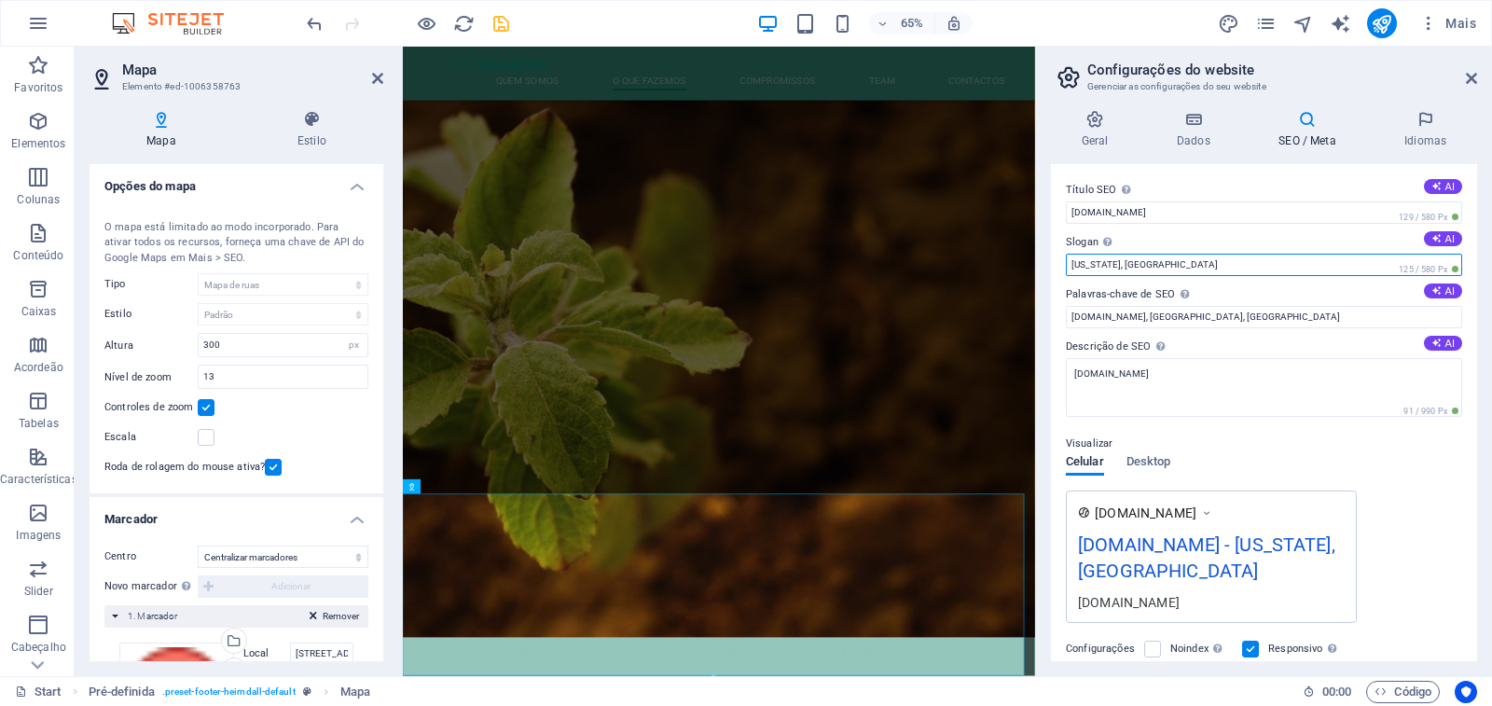
click at [1158, 265] on input "[US_STATE], [GEOGRAPHIC_DATA]" at bounding box center [1264, 265] width 396 height 22
click at [1158, 264] on input "[US_STATE], [GEOGRAPHIC_DATA]" at bounding box center [1264, 265] width 396 height 22
type input "[GEOGRAPHIC_DATA]"
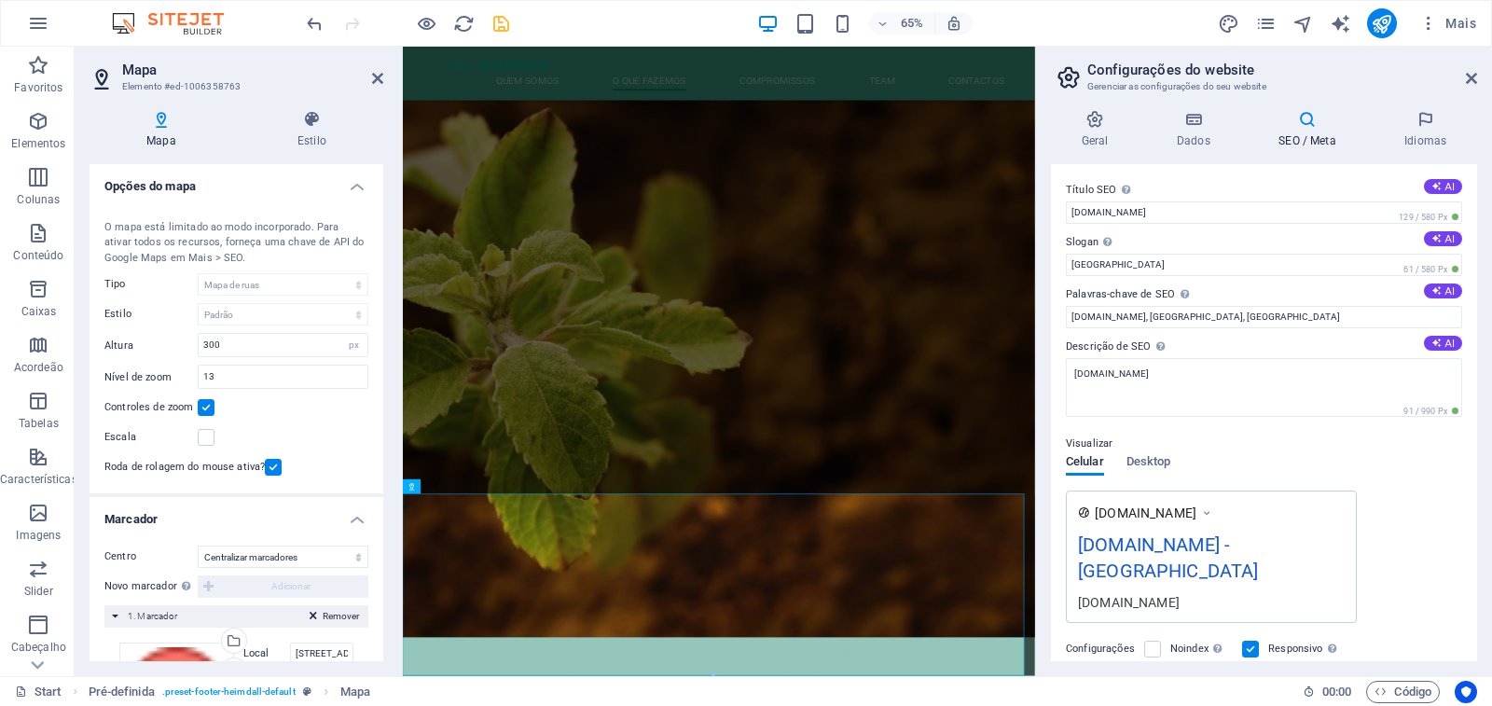
click at [1431, 490] on div "[DOMAIN_NAME] [DOMAIN_NAME] - luanda [DOMAIN_NAME]" at bounding box center [1264, 556] width 396 height 132
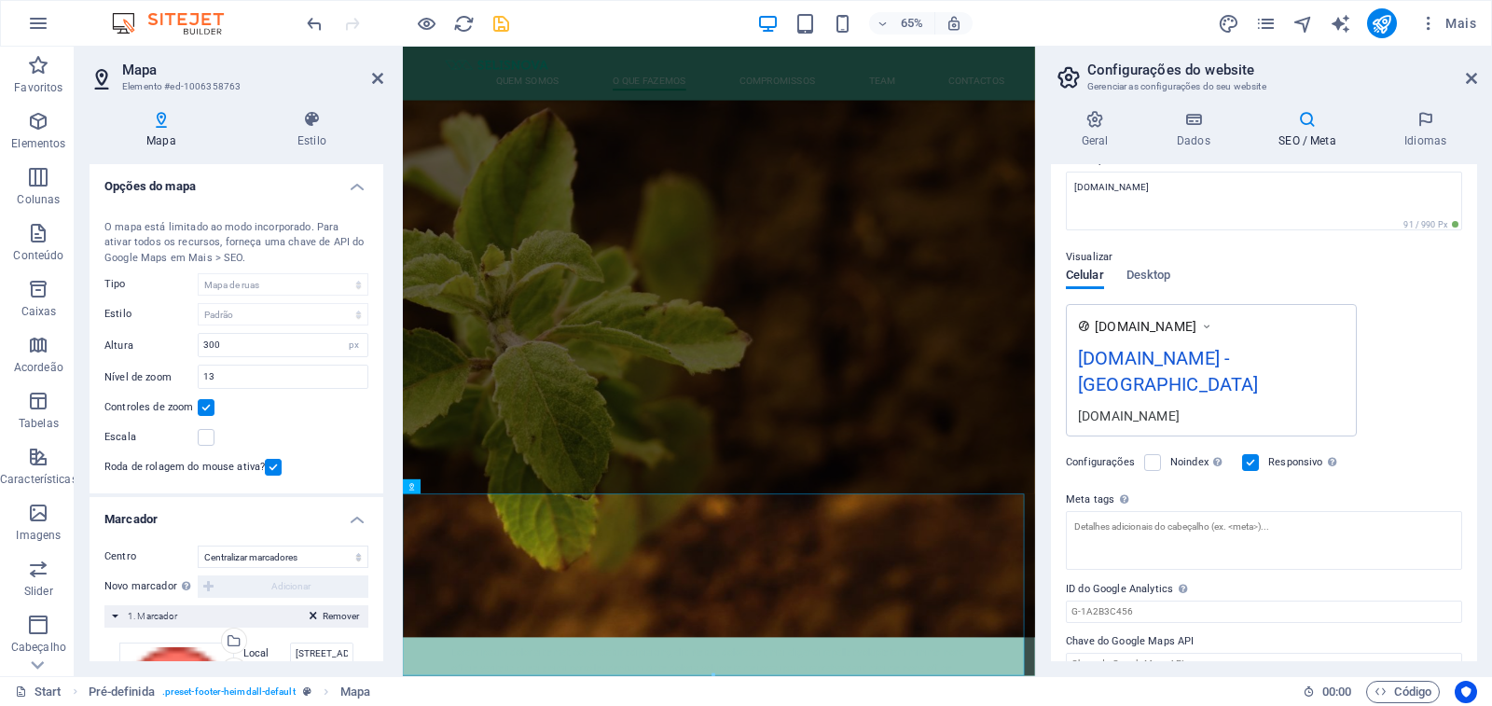
scroll to position [189, 0]
click at [1197, 650] on input "Chave do Google Maps API" at bounding box center [1264, 661] width 396 height 22
type input "[GEOGRAPHIC_DATA]"
click at [1273, 627] on label "Chave do Google Maps API" at bounding box center [1264, 638] width 396 height 22
click at [1273, 650] on input "[GEOGRAPHIC_DATA]" at bounding box center [1264, 661] width 396 height 22
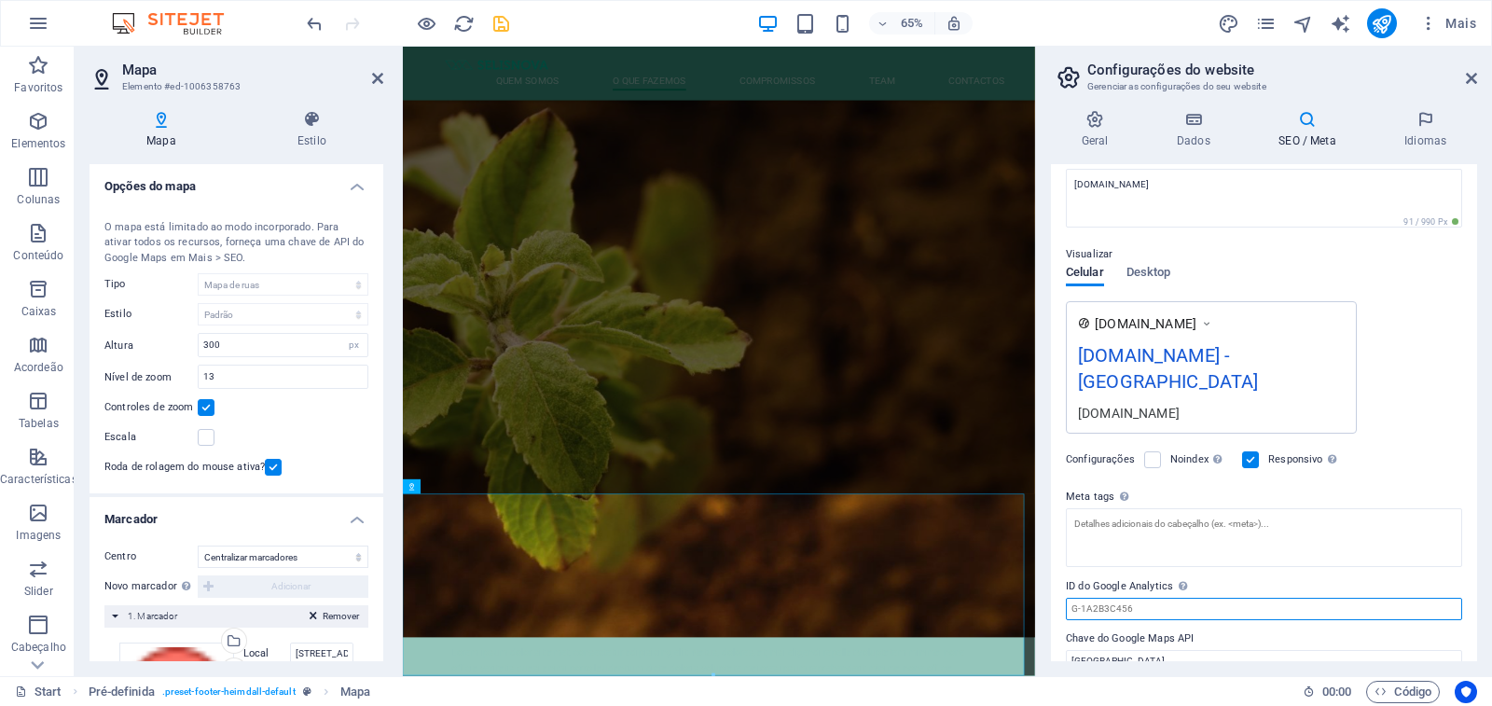
click at [1225, 598] on input "ID do Google Analytics Adicione apenas o ID do Google Analytics. Incluímos auto…" at bounding box center [1264, 609] width 396 height 22
click at [378, 76] on icon at bounding box center [377, 78] width 11 height 15
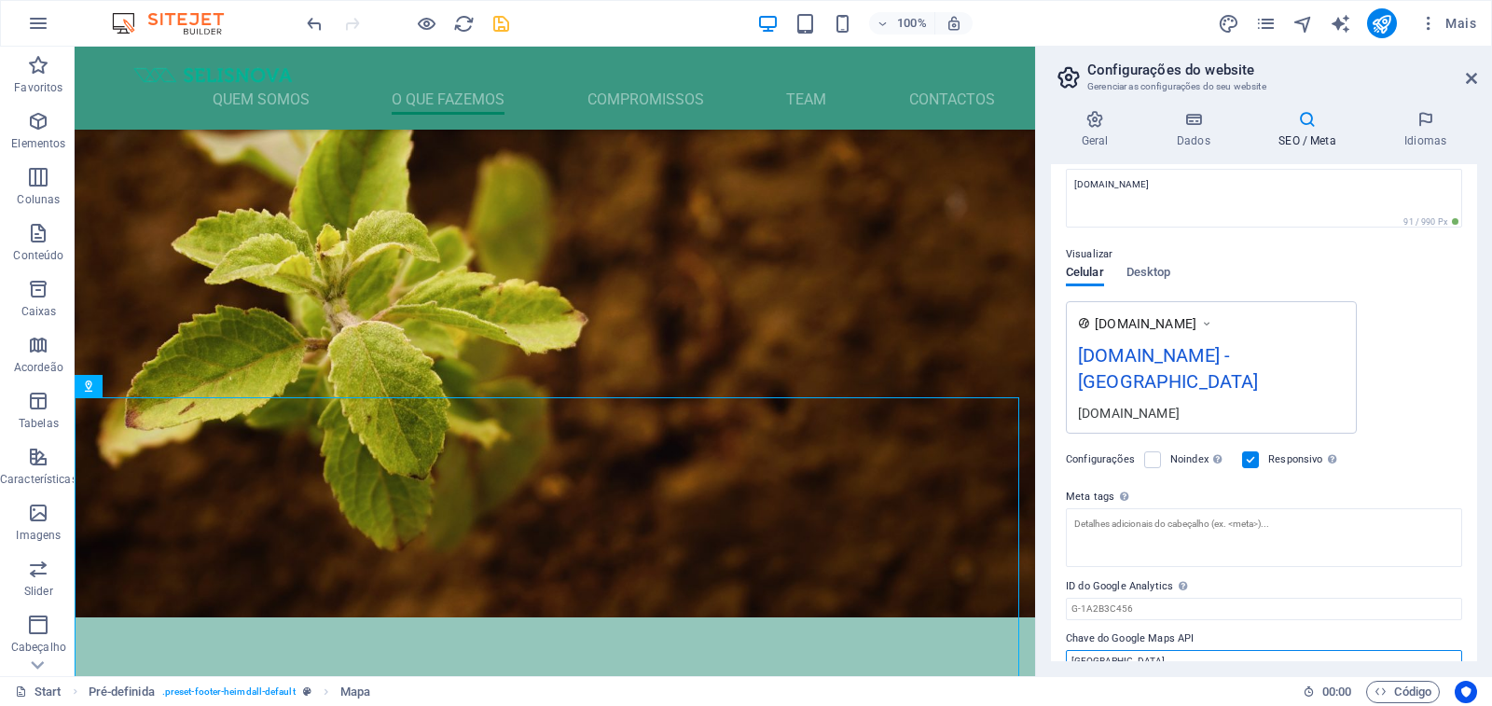
drag, startPoint x: 1126, startPoint y: 641, endPoint x: 1132, endPoint y: 632, distance: 10.9
click at [1126, 650] on input "[GEOGRAPHIC_DATA]" at bounding box center [1264, 661] width 396 height 22
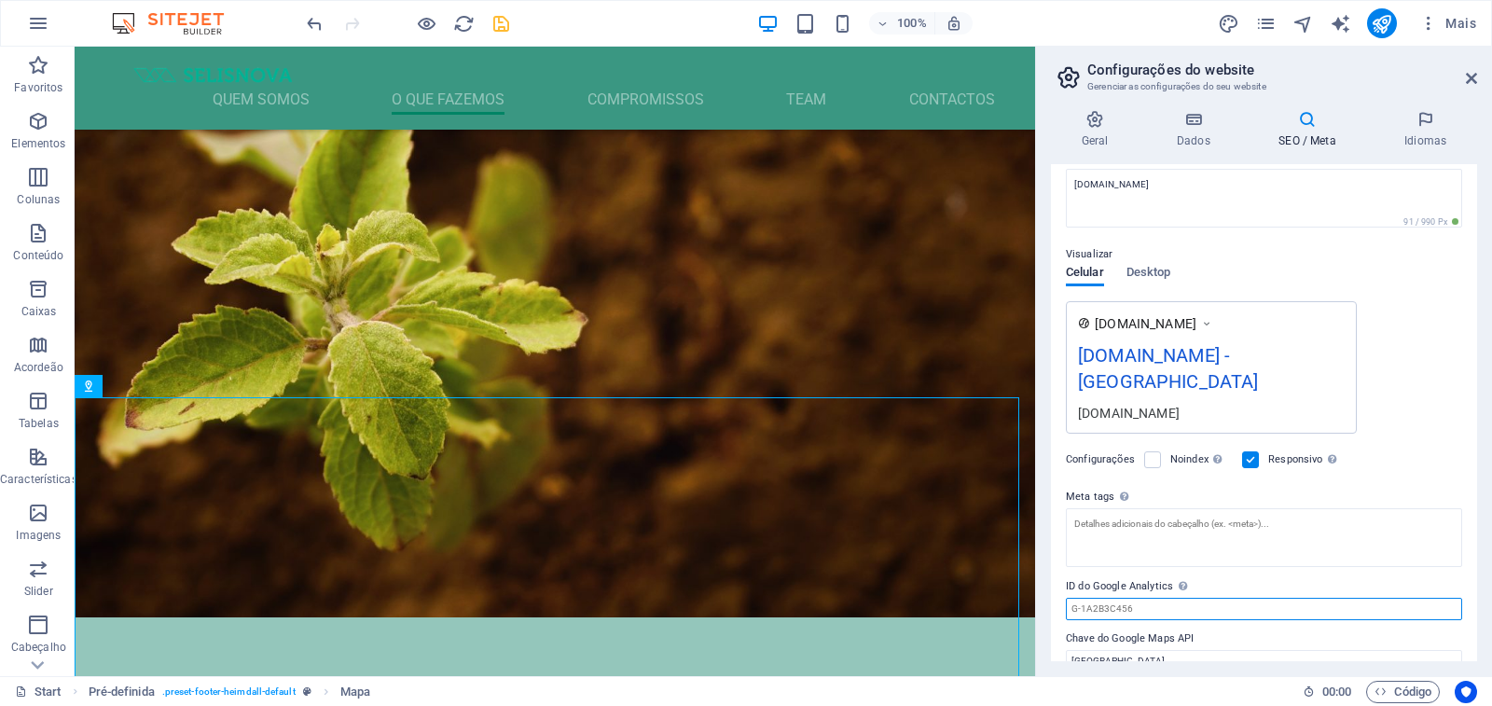
click at [1143, 598] on input "ID do Google Analytics Adicione apenas o ID do Google Analytics. Incluímos auto…" at bounding box center [1264, 609] width 396 height 22
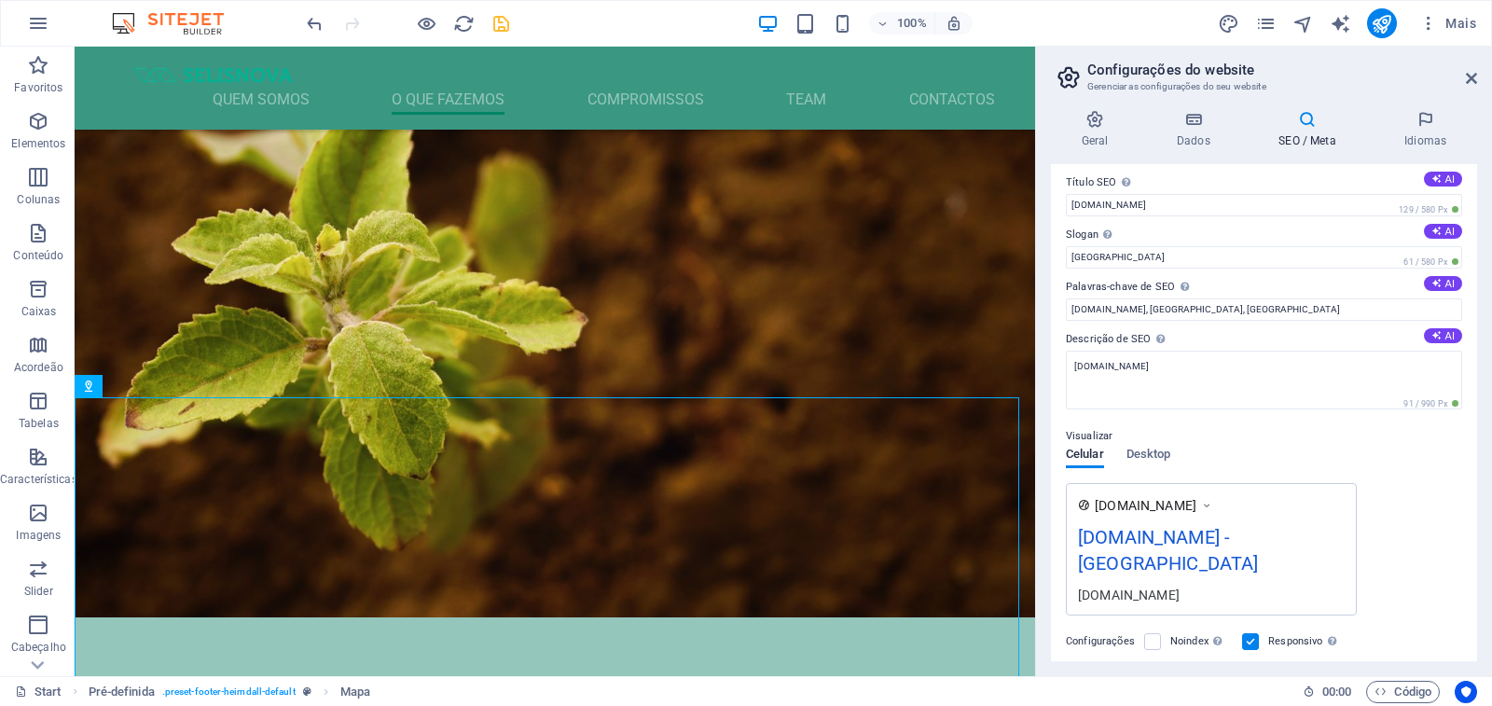
scroll to position [0, 0]
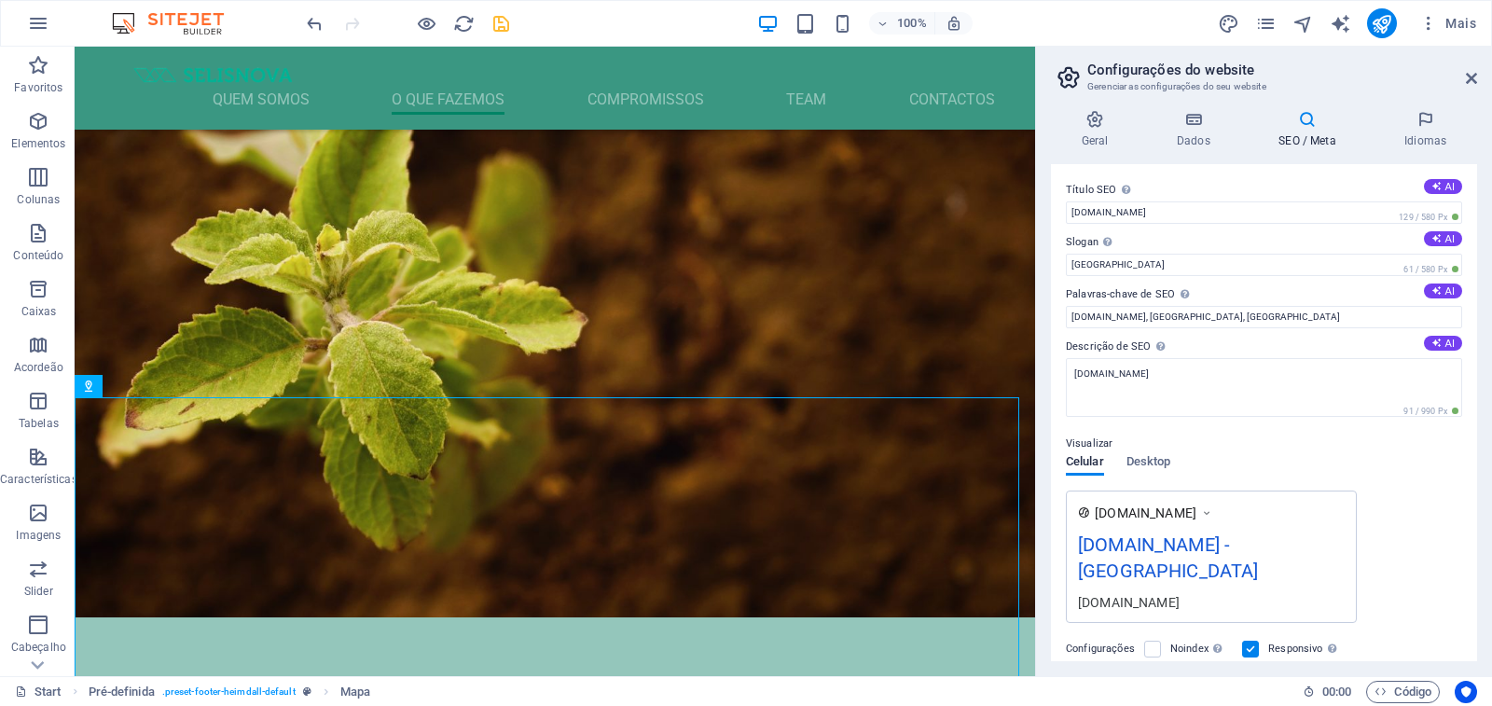
click at [1312, 131] on h4 "SEO / Meta" at bounding box center [1311, 129] width 126 height 39
click at [1191, 124] on icon at bounding box center [1193, 119] width 94 height 19
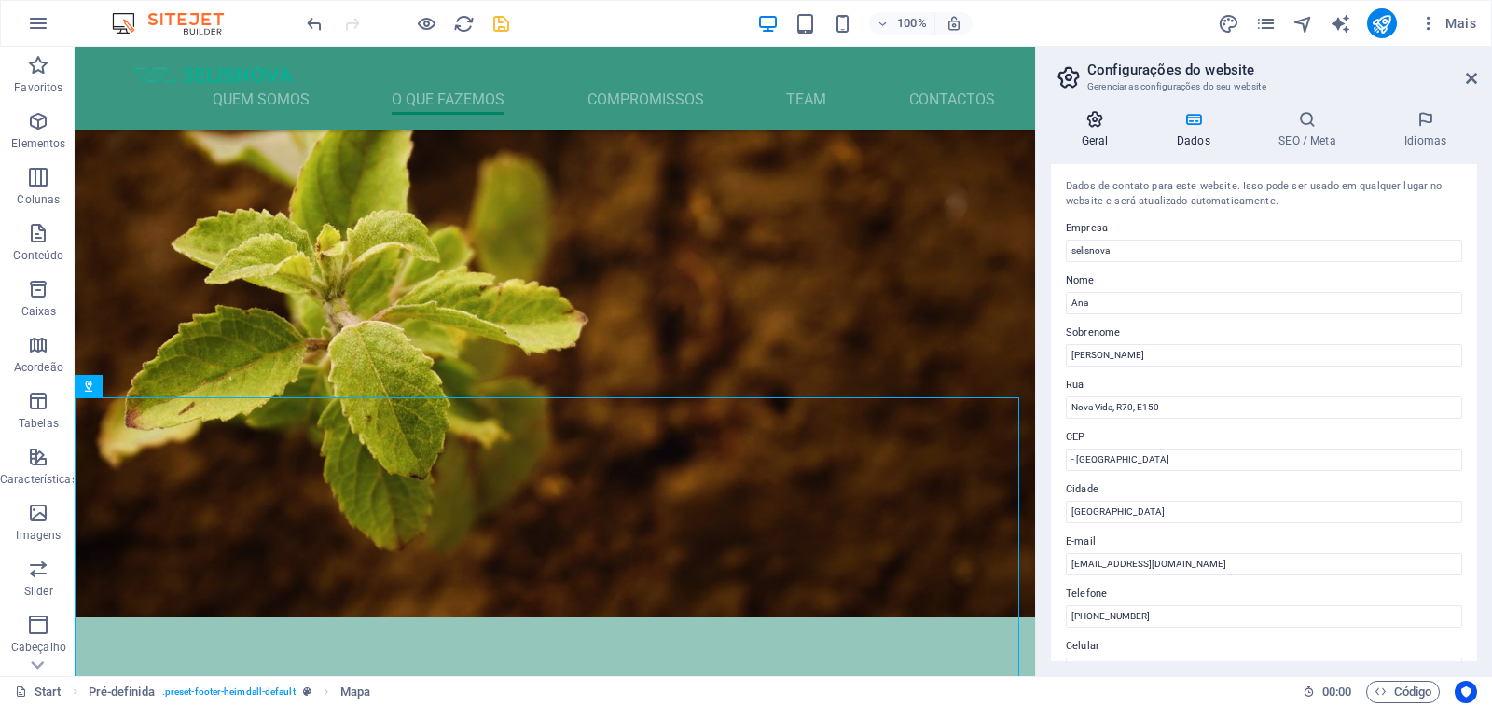
click at [1114, 131] on h4 "Geral" at bounding box center [1098, 129] width 95 height 39
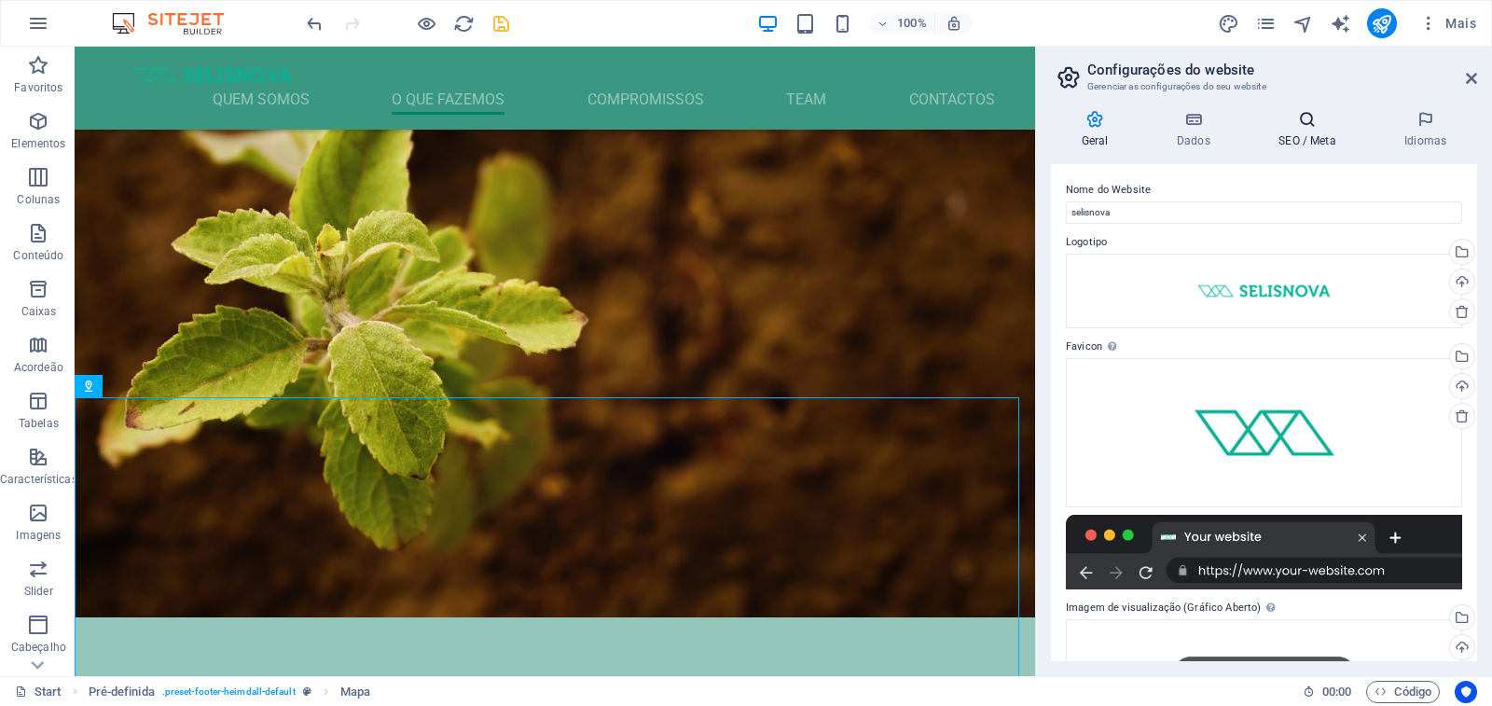
click at [1320, 134] on h4 "SEO / Meta" at bounding box center [1311, 129] width 126 height 39
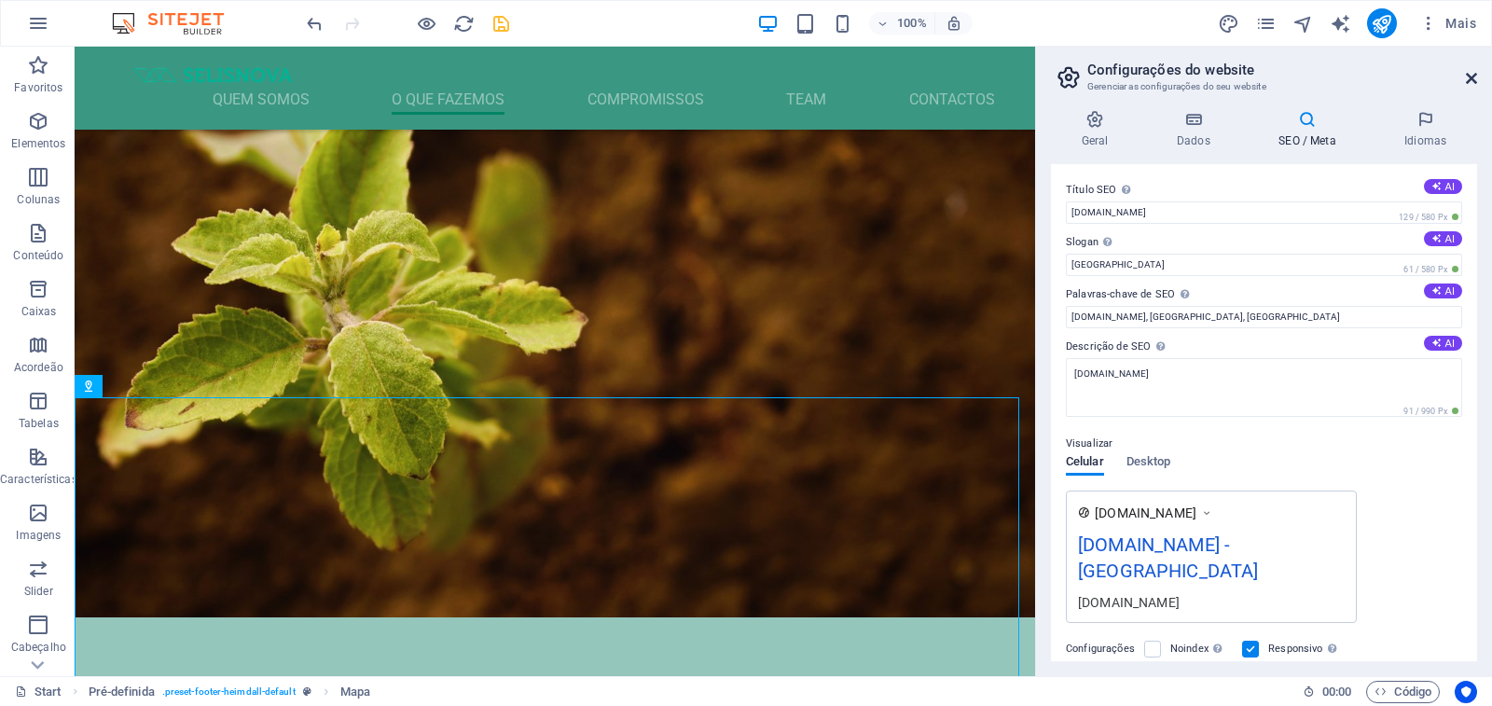
click at [1466, 78] on icon at bounding box center [1471, 78] width 11 height 15
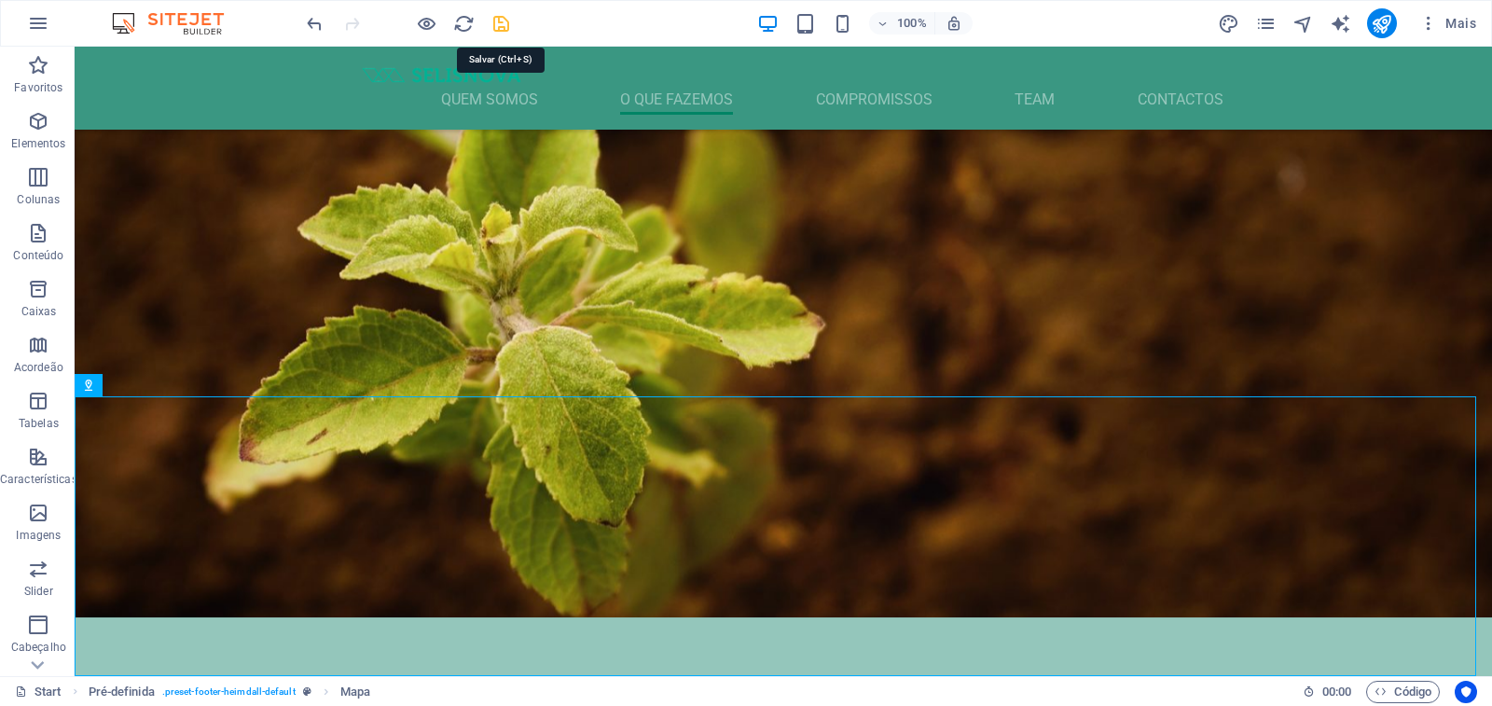
click at [502, 20] on icon "save" at bounding box center [500, 23] width 21 height 21
click at [93, 386] on icon at bounding box center [88, 385] width 13 height 22
select select "1"
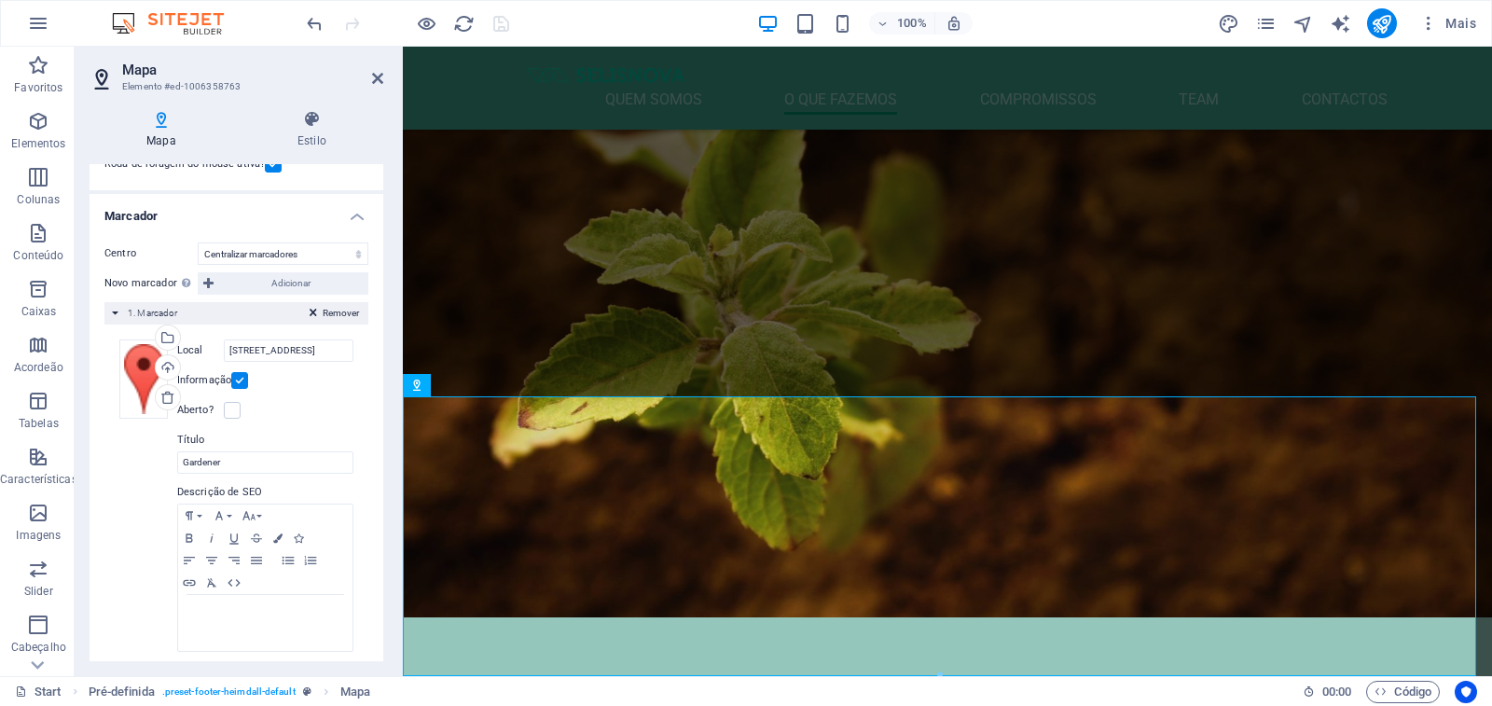
scroll to position [271, 0]
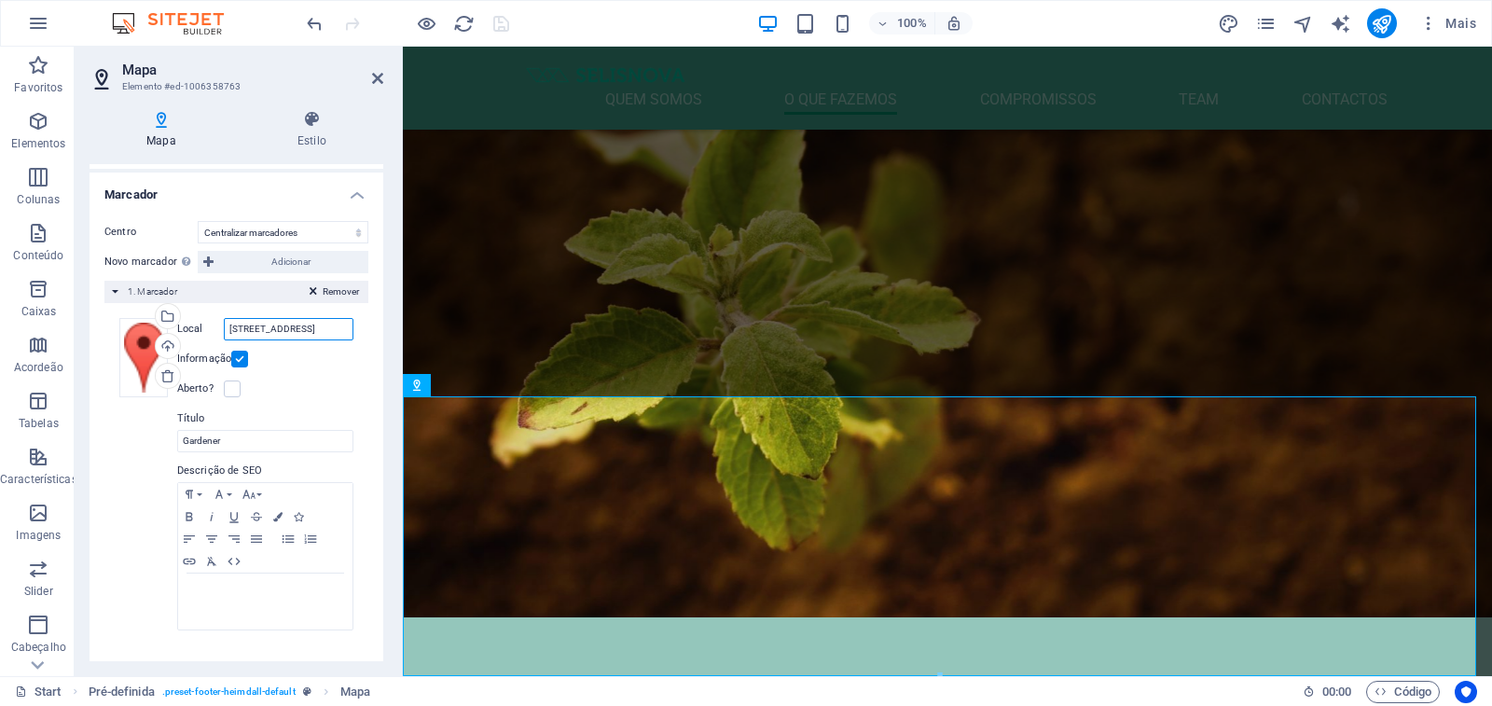
click at [275, 327] on input "[STREET_ADDRESS]" at bounding box center [289, 329] width 130 height 22
click at [277, 330] on input "[STREET_ADDRESS]" at bounding box center [289, 329] width 130 height 22
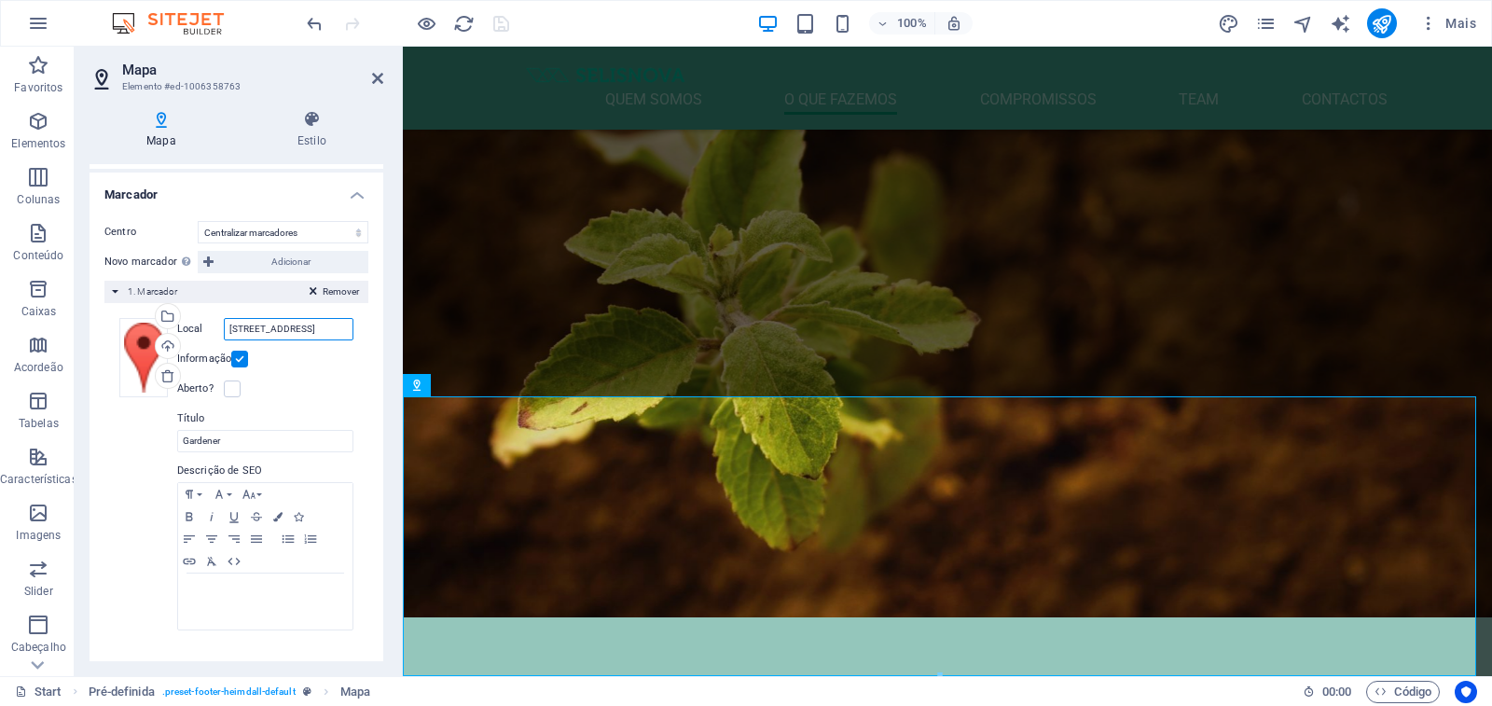
click at [277, 330] on input "[STREET_ADDRESS]" at bounding box center [289, 329] width 130 height 22
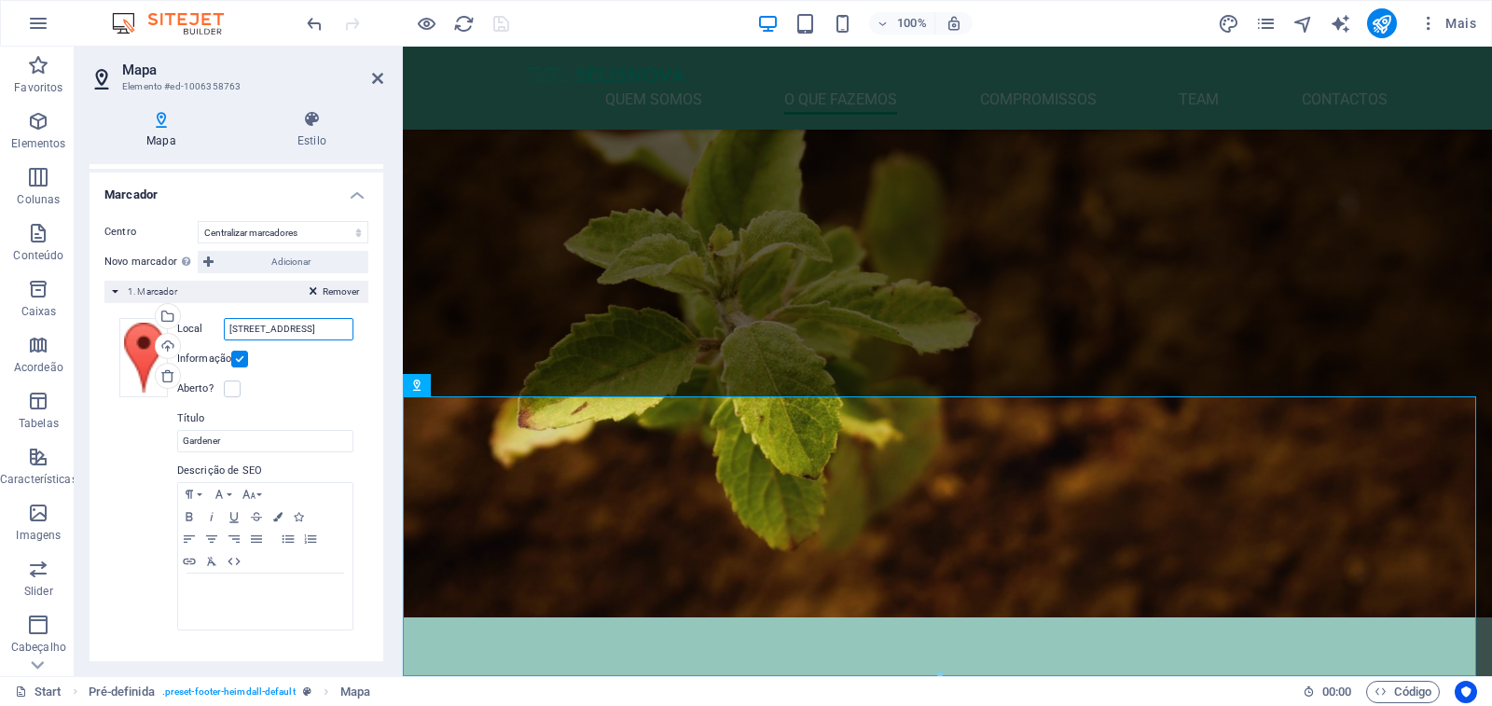
click at [277, 330] on input "[STREET_ADDRESS]" at bounding box center [289, 329] width 130 height 22
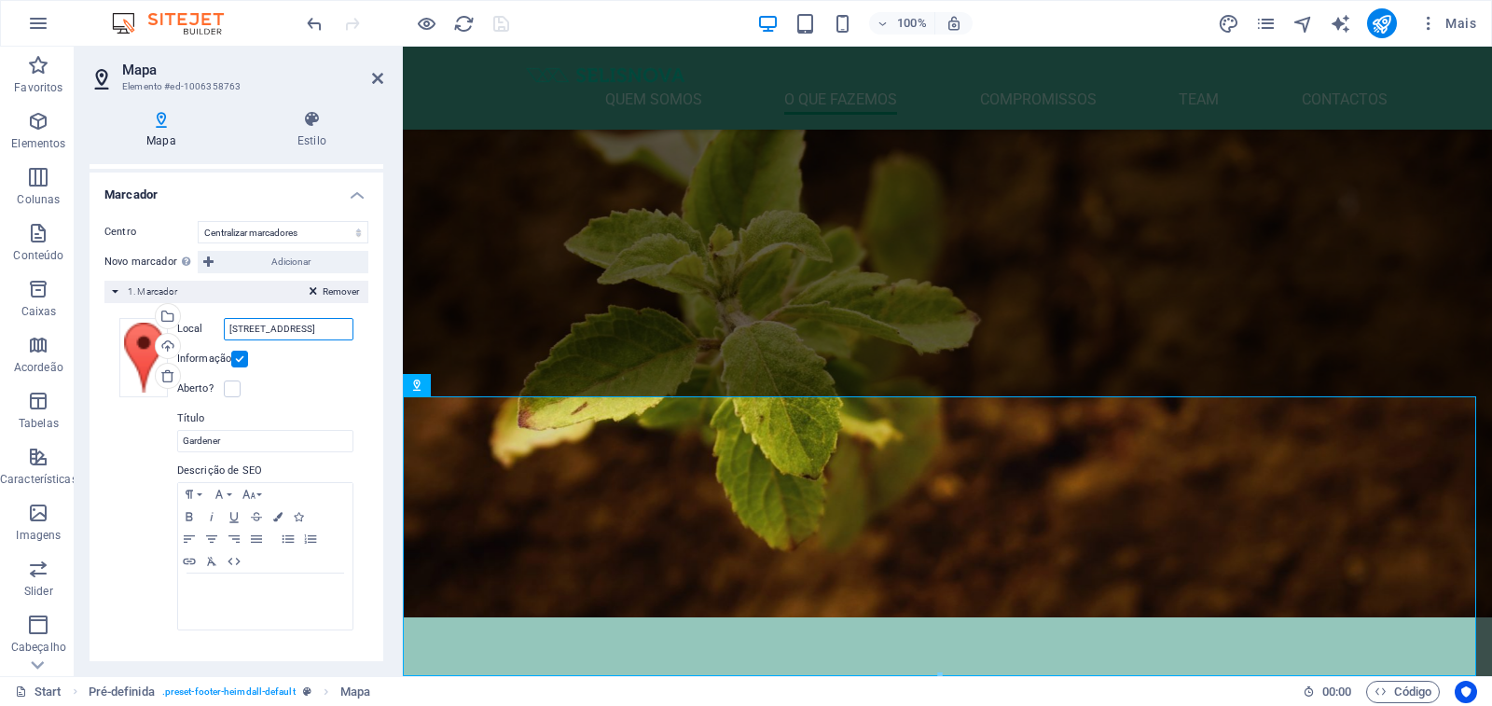
click at [277, 330] on input "[STREET_ADDRESS]" at bounding box center [289, 329] width 130 height 22
drag, startPoint x: 277, startPoint y: 325, endPoint x: 255, endPoint y: 324, distance: 21.5
click at [277, 324] on input "[STREET_ADDRESS]" at bounding box center [289, 329] width 130 height 22
click at [190, 331] on label "Local" at bounding box center [200, 329] width 47 height 22
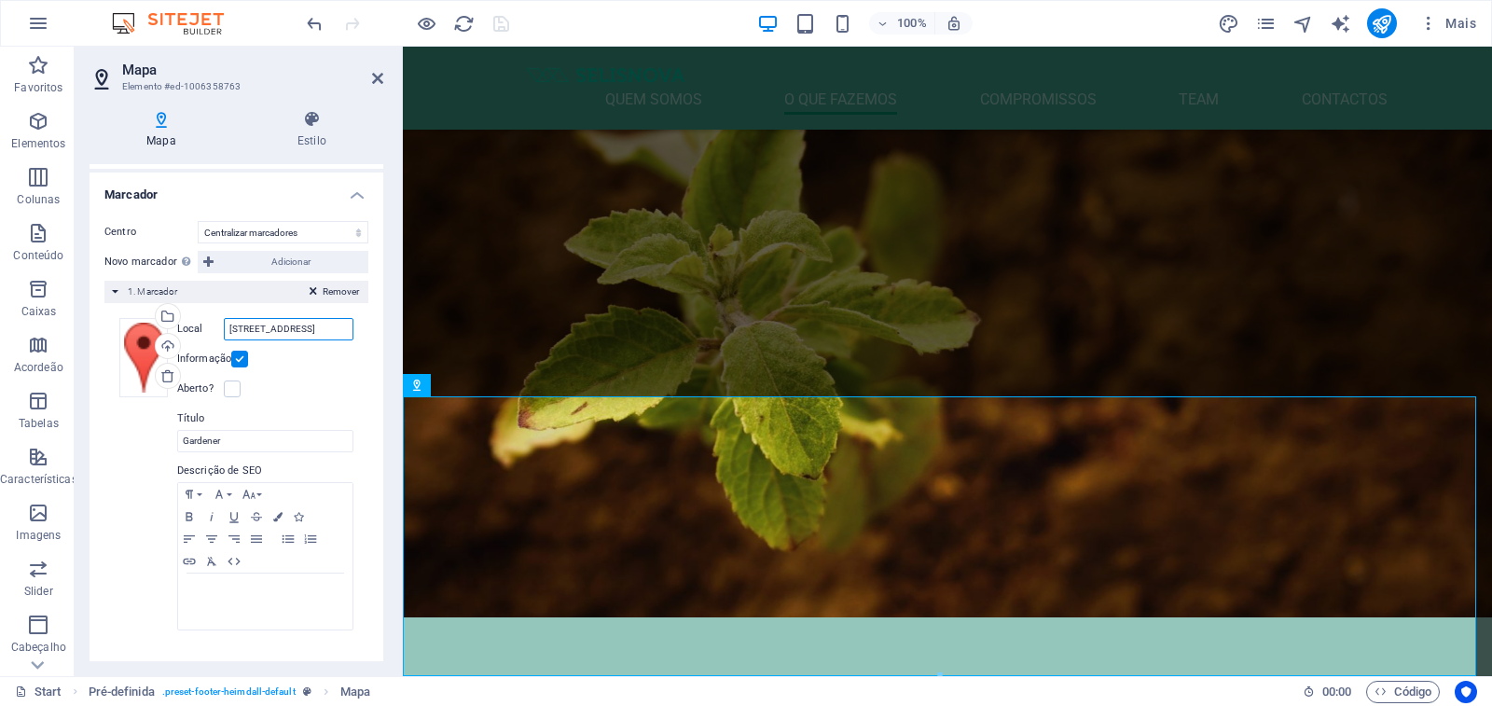
click at [224, 331] on input "[STREET_ADDRESS]" at bounding box center [289, 329] width 130 height 22
click at [190, 331] on label "Local" at bounding box center [200, 329] width 47 height 22
click at [224, 331] on input "[STREET_ADDRESS]" at bounding box center [289, 329] width 130 height 22
click at [190, 331] on label "Local" at bounding box center [200, 329] width 47 height 22
click at [224, 331] on input "[STREET_ADDRESS]" at bounding box center [289, 329] width 130 height 22
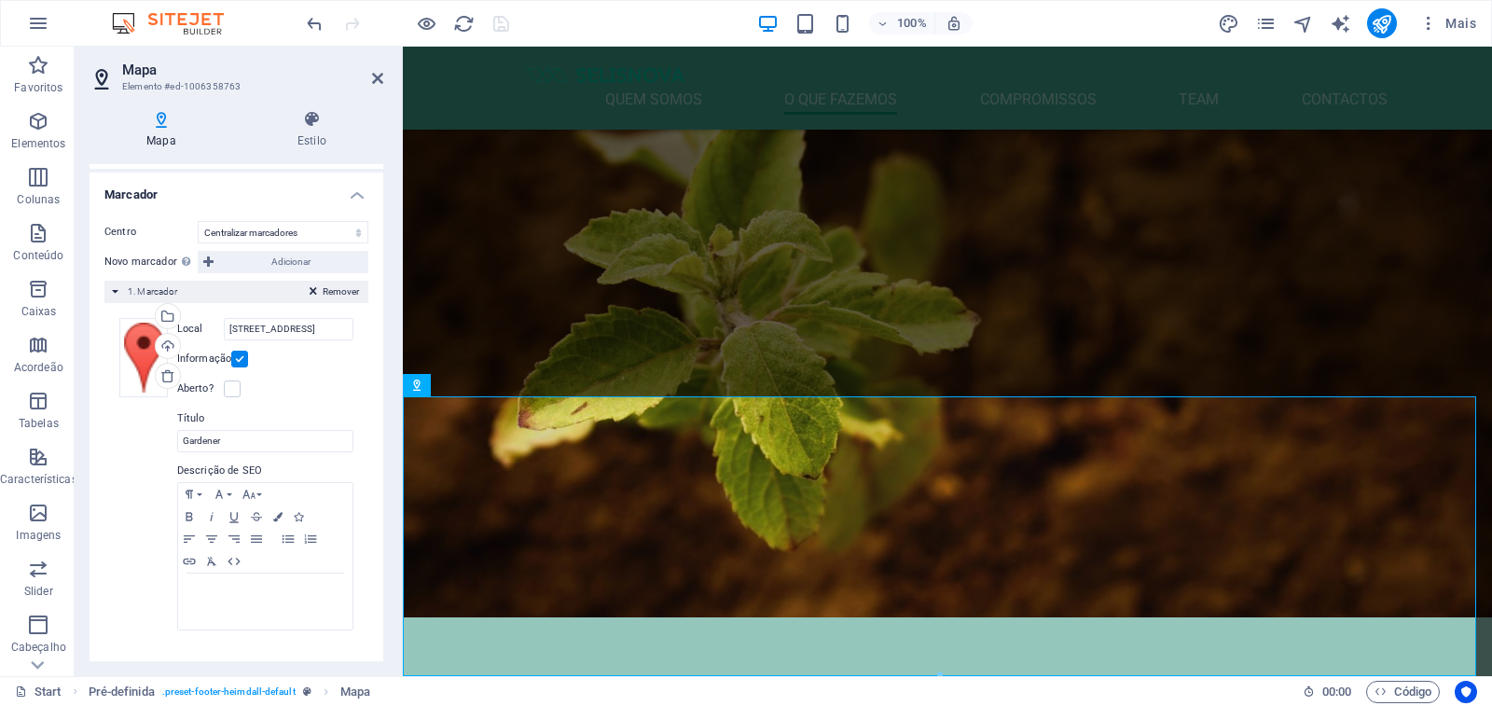
click at [190, 331] on label "Local" at bounding box center [200, 329] width 47 height 22
click at [224, 331] on input "[STREET_ADDRESS]" at bounding box center [289, 329] width 130 height 22
click at [190, 331] on label "Local" at bounding box center [200, 329] width 47 height 22
click at [224, 331] on input "[STREET_ADDRESS]" at bounding box center [289, 329] width 130 height 22
click at [190, 331] on label "Local" at bounding box center [200, 329] width 47 height 22
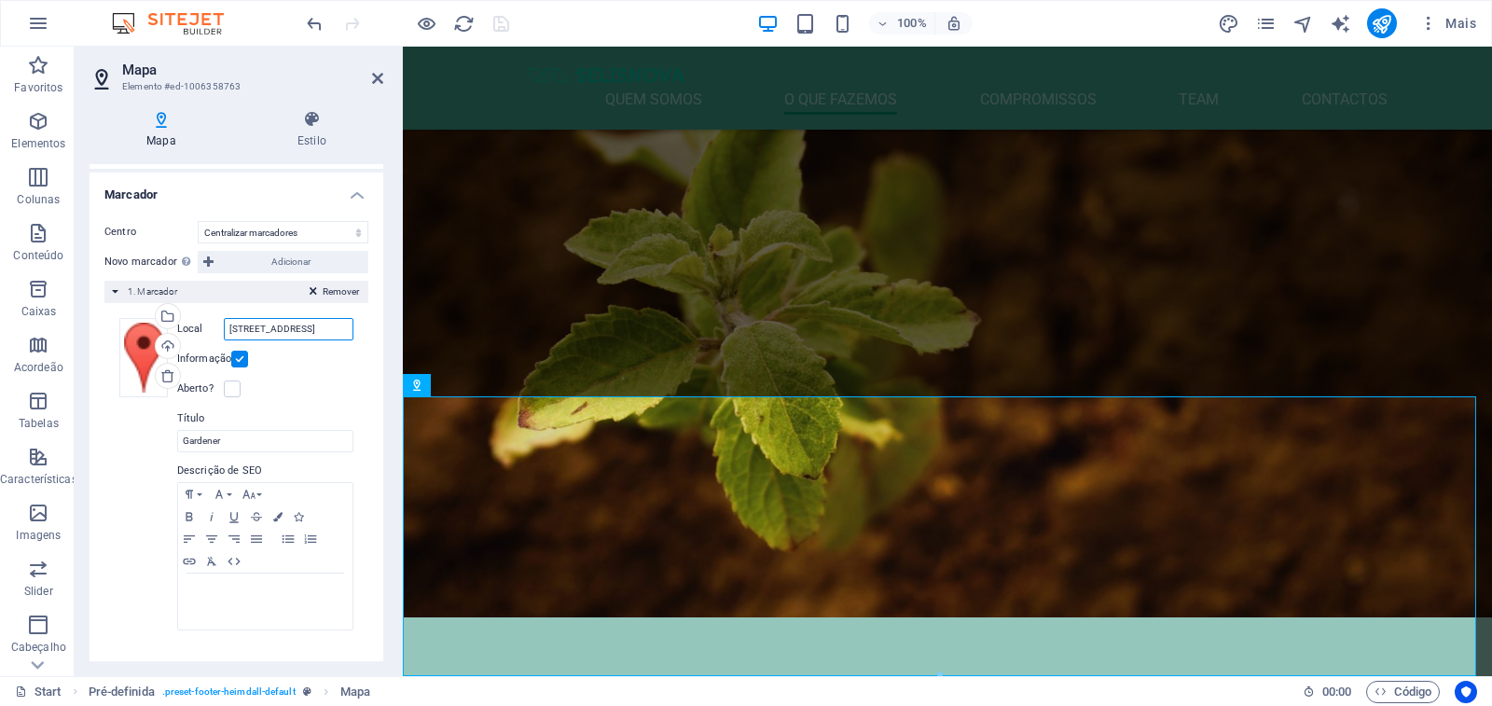
click at [224, 331] on input "[STREET_ADDRESS]" at bounding box center [289, 329] width 130 height 22
click at [190, 331] on label "Local" at bounding box center [200, 329] width 47 height 22
click at [224, 331] on input "[STREET_ADDRESS]" at bounding box center [289, 329] width 130 height 22
click at [190, 331] on label "Local" at bounding box center [200, 329] width 47 height 22
click at [224, 331] on input "[STREET_ADDRESS]" at bounding box center [289, 329] width 130 height 22
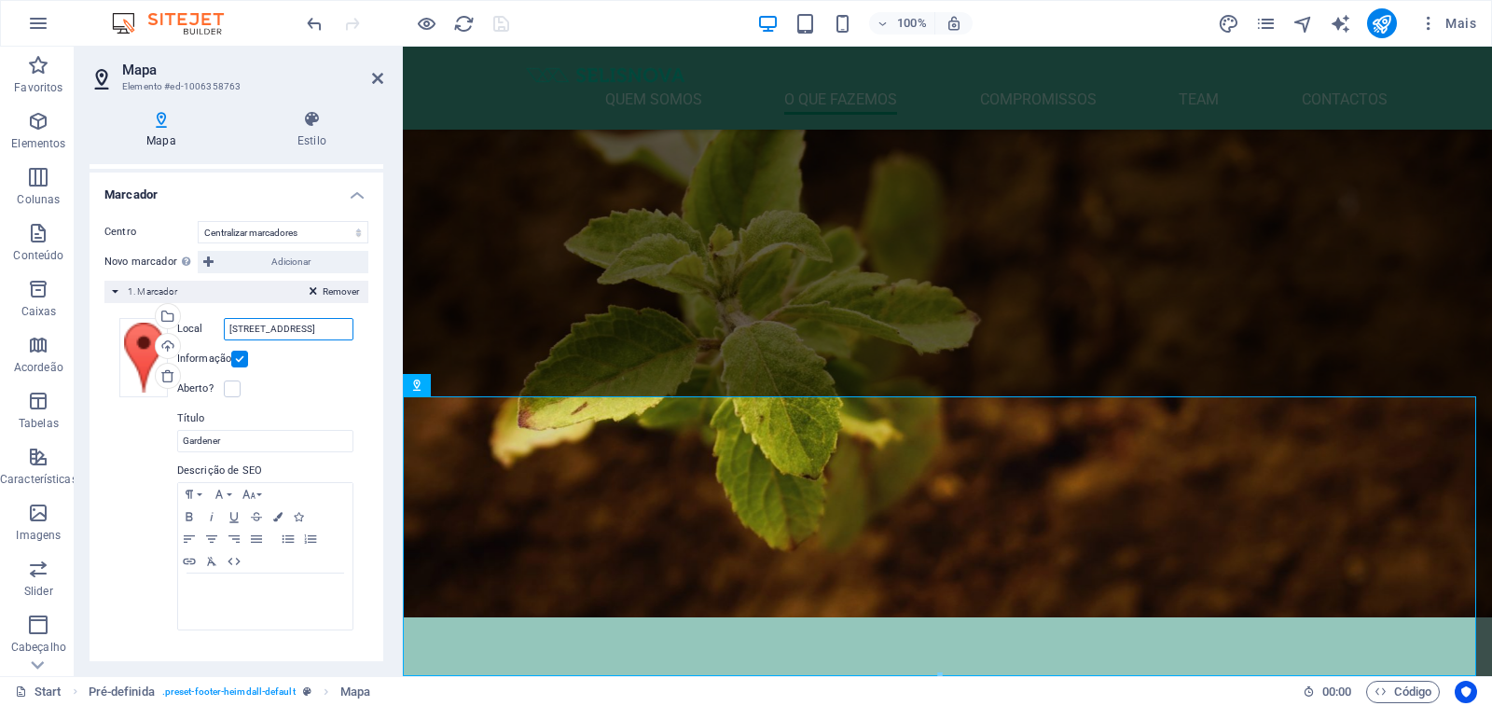
click at [312, 335] on input "[STREET_ADDRESS]" at bounding box center [289, 329] width 130 height 22
drag, startPoint x: 342, startPoint y: 332, endPoint x: 138, endPoint y: 333, distance: 204.2
click at [138, 333] on div "Arraste os arquivos aqui, clique para escolher os arquivos ou selecione os arqu…" at bounding box center [236, 474] width 234 height 313
click at [324, 328] on input "[STREET_ADDRESS]" at bounding box center [289, 329] width 130 height 22
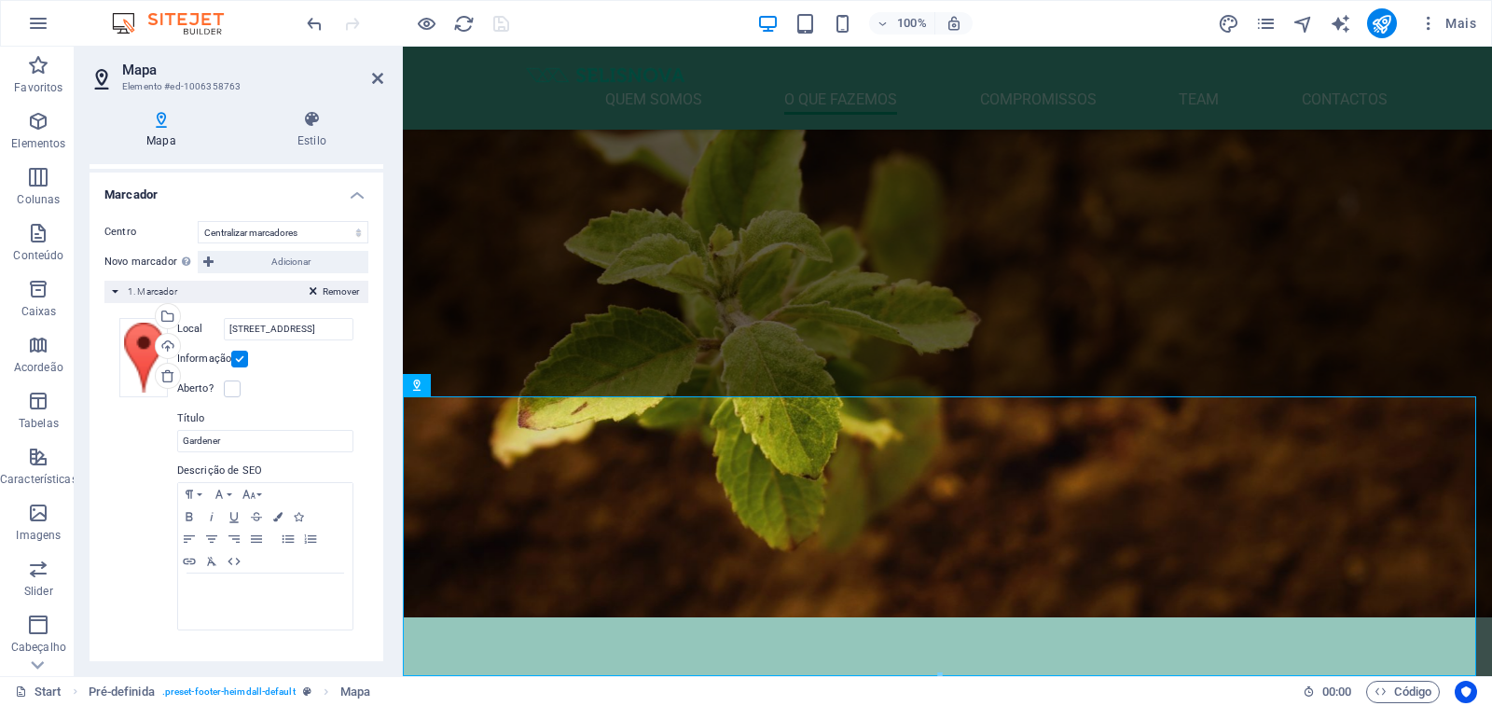
click at [332, 382] on div "Aberto?" at bounding box center [265, 389] width 176 height 22
click at [219, 296] on div "Remover 1. Marcador" at bounding box center [236, 292] width 264 height 22
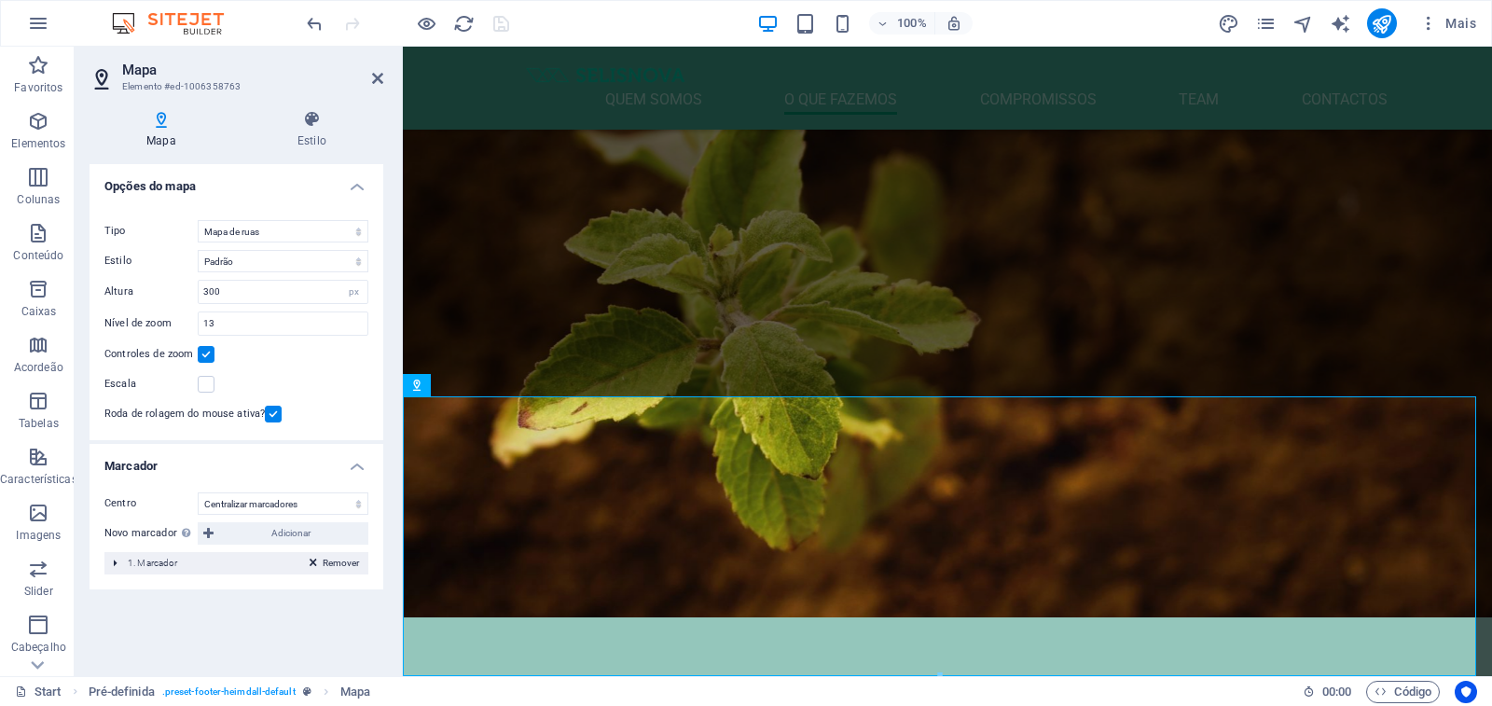
click at [171, 563] on span "1. Marcador" at bounding box center [153, 563] width 50 height 10
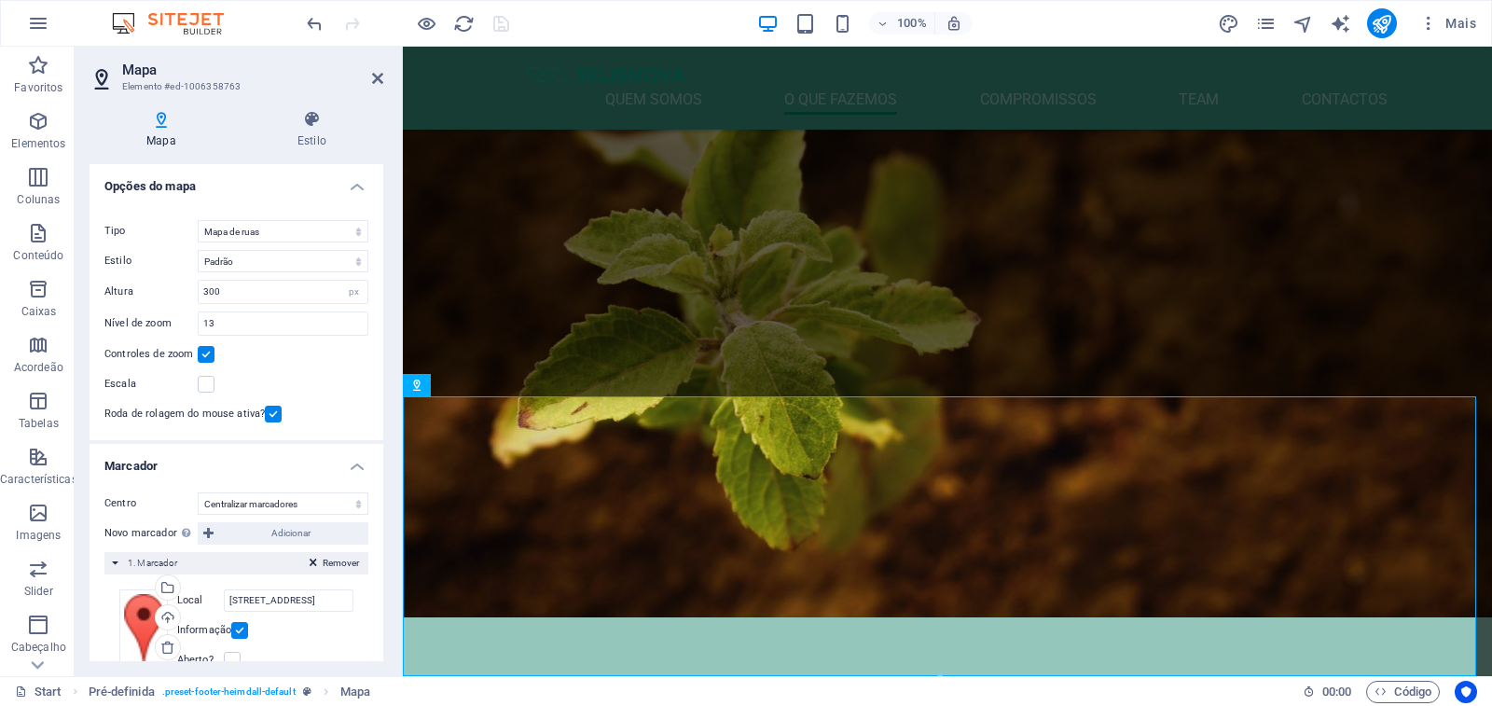
click at [171, 563] on span "1. Marcador" at bounding box center [153, 563] width 50 height 10
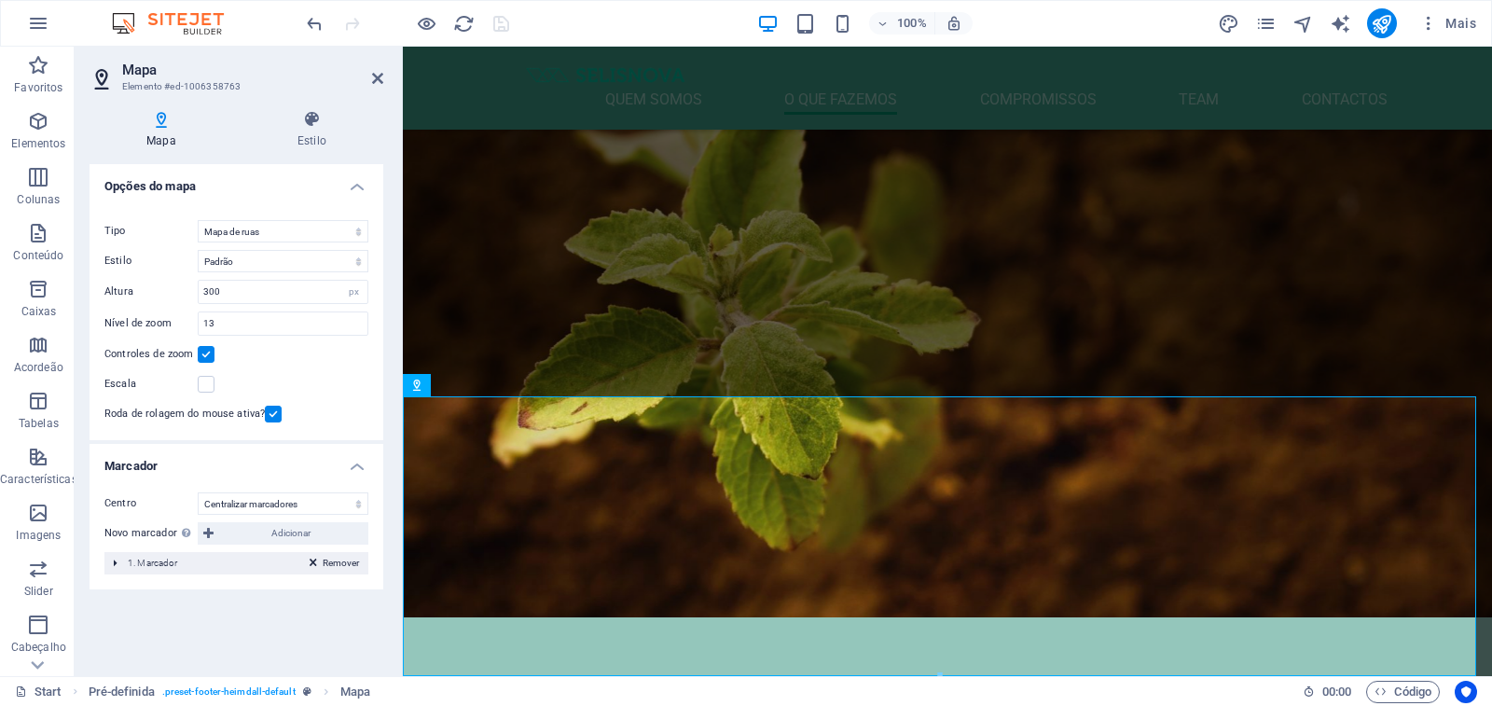
click at [171, 562] on span "1. Marcador" at bounding box center [153, 563] width 50 height 10
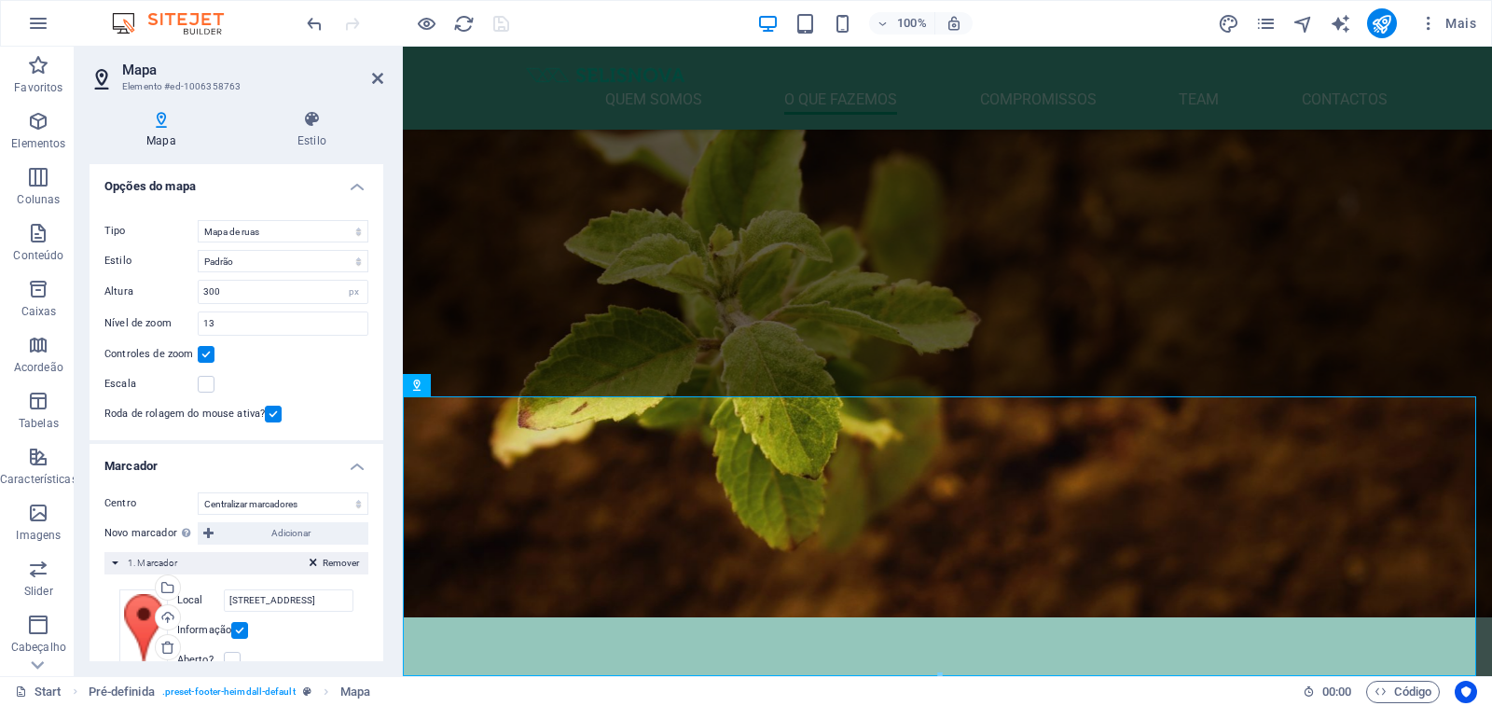
click at [184, 599] on label "Local" at bounding box center [200, 600] width 47 height 22
click at [224, 599] on input "[STREET_ADDRESS]" at bounding box center [289, 600] width 130 height 22
drag, startPoint x: 331, startPoint y: 605, endPoint x: 359, endPoint y: 616, distance: 30.1
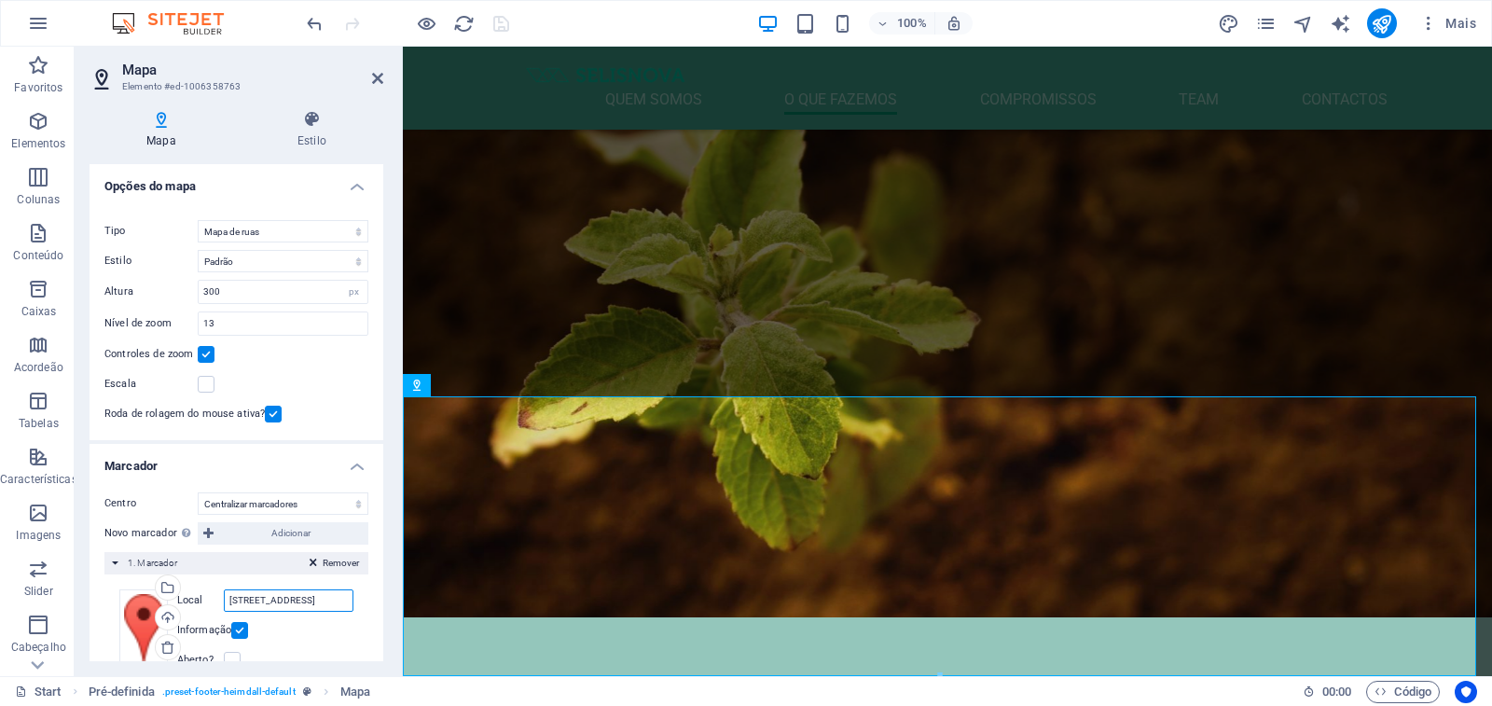
click at [335, 598] on input "[STREET_ADDRESS]" at bounding box center [289, 600] width 130 height 22
drag, startPoint x: 342, startPoint y: 599, endPoint x: 132, endPoint y: 595, distance: 209.8
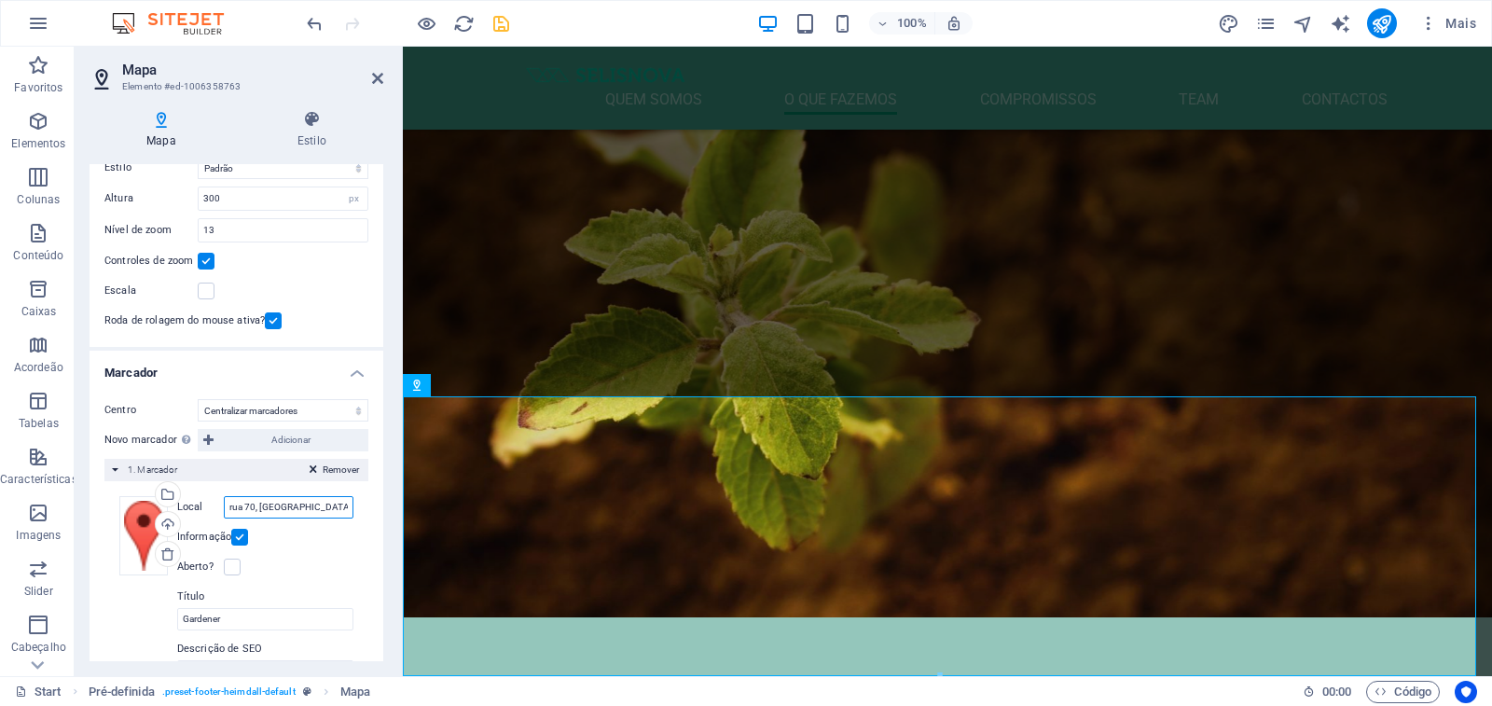
scroll to position [186, 0]
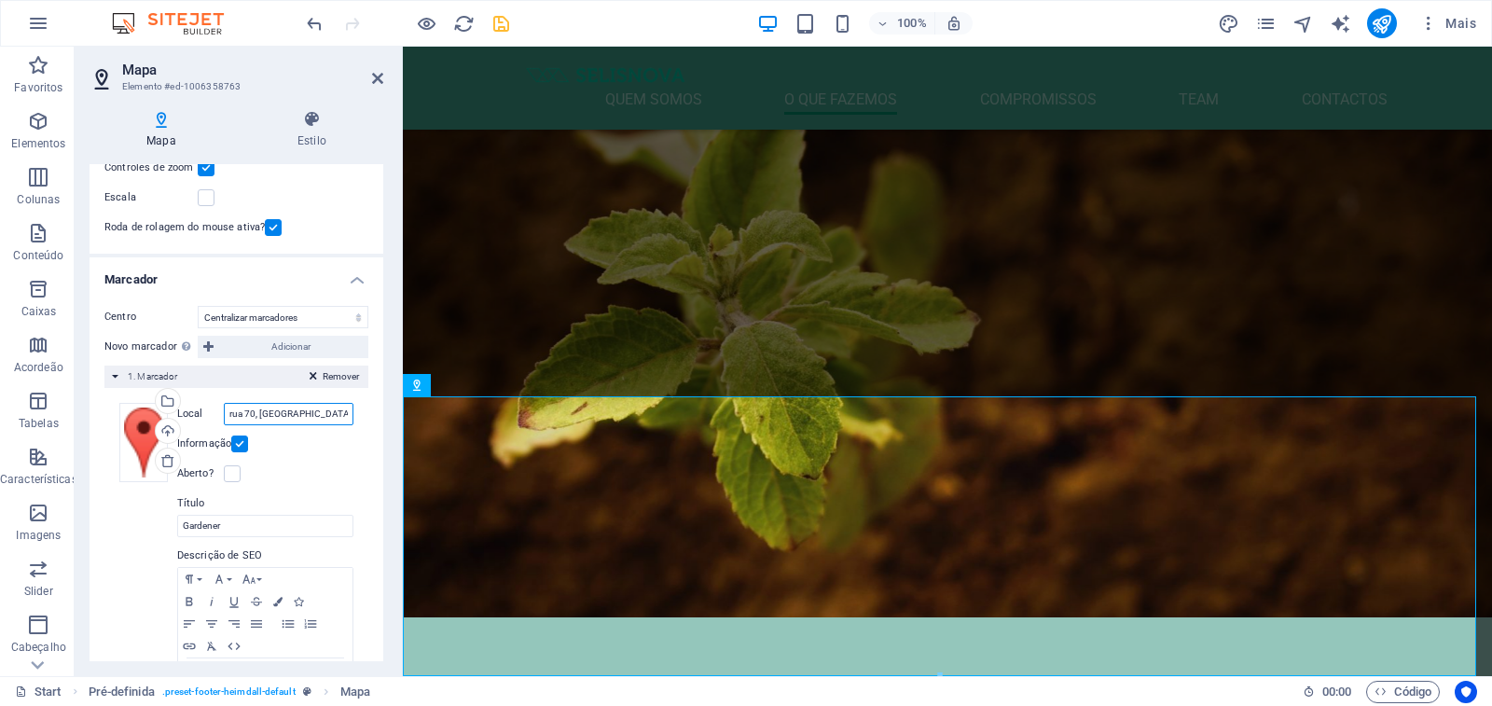
type input "rua 70, [GEOGRAPHIC_DATA], [GEOGRAPHIC_DATA]"
click at [343, 456] on div "Local [GEOGRAPHIC_DATA], luanda Largura automático px Informação Aberto? Título…" at bounding box center [262, 559] width 181 height 313
click at [214, 379] on div "Remover 1. Marcador" at bounding box center [236, 376] width 264 height 22
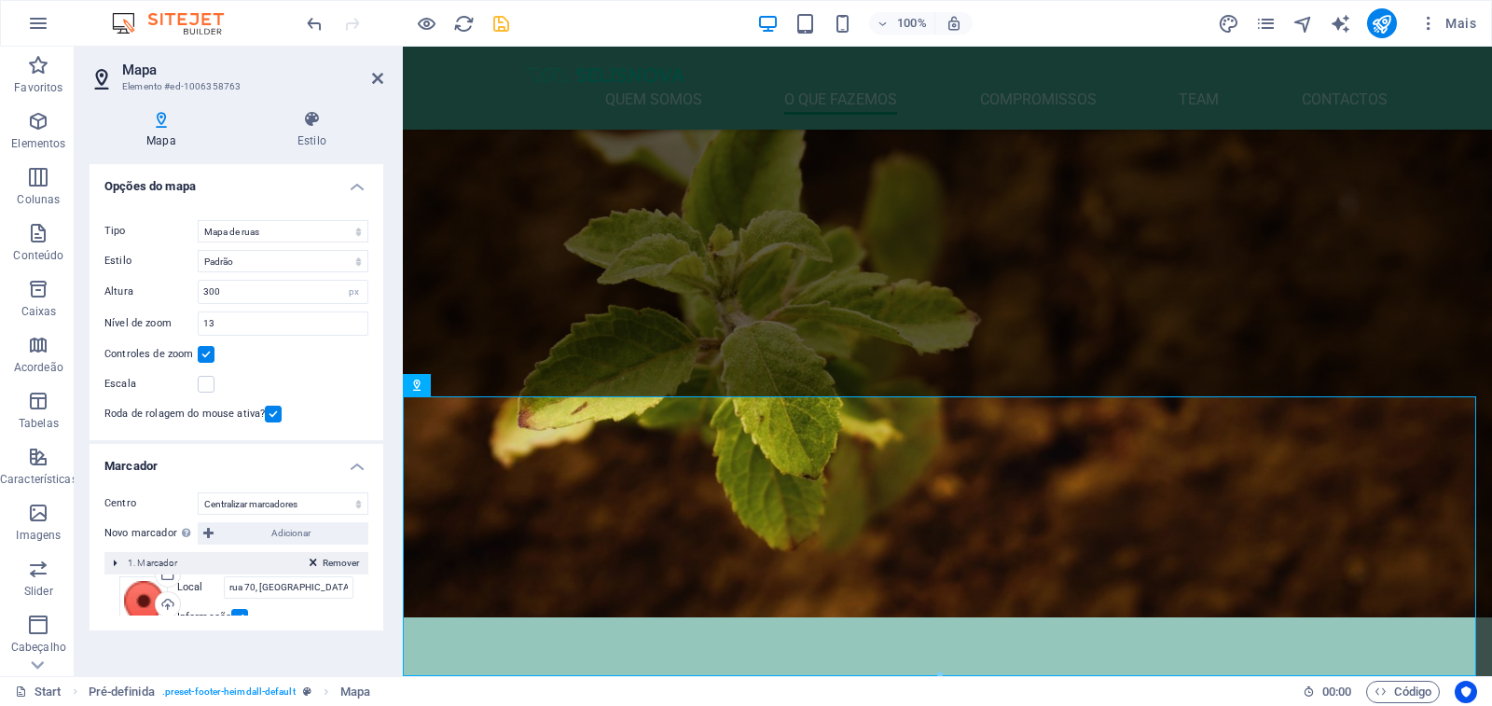
scroll to position [0, 0]
click at [238, 566] on div "Remover 1. Marcador" at bounding box center [236, 563] width 264 height 22
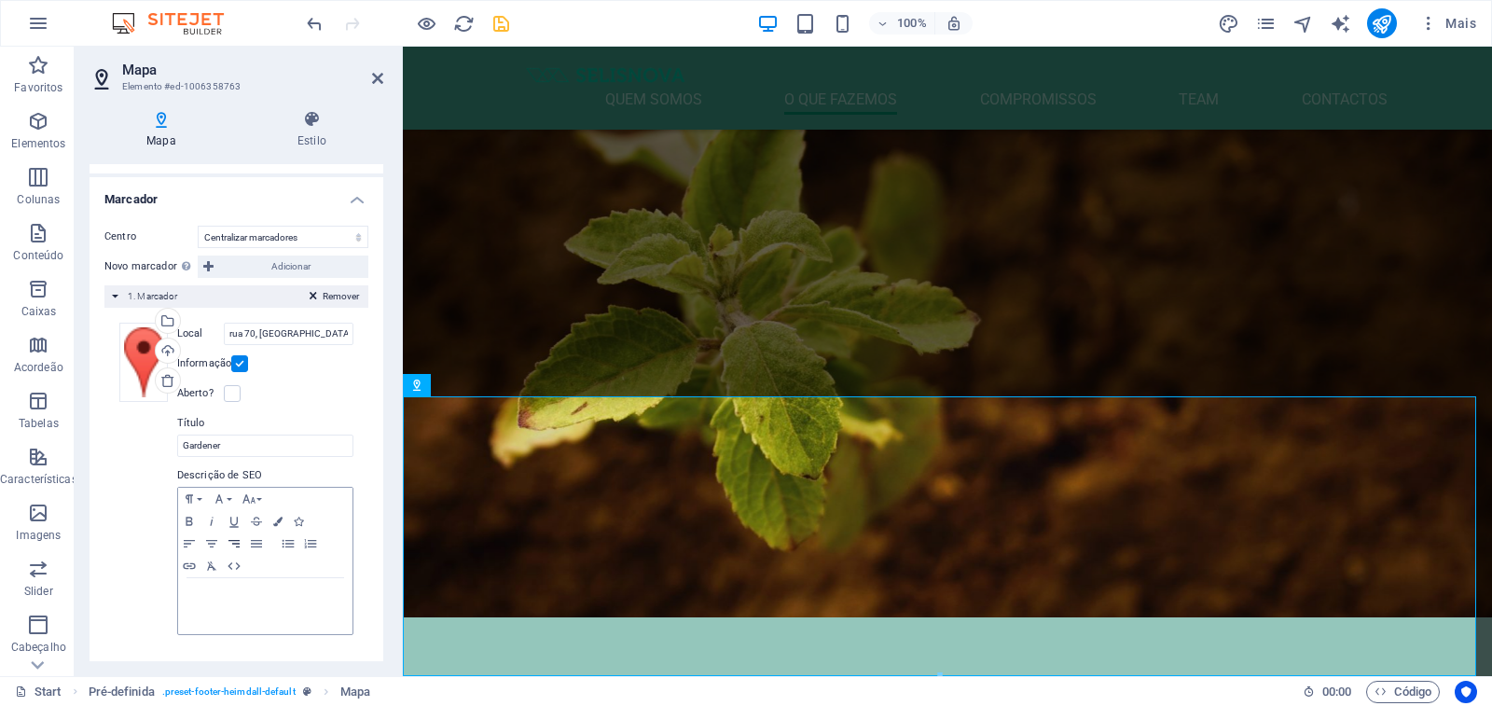
scroll to position [271, 0]
click at [506, 22] on icon "save" at bounding box center [500, 23] width 21 height 21
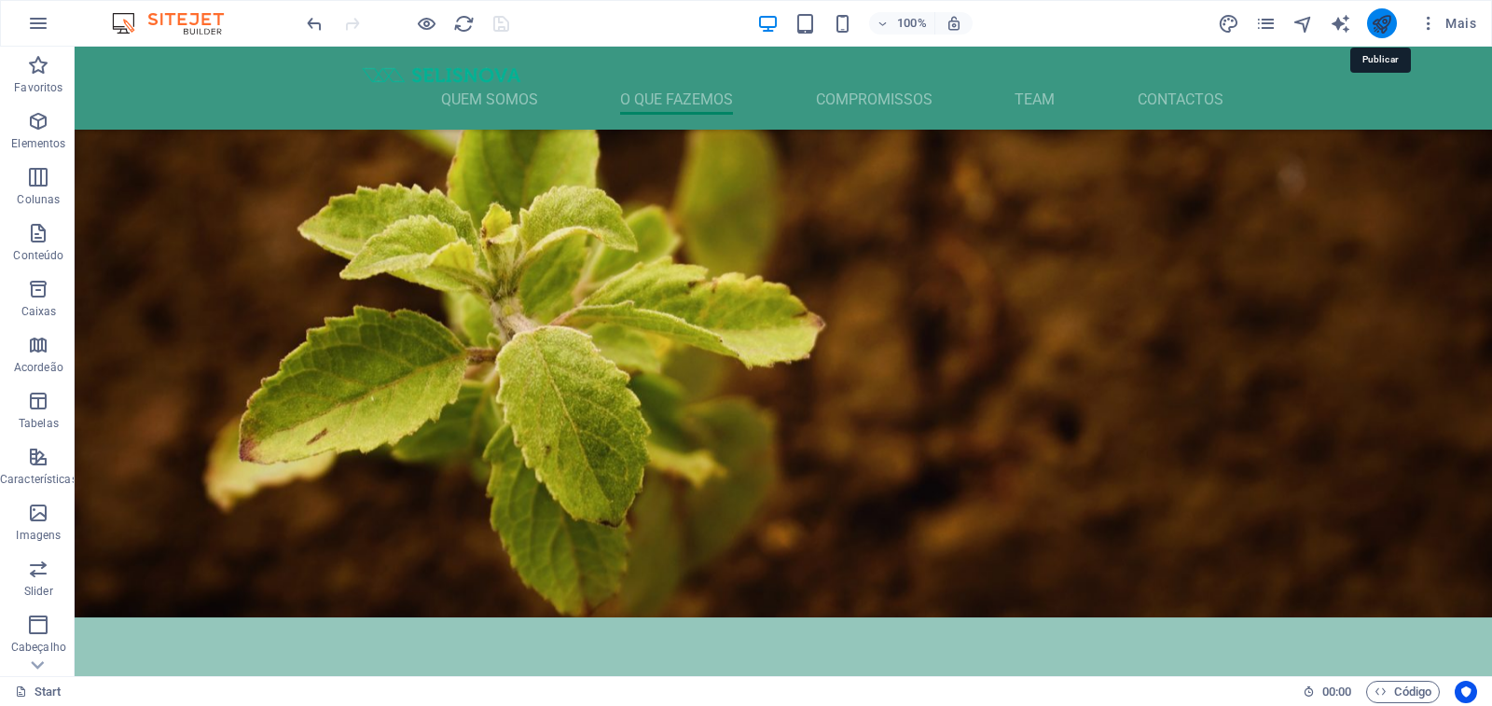
click at [1373, 22] on icon "publish" at bounding box center [1381, 23] width 21 height 21
